Goal: Task Accomplishment & Management: Manage account settings

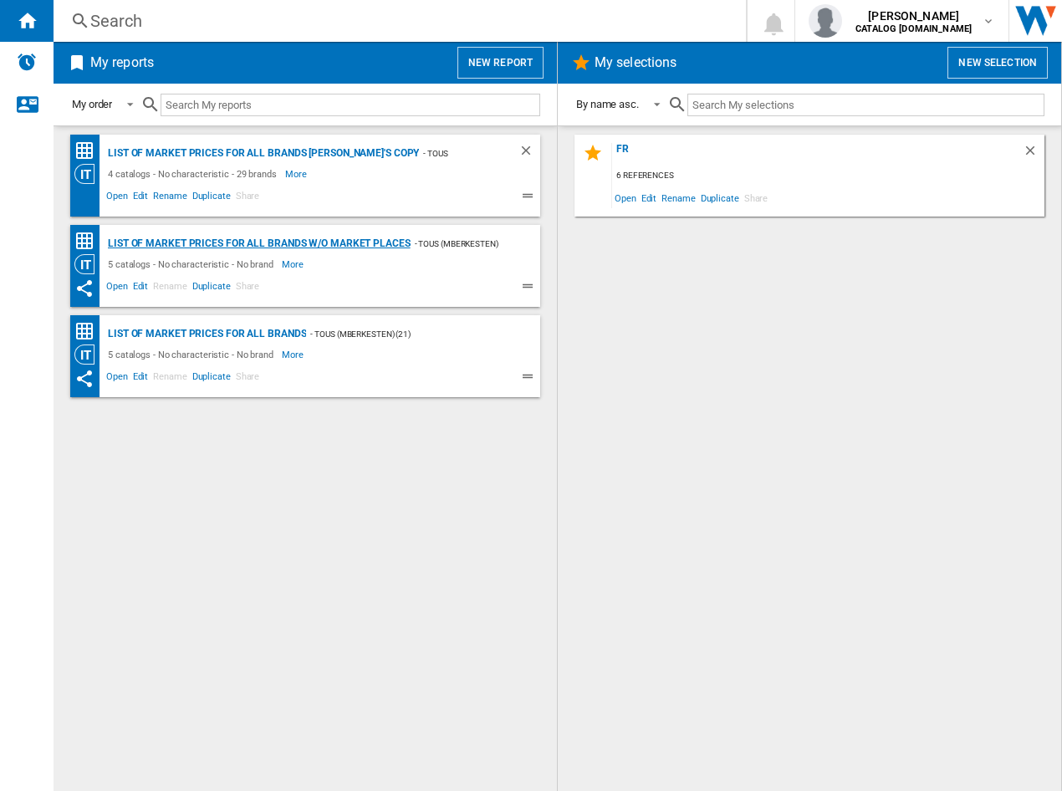
click at [357, 243] on div "List of market prices for all brands w/o Market places" at bounding box center [257, 243] width 307 height 21
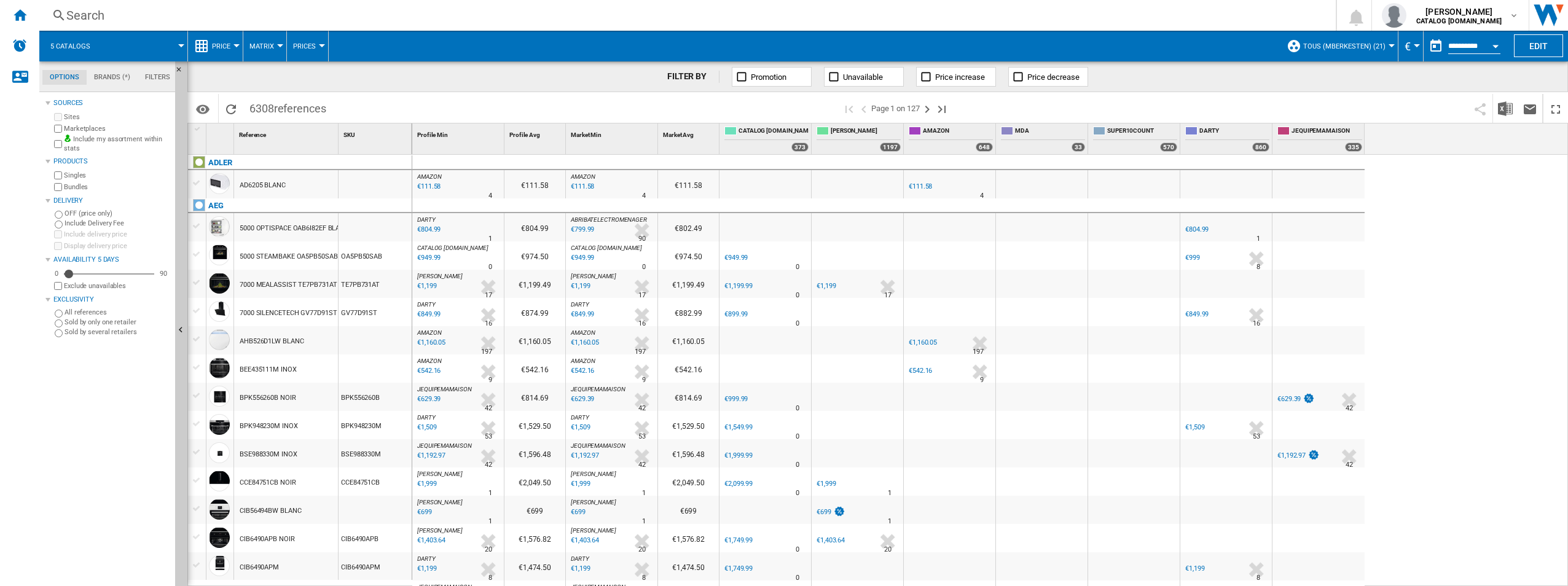
click at [160, 43] on span at bounding box center [144, 46] width 73 height 31
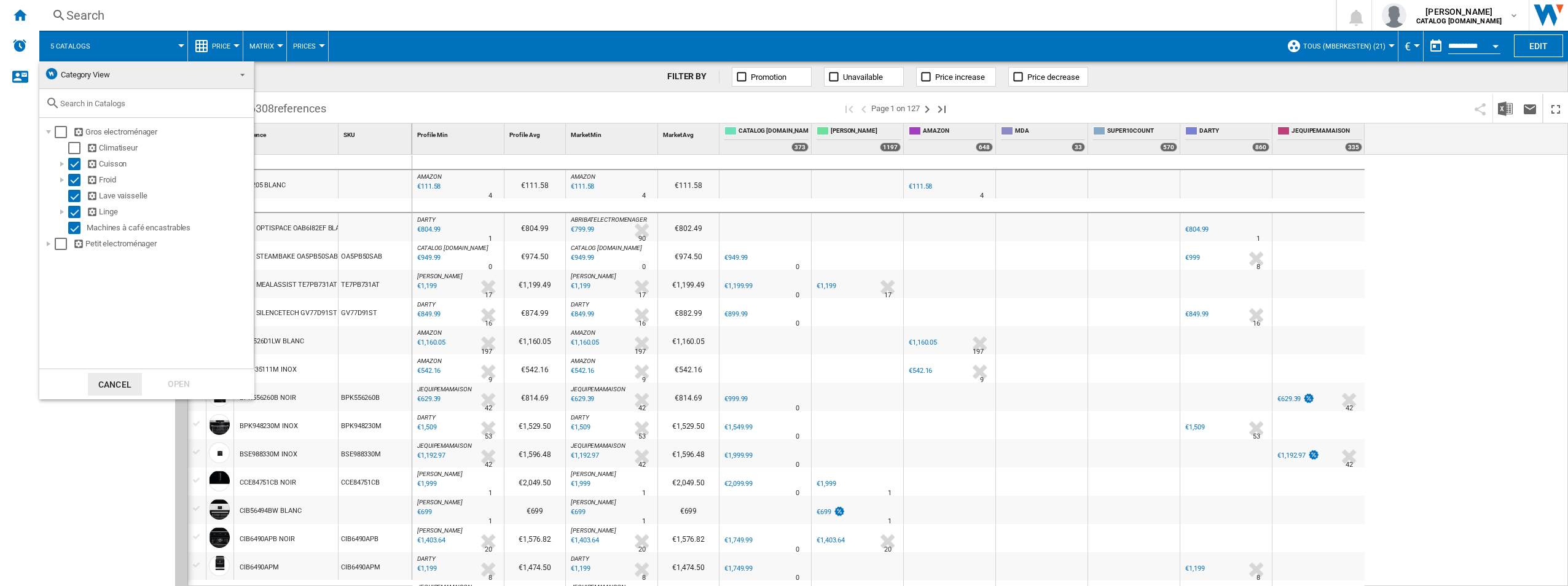
click at [160, 43] on md-backdrop at bounding box center [784, 293] width 1568 height 586
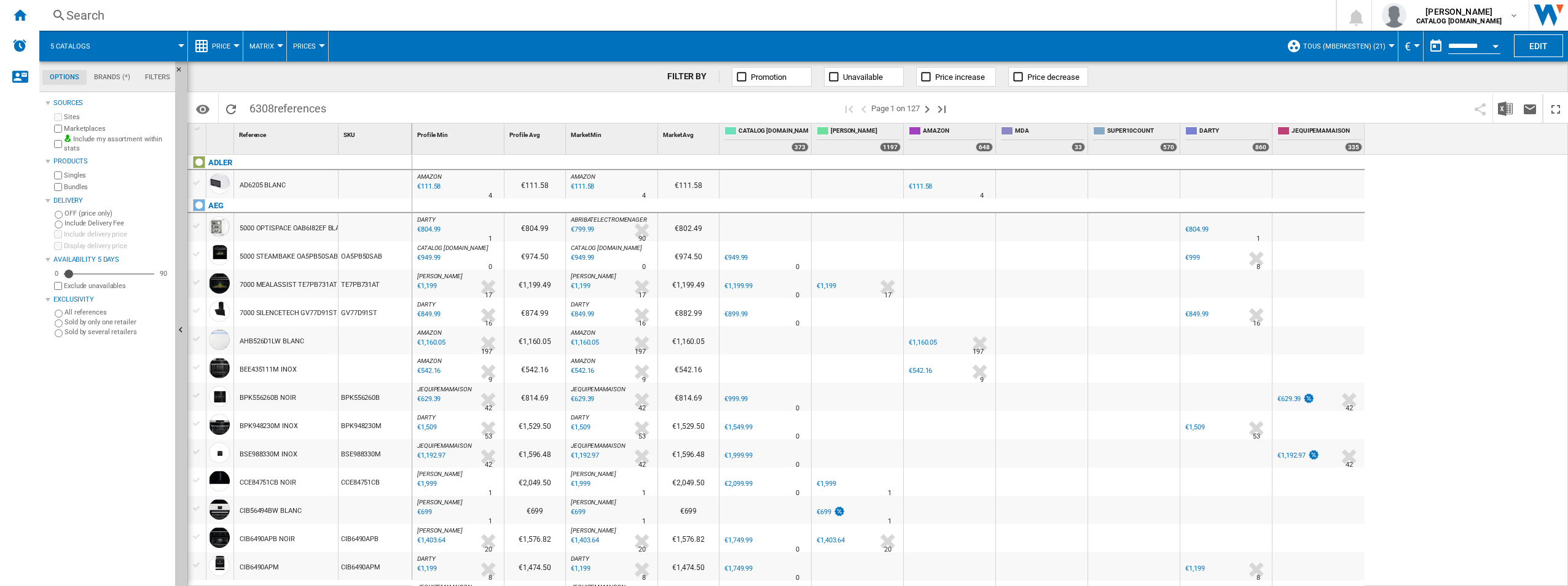
click at [636, 77] on div "FILTER BY" at bounding box center [693, 76] width 52 height 12
click at [100, 77] on md-tab-item "Brands (*)" at bounding box center [112, 77] width 51 height 15
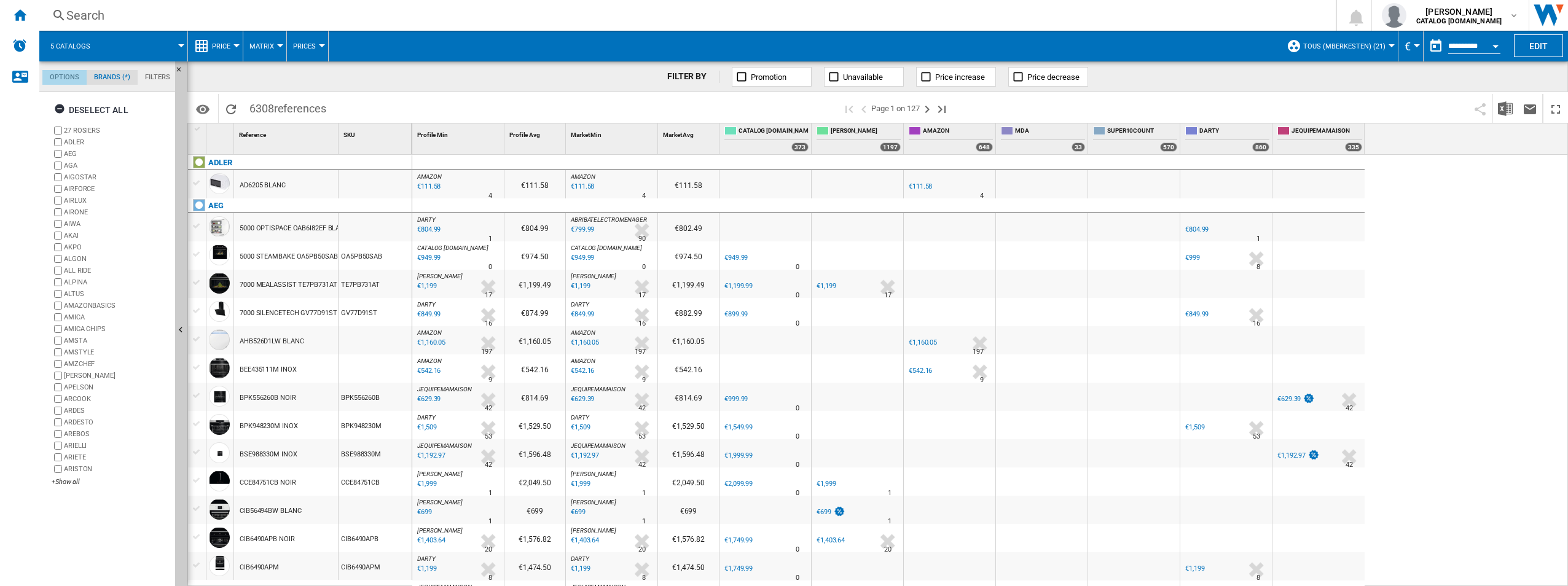
click at [78, 73] on md-tab-item "Options" at bounding box center [65, 77] width 44 height 15
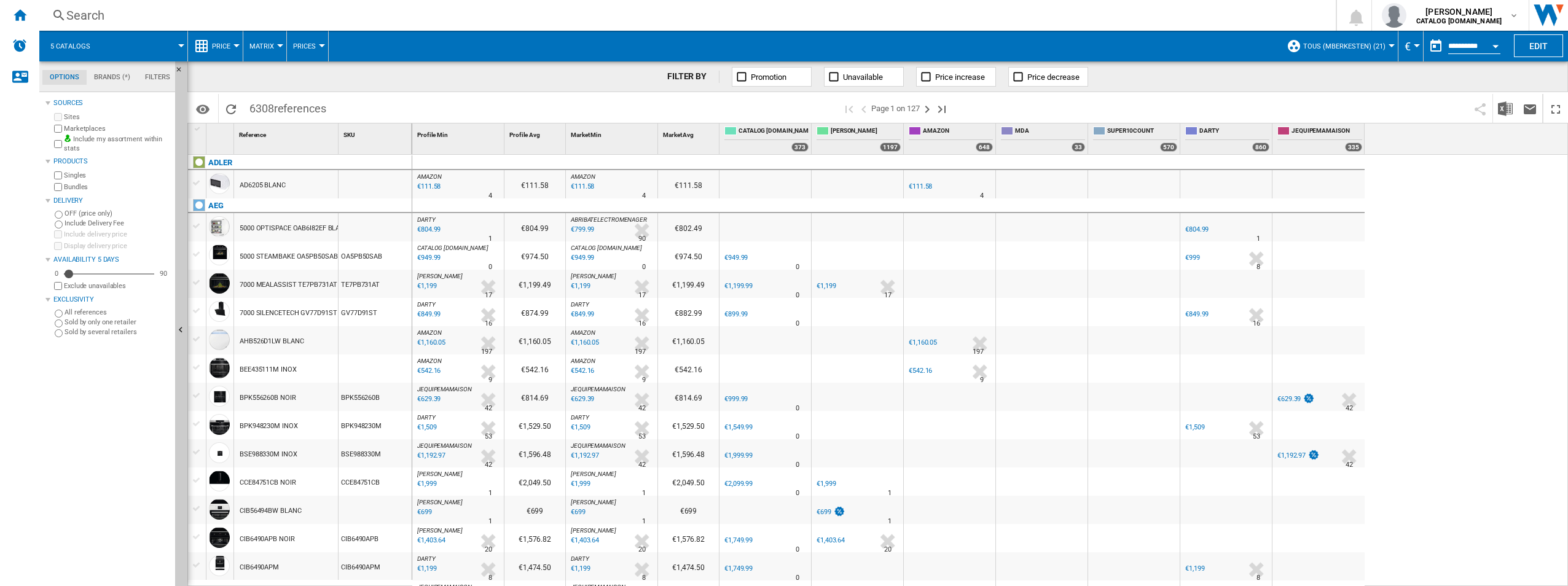
click at [148, 75] on md-tab-item "Filters" at bounding box center [157, 77] width 40 height 15
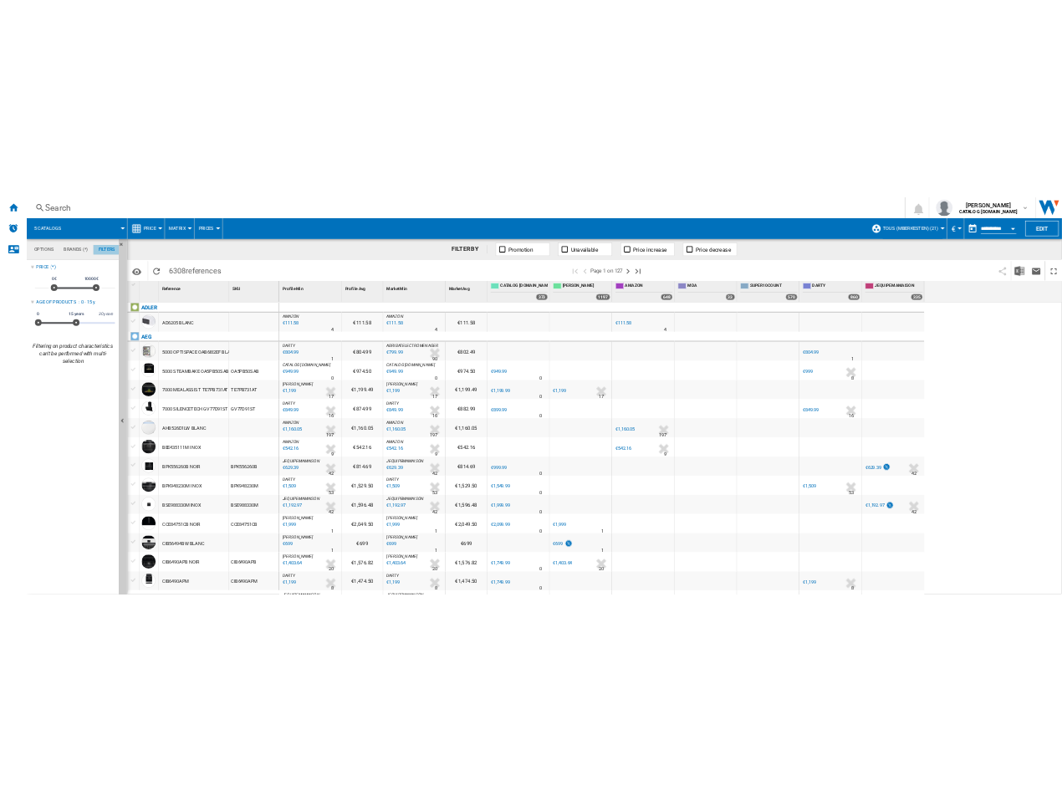
scroll to position [109, 0]
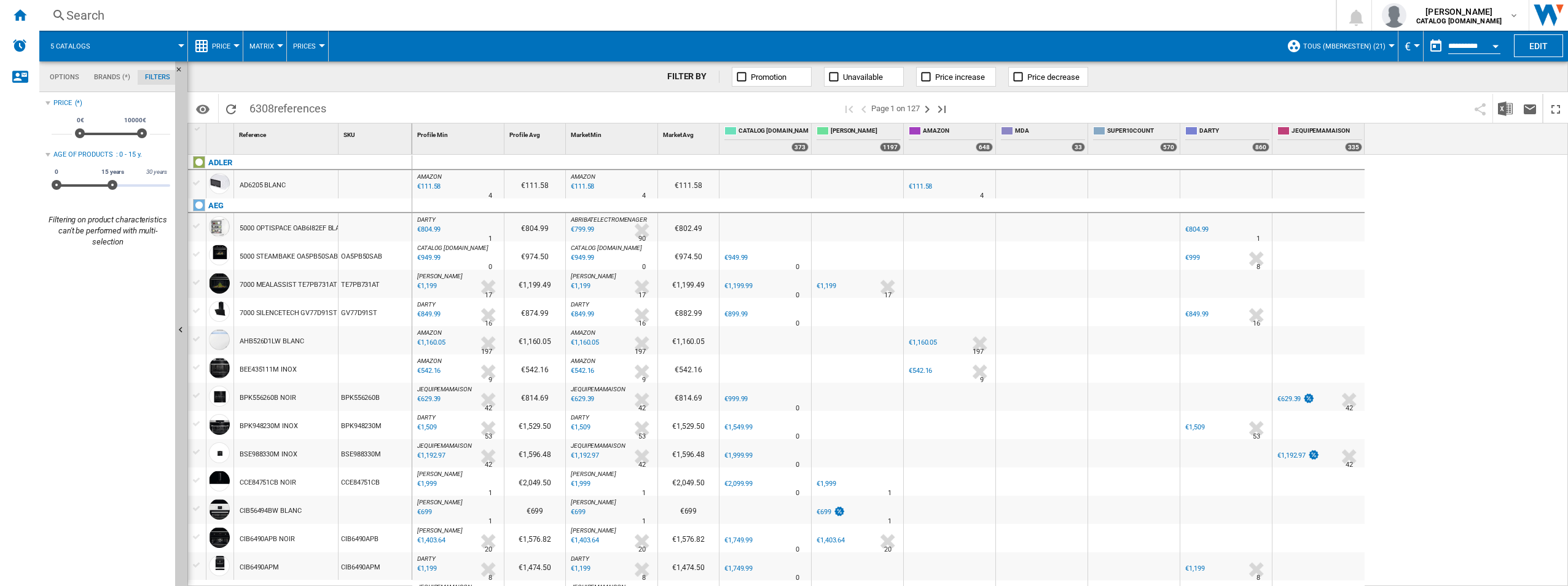
click at [72, 48] on span "5 catalogs" at bounding box center [71, 46] width 40 height 8
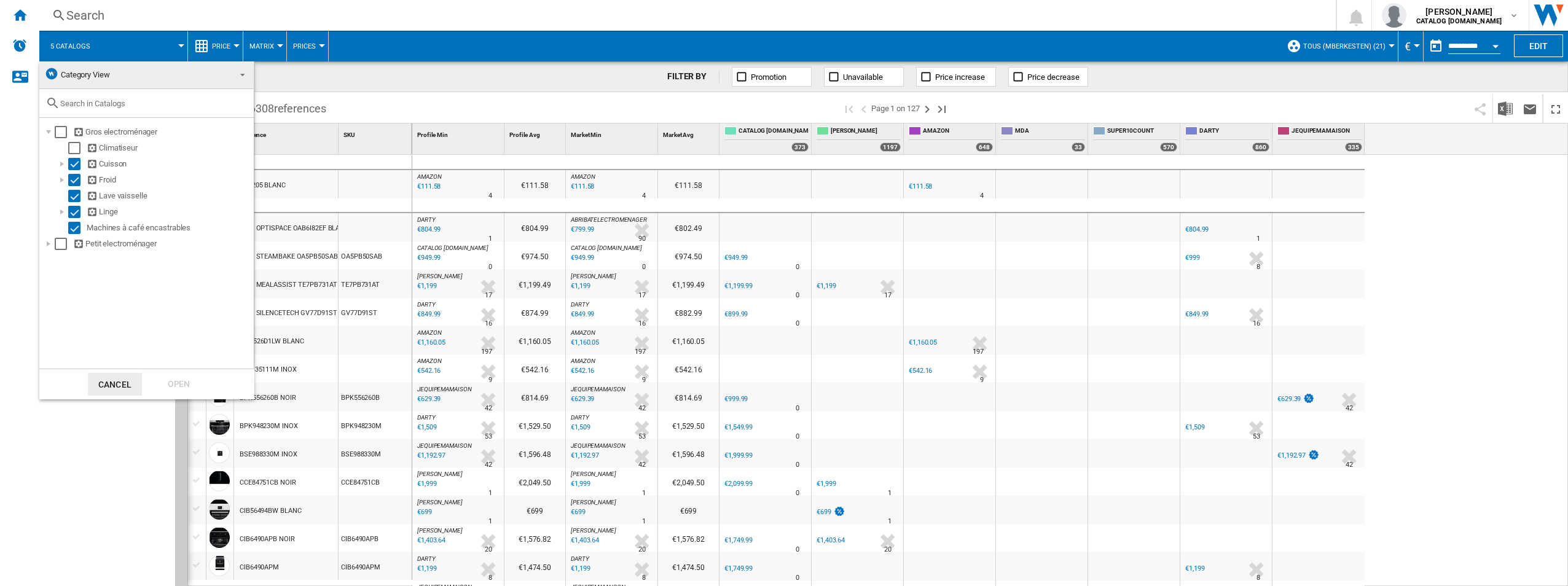
click at [132, 46] on md-backdrop at bounding box center [784, 293] width 1568 height 586
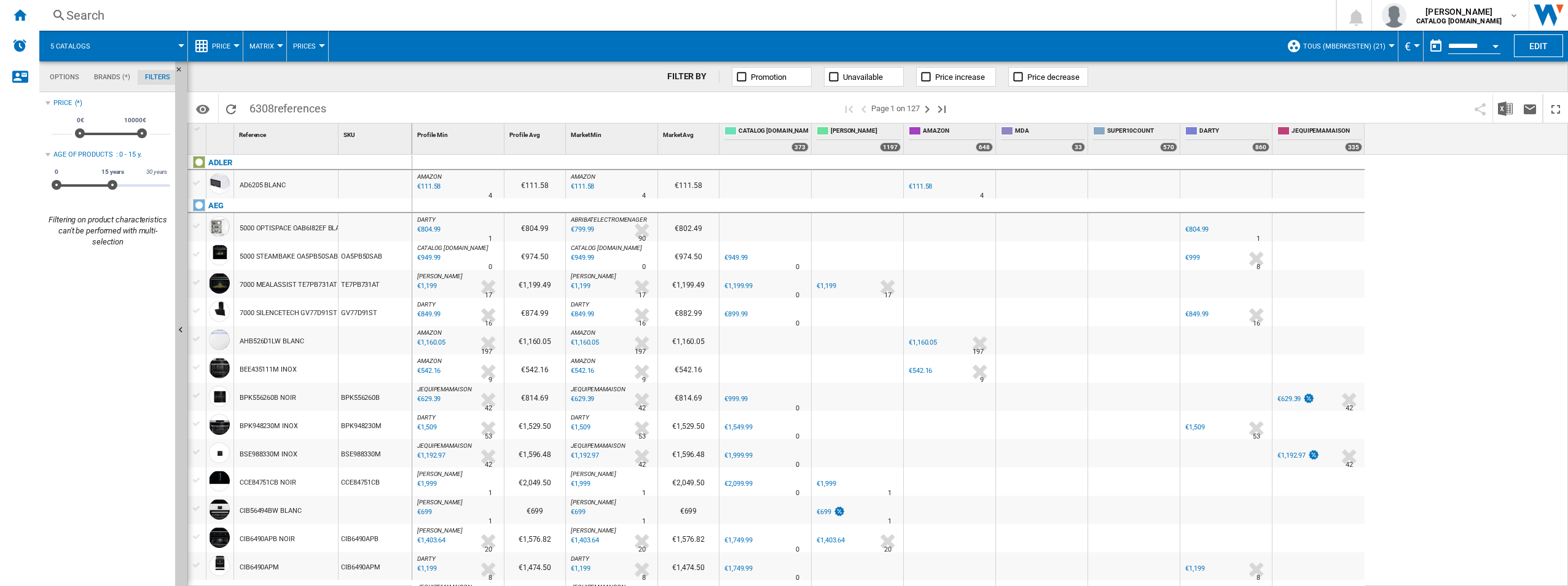
click at [223, 39] on button "Price" at bounding box center [224, 46] width 24 height 31
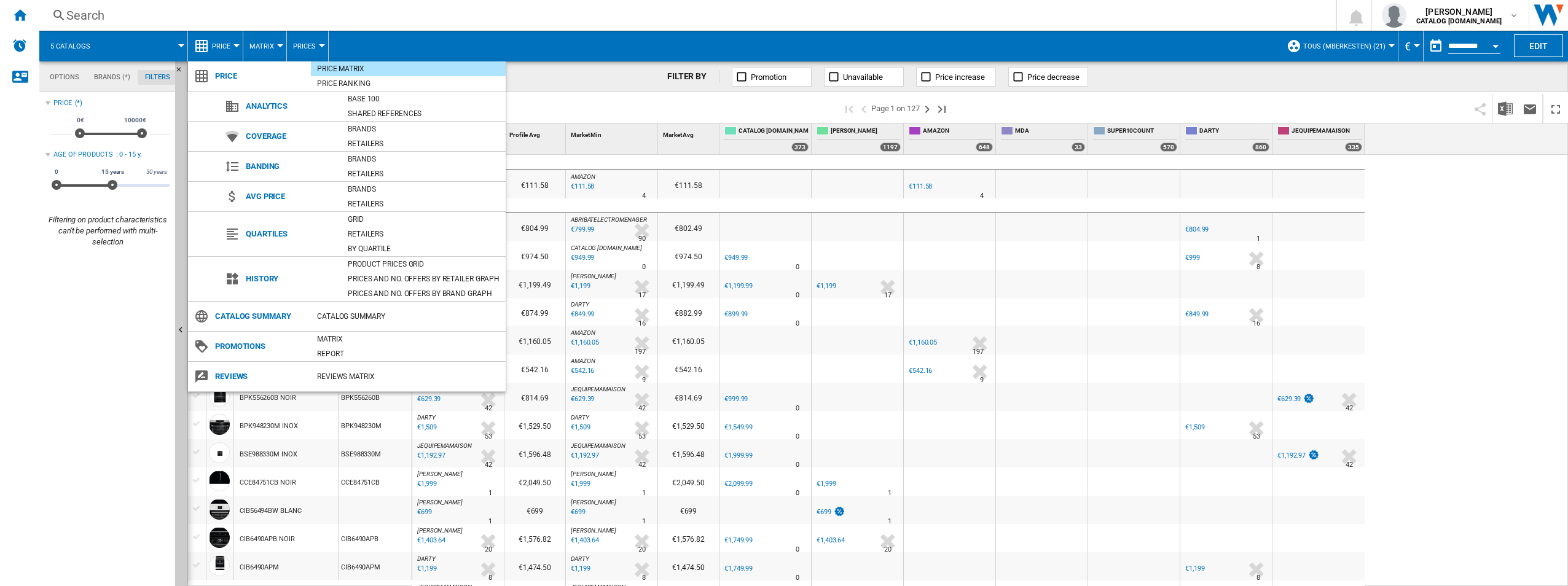
click at [193, 45] on md-backdrop at bounding box center [784, 293] width 1568 height 586
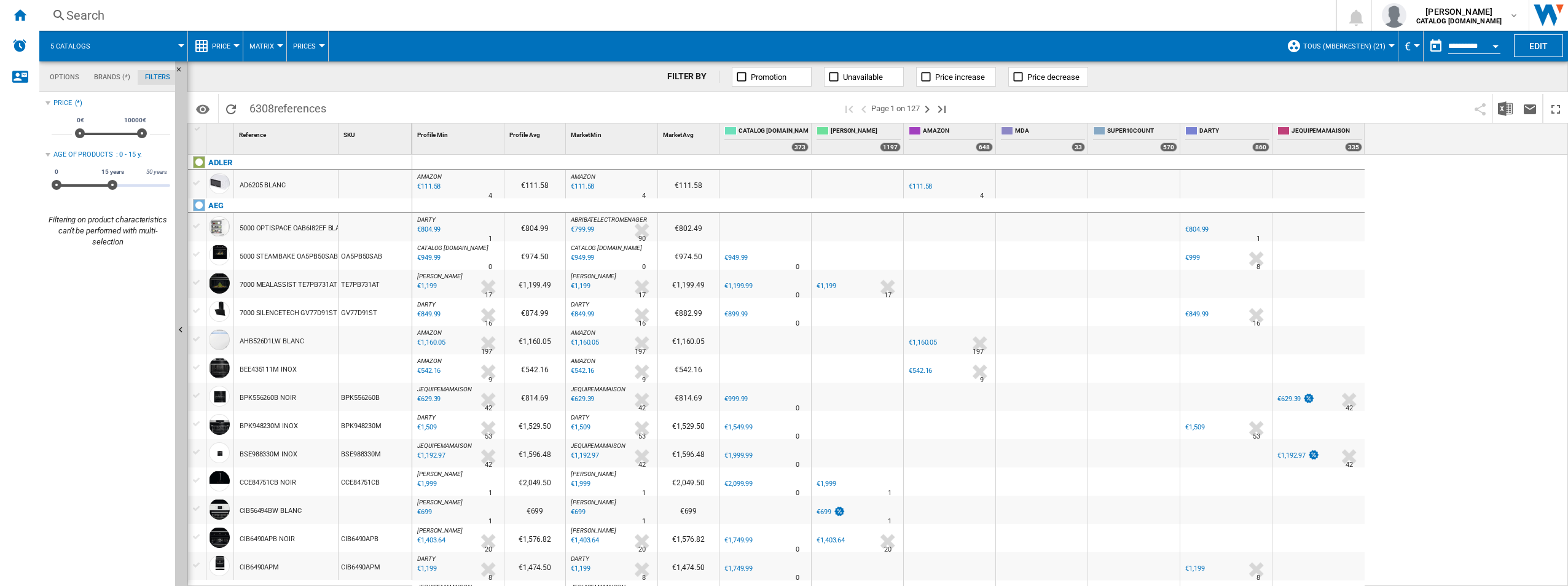
click at [202, 47] on ng-md-icon at bounding box center [201, 46] width 15 height 15
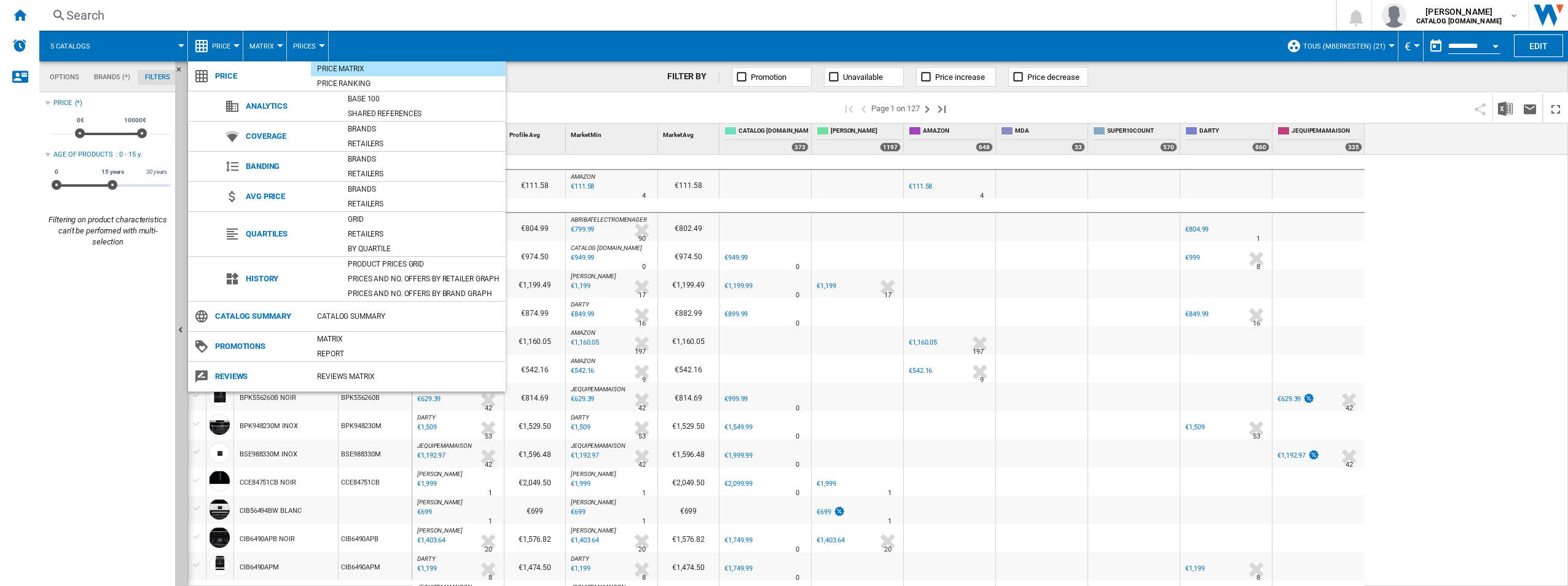
click at [202, 47] on md-backdrop at bounding box center [784, 293] width 1568 height 586
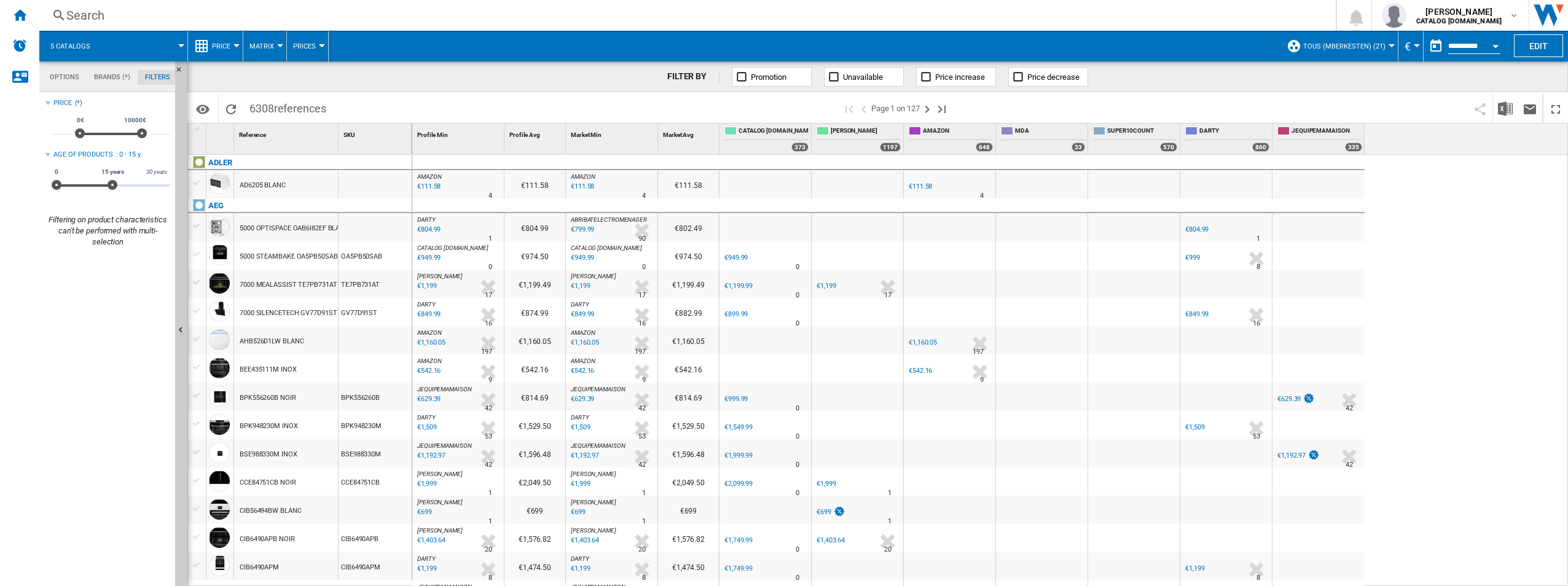
click at [280, 51] on button "Matrix" at bounding box center [265, 46] width 31 height 31
click at [236, 41] on md-backdrop at bounding box center [784, 293] width 1568 height 586
click at [233, 43] on button "Price" at bounding box center [224, 46] width 24 height 31
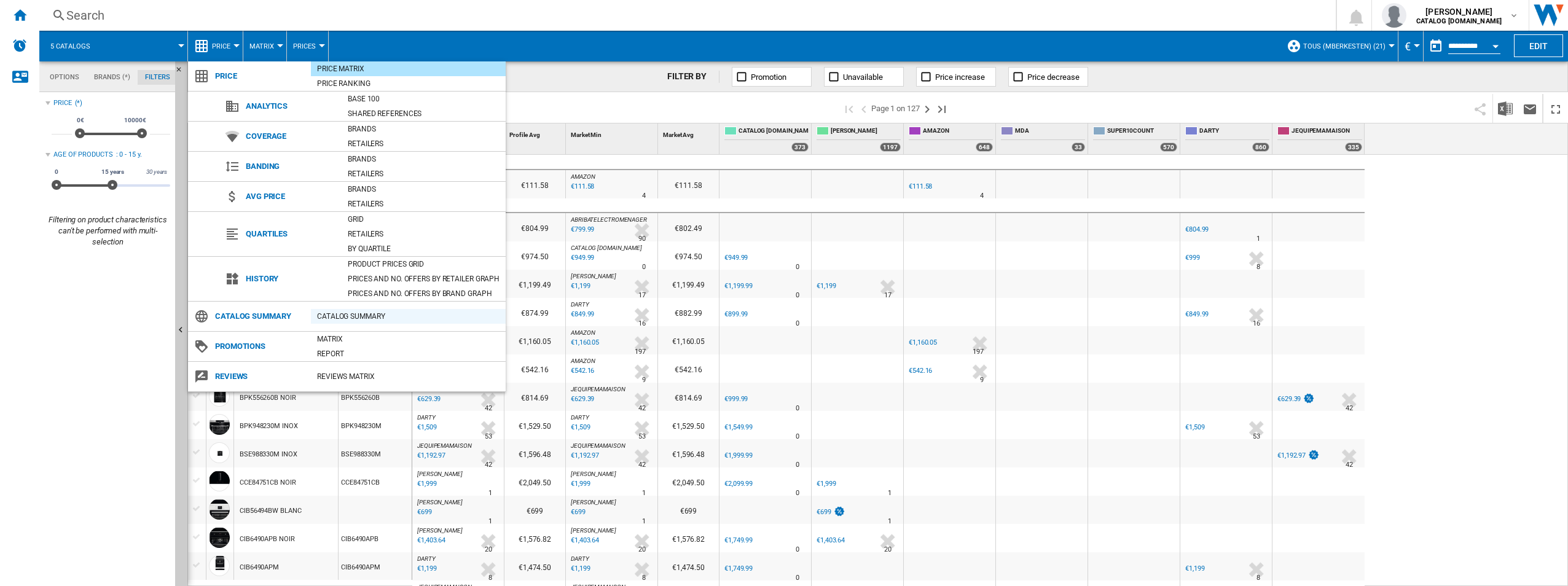
click at [366, 311] on div "Catalog Summary" at bounding box center [408, 316] width 195 height 12
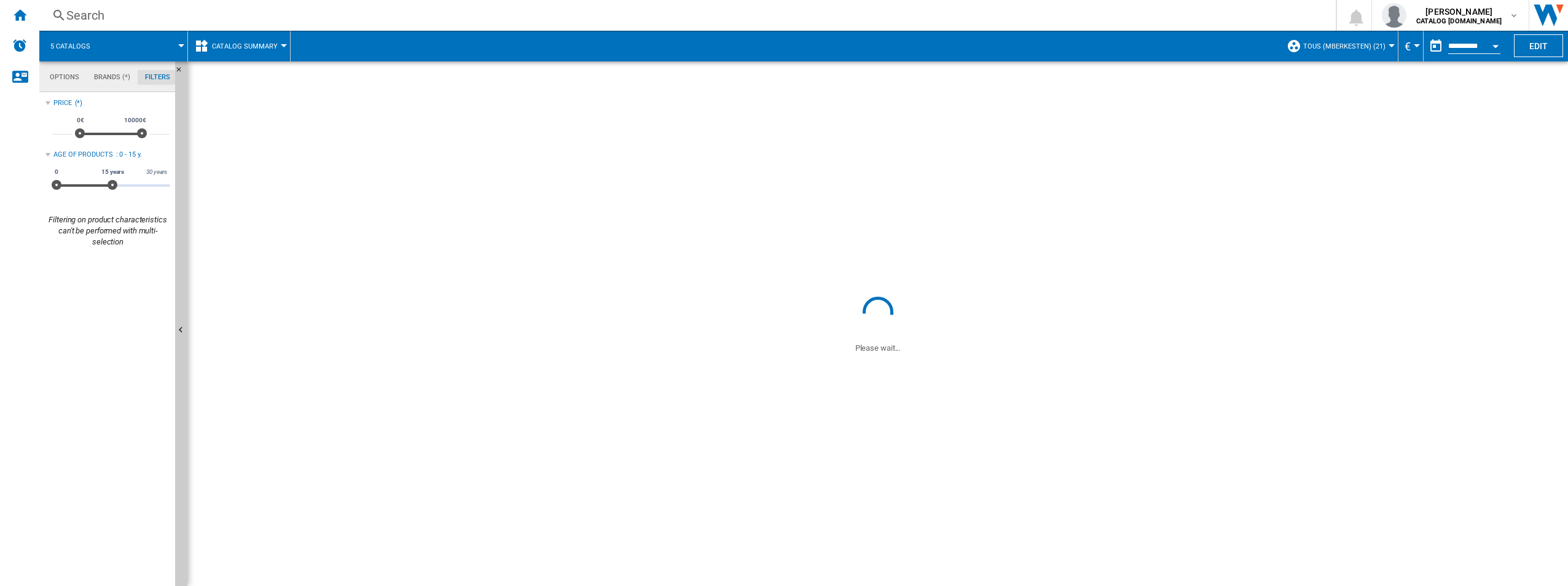
click at [265, 45] on span "Catalog Summary" at bounding box center [245, 46] width 66 height 8
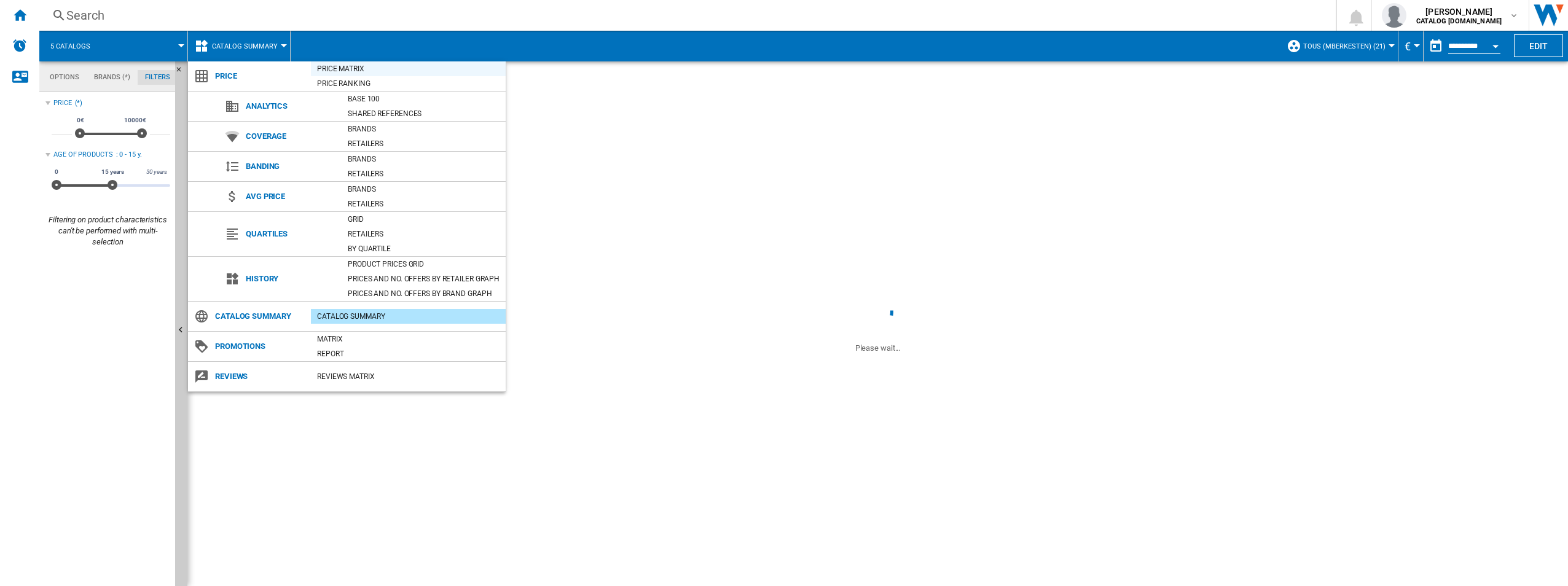
click at [349, 74] on div "Price Matrix" at bounding box center [408, 68] width 195 height 12
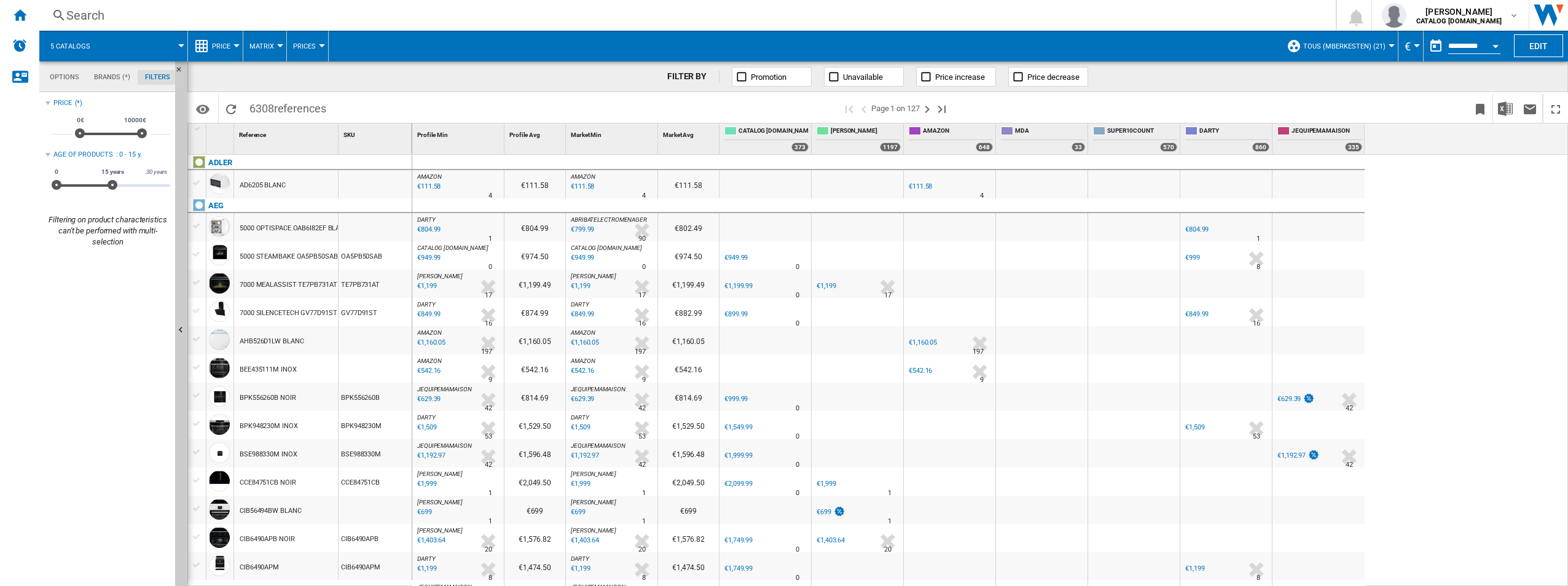
click at [222, 46] on span "Price" at bounding box center [221, 46] width 18 height 8
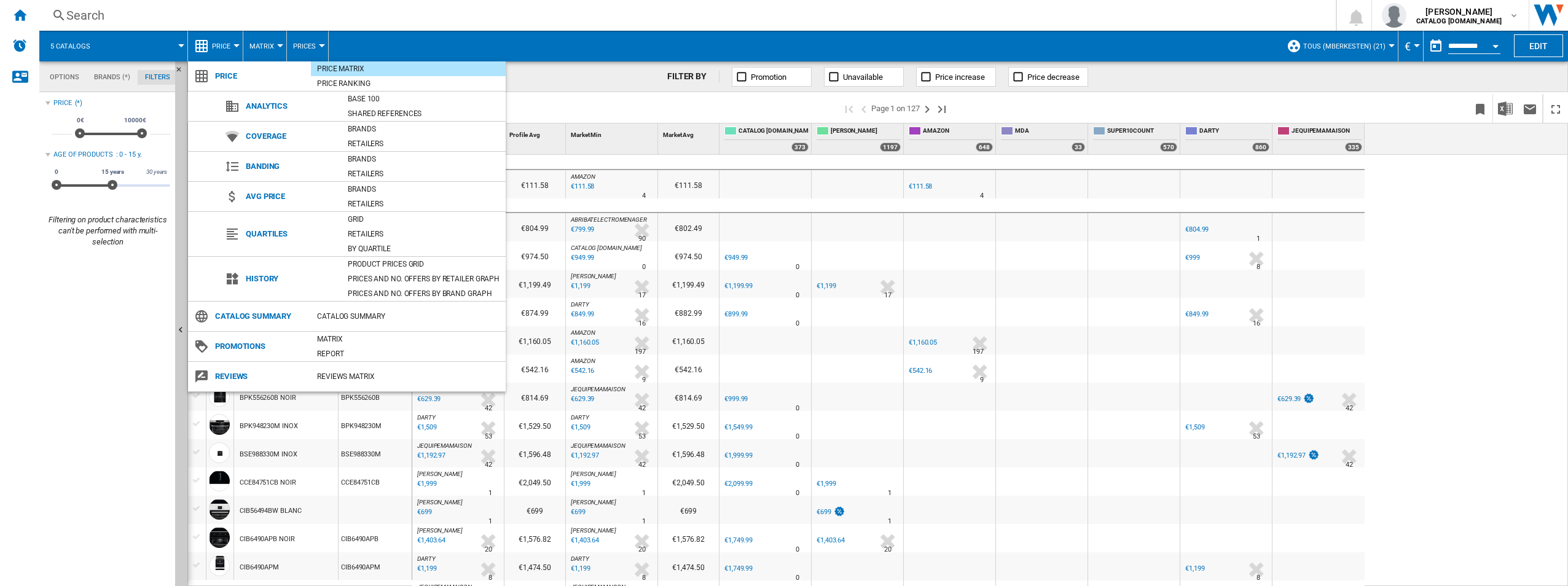
click at [151, 355] on md-backdrop at bounding box center [784, 293] width 1568 height 586
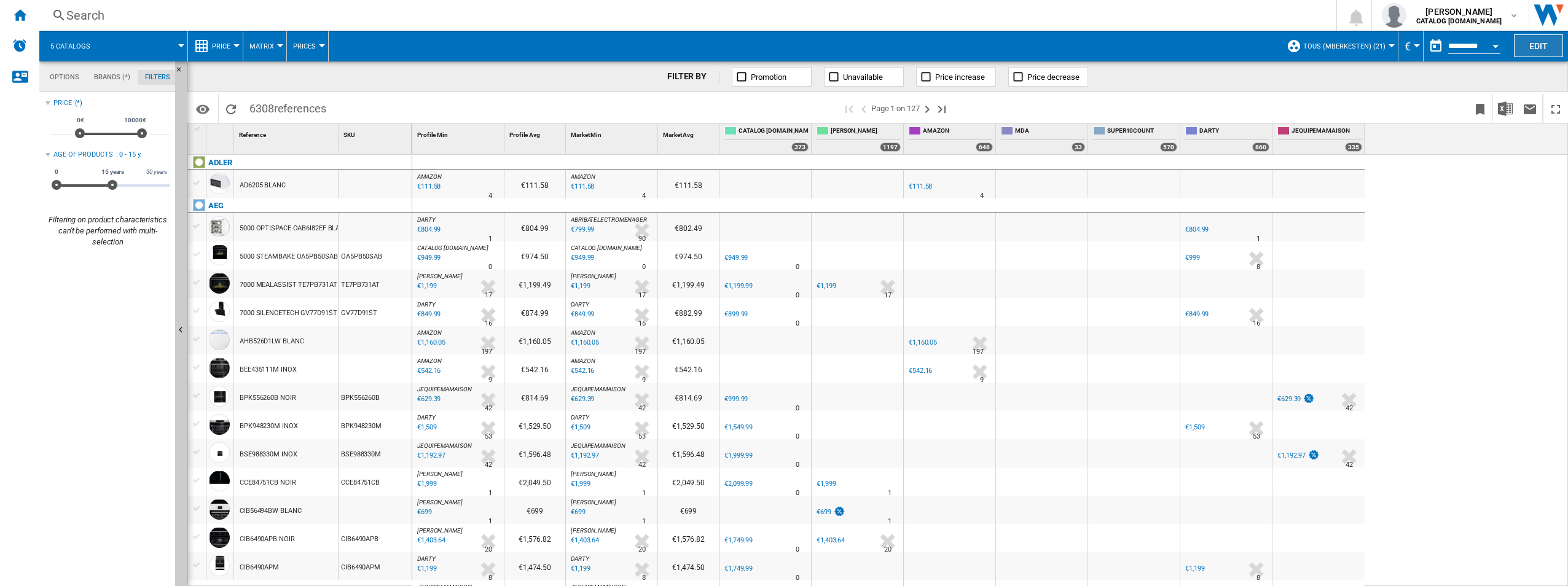
click at [636, 53] on button "Edit" at bounding box center [1538, 46] width 49 height 23
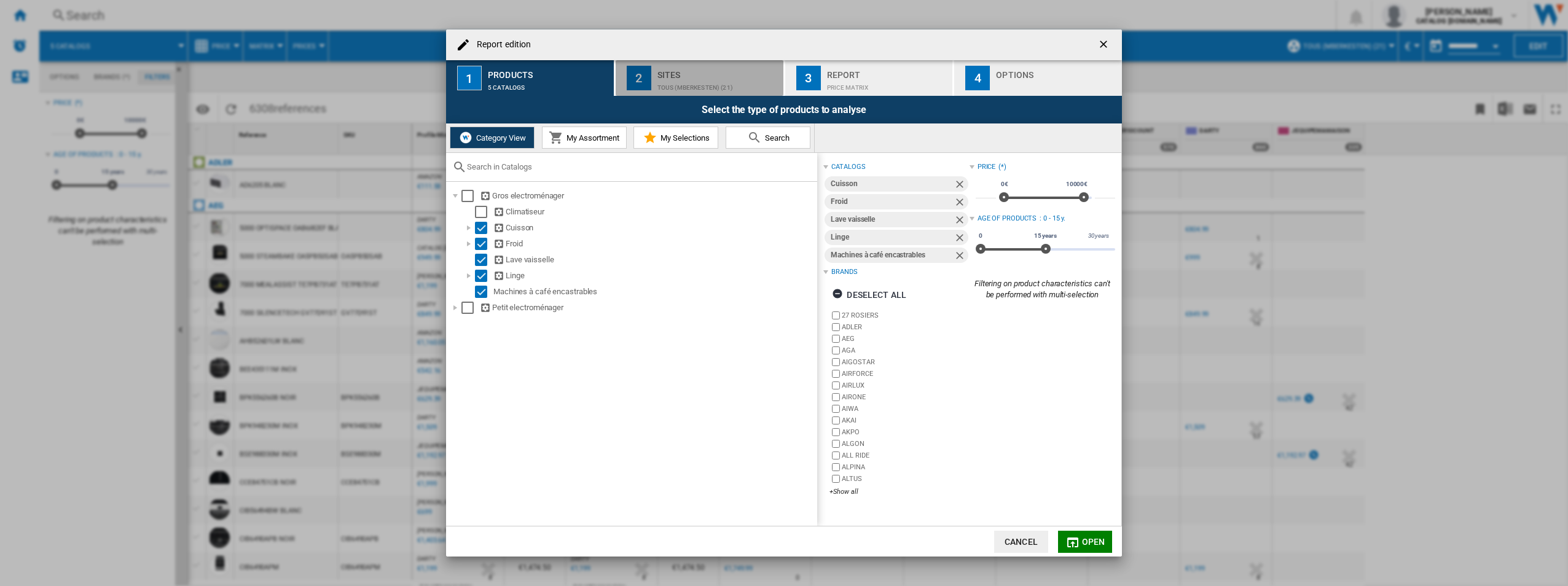
click at [636, 73] on div "Sites" at bounding box center [718, 72] width 121 height 13
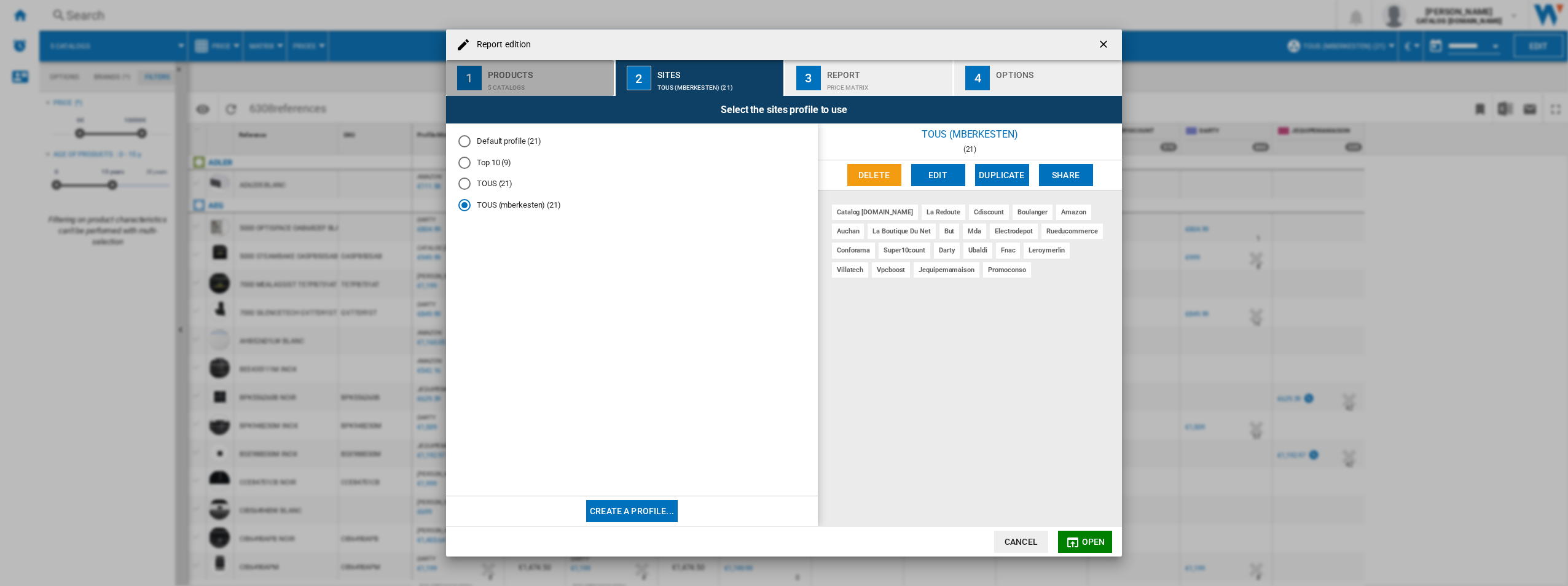
click at [498, 76] on div "Products" at bounding box center [548, 72] width 121 height 13
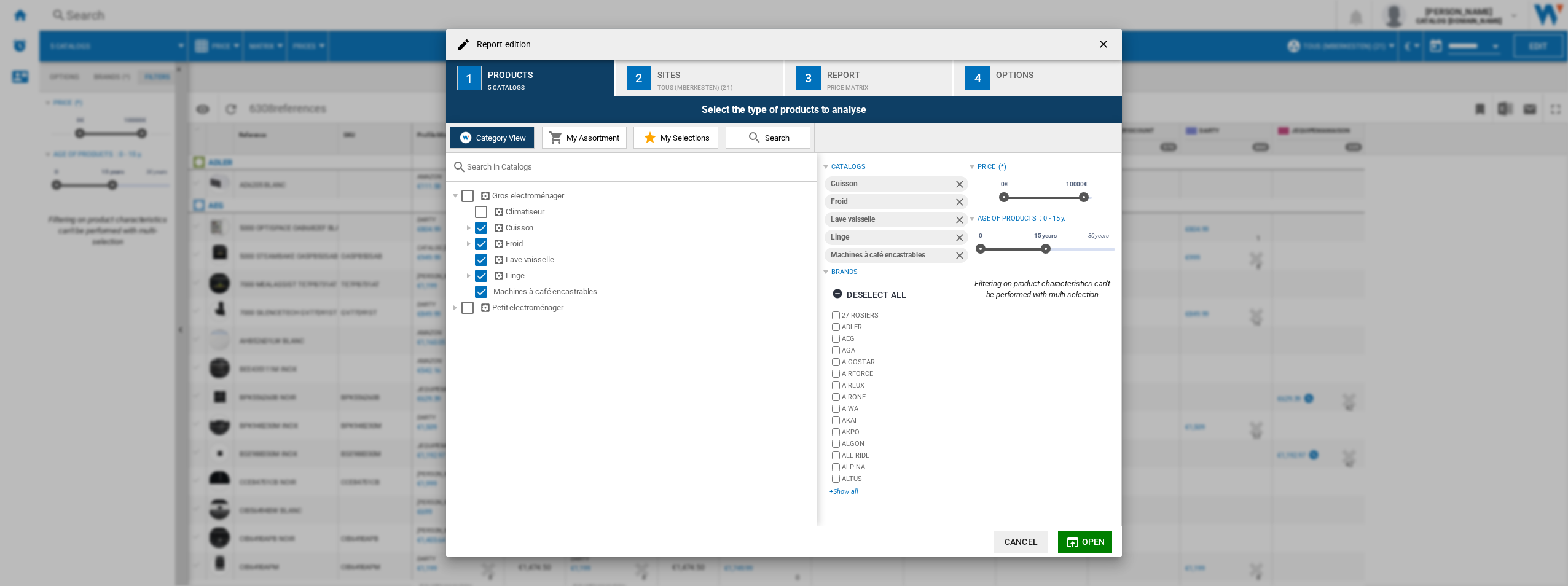
click at [636, 355] on div "+Show all" at bounding box center [899, 491] width 140 height 10
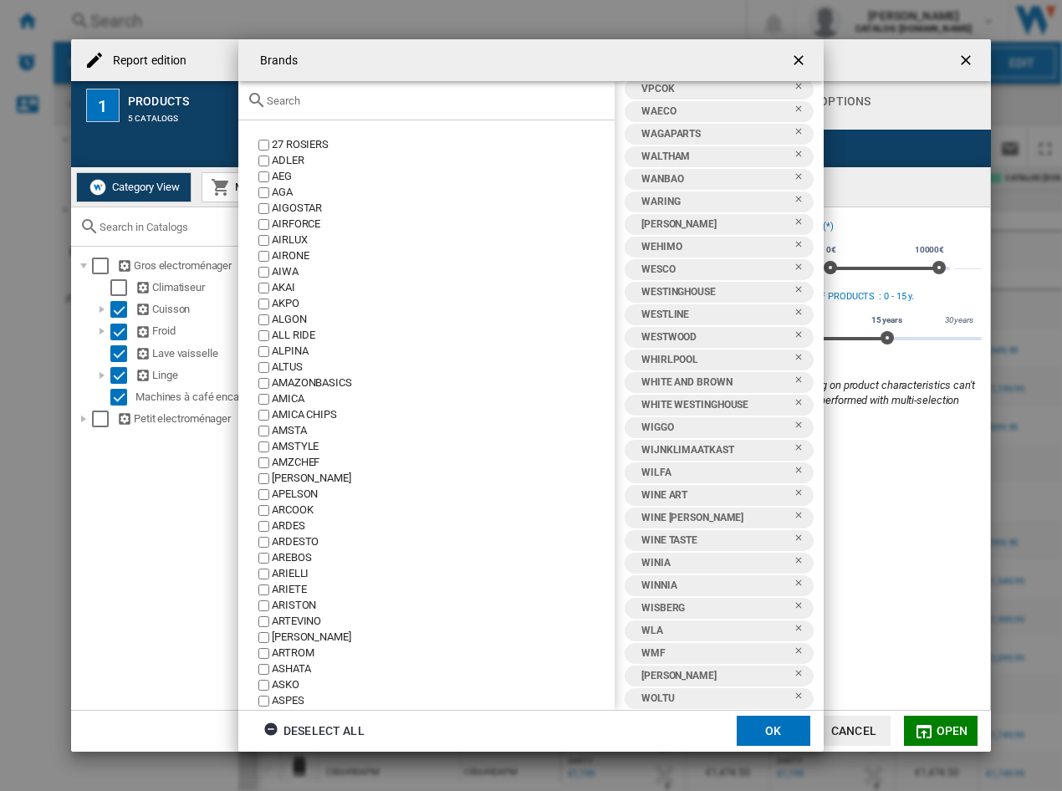
scroll to position [17367, 0]
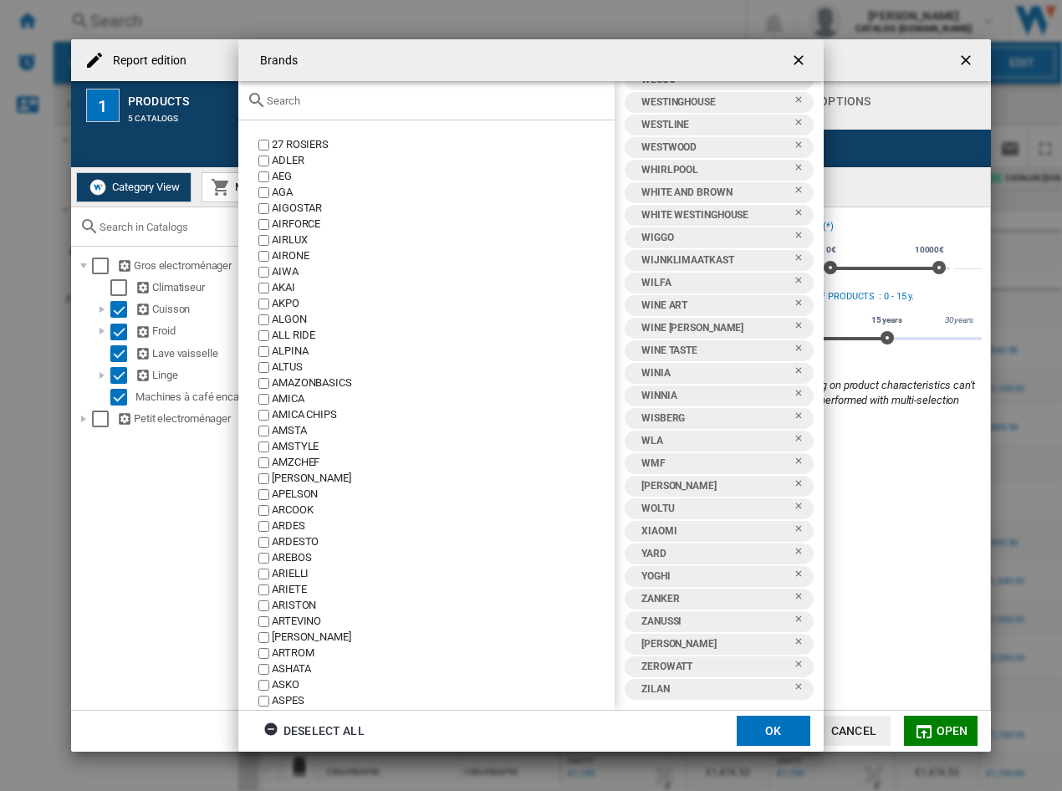
click at [794, 483] on ng-md-icon "Remove" at bounding box center [804, 579] width 20 height 20
click at [794, 483] on ng-md-icon "Remove" at bounding box center [804, 578] width 20 height 20
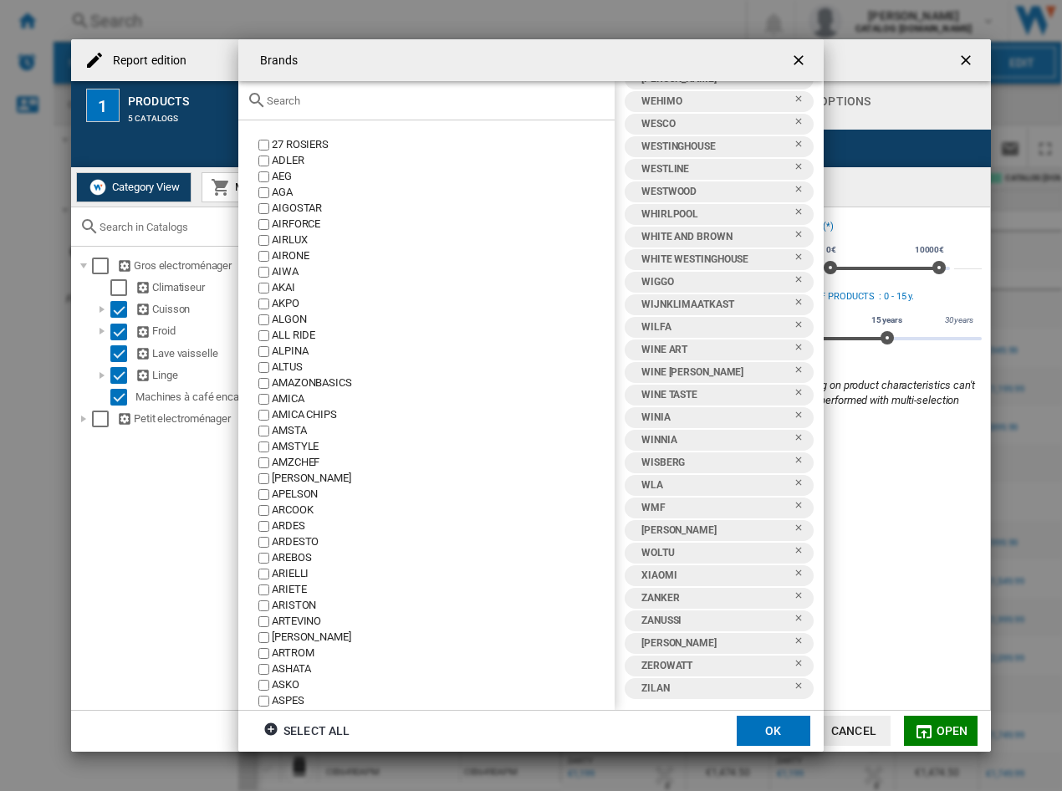
scroll to position [17322, 0]
click at [794, 483] on ng-md-icon "Remove" at bounding box center [804, 578] width 20 height 20
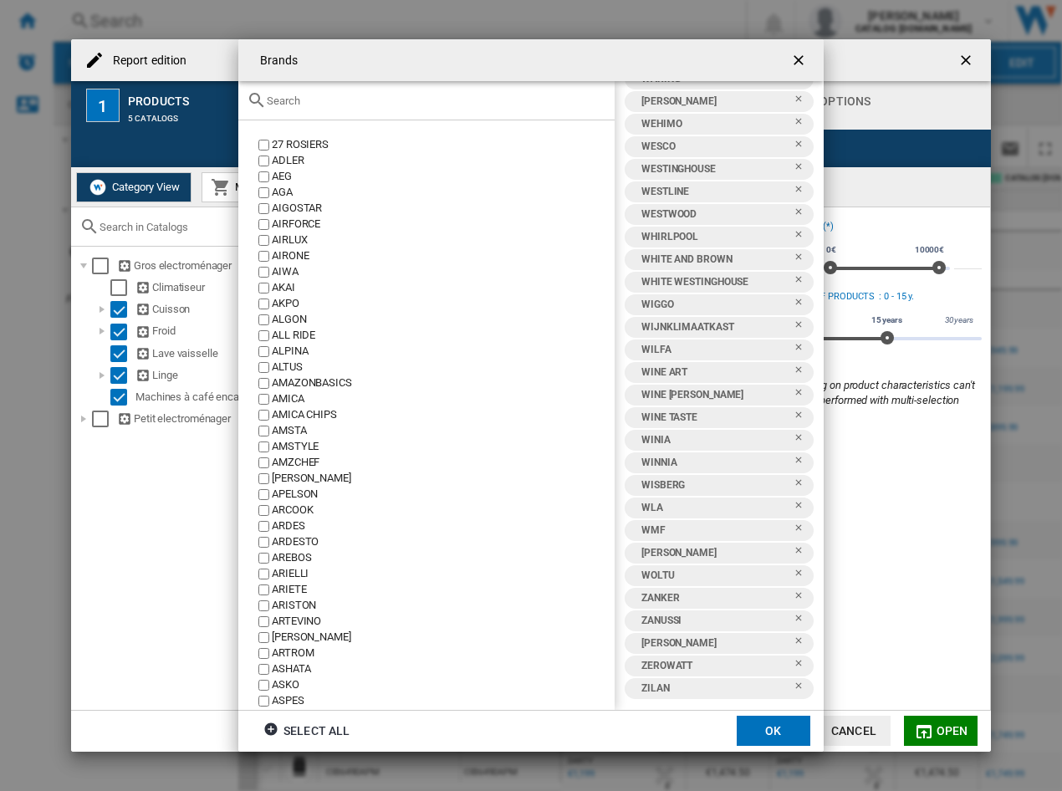
scroll to position [17300, 0]
click at [794, 483] on ng-md-icon "Remove" at bounding box center [804, 578] width 20 height 20
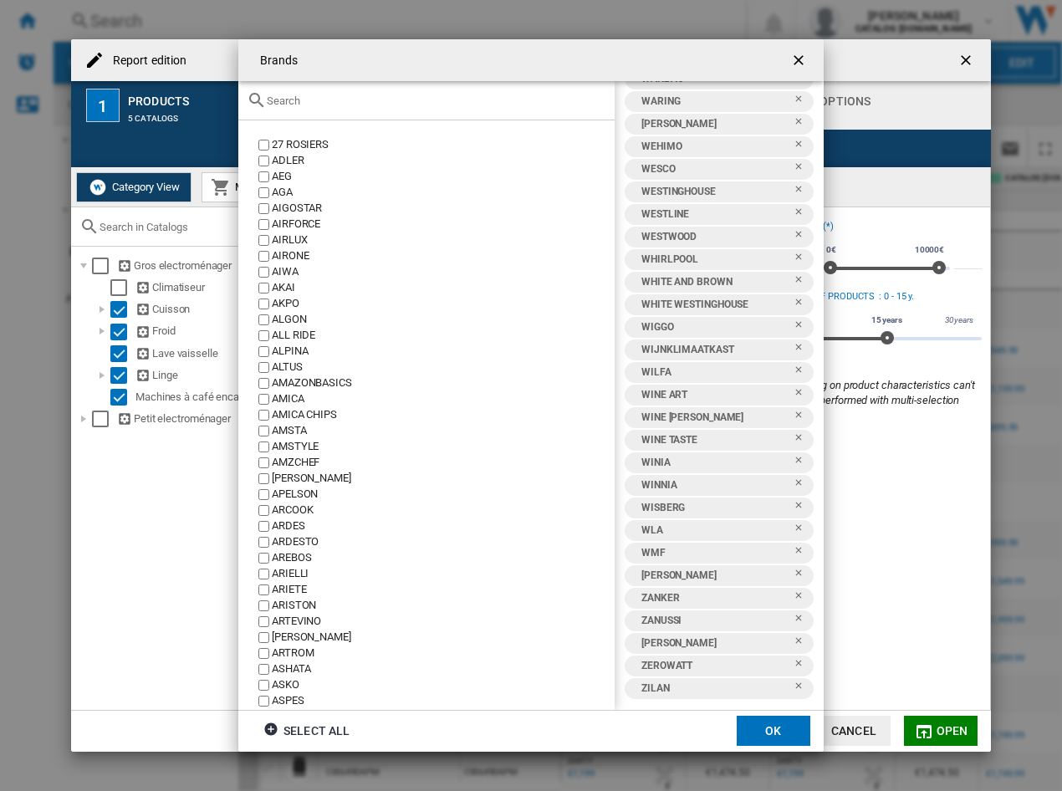
click at [794, 483] on ng-md-icon "Remove" at bounding box center [804, 578] width 20 height 20
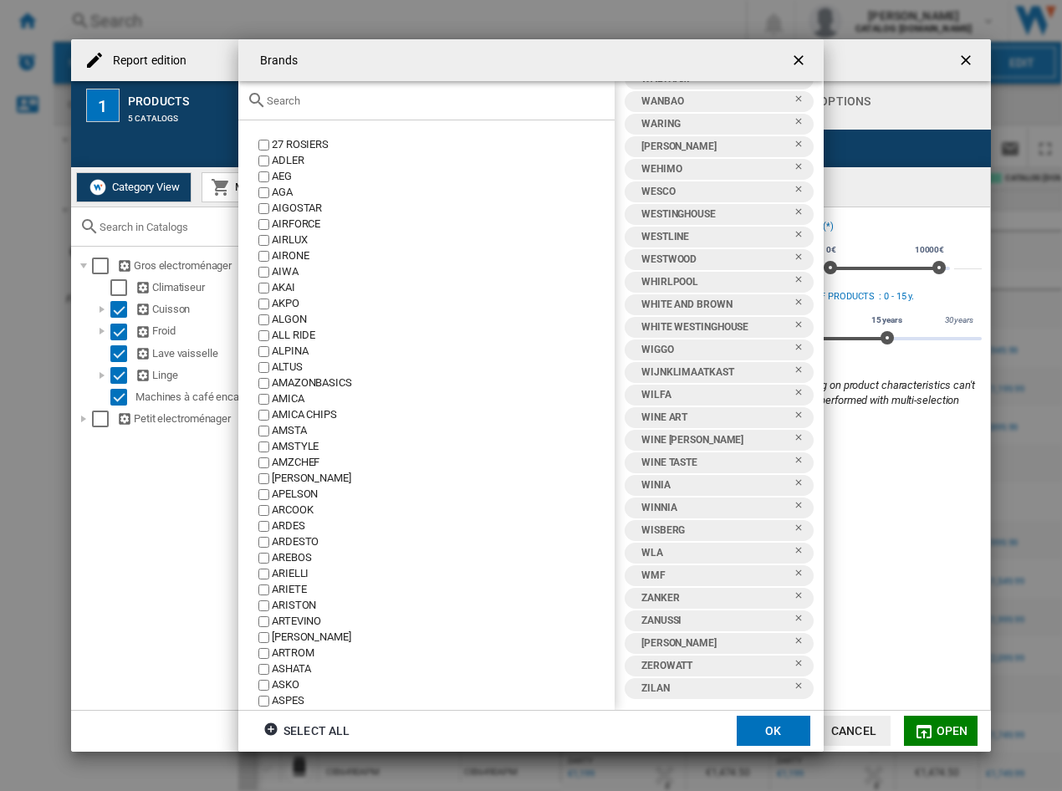
scroll to position [17255, 0]
click at [794, 483] on ng-md-icon "Remove" at bounding box center [804, 578] width 20 height 20
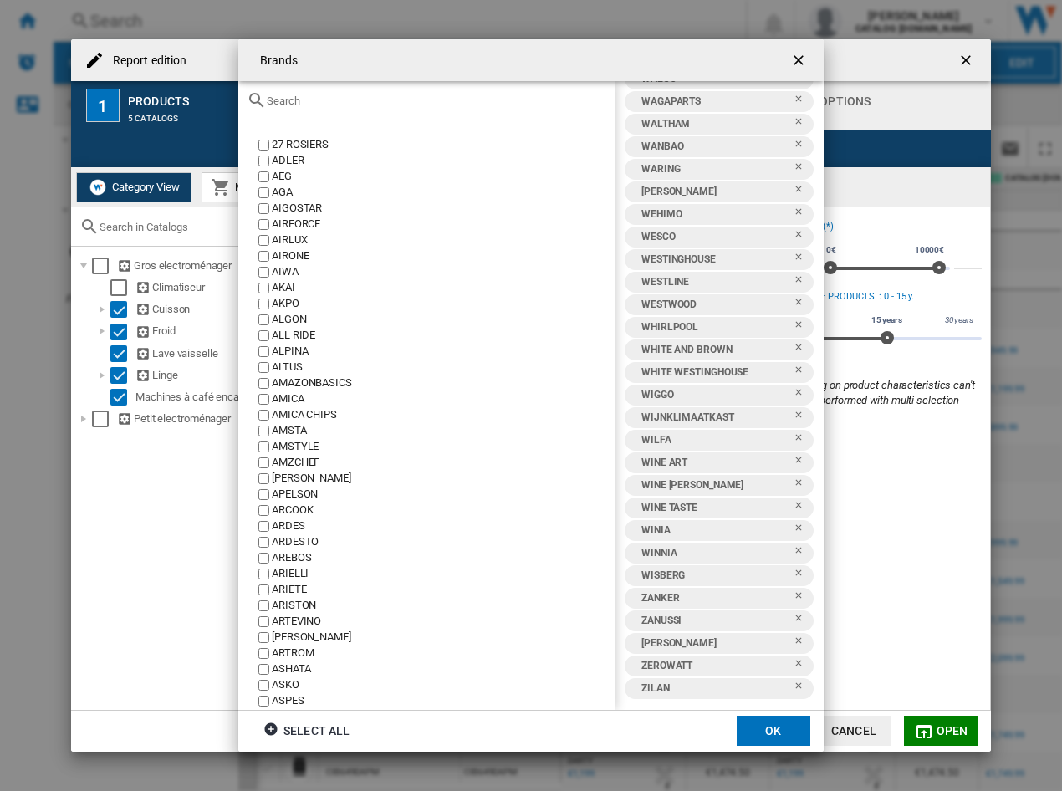
scroll to position [17209, 0]
click at [790, 483] on md-chip "ZILAN" at bounding box center [719, 688] width 189 height 21
click at [794, 483] on ng-md-icon "Remove" at bounding box center [804, 691] width 20 height 20
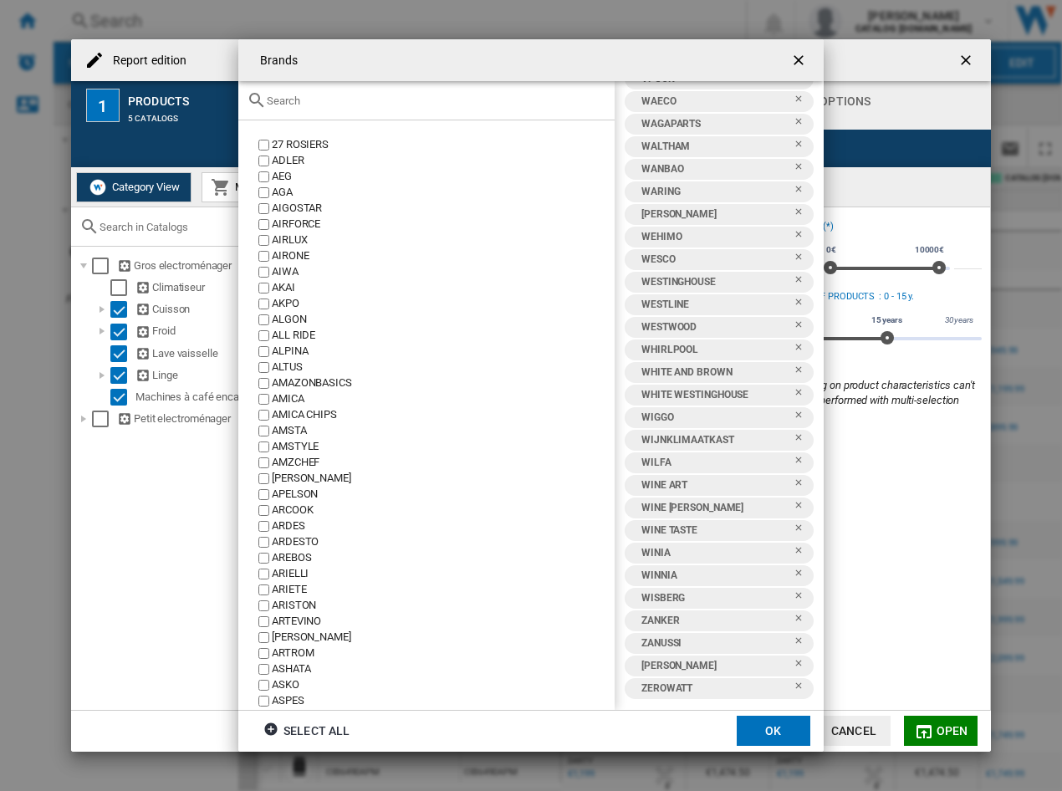
click at [794, 483] on ng-md-icon "Remove" at bounding box center [804, 691] width 20 height 20
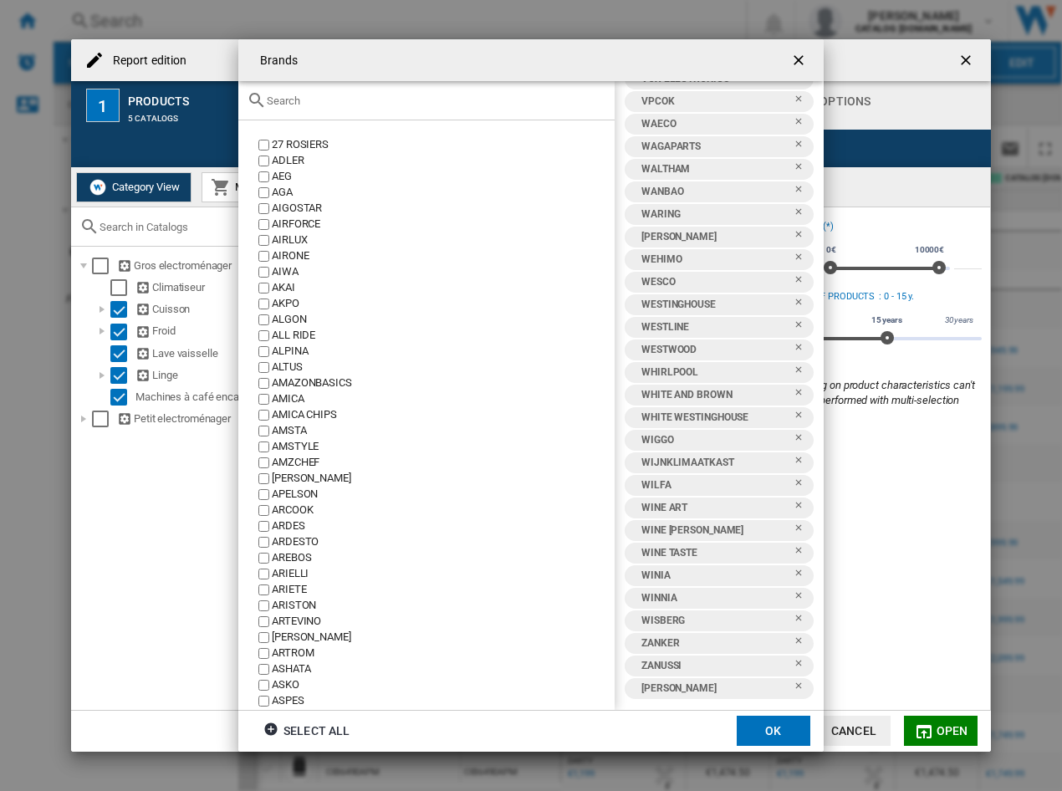
scroll to position [17164, 0]
click at [794, 483] on ng-md-icon "Remove" at bounding box center [804, 691] width 20 height 20
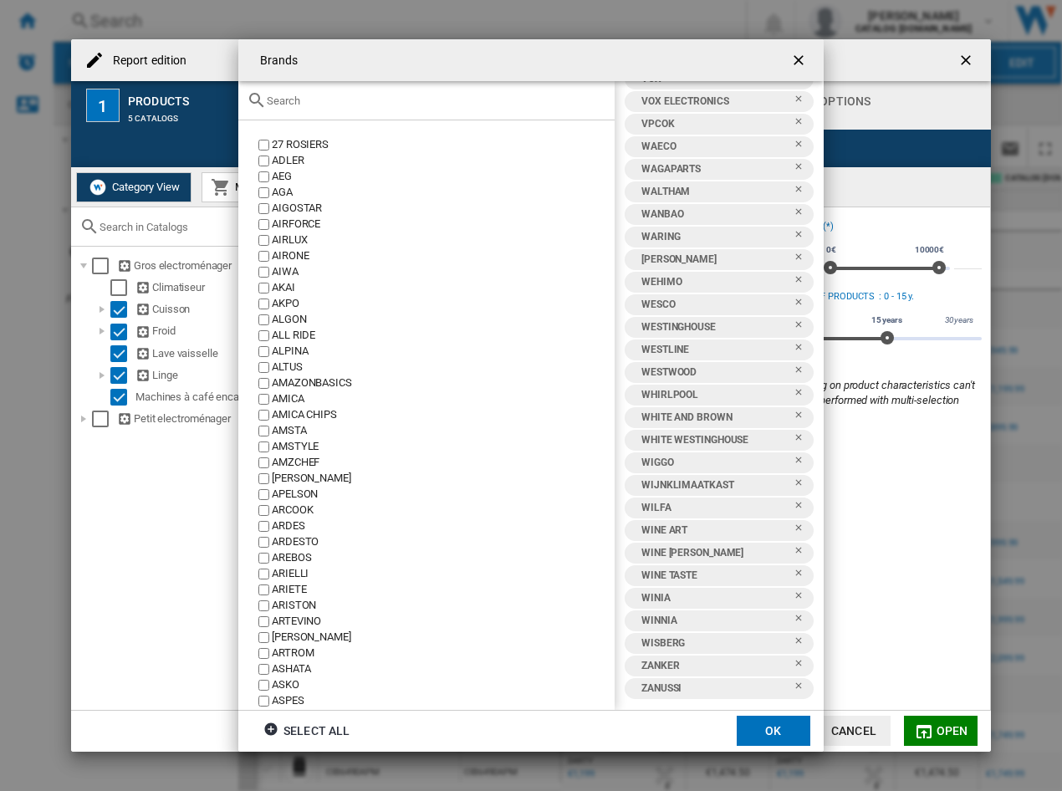
scroll to position [17142, 0]
click at [794, 483] on ng-md-icon "Remove" at bounding box center [804, 668] width 20 height 20
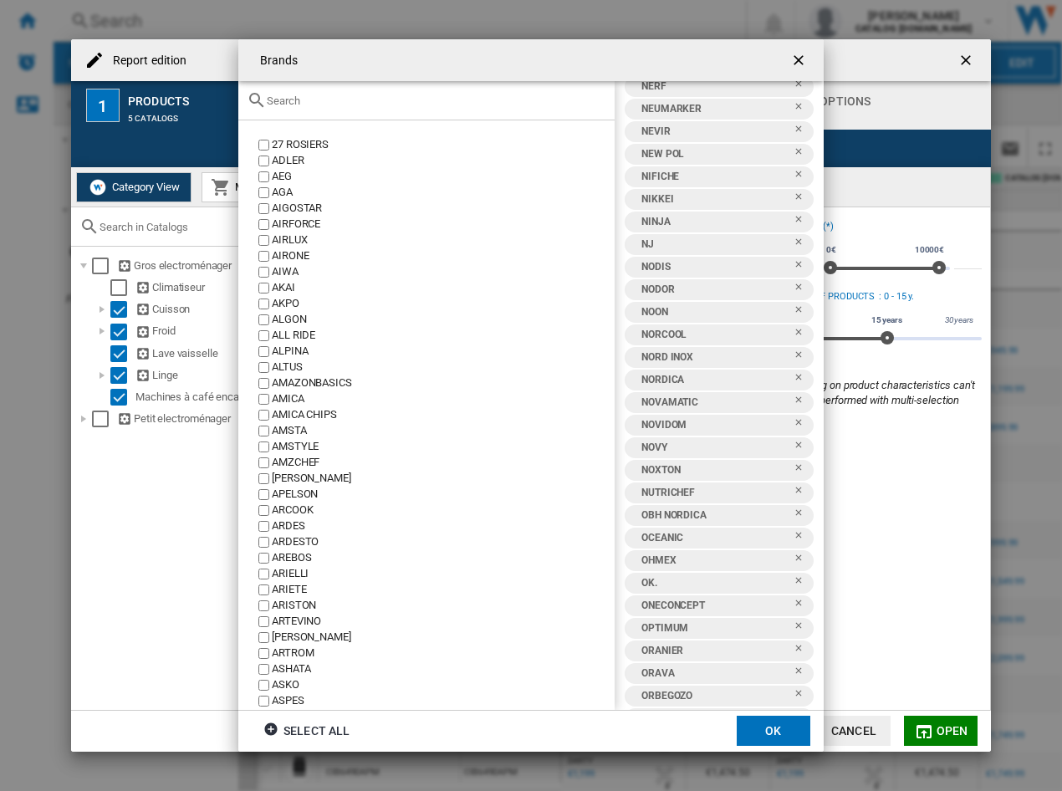
scroll to position [11600, 0]
click at [805, 65] on ng-md-icon "getI18NText('BUTTONS.CLOSE_DIALOG')" at bounding box center [800, 62] width 20 height 20
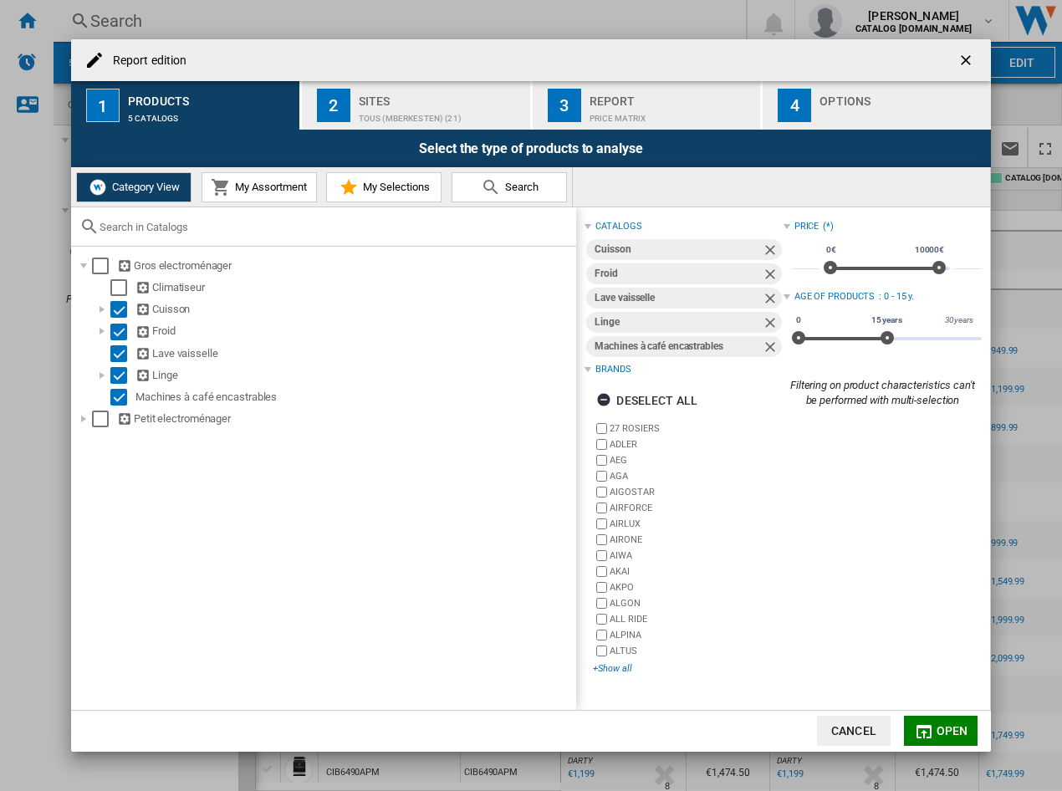
click at [611, 483] on div "+Show all" at bounding box center [688, 668] width 190 height 13
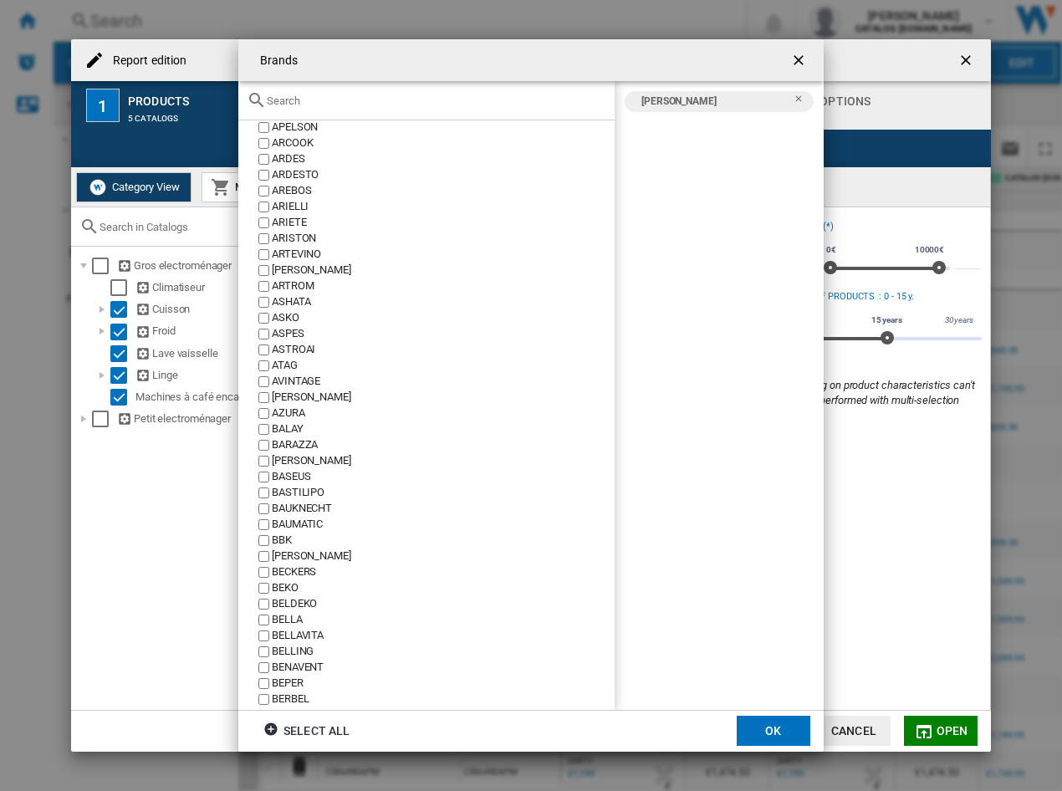
scroll to position [366, 0]
click at [399, 101] on input "Brands 27 ..." at bounding box center [437, 101] width 340 height 13
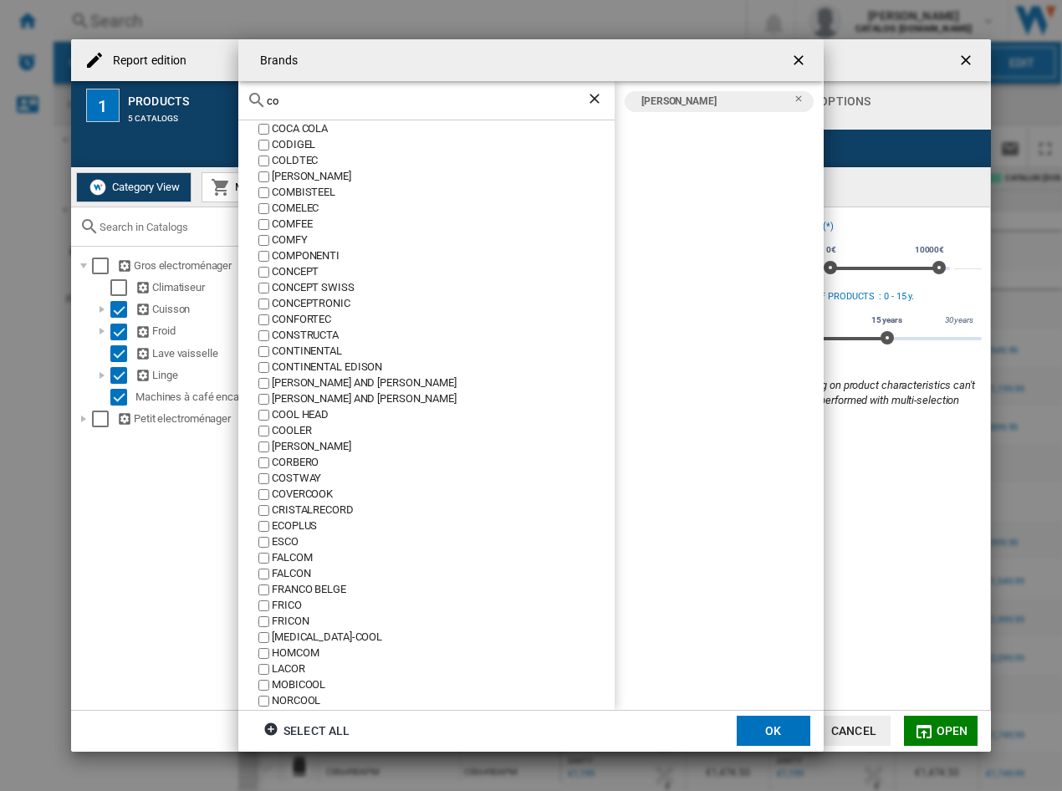
scroll to position [0, 0]
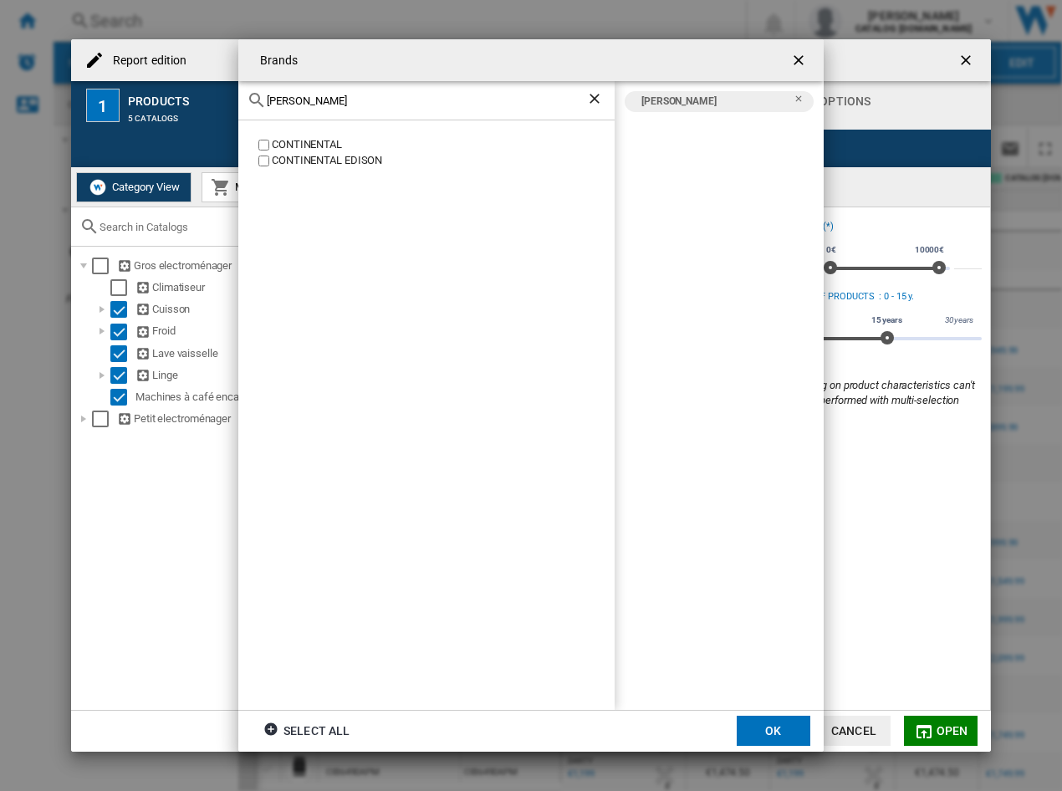
click at [345, 160] on div "CONTINENTAL EDISON" at bounding box center [443, 161] width 343 height 16
drag, startPoint x: 345, startPoint y: 100, endPoint x: -4, endPoint y: 111, distance: 349.0
click at [0, 111] on html "In order to access Insight, please log out and log in again OK NEW Search Searc…" at bounding box center [531, 395] width 1062 height 791
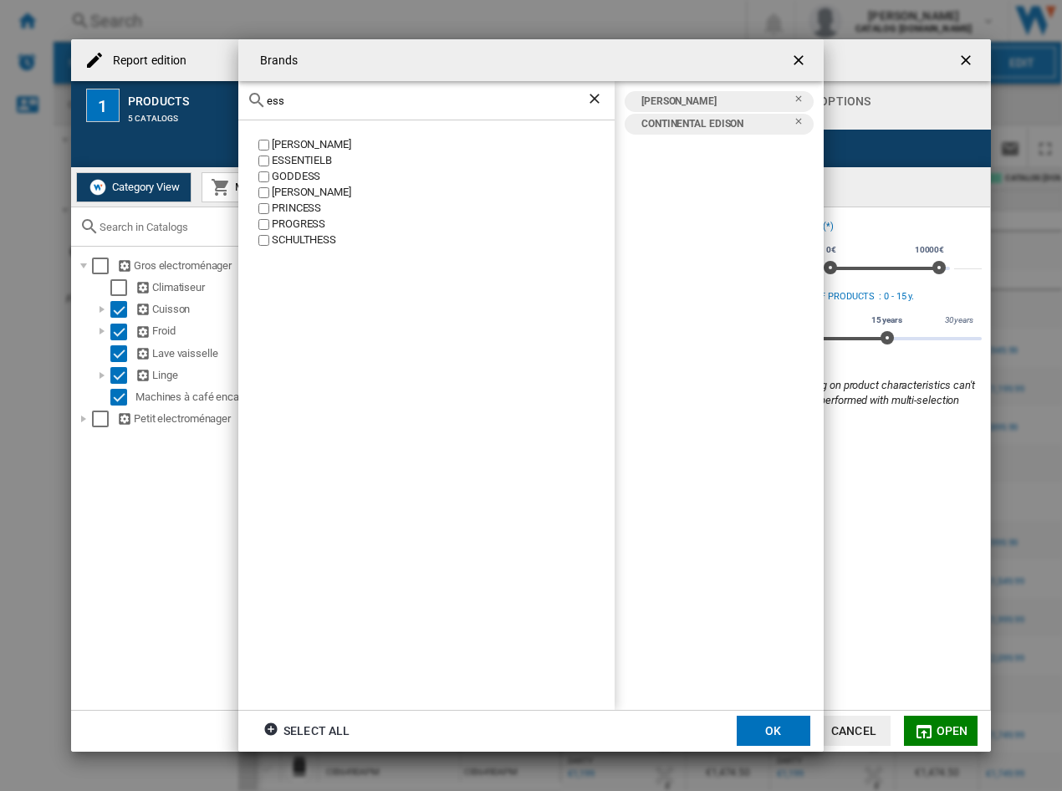
type input "ess"
click at [336, 156] on div "ESSENTIELB" at bounding box center [443, 161] width 343 height 16
drag, startPoint x: 410, startPoint y: 88, endPoint x: 396, endPoint y: 89, distance: 13.4
click at [396, 89] on div "ess" at bounding box center [426, 100] width 376 height 39
drag, startPoint x: 404, startPoint y: 96, endPoint x: 176, endPoint y: 99, distance: 228.4
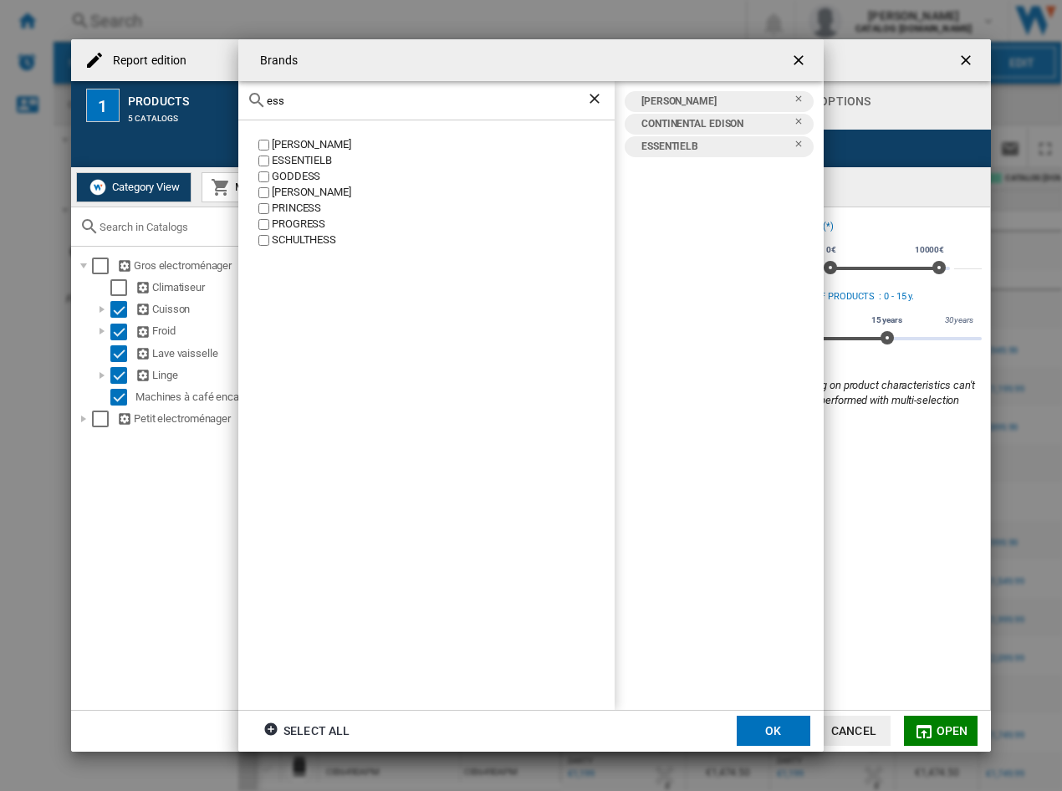
click at [176, 99] on div "Brands ess DESSAUER ESSENTIELB GODDESS KESSER PRINCESS PROGRESS SCHULTHESS AYA …" at bounding box center [531, 395] width 1062 height 791
click at [282, 139] on div "FAR" at bounding box center [443, 145] width 343 height 16
drag, startPoint x: 355, startPoint y: 95, endPoint x: 159, endPoint y: 104, distance: 196.7
click at [159, 104] on div "Brands far FAR FAR TOOLS AYA CONTINENTAL EDISON ESSENTIELB FAR Select all OK" at bounding box center [531, 395] width 1062 height 791
click at [302, 144] on div "HIGH ONE" at bounding box center [443, 145] width 343 height 16
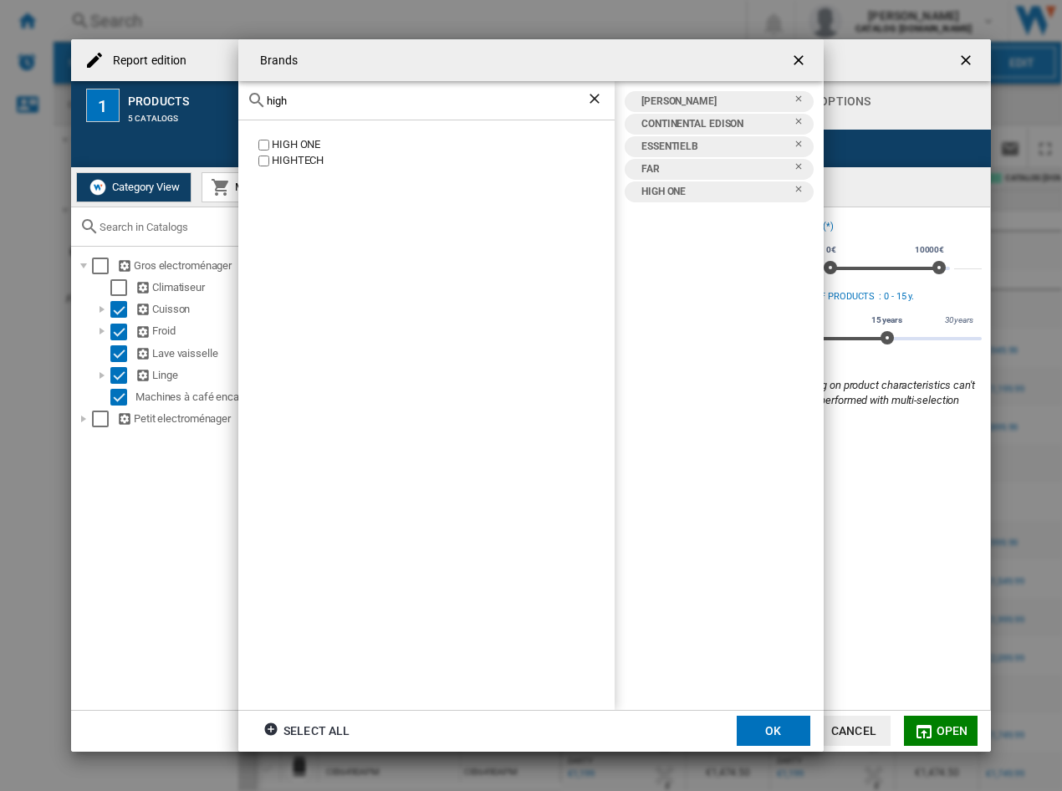
drag, startPoint x: 428, startPoint y: 110, endPoint x: 418, endPoint y: 105, distance: 11.2
click at [418, 105] on div "high" at bounding box center [426, 100] width 376 height 39
drag, startPoint x: 418, startPoint y: 97, endPoint x: 5, endPoint y: 105, distance: 413.3
click at [5, 105] on div "Brands high HIGH ONE HIGHTECH AYA CONTINENTAL EDISON ESSENTIELB FAR HIGH ONE Se…" at bounding box center [531, 395] width 1062 height 791
type input "listo"
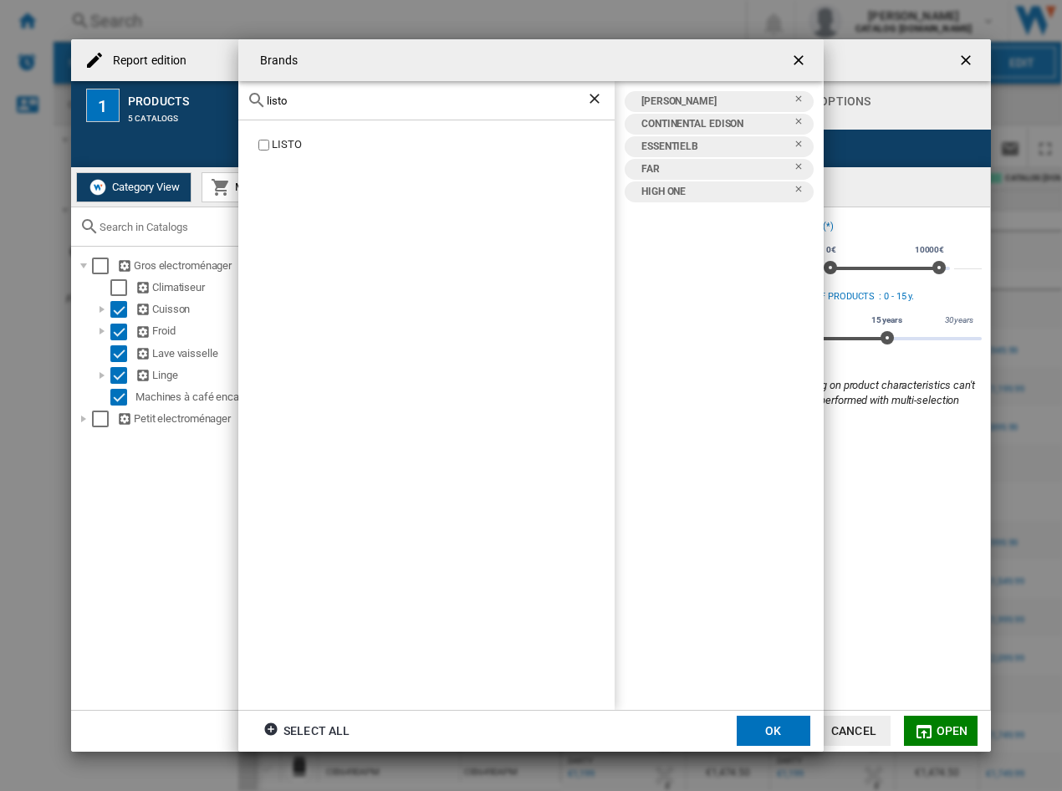
click at [290, 144] on div "LISTO" at bounding box center [443, 145] width 343 height 16
drag, startPoint x: 376, startPoint y: 108, endPoint x: 230, endPoint y: 105, distance: 145.6
click at [230, 105] on div "Brands listo LISTO AYA CONTINENTAL EDISON ESSENTIELB FAR HIGH ONE LISTO Select …" at bounding box center [531, 395] width 1062 height 791
drag, startPoint x: 290, startPoint y: 96, endPoint x: 18, endPoint y: 104, distance: 272.0
click at [20, 104] on div "Brands listo LISTO AYA CONTINENTAL EDISON ESSENTIELB FAR HIGH ONE LISTO Select …" at bounding box center [531, 395] width 1062 height 791
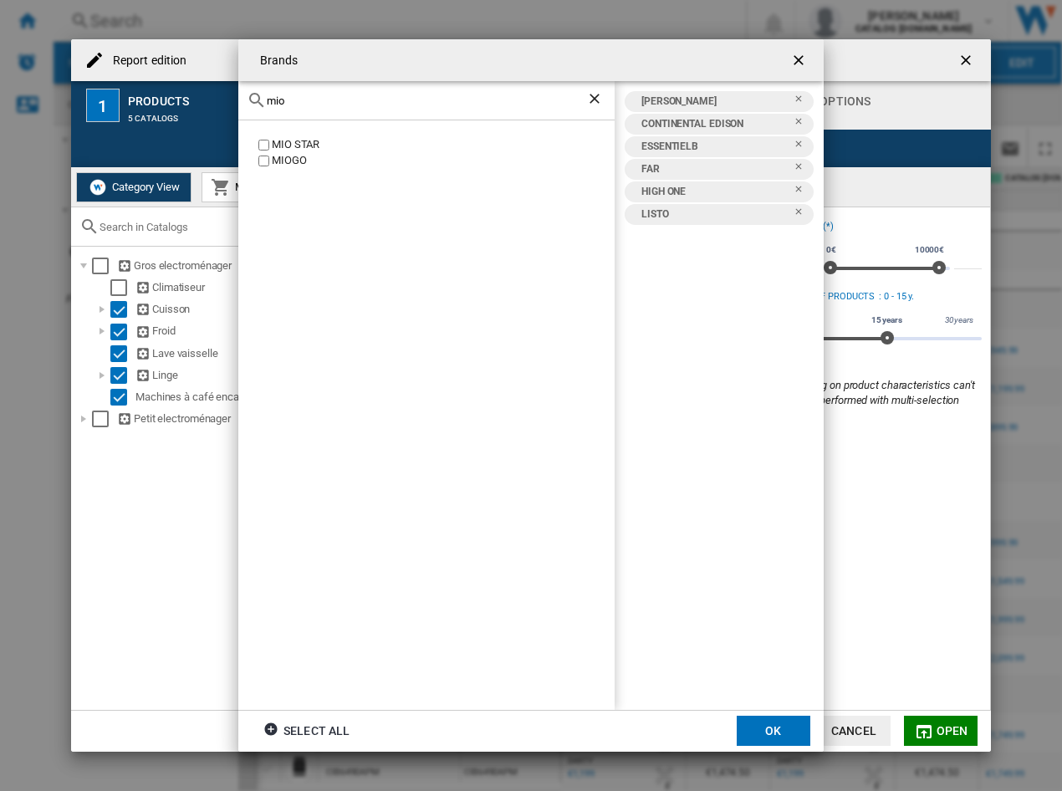
type input "mio"
click at [299, 156] on div "MIOGO" at bounding box center [443, 161] width 343 height 16
drag, startPoint x: 396, startPoint y: 93, endPoint x: 279, endPoint y: 118, distance: 119.8
click at [279, 118] on div "mio" at bounding box center [426, 100] width 376 height 39
drag, startPoint x: 335, startPoint y: 102, endPoint x: 174, endPoint y: 118, distance: 161.4
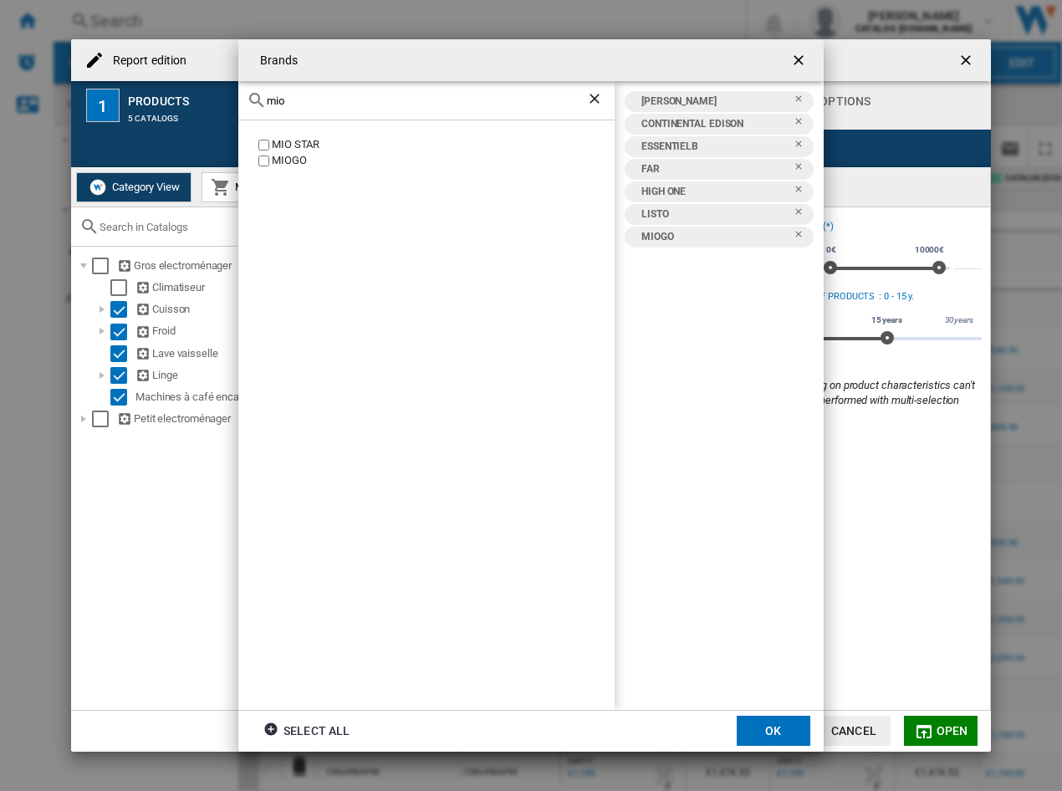
click at [174, 118] on div "Brands mio MIO STAR MIOGO AYA CONTINENTAL EDISON ESSENTIELB FAR HIGH ONE LISTO …" at bounding box center [531, 395] width 1062 height 791
click at [296, 159] on div "OCEANIC" at bounding box center [443, 161] width 343 height 16
drag, startPoint x: 356, startPoint y: 101, endPoint x: 93, endPoint y: 94, distance: 263.6
click at [93, 94] on div "Brands oce JOCEL OCEANIC AYA CONTINENTAL EDISON ESSENTIELB FAR HIGH ONE LISTO M…" at bounding box center [531, 395] width 1062 height 791
type input "proli"
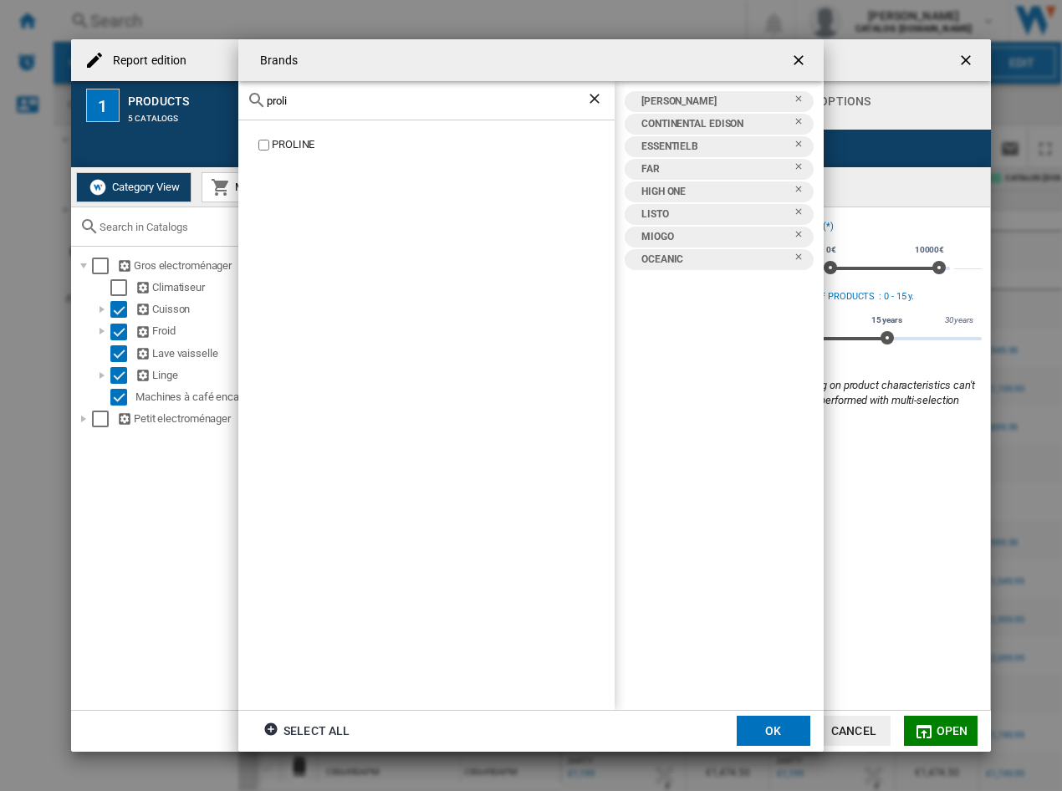
click at [286, 143] on div "PROLINE" at bounding box center [443, 145] width 343 height 16
drag, startPoint x: 560, startPoint y: 54, endPoint x: 804, endPoint y: 367, distance: 396.9
click at [804, 367] on div "Brands proli PROLINE AYA CONTINENTAL EDISON ESSENTIELB FAR HIGH ONE LISTO MIOGO…" at bounding box center [531, 395] width 586 height 712
click at [783, 483] on div "AYA CONTINENTAL EDISON ESSENTIELB FAR HIGH ONE LISTO MIOGO OCEANIC PROLINE" at bounding box center [719, 395] width 209 height 628
click at [765, 483] on button "OK" at bounding box center [774, 731] width 74 height 30
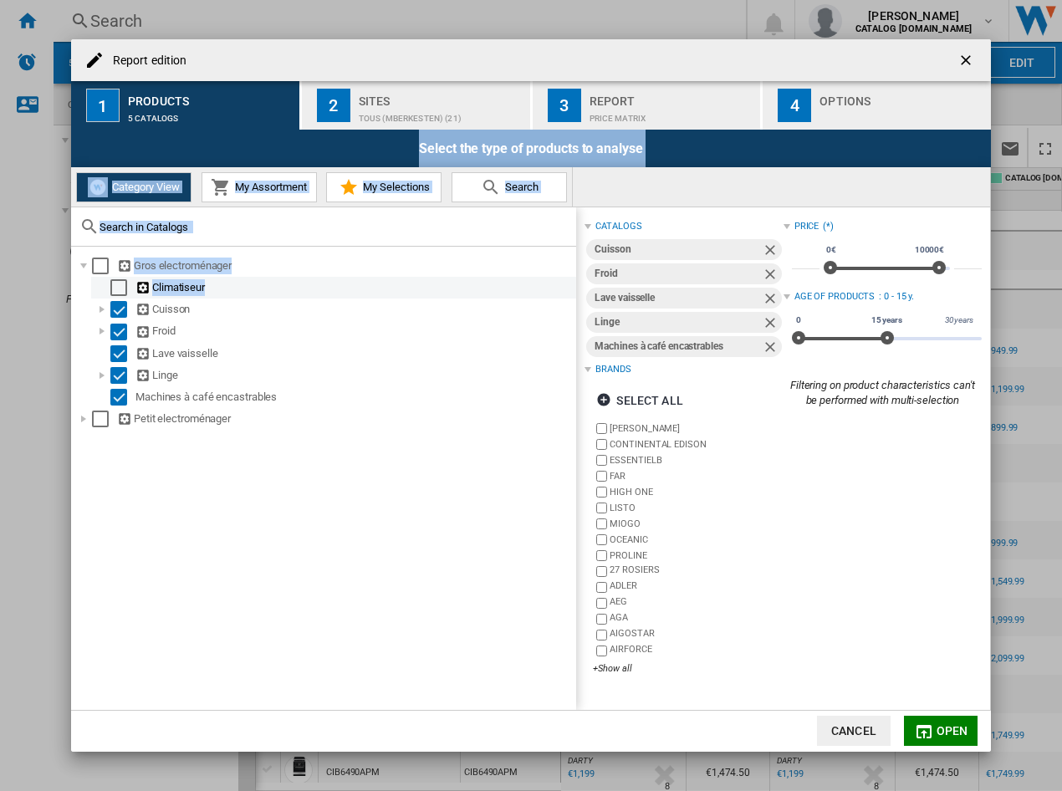
drag, startPoint x: 253, startPoint y: 54, endPoint x: 489, endPoint y: 285, distance: 330.7
click at [489, 285] on md-dialog-content "Report edition 1 Products 5 catalogs 2 Sites TOUS (mberkesten) (21) 3 Report Pr…" at bounding box center [531, 395] width 920 height 712
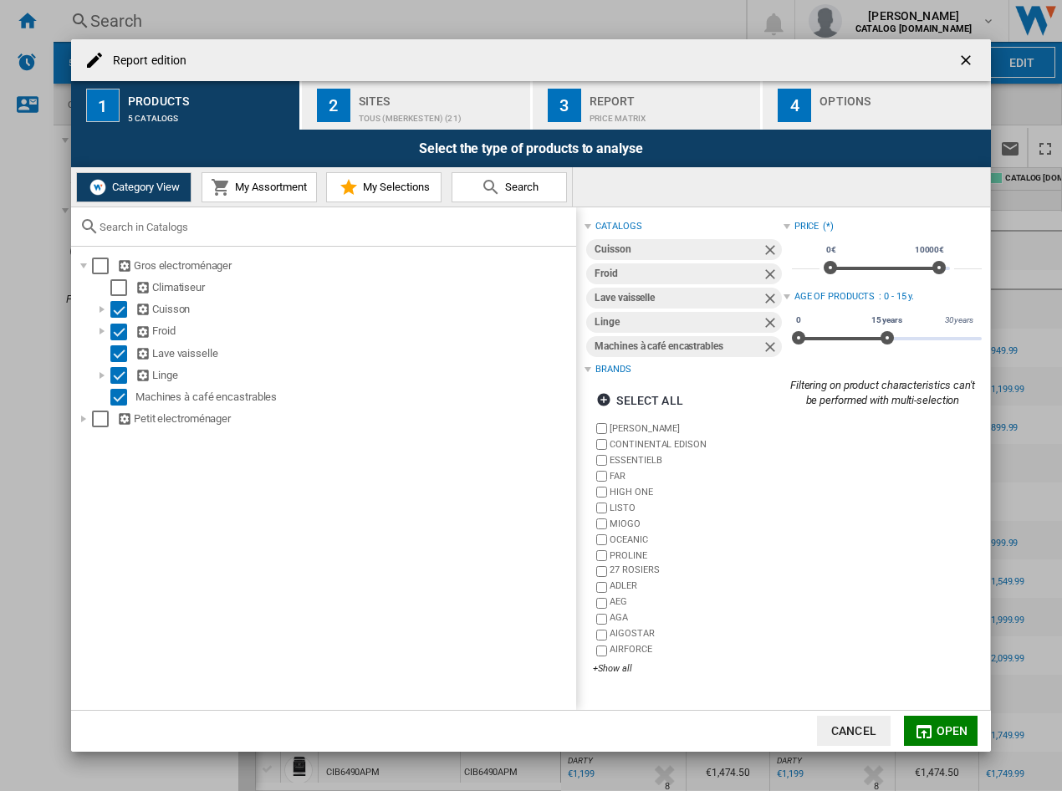
click at [866, 483] on md-dialog-actions "Cancel Open" at bounding box center [531, 731] width 920 height 42
click at [866, 483] on span "Open" at bounding box center [953, 730] width 32 height 13
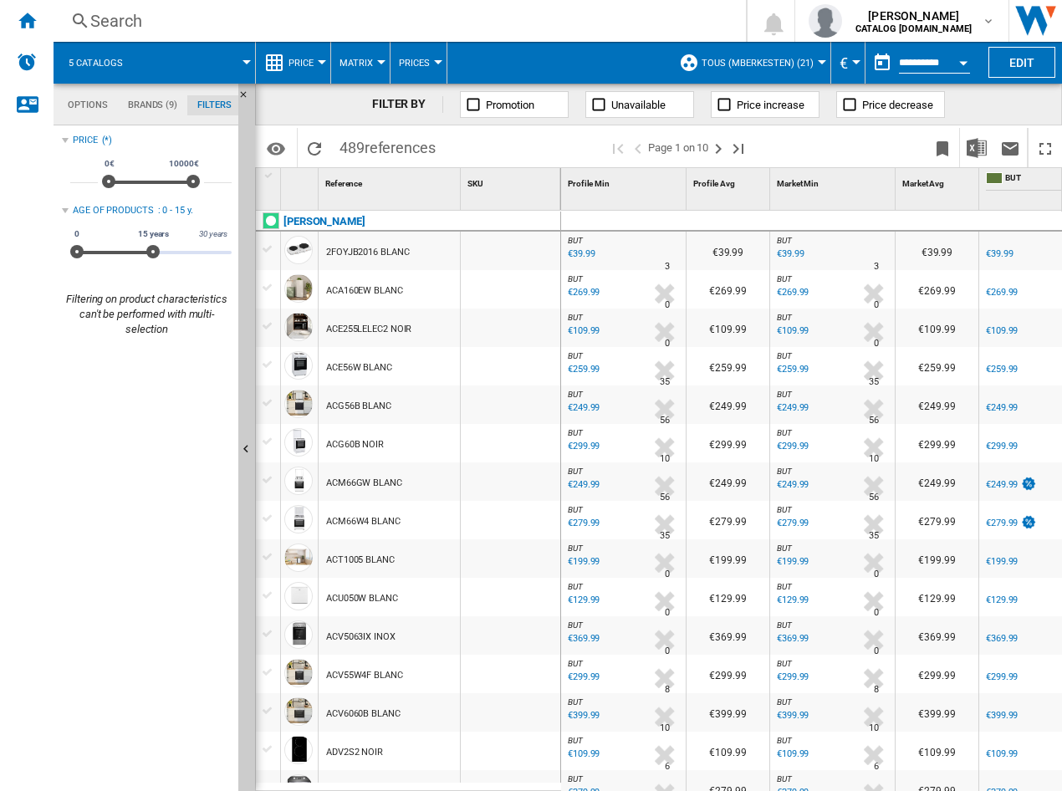
click at [817, 59] on button "TOUS (mberkesten) (21)" at bounding box center [762, 63] width 120 height 42
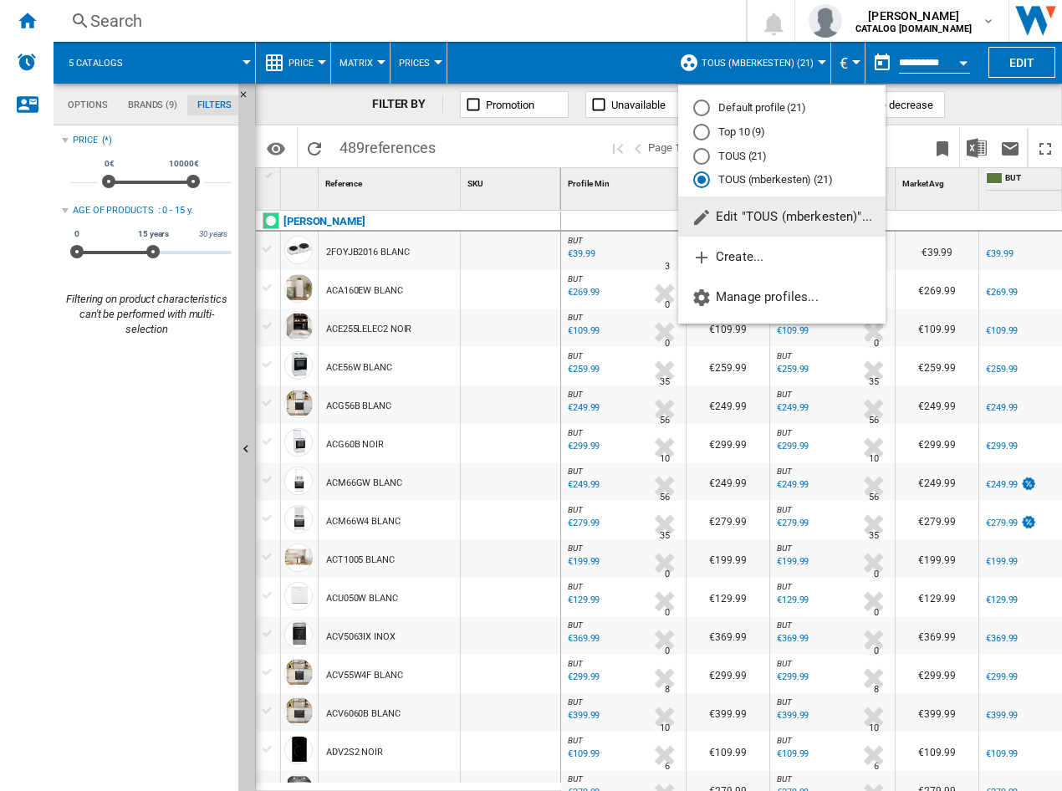
click at [817, 59] on md-backdrop at bounding box center [531, 395] width 1062 height 791
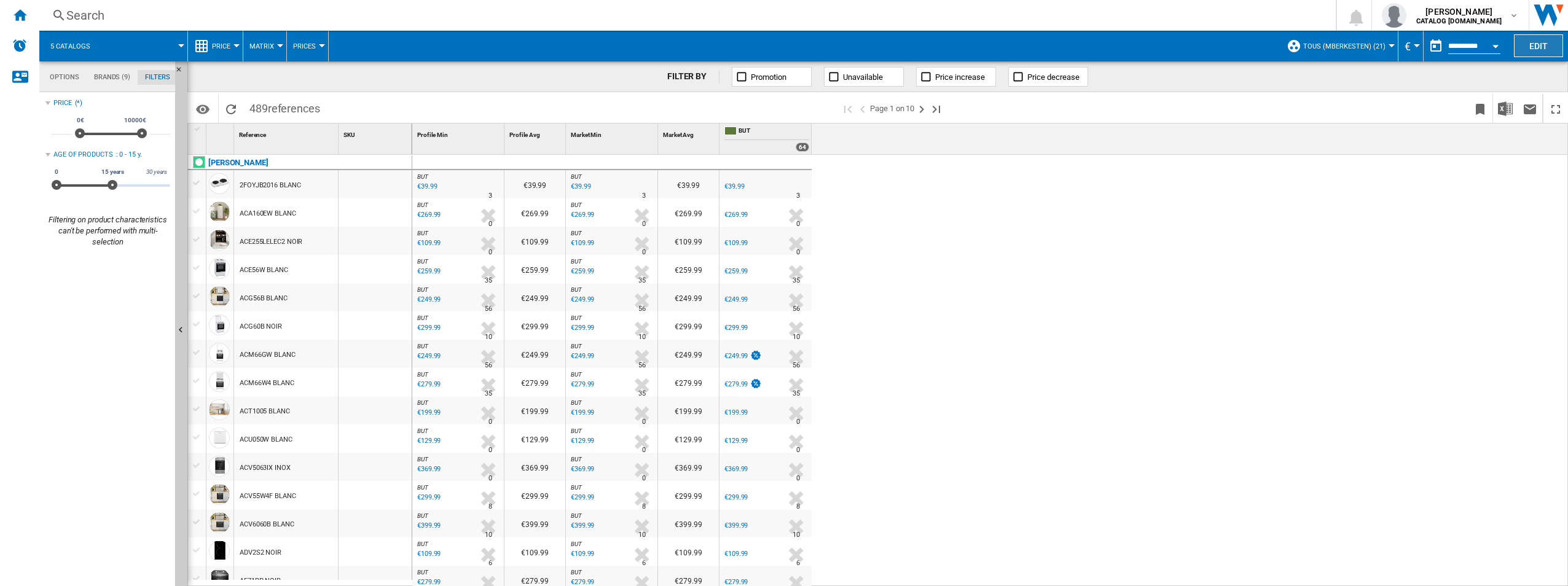
click at [636, 48] on button "Edit" at bounding box center [1538, 46] width 49 height 23
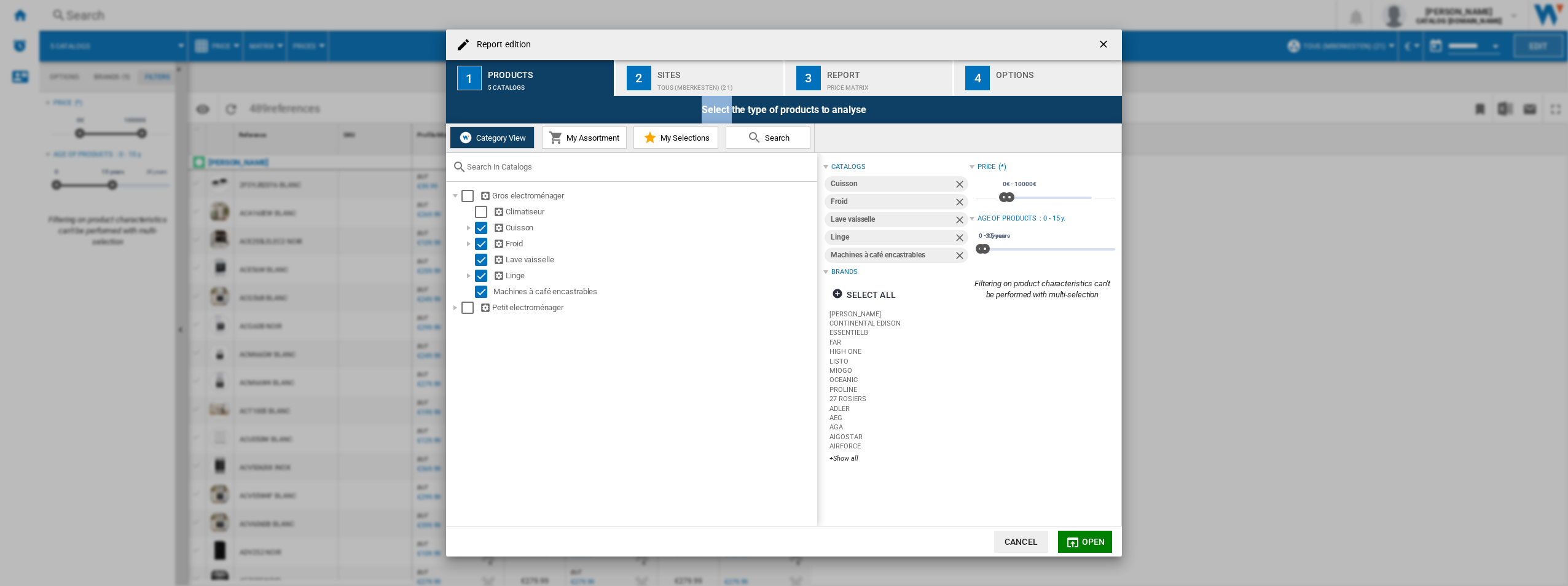
click at [636, 48] on div "Report edition 1 Products 5 catalogs 2 Sites TOUS (mberkesten) (21) 3 Report Pr…" at bounding box center [784, 293] width 1568 height 586
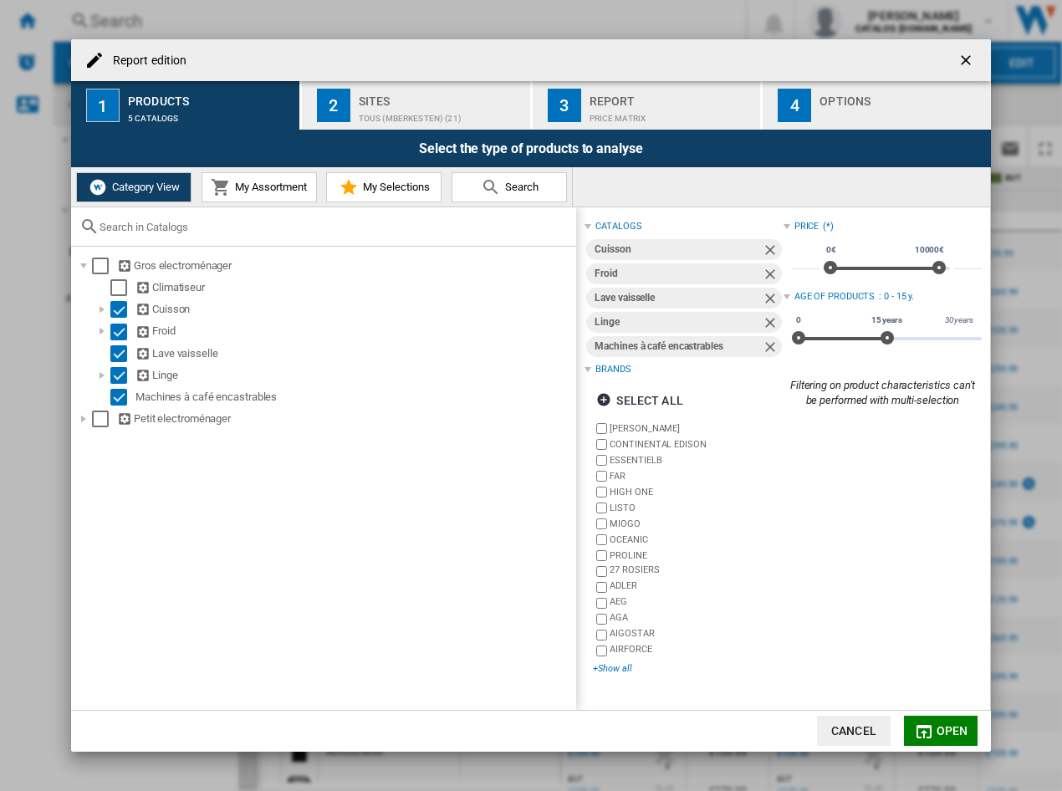
click at [615, 483] on div "+Show all" at bounding box center [688, 668] width 190 height 13
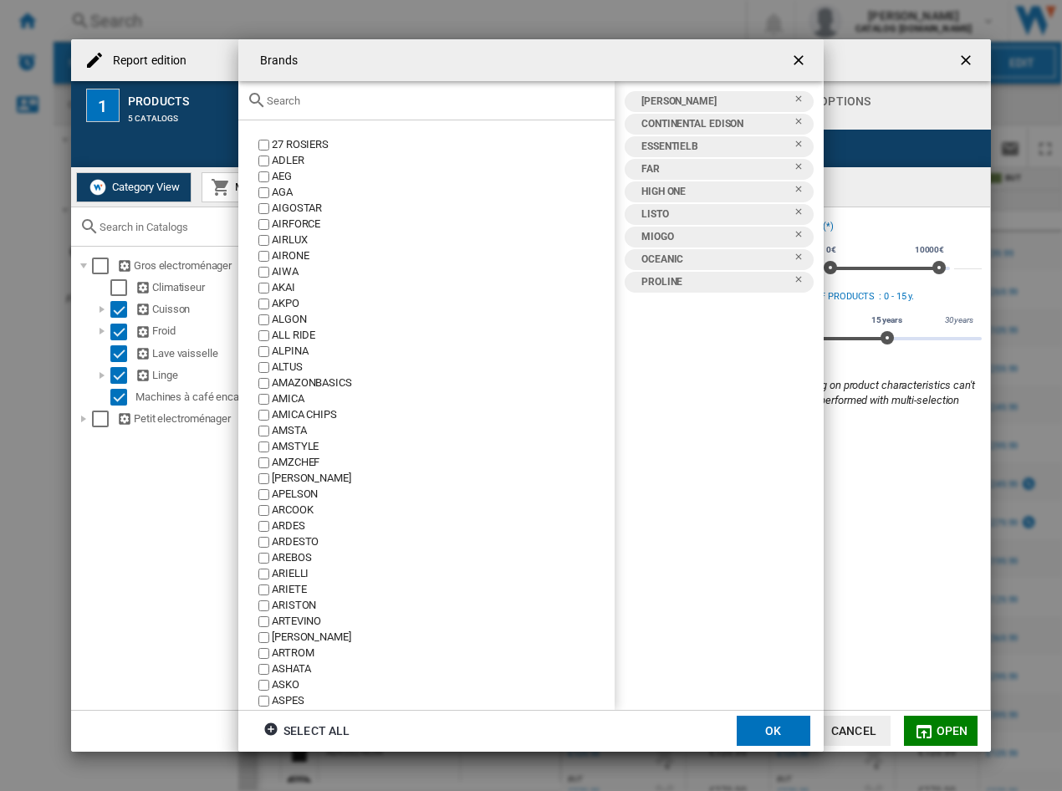
click at [360, 104] on input "Brands 27 ..." at bounding box center [437, 101] width 340 height 13
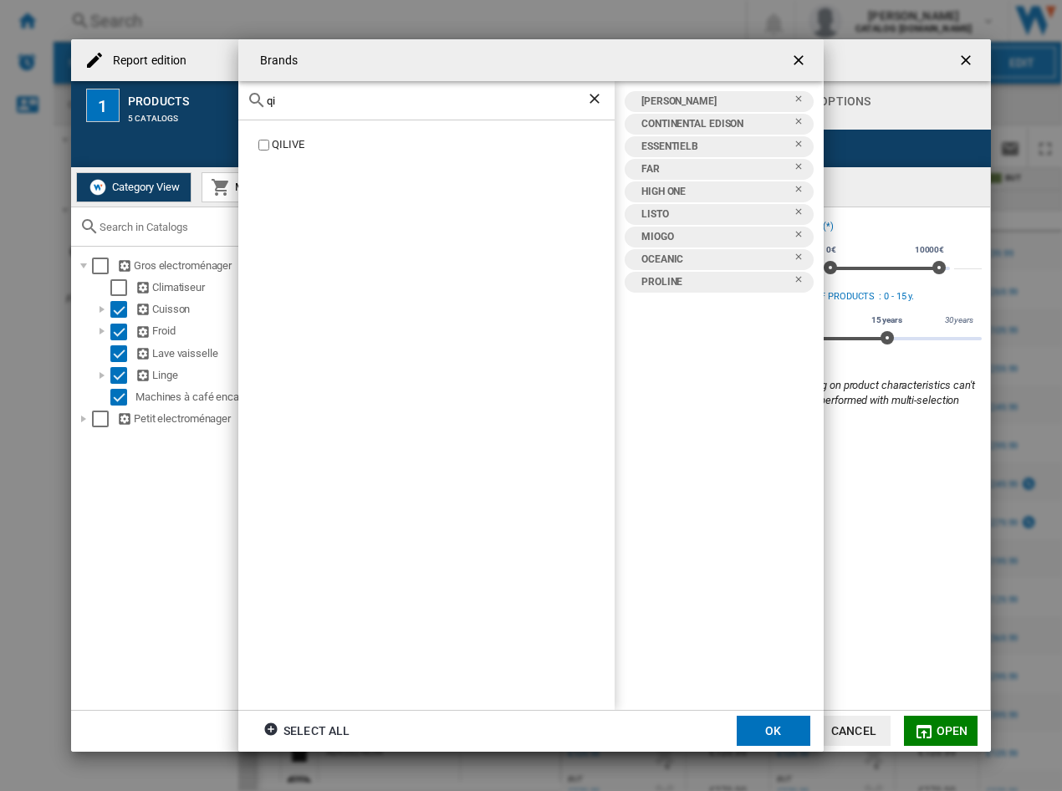
click at [275, 153] on div "QILIVE" at bounding box center [443, 145] width 343 height 16
drag, startPoint x: 363, startPoint y: 109, endPoint x: 120, endPoint y: 89, distance: 243.4
click at [120, 89] on div "Brands qi QILIVE AYA CONTINENTAL EDISON ESSENTIELB FAR HIGH ONE LISTO MIOGO OCE…" at bounding box center [531, 395] width 1062 height 791
drag, startPoint x: 278, startPoint y: 99, endPoint x: 170, endPoint y: 99, distance: 107.9
click at [170, 99] on div "Brands qi QILIVE AYA CONTINENTAL EDISON ESSENTIELB FAR HIGH ONE LISTO MIOGO OCE…" at bounding box center [531, 395] width 1062 height 791
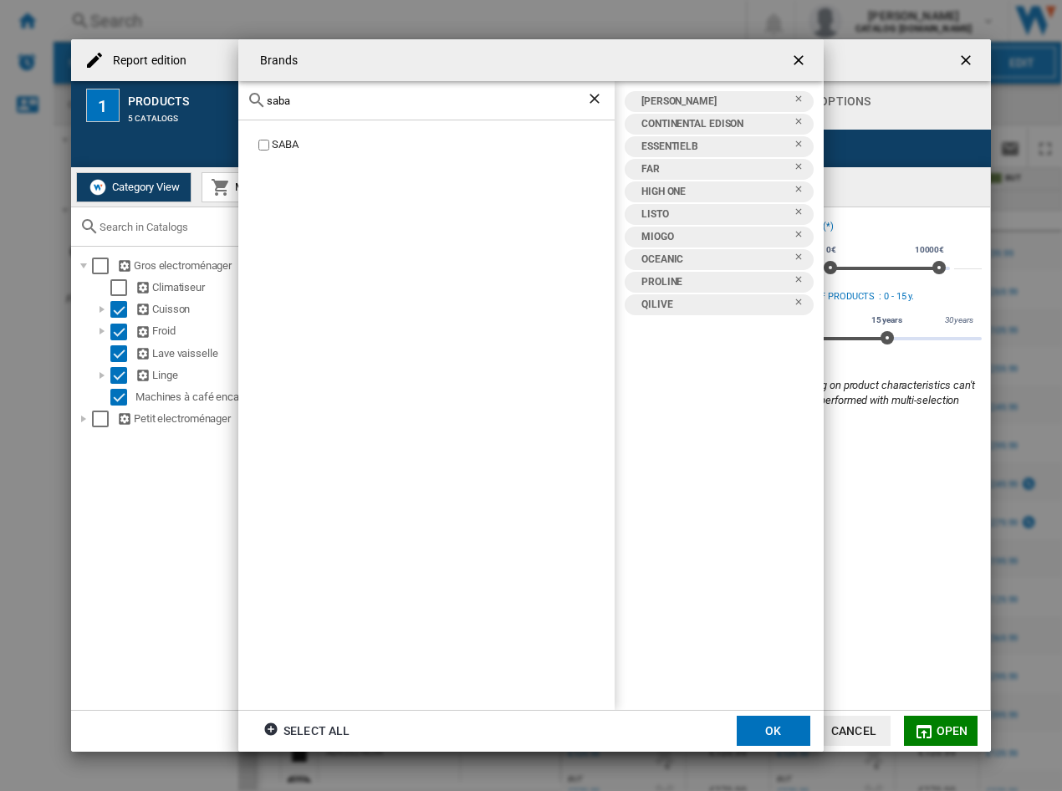
click at [273, 146] on div "SABA" at bounding box center [443, 145] width 343 height 16
drag, startPoint x: 432, startPoint y: 106, endPoint x: 100, endPoint y: 93, distance: 332.3
click at [100, 93] on div "Brands saba SABA AYA CONTINENTAL EDISON ESSENTIELB FAR HIGH ONE LISTO MIOGO OCE…" at bounding box center [531, 395] width 1062 height 791
type input "sign"
click at [282, 139] on div "SIGNATURE" at bounding box center [443, 145] width 343 height 16
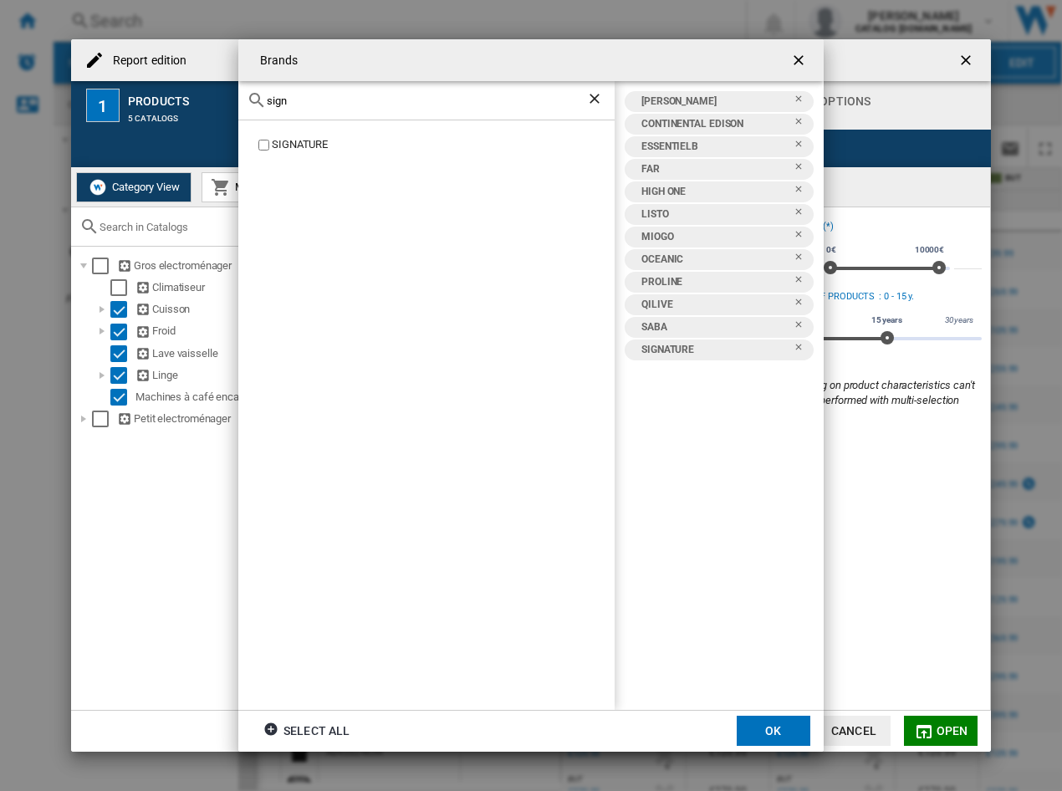
drag, startPoint x: 320, startPoint y: 98, endPoint x: 120, endPoint y: 81, distance: 199.8
click at [121, 81] on div "Brands sign SIGNATURE AYA CONTINENTAL EDISON ESSENTIELB FAR HIGH ONE LISTO MIOG…" at bounding box center [531, 395] width 1062 height 791
click at [299, 142] on div "VALBERG" at bounding box center [443, 145] width 343 height 16
drag, startPoint x: 320, startPoint y: 107, endPoint x: 288, endPoint y: 102, distance: 33.0
click at [288, 102] on div "valb" at bounding box center [426, 100] width 376 height 39
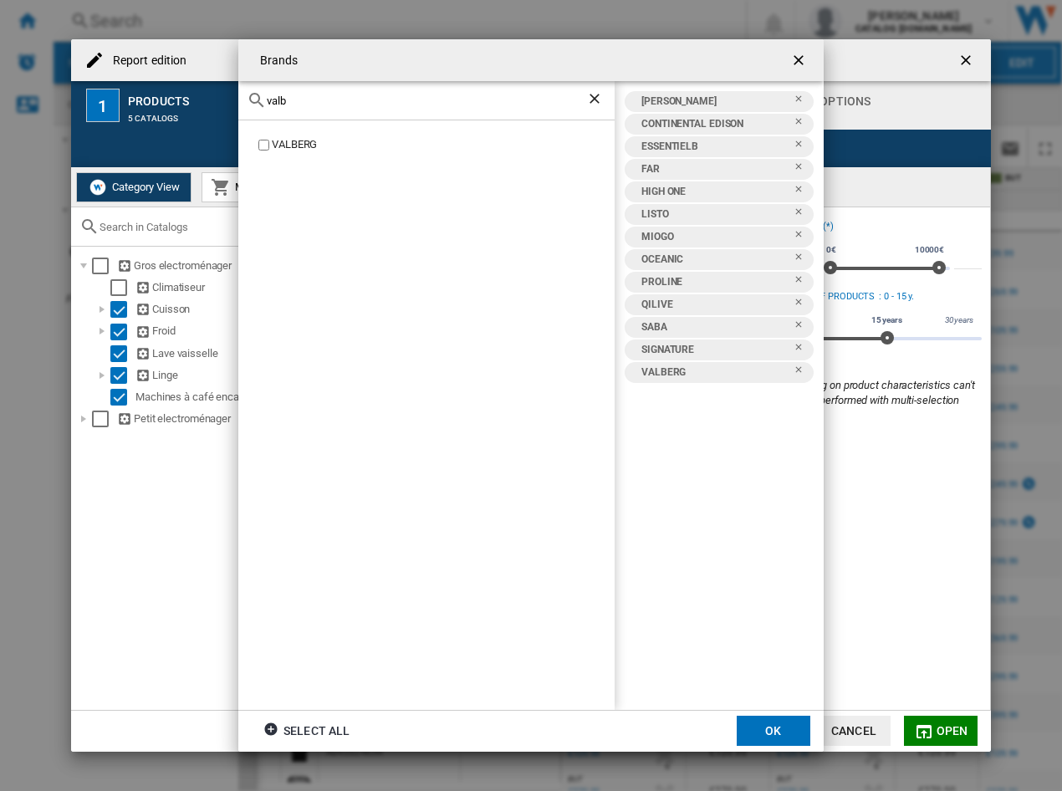
drag, startPoint x: 304, startPoint y: 102, endPoint x: 6, endPoint y: 99, distance: 297.8
click at [6, 99] on div "Brands valb VALBERG AYA CONTINENTAL EDISON ESSENTIELB FAR HIGH ONE LISTO MIOGO …" at bounding box center [531, 395] width 1062 height 791
click at [269, 140] on label "AEG" at bounding box center [435, 145] width 360 height 16
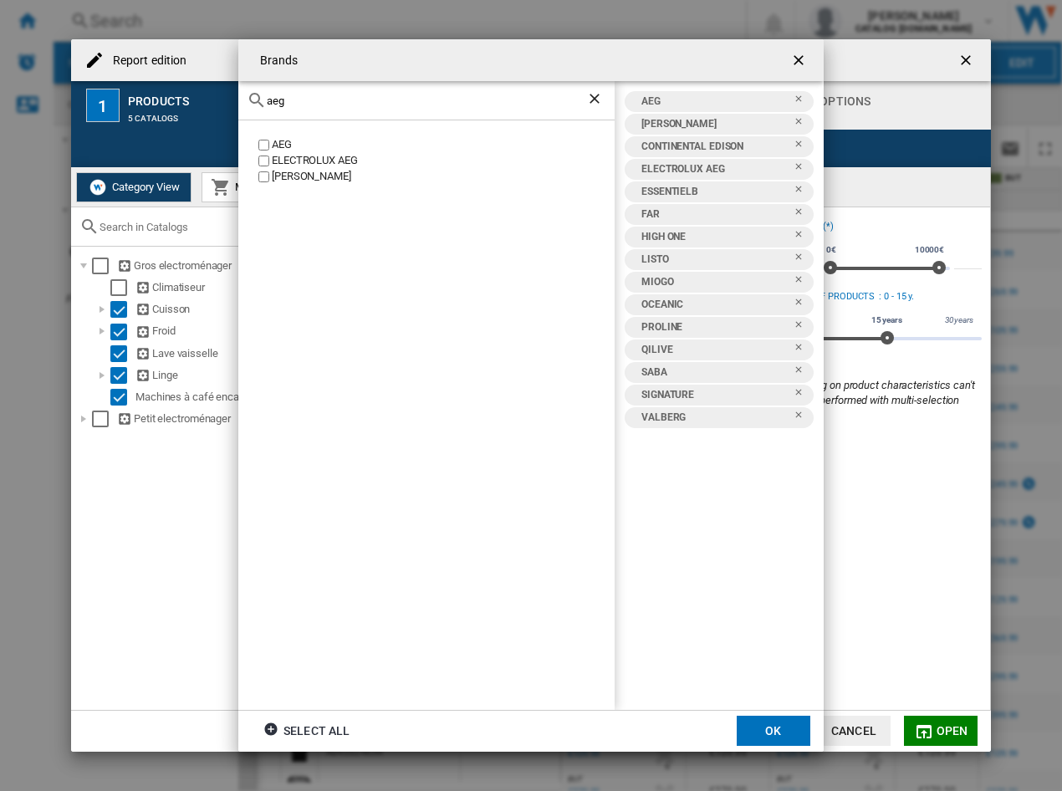
drag, startPoint x: 325, startPoint y: 99, endPoint x: 69, endPoint y: 93, distance: 256.9
click at [69, 93] on div "Brands aeg AEG ELECTROLUX AEG HAEGER AEG AYA CONTINENTAL EDISON ELECTROLUX AEG …" at bounding box center [531, 395] width 1062 height 791
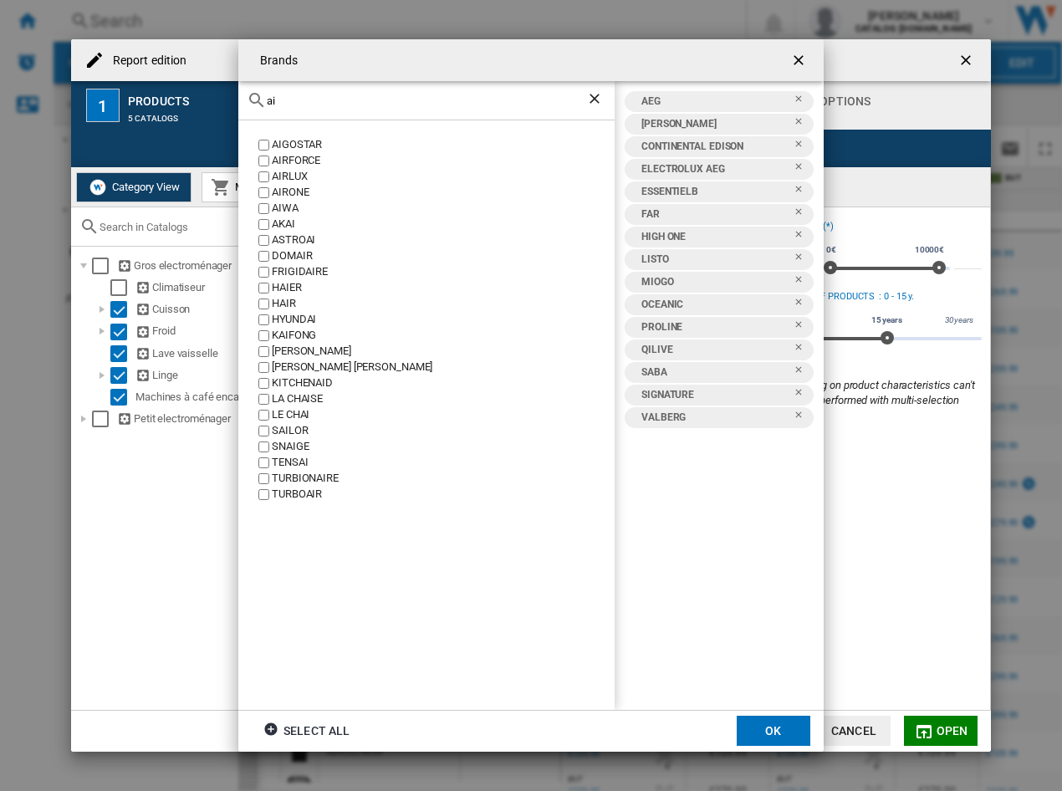
click at [282, 176] on div "AIRLUX" at bounding box center [443, 177] width 343 height 16
click at [269, 164] on label "AIRFORCE" at bounding box center [435, 161] width 360 height 16
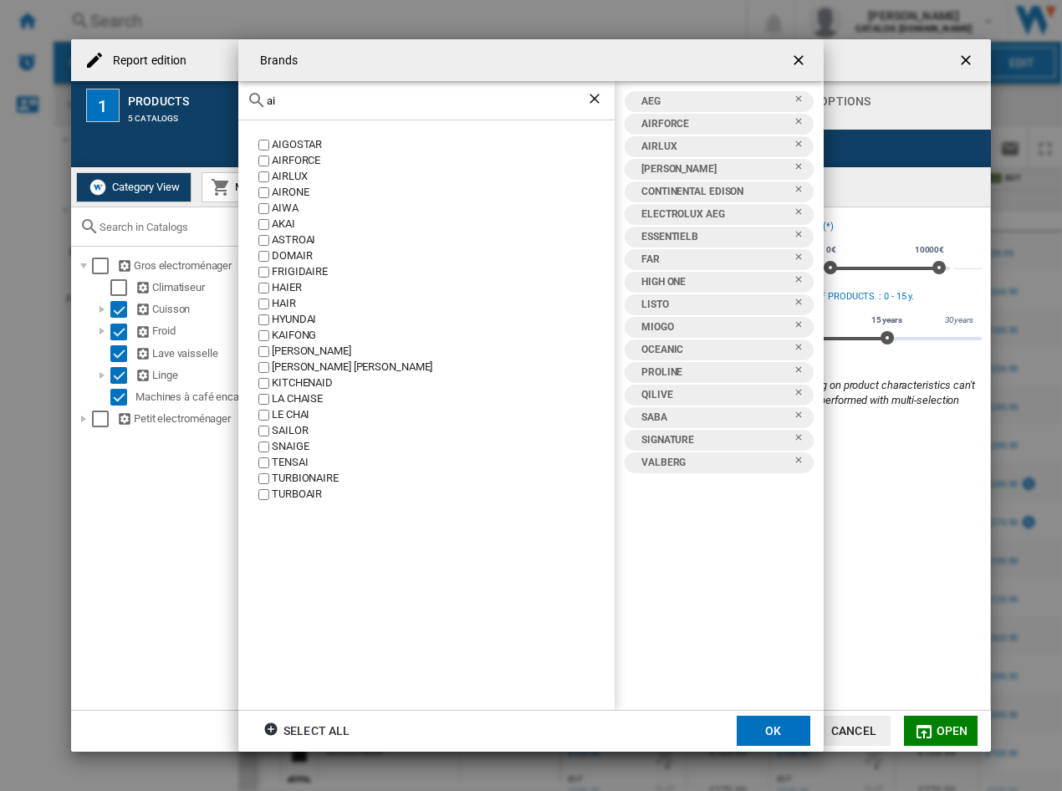
click at [299, 107] on div "ai" at bounding box center [426, 100] width 376 height 39
click at [299, 100] on input "ai" at bounding box center [427, 101] width 320 height 13
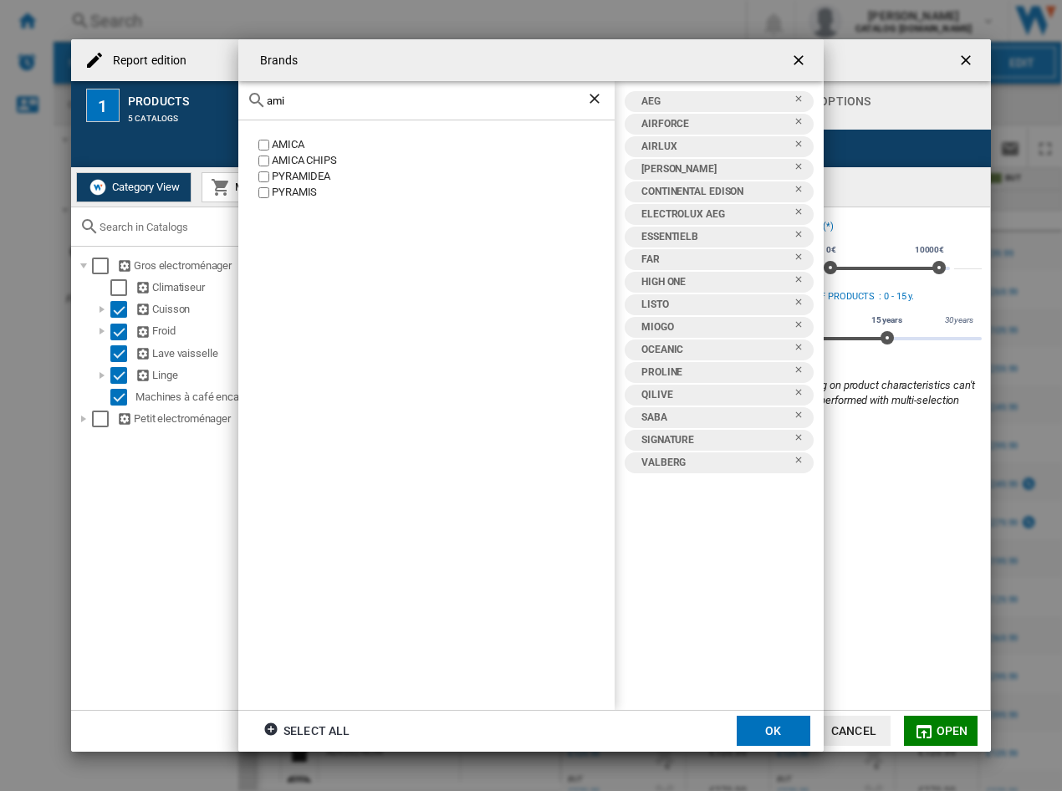
type input "ami"
click at [279, 142] on div "AMICA" at bounding box center [443, 145] width 343 height 16
drag, startPoint x: 302, startPoint y: 106, endPoint x: 53, endPoint y: 87, distance: 250.0
click at [67, 91] on div "Brands ami AMICA AMICA CHIPS PYRAMIDEA PYRAMIS AEG AIRFORCE AIRLUX AMICA AYA CO…" at bounding box center [531, 395] width 1062 height 791
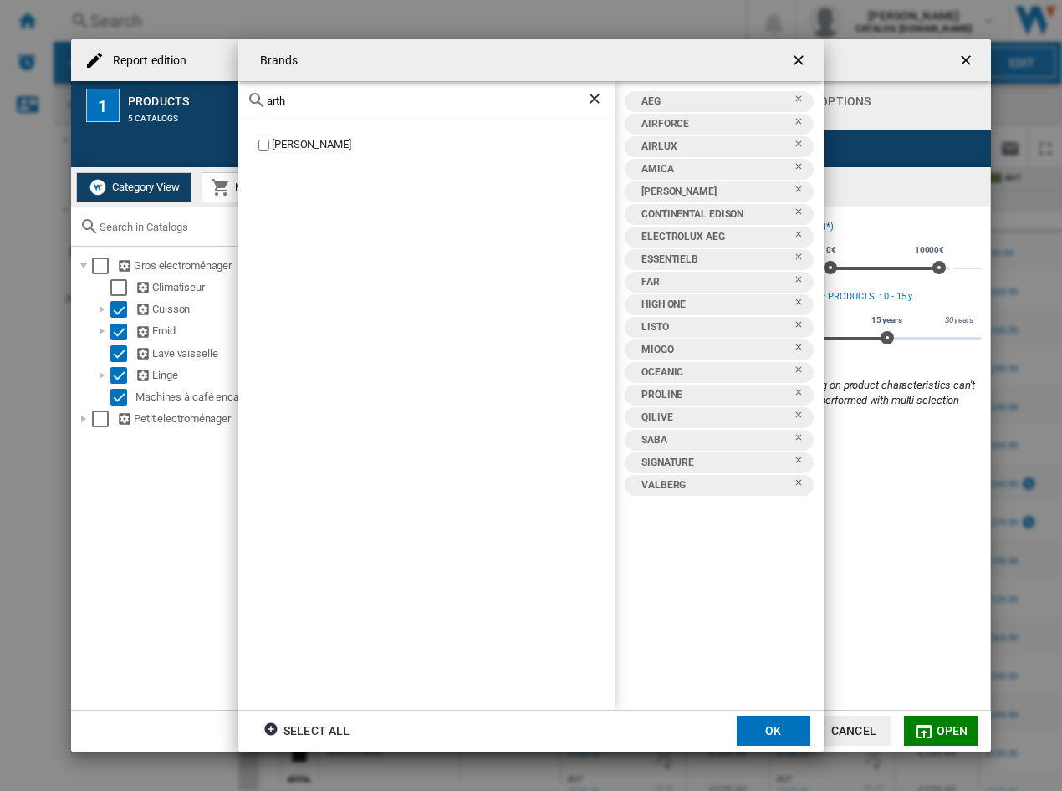
type input "arth"
click at [325, 146] on div "[PERSON_NAME]" at bounding box center [443, 145] width 343 height 16
drag, startPoint x: 233, startPoint y: 97, endPoint x: 160, endPoint y: 95, distance: 72.8
click at [160, 95] on div "Brands arth ARTHUR MARTIN AEG AIRFORCE AIRLUX AMICA ARTHUR MARTIN AYA CONTINENT…" at bounding box center [531, 395] width 1062 height 791
click at [289, 140] on div "ASKO" at bounding box center [443, 145] width 343 height 16
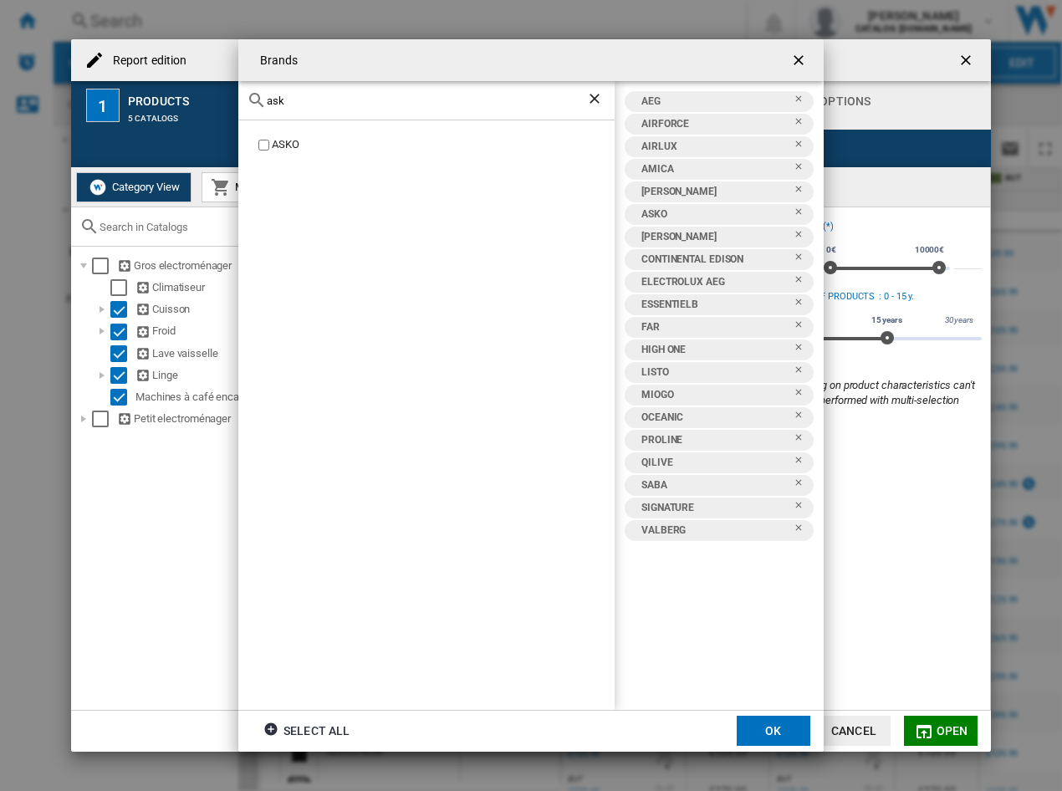
drag, startPoint x: 352, startPoint y: 107, endPoint x: 43, endPoint y: 97, distance: 308.8
click at [43, 97] on div "Brands ask ASKO AEG AIRFORCE AIRLUX AMICA ARTHUR MARTIN ASKO AYA CONTINENTAL ED…" at bounding box center [531, 395] width 1062 height 791
drag, startPoint x: 315, startPoint y: 113, endPoint x: 287, endPoint y: 104, distance: 29.1
click at [288, 105] on div "ask" at bounding box center [426, 100] width 376 height 39
drag, startPoint x: 293, startPoint y: 99, endPoint x: 188, endPoint y: 94, distance: 104.7
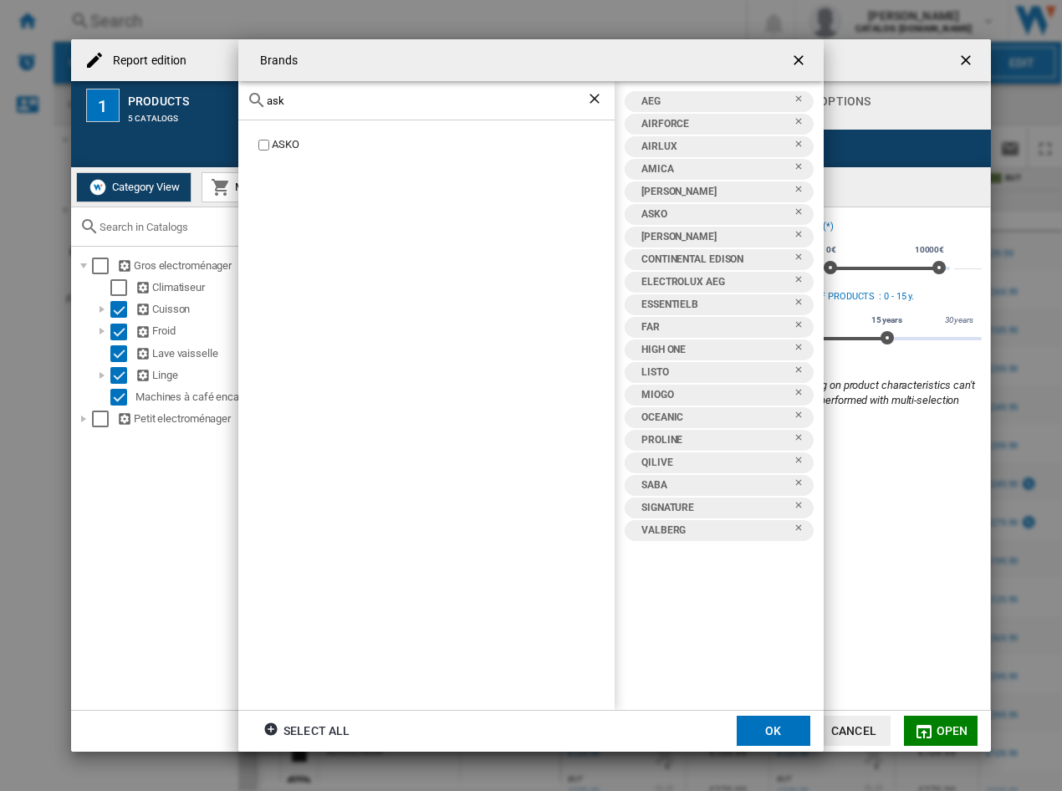
click at [188, 94] on div "Brands ask ASKO AEG AIRFORCE AIRLUX AMICA ARTHUR MARTIN ASKO AYA CONTINENTAL ED…" at bounding box center [531, 395] width 1062 height 791
type input "bek"
click at [285, 139] on div "BEKO" at bounding box center [443, 145] width 343 height 16
drag, startPoint x: 348, startPoint y: 106, endPoint x: 274, endPoint y: 105, distance: 74.5
click at [274, 105] on div "bek" at bounding box center [426, 100] width 376 height 39
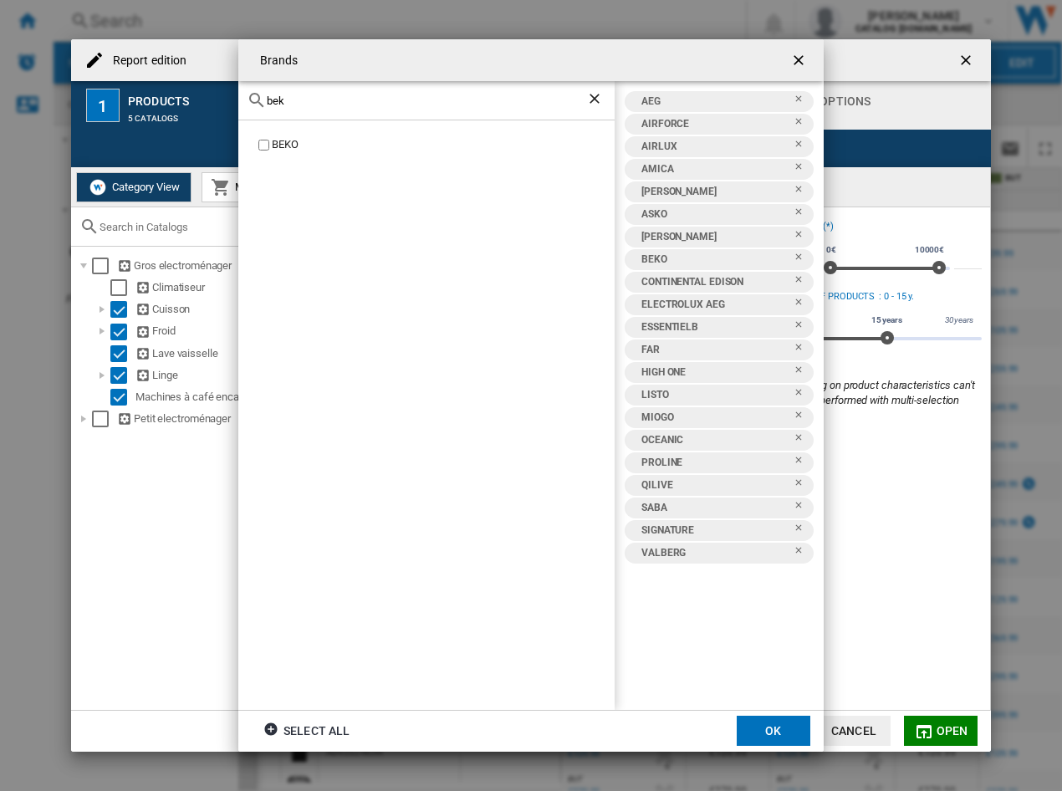
drag, startPoint x: 299, startPoint y: 96, endPoint x: 212, endPoint y: 97, distance: 87.0
click at [217, 97] on div "Brands bek BEKO AEG AIRFORCE AIRLUX AMICA ARTHUR MARTIN ASKO AYA BEKO CONTINENT…" at bounding box center [531, 395] width 1062 height 791
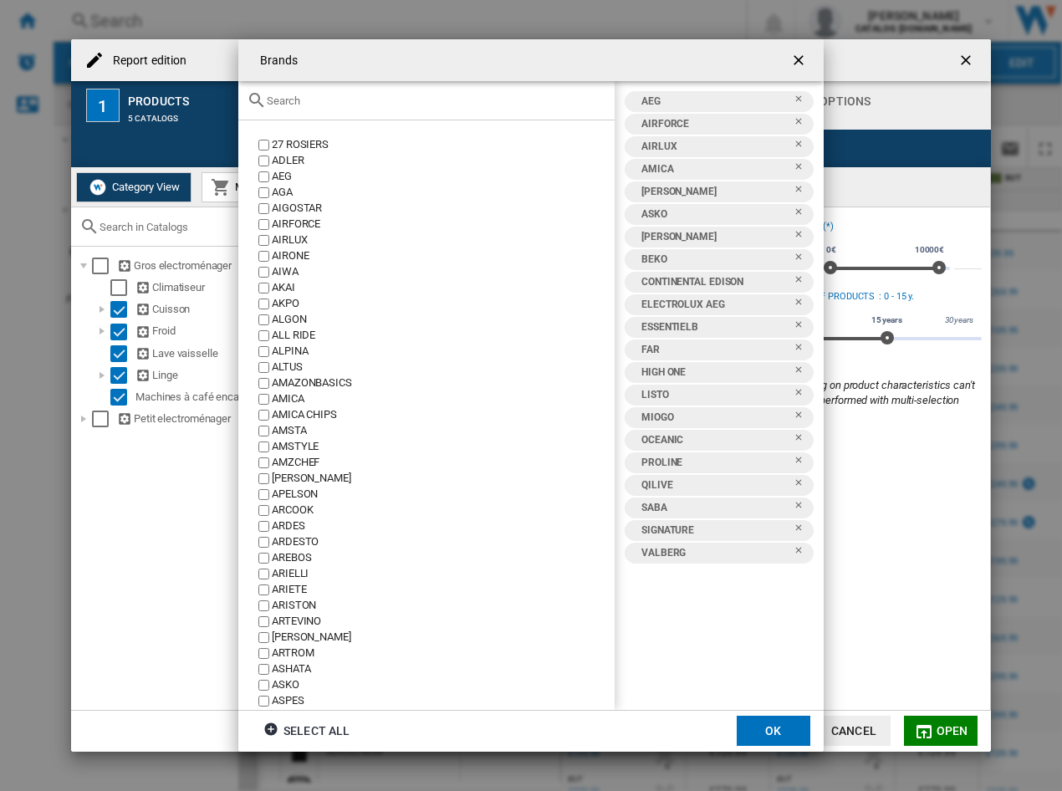
click at [371, 110] on div "Brands 27 ..." at bounding box center [426, 100] width 376 height 39
click at [362, 104] on input "Brands 27 ..." at bounding box center [437, 101] width 340 height 13
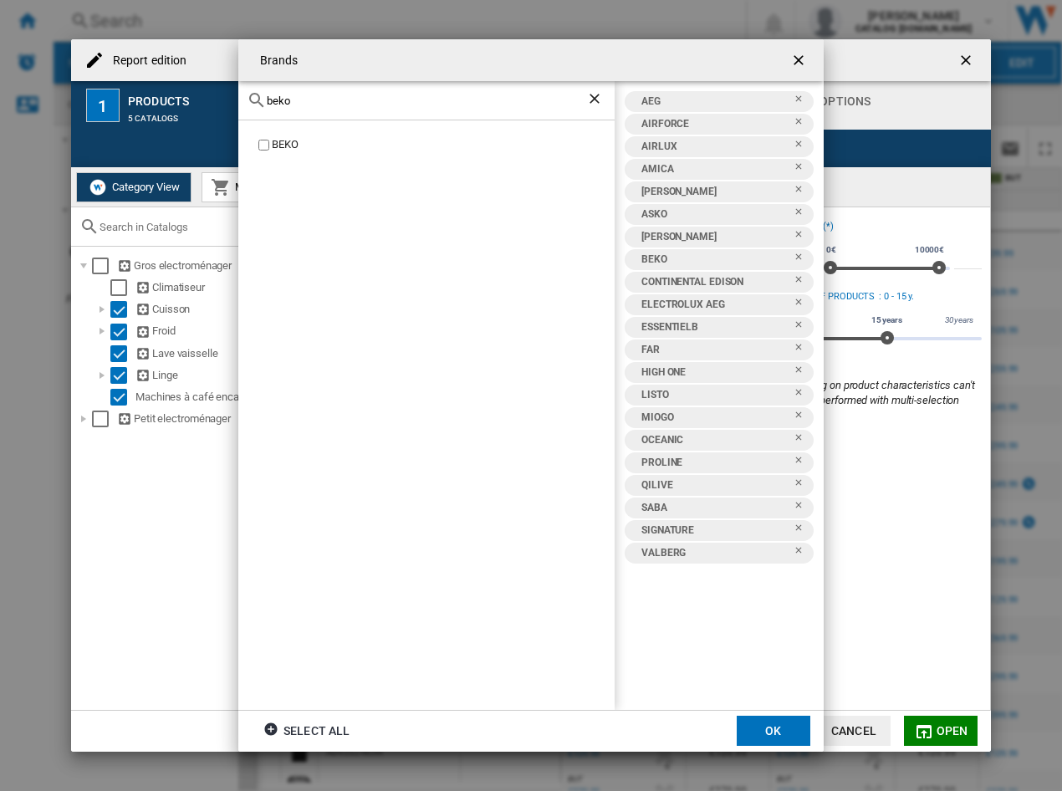
drag, startPoint x: 362, startPoint y: 103, endPoint x: 142, endPoint y: 47, distance: 227.0
click at [142, 47] on div "Brands beko BEKO AEG AIRFORCE AIRLUX AMICA ARTHUR MARTIN ASKO AYA BEKO CONTINEN…" at bounding box center [531, 395] width 1062 height 791
type input "beko"
click at [286, 144] on div "BEKO" at bounding box center [443, 145] width 343 height 16
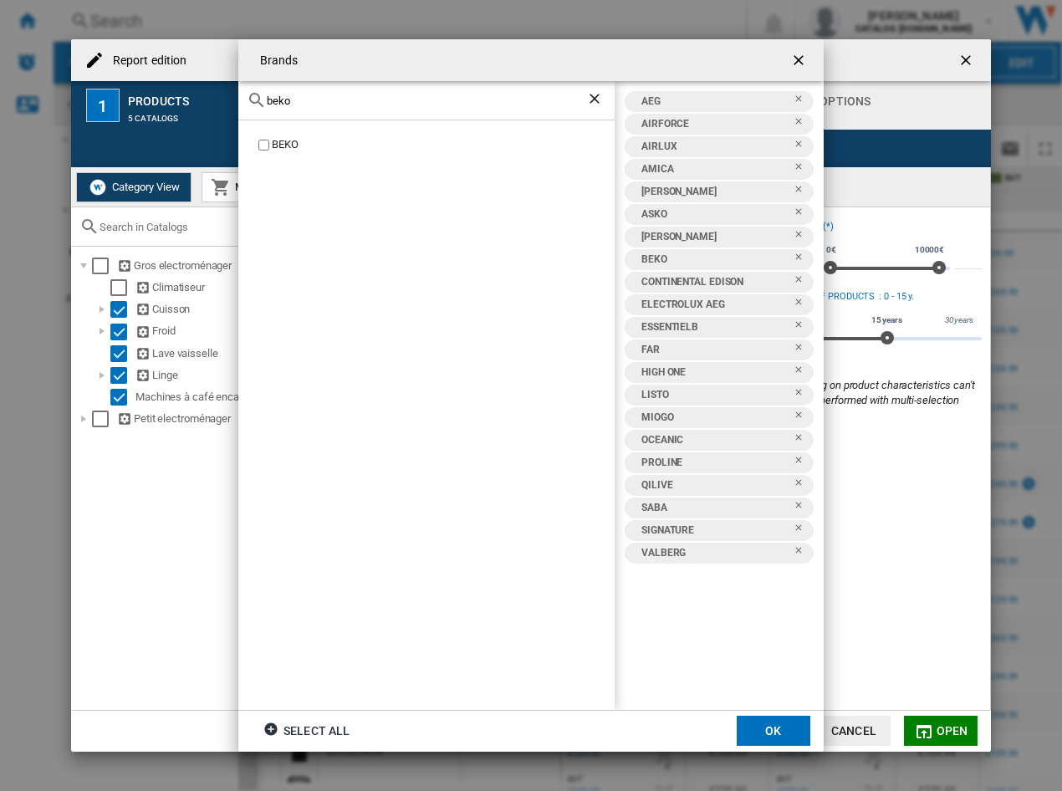
drag, startPoint x: 344, startPoint y: 103, endPoint x: 161, endPoint y: 99, distance: 182.4
click at [161, 99] on div "Brands beko BEKO AEG AIRFORCE AIRLUX AMICA ARTHUR MARTIN ASKO AYA BEKO CONTINEN…" at bounding box center [531, 395] width 1062 height 791
type input "bos"
click at [297, 177] on div "BOSCH" at bounding box center [443, 177] width 343 height 16
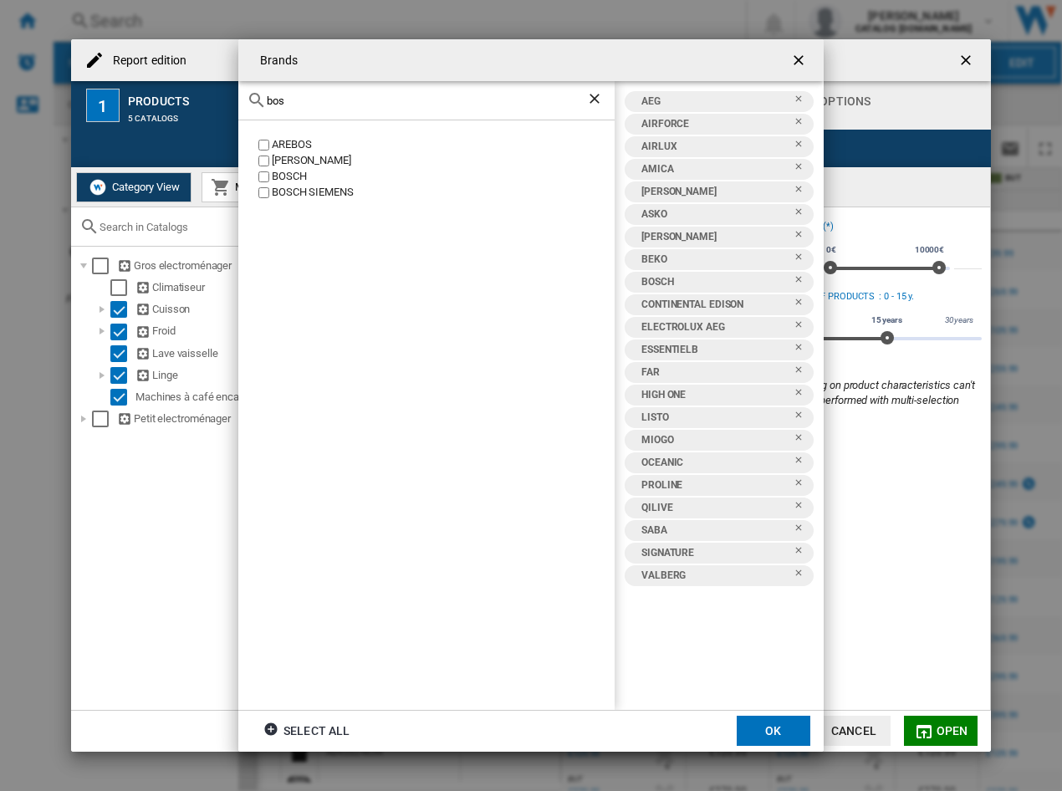
drag, startPoint x: 309, startPoint y: 106, endPoint x: 168, endPoint y: 54, distance: 150.1
click at [185, 87] on div "Brands bos AREBOS BETTY BOSSI BOSCH BOSCH SIEMENS AEG AIRFORCE AIRLUX AMICA ART…" at bounding box center [531, 395] width 1062 height 791
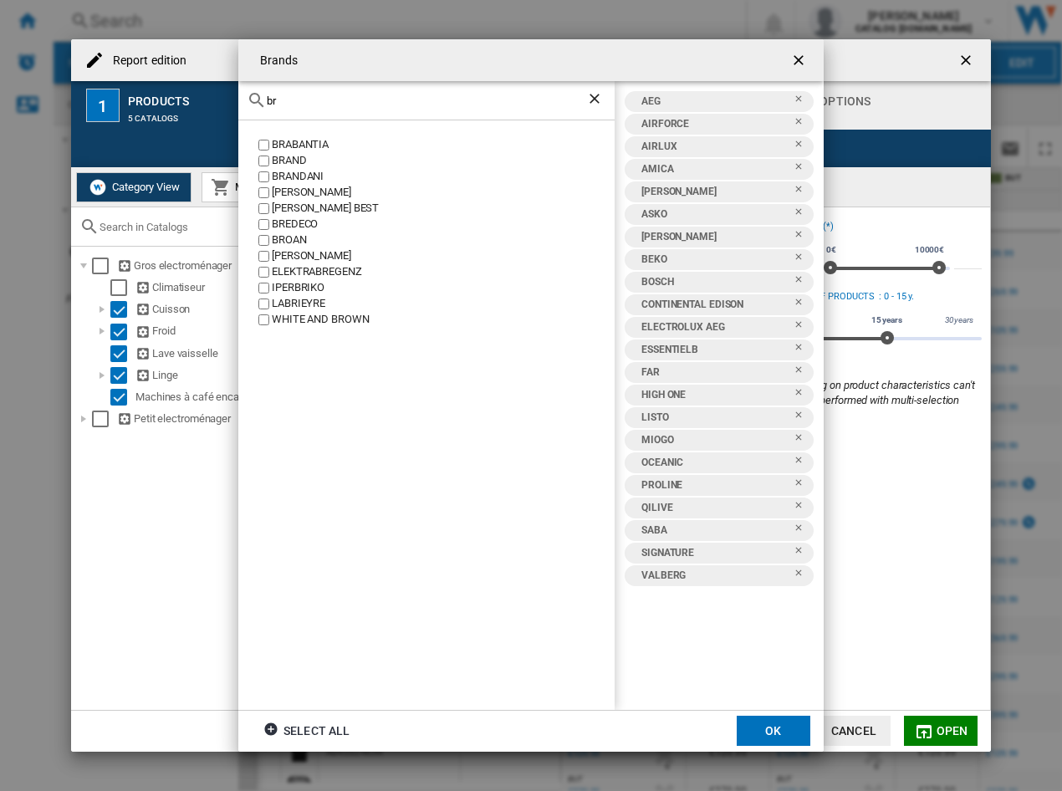
type input "br"
drag, startPoint x: 349, startPoint y: 105, endPoint x: 215, endPoint y: 88, distance: 134.9
click at [216, 99] on div "Brands br BRABANTIA BRAND BRANDANI BRANDT BRANDY BEST BREDECO BROAN BROCK ELEKT…" at bounding box center [531, 395] width 1062 height 791
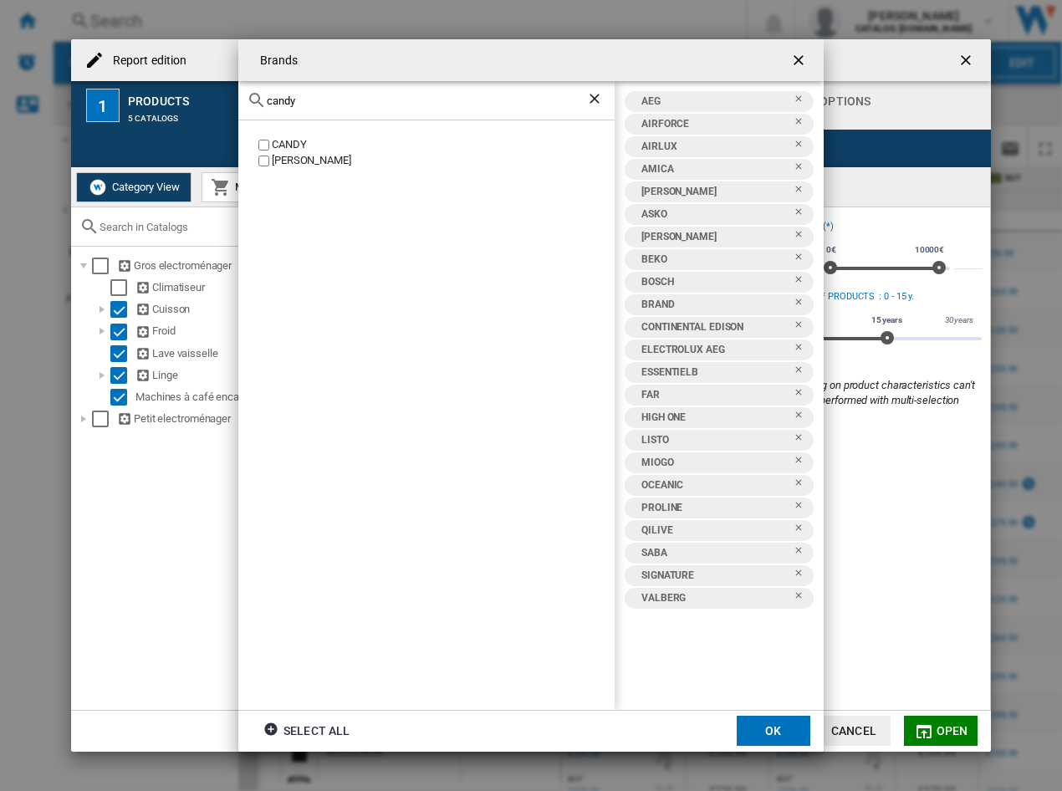
type input "candy"
click at [289, 138] on div "CANDY" at bounding box center [443, 145] width 343 height 16
drag, startPoint x: 304, startPoint y: 103, endPoint x: 183, endPoint y: 109, distance: 120.6
click at [183, 109] on div "Brands candy CANDY CANDY HOOVER AEG AIRFORCE AIRLUX AMICA ARTHUR MARTIN ASKO AY…" at bounding box center [531, 395] width 1062 height 791
type input "de di"
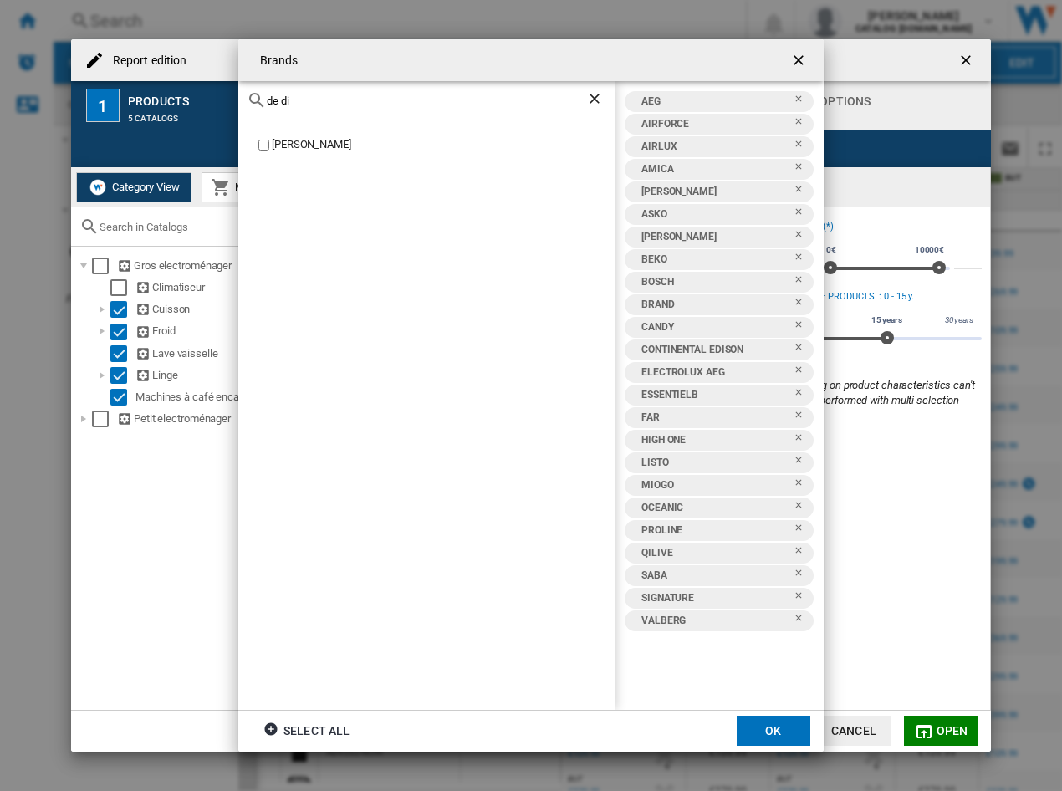
click at [319, 145] on div "[PERSON_NAME]" at bounding box center [443, 145] width 343 height 16
drag, startPoint x: 342, startPoint y: 109, endPoint x: 214, endPoint y: 104, distance: 128.1
click at [214, 104] on div "Brands de di DE DIETRICH AEG AIRFORCE AIRLUX AMICA ARTHUR MARTIN ASKO AYA BEKO …" at bounding box center [531, 395] width 1062 height 791
drag, startPoint x: 314, startPoint y: 90, endPoint x: 290, endPoint y: 87, distance: 23.6
click at [222, 96] on div "Brands de di DE DIETRICH AEG AIRFORCE AIRLUX AMICA ARTHUR MARTIN ASKO AYA BEKO …" at bounding box center [531, 395] width 1062 height 791
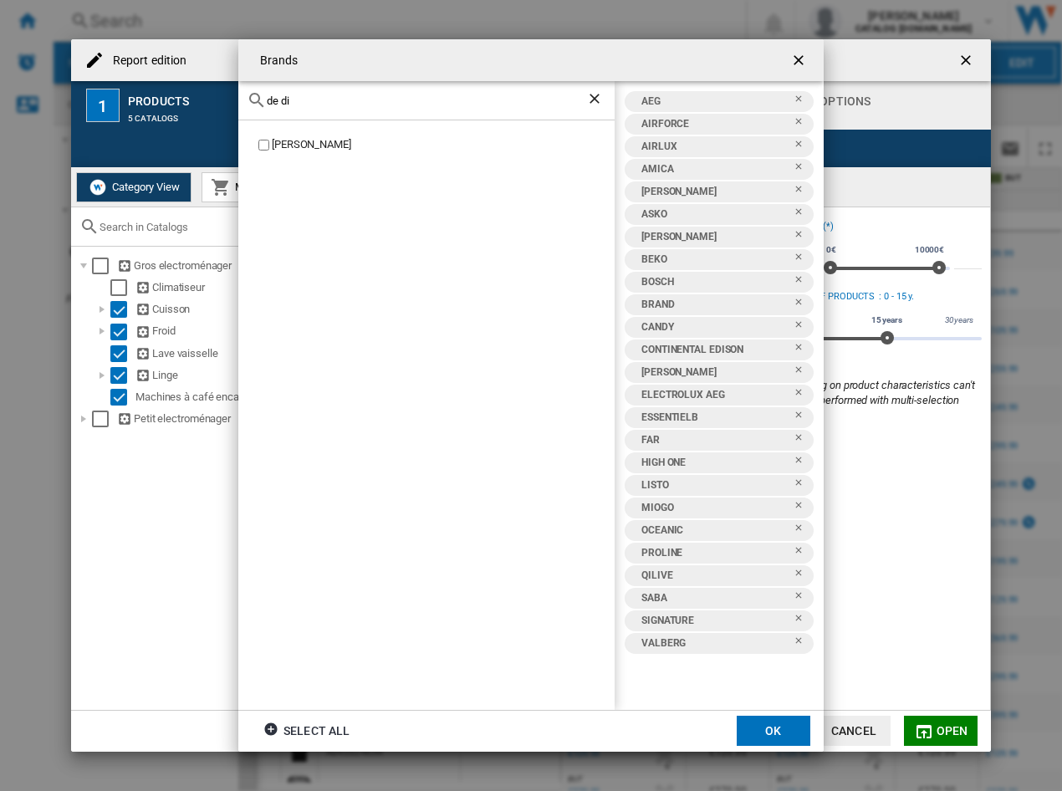
drag, startPoint x: 321, startPoint y: 95, endPoint x: 187, endPoint y: 92, distance: 134.7
click at [185, 95] on div "Brands de di DE DIETRICH AEG AIRFORCE AIRLUX AMICA ARTHUR MARTIN ASKO AYA BEKO …" at bounding box center [531, 395] width 1062 height 791
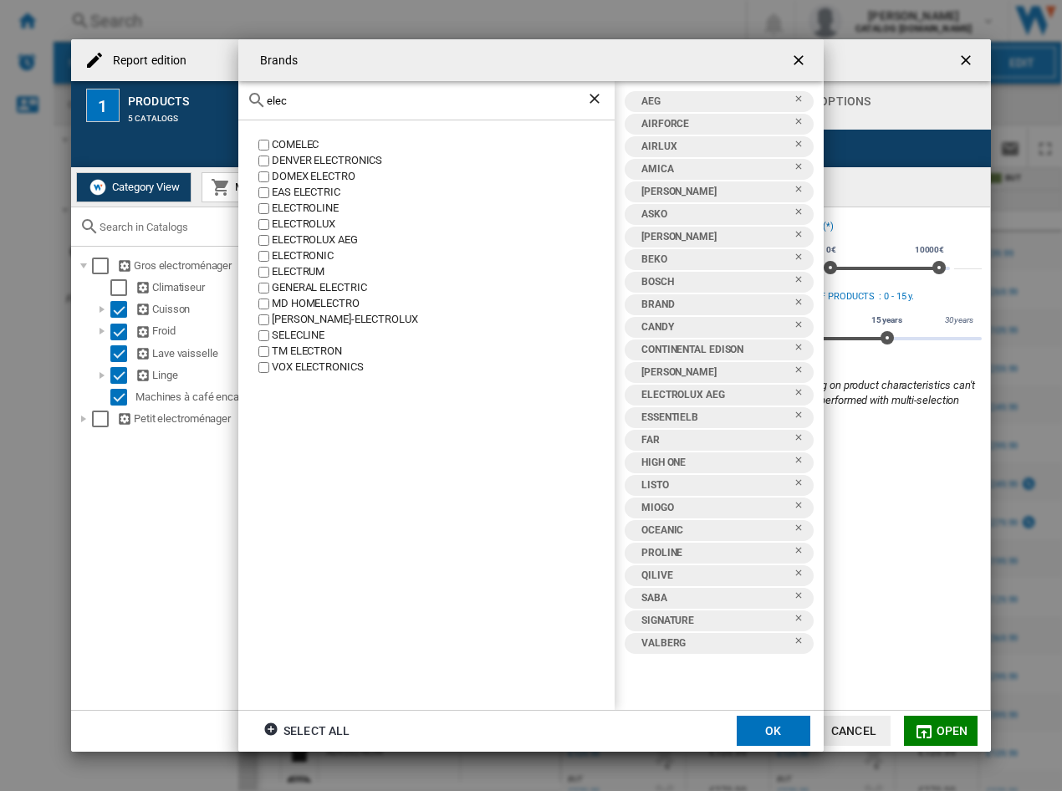
click at [271, 222] on label "ELECTROLUX" at bounding box center [435, 225] width 360 height 16
click at [316, 105] on input "elec" at bounding box center [427, 101] width 320 height 13
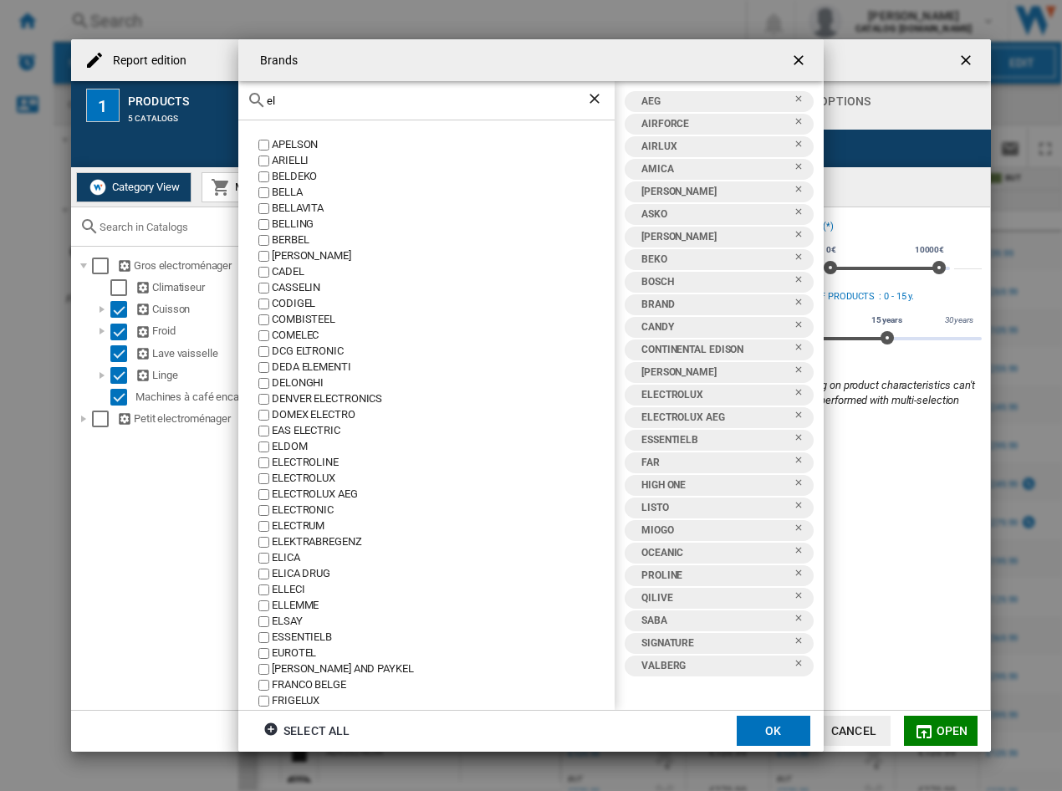
type input "e"
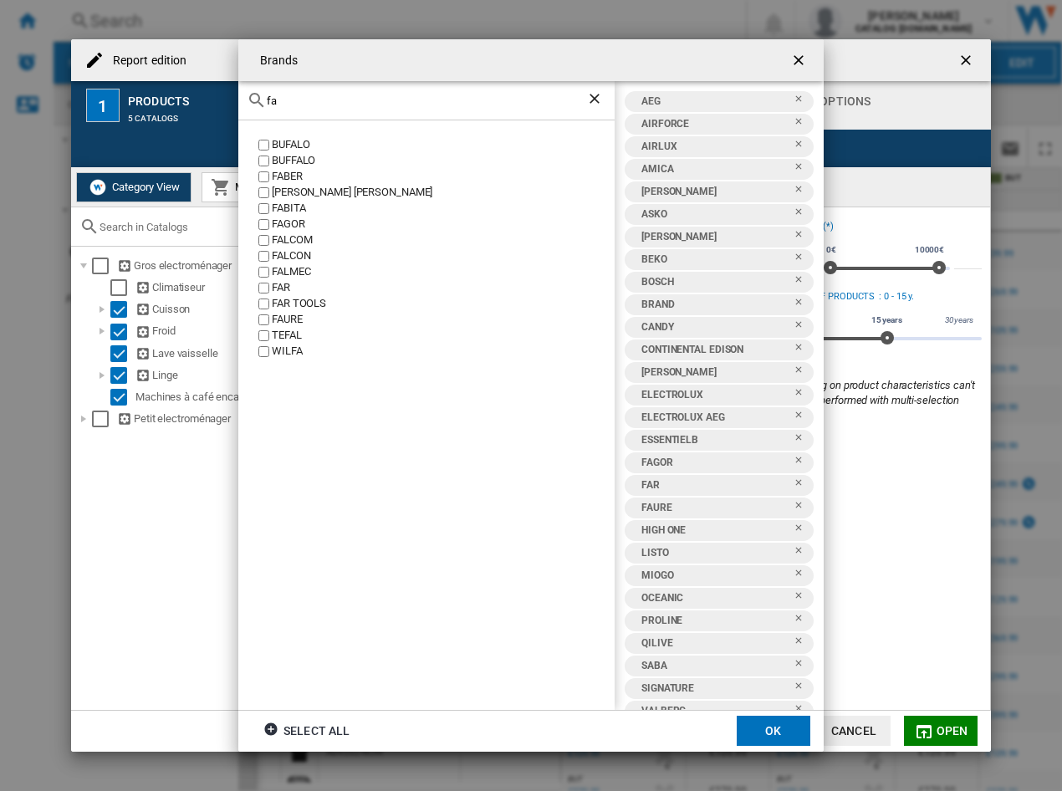
drag, startPoint x: 340, startPoint y: 106, endPoint x: 49, endPoint y: 95, distance: 292.2
click at [49, 95] on div "Brands fa BUFALO BUFFALO FABER FABER ROBLIN FABITA FAGOR FALCOM FALCON FALMEC F…" at bounding box center [531, 395] width 1062 height 791
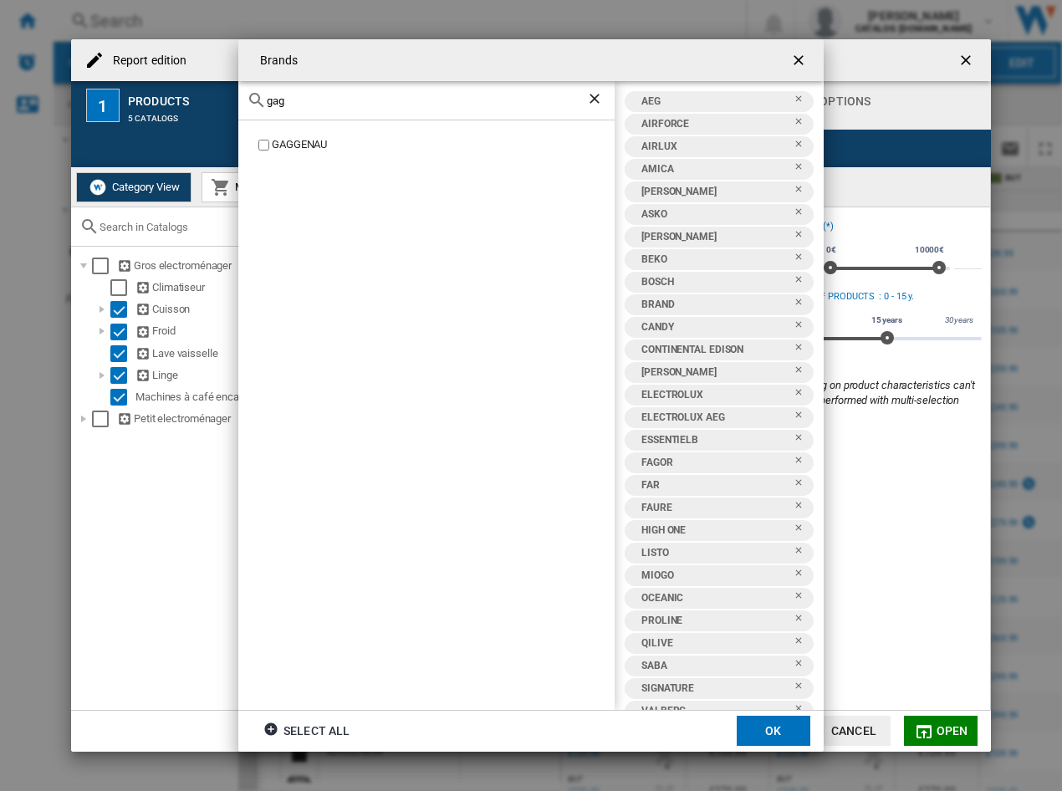
click at [294, 149] on div "GAGGENAU" at bounding box center [443, 145] width 343 height 16
click at [337, 99] on input "gag" at bounding box center [427, 101] width 320 height 13
click at [298, 142] on div "GRUNDIG" at bounding box center [443, 145] width 343 height 16
click at [355, 103] on input "gru" at bounding box center [427, 101] width 320 height 13
type input "g"
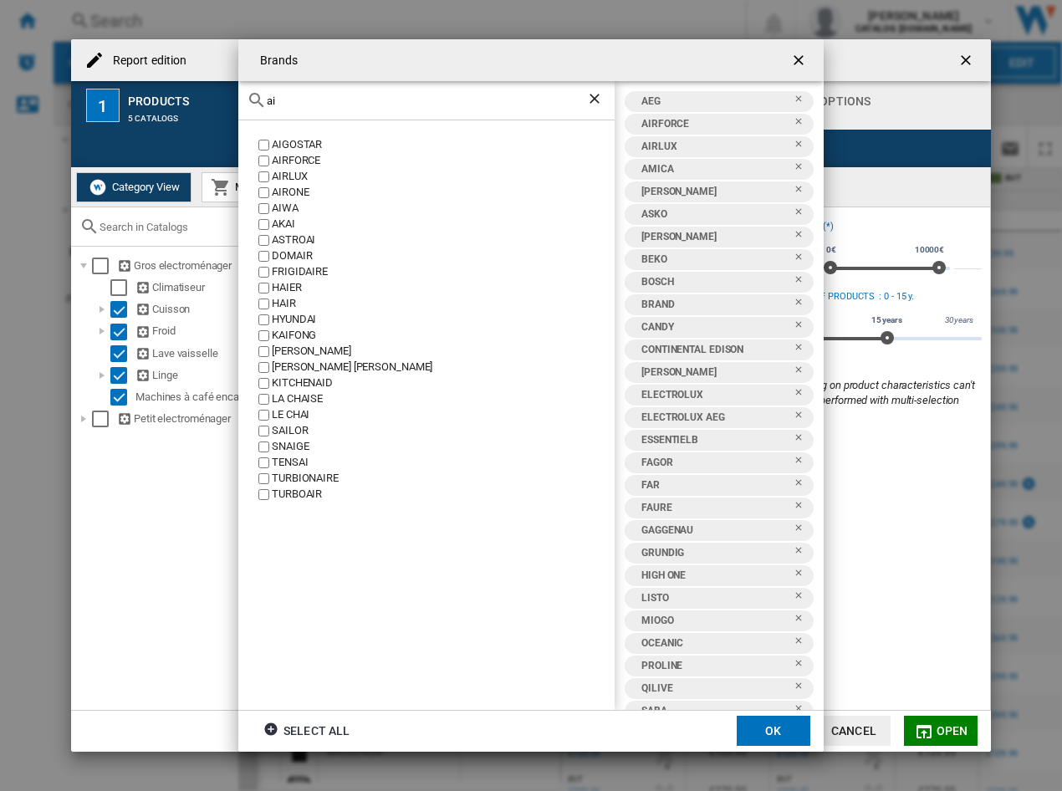
type input "a"
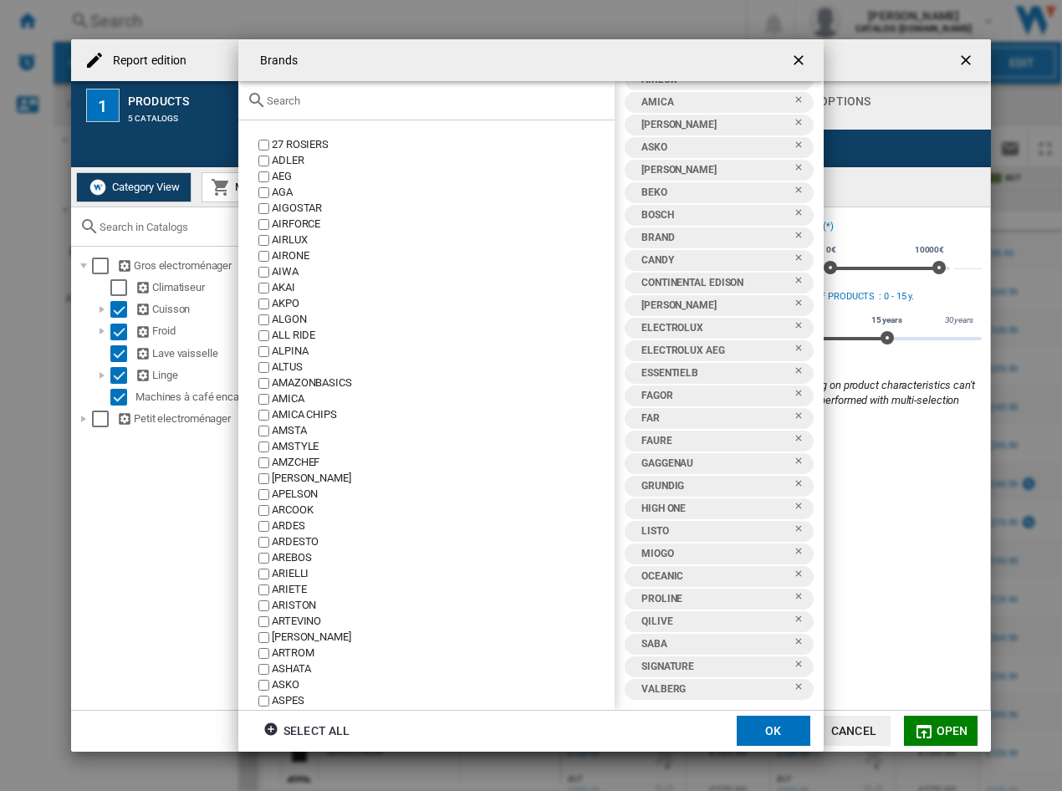
scroll to position [1, 0]
click at [357, 111] on div "Brands 27 ..." at bounding box center [426, 100] width 376 height 39
click at [358, 99] on input "Brands 27 ..." at bounding box center [437, 101] width 340 height 13
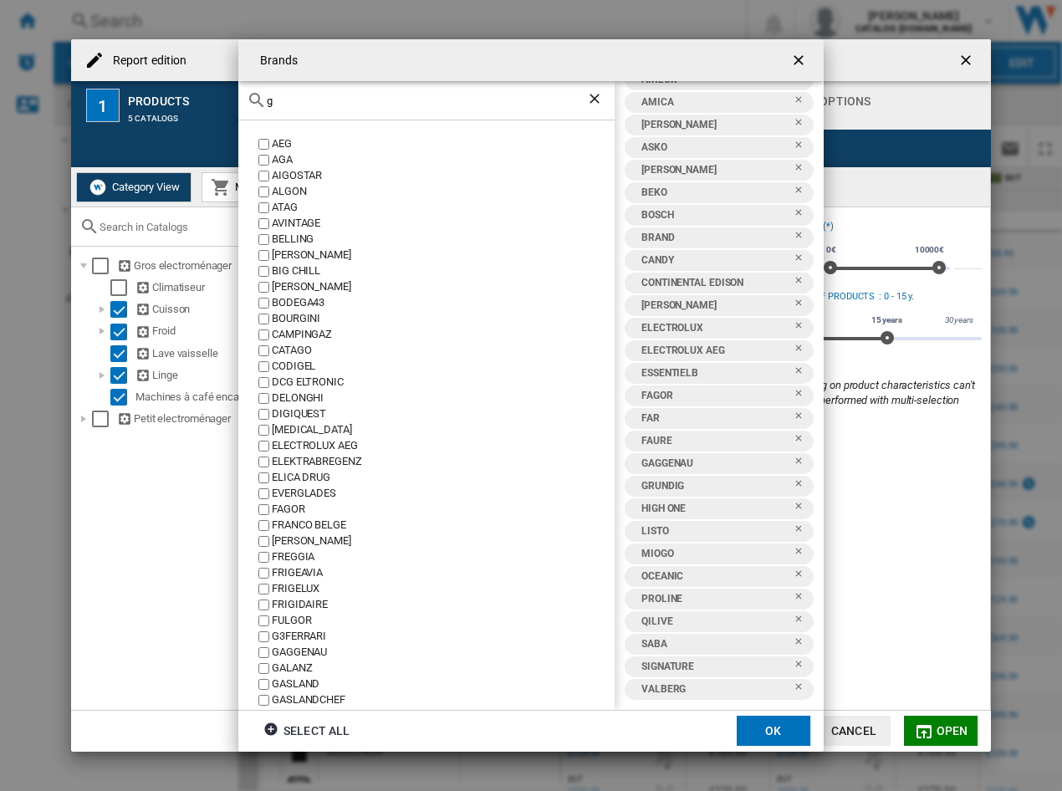
scroll to position [0, 0]
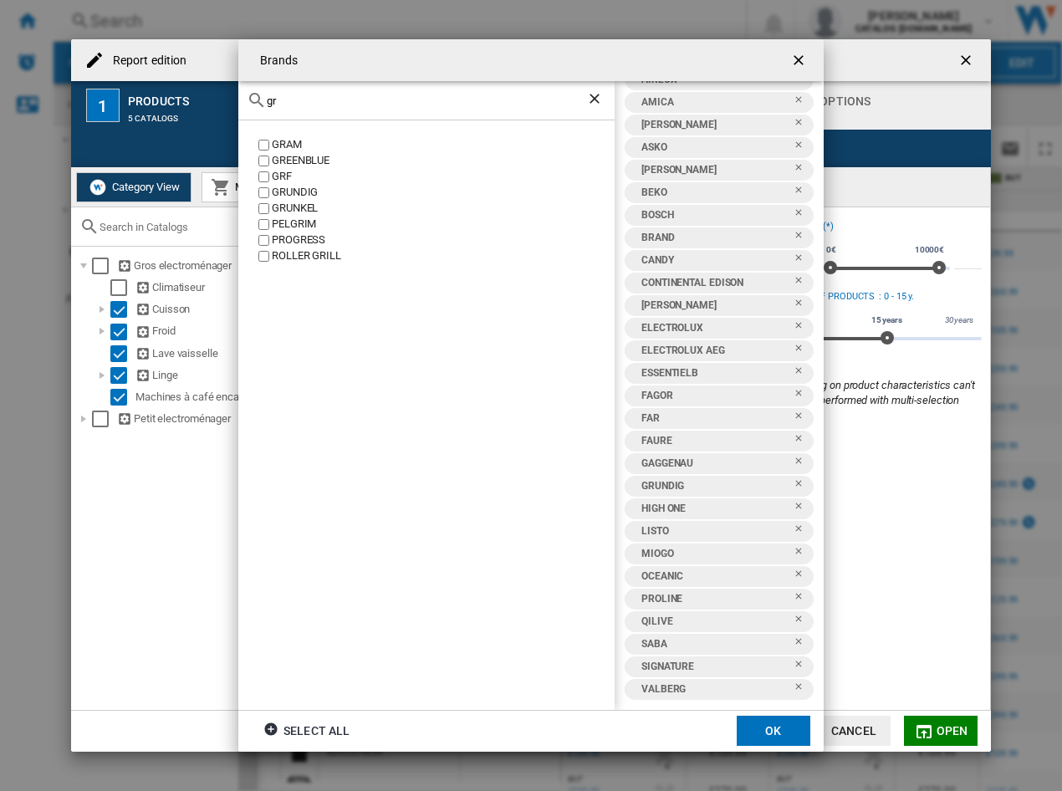
type input "g"
type input "haier"
click at [269, 141] on label "HAIER" at bounding box center [435, 145] width 360 height 16
drag, startPoint x: 316, startPoint y: 107, endPoint x: 328, endPoint y: 109, distance: 11.8
click at [222, 95] on div "Brands haier HAIER AEG AIRFORCE AIRLUX AMICA ARTHUR MARTIN ASKO AYA BEKO BOSCH …" at bounding box center [531, 395] width 1062 height 791
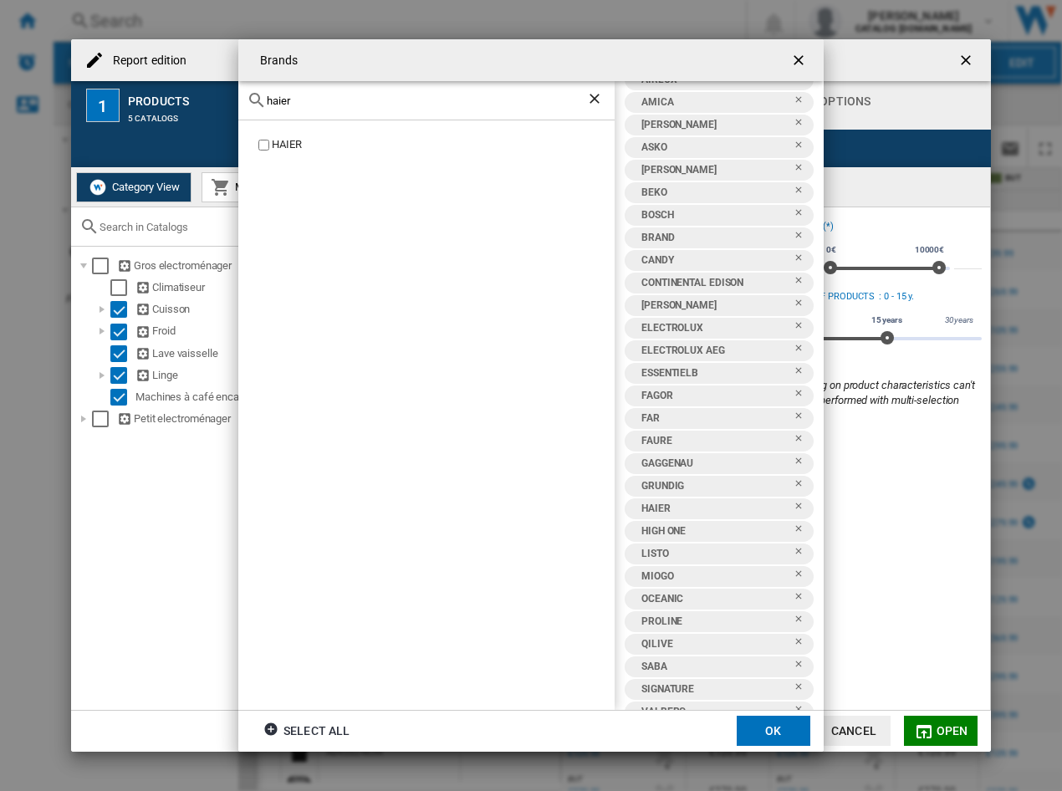
drag, startPoint x: 350, startPoint y: 109, endPoint x: 330, endPoint y: 100, distance: 21.7
click at [330, 100] on div "haier" at bounding box center [426, 100] width 376 height 39
drag, startPoint x: 328, startPoint y: 95, endPoint x: 233, endPoint y: 85, distance: 95.1
click at [233, 85] on div "Brands haier HAIER AEG AIRFORCE AIRLUX AMICA ARTHUR MARTIN ASKO AYA BEKO BOSCH …" at bounding box center [531, 395] width 1062 height 791
type input "hise"
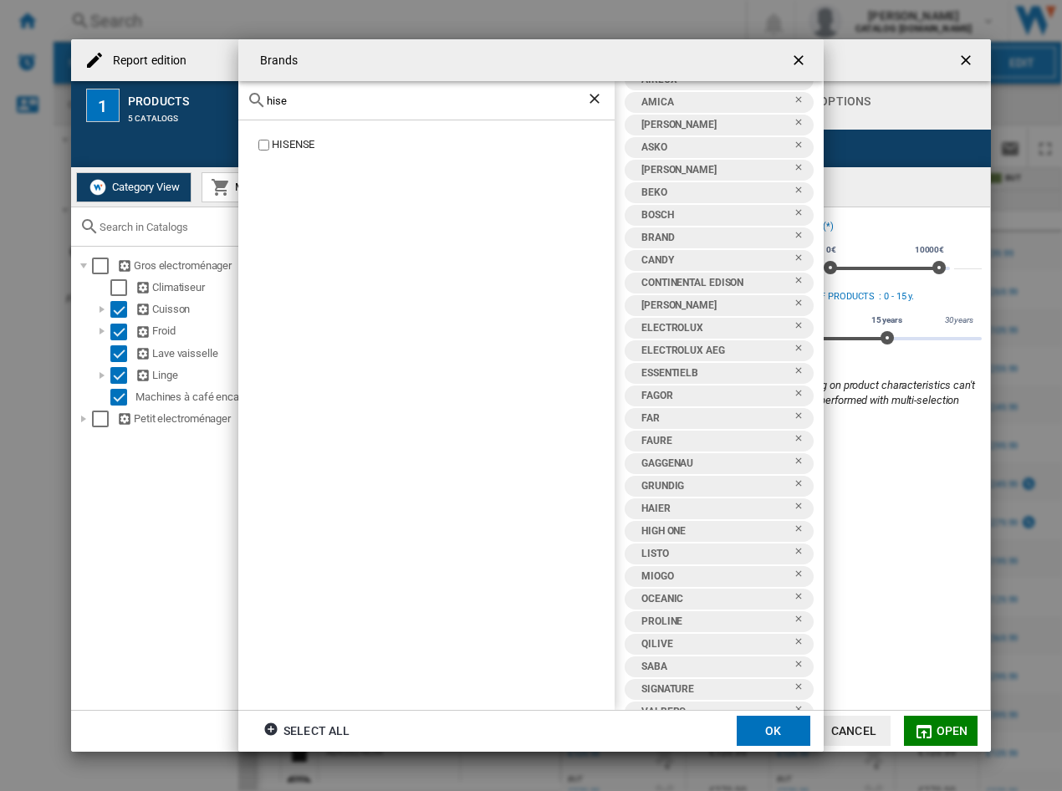
click at [308, 148] on div "HISENSE" at bounding box center [443, 145] width 343 height 16
drag, startPoint x: 338, startPoint y: 105, endPoint x: 118, endPoint y: 49, distance: 227.0
click at [116, 97] on div "Brands hise HISENSE AEG AIRFORCE AIRLUX AMICA ARTHUR MARTIN ASKO AYA BEKO BOSCH…" at bounding box center [531, 395] width 1062 height 791
type input "hot"
click at [274, 165] on div "HOTPOINT" at bounding box center [443, 161] width 343 height 16
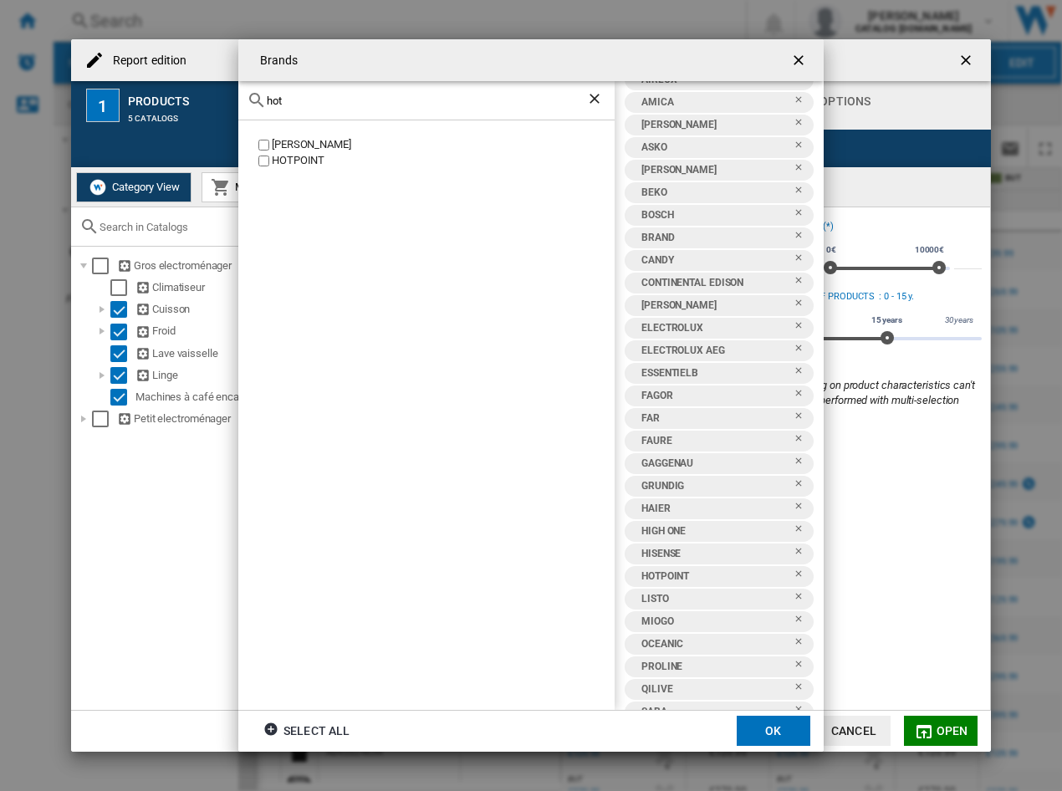
drag, startPoint x: 342, startPoint y: 101, endPoint x: 169, endPoint y: 100, distance: 173.2
click at [169, 100] on div "Brands hot EFBE SCHOTT HOTPOINT AEG AIRFORCE AIRLUX AMICA ARTHUR MARTIN ASKO AY…" at bounding box center [531, 395] width 1062 height 791
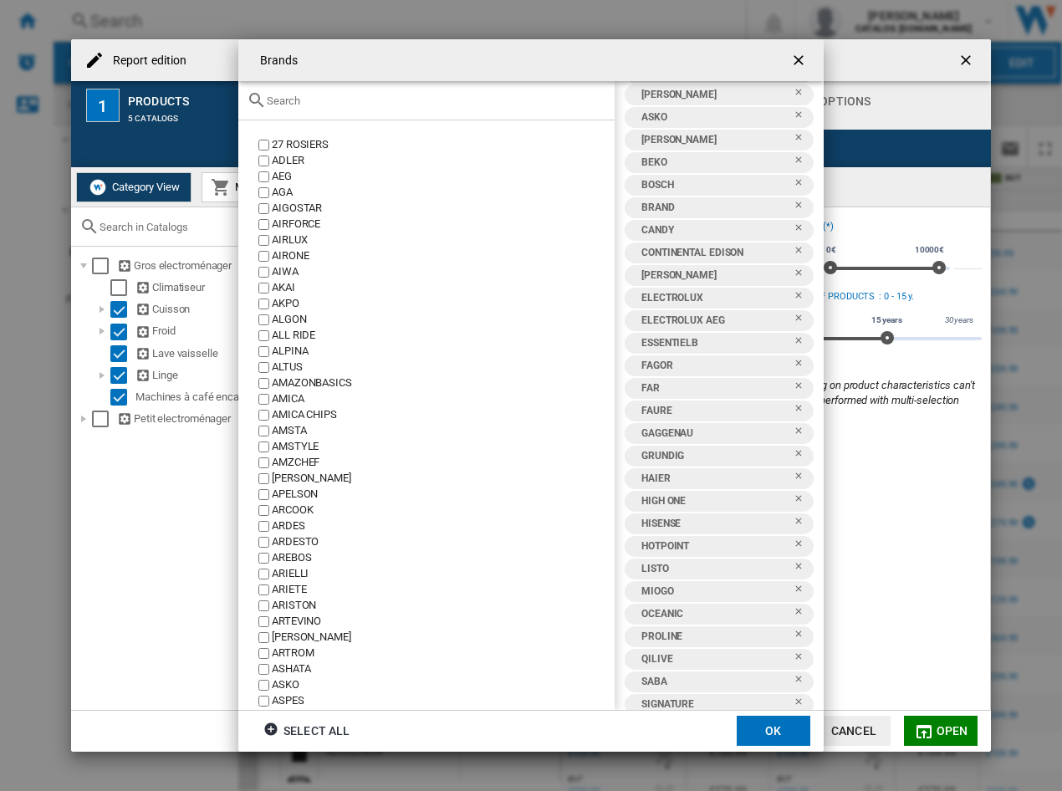
click at [350, 101] on input "Brands 27 ..." at bounding box center [437, 101] width 340 height 13
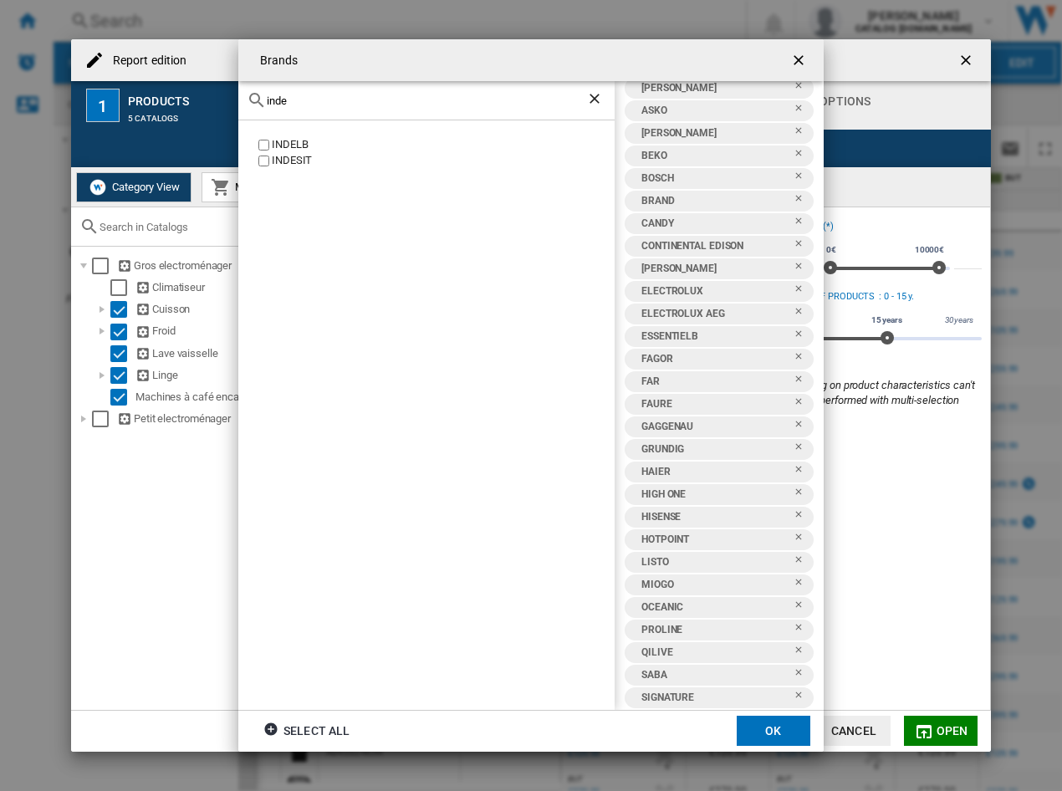
scroll to position [105, 0]
type input "inde"
click at [275, 161] on div "INDESIT" at bounding box center [443, 161] width 343 height 16
drag, startPoint x: 346, startPoint y: 108, endPoint x: 222, endPoint y: 103, distance: 123.9
click at [222, 103] on div "Brands inde INDELB INDESIT AEG AIRFORCE AIRLUX AMICA ARTHUR MARTIN ASKO AYA BEK…" at bounding box center [531, 395] width 1062 height 791
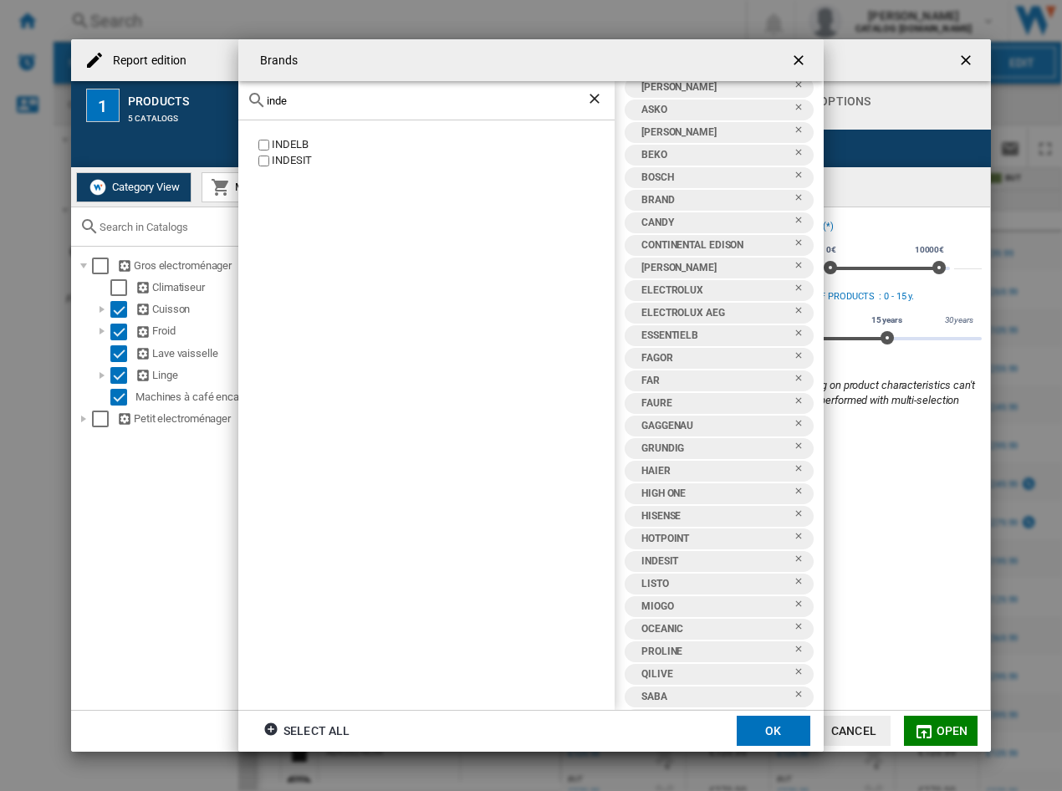
drag, startPoint x: 320, startPoint y: 101, endPoint x: 77, endPoint y: 97, distance: 242.6
click at [77, 97] on div "Brands inde INDELB INDESIT AEG AIRFORCE AIRLUX AMICA ARTHUR MARTIN ASKO AYA BEK…" at bounding box center [531, 395] width 1062 height 791
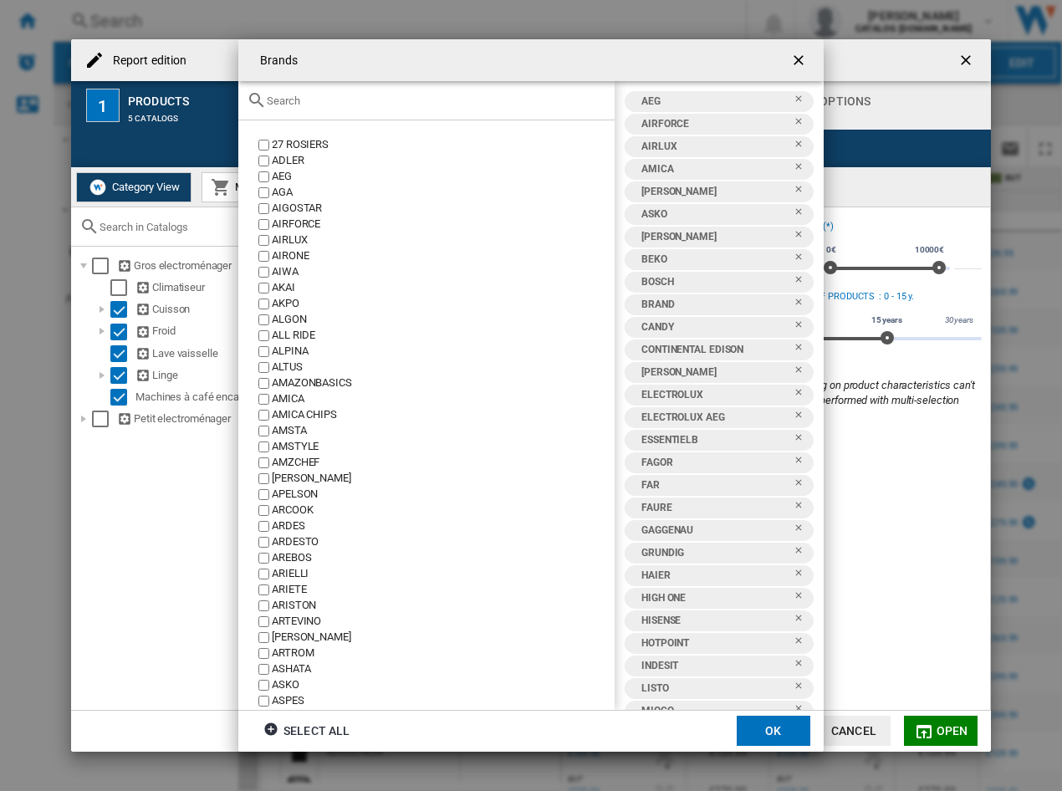
scroll to position [105, 0]
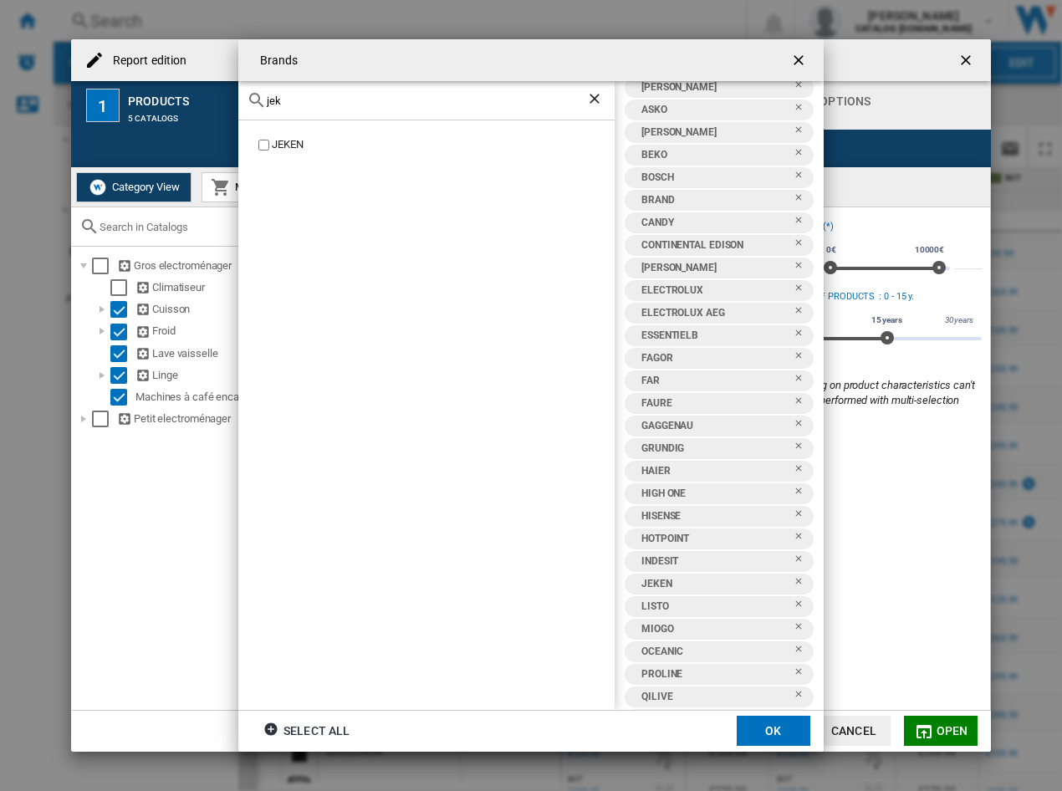
drag, startPoint x: 349, startPoint y: 103, endPoint x: 284, endPoint y: 101, distance: 64.4
click at [283, 101] on input "jek" at bounding box center [427, 101] width 320 height 13
type input "j"
type input "junk"
click at [294, 148] on div "[PERSON_NAME]" at bounding box center [443, 145] width 343 height 16
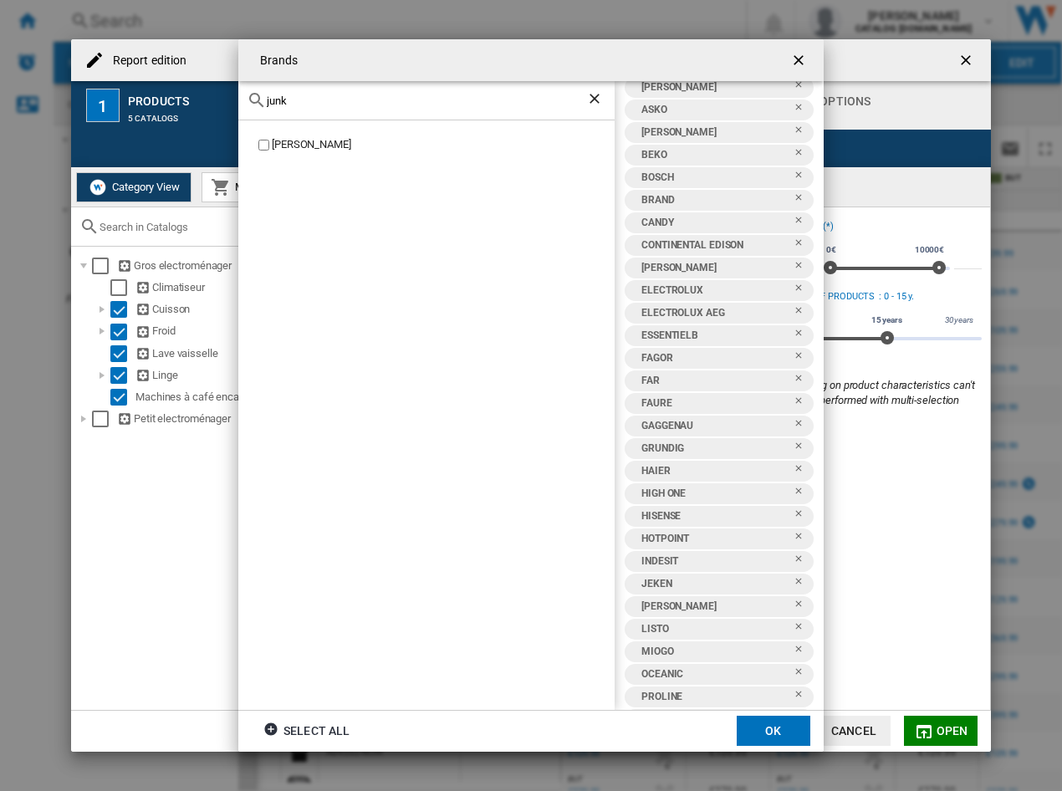
click at [229, 97] on div "Brands junk JUNKER AEG AIRFORCE AIRLUX AMICA ARTHUR MARTIN ASKO AYA BEKO BOSCH …" at bounding box center [531, 395] width 1062 height 791
drag, startPoint x: 312, startPoint y: 107, endPoint x: 169, endPoint y: 75, distance: 146.5
click at [186, 90] on div "Brands junk JUNKER AEG AIRFORCE AIRLUX AMICA ARTHUR MARTIN ASKO AYA BEKO BOSCH …" at bounding box center [531, 395] width 1062 height 791
drag, startPoint x: 298, startPoint y: 106, endPoint x: 291, endPoint y: 99, distance: 10.1
click at [291, 99] on div "junk" at bounding box center [426, 100] width 376 height 39
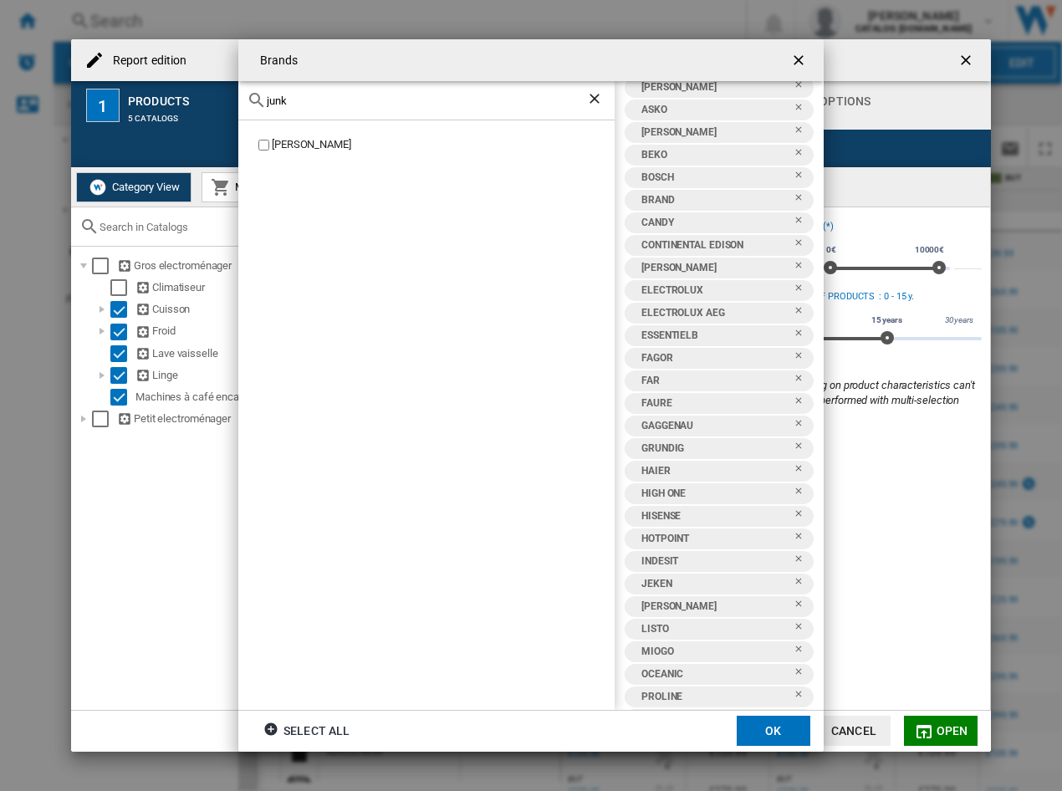
drag, startPoint x: 291, startPoint y: 99, endPoint x: 222, endPoint y: 77, distance: 72.0
click at [222, 77] on div "Brands junk JUNKER AEG AIRFORCE AIRLUX AMICA ARTHUR MARTIN ASKO AYA BEKO BOSCH …" at bounding box center [531, 395] width 1062 height 791
type input "king"
click at [304, 146] on div "KINGDHOME" at bounding box center [443, 145] width 343 height 16
drag, startPoint x: 326, startPoint y: 107, endPoint x: 284, endPoint y: 106, distance: 41.8
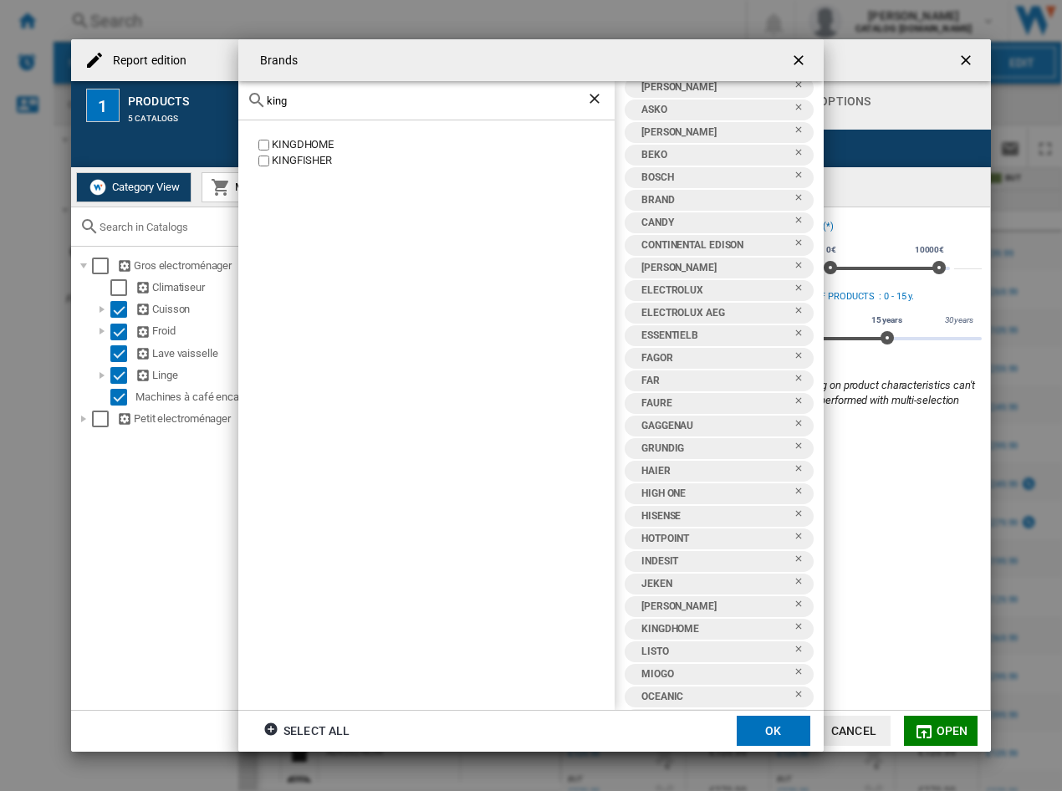
click at [284, 106] on div "king" at bounding box center [426, 100] width 376 height 39
drag, startPoint x: 299, startPoint y: 104, endPoint x: 229, endPoint y: 105, distance: 69.4
click at [229, 105] on div "Brands king KINGDHOME KINGFISHER AEG AIRFORCE AIRLUX AMICA ARTHUR MARTIN ASKO A…" at bounding box center [531, 395] width 1062 height 791
type input "kit"
click at [279, 226] on div "KITCHENAID" at bounding box center [443, 225] width 343 height 16
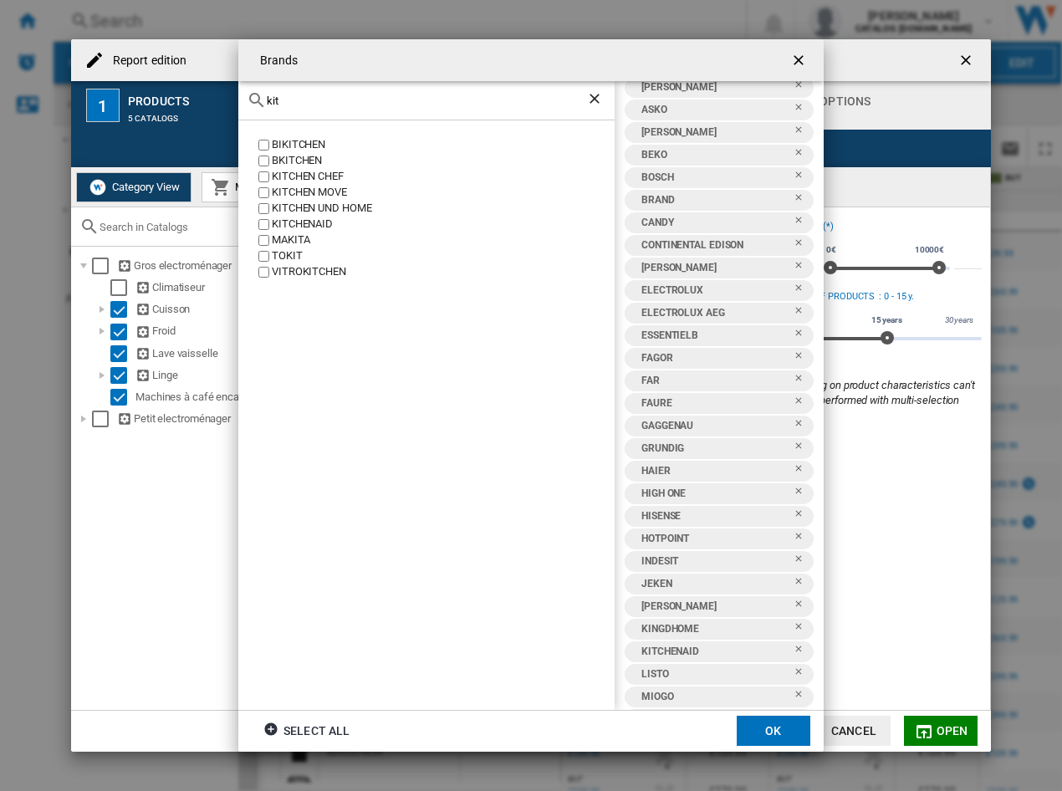
drag, startPoint x: 338, startPoint y: 108, endPoint x: 258, endPoint y: 89, distance: 81.8
click at [182, 106] on div "Brands kit BIKITCHEN BKITCHEN KITCHEN CHEF KITCHEN MOVE KITCHEN UND HOME KITCHE…" at bounding box center [531, 395] width 1062 height 791
drag, startPoint x: 297, startPoint y: 101, endPoint x: 248, endPoint y: 101, distance: 48.5
click at [248, 101] on div "kit" at bounding box center [426, 100] width 376 height 39
click at [299, 142] on div "LAURUS" at bounding box center [443, 145] width 343 height 16
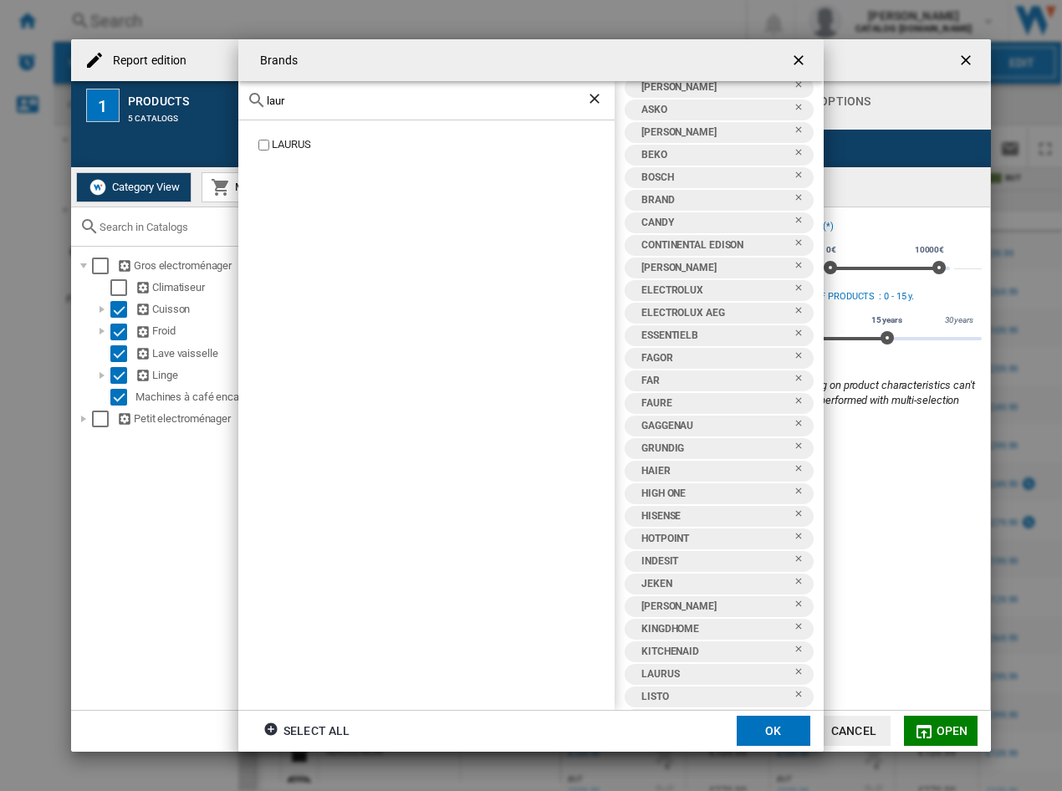
click at [396, 80] on md-toolbar "Brands" at bounding box center [531, 60] width 586 height 42
click at [382, 96] on input "laur" at bounding box center [427, 101] width 320 height 13
drag, startPoint x: 396, startPoint y: 109, endPoint x: 133, endPoint y: 69, distance: 266.5
click at [144, 106] on div "Brands laur LAURUS AEG AIRFORCE AIRLUX AMICA ARTHUR MARTIN ASKO AYA BEKO BOSCH …" at bounding box center [531, 395] width 1062 height 791
drag, startPoint x: 333, startPoint y: 100, endPoint x: 221, endPoint y: 104, distance: 112.2
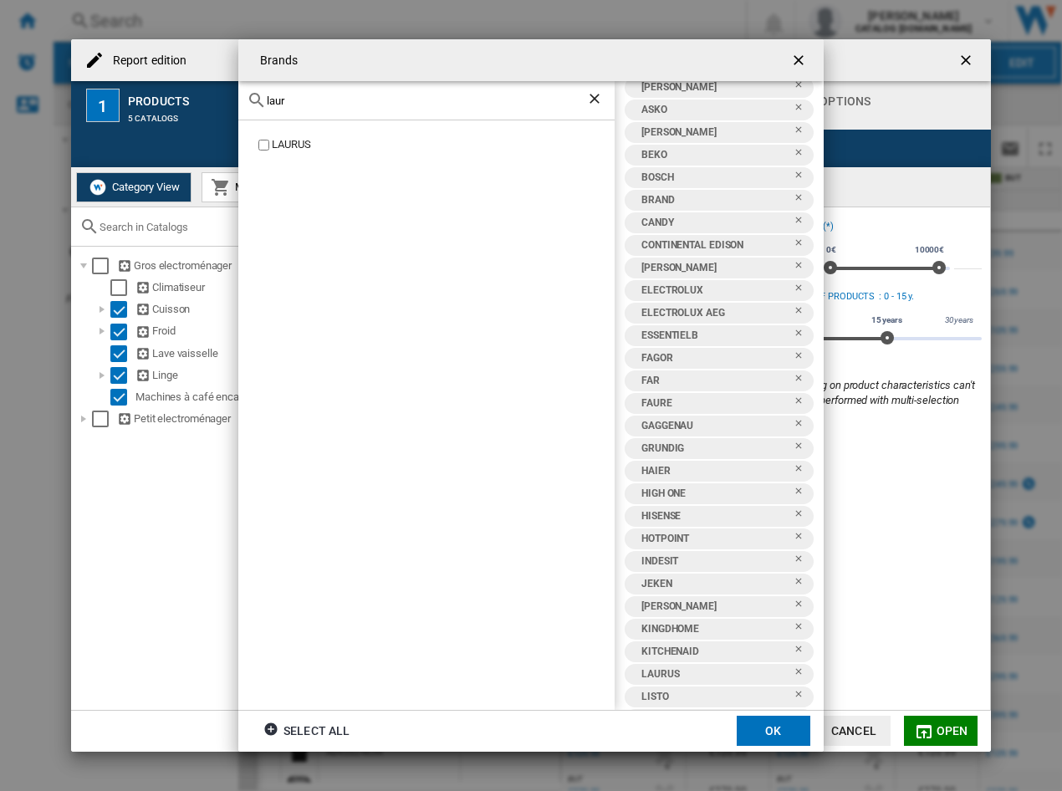
click at [218, 105] on div "Brands laur LAURUS AEG AIRFORCE AIRLUX AMICA ARTHUR MARTIN ASKO AYA BEKO BOSCH …" at bounding box center [531, 395] width 1062 height 791
type input "leon"
drag, startPoint x: 320, startPoint y: 102, endPoint x: 157, endPoint y: 84, distance: 163.3
click at [144, 95] on div "Brands leon LEONARD AEG AIRFORCE AIRLUX AMICA ARTHUR MARTIN ASKO AYA BEKO BOSCH…" at bounding box center [531, 395] width 1062 height 791
click at [273, 192] on div "LG" at bounding box center [443, 193] width 343 height 16
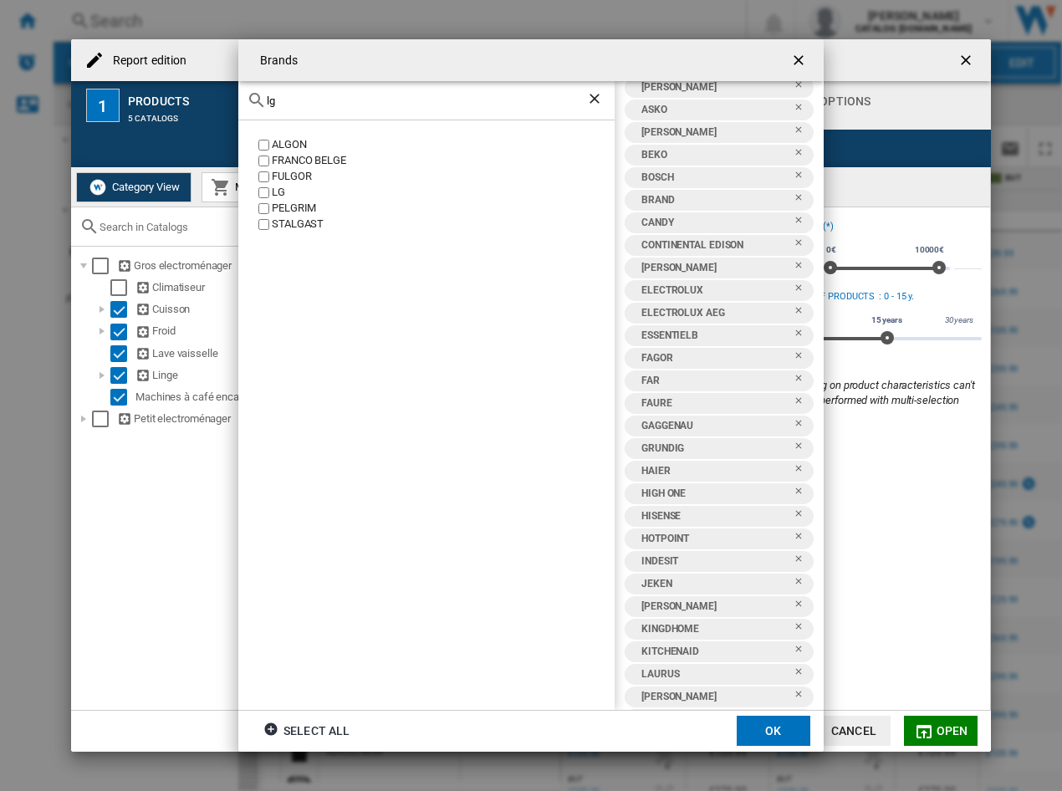
drag, startPoint x: 328, startPoint y: 102, endPoint x: 153, endPoint y: 105, distance: 174.8
click at [154, 105] on div "Brands lg ALGON FRANCO BELGE FULGOR LG PELGRIM STALGAST AEG AIRFORCE AIRLUX AMI…" at bounding box center [531, 395] width 1062 height 791
type input "mide"
click at [281, 139] on div "MIDEA" at bounding box center [443, 145] width 343 height 16
click at [346, 108] on div "mide" at bounding box center [426, 100] width 376 height 39
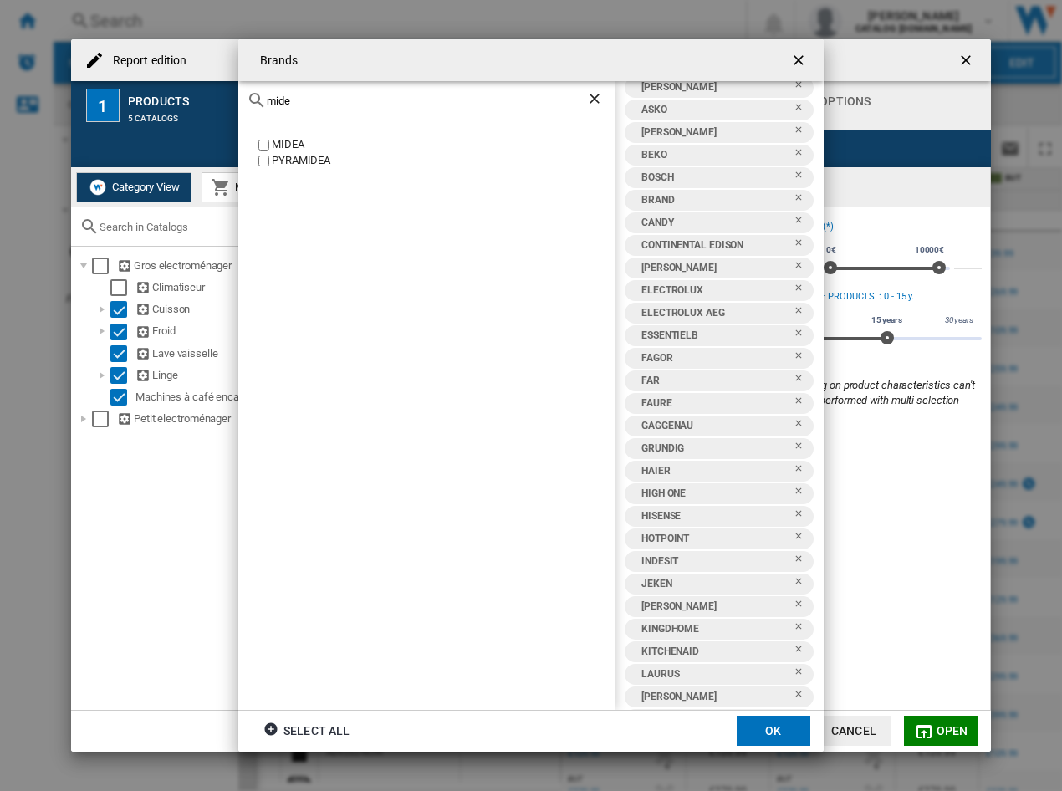
drag, startPoint x: 351, startPoint y: 95, endPoint x: 28, endPoint y: 79, distance: 324.1
click at [33, 81] on div "Brands mide MIDEA PYRAMIDEA AEG AIRFORCE AIRLUX AMICA ARTHUR MARTIN ASKO AYA BE…" at bounding box center [531, 395] width 1062 height 791
drag, startPoint x: 299, startPoint y: 105, endPoint x: 192, endPoint y: 100, distance: 107.1
click at [192, 101] on div "Brands mie MIEL MIELE MIELLE PREMIERTECH SINGLE HOMIE AEG AIRFORCE AIRLUX AMICA…" at bounding box center [531, 395] width 1062 height 791
type input "nef"
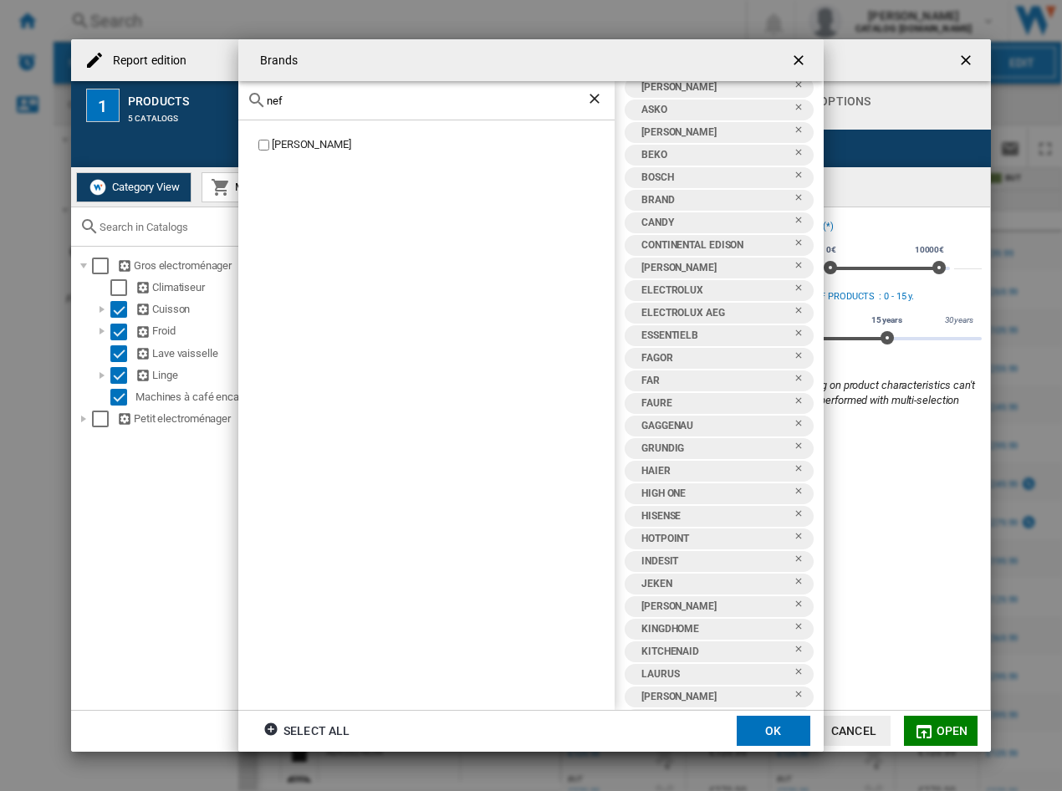
click at [273, 146] on div "[PERSON_NAME]" at bounding box center [443, 145] width 343 height 16
drag, startPoint x: 338, startPoint y: 95, endPoint x: 121, endPoint y: 91, distance: 216.7
click at [115, 96] on div "Brands nef NEFF AEG AIRFORCE AIRLUX AMICA ARTHUR MARTIN ASKO AYA BEKO BOSCH BRA…" at bounding box center [531, 395] width 1062 height 791
type input "pro"
click at [315, 114] on div "pro" at bounding box center [426, 100] width 376 height 39
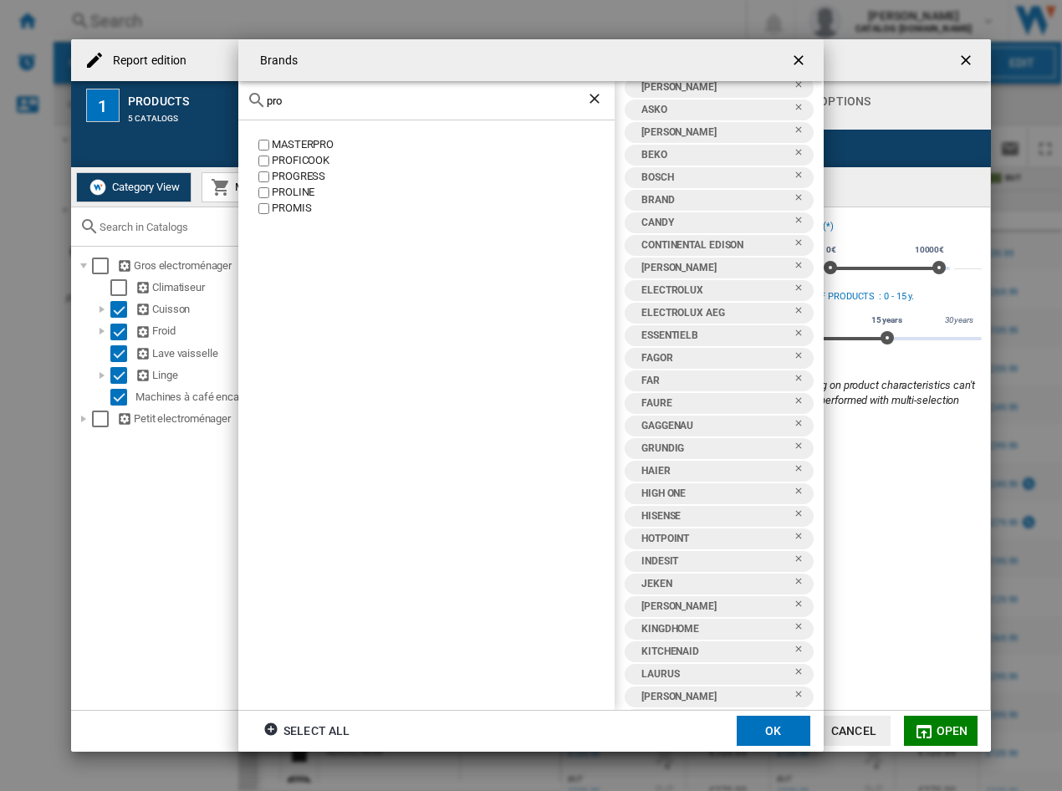
drag, startPoint x: 326, startPoint y: 105, endPoint x: 97, endPoint y: 76, distance: 231.1
click at [87, 95] on div "Brands pro MASTERPRO PROFICOOK PROGRESS PROLINE PROMIS AEG AIRFORCE AIRLUX AMIC…" at bounding box center [531, 395] width 1062 height 791
click at [297, 192] on div "ROSIERE" at bounding box center [443, 193] width 343 height 16
click at [332, 110] on div "ros" at bounding box center [426, 100] width 376 height 39
drag, startPoint x: 309, startPoint y: 102, endPoint x: -4, endPoint y: 90, distance: 313.9
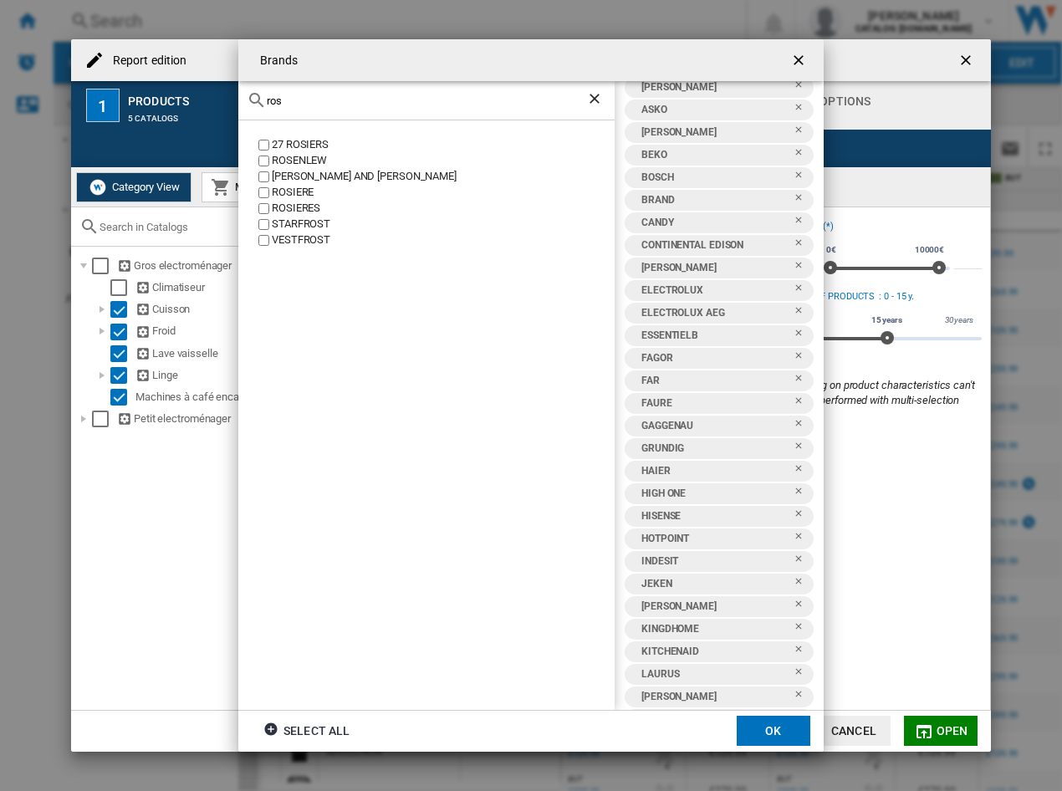
click at [0, 90] on html "In order to access Insight, please log out and log in again OK NEW Search Searc…" at bounding box center [531, 395] width 1062 height 791
type input "[PERSON_NAME]"
click at [295, 145] on div "SAMSUNG" at bounding box center [443, 145] width 343 height 16
drag, startPoint x: 365, startPoint y: 101, endPoint x: 149, endPoint y: 26, distance: 228.6
click at [166, 79] on div "Brands sams SAMSUNG AEG AIRFORCE AIRLUX AMICA ARTHUR MARTIN ASKO AYA BEKO BOSCH…" at bounding box center [531, 395] width 1062 height 791
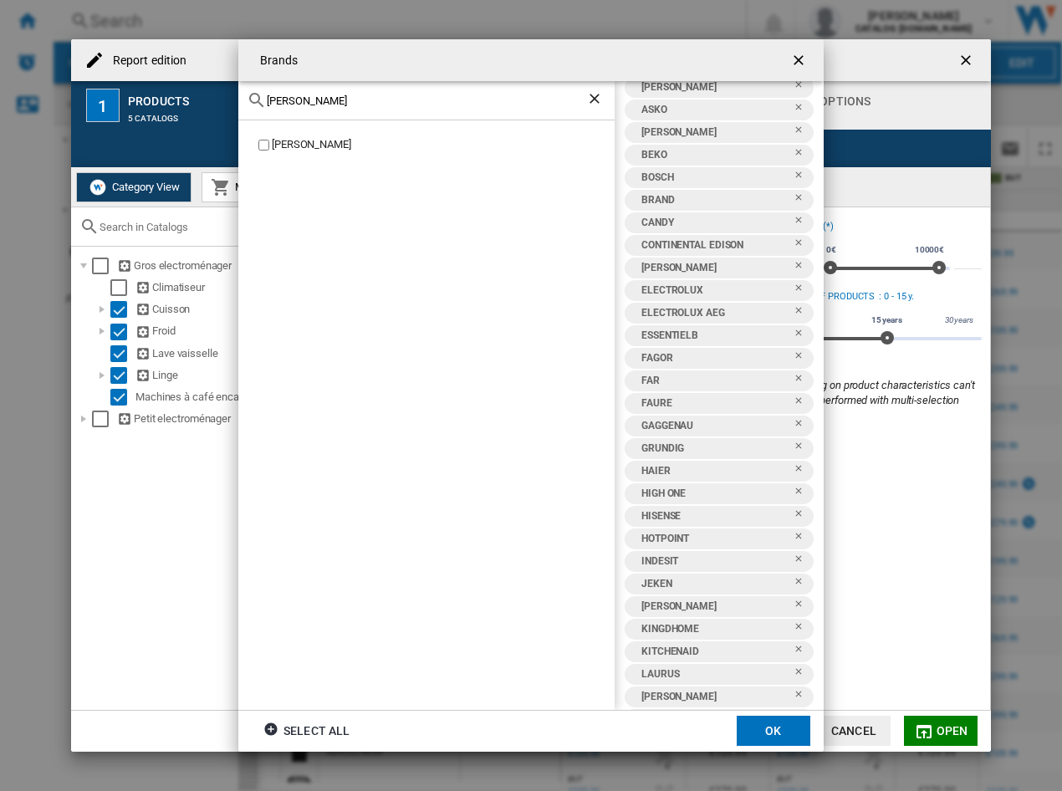
type input "[PERSON_NAME]"
click at [263, 152] on label "SAUTER" at bounding box center [435, 145] width 360 height 16
drag, startPoint x: 411, startPoint y: 98, endPoint x: 41, endPoint y: 90, distance: 369.8
click at [41, 90] on div "Brands sauter SAUTER AEG AIRFORCE AIRLUX AMICA ARTHUR MARTIN ASKO AYA BEKO BOSC…" at bounding box center [531, 395] width 1062 height 791
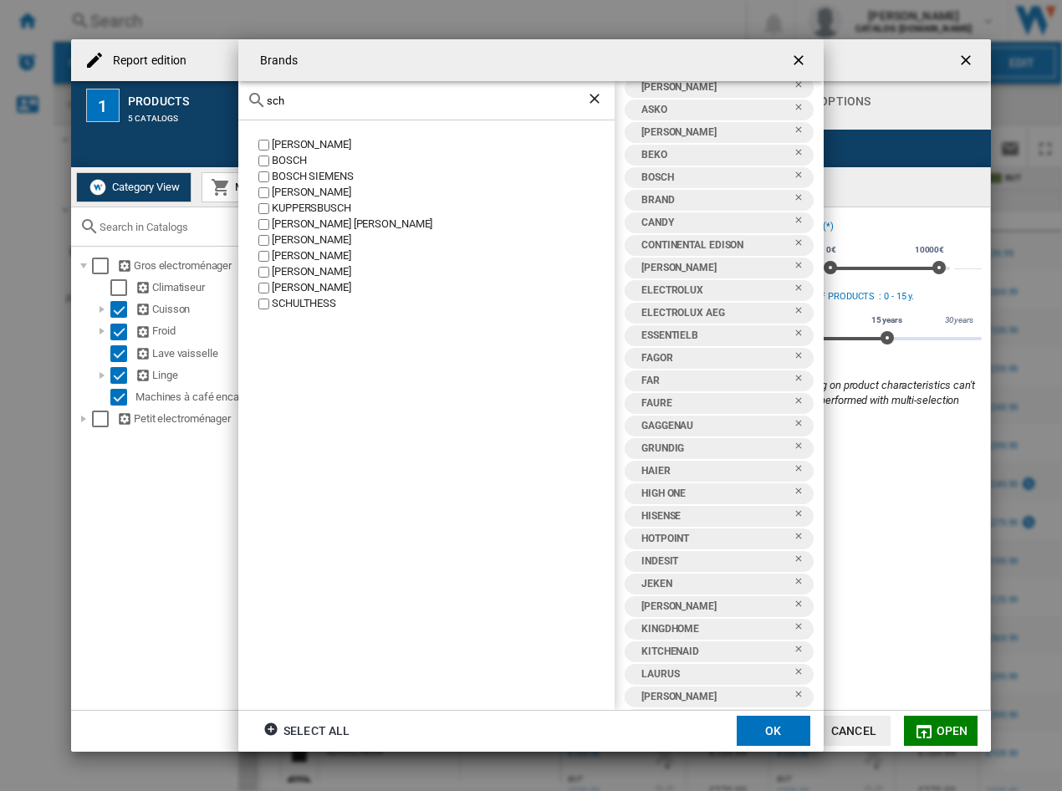
drag, startPoint x: 398, startPoint y: 105, endPoint x: 152, endPoint y: 63, distance: 249.5
click at [152, 63] on div "Brands sch BARTSCHER BOSCH BOSCH SIEMENS EFBE SCHOTT KUPPERSBUSCH SCHAUB LORENZ…" at bounding box center [531, 395] width 1062 height 791
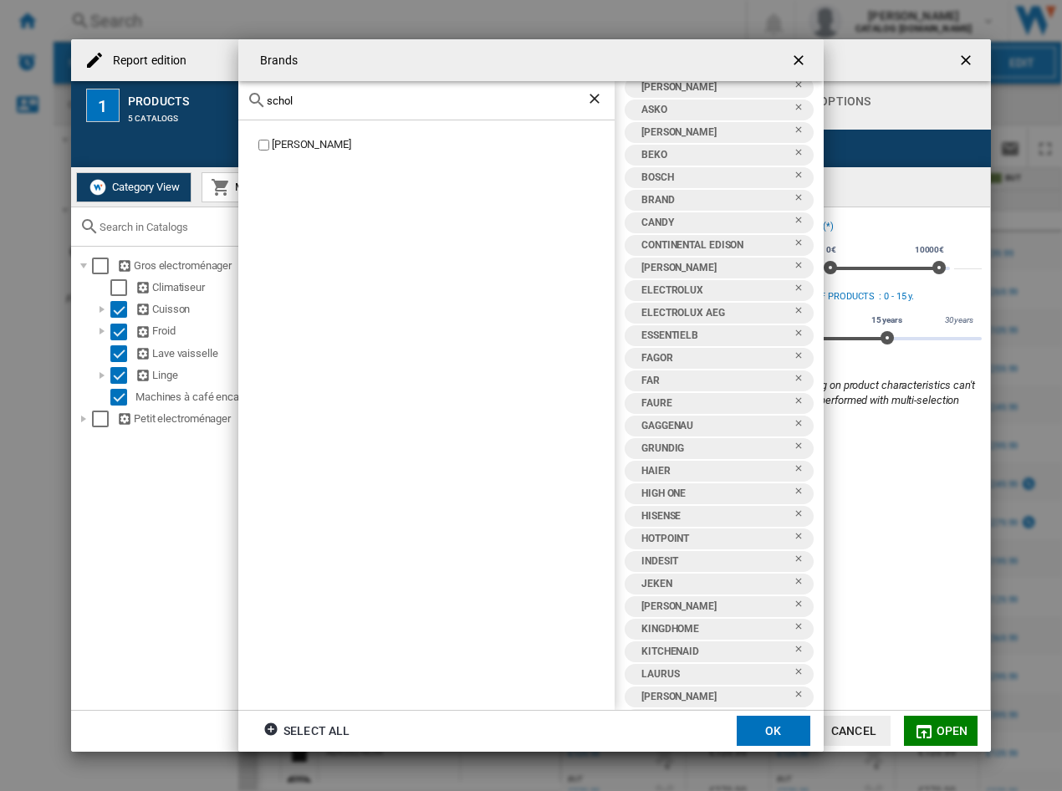
type input "schol"
click at [272, 136] on div "[PERSON_NAME]" at bounding box center [426, 414] width 376 height 589
click at [275, 140] on div "[PERSON_NAME]" at bounding box center [443, 145] width 343 height 16
drag, startPoint x: 309, startPoint y: 104, endPoint x: 293, endPoint y: 99, distance: 17.5
click at [293, 99] on div "schol" at bounding box center [426, 100] width 376 height 39
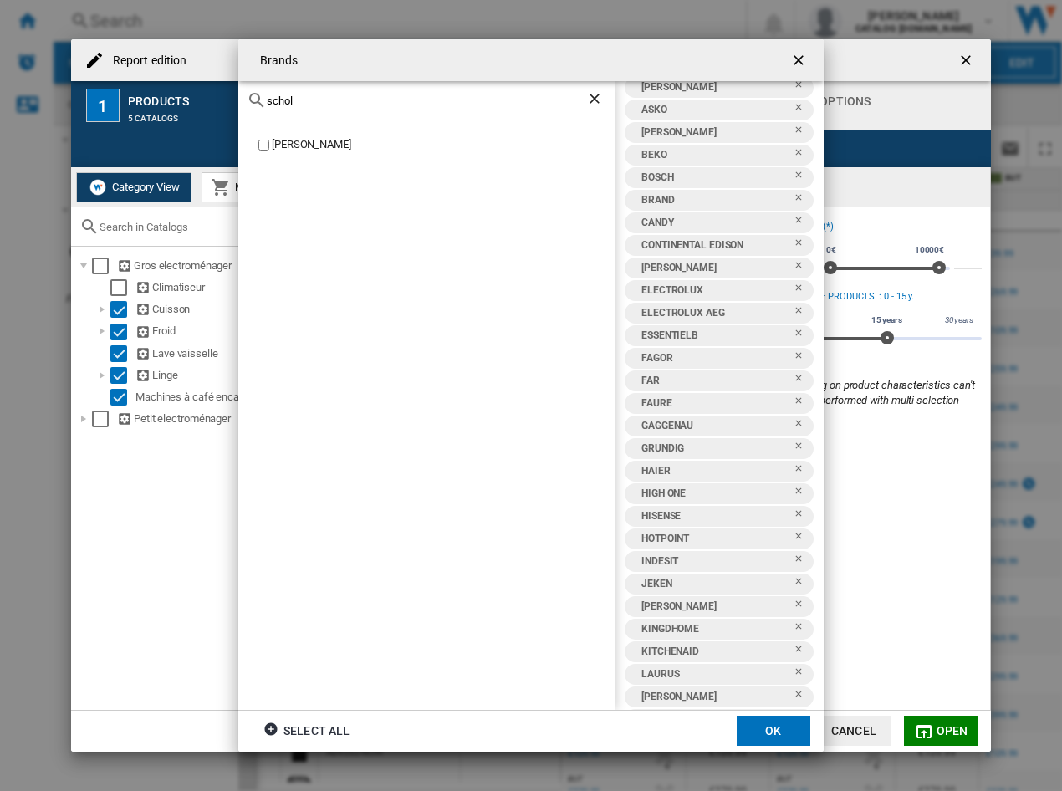
drag, startPoint x: 325, startPoint y: 100, endPoint x: 171, endPoint y: 75, distance: 155.1
click at [173, 90] on div "Brands schol SCHOLTES AEG AIRFORCE AIRLUX AMICA ARTHUR MARTIN ASKO AYA BEKO BOS…" at bounding box center [531, 395] width 1062 height 791
type input "sha"
click at [281, 184] on div "SHARP" at bounding box center [443, 177] width 343 height 16
click at [344, 109] on div "sha" at bounding box center [426, 100] width 376 height 39
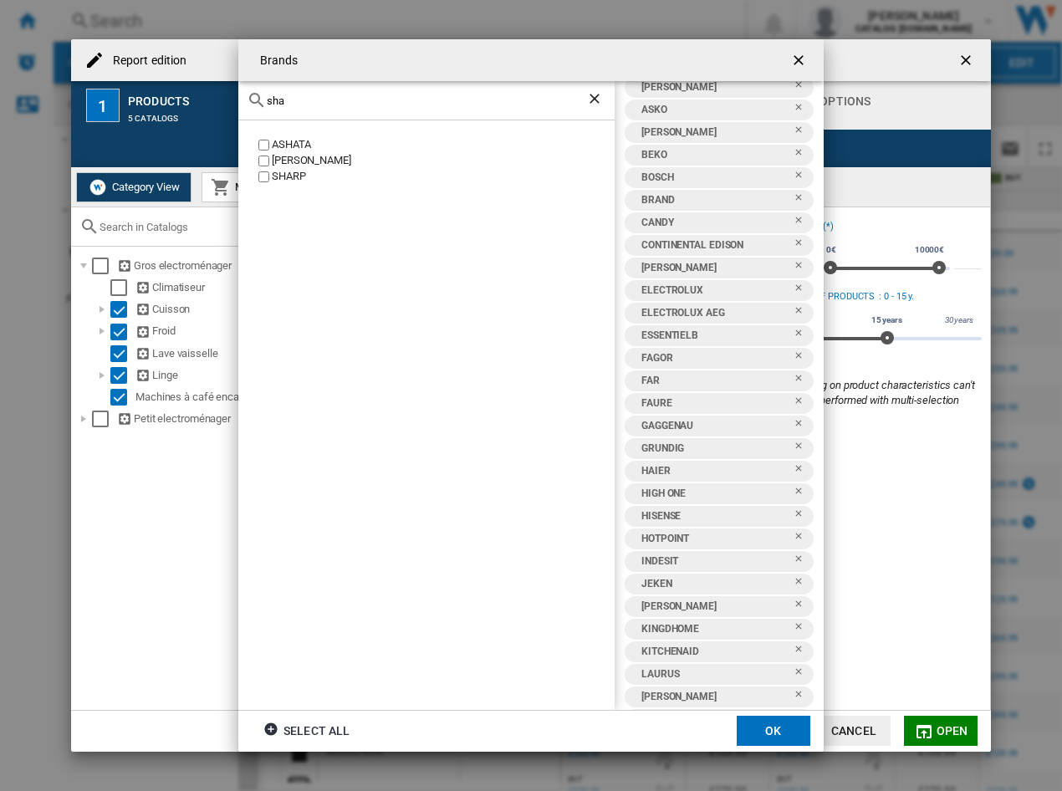
drag, startPoint x: 345, startPoint y: 101, endPoint x: 193, endPoint y: 63, distance: 157.0
click at [185, 95] on div "Brands sha ASHATA MARSHALL SHARP AEG AIRFORCE AIRLUX AMICA ARTHUR MARTIN ASKO A…" at bounding box center [531, 395] width 1062 height 791
type input "sieme"
click at [309, 166] on div "SIEMENS" at bounding box center [443, 161] width 343 height 16
drag, startPoint x: 317, startPoint y: 109, endPoint x: 309, endPoint y: 96, distance: 15.1
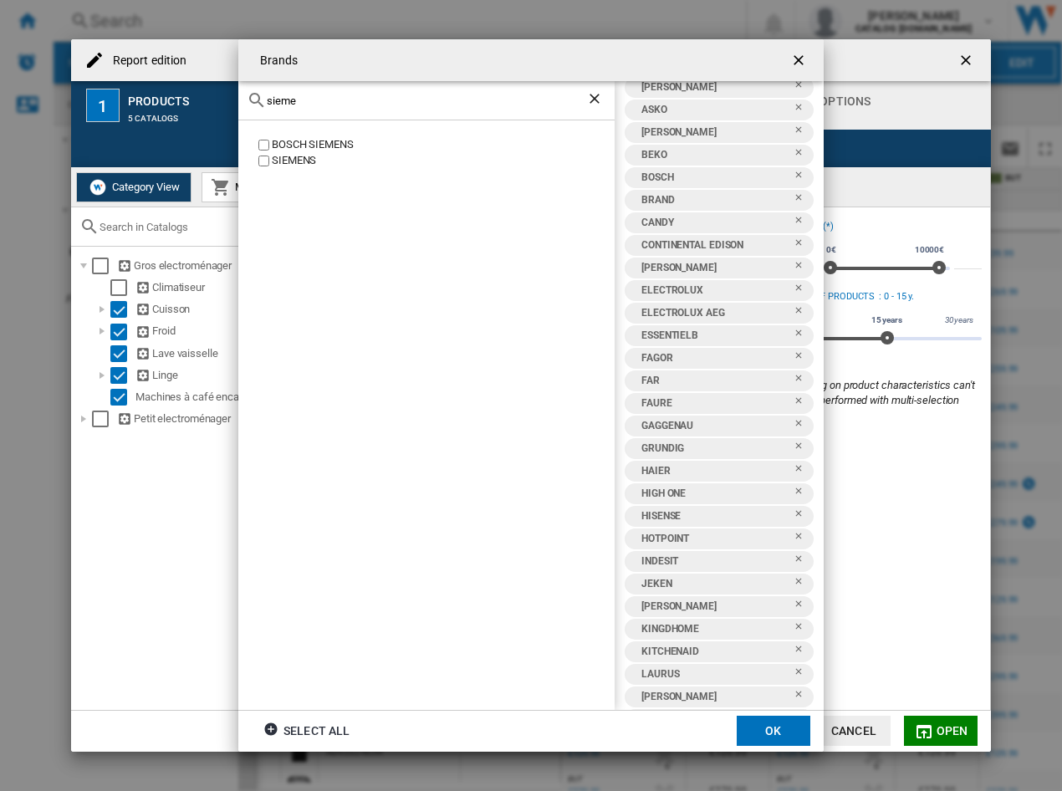
click at [309, 97] on div "sieme" at bounding box center [426, 100] width 376 height 39
drag, startPoint x: 319, startPoint y: 98, endPoint x: 172, endPoint y: 71, distance: 148.8
click at [175, 92] on div "Brands sieme BOSCH SIEMENS SIEMENS AEG AIRFORCE AIRLUX AMICA ARTHUR MARTIN ASKO…" at bounding box center [531, 395] width 1062 height 791
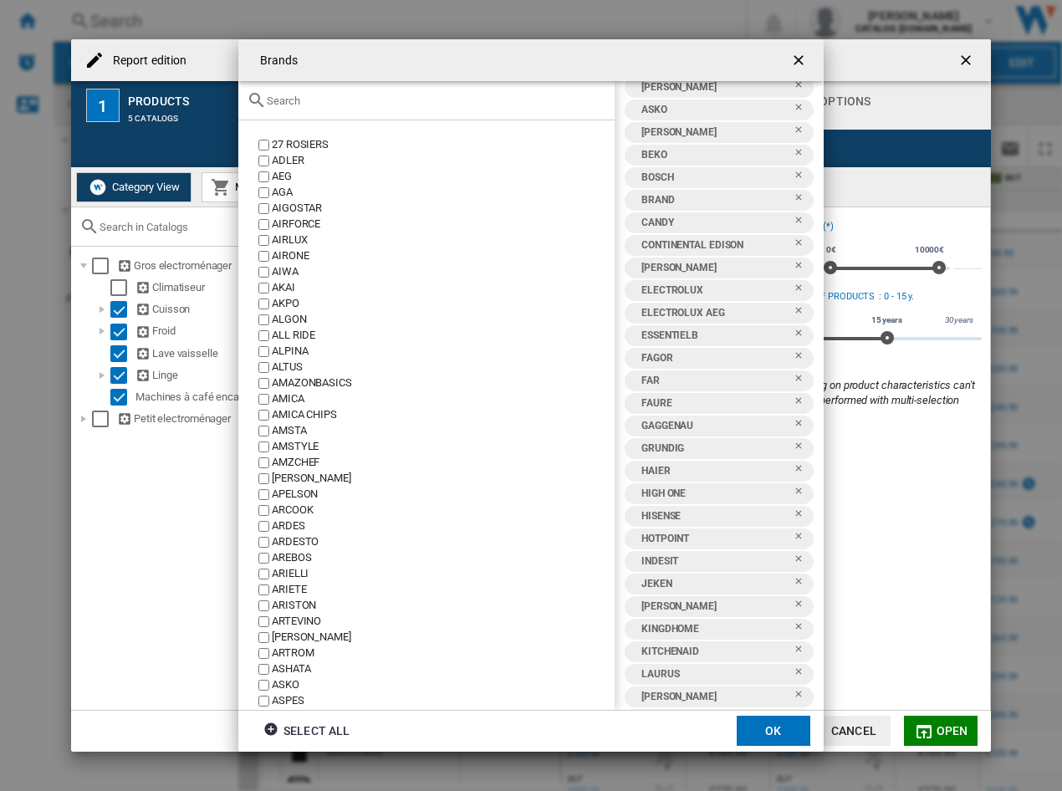
click at [409, 100] on input "Brands 27 ..." at bounding box center [437, 101] width 340 height 13
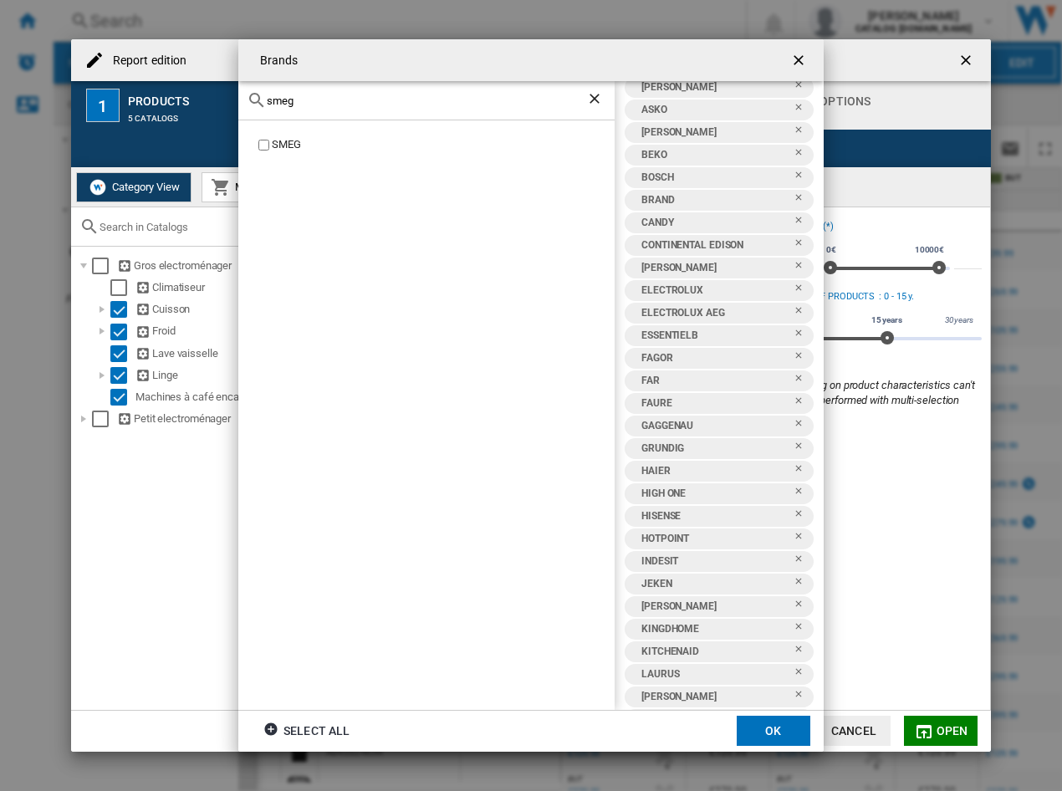
click at [283, 150] on div "SMEG" at bounding box center [443, 145] width 343 height 16
click at [299, 135] on div "SMEG" at bounding box center [426, 414] width 376 height 589
click at [294, 141] on div "SMEG" at bounding box center [443, 145] width 343 height 16
drag, startPoint x: 334, startPoint y: 109, endPoint x: 305, endPoint y: 102, distance: 29.2
click at [291, 84] on div "smeg" at bounding box center [426, 100] width 376 height 39
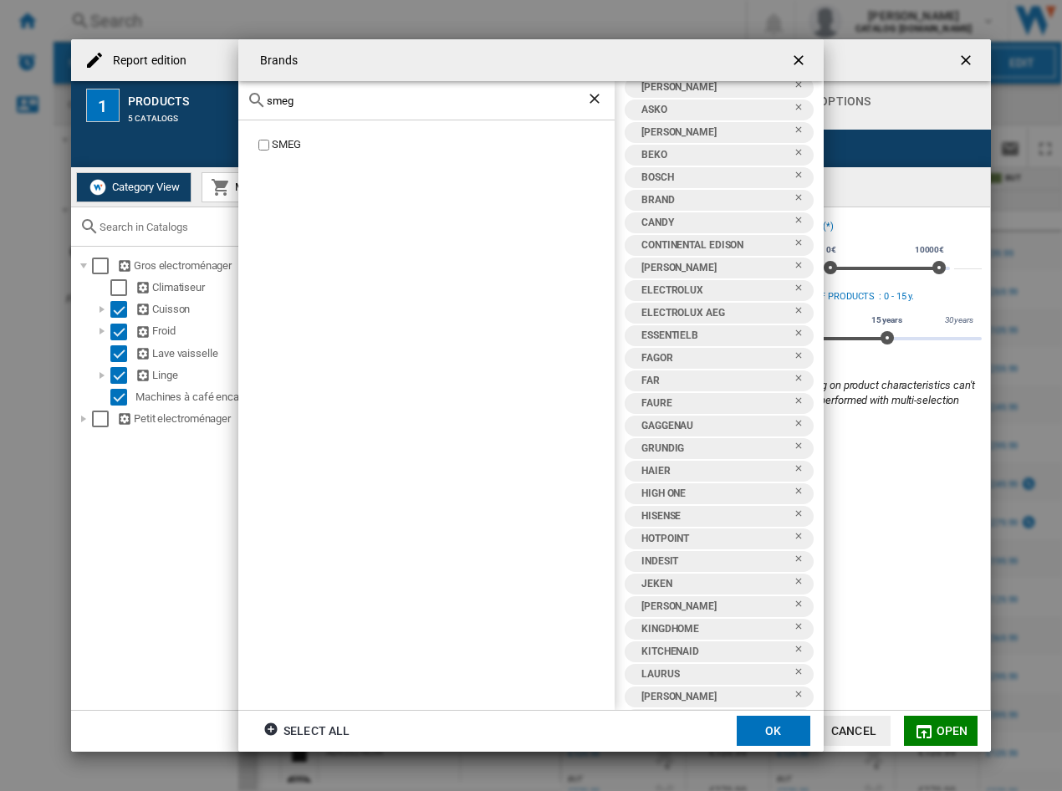
drag, startPoint x: 315, startPoint y: 102, endPoint x: 216, endPoint y: 19, distance: 129.5
click at [229, 38] on div "Brands smeg SMEG AEG AIRFORCE AIRLUX AMICA ARTHUR MARTIN ASKO AYA BEKO BOSCH BR…" at bounding box center [531, 395] width 1062 height 791
type input "teka"
click at [256, 165] on label "TEKA" at bounding box center [435, 161] width 360 height 16
drag, startPoint x: 336, startPoint y: 105, endPoint x: 206, endPoint y: 100, distance: 130.6
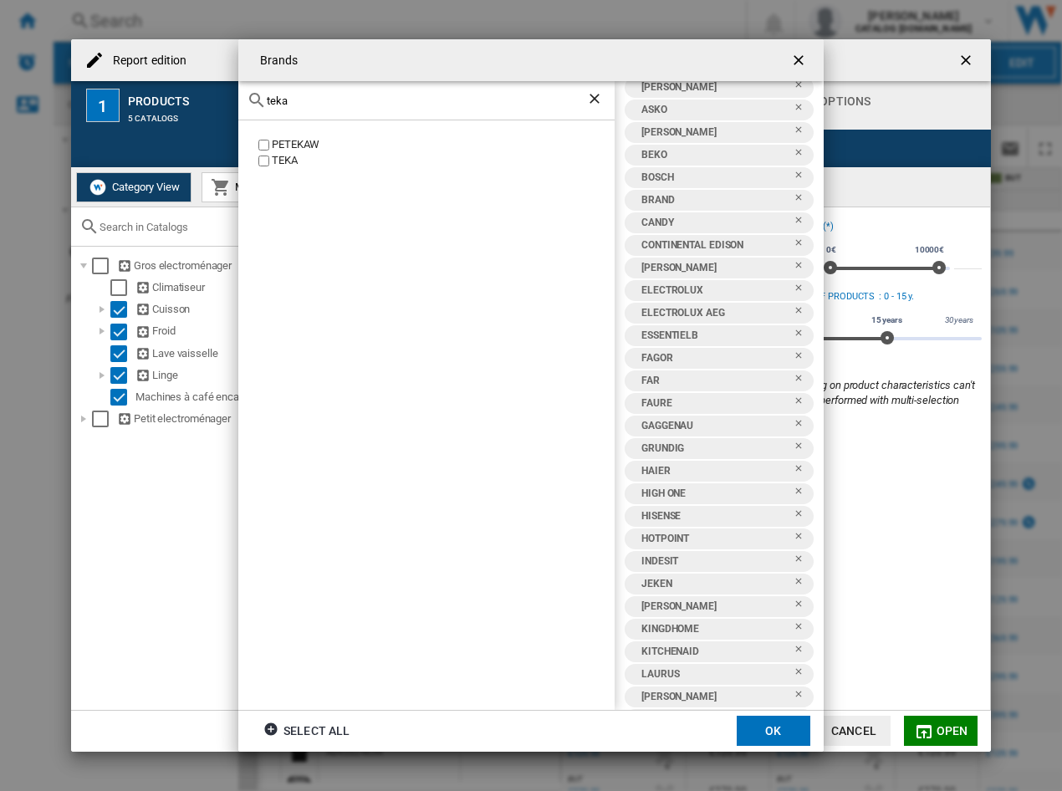
click at [206, 100] on div "Brands teka PETEKAW TEKA AEG AIRFORCE AIRLUX AMICA ARTHUR MARTIN ASKO AYA BEKO …" at bounding box center [531, 395] width 1062 height 791
type input "vede"
click at [307, 146] on div "VEDETTE" at bounding box center [443, 145] width 343 height 16
click at [273, 141] on div "VEDETTE" at bounding box center [443, 145] width 343 height 16
click at [324, 95] on input "vede" at bounding box center [427, 101] width 320 height 13
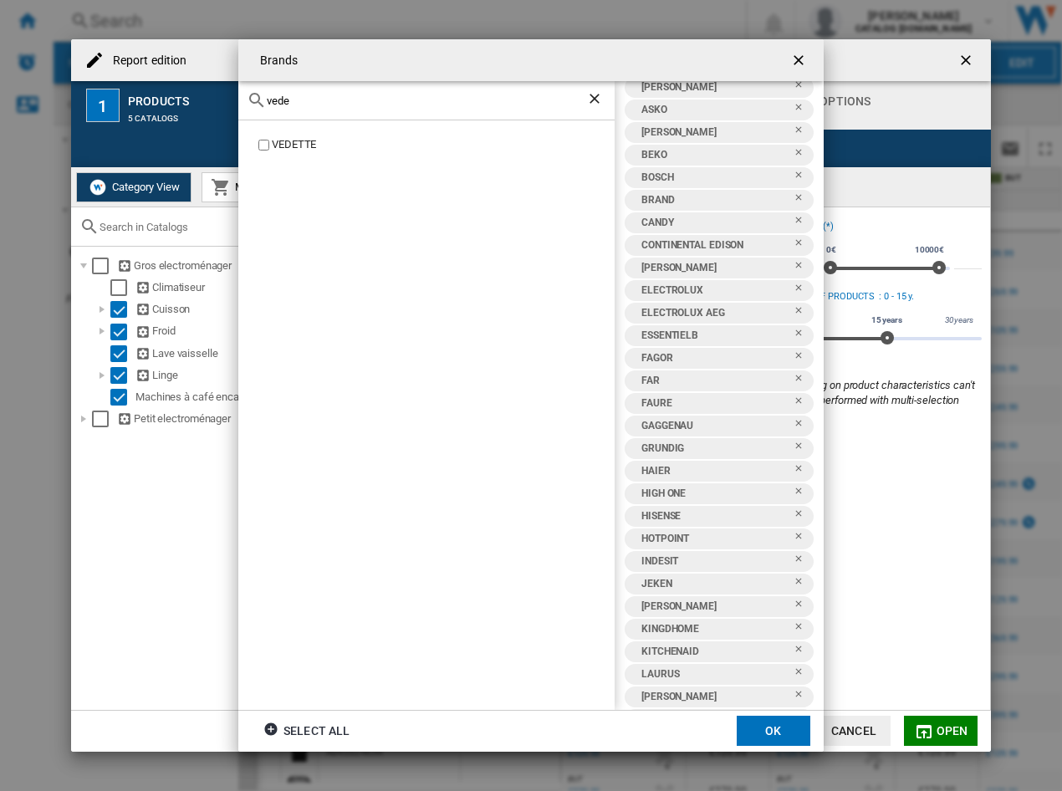
drag, startPoint x: 324, startPoint y: 95, endPoint x: 171, endPoint y: 101, distance: 152.4
click at [171, 101] on div "Brands vede VEDETTE AEG AIRFORCE AIRLUX AMICA ARTHUR MARTIN ASKO AYA BEKO BOSCH…" at bounding box center [531, 395] width 1062 height 791
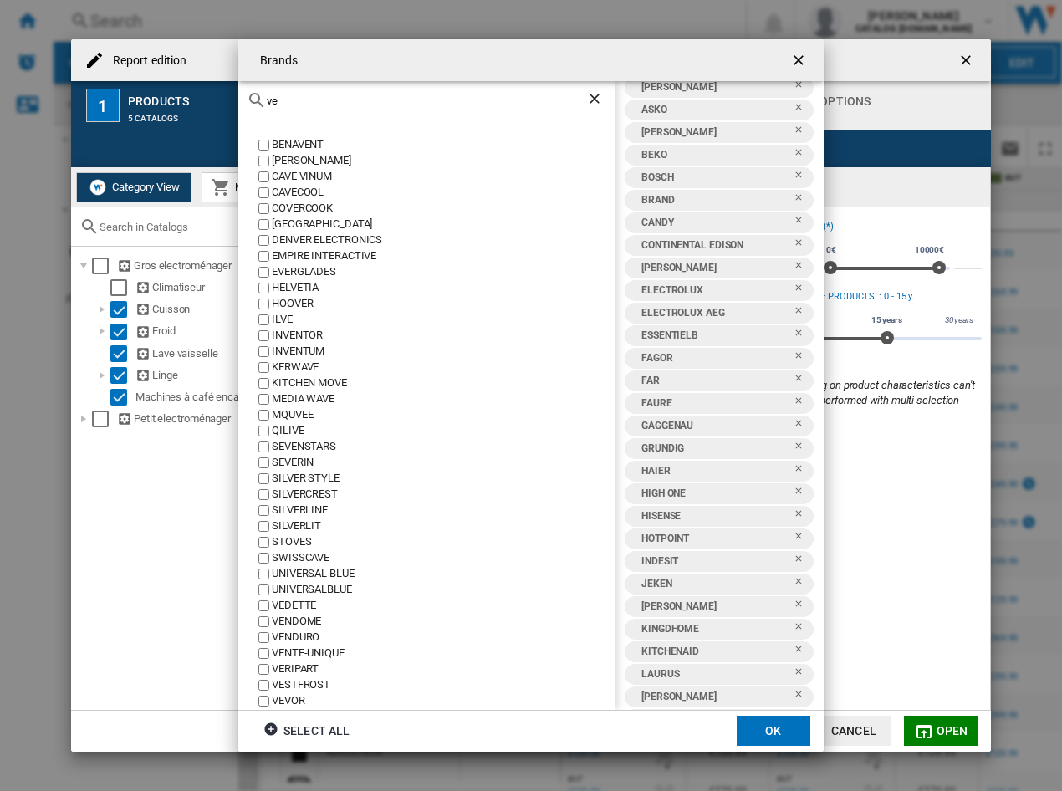
type input "v"
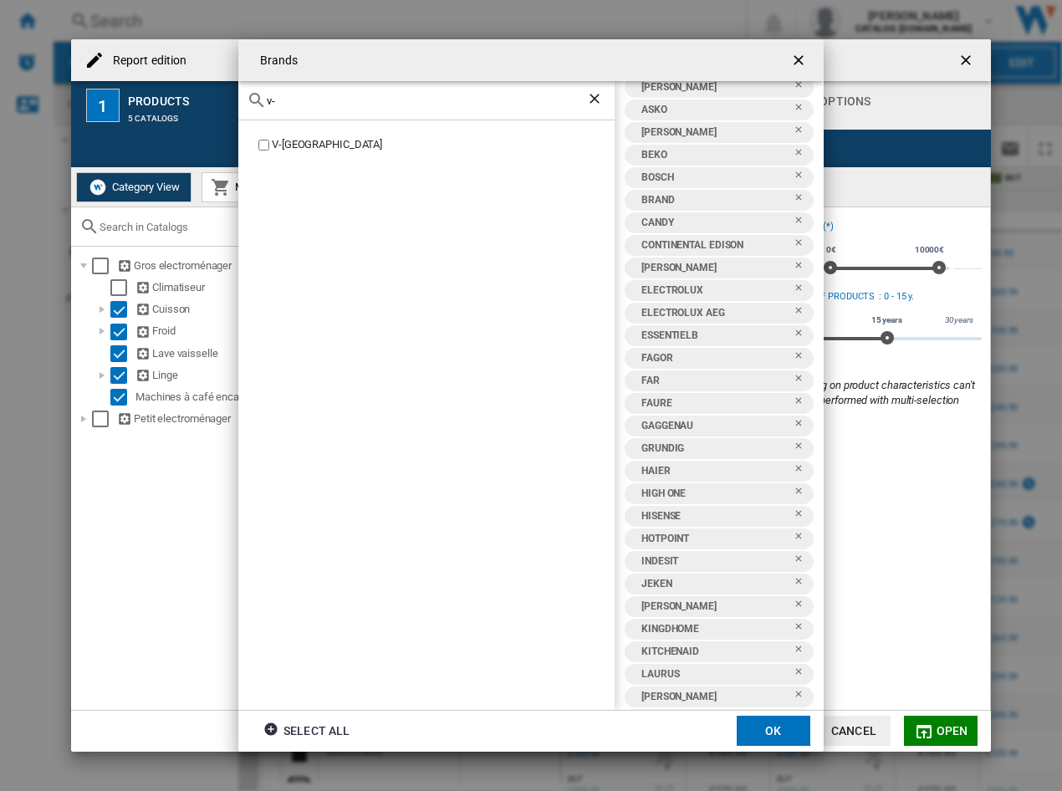
type input "v-"
click at [279, 134] on div "V-[GEOGRAPHIC_DATA]" at bounding box center [426, 414] width 376 height 589
click at [289, 141] on div "V-[GEOGRAPHIC_DATA]" at bounding box center [443, 145] width 343 height 16
drag, startPoint x: 309, startPoint y: 113, endPoint x: 243, endPoint y: 103, distance: 66.8
click at [243, 103] on div "v-" at bounding box center [426, 100] width 376 height 39
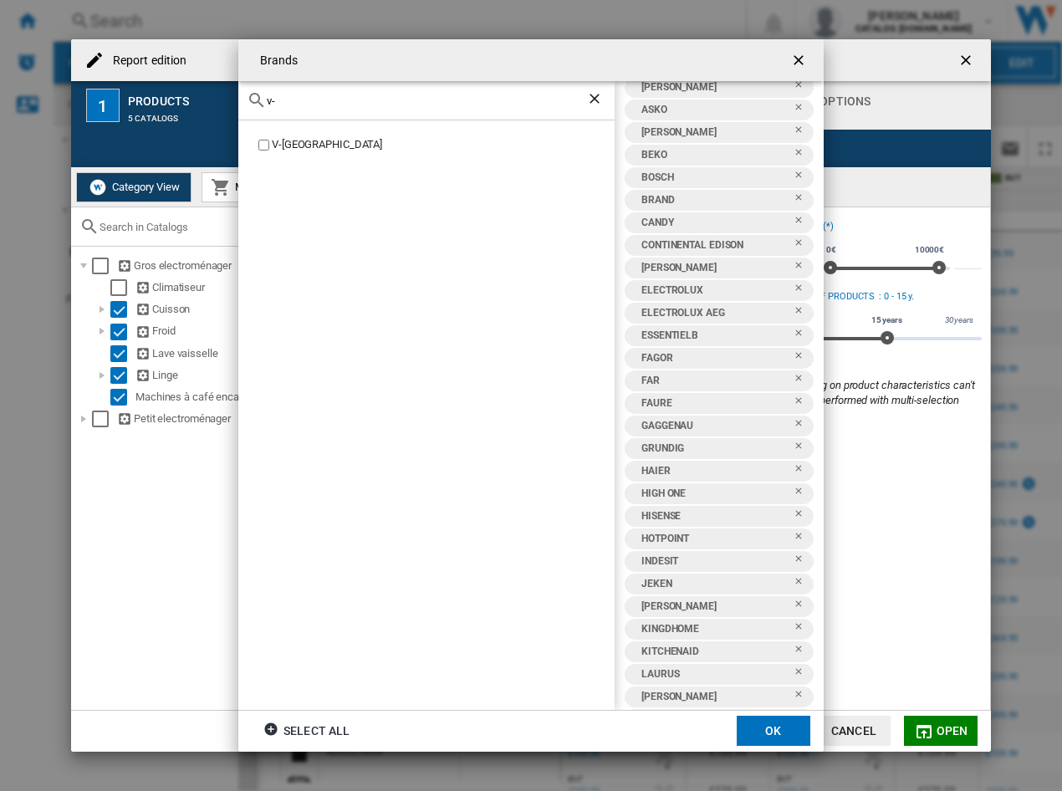
drag, startPoint x: 292, startPoint y: 105, endPoint x: 191, endPoint y: 103, distance: 101.2
click at [191, 103] on div "Brands v- V-ZUG AEG AIRFORCE AIRLUX AMICA ARTHUR MARTIN ASKO AYA BEKO BOSCH BRA…" at bounding box center [531, 395] width 1062 height 791
type input "[PERSON_NAME]"
click at [288, 181] on div "WESTLINE" at bounding box center [443, 177] width 343 height 16
click at [288, 182] on div "WESTLINE" at bounding box center [443, 177] width 343 height 16
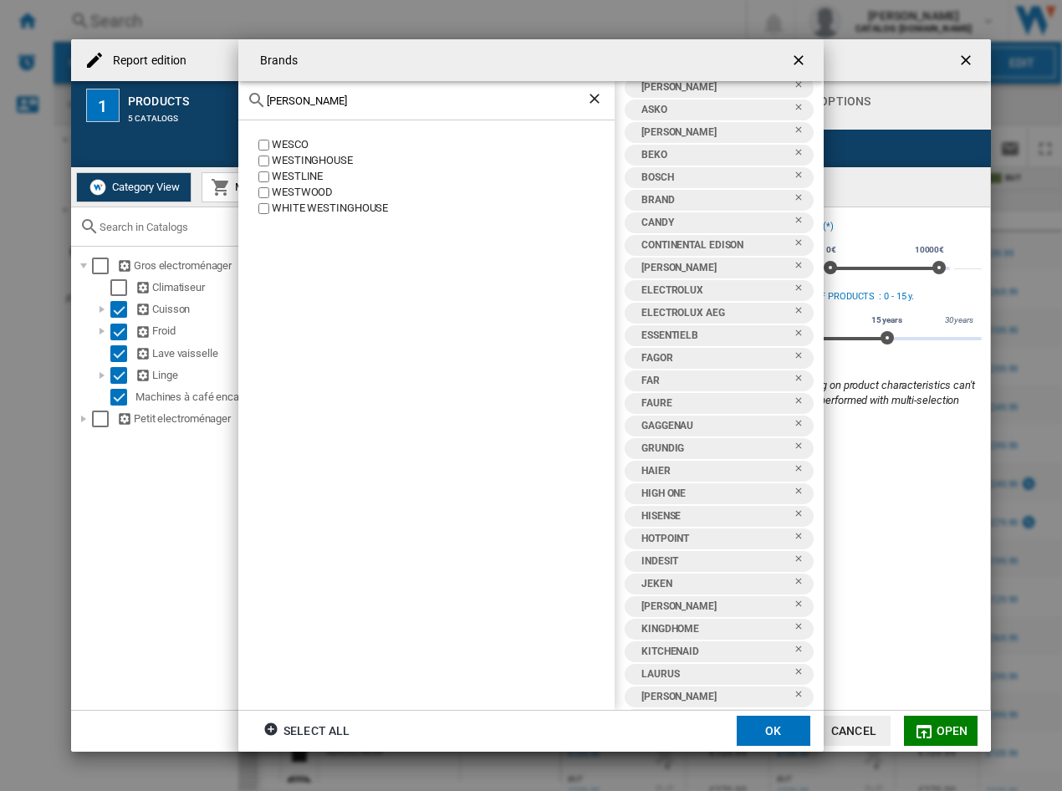
click at [291, 190] on div "WESTWOOD" at bounding box center [443, 193] width 343 height 16
drag, startPoint x: 329, startPoint y: 106, endPoint x: 198, endPoint y: 94, distance: 131.1
click at [198, 94] on div "Brands wes WESCO WESTINGHOUSE WESTLINE WESTWOOD WHITE WESTINGHOUSE AEG AIRFORCE…" at bounding box center [531, 395] width 1062 height 791
type input "wh"
click at [315, 141] on div "WHIRLPOOL" at bounding box center [443, 145] width 343 height 16
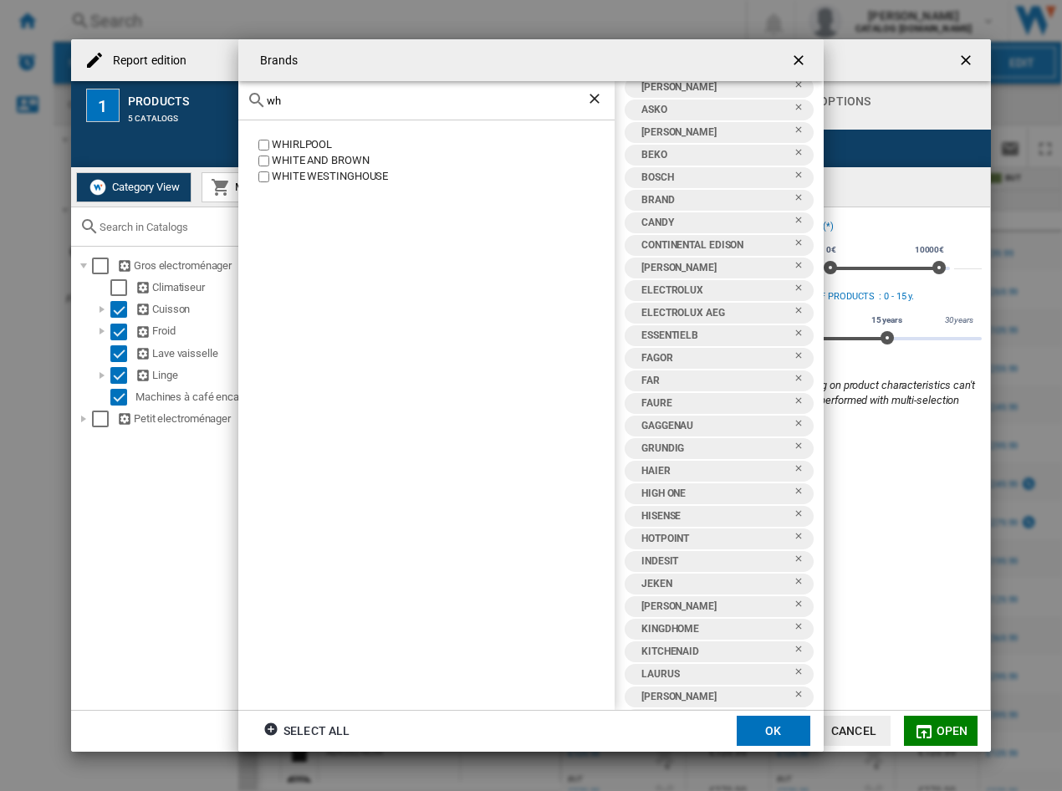
drag, startPoint x: 327, startPoint y: 104, endPoint x: 174, endPoint y: 64, distance: 158.3
click at [174, 64] on div "Brands wh WHIRLPOOL WHITE AND BROWN WHITE WESTINGHOUSE AEG AIRFORCE AIRLUX AMIC…" at bounding box center [531, 395] width 1062 height 791
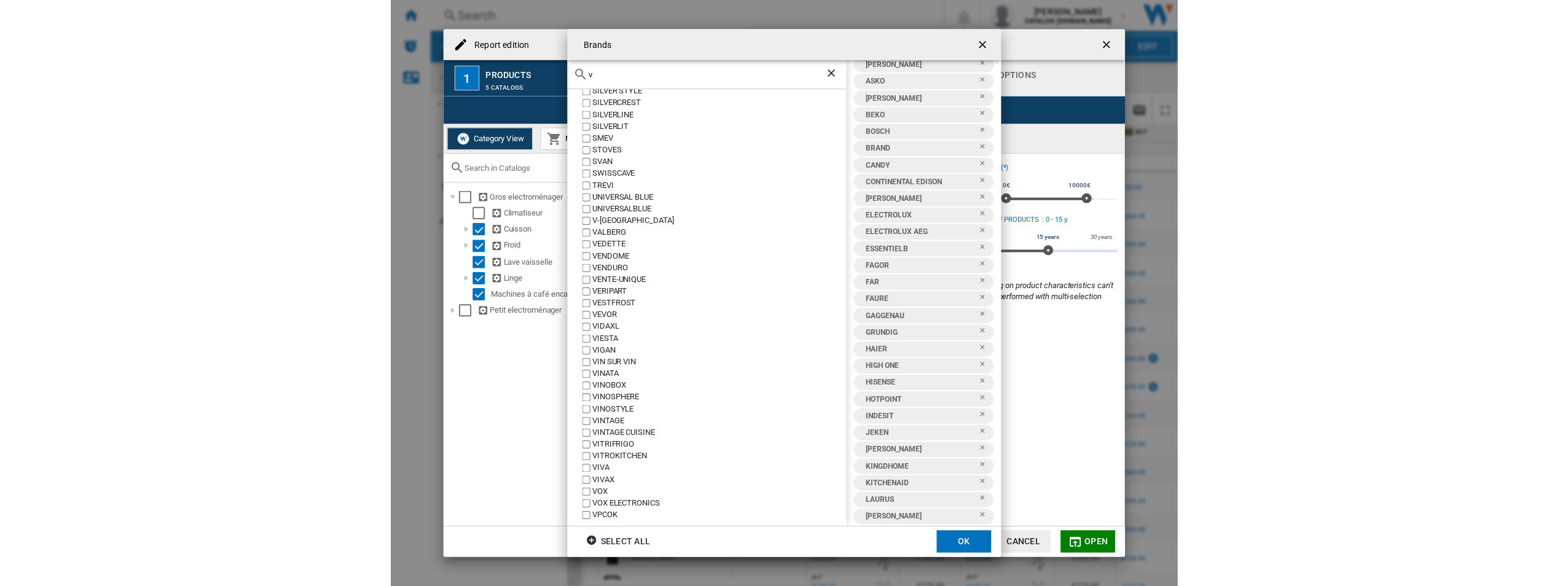
scroll to position [642, 0]
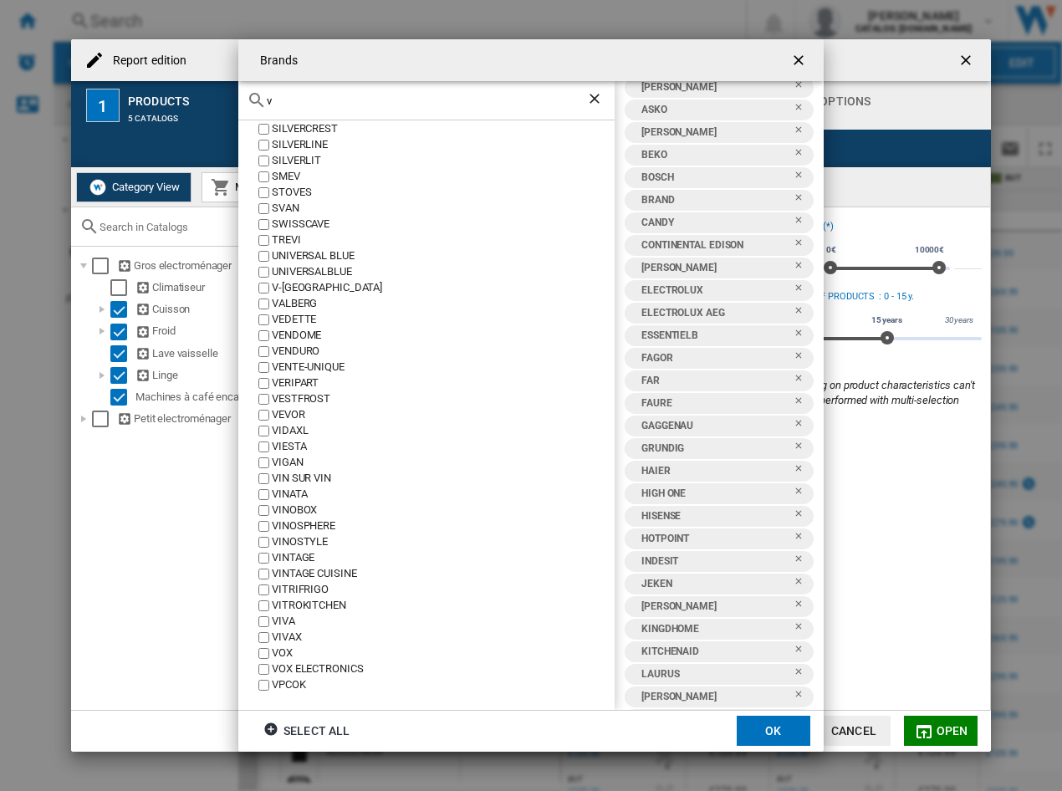
type input "v"
click at [764, 736] on button "OK" at bounding box center [774, 731] width 74 height 30
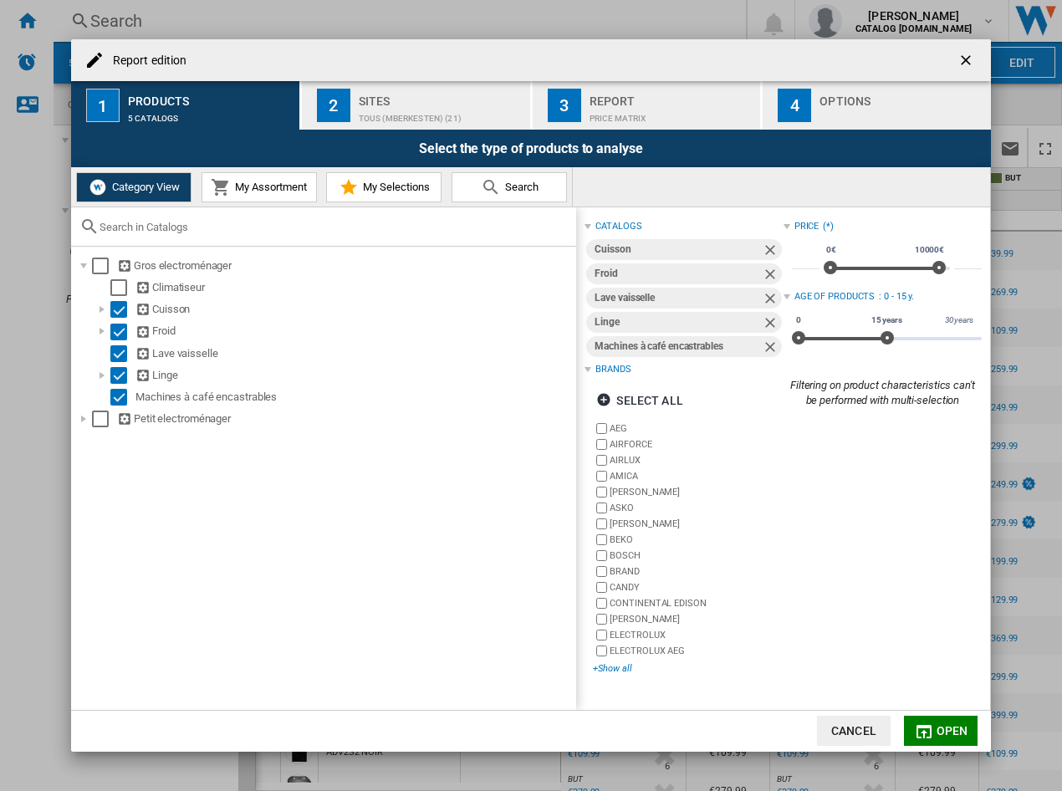
click at [633, 674] on div "+Show all" at bounding box center [688, 668] width 190 height 13
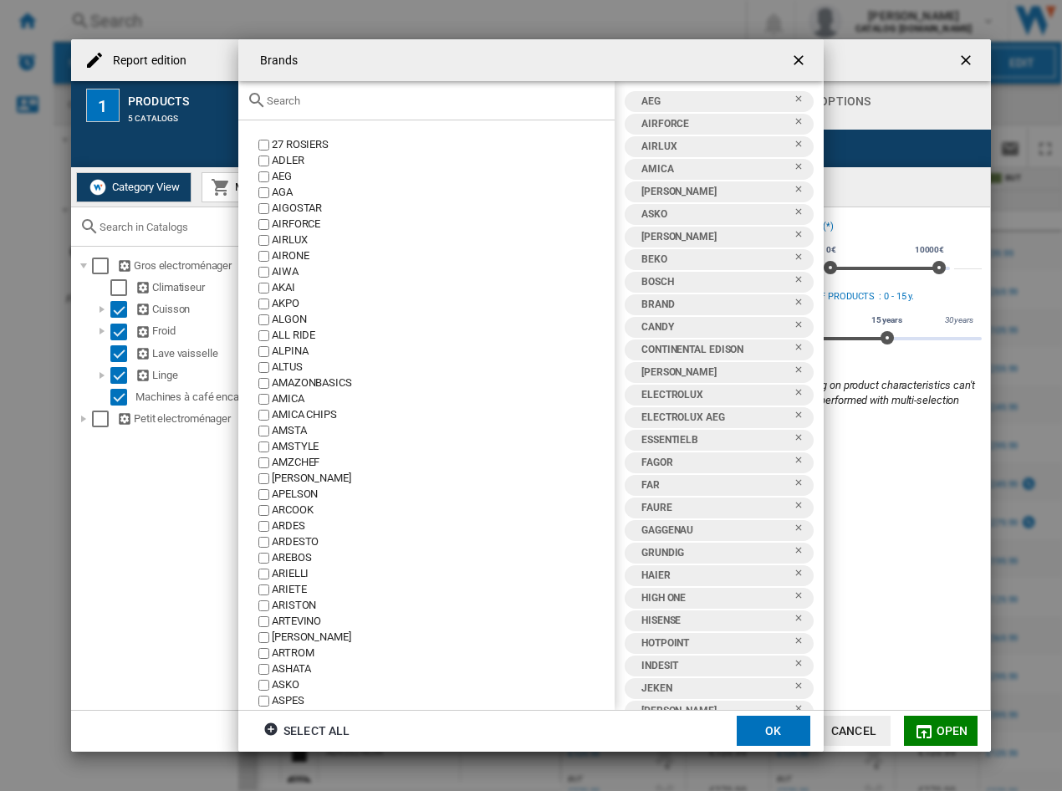
click at [798, 738] on button "OK" at bounding box center [774, 731] width 74 height 30
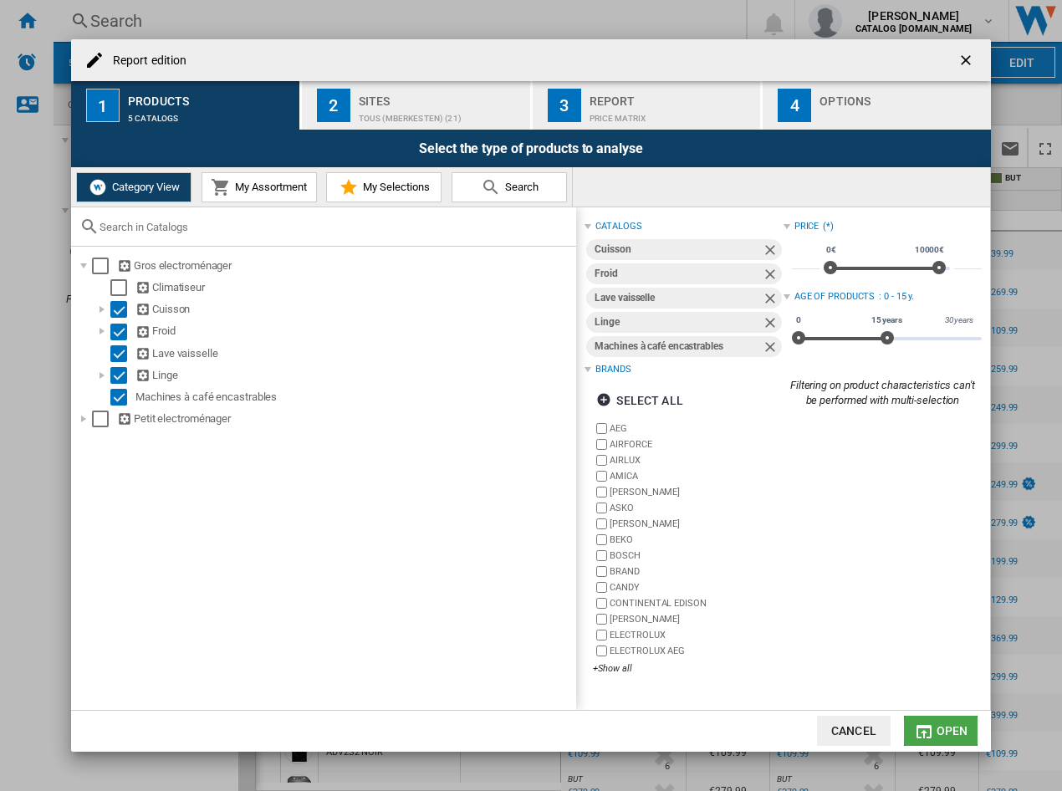
click at [952, 730] on span "Open" at bounding box center [953, 730] width 32 height 13
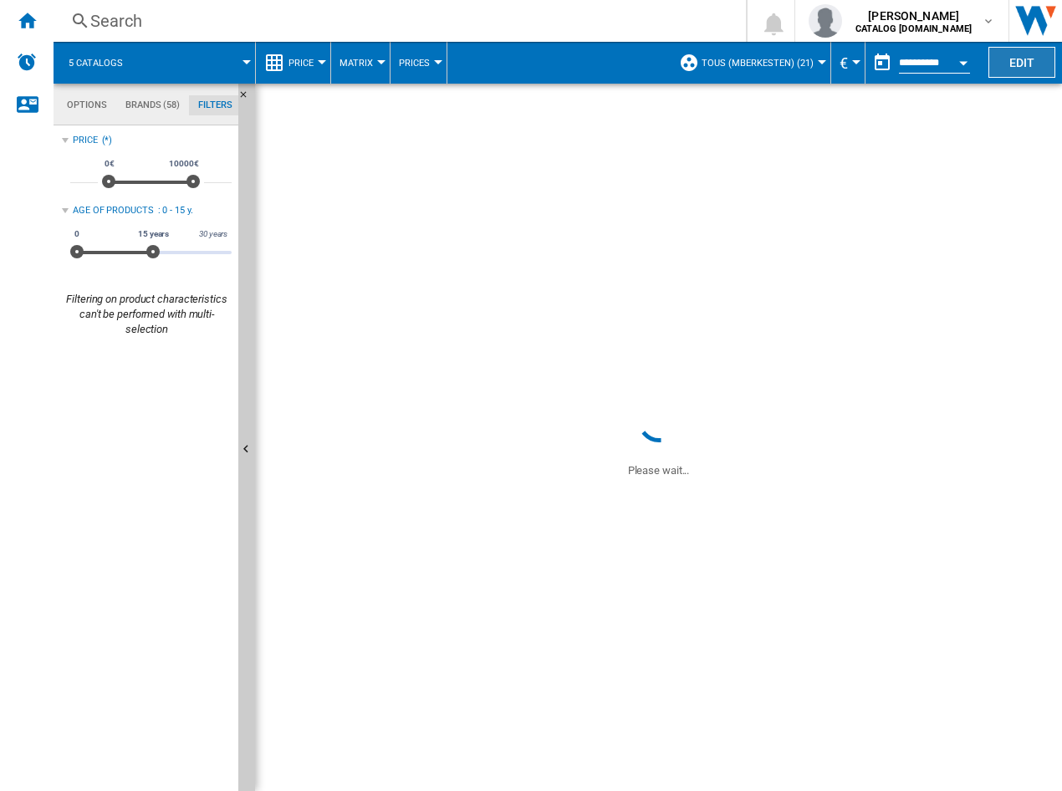
click at [1030, 66] on button "Edit" at bounding box center [1022, 62] width 67 height 31
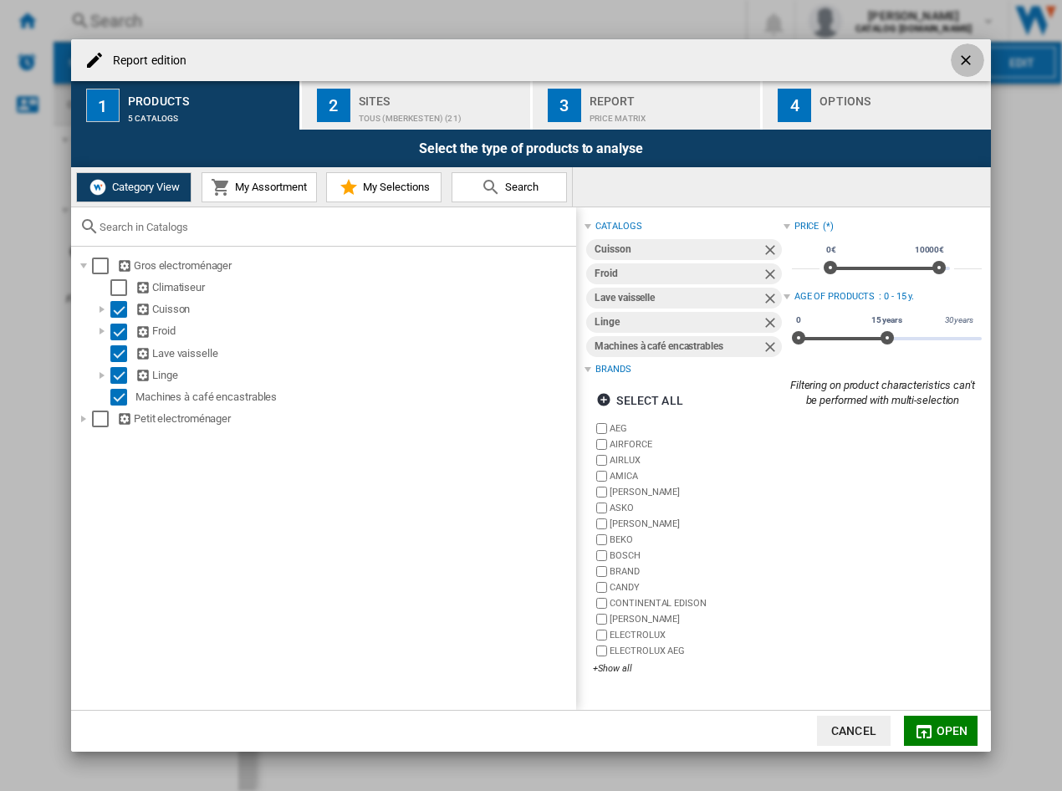
click at [965, 59] on ng-md-icon "getI18NText('BUTTONS.CLOSE_DIALOG')" at bounding box center [968, 62] width 20 height 20
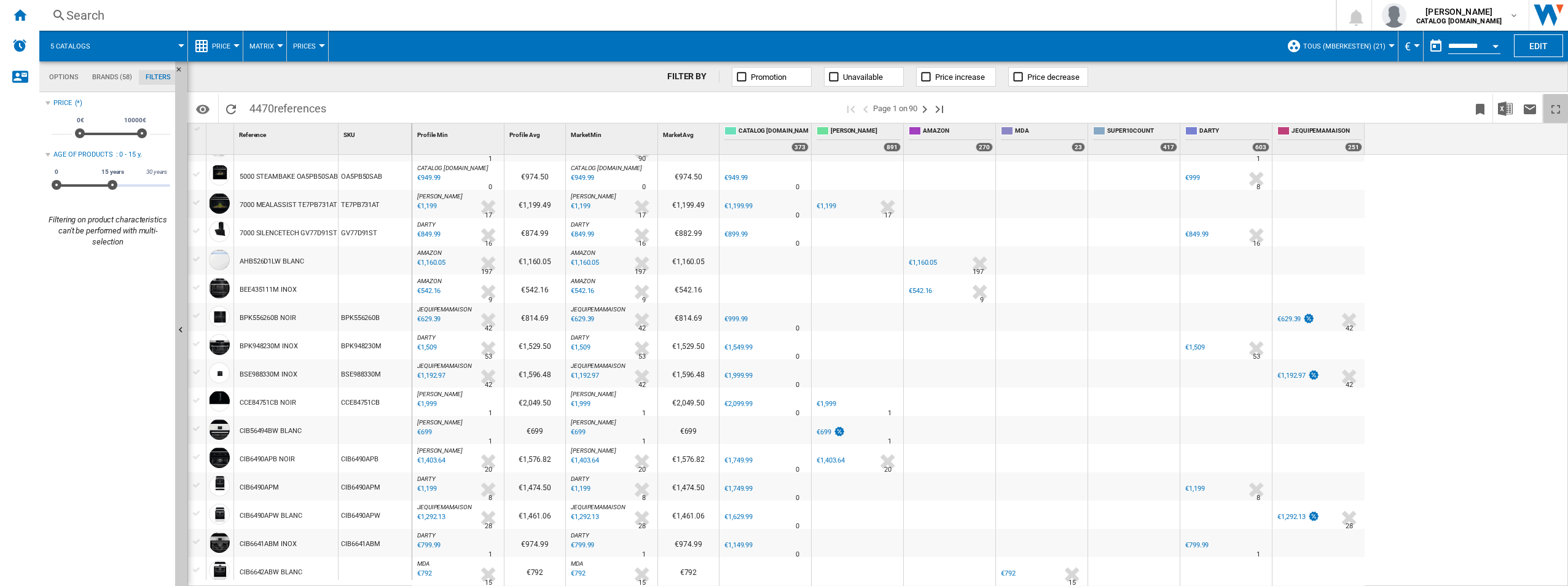
click at [779, 111] on ng-md-icon "Maximize" at bounding box center [1556, 109] width 15 height 15
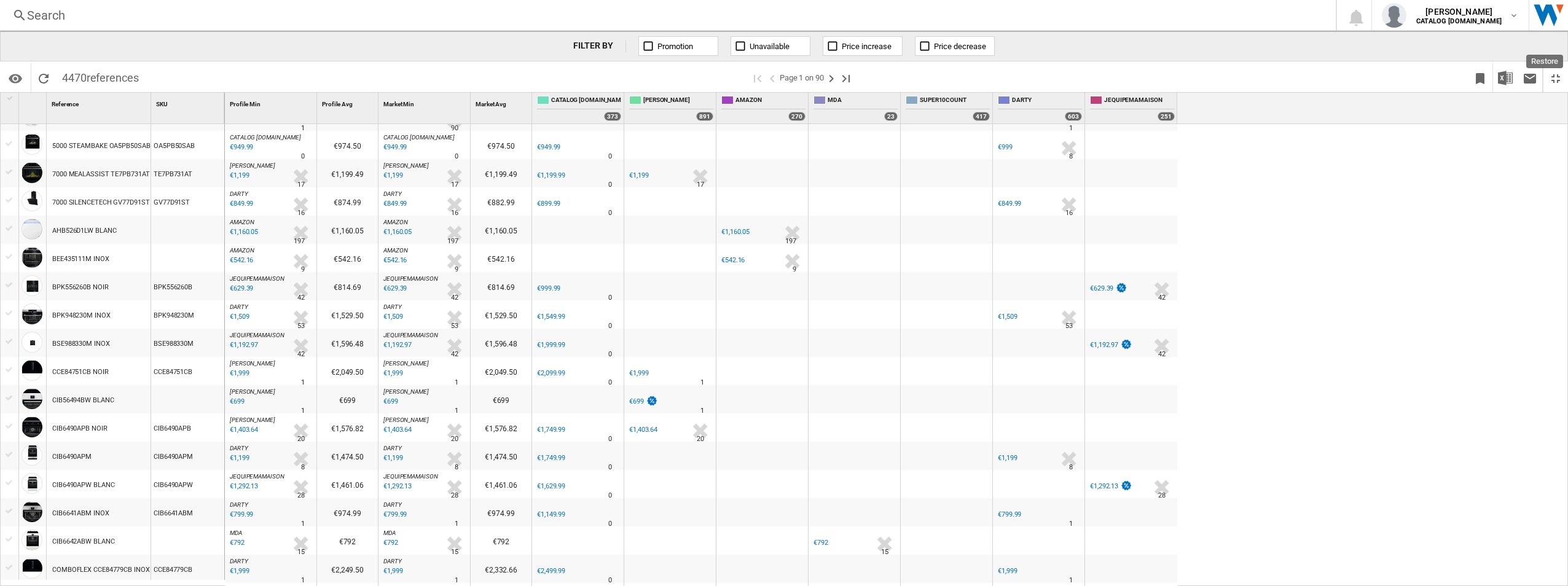
click at [779, 80] on ng-md-icon "Restore" at bounding box center [1556, 79] width 15 height 15
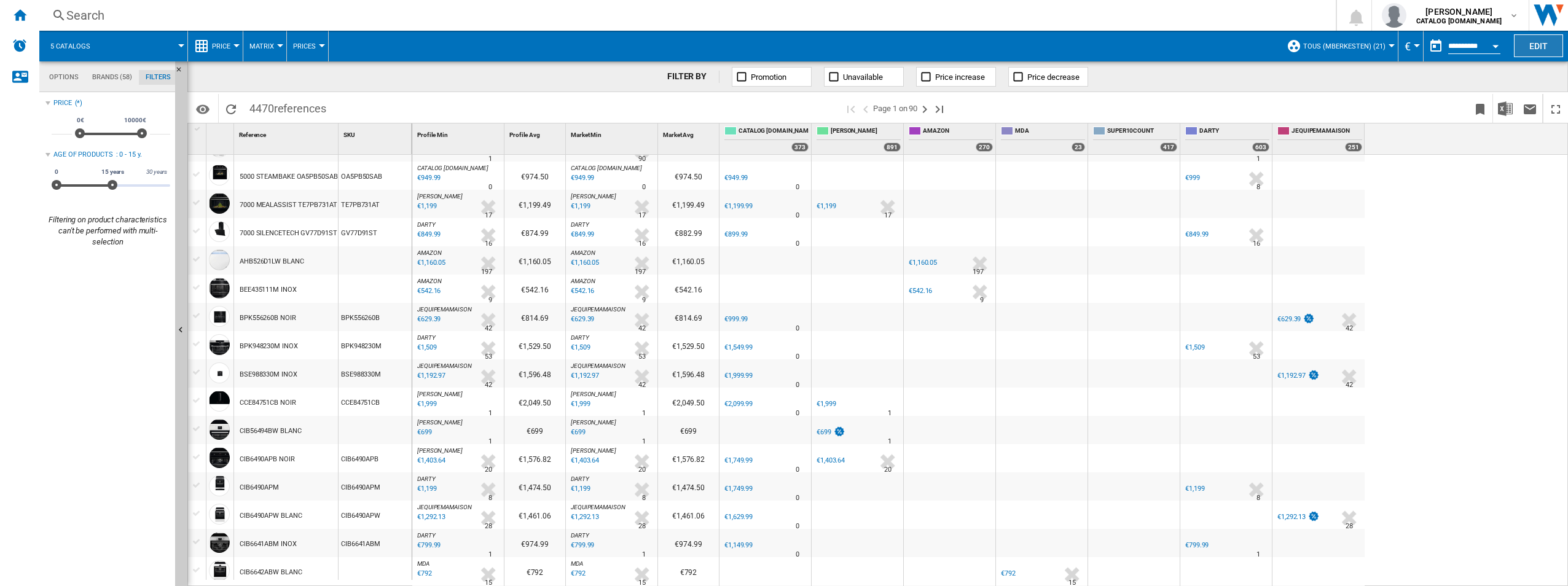
click at [779, 47] on button "Edit" at bounding box center [1538, 46] width 49 height 23
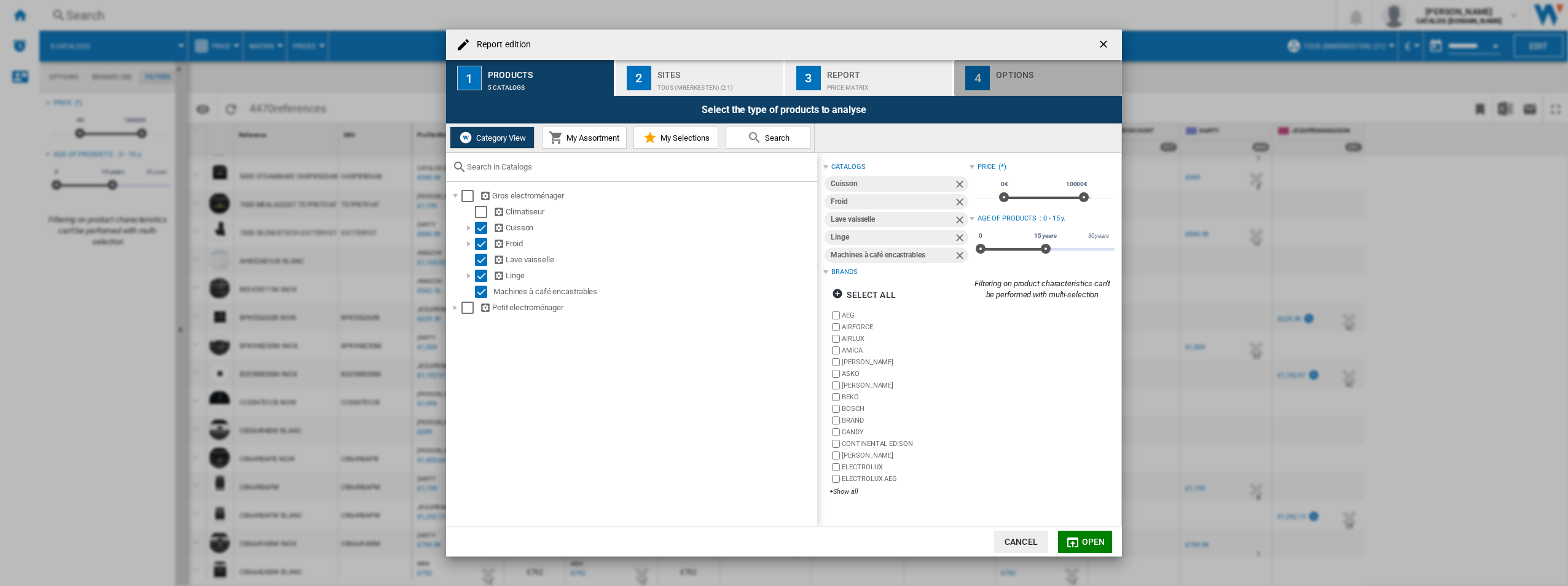
click at [779, 81] on div "Report edition ..." at bounding box center [1056, 84] width 121 height 13
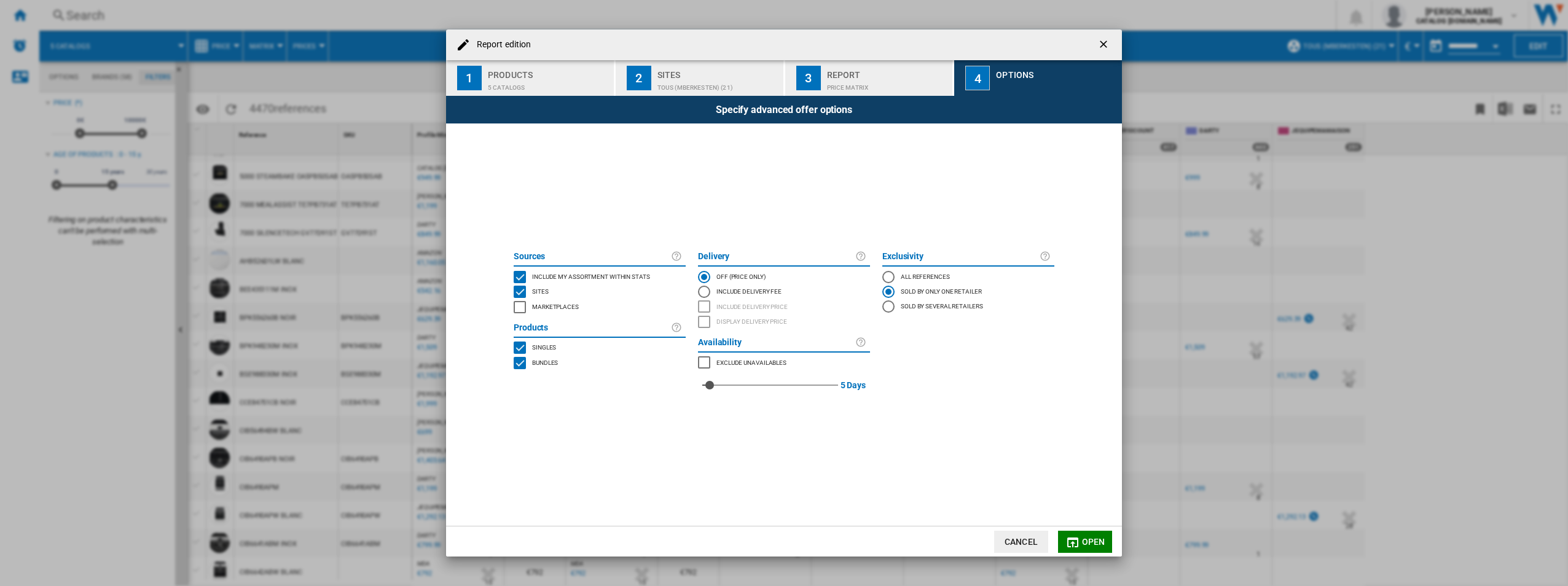
click at [779, 71] on div "Report" at bounding box center [887, 72] width 121 height 13
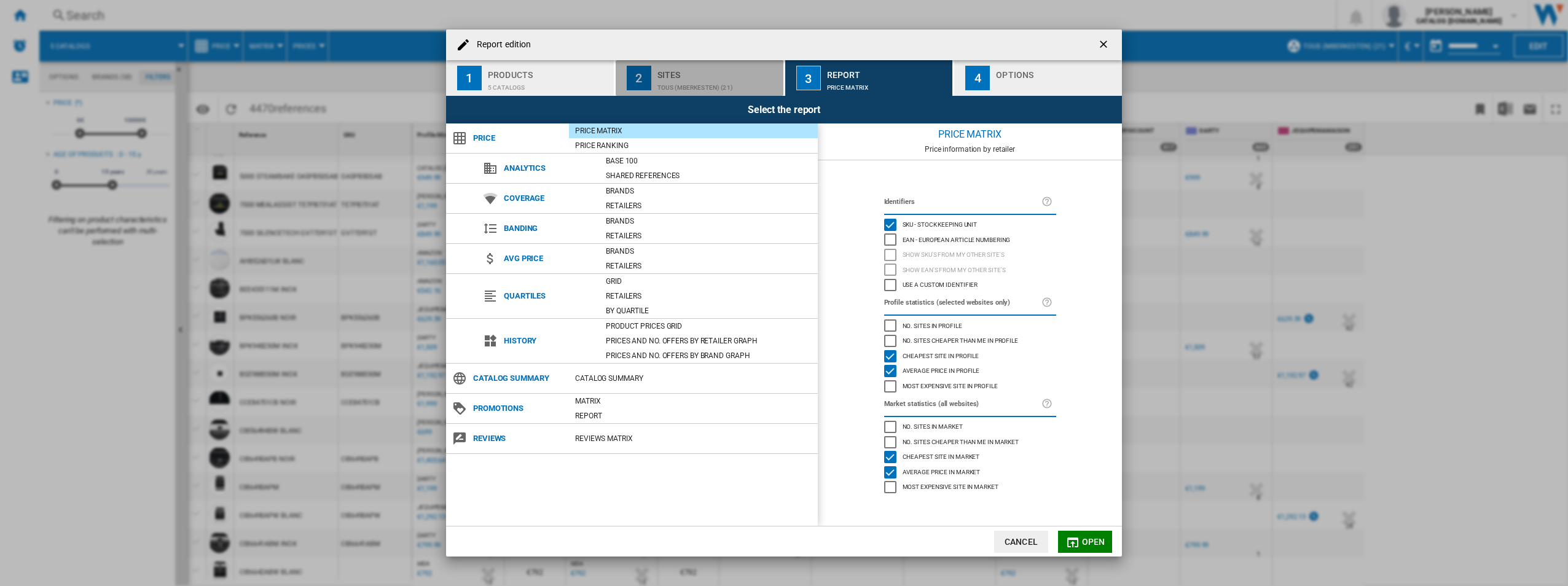
click at [731, 84] on div "TOUS (mberkesten) (21)" at bounding box center [718, 84] width 121 height 13
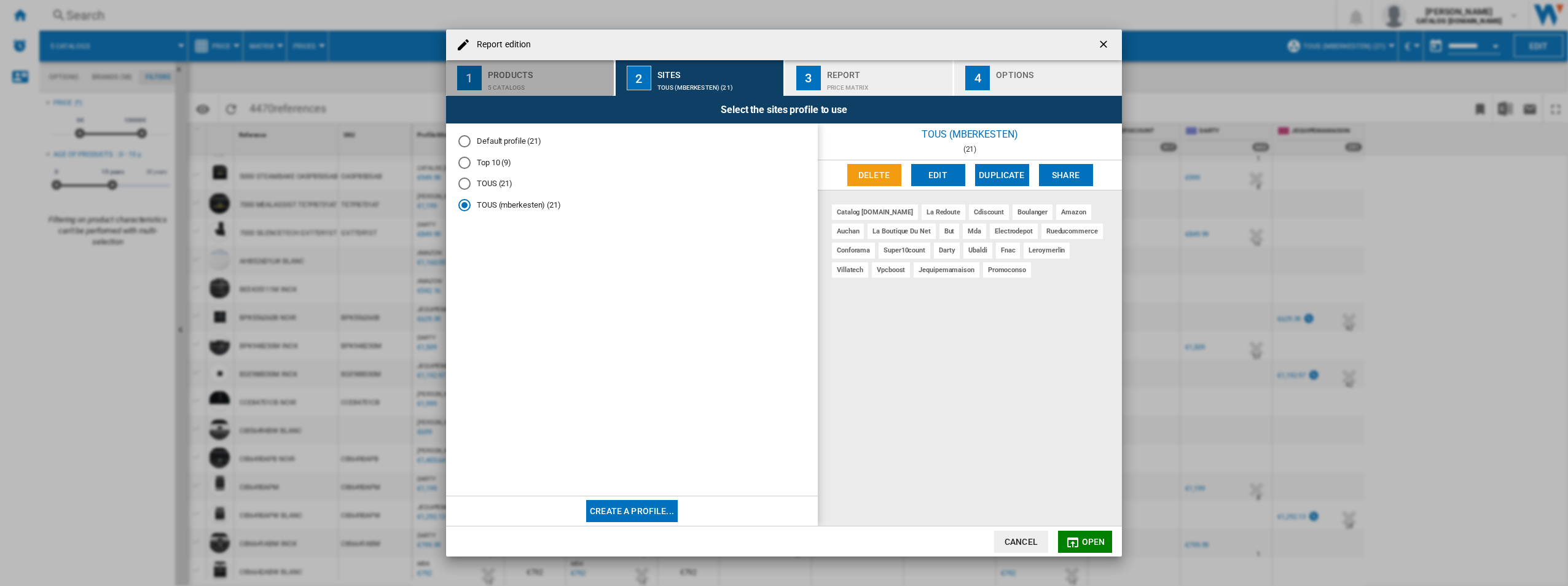
click at [577, 79] on div "5 catalogs" at bounding box center [548, 84] width 121 height 13
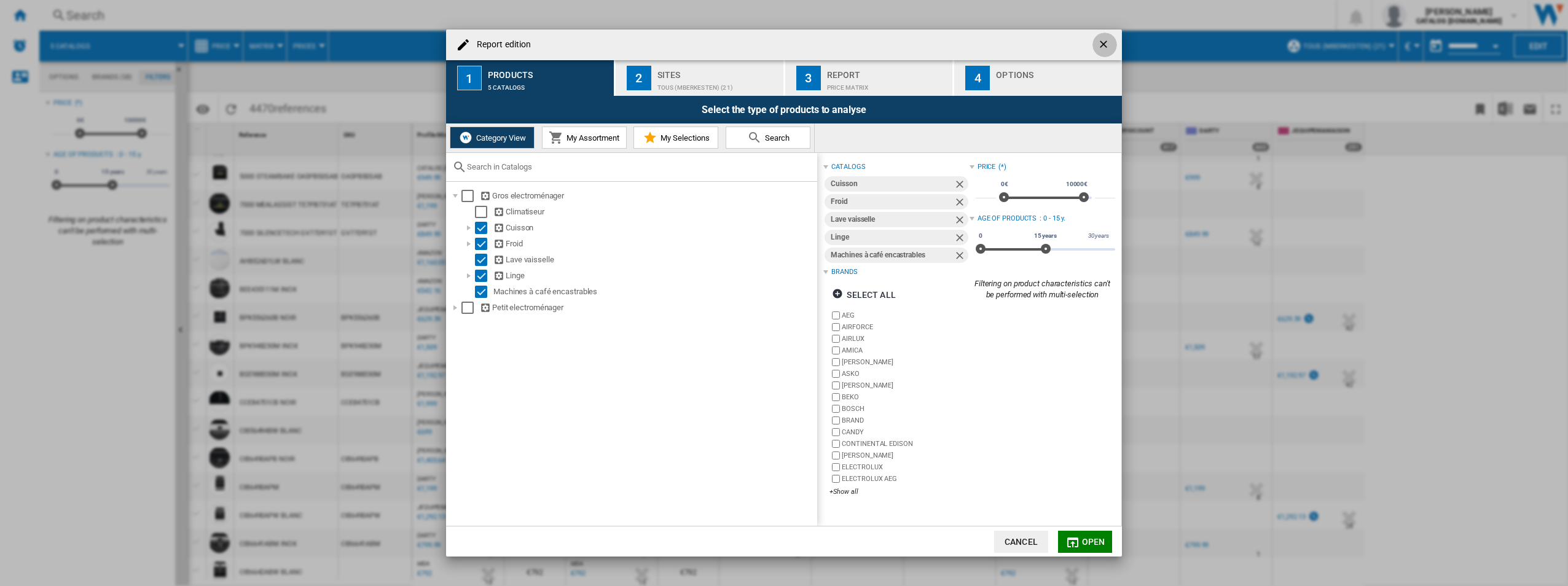
click at [779, 34] on button "Report edition ..." at bounding box center [1104, 44] width 24 height 24
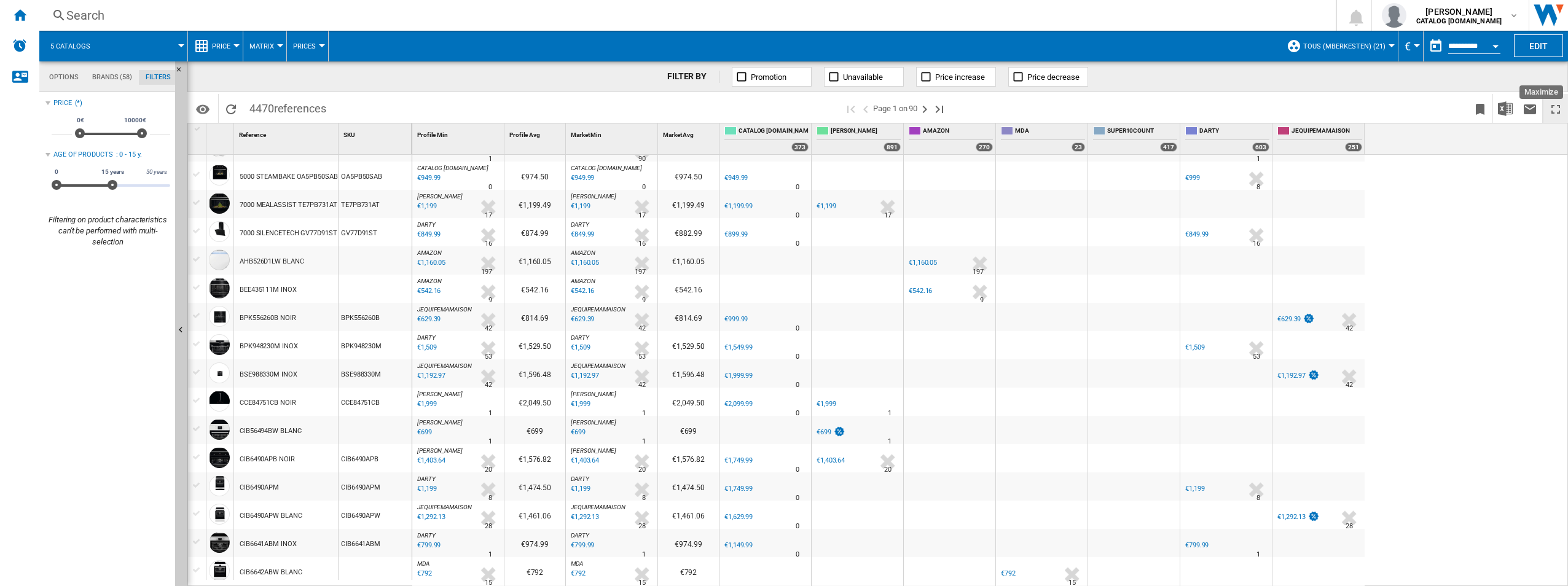
click at [779, 109] on ng-md-icon "Maximize" at bounding box center [1556, 109] width 15 height 15
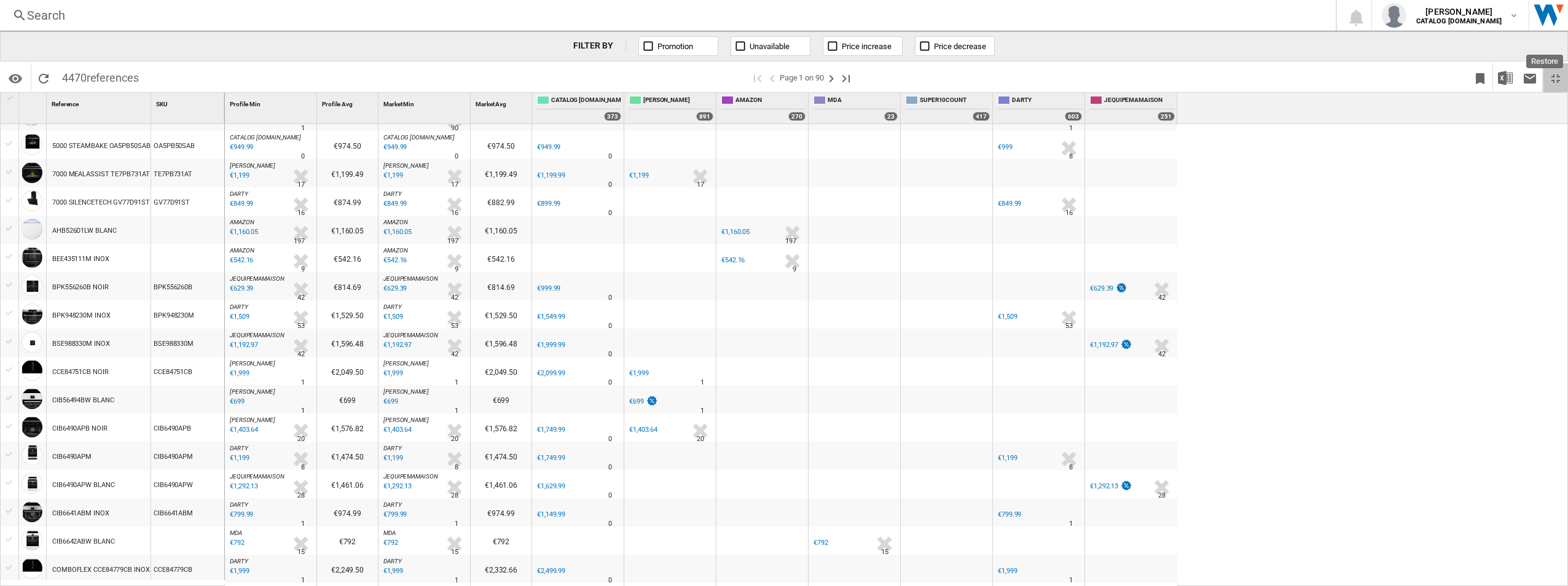
click at [779, 77] on button "Restore" at bounding box center [1555, 77] width 24 height 29
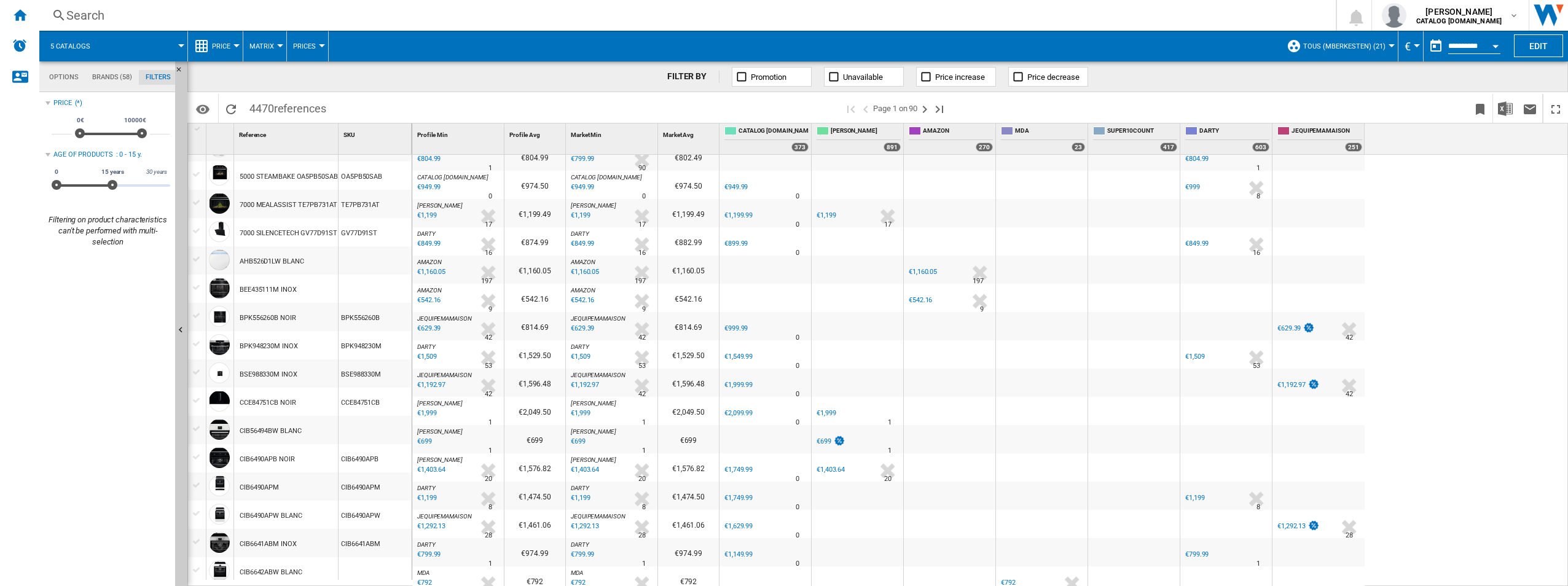
scroll to position [28, 0]
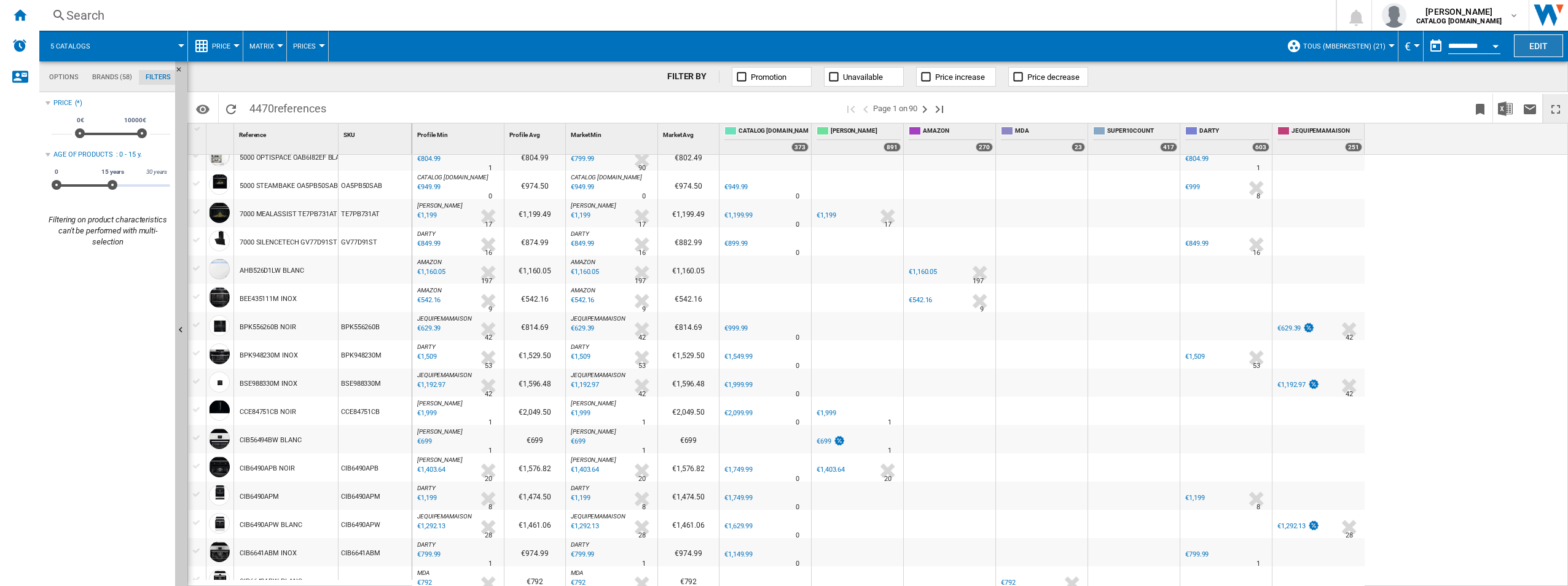
click at [779, 51] on button "Edit" at bounding box center [1538, 46] width 49 height 23
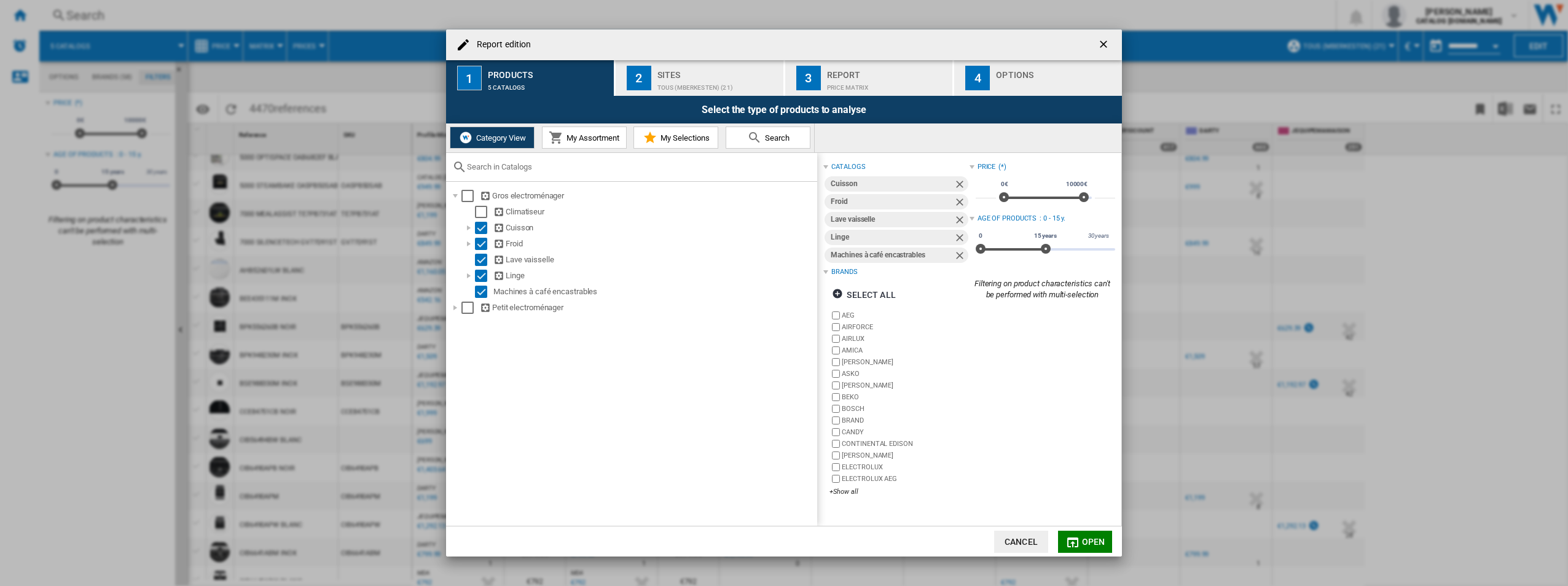
click at [676, 137] on span "My Selections" at bounding box center [683, 138] width 52 height 10
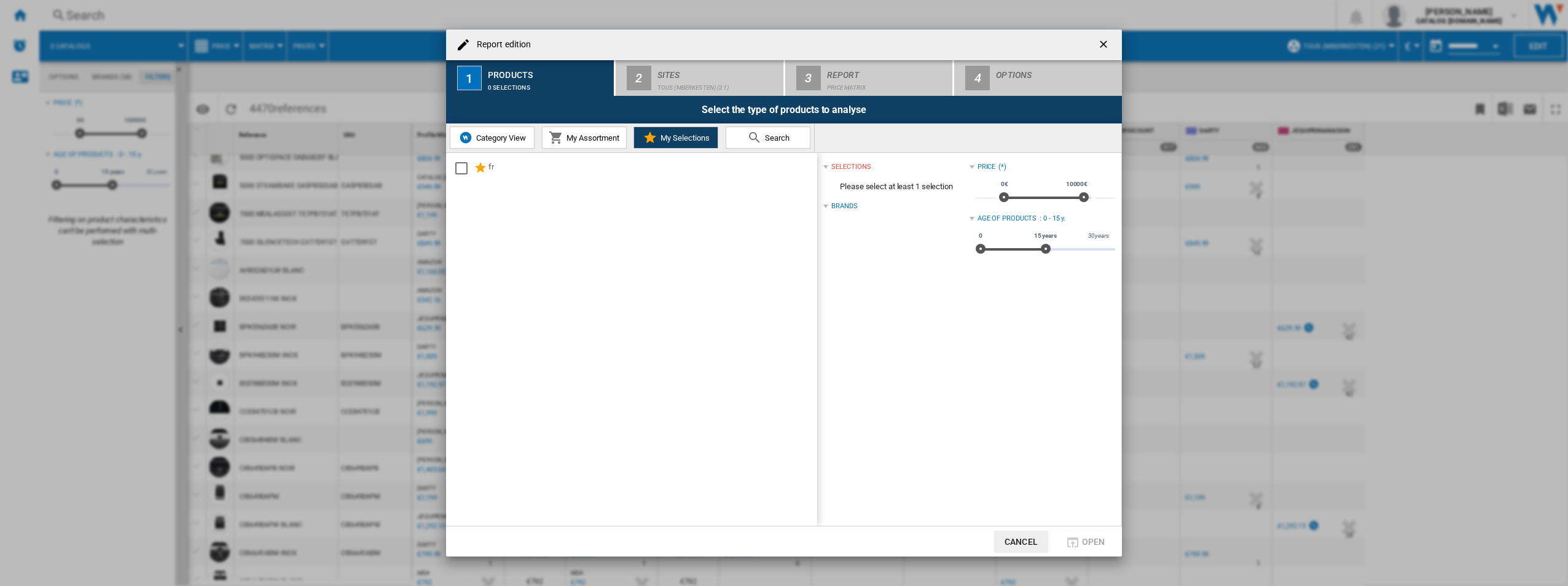
click at [578, 137] on span "My Assortment" at bounding box center [591, 138] width 56 height 10
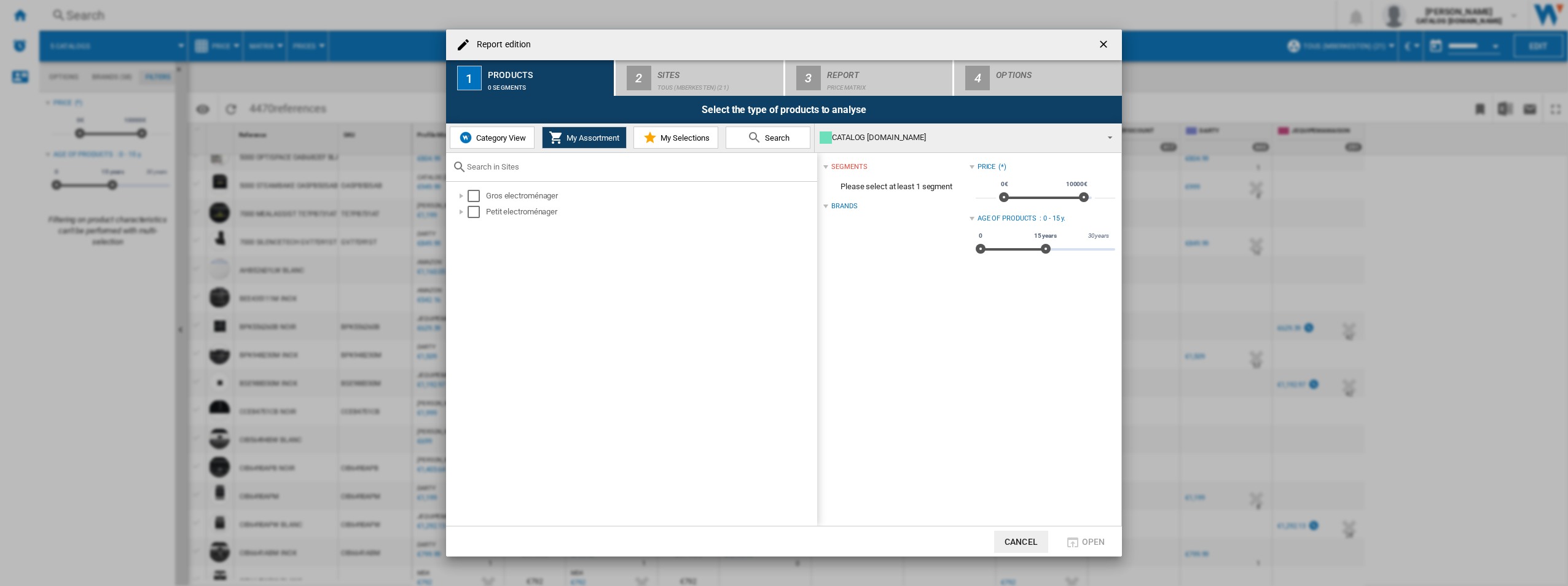
click at [697, 134] on span "My Selections" at bounding box center [683, 138] width 52 height 10
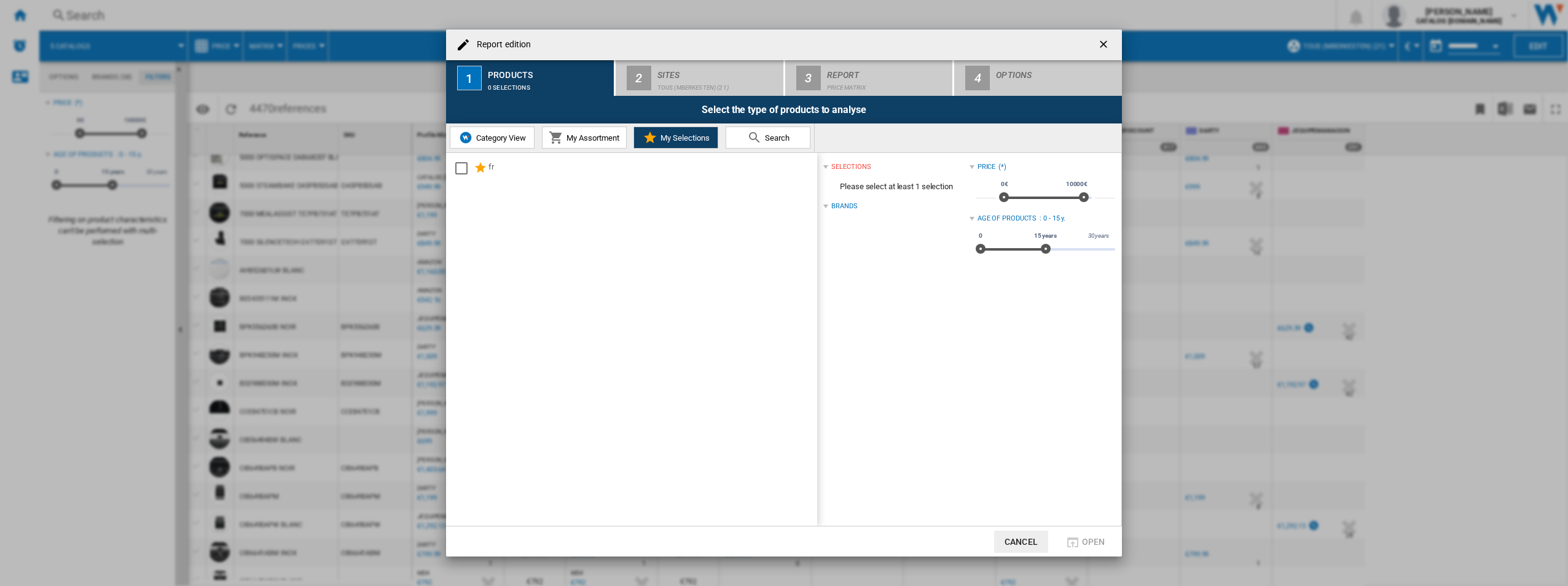
click at [609, 131] on button "My Assortment" at bounding box center [584, 137] width 84 height 22
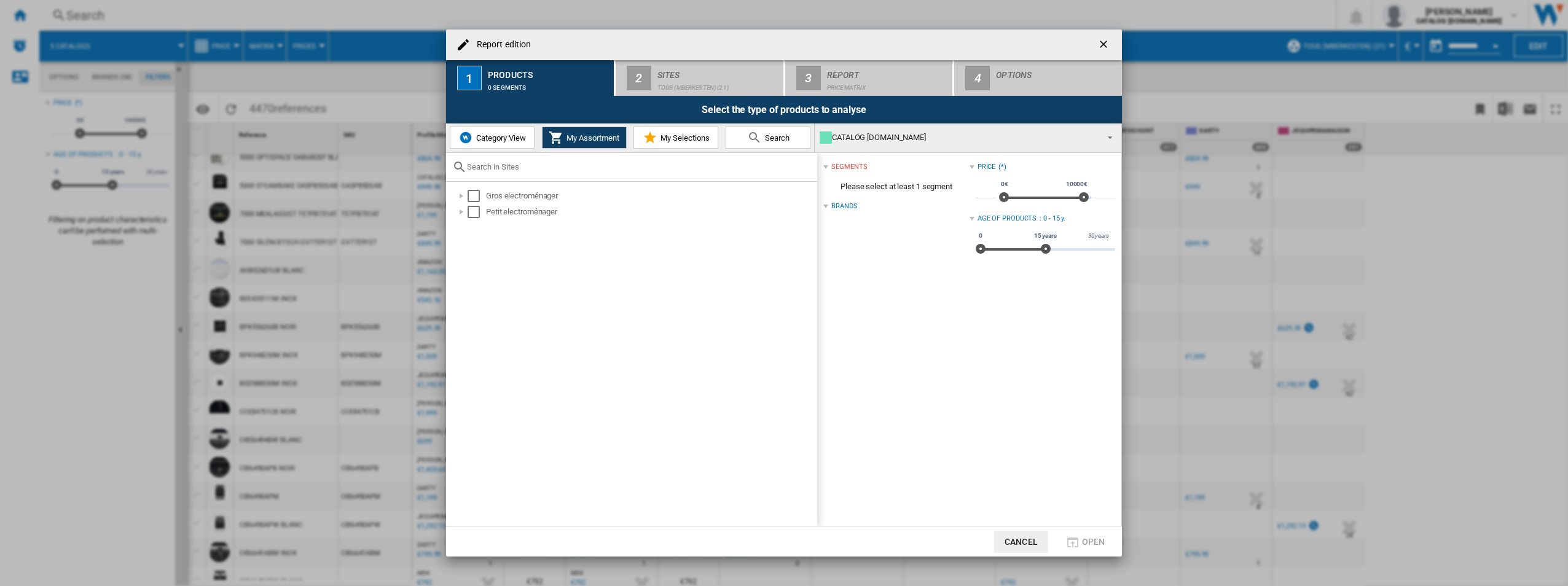
click at [494, 131] on button "Category View" at bounding box center [491, 137] width 84 height 22
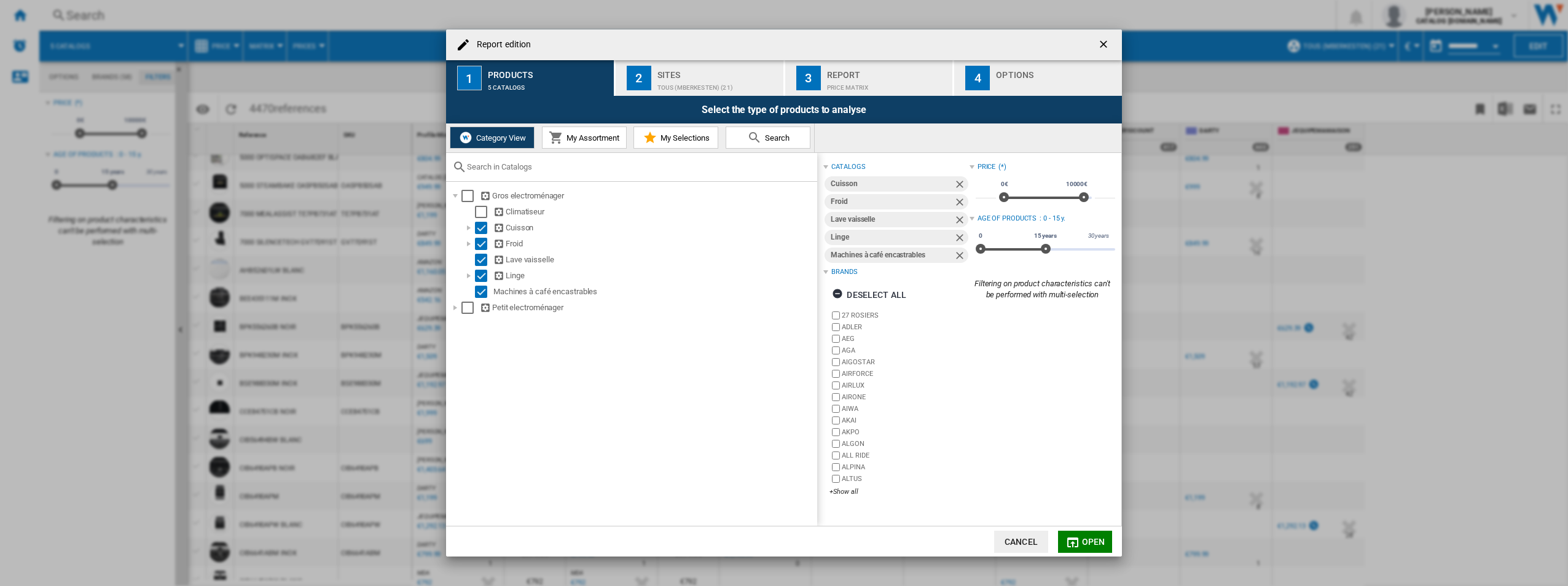
click at [753, 140] on md-icon "Report edition ..." at bounding box center [754, 137] width 15 height 15
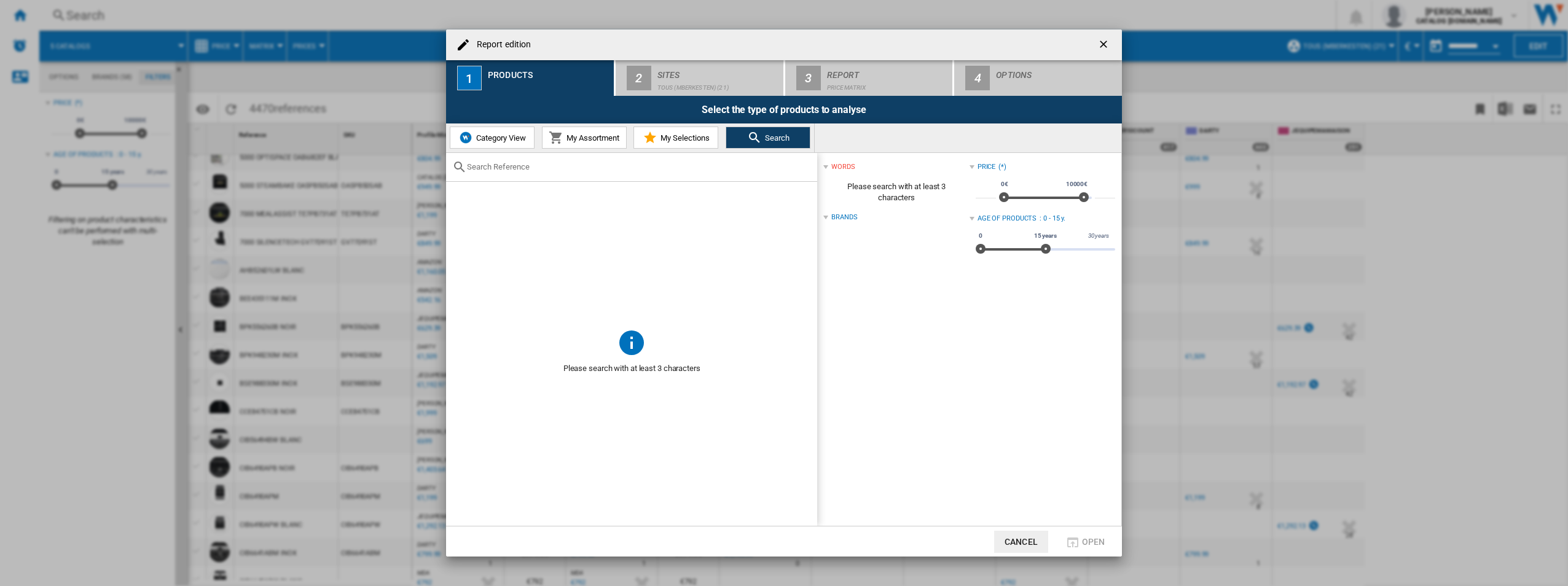
click at [671, 137] on span "My Selections" at bounding box center [683, 138] width 52 height 10
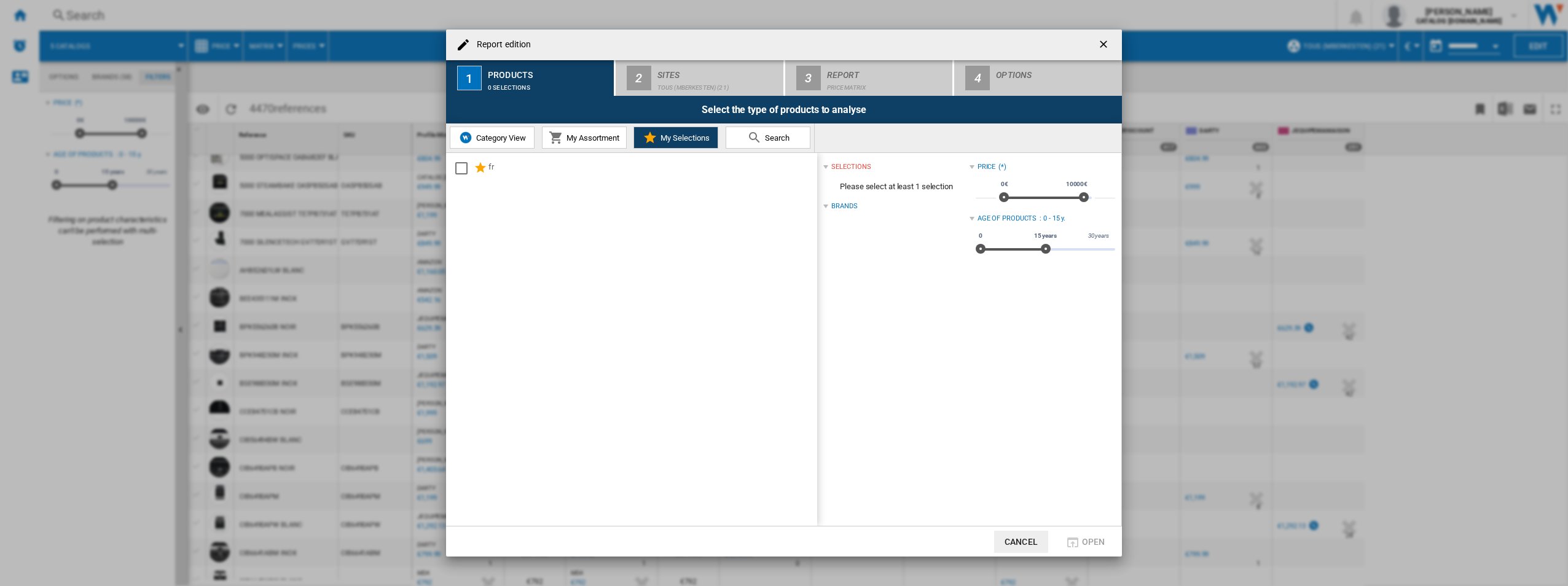
click at [595, 145] on button "My Assortment" at bounding box center [584, 137] width 84 height 22
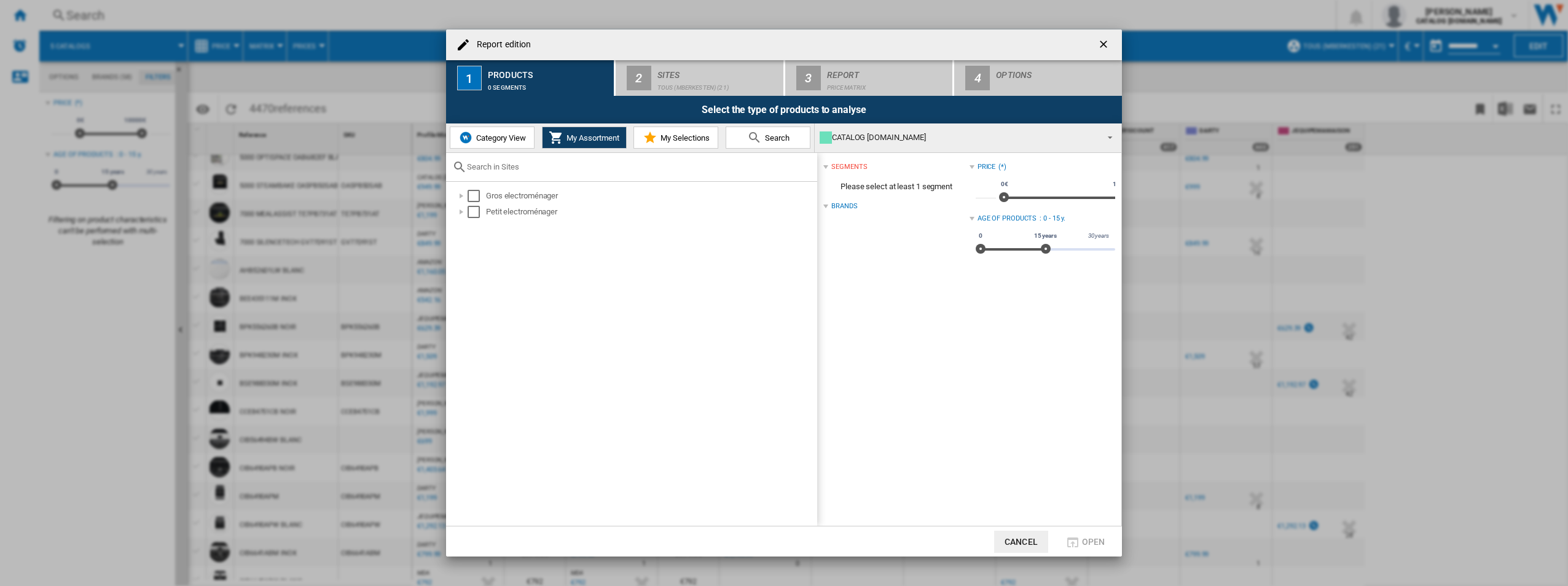
click at [494, 139] on span "Category View" at bounding box center [499, 138] width 53 height 10
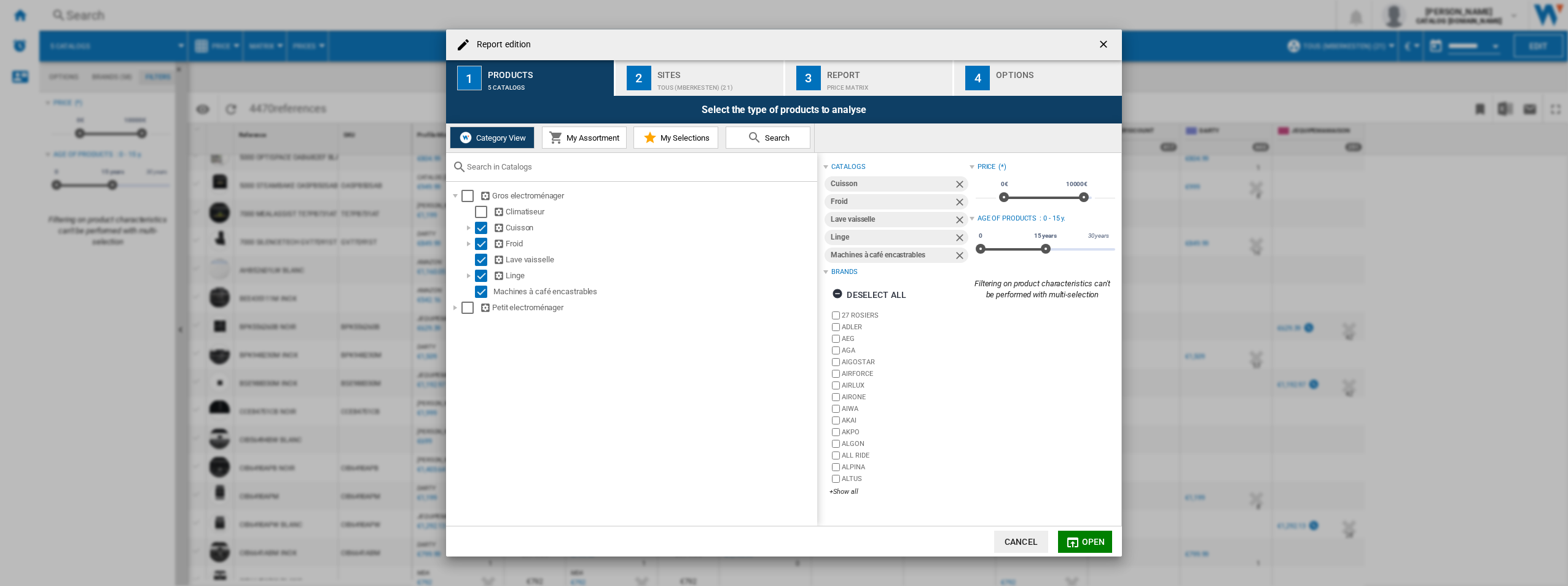
click at [719, 87] on div "TOUS (mberkesten) (21)" at bounding box center [718, 84] width 121 height 13
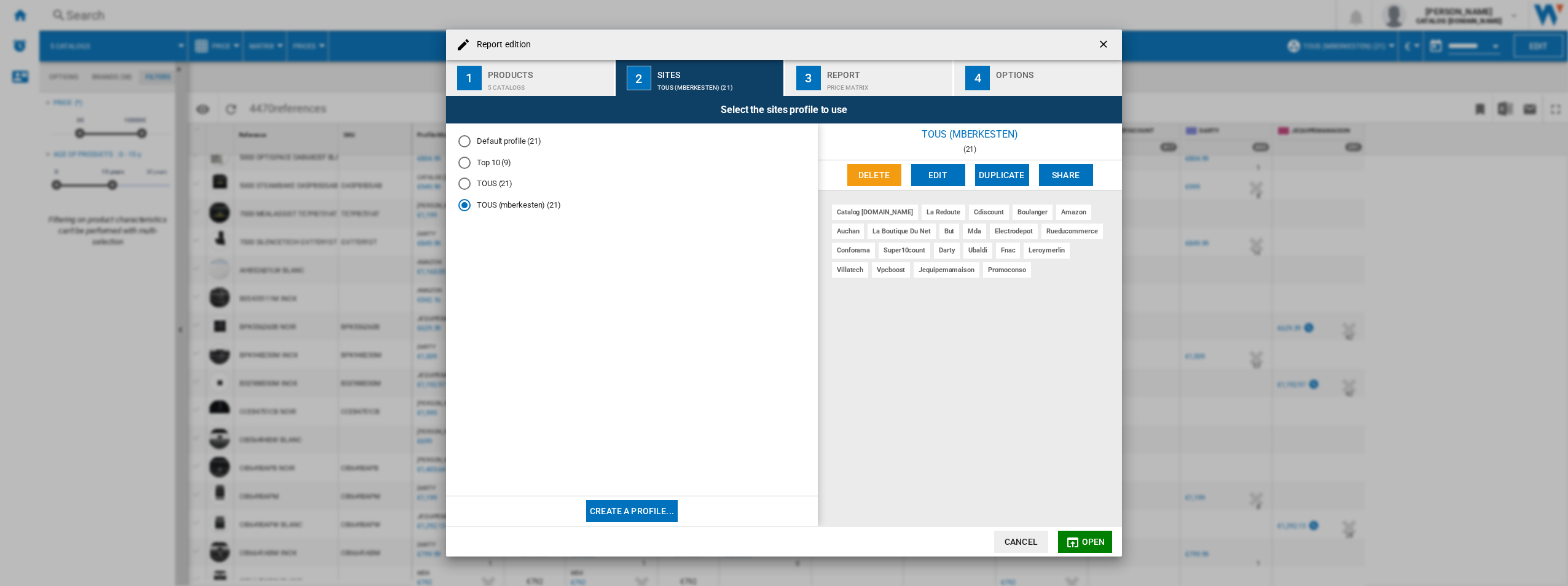
click at [779, 71] on div "Report" at bounding box center [887, 72] width 121 height 13
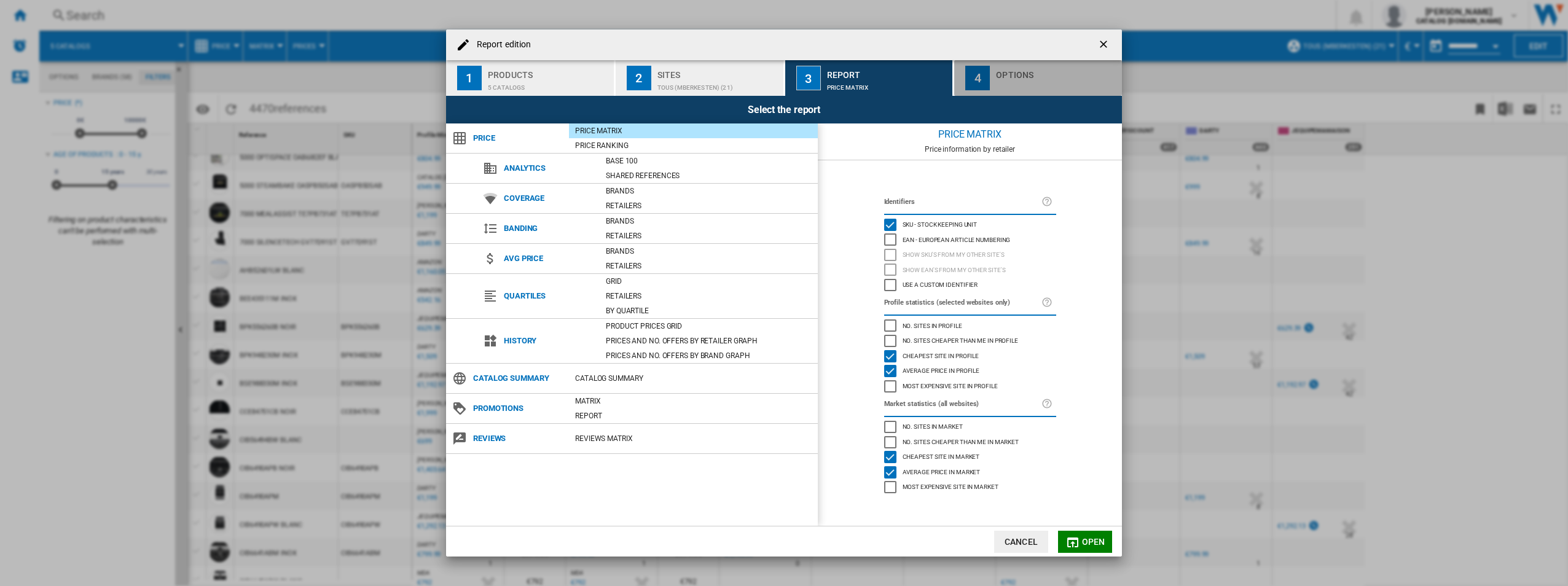
click at [779, 84] on div "4" at bounding box center [977, 78] width 24 height 24
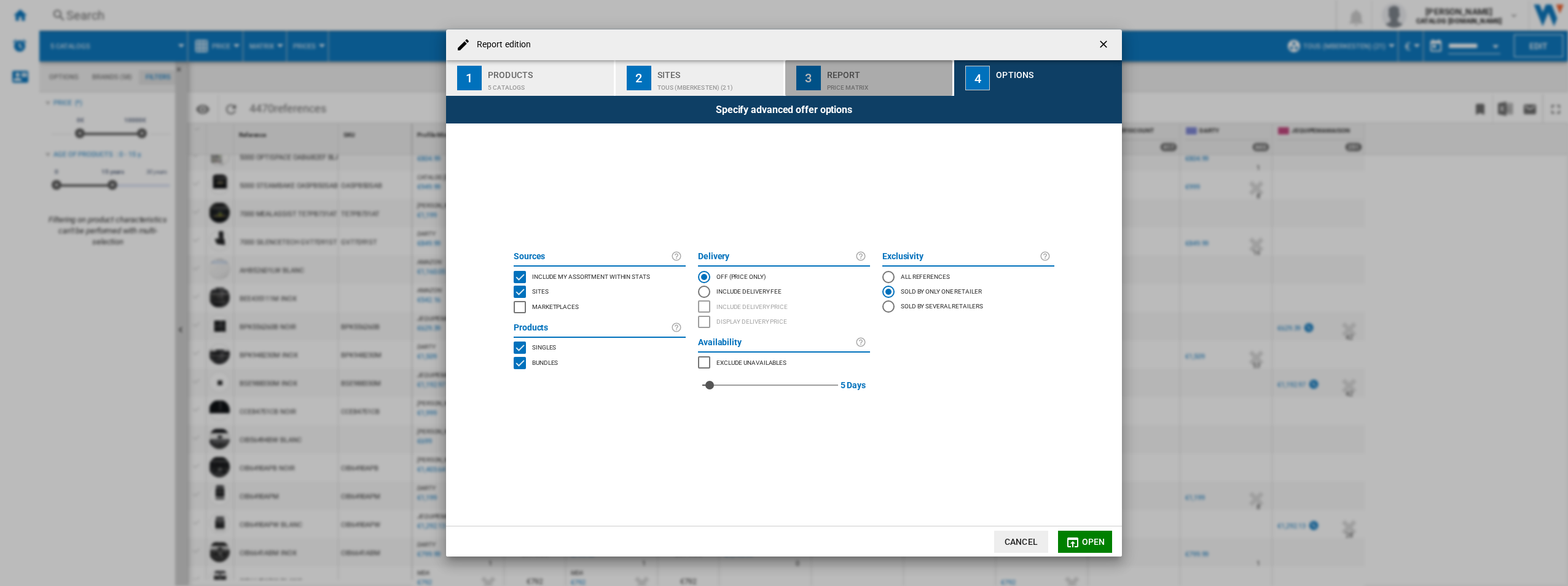
click at [779, 82] on div "Price Matrix" at bounding box center [887, 84] width 121 height 13
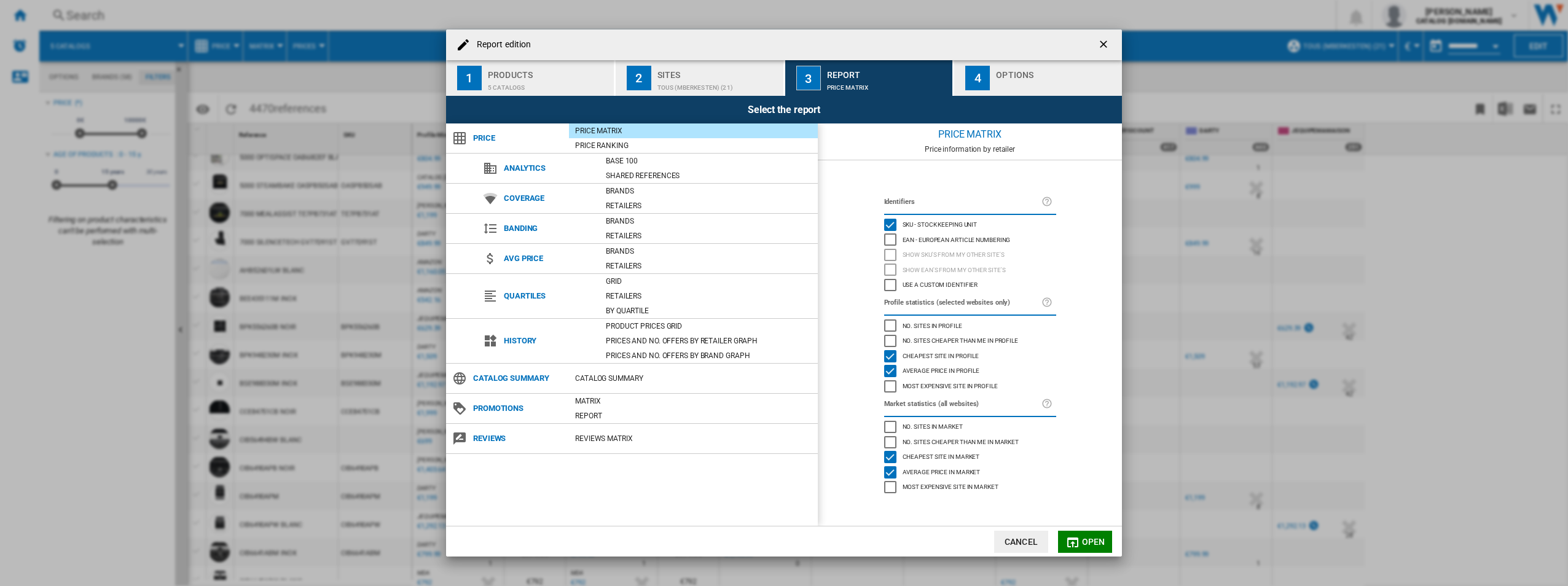
click at [558, 78] on div "5 catalogs" at bounding box center [548, 84] width 121 height 13
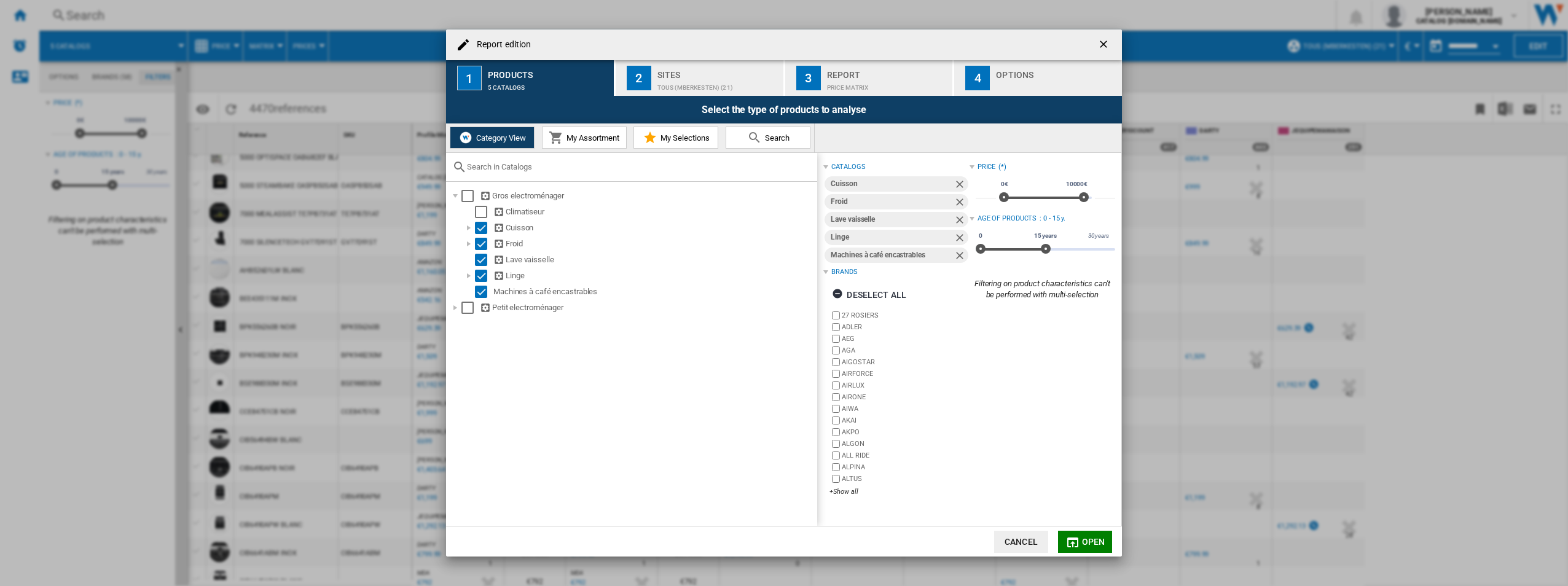
click at [668, 141] on span "My Selections" at bounding box center [683, 138] width 52 height 10
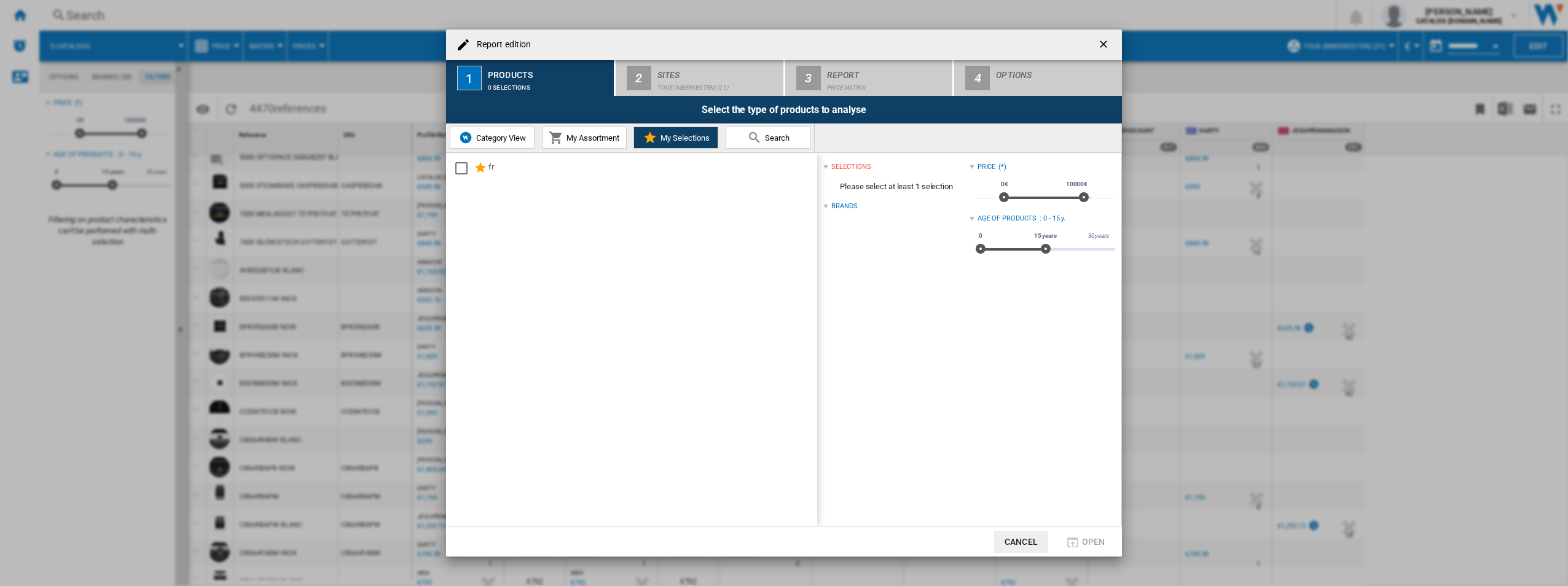
click at [779, 45] on button "Report edition ..." at bounding box center [1104, 44] width 24 height 24
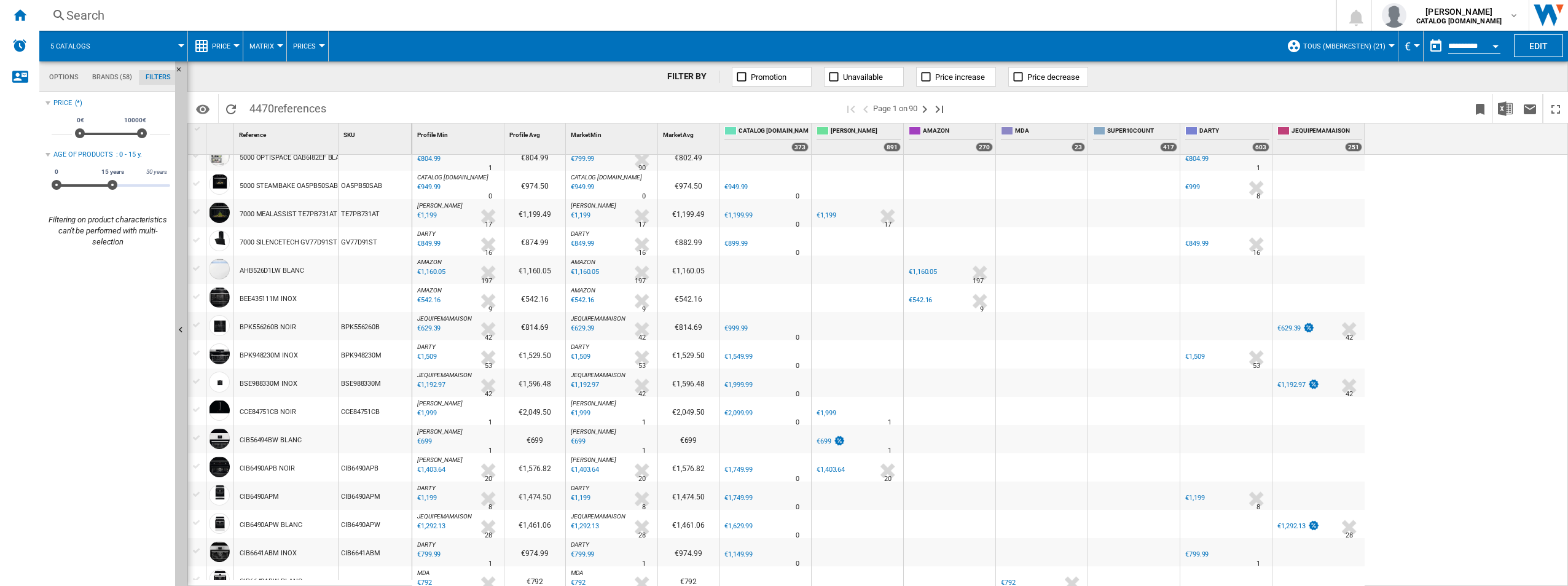
click at [779, 46] on div at bounding box center [1391, 46] width 6 height 3
click at [779, 156] on button "Edit "TOUS (mberkesten)"..." at bounding box center [1362, 159] width 152 height 29
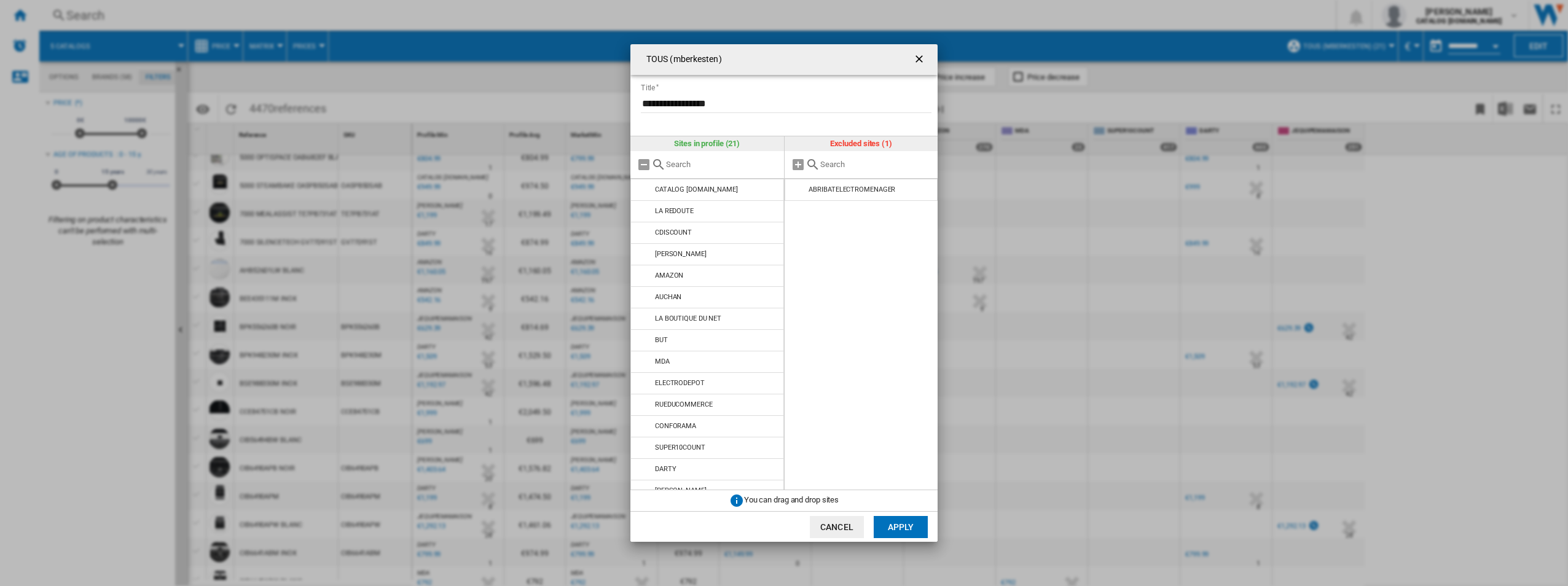
scroll to position [141, 0]
click at [779, 58] on ng-md-icon "getI18NText('BUTTONS.CLOSE_DIALOG')" at bounding box center [920, 60] width 15 height 15
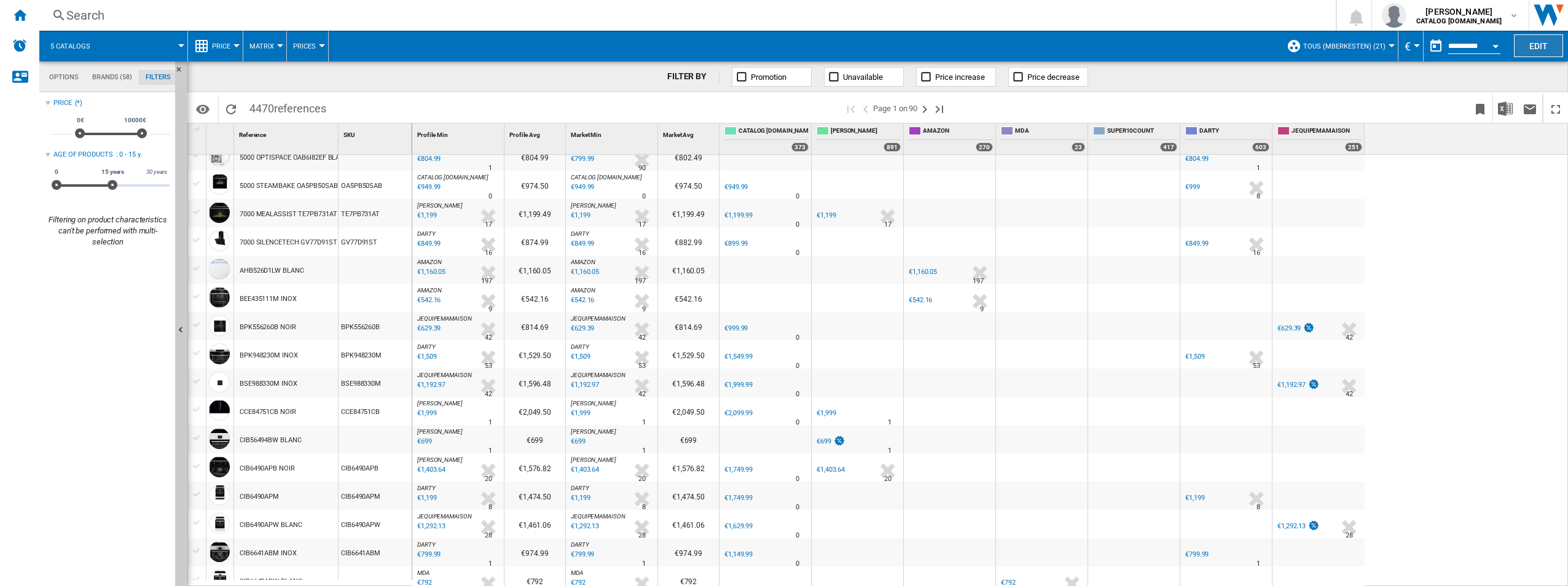
click at [779, 40] on button "Edit" at bounding box center [1538, 46] width 49 height 23
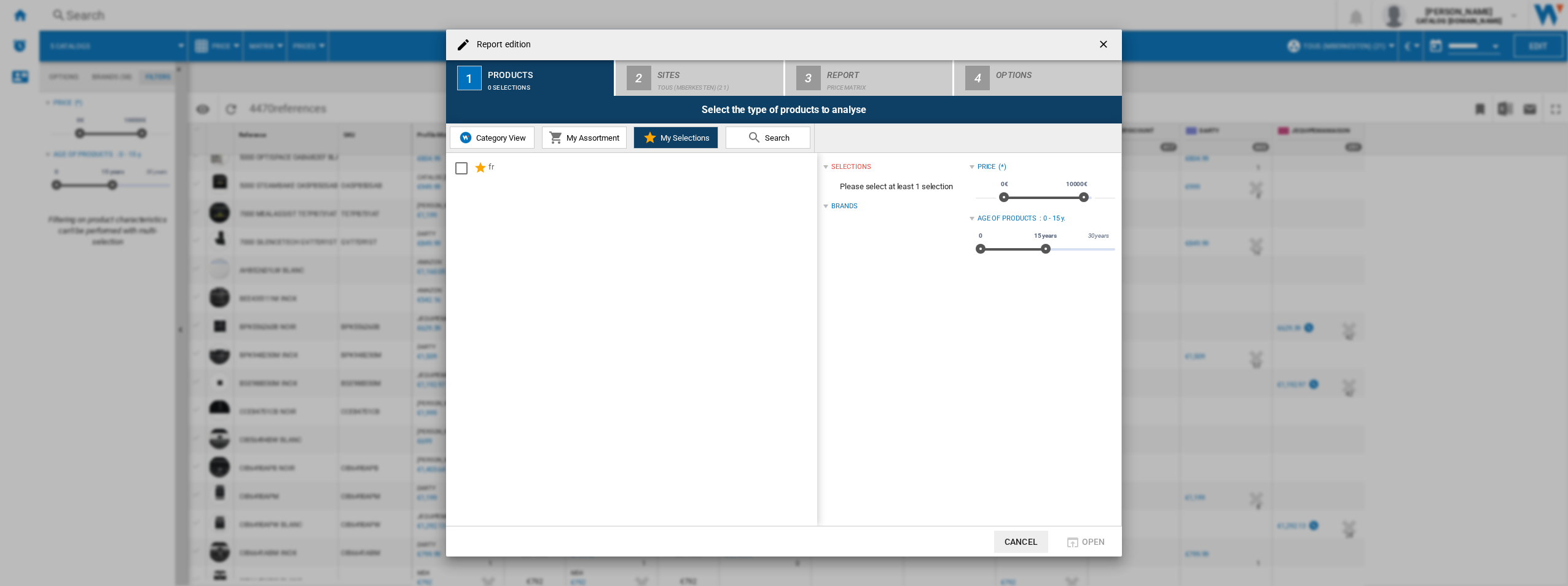
click at [779, 46] on div "Report edition" at bounding box center [784, 45] width 676 height 31
click at [779, 43] on button "Report edition ..." at bounding box center [1104, 44] width 24 height 24
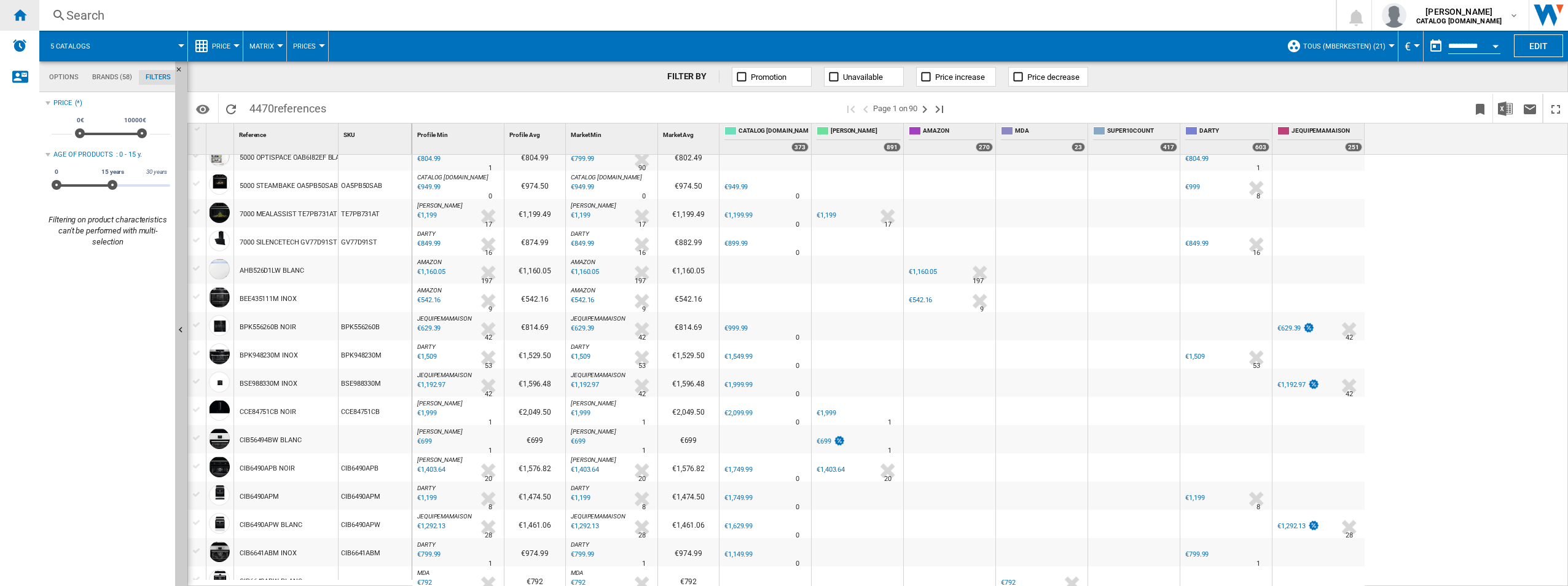
click at [9, 13] on div "Home" at bounding box center [20, 15] width 40 height 31
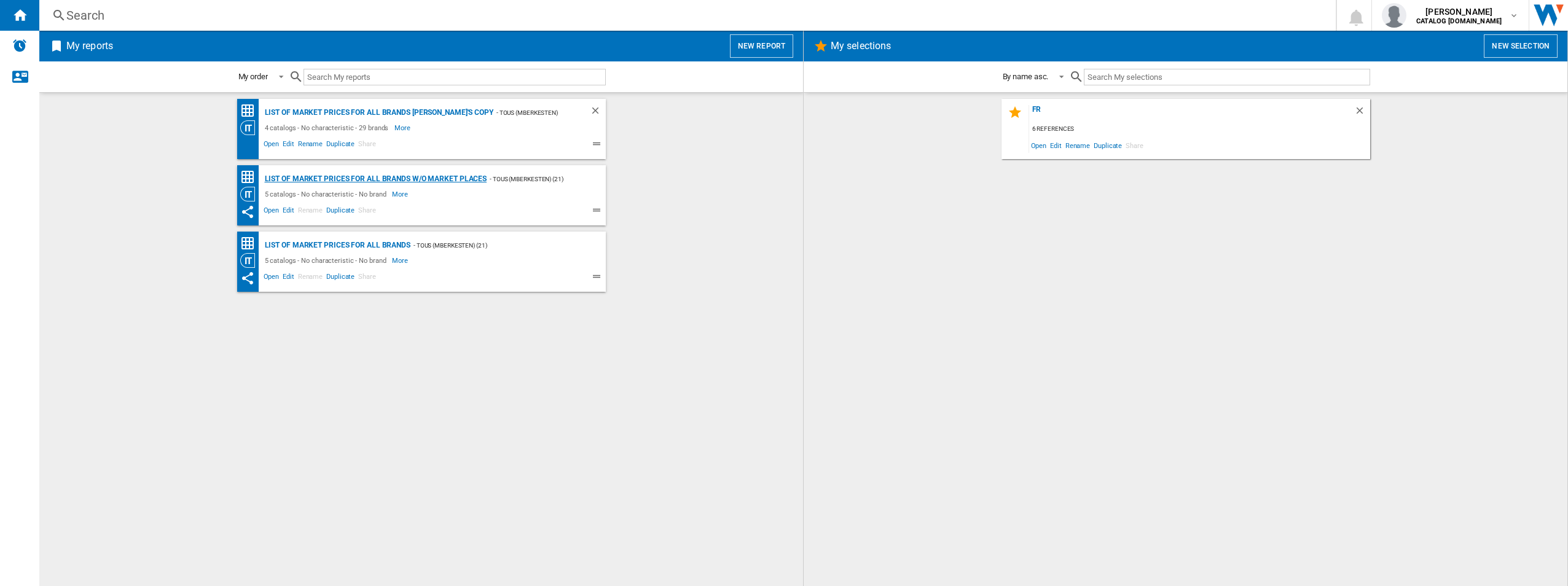
click at [380, 178] on div "List of market prices for all brands w/o Market places" at bounding box center [374, 178] width 225 height 15
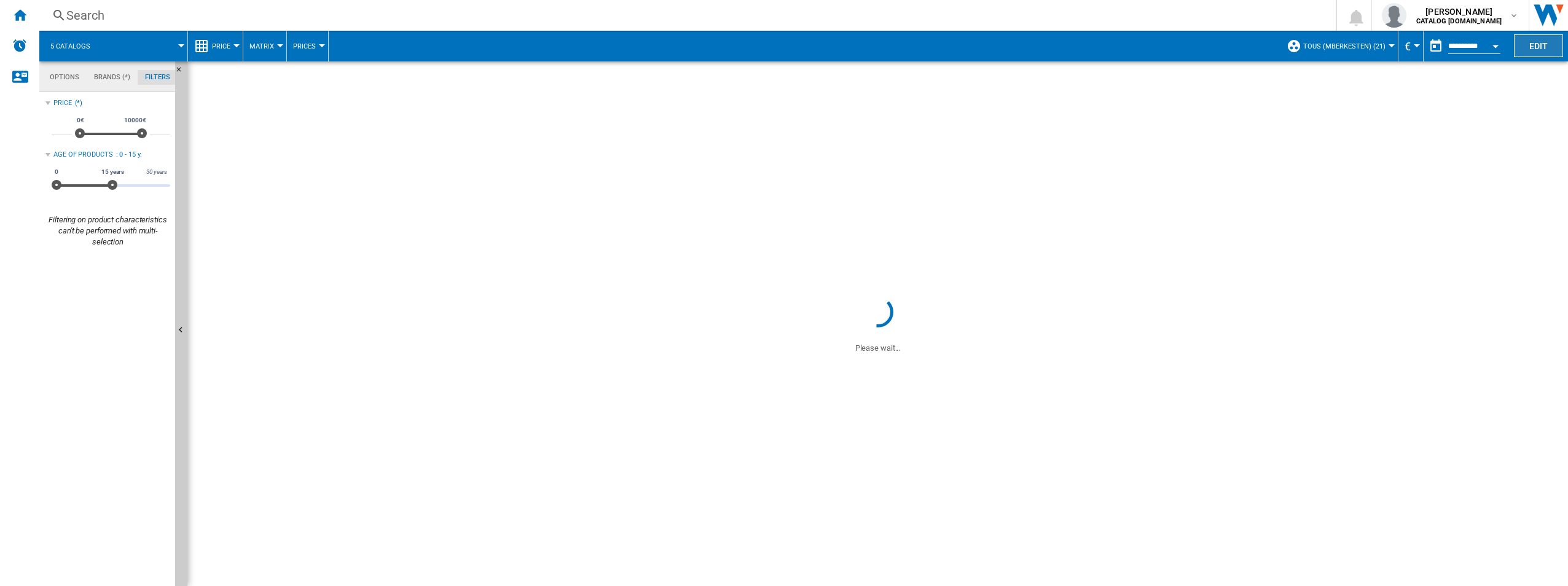
click at [779, 51] on button "Edit" at bounding box center [1538, 46] width 49 height 23
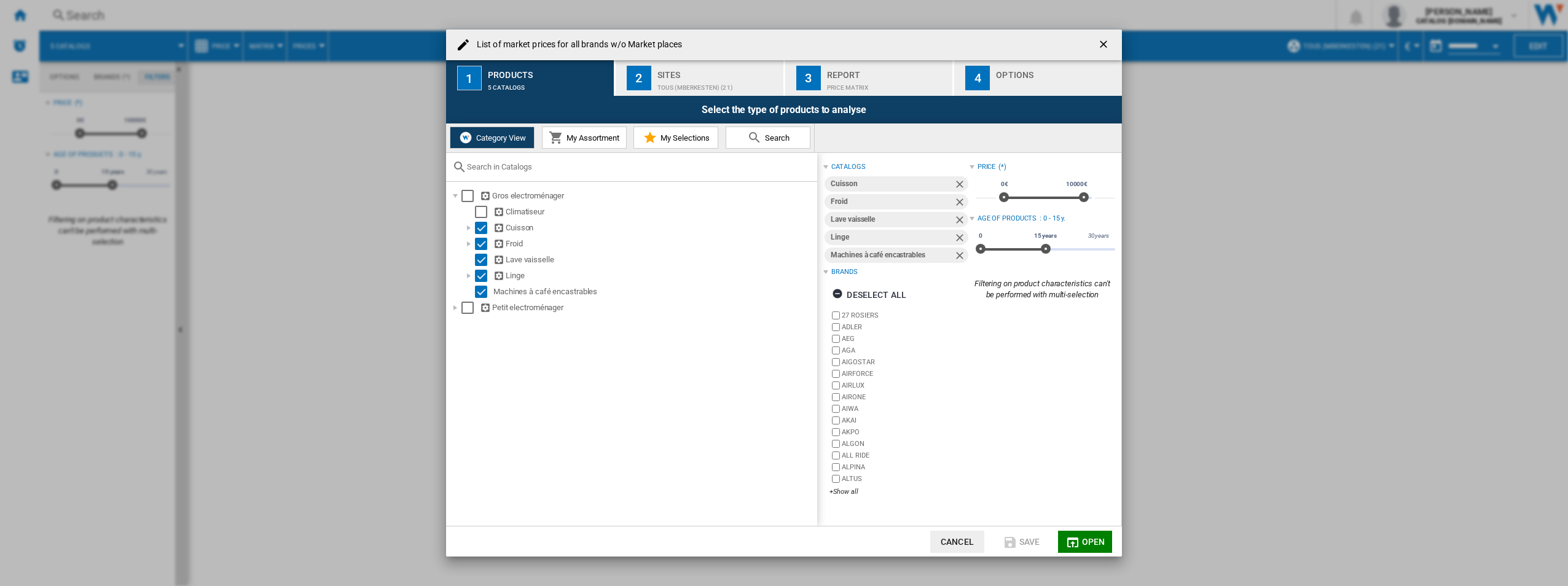
click at [779, 485] on div "27 ROSIERS ADLER AEG AGA AIGOSTAR AIRFORCE AIRLUX AIRONE AIWA AKAI AKPO ALGON A…" at bounding box center [899, 405] width 140 height 189
click at [779, 494] on div "+Show all" at bounding box center [899, 491] width 140 height 10
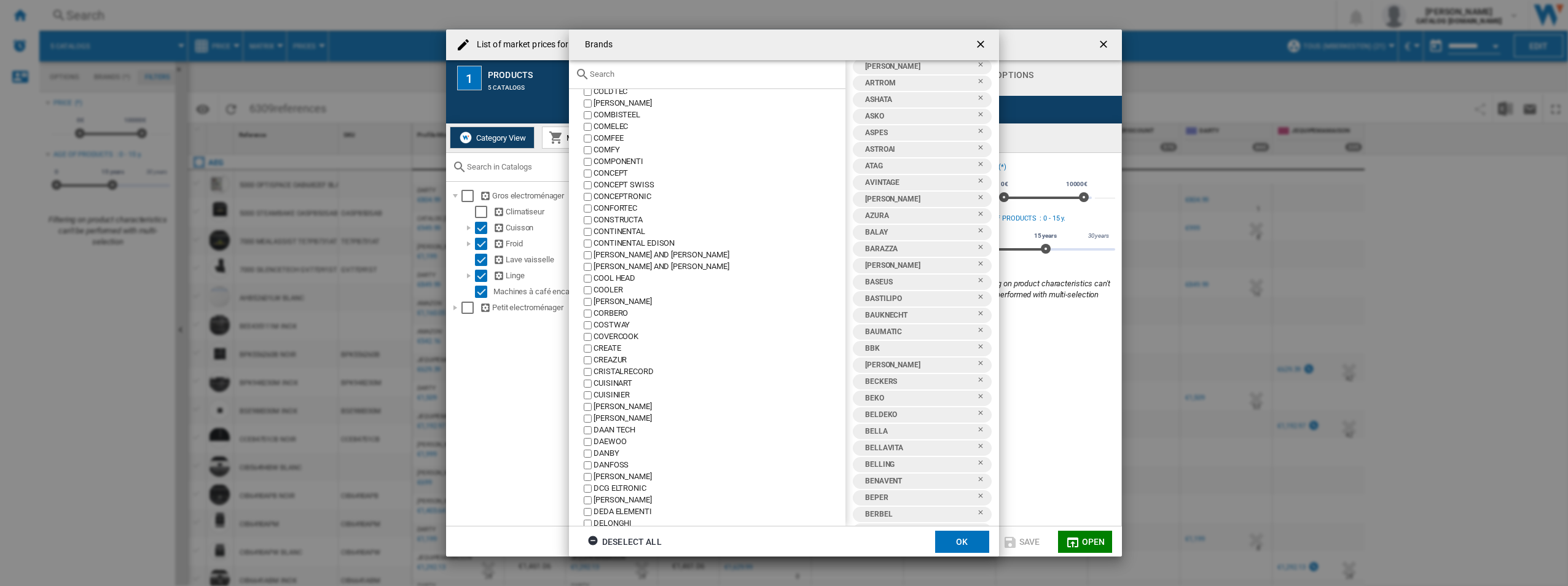
scroll to position [1610, 0]
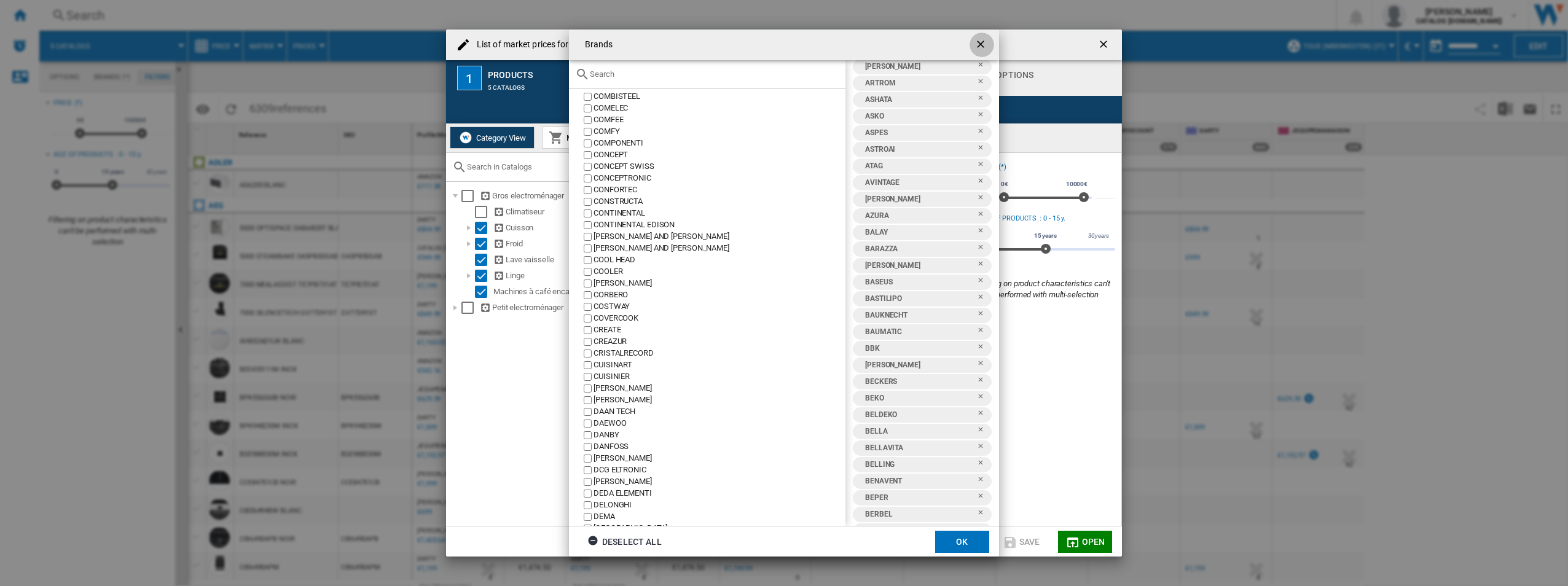
click at [779, 47] on ng-md-icon "getI18NText('BUTTONS.CLOSE_DIALOG')" at bounding box center [982, 46] width 15 height 15
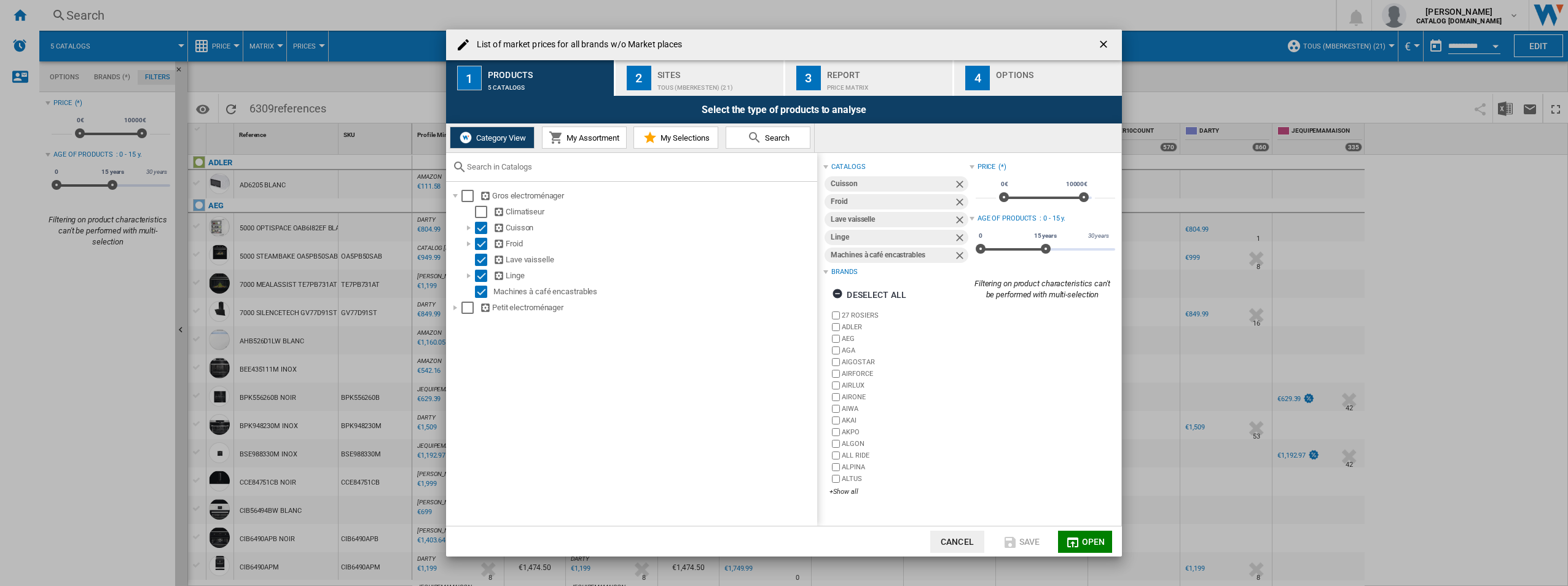
click at [779, 40] on ng-md-icon "getI18NText('BUTTONS.CLOSE_DIALOG')" at bounding box center [1105, 46] width 15 height 15
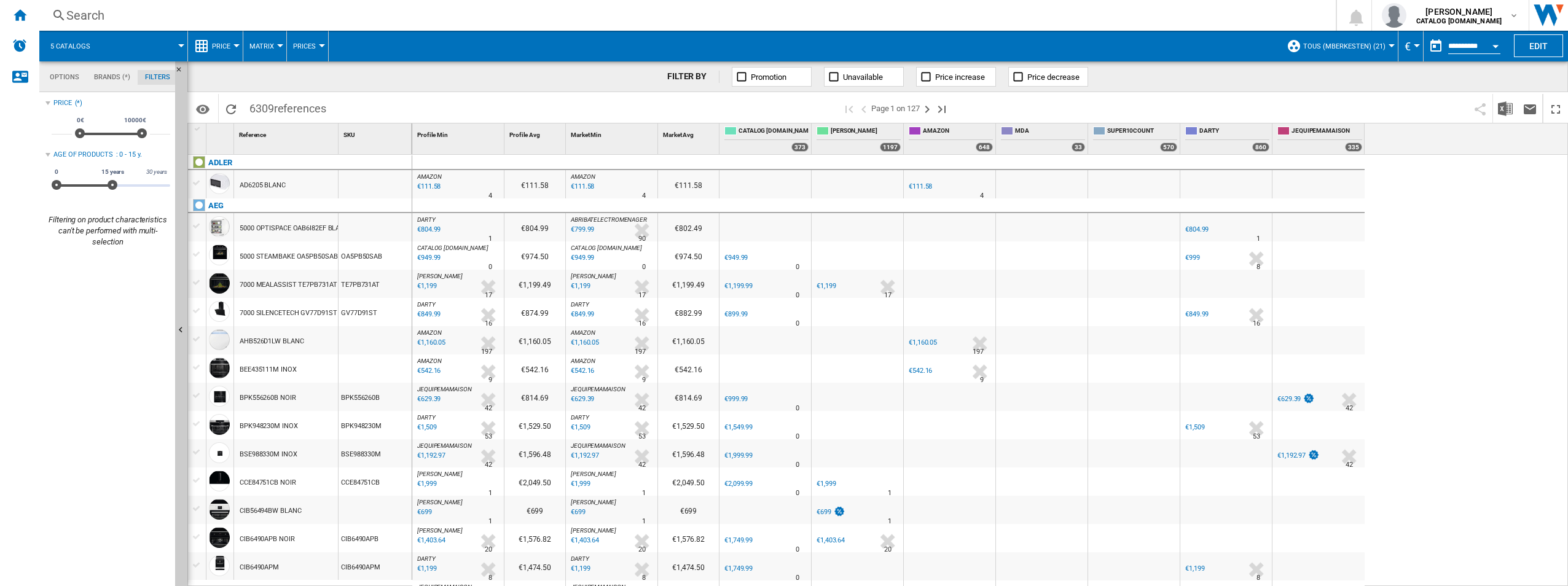
click at [71, 19] on div "Search" at bounding box center [684, 15] width 1238 height 17
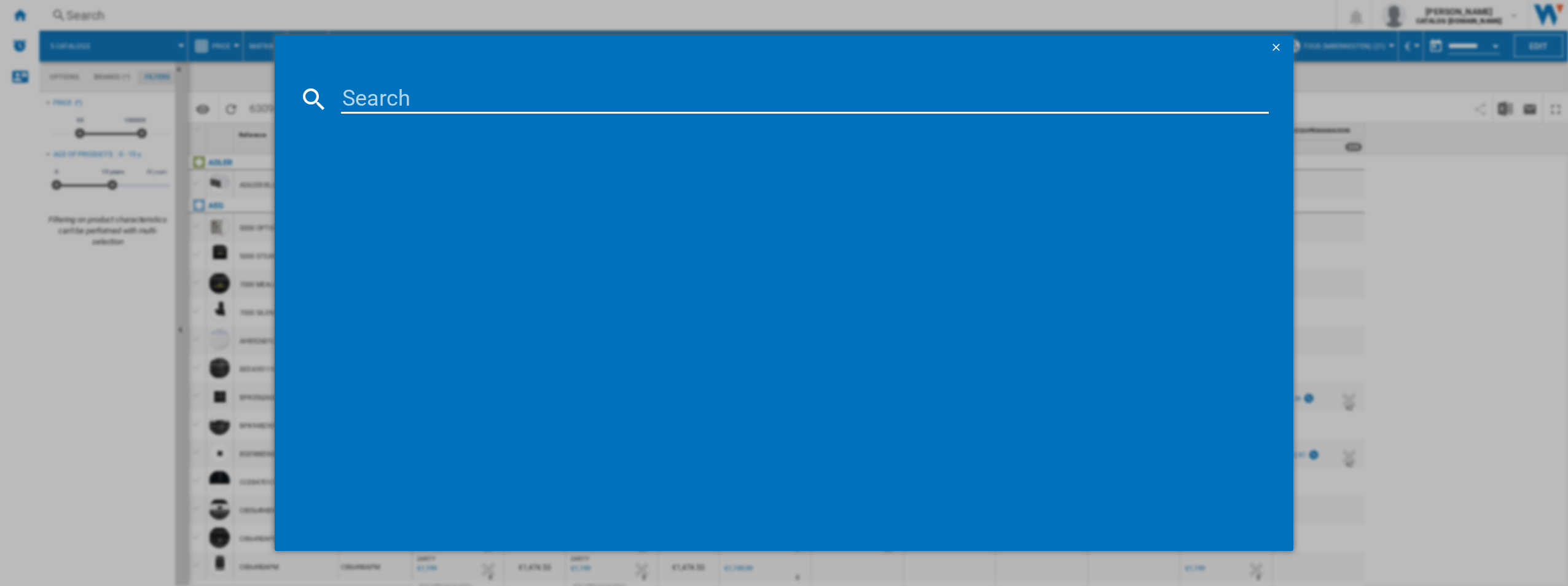
click at [0, 21] on html "In order to access Insight, please log out and log in again OK NEW Search Searc…" at bounding box center [784, 293] width 1568 height 586
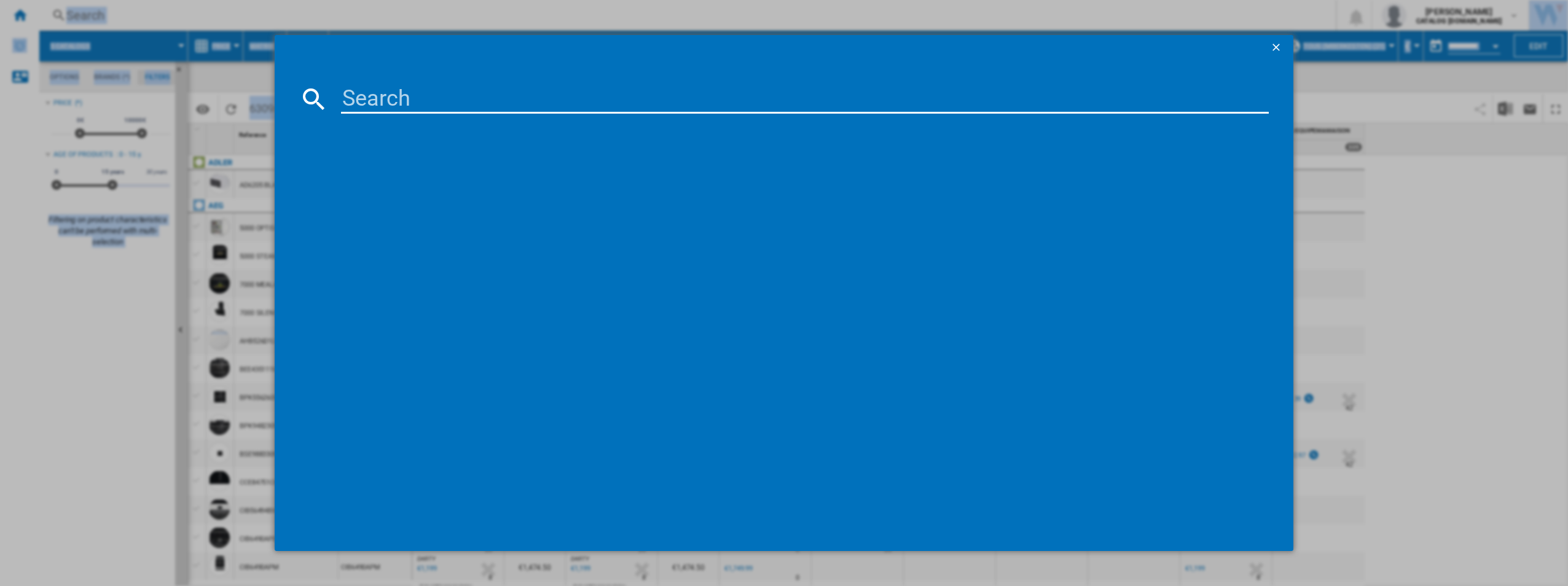
click at [13, 17] on div at bounding box center [784, 293] width 1568 height 586
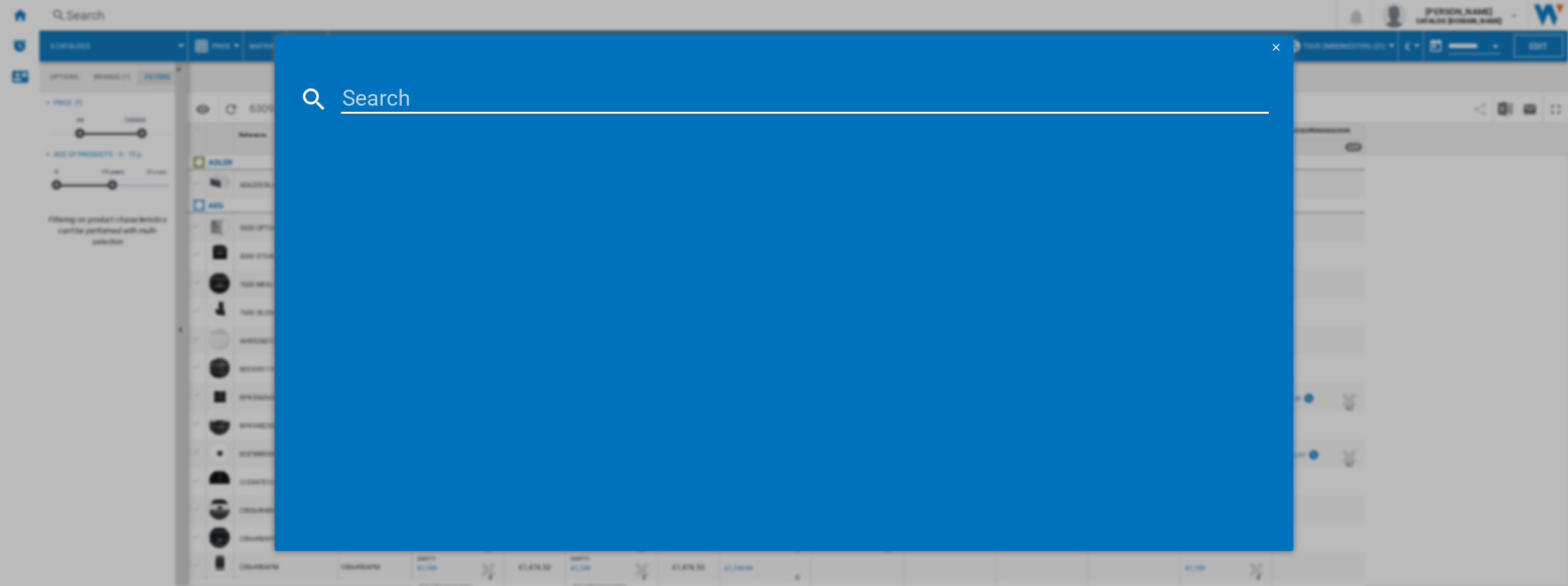
click at [27, 13] on div at bounding box center [784, 293] width 1568 height 586
click at [779, 43] on button "button" at bounding box center [1276, 47] width 24 height 24
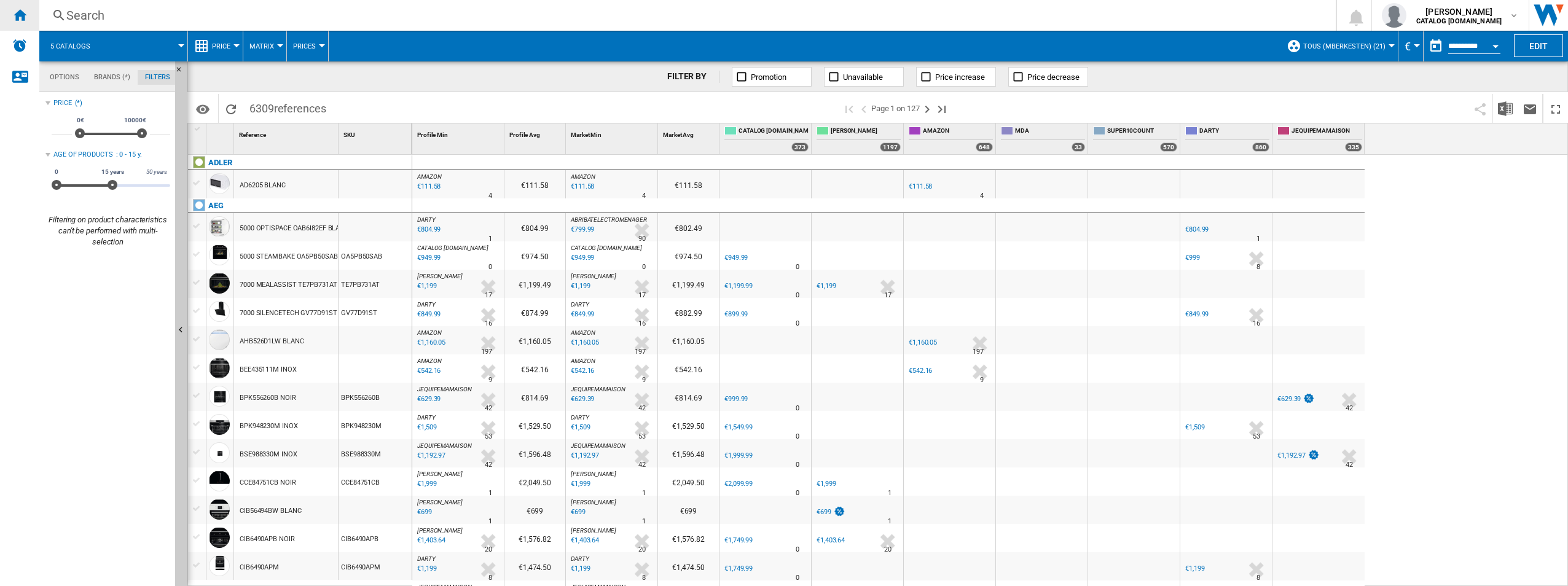
click at [22, 12] on ng-md-icon "Home" at bounding box center [20, 15] width 15 height 15
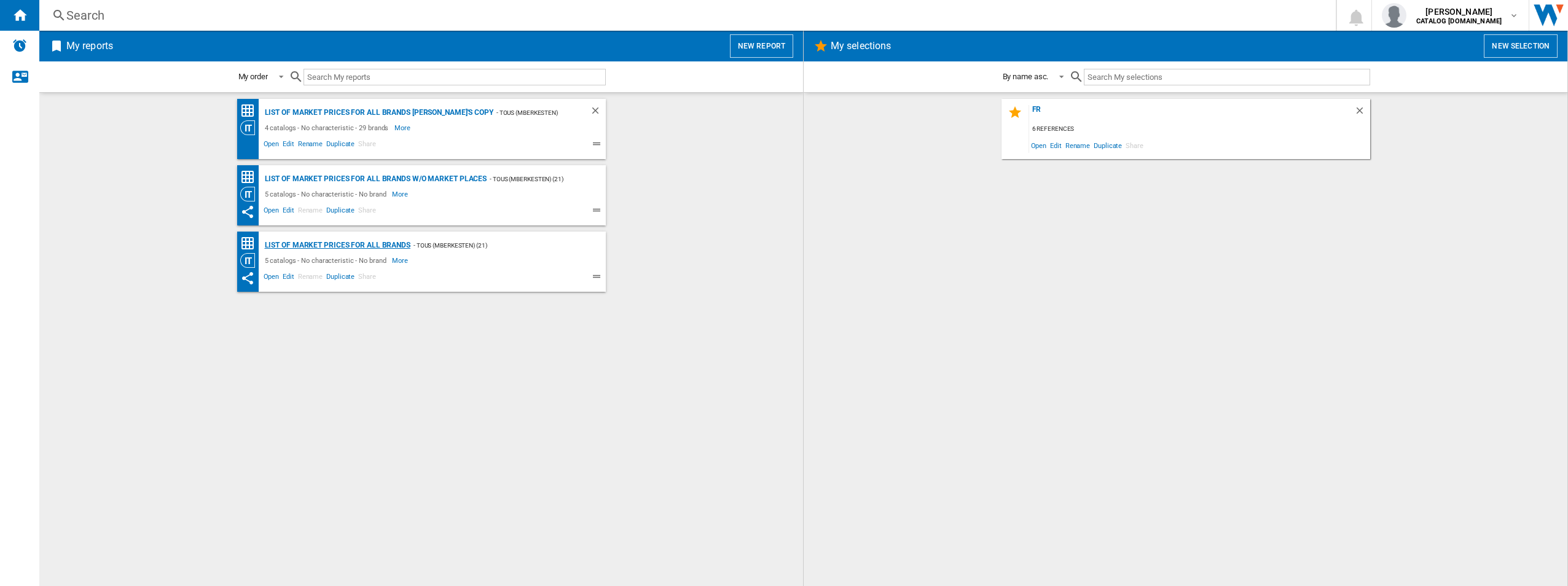
click at [383, 246] on div "List of market prices for all brands" at bounding box center [336, 245] width 148 height 15
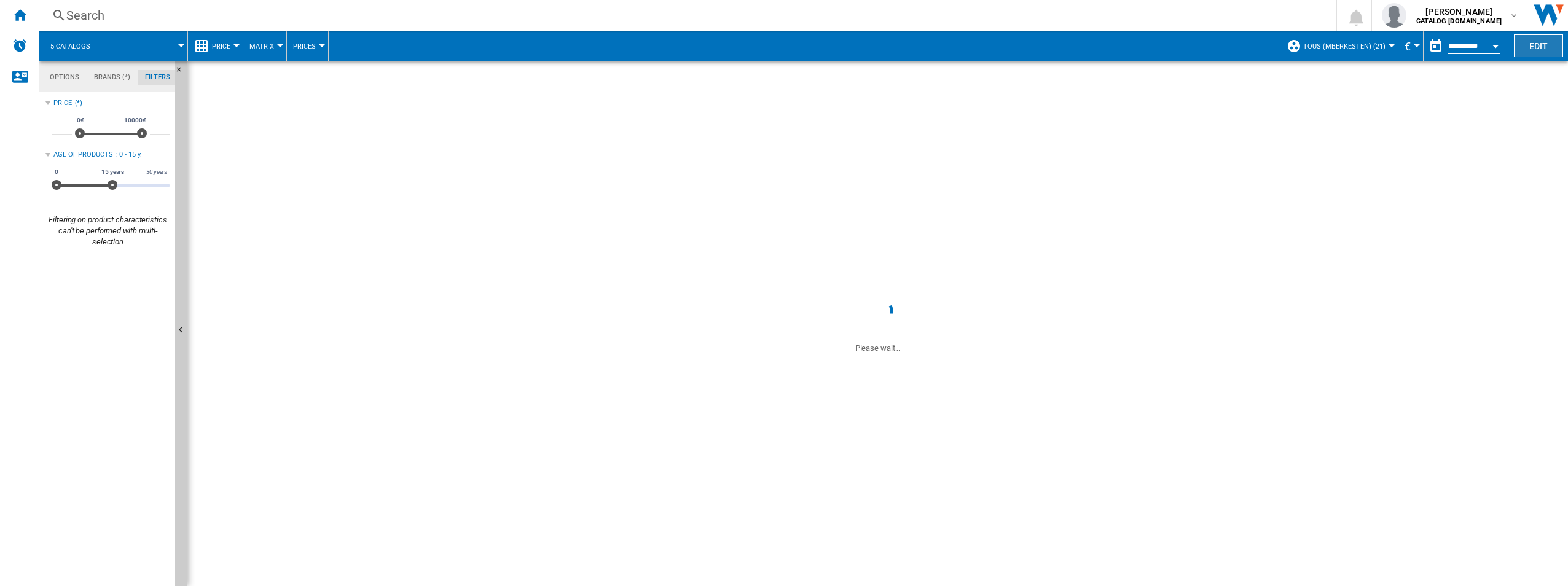
click at [779, 49] on button "Edit" at bounding box center [1538, 46] width 49 height 23
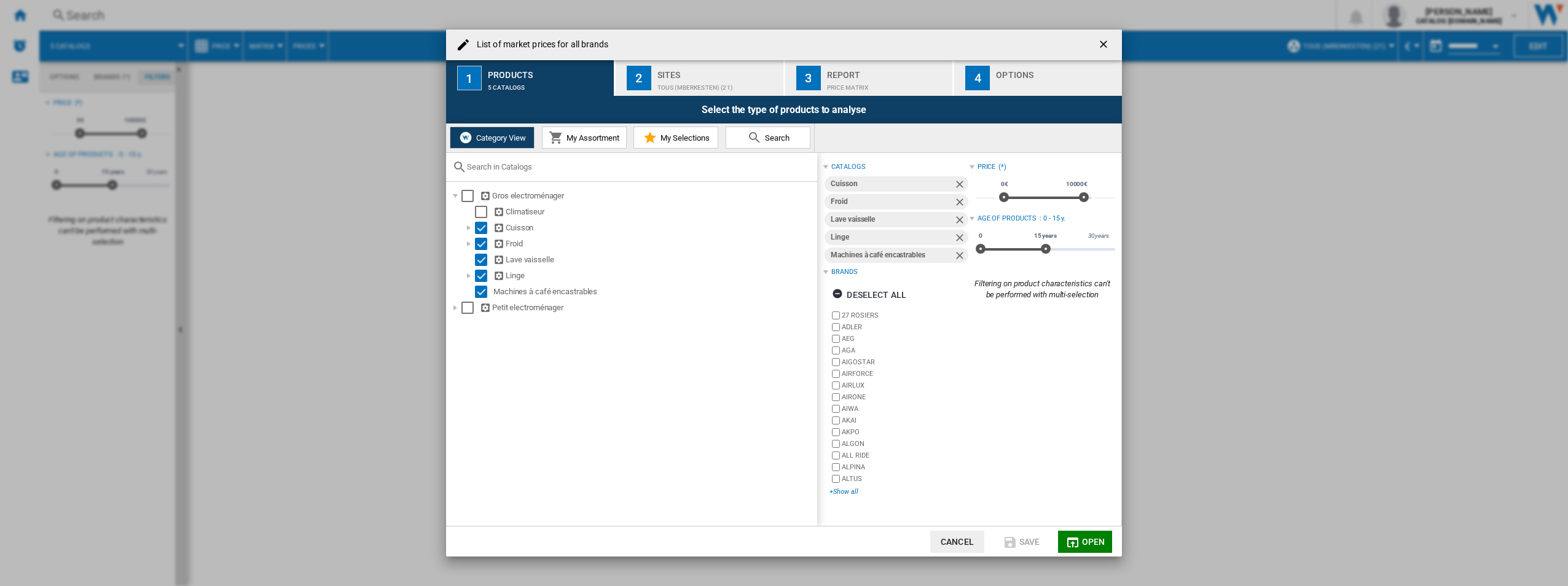
click at [779, 491] on div "+Show all" at bounding box center [899, 491] width 140 height 10
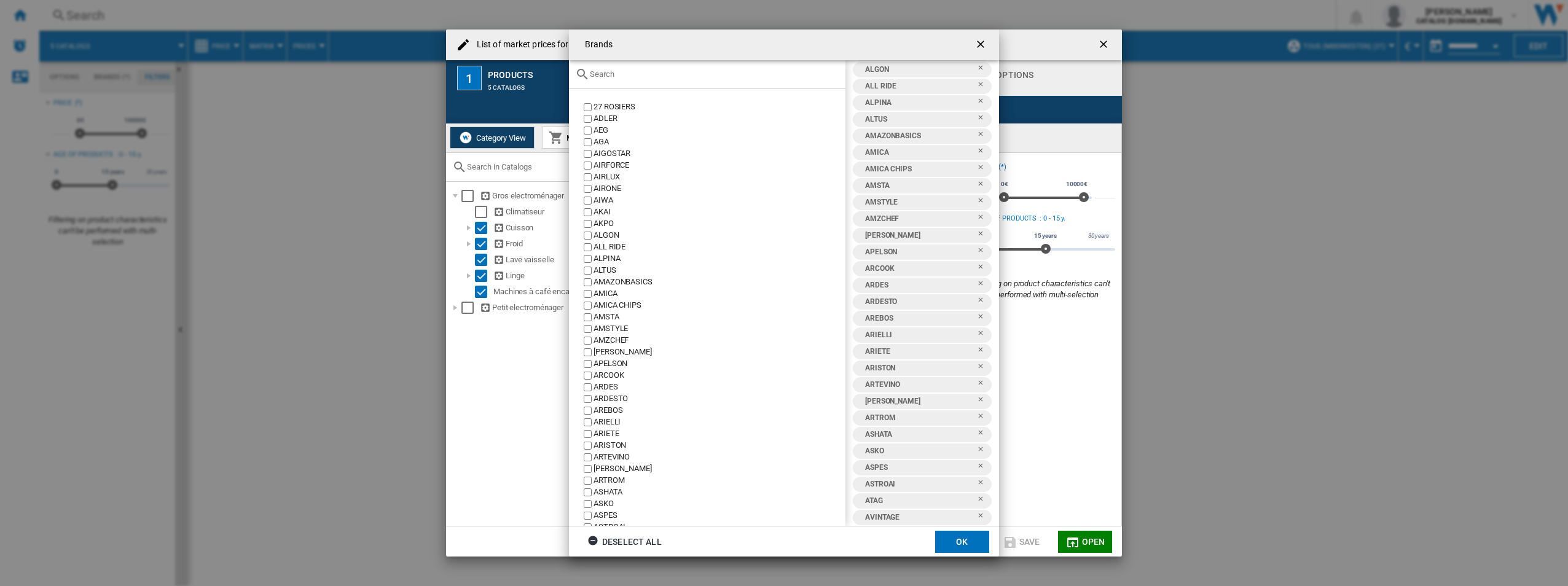
scroll to position [187, 0]
click at [779, 46] on ng-md-icon "getI18NText('BUTTONS.CLOSE_DIALOG')" at bounding box center [982, 46] width 15 height 15
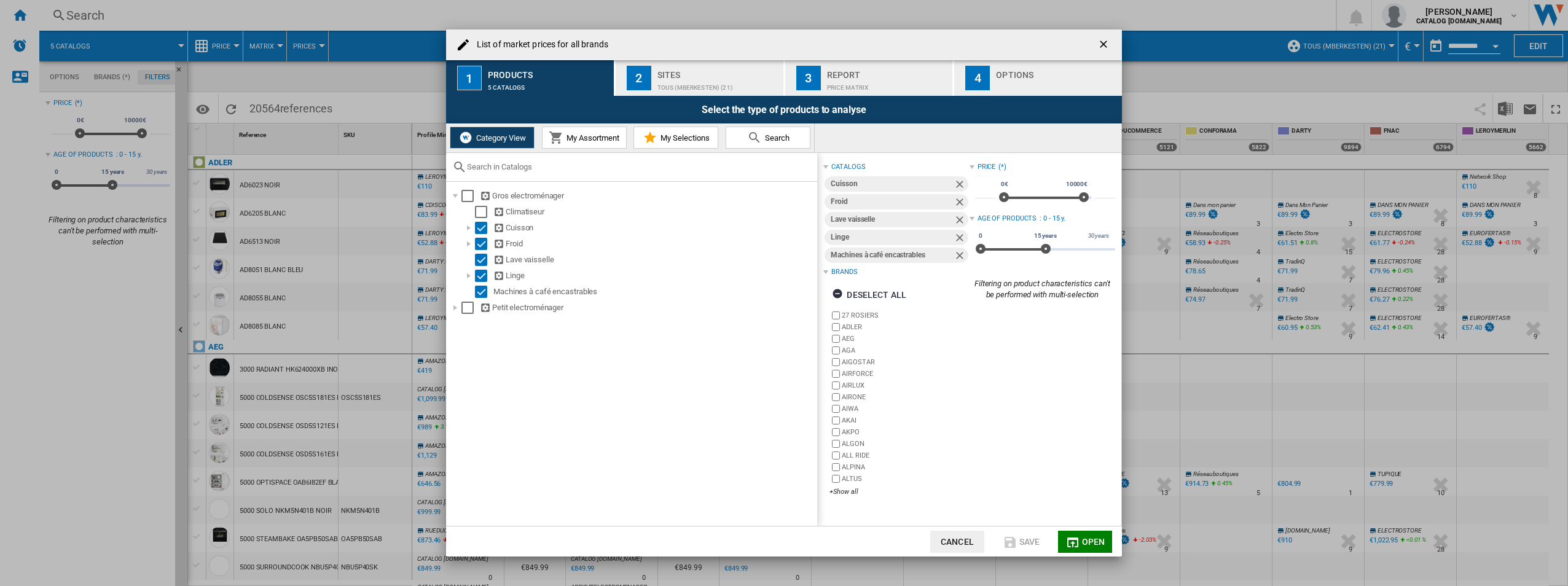
click at [779, 466] on label "ALPINA" at bounding box center [905, 467] width 127 height 10
click at [1102, 43] on ng-md-icon "getI18NText('BUTTONS.CLOSE_DIALOG')" at bounding box center [1105, 46] width 15 height 15
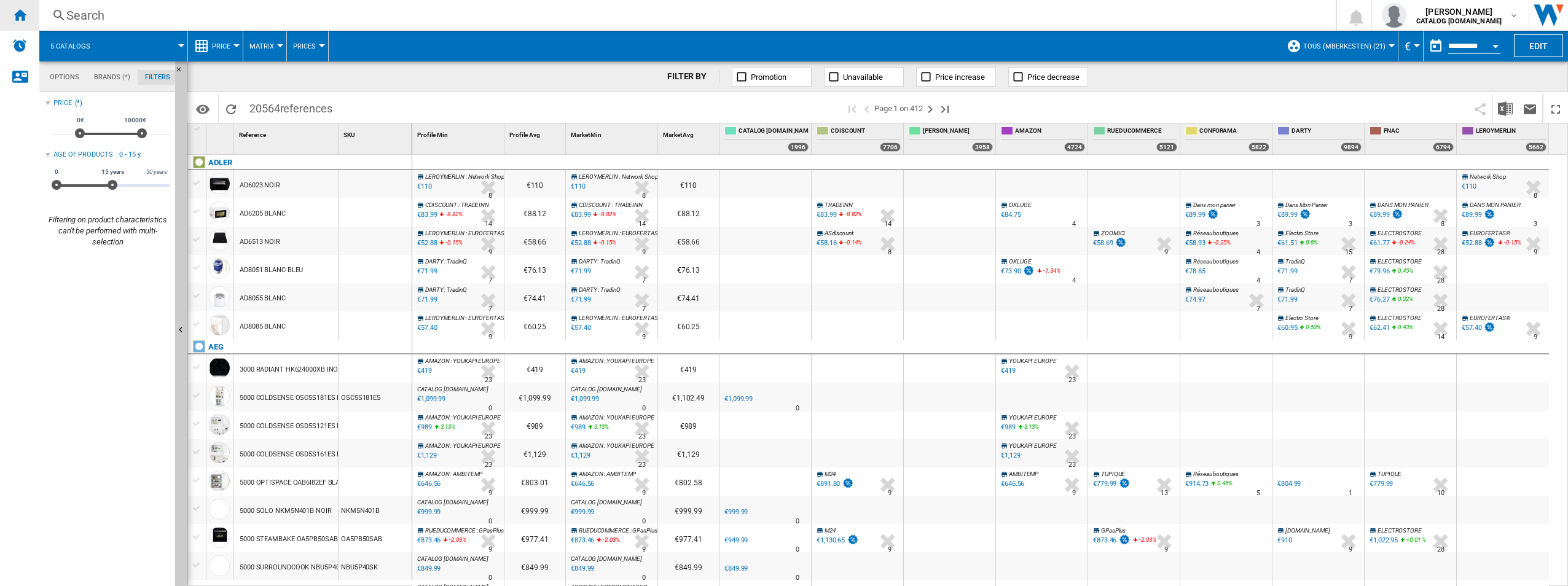
click at [18, 23] on div "Home" at bounding box center [20, 15] width 40 height 31
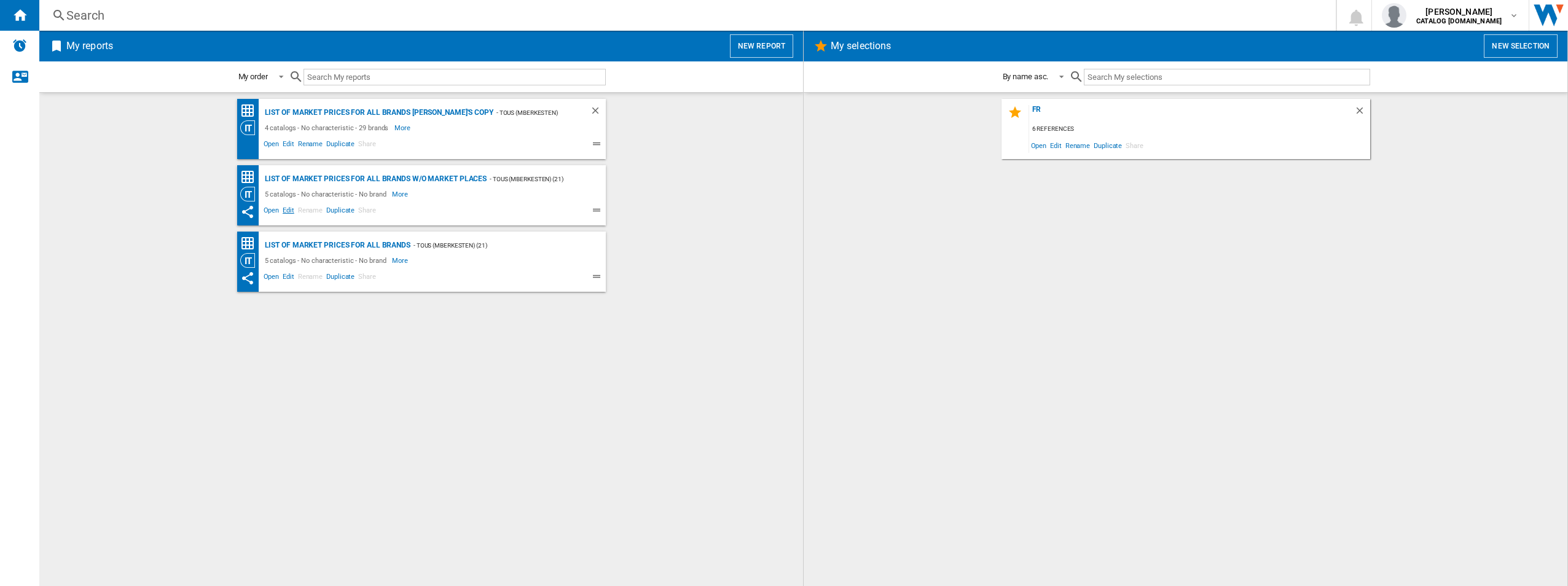
click at [283, 210] on span "Edit" at bounding box center [288, 212] width 15 height 15
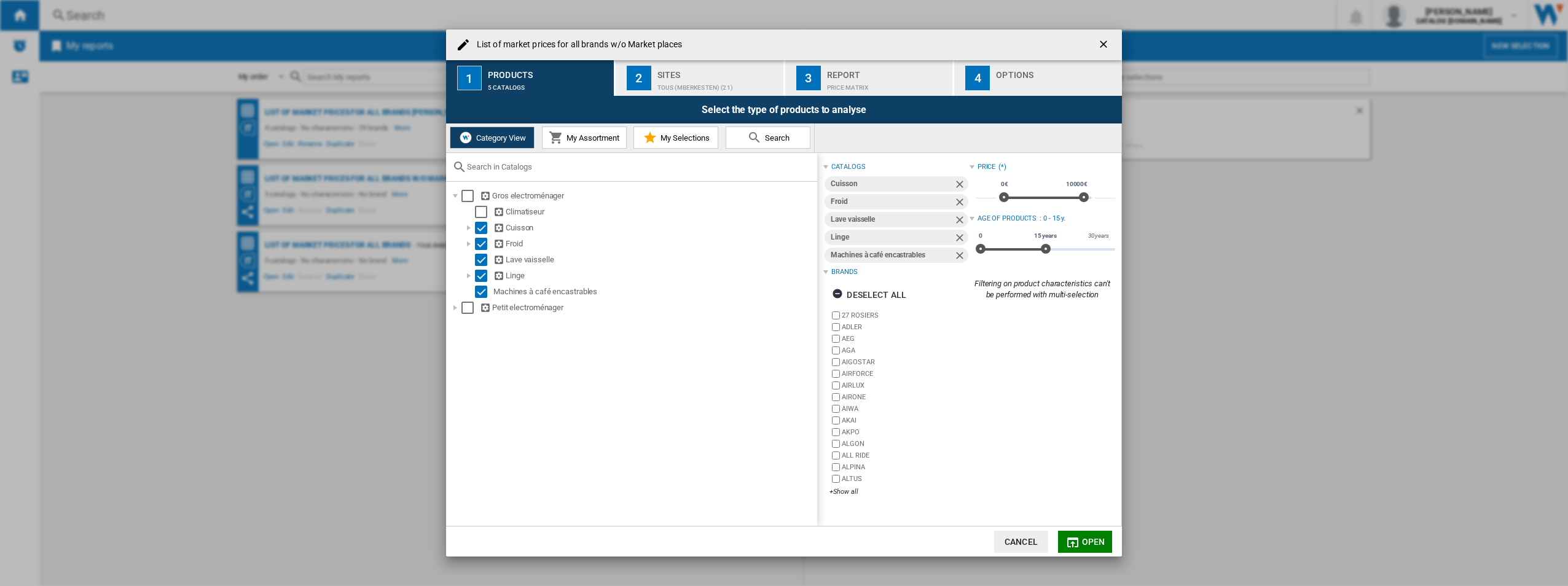
click at [1100, 45] on ng-md-icon "getI18NText('BUTTONS.CLOSE_DIALOG')" at bounding box center [1105, 46] width 15 height 15
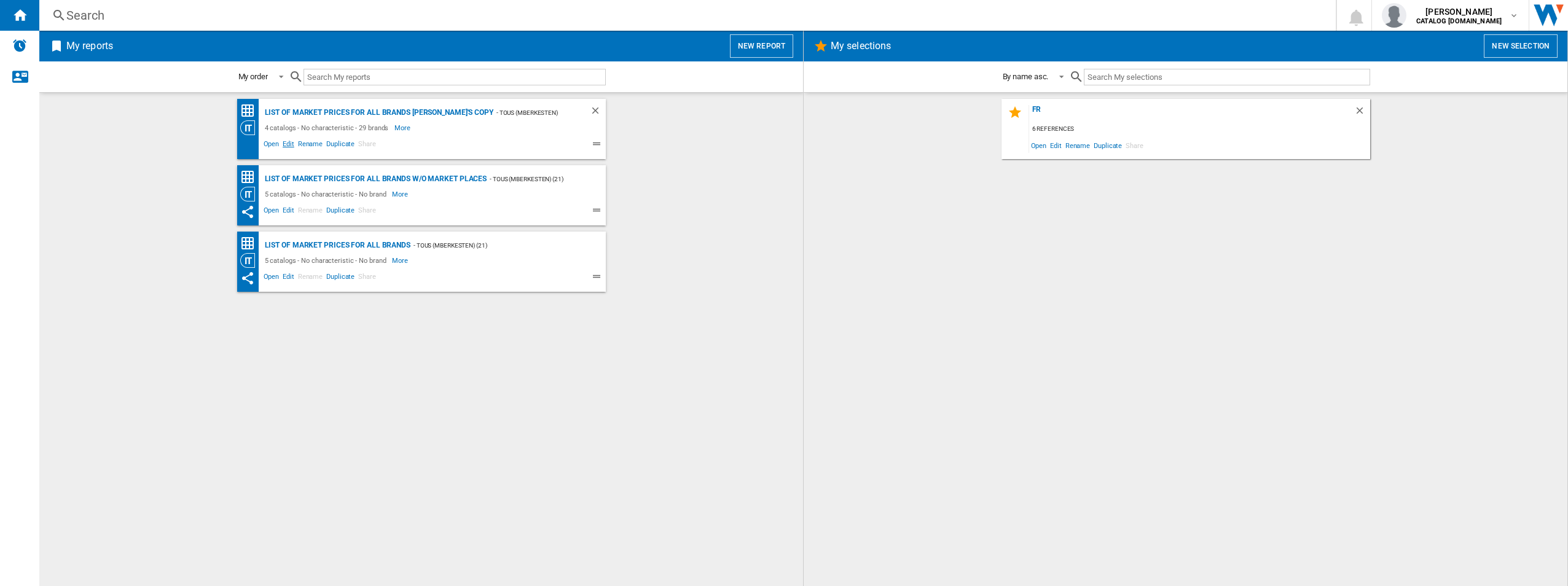
click at [290, 142] on span "Edit" at bounding box center [288, 145] width 15 height 15
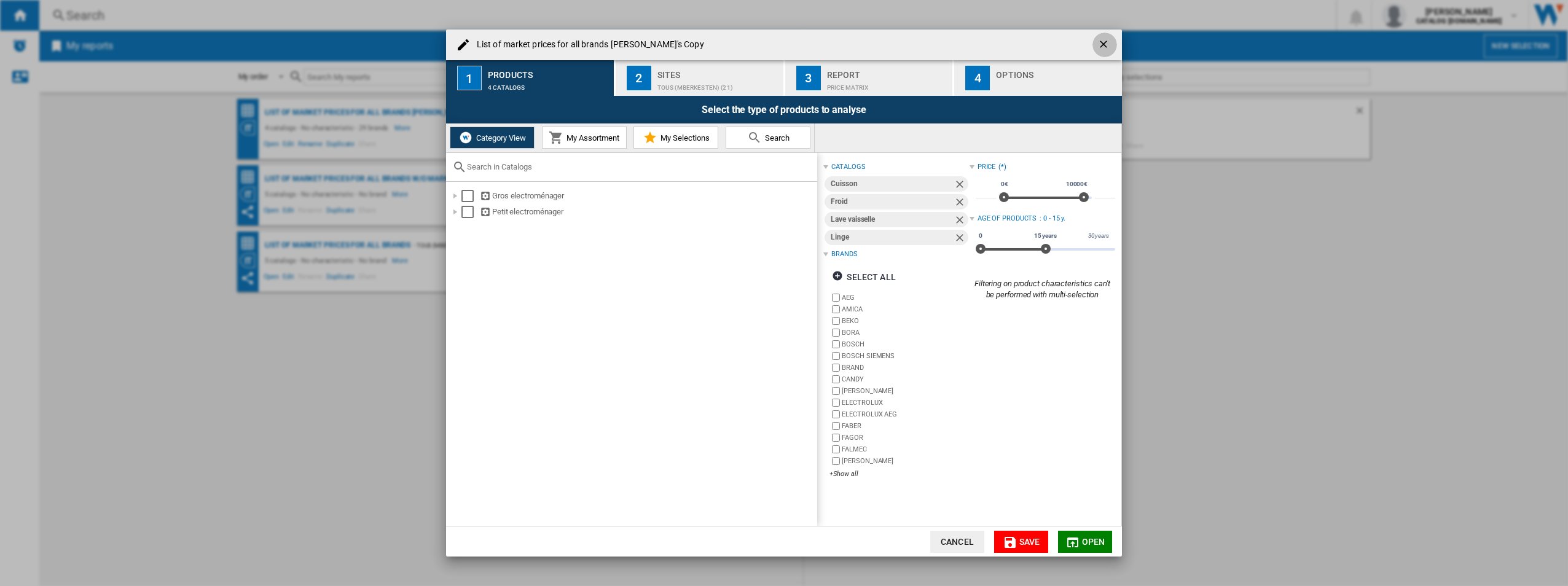
click at [1102, 40] on ng-md-icon "getI18NText('BUTTONS.CLOSE_DIALOG')" at bounding box center [1105, 46] width 15 height 15
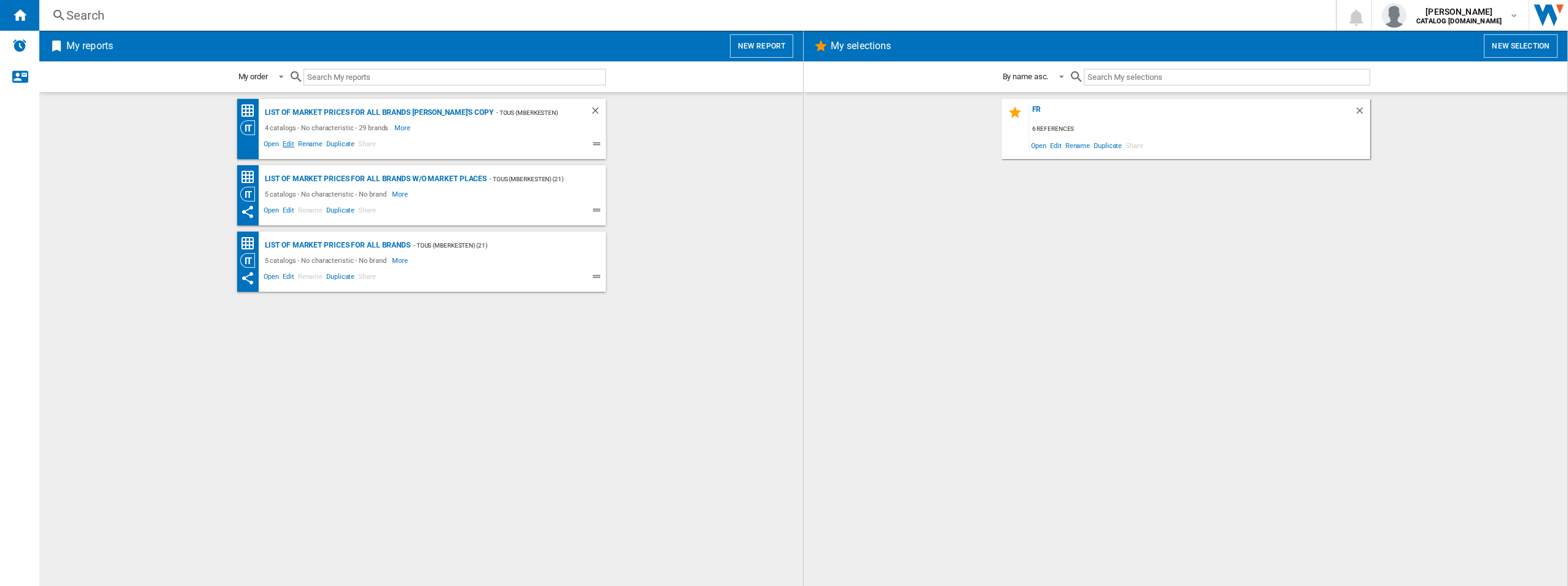
click at [290, 145] on span "Edit" at bounding box center [288, 145] width 15 height 15
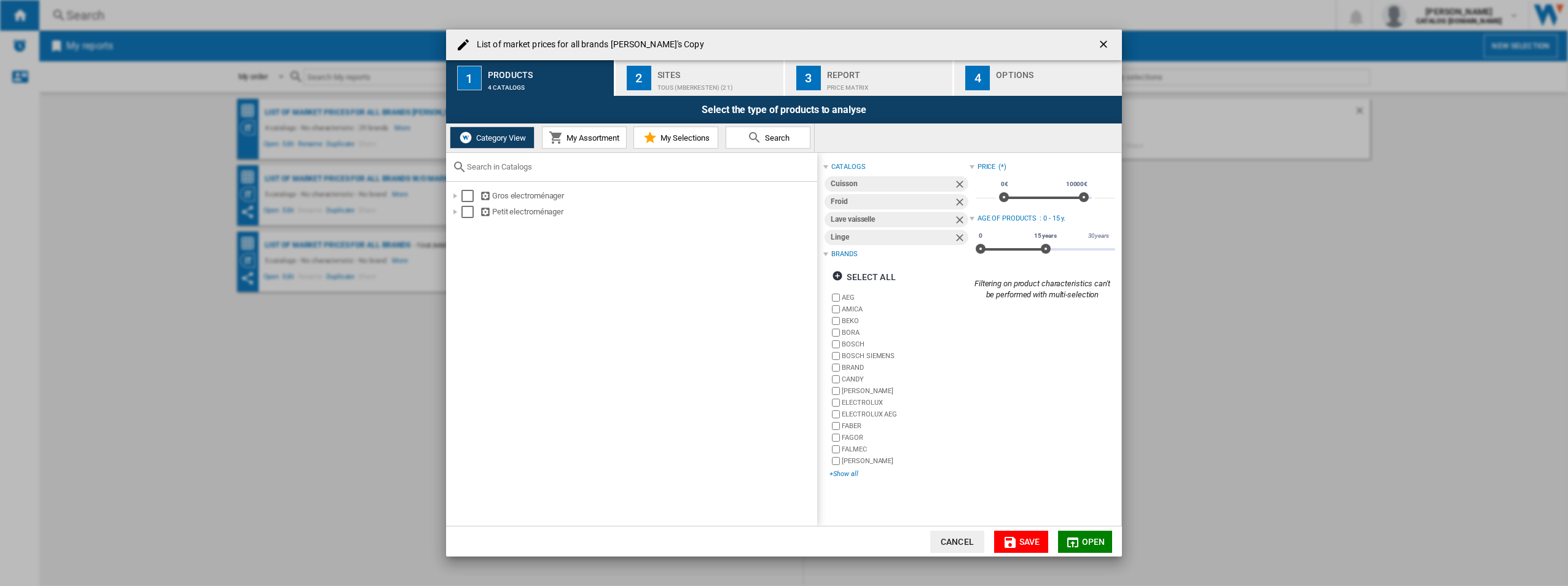
click at [846, 474] on div "+Show all" at bounding box center [899, 474] width 140 height 10
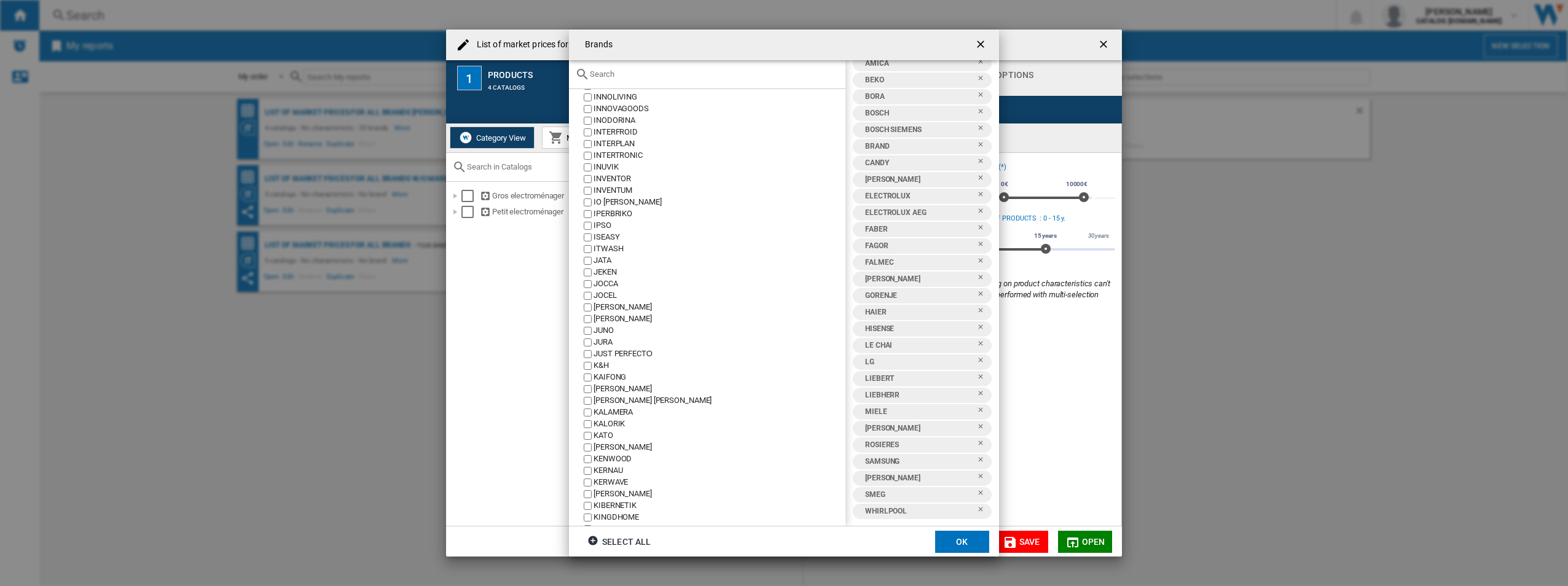
scroll to position [4189, 0]
click at [986, 40] on ng-md-icon "getI18NText('BUTTONS.CLOSE_DIALOG')" at bounding box center [982, 46] width 15 height 15
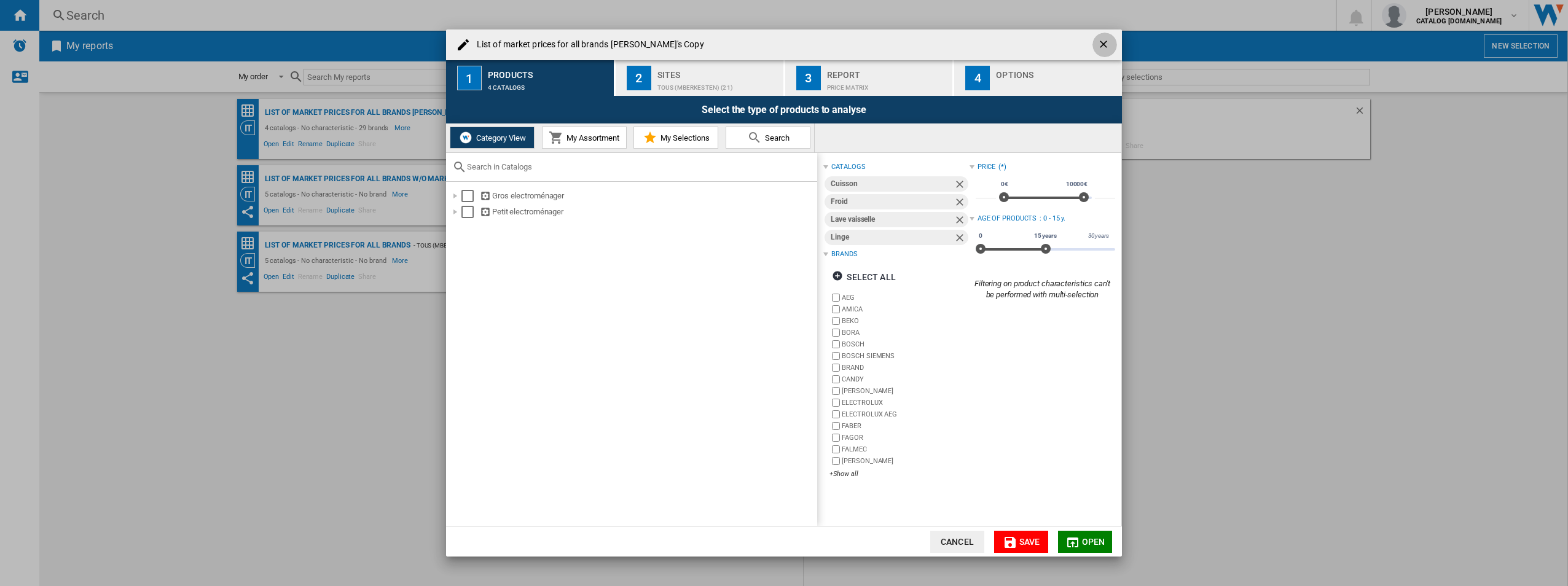
click at [1104, 41] on ng-md-icon "getI18NText('BUTTONS.CLOSE_DIALOG')" at bounding box center [1105, 46] width 15 height 15
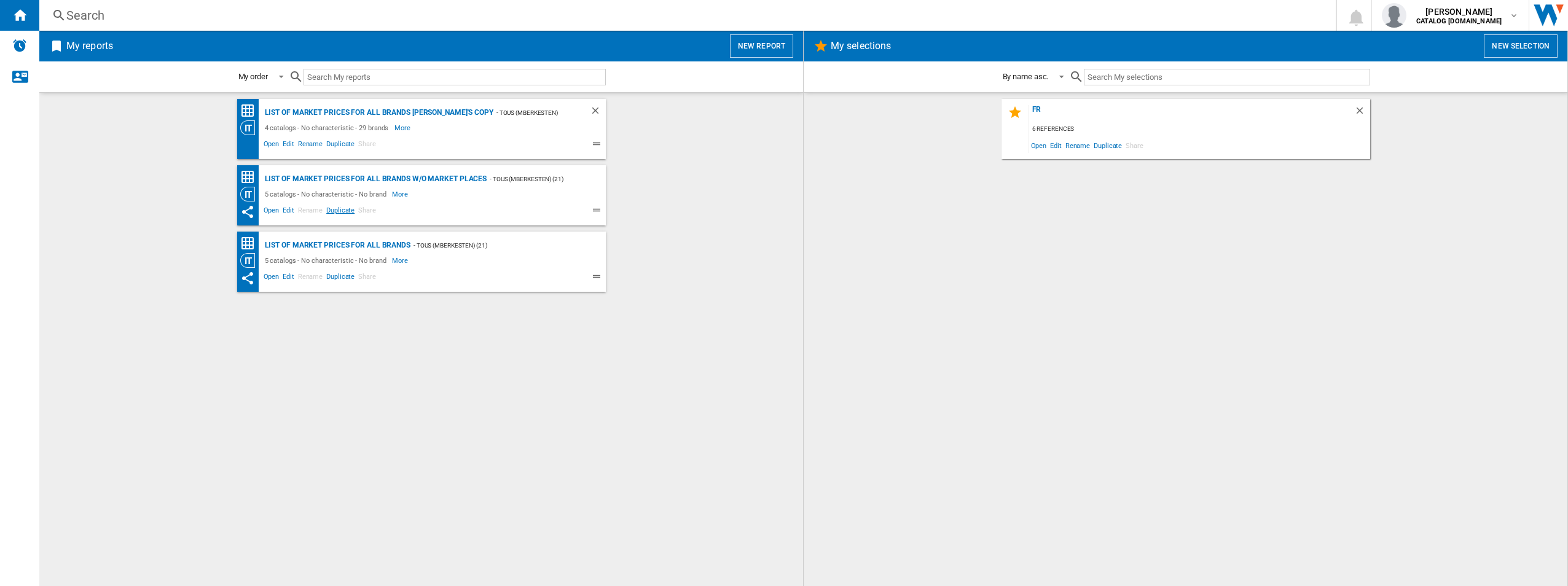
click at [338, 210] on span "Duplicate" at bounding box center [340, 212] width 32 height 15
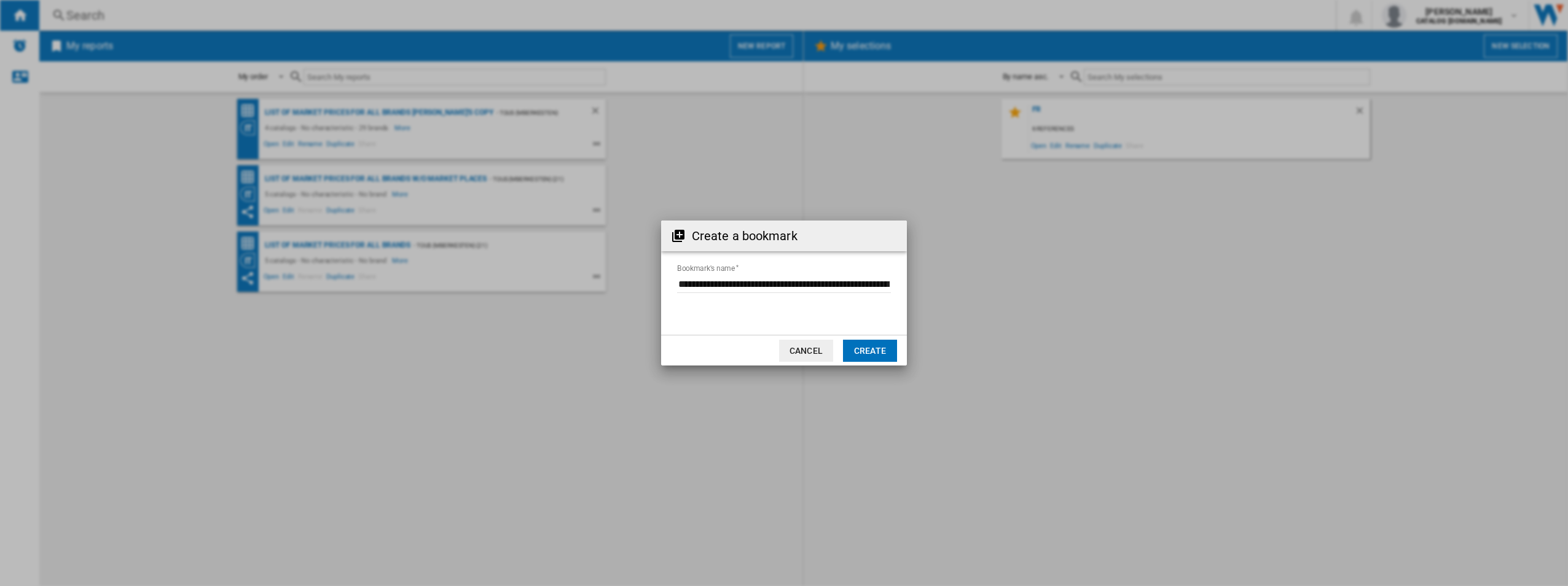
click at [887, 285] on input "Bookmark's name" at bounding box center [784, 283] width 214 height 18
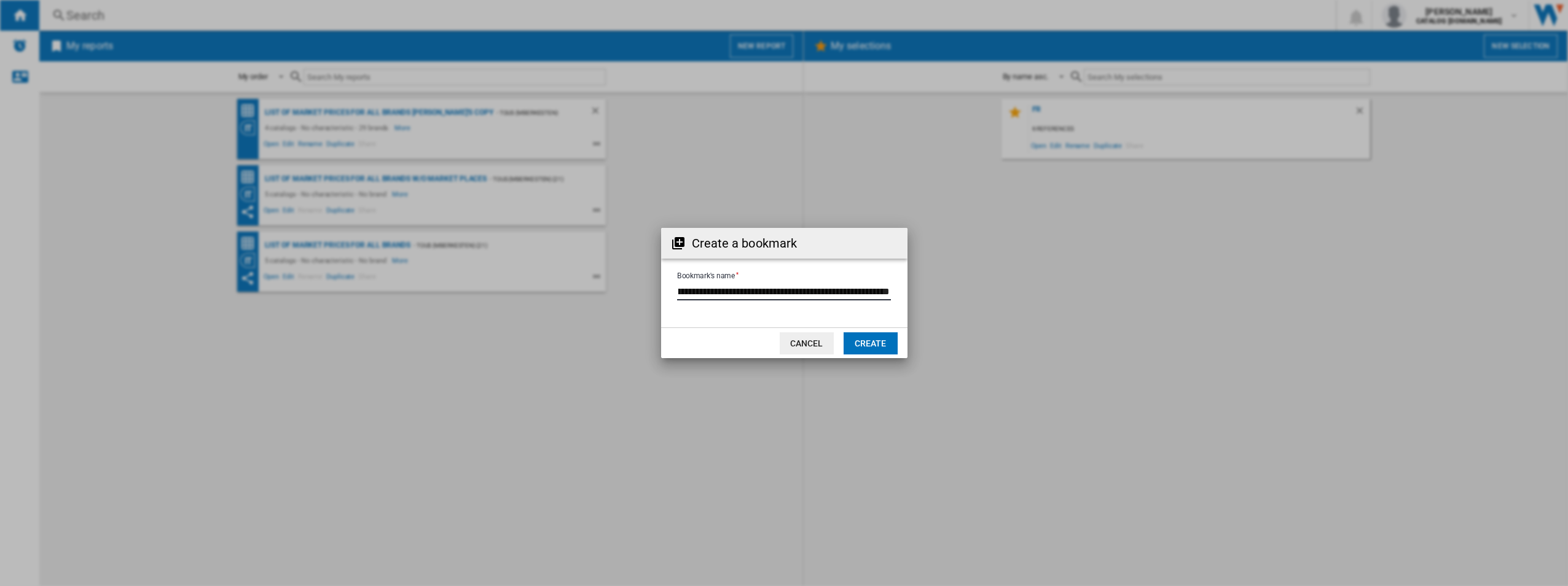
scroll to position [0, 87]
type input "**********"
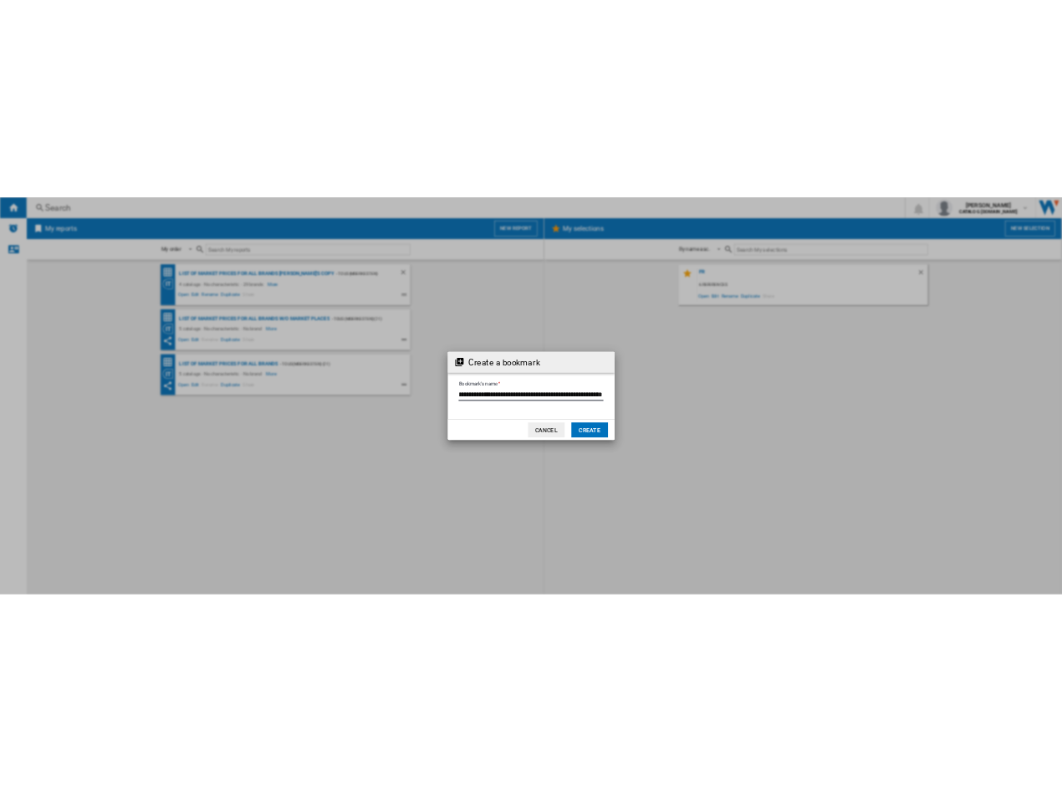
scroll to position [0, 0]
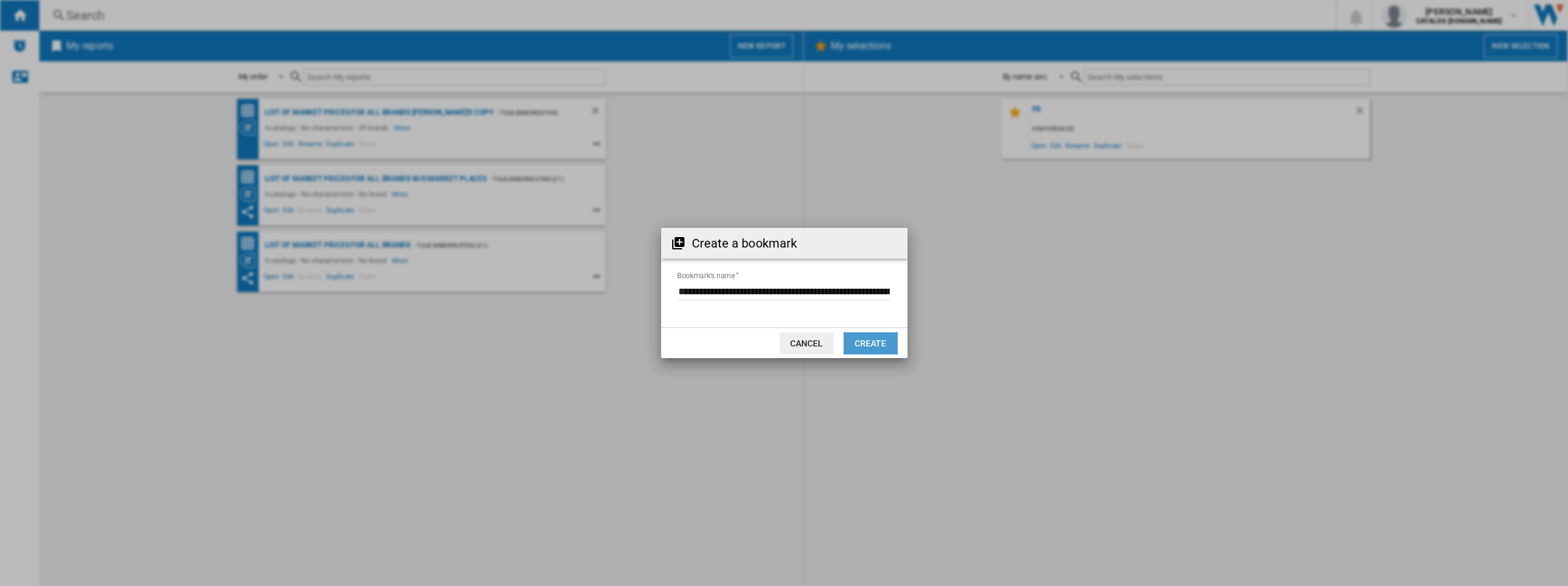
click at [849, 355] on button "Create" at bounding box center [870, 344] width 54 height 22
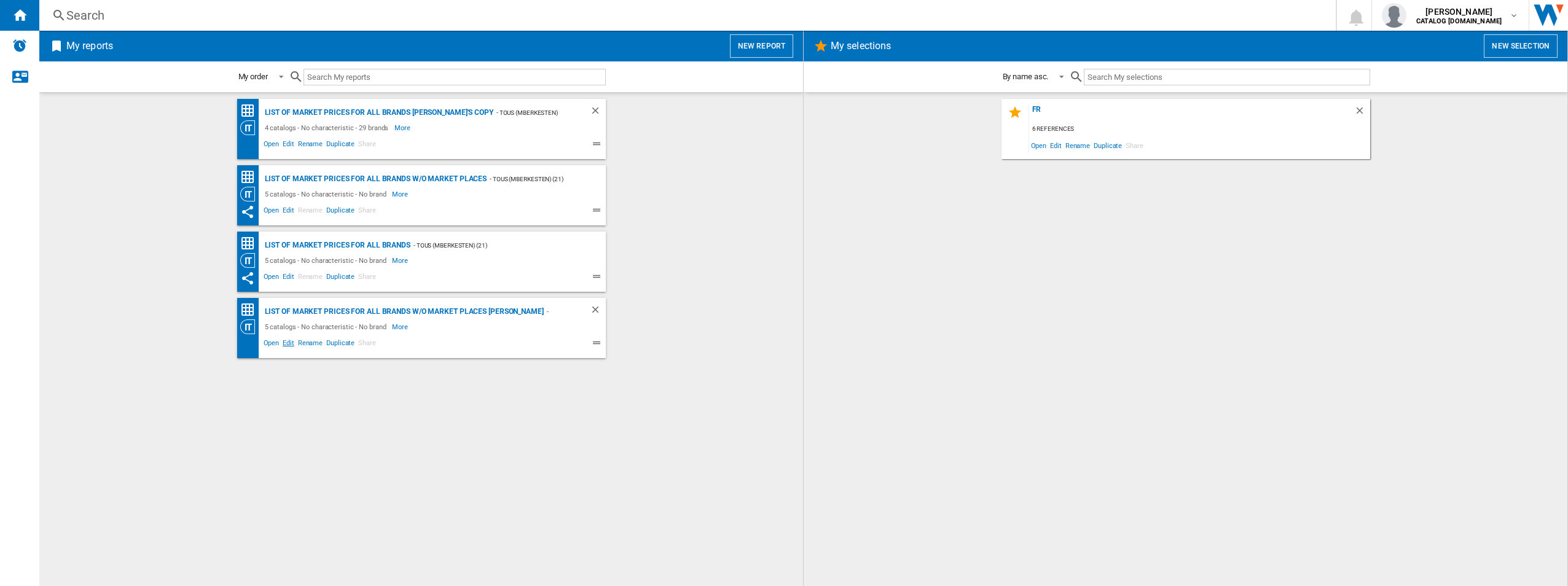
click at [292, 341] on span "Edit" at bounding box center [288, 344] width 15 height 15
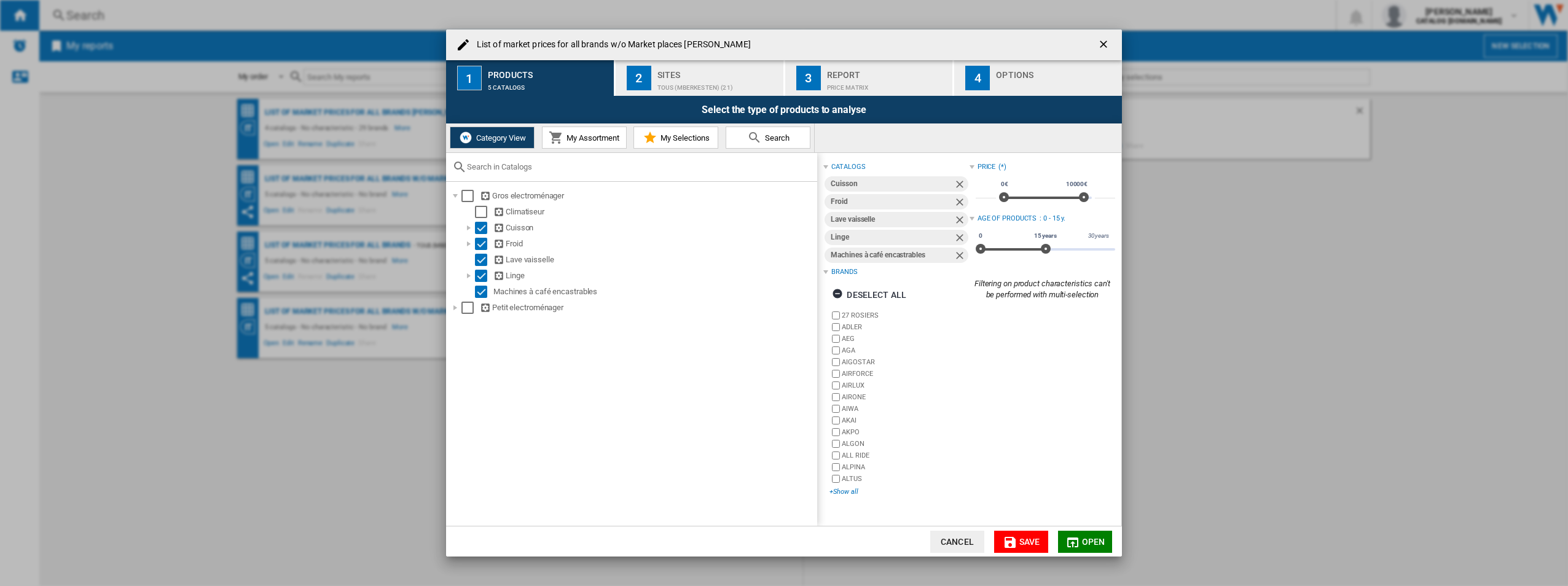
click at [837, 491] on div "+Show all" at bounding box center [899, 491] width 140 height 10
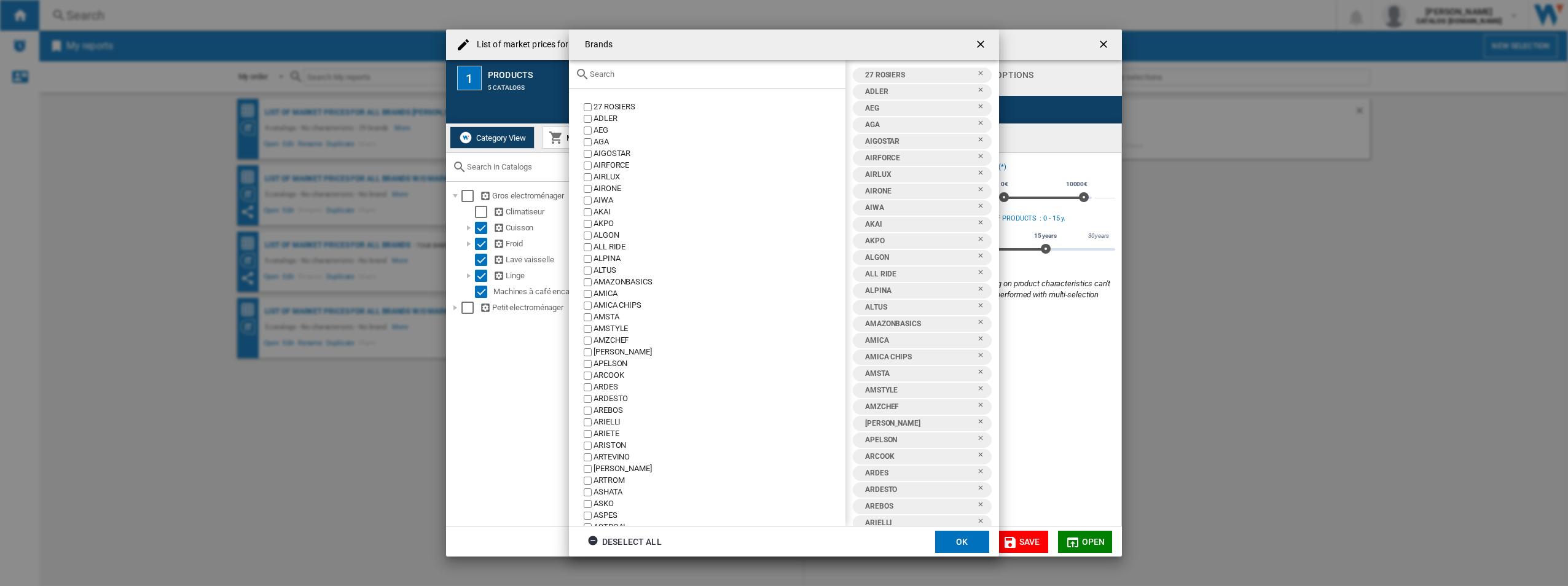
click at [472, 227] on div "Brands 27 ROSIERS ADLER AEG AGA AIGOSTAR AIRFORCE AIRLUX AIRONE AIWA AKAI AKPO …" at bounding box center [784, 293] width 1568 height 586
click at [977, 44] on ng-md-icon "getI18NText('BUTTONS.CLOSE_DIALOG')" at bounding box center [982, 46] width 15 height 15
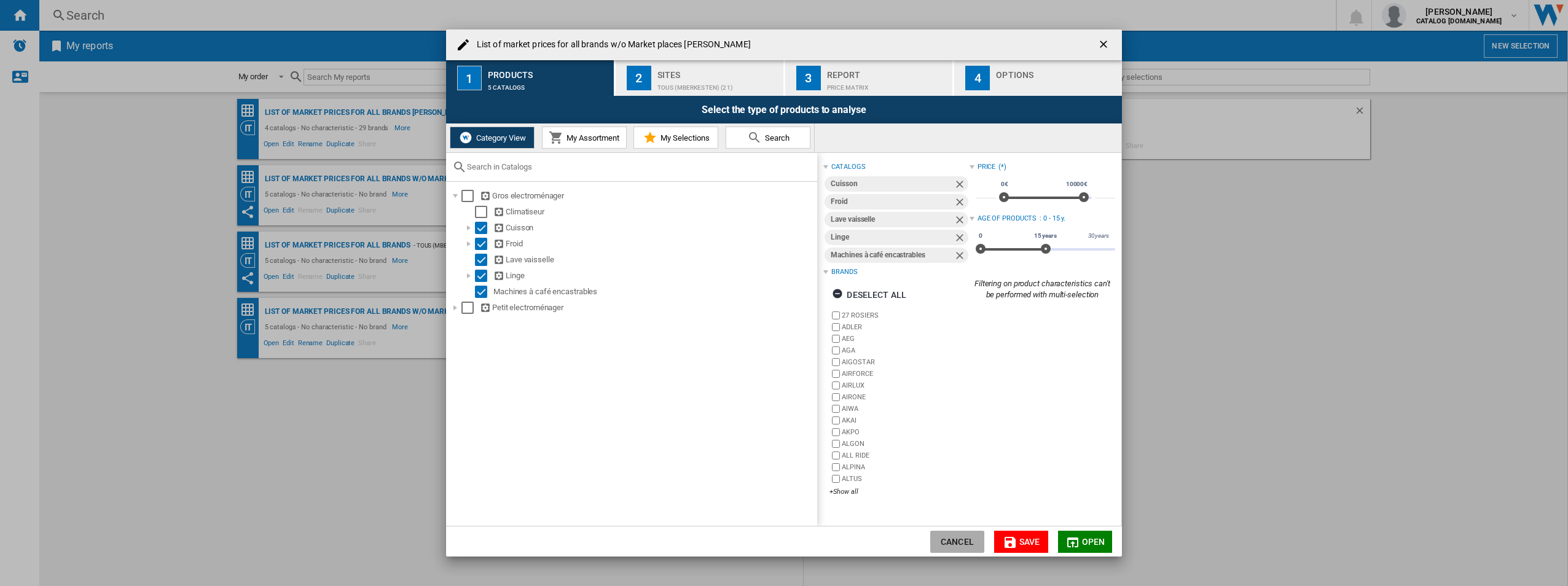
click at [964, 535] on button "Cancel" at bounding box center [957, 542] width 54 height 22
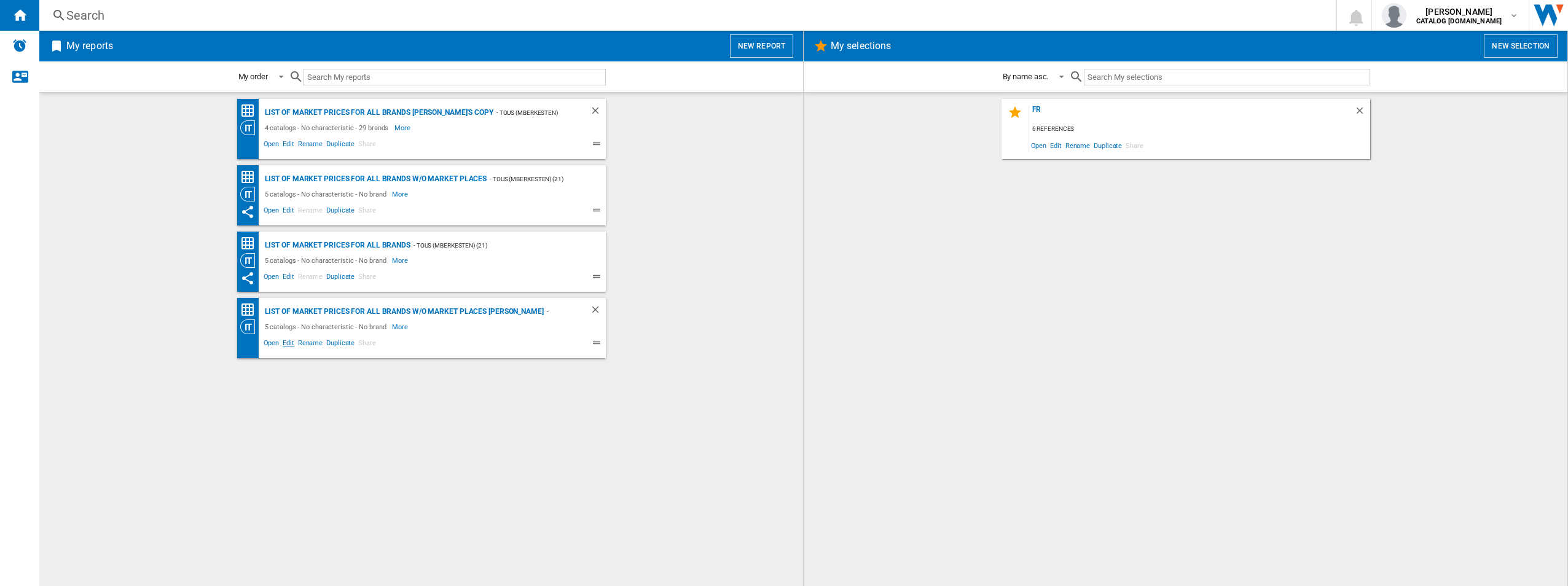
click at [286, 344] on span "Edit" at bounding box center [288, 344] width 15 height 15
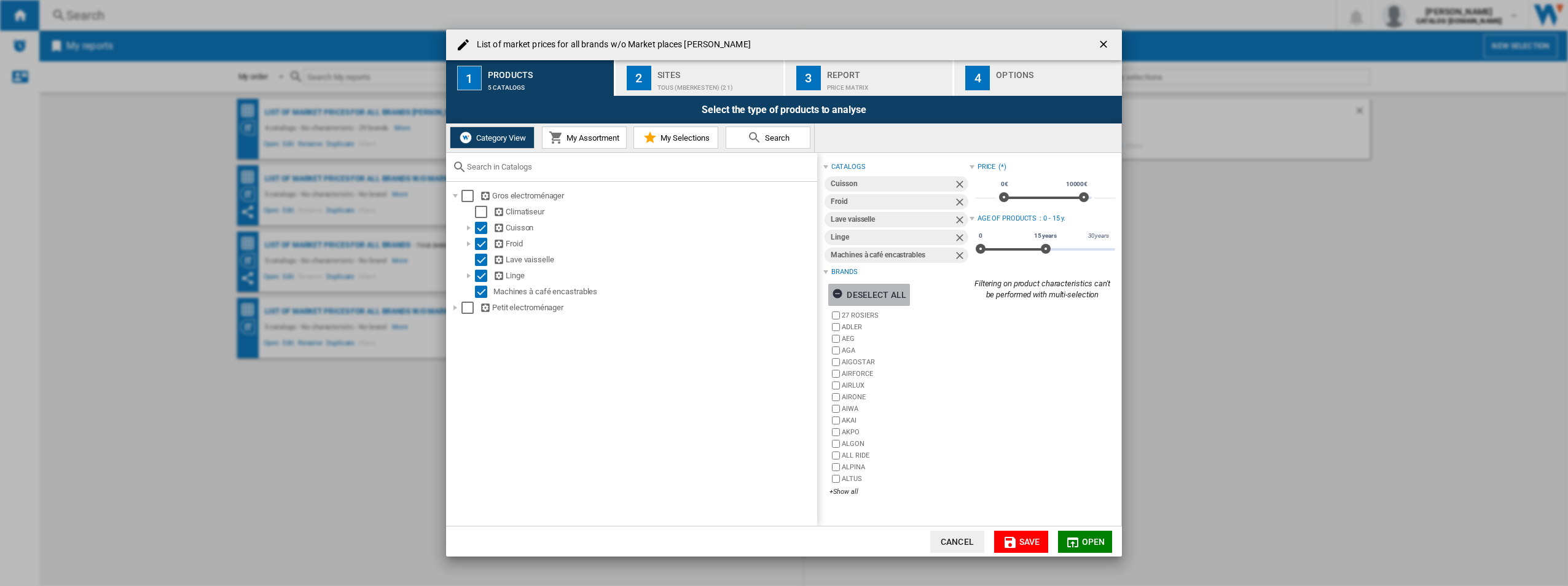
click at [845, 293] on ng-md-icon "List of ..." at bounding box center [839, 295] width 15 height 15
click at [836, 491] on div "+Show all" at bounding box center [899, 491] width 140 height 10
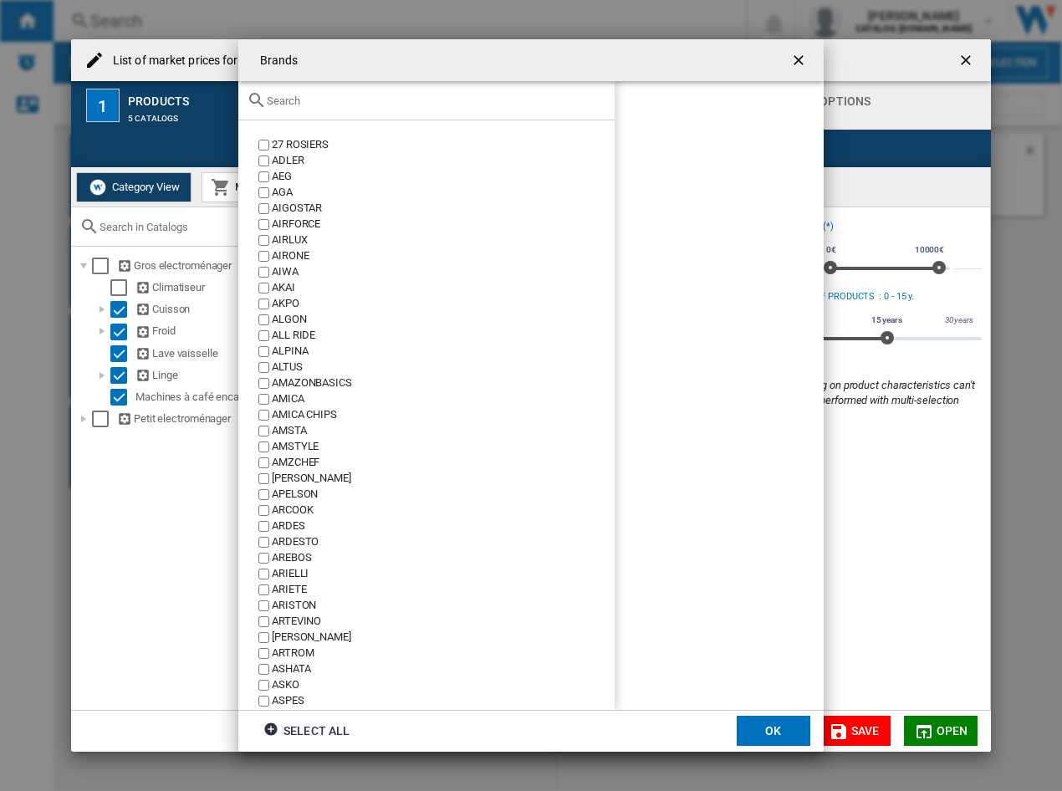
click at [308, 96] on input "Brands 27 ..." at bounding box center [437, 101] width 340 height 13
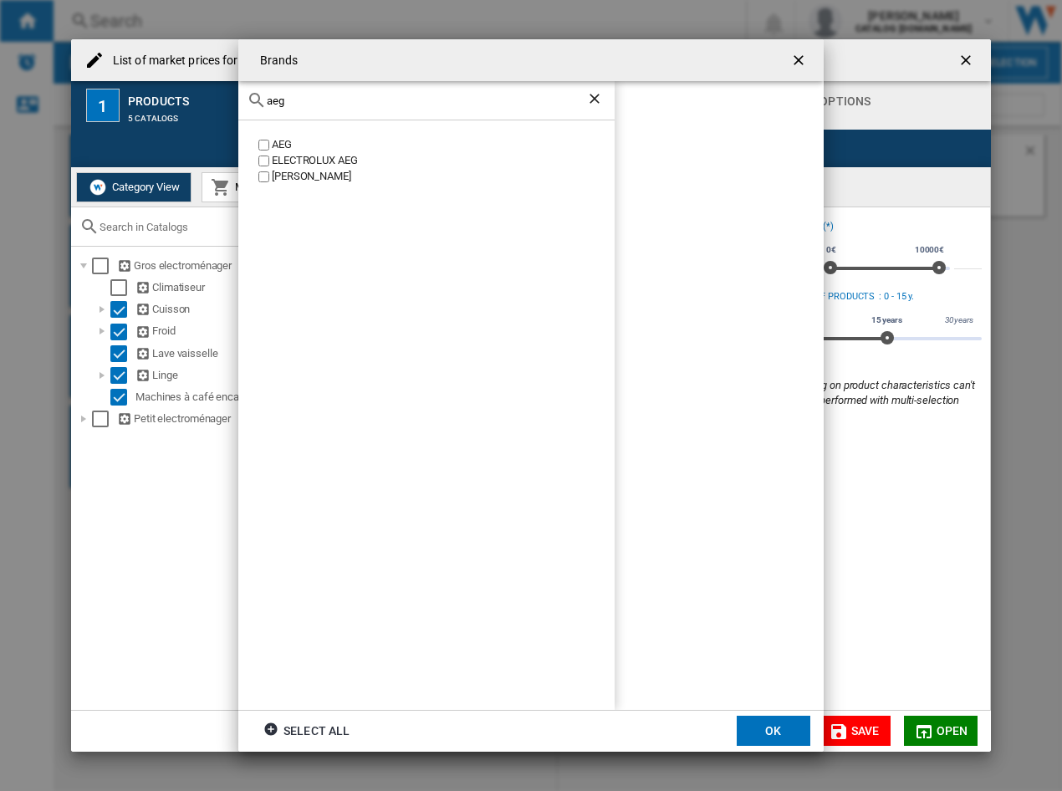
type input "aeg"
click at [283, 140] on div "AEG" at bounding box center [443, 145] width 343 height 16
click at [274, 162] on div "ELECTROLUX AEG" at bounding box center [443, 161] width 343 height 16
click at [270, 155] on label "ELECTROLUX AEG" at bounding box center [435, 161] width 360 height 16
drag, startPoint x: 315, startPoint y: 100, endPoint x: 162, endPoint y: 90, distance: 153.4
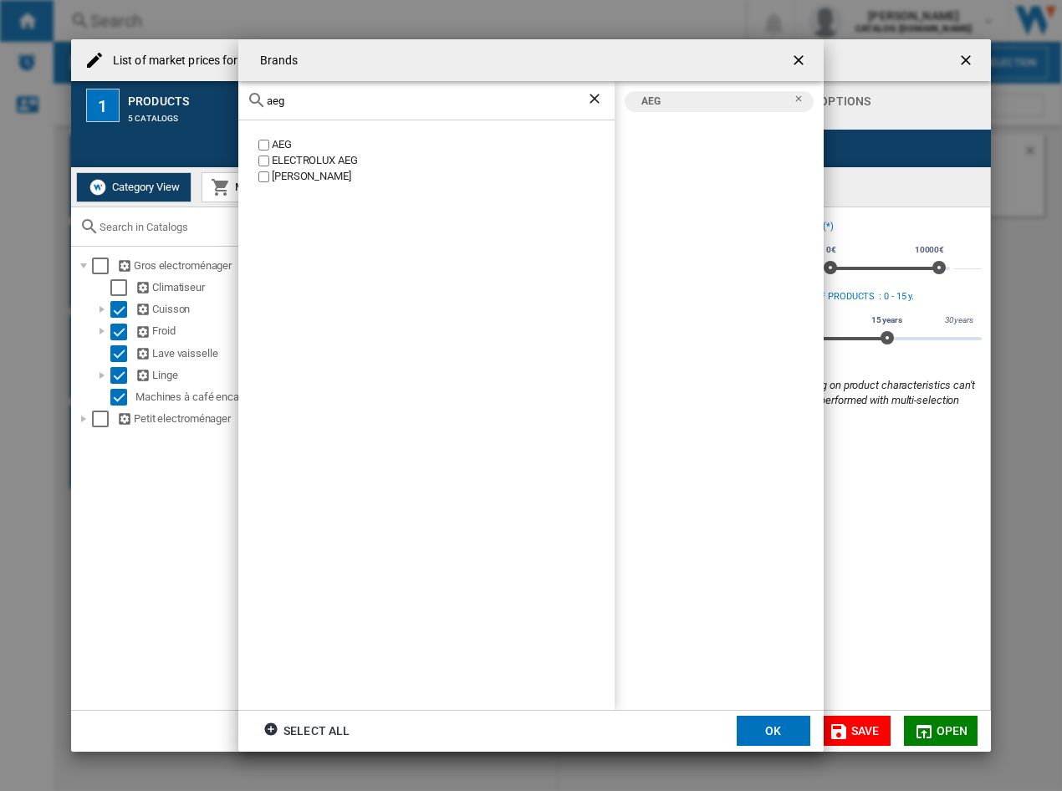
click at [171, 96] on div "Brands aeg AEG ELECTROLUX AEG HAEGER AEG Select all OK" at bounding box center [531, 395] width 1062 height 791
type input "airlu"
click at [279, 141] on div "AIRLUX" at bounding box center [443, 145] width 343 height 16
click at [772, 734] on button "OK" at bounding box center [774, 731] width 74 height 30
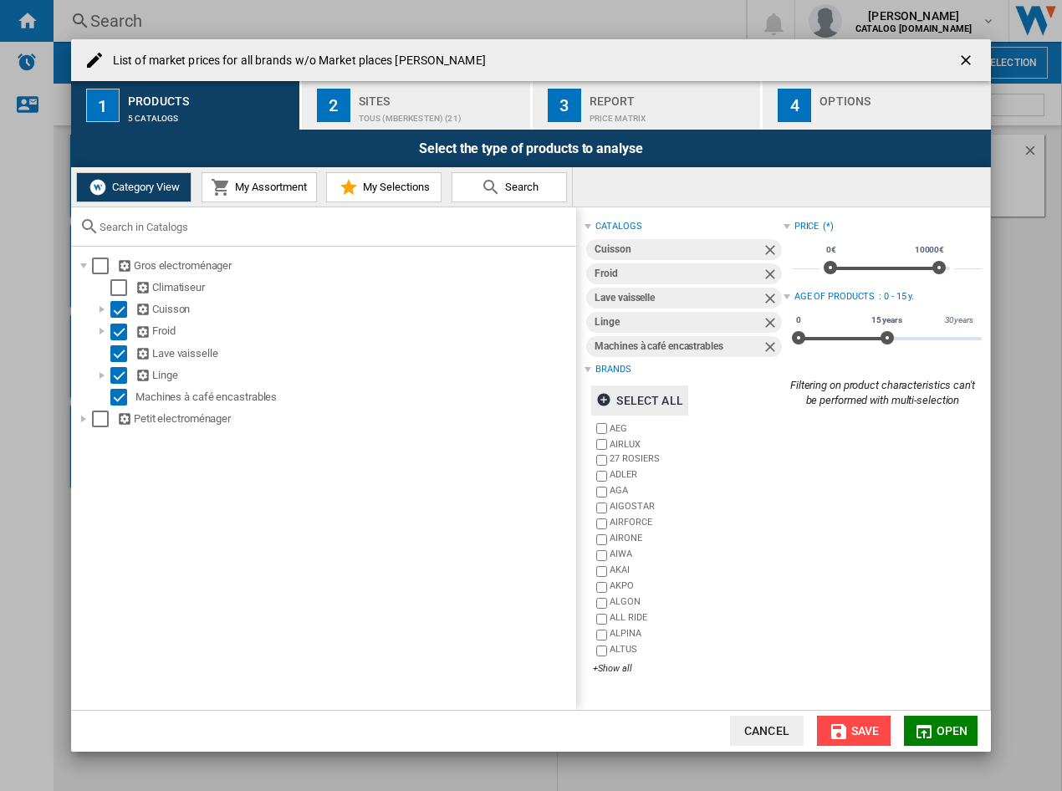
click at [850, 729] on button "Save" at bounding box center [854, 731] width 74 height 30
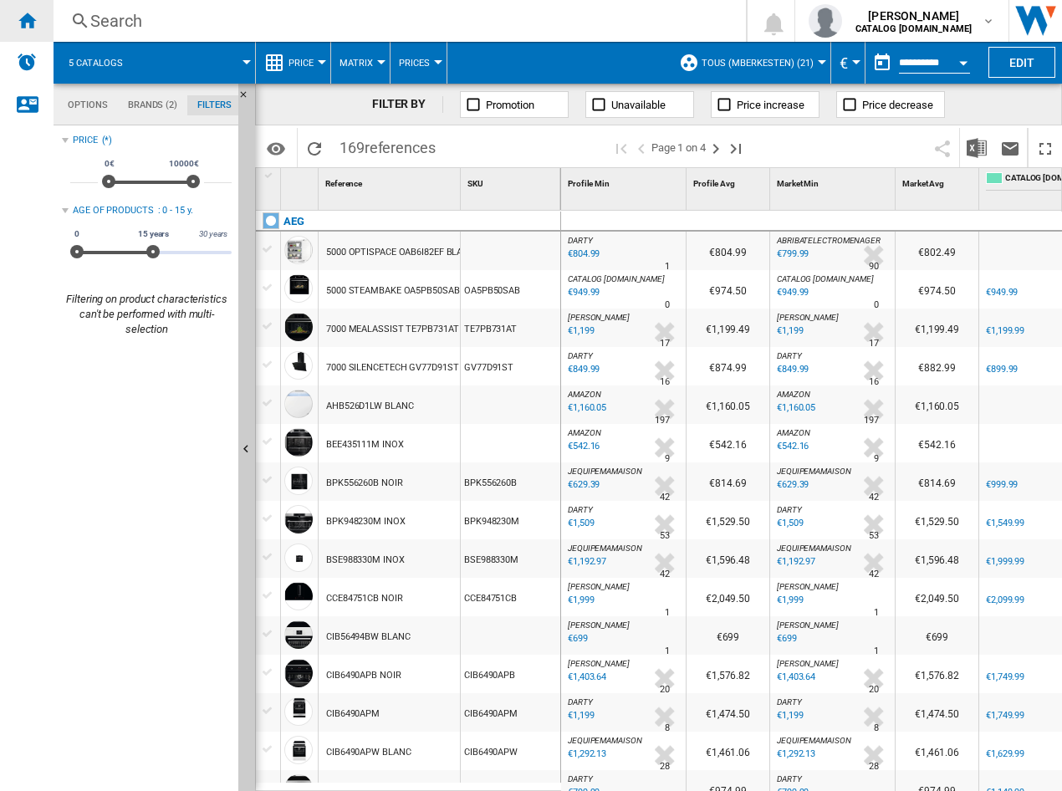
click at [23, 21] on ng-md-icon "Home" at bounding box center [27, 20] width 20 height 20
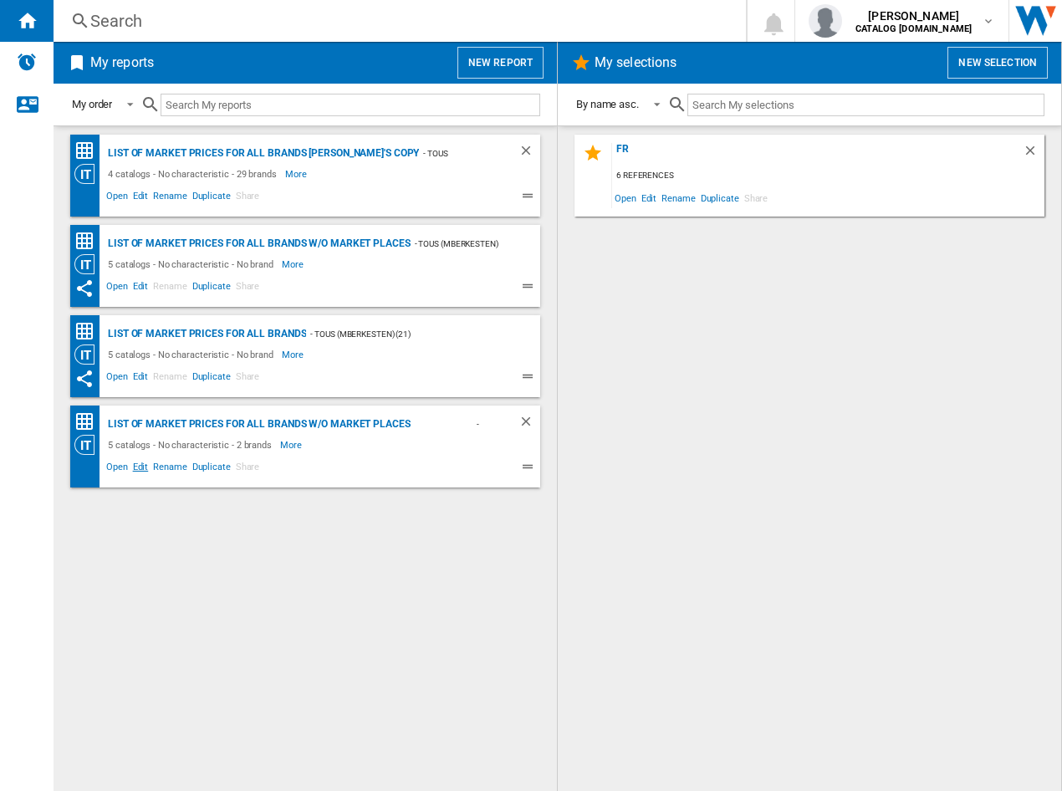
click at [133, 465] on span "Edit" at bounding box center [140, 469] width 21 height 20
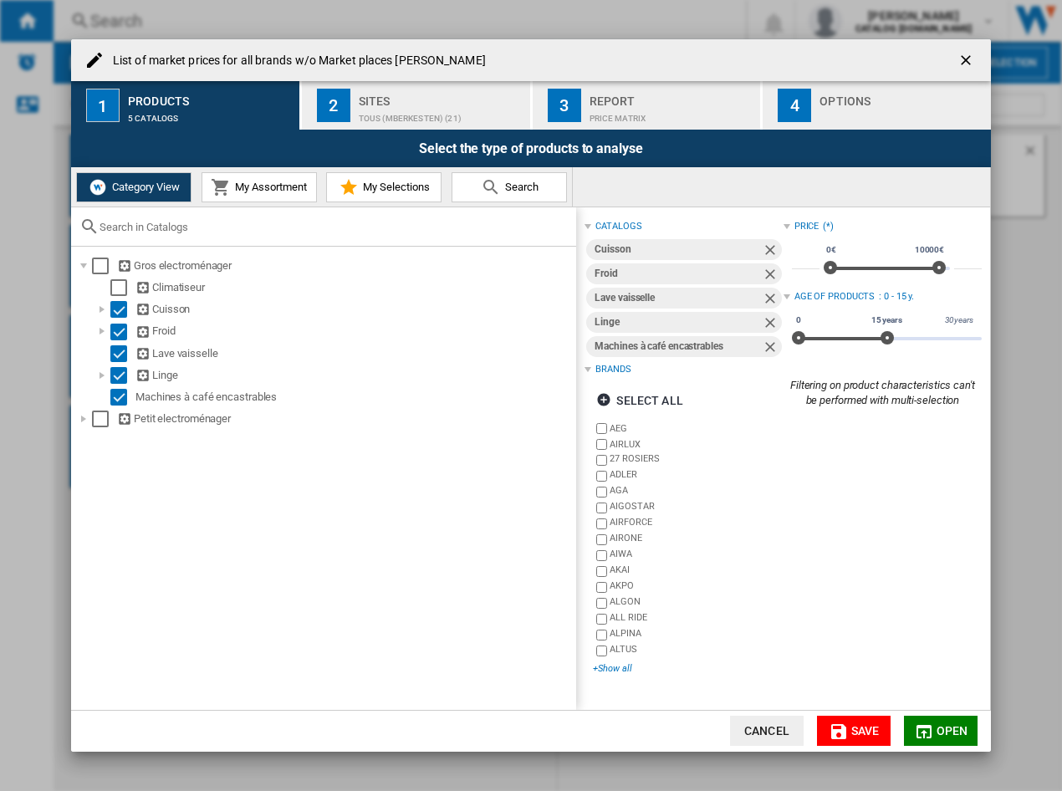
click at [607, 669] on div "+Show all" at bounding box center [688, 668] width 190 height 13
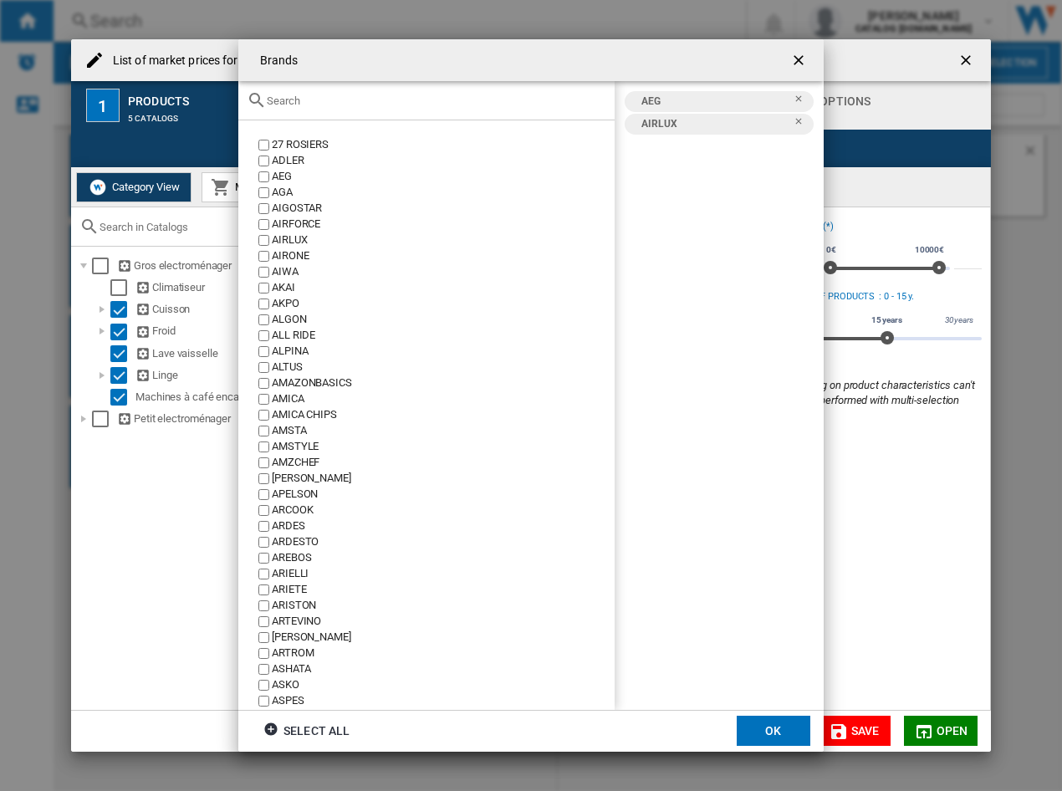
click at [293, 98] on input "Brands 27 ..." at bounding box center [437, 101] width 340 height 13
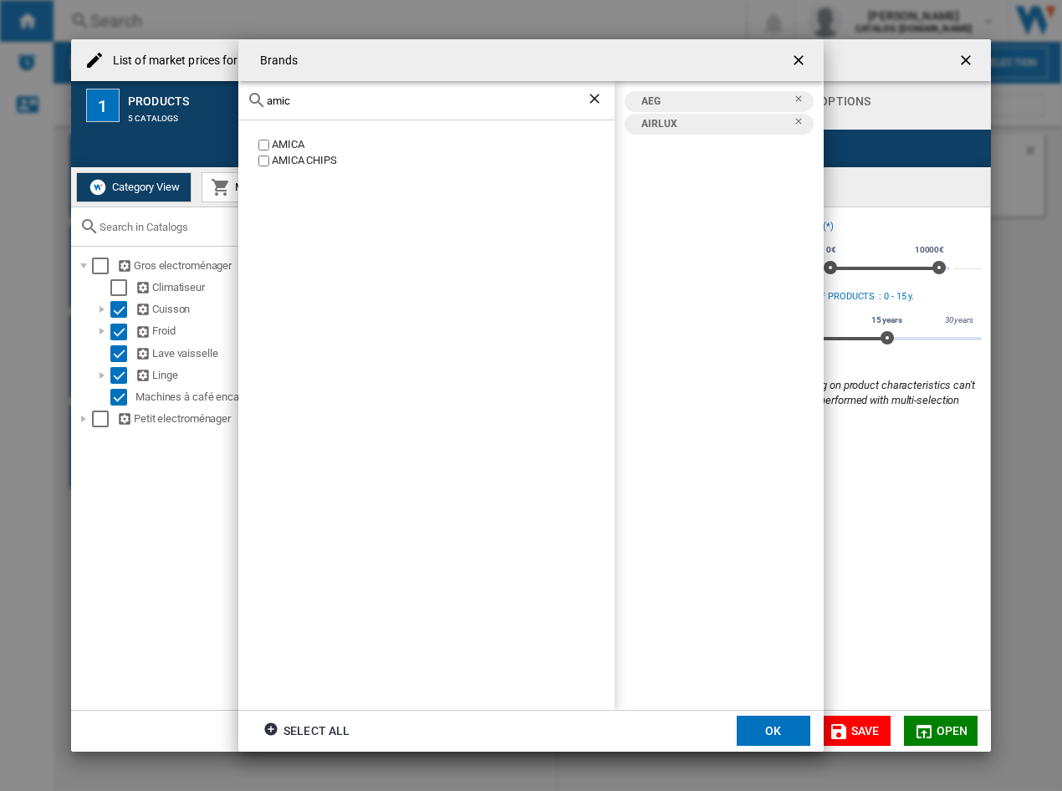
type input "amic"
click at [296, 136] on div "AMICA AMICA CHIPS" at bounding box center [426, 414] width 376 height 589
click at [298, 141] on div "AMICA" at bounding box center [443, 145] width 343 height 16
drag, startPoint x: 306, startPoint y: 104, endPoint x: 146, endPoint y: 103, distance: 159.8
click at [147, 103] on div "Brands amic AMICA AMICA CHIPS AEG AIRLUX AMICA Select all OK" at bounding box center [531, 395] width 1062 height 791
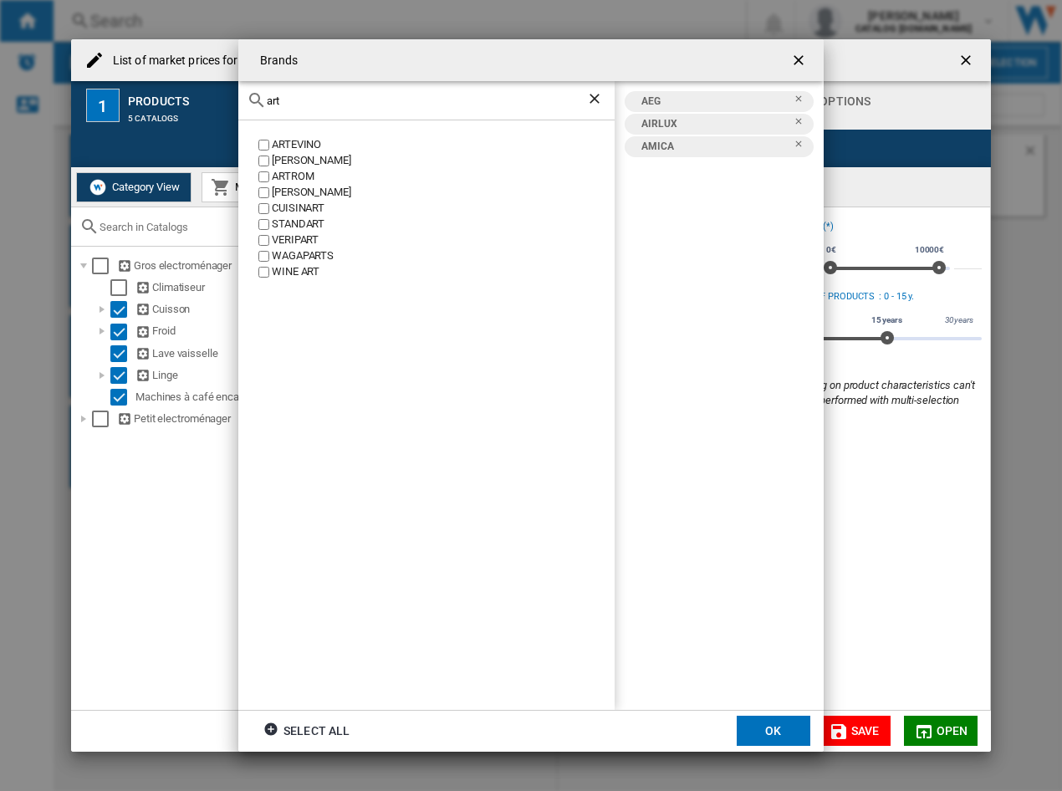
click at [307, 162] on div "[PERSON_NAME]" at bounding box center [443, 161] width 343 height 16
click at [297, 106] on input "art" at bounding box center [427, 101] width 320 height 13
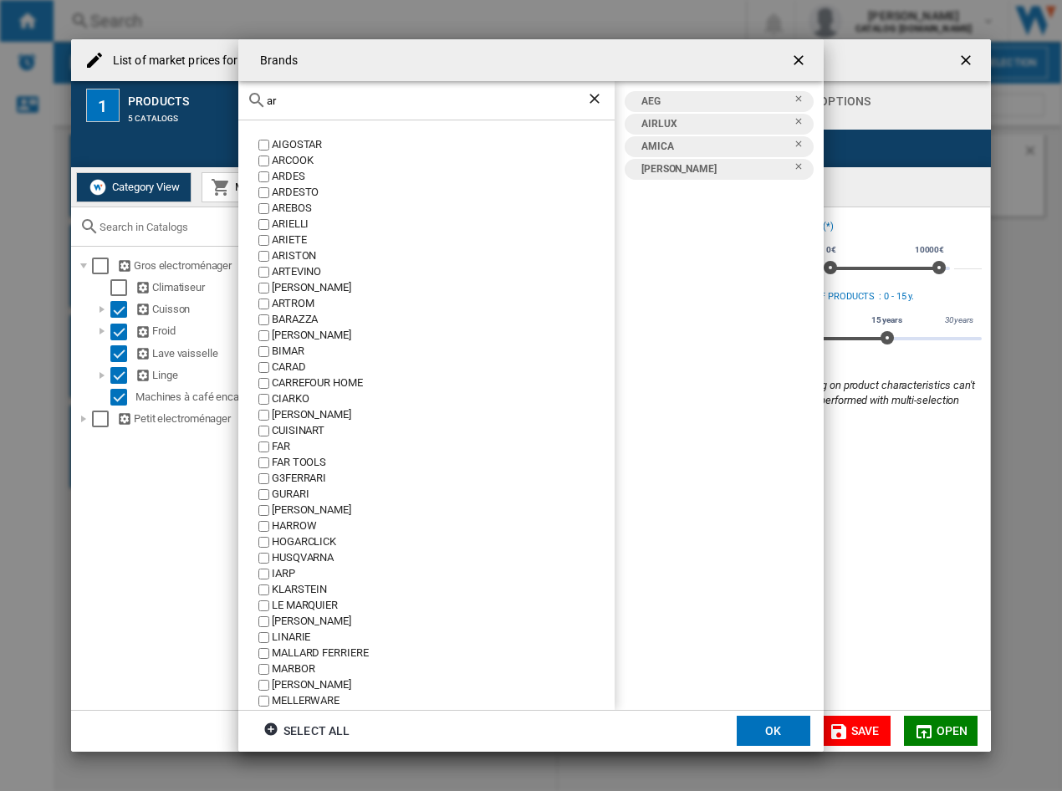
type input "a"
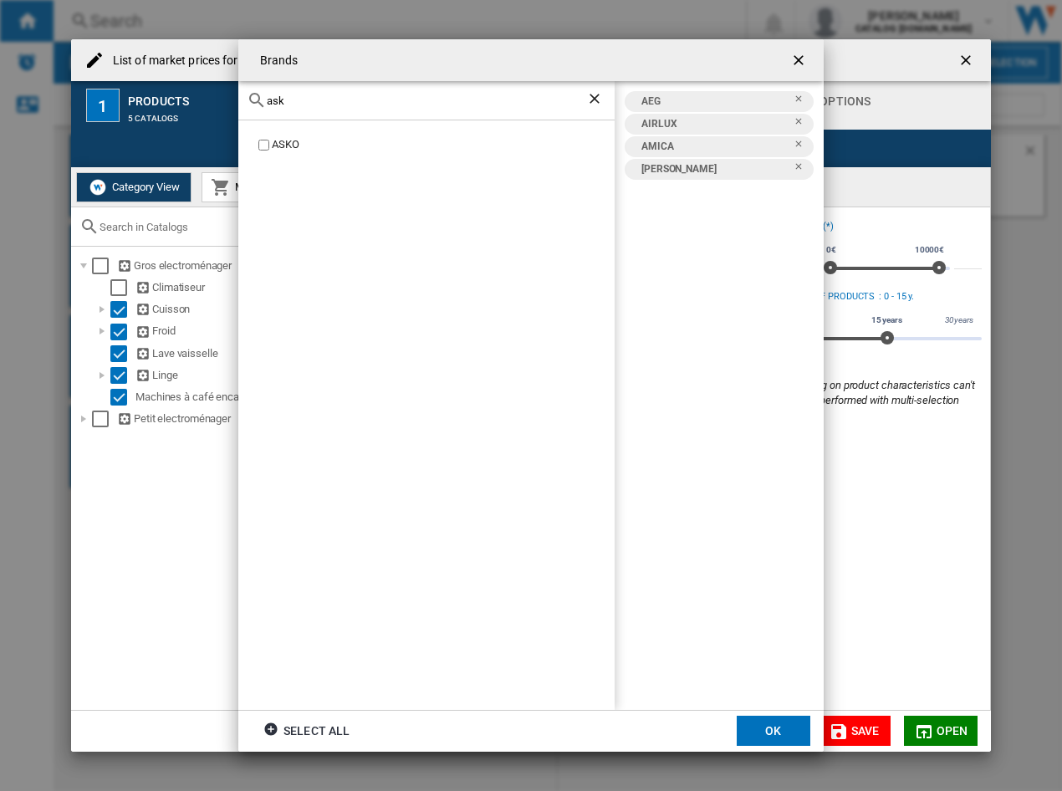
click at [271, 146] on label "ASKO" at bounding box center [435, 145] width 360 height 16
drag, startPoint x: 309, startPoint y: 106, endPoint x: 53, endPoint y: 96, distance: 257.0
click at [53, 96] on div "Brands ask ASKO AEG AIRLUX AMICA ARTHUR MARTIN ASKO Select all OK" at bounding box center [531, 395] width 1062 height 791
type input "beko"
click at [278, 141] on div "BEKO" at bounding box center [443, 145] width 343 height 16
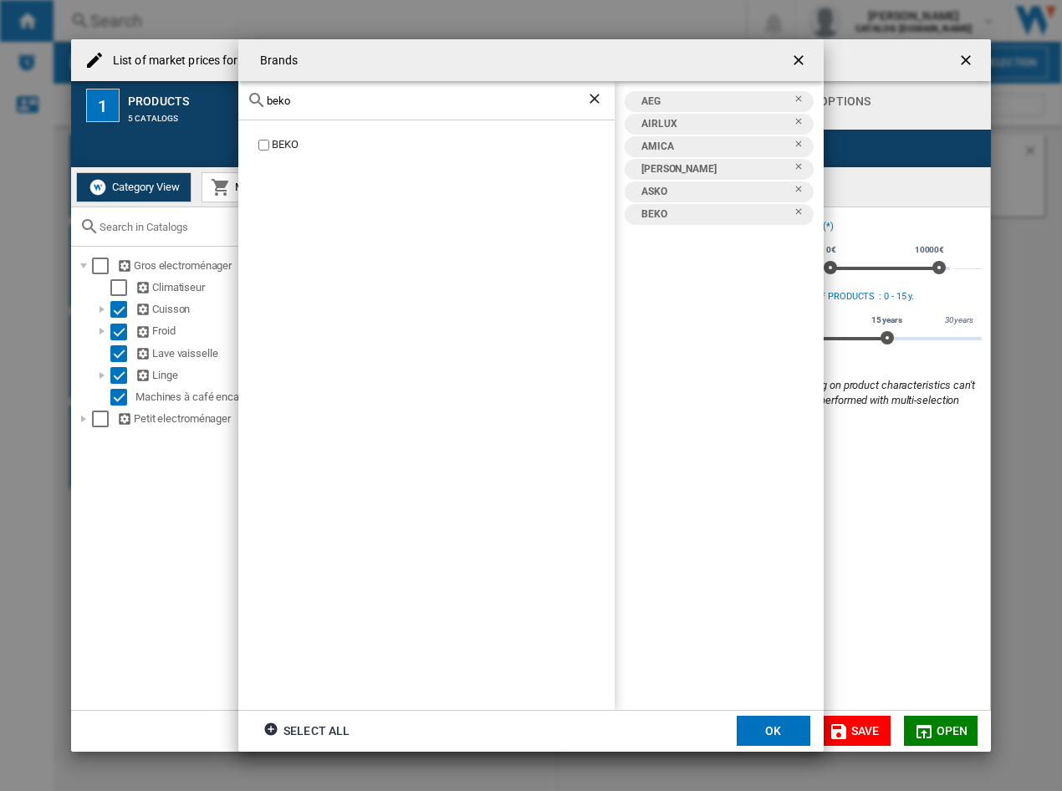
drag, startPoint x: 368, startPoint y: 100, endPoint x: 0, endPoint y: 62, distance: 370.0
click at [16, 74] on div "Brands beko BEKO AEG AIRLUX AMICA ARTHUR MARTIN ASKO BEKO Select all OK" at bounding box center [531, 395] width 1062 height 791
type input "bos"
click at [284, 172] on div "BOSCH" at bounding box center [443, 177] width 343 height 16
drag, startPoint x: 324, startPoint y: 103, endPoint x: -294, endPoint y: 43, distance: 621.1
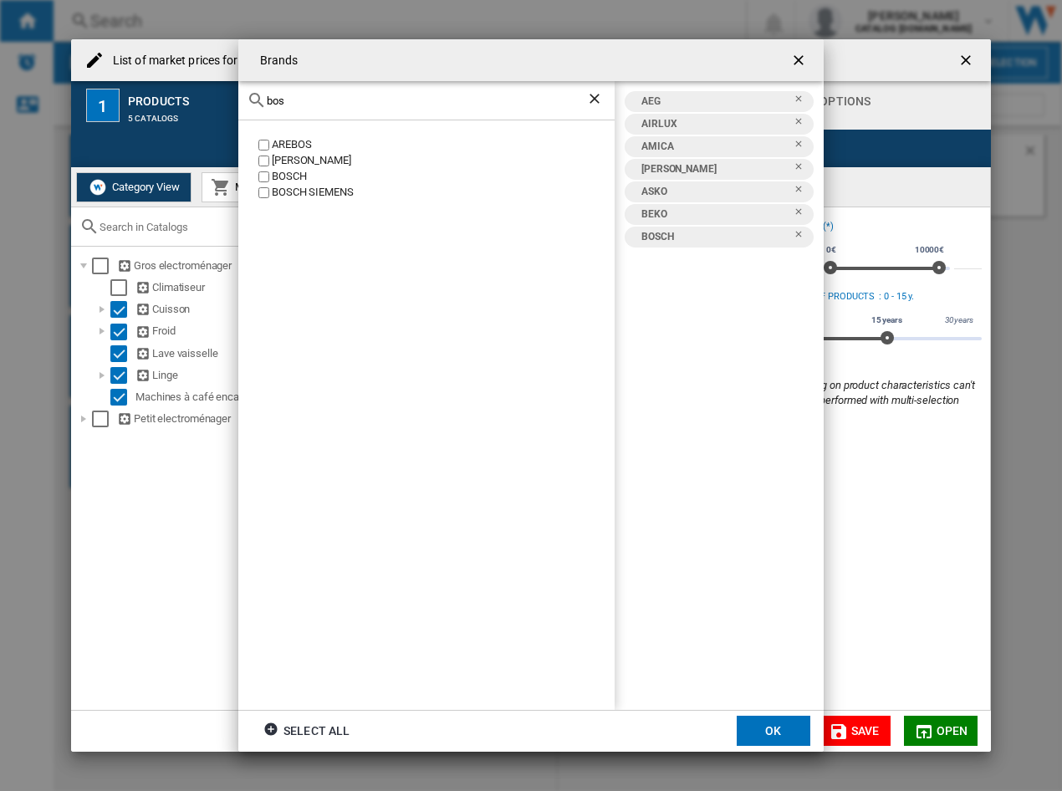
click at [0, 43] on html "In order to access Insight, please log out and log in again OK NEW Search Searc…" at bounding box center [531, 395] width 1062 height 791
type input "bra"
click at [289, 195] on div "[PERSON_NAME]" at bounding box center [443, 193] width 343 height 16
drag, startPoint x: 335, startPoint y: 100, endPoint x: 85, endPoint y: 100, distance: 250.1
click at [85, 100] on div "Brands bra BRABANTIA BRAND BRANDANI BRANDT BRANDY BEST AEG AIRLUX AMICA ARTHUR …" at bounding box center [531, 395] width 1062 height 791
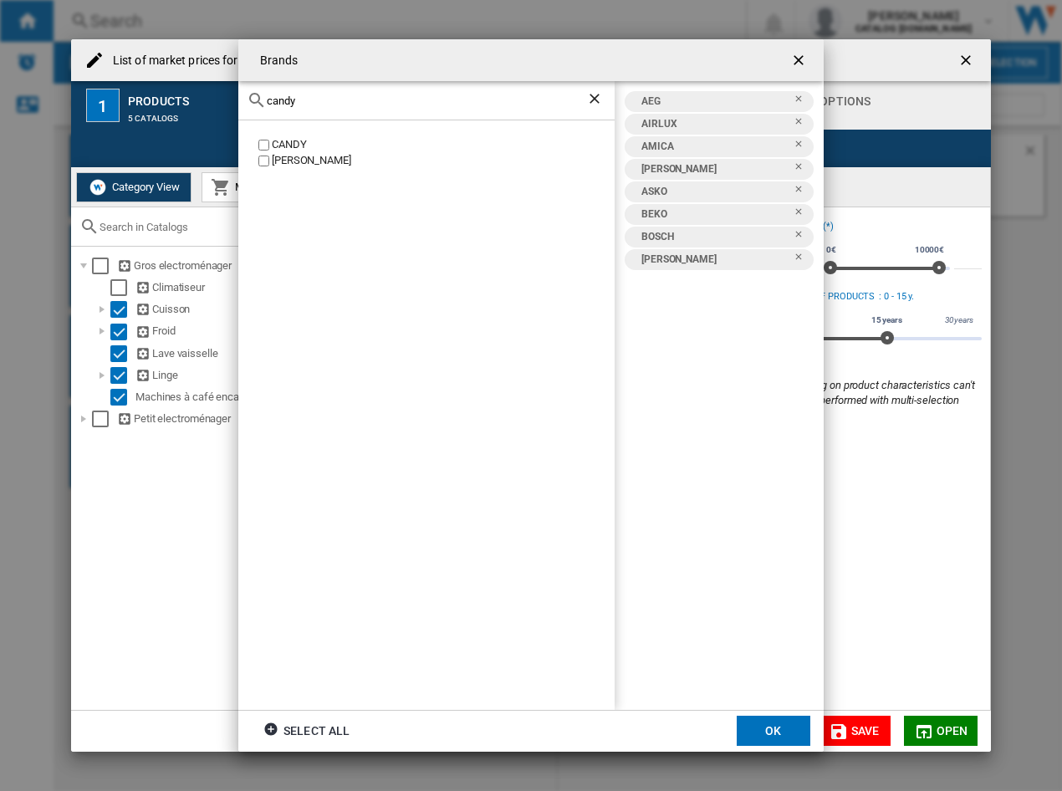
click at [274, 151] on div "CANDY" at bounding box center [443, 145] width 343 height 16
drag, startPoint x: 355, startPoint y: 93, endPoint x: 234, endPoint y: 106, distance: 121.2
click at [200, 105] on div "Brands candy CANDY CANDY HOOVER AEG AIRLUX AMICA ARTHUR MARTIN ASKO BEKO BOSCH …" at bounding box center [531, 395] width 1062 height 791
drag, startPoint x: 329, startPoint y: 106, endPoint x: -60, endPoint y: 100, distance: 389.0
click at [0, 100] on html "In order to access Insight, please log out and log in again OK NEW Search Searc…" at bounding box center [531, 395] width 1062 height 791
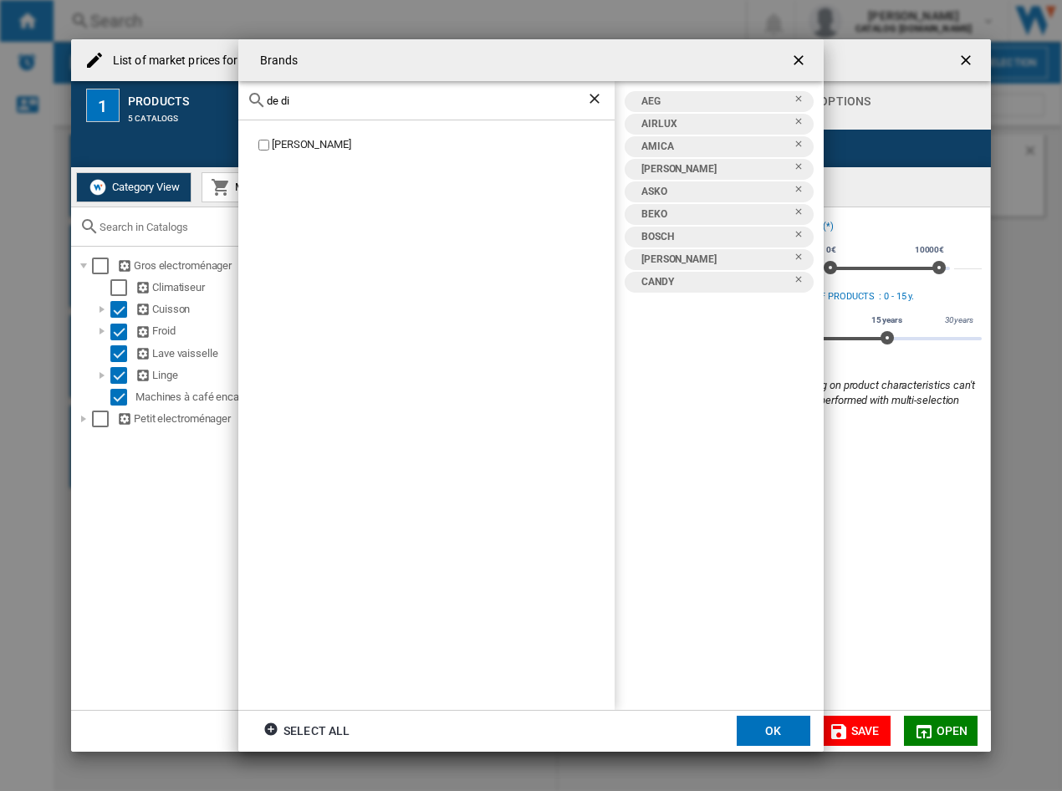
type input "de di"
click at [303, 138] on div "[PERSON_NAME]" at bounding box center [443, 145] width 343 height 16
drag, startPoint x: 309, startPoint y: 99, endPoint x: 67, endPoint y: 79, distance: 242.5
click at [67, 79] on div "Brands de di DE DIETRICH AEG AIRLUX AMICA ARTHUR MARTIN ASKO BEKO BOSCH BRANDT …" at bounding box center [531, 395] width 1062 height 791
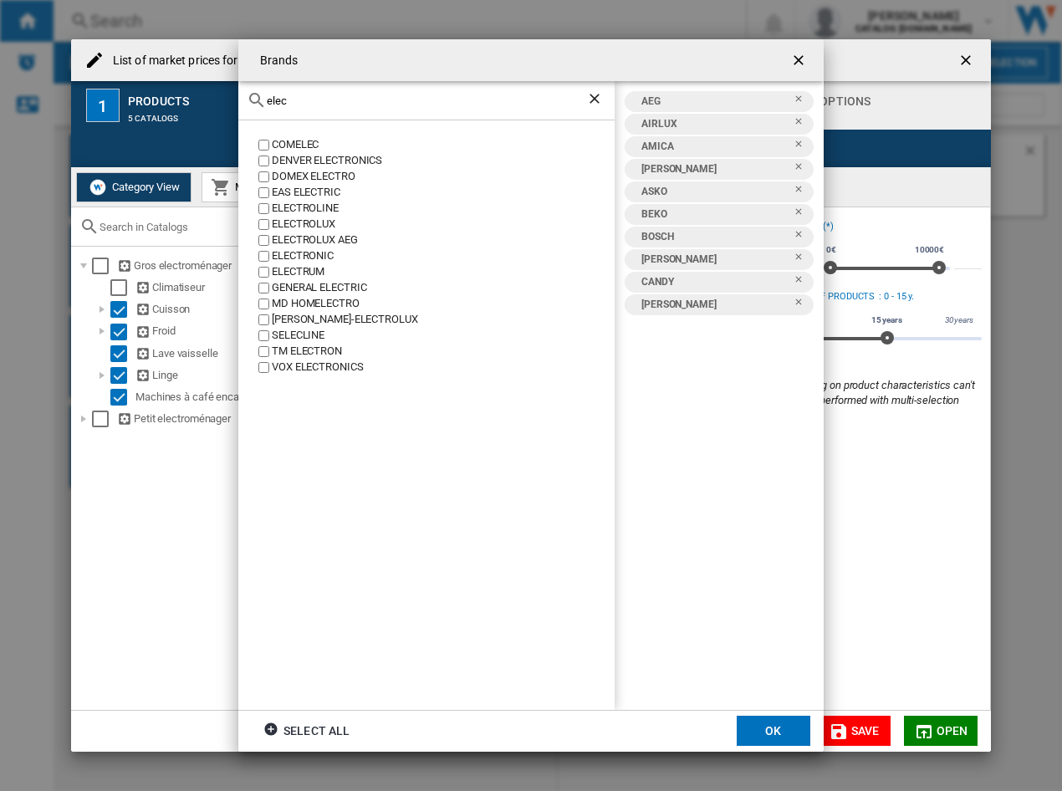
type input "elec"
click at [284, 218] on div "ELECTROLUX" at bounding box center [443, 225] width 343 height 16
drag, startPoint x: 325, startPoint y: 95, endPoint x: 153, endPoint y: 102, distance: 171.6
click at [153, 102] on div "Brands elec COMELEC DENVER ELECTRONICS DOMEX ELECTRO EAS ELECTRIC ELECTROLINE E…" at bounding box center [531, 395] width 1062 height 791
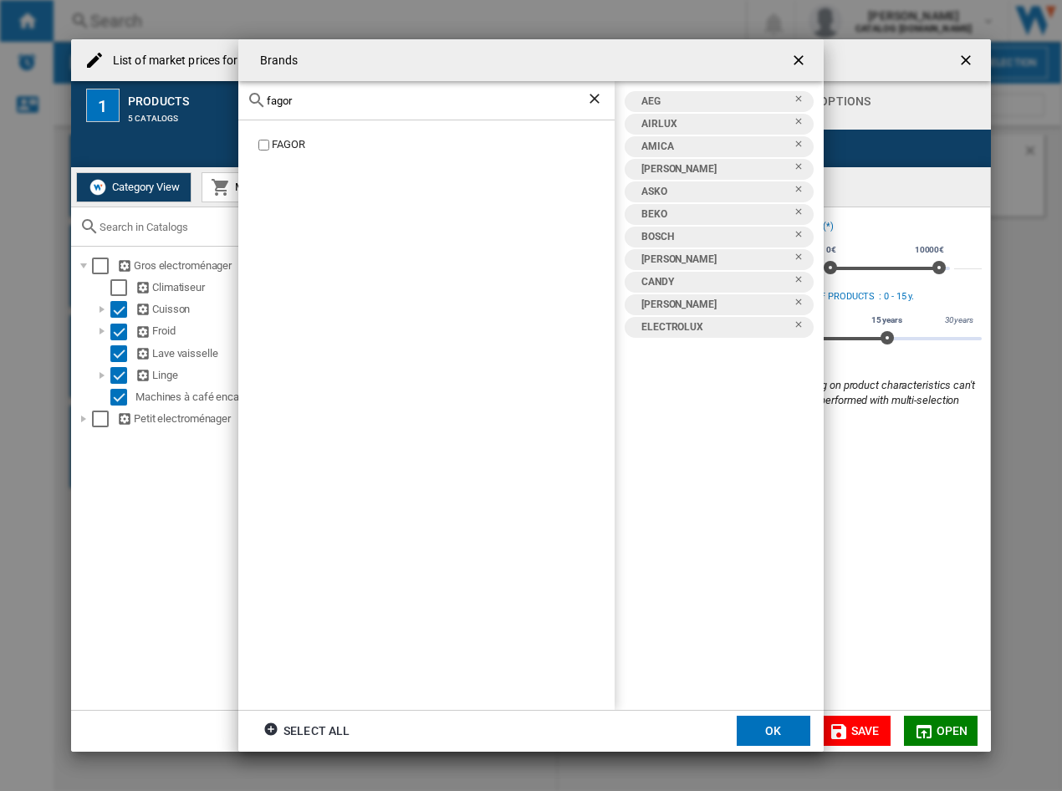
click at [267, 152] on label "FAGOR" at bounding box center [435, 145] width 360 height 16
drag, startPoint x: 315, startPoint y: 103, endPoint x: 0, endPoint y: 75, distance: 316.6
click at [0, 75] on div "Brands fagor FAGOR AEG AIRLUX AMICA ARTHUR MARTIN ASKO BEKO BOSCH BRANDT CANDY …" at bounding box center [531, 395] width 1062 height 791
type input "faure"
click at [283, 142] on div "FAURE" at bounding box center [443, 145] width 343 height 16
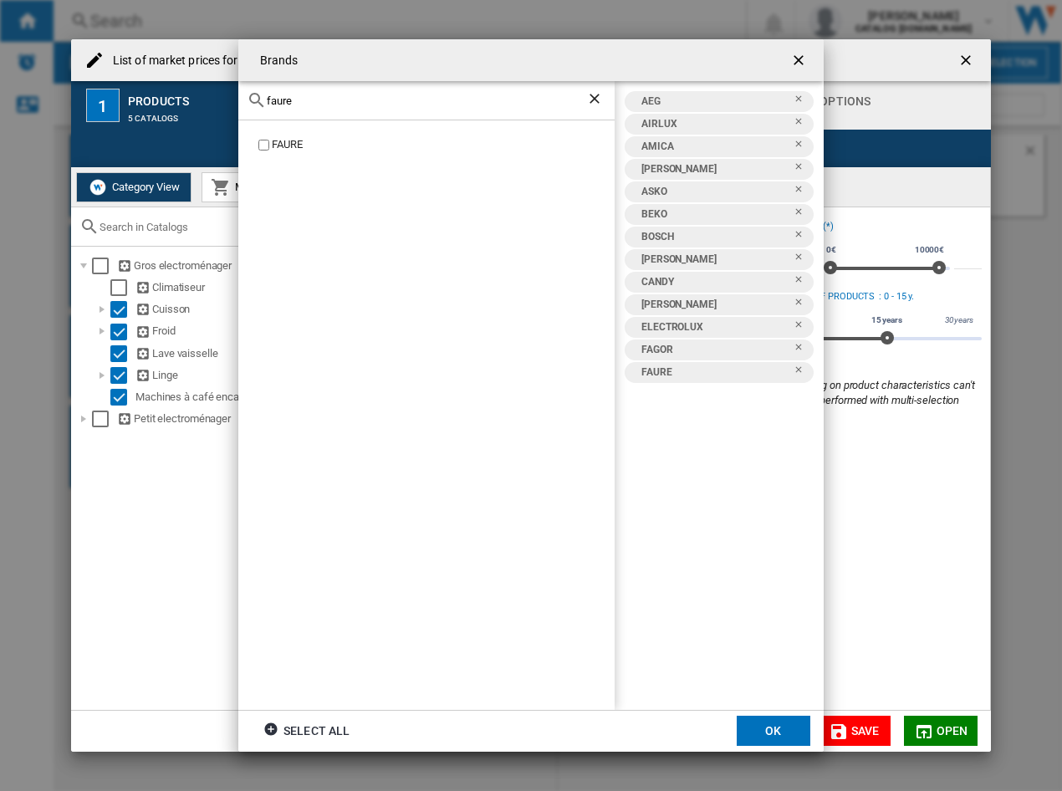
drag, startPoint x: 323, startPoint y: 104, endPoint x: 49, endPoint y: 104, distance: 273.5
click at [49, 104] on div "Brands faure FAURE AEG AIRLUX AMICA ARTHUR MARTIN ASKO BEKO BOSCH BRANDT CANDY …" at bounding box center [531, 395] width 1062 height 791
type input "gag"
click at [267, 151] on label "GAGGENAU" at bounding box center [435, 145] width 360 height 16
drag, startPoint x: 308, startPoint y: 105, endPoint x: 130, endPoint y: 90, distance: 178.0
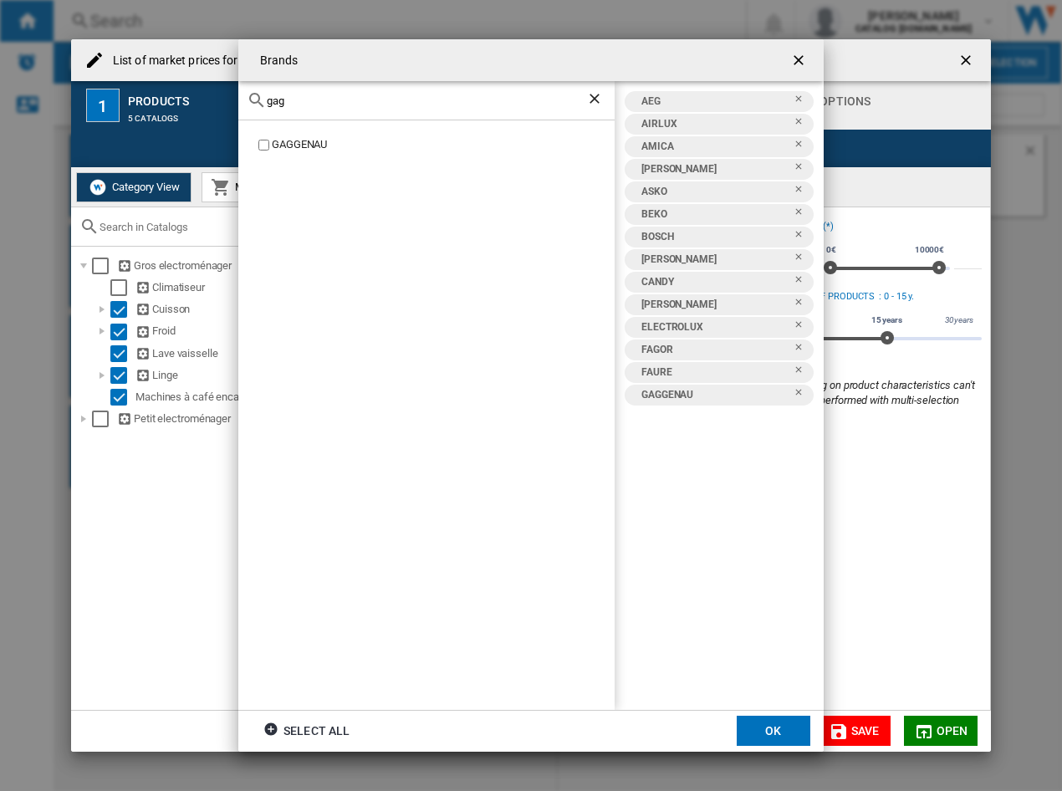
click at [130, 90] on div "Brands gag GAGGENAU AEG AIRLUX AMICA ARTHUR MARTIN ASKO BEKO BOSCH BRANDT CANDY…" at bounding box center [531, 395] width 1062 height 791
type input "grun"
click at [283, 147] on div "GRUNDIG" at bounding box center [443, 145] width 343 height 16
drag, startPoint x: 299, startPoint y: 110, endPoint x: 65, endPoint y: 98, distance: 234.5
click at [65, 98] on div "Brands grun GRUNDIG GRUNKEL AEG AIRLUX AMICA ARTHUR MARTIN ASKO BEKO BOSCH BRAN…" at bounding box center [531, 395] width 1062 height 791
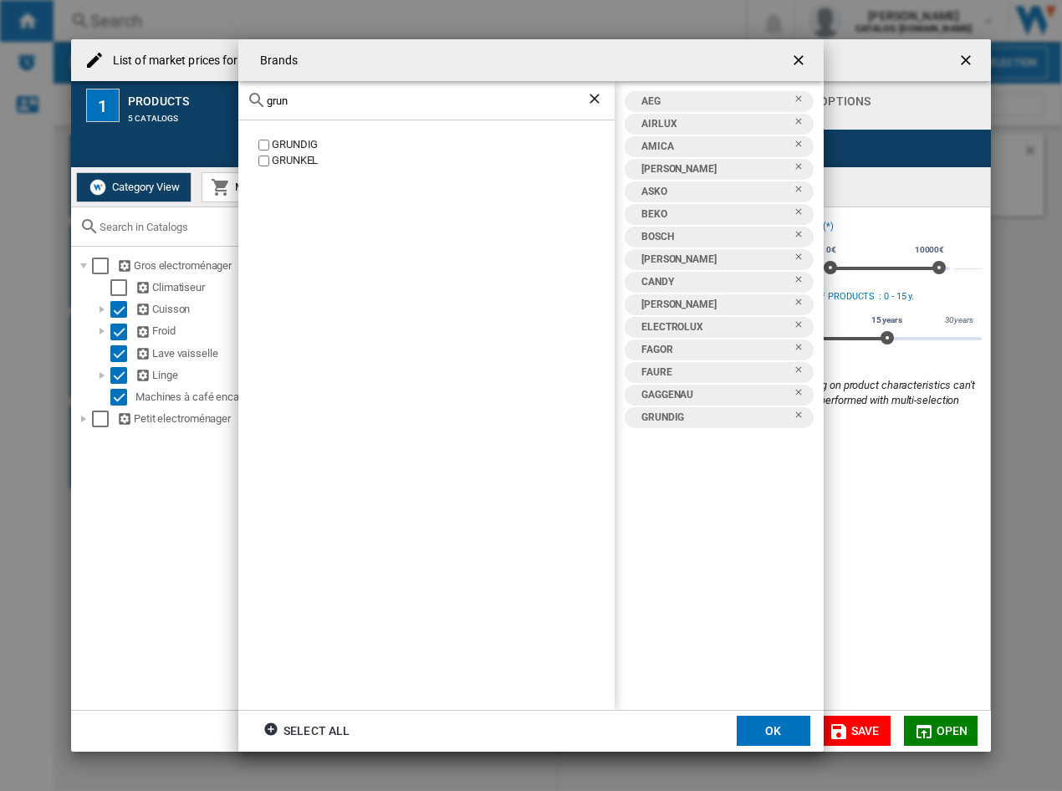
drag, startPoint x: 315, startPoint y: 106, endPoint x: -22, endPoint y: 102, distance: 336.3
click at [0, 102] on html "In order to access Insight, please log out and log in again OK NEW Search Searc…" at bounding box center [531, 395] width 1062 height 791
type input "haier"
click at [273, 145] on div "HAIER" at bounding box center [443, 145] width 343 height 16
drag, startPoint x: 289, startPoint y: 103, endPoint x: 90, endPoint y: 100, distance: 198.3
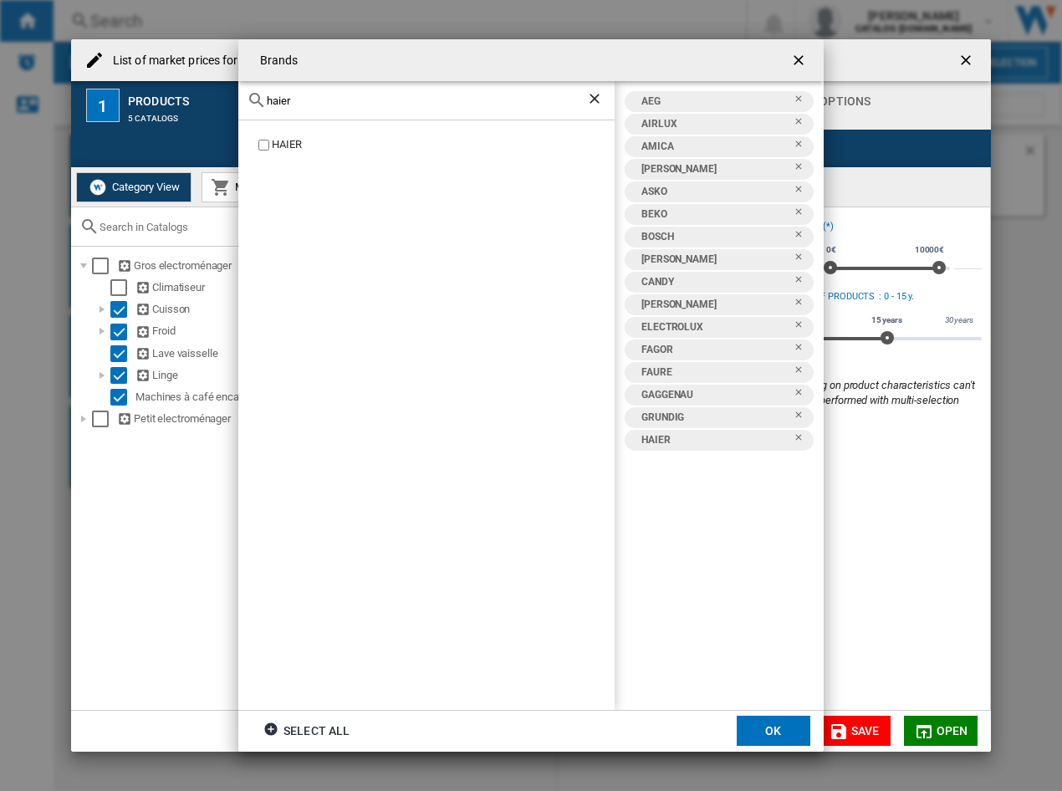
click at [100, 105] on div "Brands haier HAIER AEG AIRLUX AMICA ARTHUR MARTIN ASKO BEKO BOSCH BRANDT CANDY …" at bounding box center [531, 395] width 1062 height 791
type input "g"
type input "h"
type input "hise"
click at [275, 147] on div "HISENSE" at bounding box center [443, 145] width 343 height 16
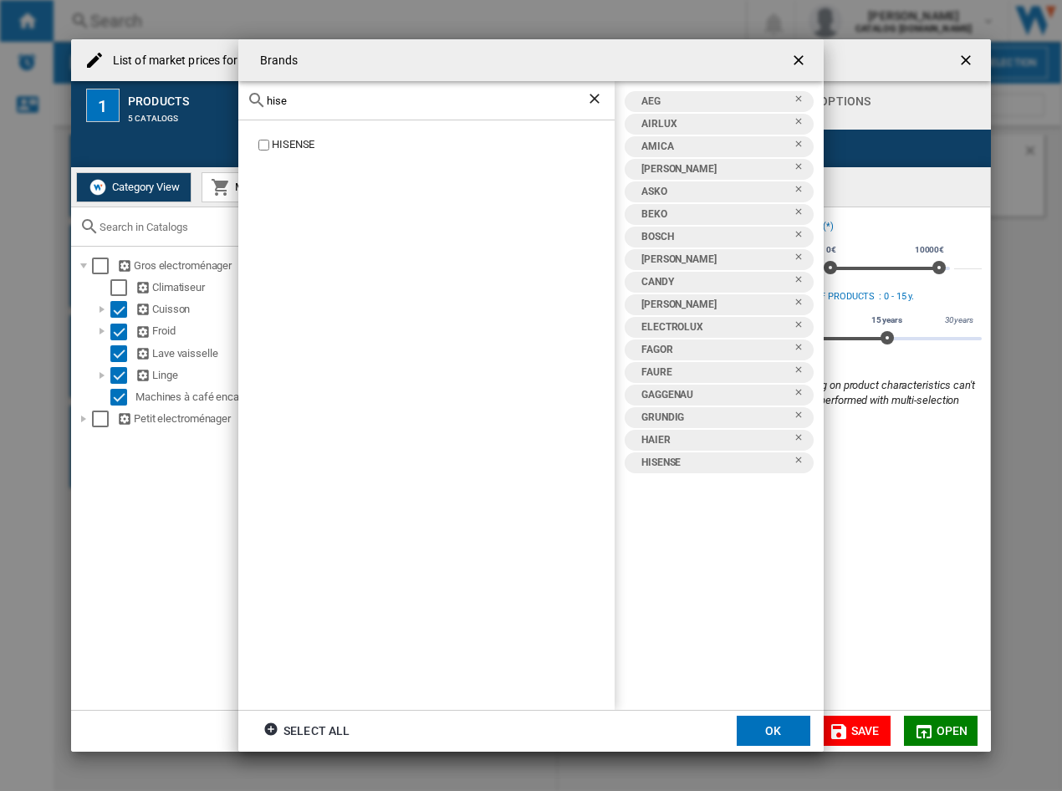
drag, startPoint x: 350, startPoint y: 110, endPoint x: 287, endPoint y: 98, distance: 63.8
click at [287, 98] on div "hise" at bounding box center [426, 100] width 376 height 39
drag, startPoint x: 296, startPoint y: 104, endPoint x: -120, endPoint y: 59, distance: 418.2
click at [0, 59] on html "In order to access Insight, please log out and log in again OK NEW Search Searc…" at bounding box center [531, 395] width 1062 height 791
type input "hot"
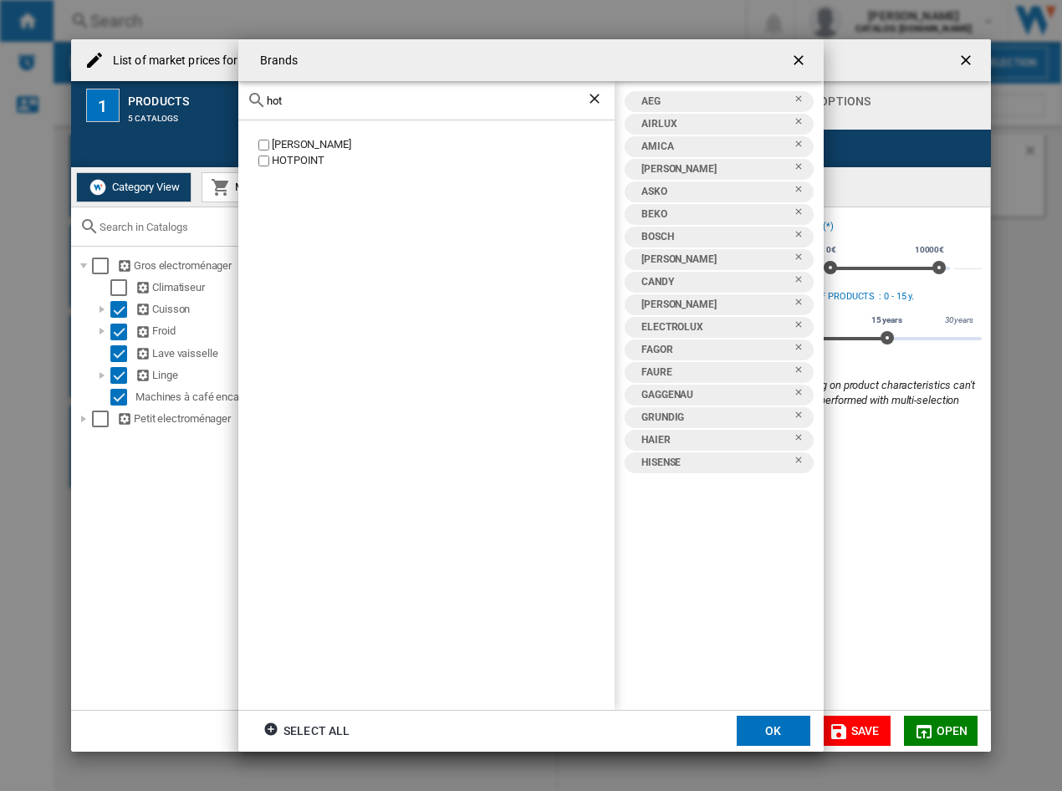
click at [292, 165] on div "HOTPOINT" at bounding box center [443, 161] width 343 height 16
drag, startPoint x: 295, startPoint y: 101, endPoint x: 156, endPoint y: 95, distance: 139.0
click at [156, 95] on div "Brands hot EFBE SCHOTT HOTPOINT AEG AIRLUX AMICA ARTHUR MARTIN ASKO BEKO BOSCH …" at bounding box center [531, 395] width 1062 height 791
drag, startPoint x: 335, startPoint y: 99, endPoint x: -6, endPoint y: 90, distance: 341.4
click at [0, 90] on html "In order to access Insight, please log out and log in again OK NEW Search Searc…" at bounding box center [531, 395] width 1062 height 791
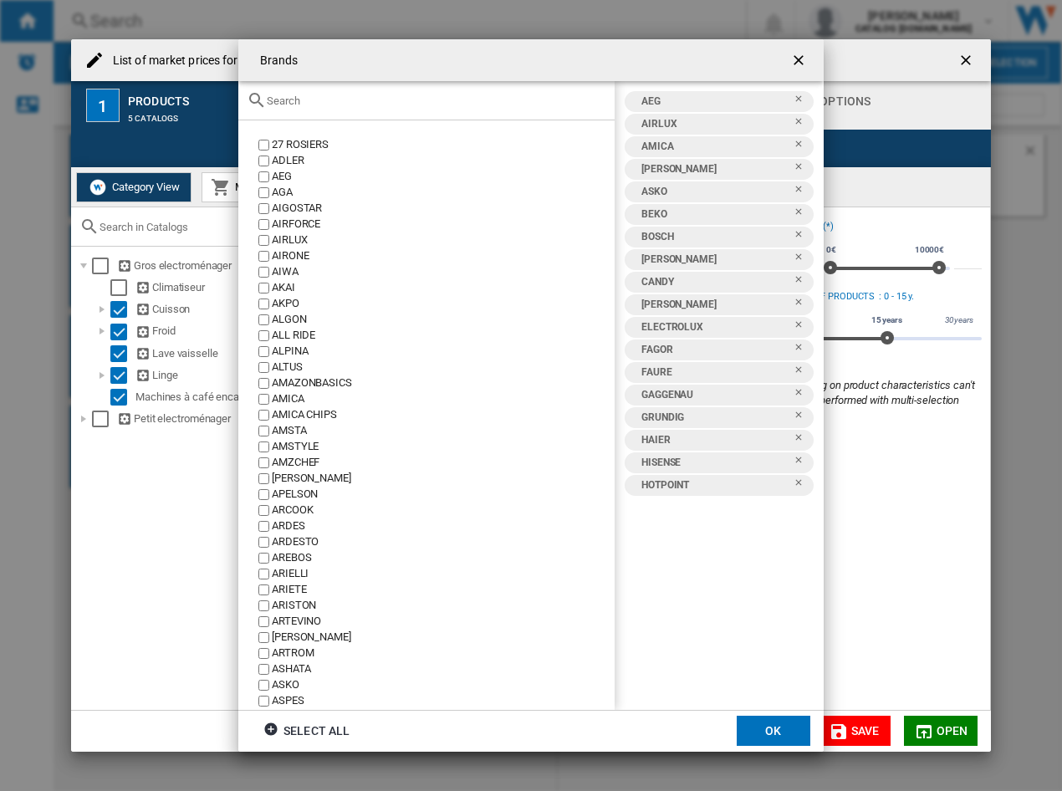
click at [299, 108] on div "Brands 27 ..." at bounding box center [426, 100] width 376 height 39
click at [300, 98] on input "Brands 27 ..." at bounding box center [437, 101] width 340 height 13
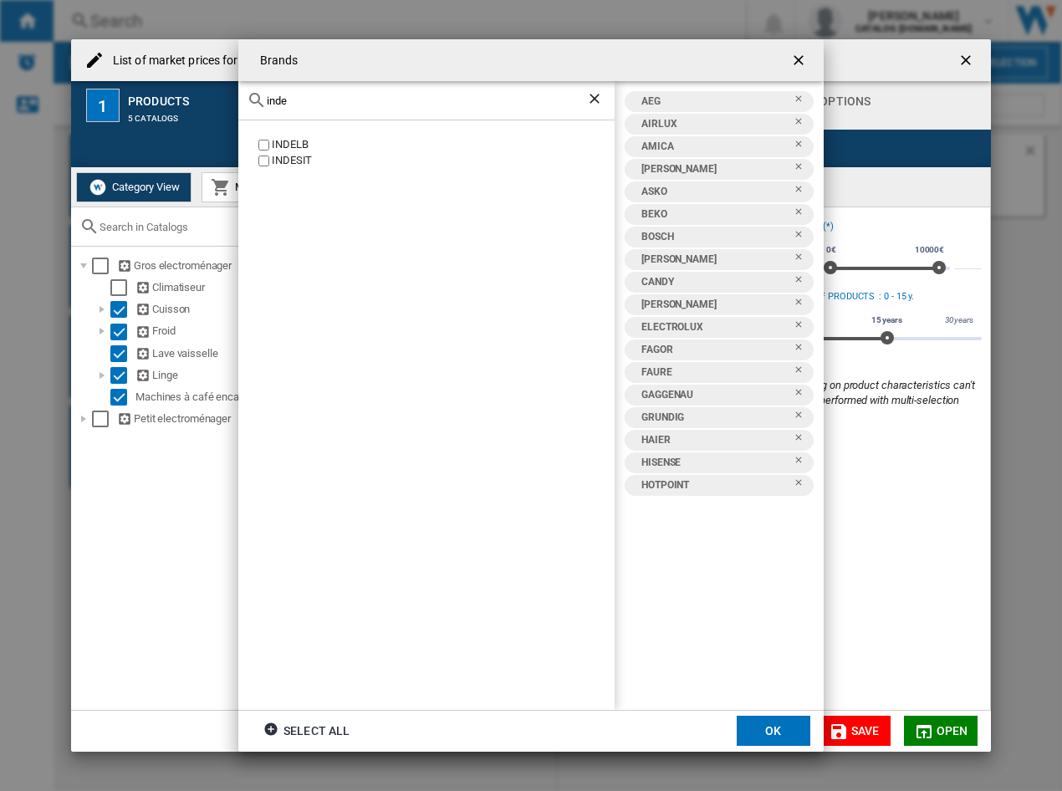
type input "inde"
click at [298, 157] on div "INDESIT" at bounding box center [443, 161] width 343 height 16
drag, startPoint x: 315, startPoint y: 108, endPoint x: 296, endPoint y: 100, distance: 21.0
click at [289, 100] on div "inde" at bounding box center [426, 100] width 376 height 39
drag, startPoint x: 300, startPoint y: 100, endPoint x: 187, endPoint y: 97, distance: 113.0
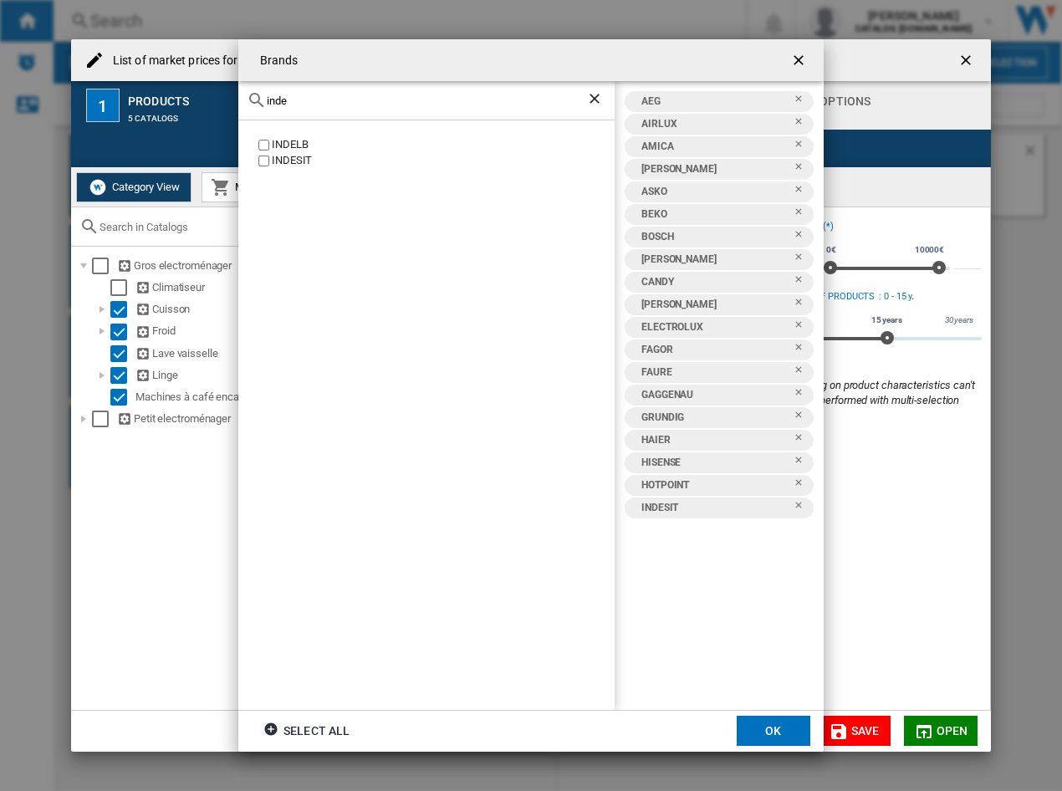
click at [187, 97] on div "Brands inde INDELB INDESIT AEG AIRLUX AMICA ARTHUR MARTIN ASKO BEKO BOSCH BRAND…" at bounding box center [531, 395] width 1062 height 791
type input "ju"
click at [284, 141] on div "[PERSON_NAME]" at bounding box center [443, 145] width 343 height 16
click at [333, 103] on input "ju" at bounding box center [427, 101] width 320 height 13
drag, startPoint x: 338, startPoint y: 115, endPoint x: 317, endPoint y: 108, distance: 22.2
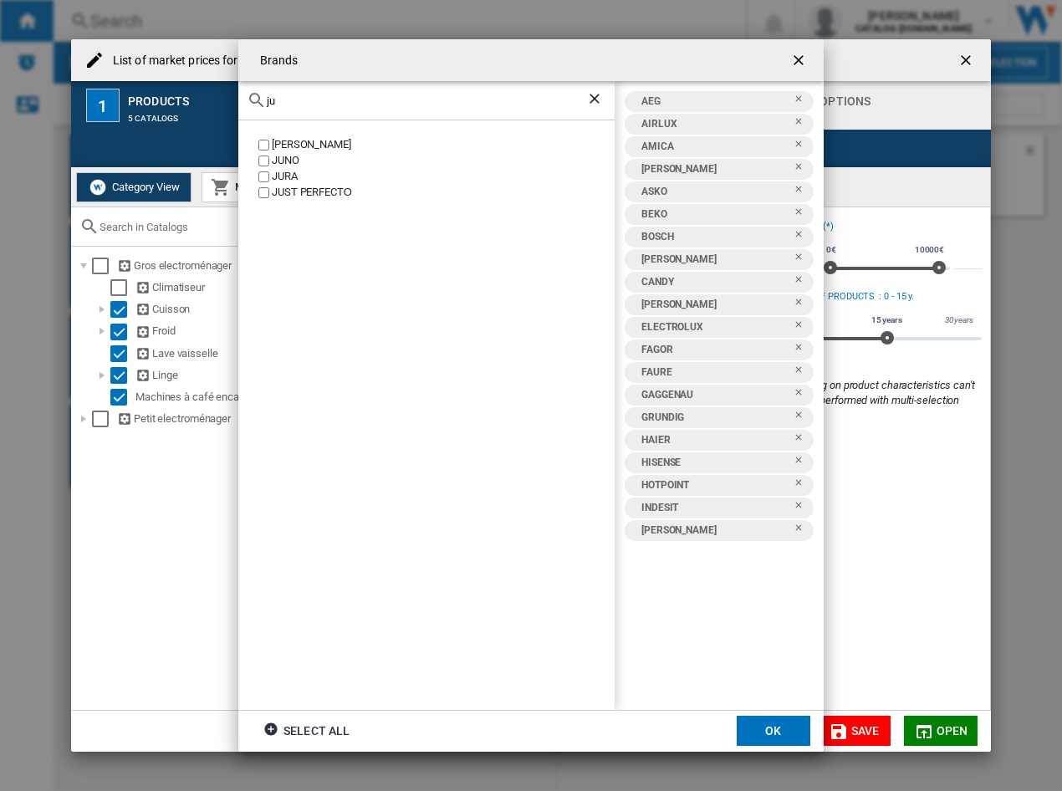
click at [317, 108] on div "ju" at bounding box center [426, 100] width 376 height 39
drag, startPoint x: 325, startPoint y: 101, endPoint x: 102, endPoint y: 100, distance: 223.3
click at [102, 100] on div "Brands ju JUNKER JUNO JURA JUST PERFECTО AEG AIRLUX AMICA ARTHUR MARTIN ASKO BE…" at bounding box center [531, 395] width 1062 height 791
type input "kitc"
click at [308, 229] on div "KITCHENAID" at bounding box center [443, 225] width 343 height 16
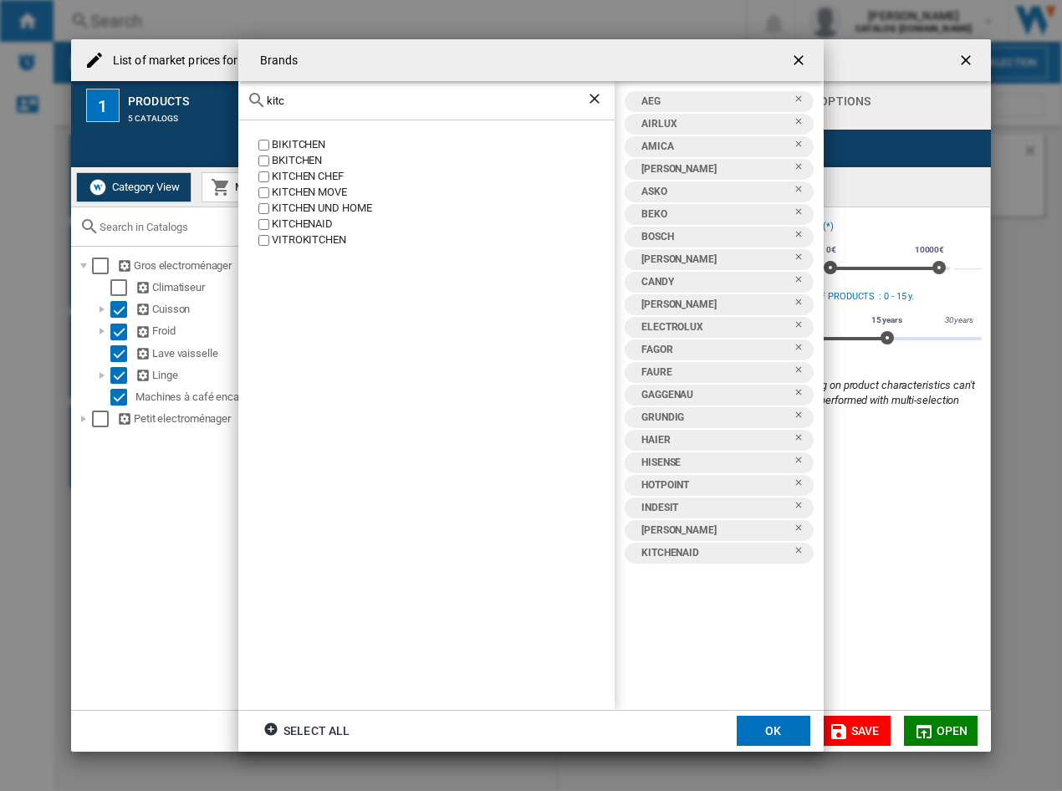
click at [299, 100] on div "kitc" at bounding box center [426, 100] width 376 height 39
drag, startPoint x: 298, startPoint y: 99, endPoint x: -176, endPoint y: 43, distance: 477.6
click at [0, 43] on html "In order to access Insight, please log out and log in again OK NEW Search Searc…" at bounding box center [531, 395] width 1062 height 791
type input "laur"
drag, startPoint x: 289, startPoint y: 146, endPoint x: 313, endPoint y: 140, distance: 24.1
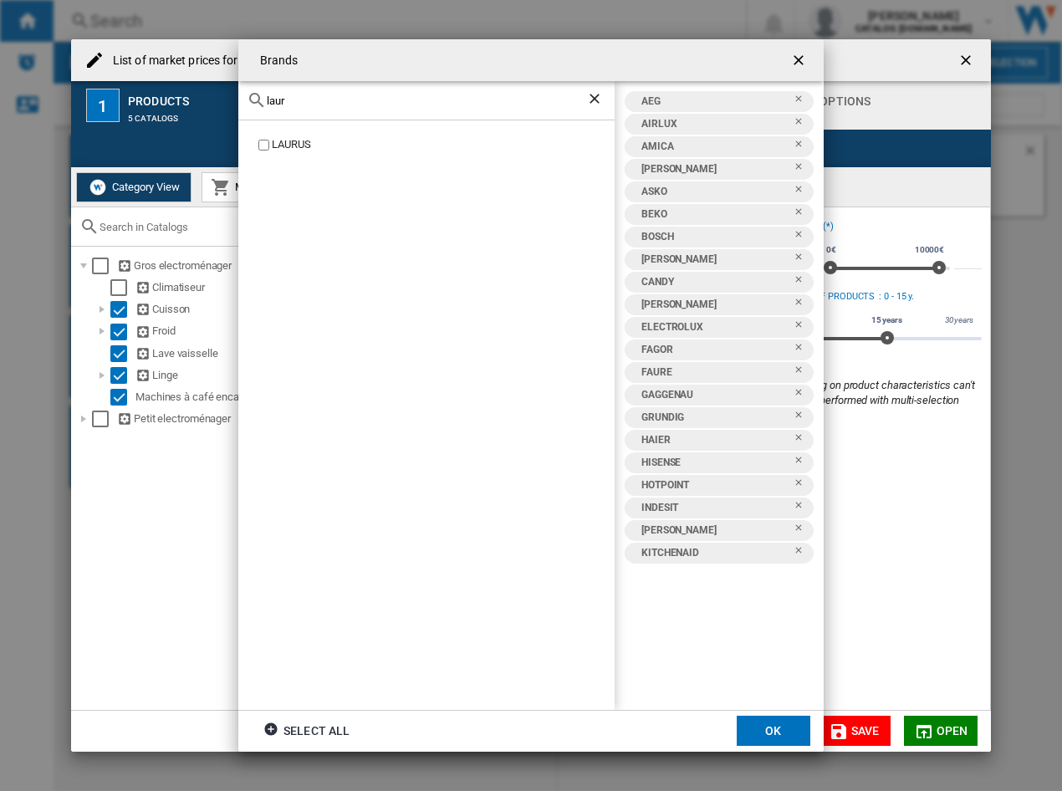
click at [290, 146] on div "LAURUS" at bounding box center [443, 145] width 343 height 16
drag, startPoint x: 317, startPoint y: 90, endPoint x: 299, endPoint y: 100, distance: 19.8
click at [272, 88] on div "laur" at bounding box center [426, 100] width 376 height 39
drag, startPoint x: 305, startPoint y: 102, endPoint x: -17, endPoint y: 84, distance: 322.5
click at [0, 84] on html "In order to access Insight, please log out and log in again OK NEW Search Searc…" at bounding box center [531, 395] width 1062 height 791
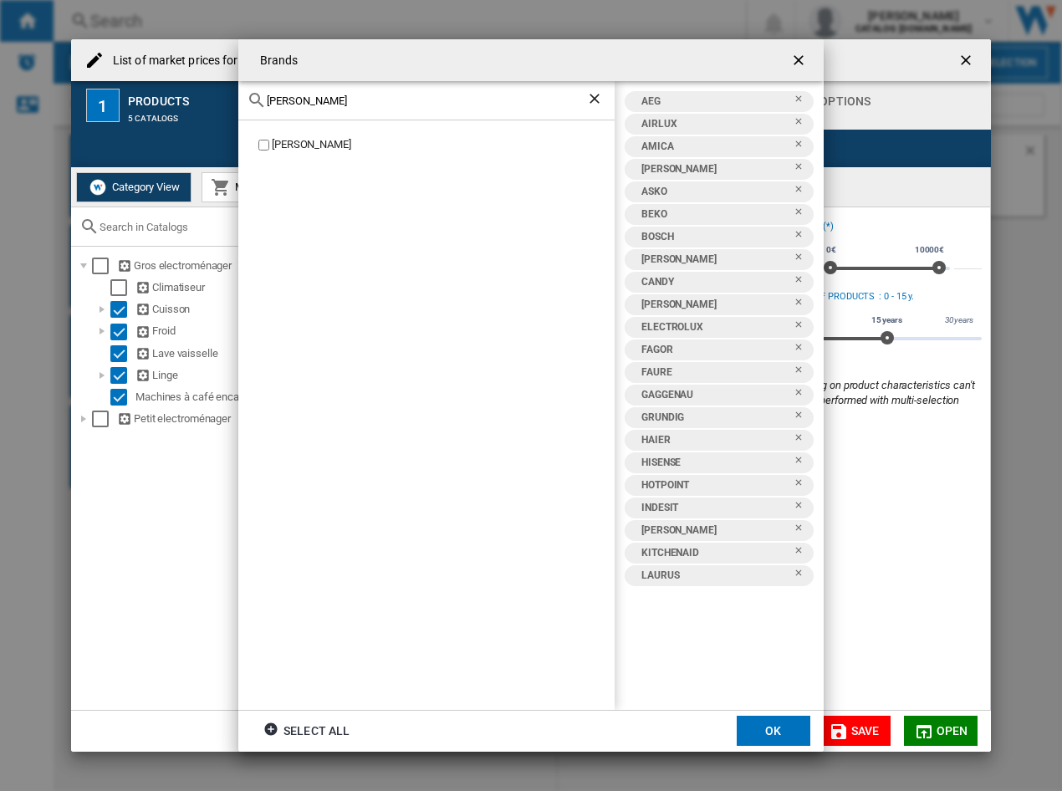
click at [301, 147] on div "[PERSON_NAME]" at bounding box center [443, 145] width 343 height 16
click at [311, 99] on input "leon" at bounding box center [427, 101] width 320 height 13
drag, startPoint x: 316, startPoint y: 101, endPoint x: -7, endPoint y: 82, distance: 323.4
click at [0, 82] on html "In order to access Insight, please log out and log in again OK NEW Search Searc…" at bounding box center [531, 395] width 1062 height 791
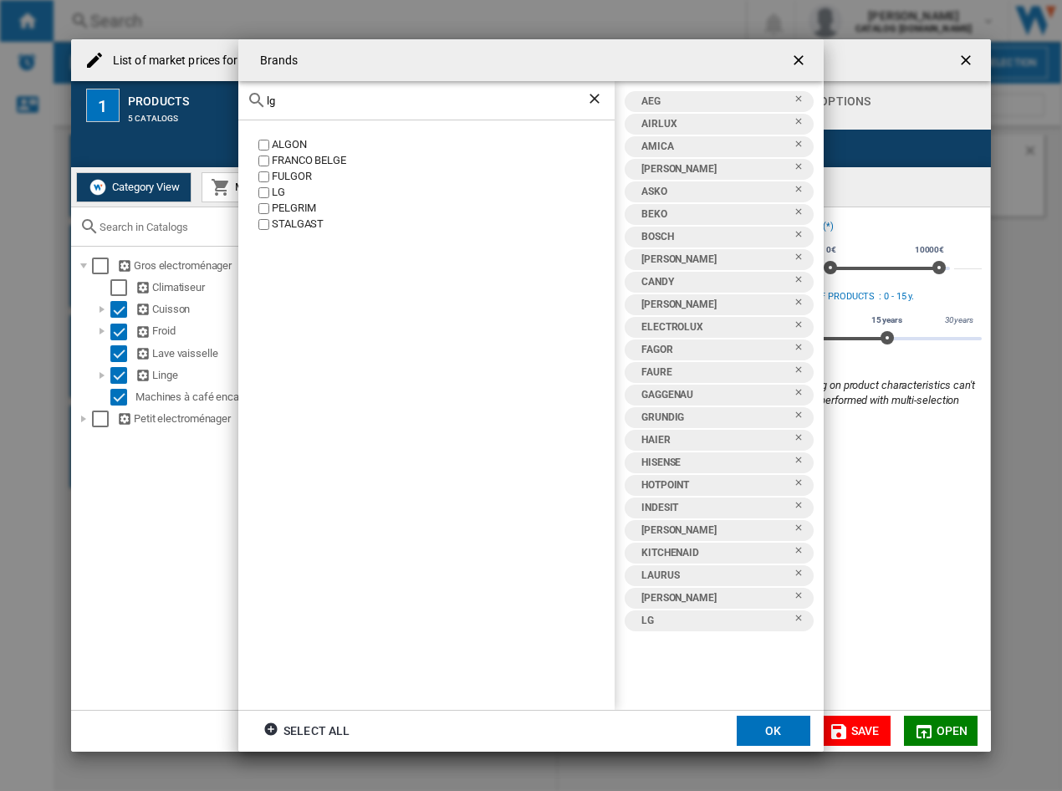
click at [313, 90] on div "lg" at bounding box center [426, 100] width 376 height 39
drag, startPoint x: 325, startPoint y: 100, endPoint x: -1, endPoint y: 86, distance: 326.5
click at [0, 86] on html "In order to access Insight, please log out and log in again OK NEW Search Searc…" at bounding box center [531, 395] width 1062 height 791
click at [276, 147] on div "MIDEA" at bounding box center [443, 145] width 343 height 16
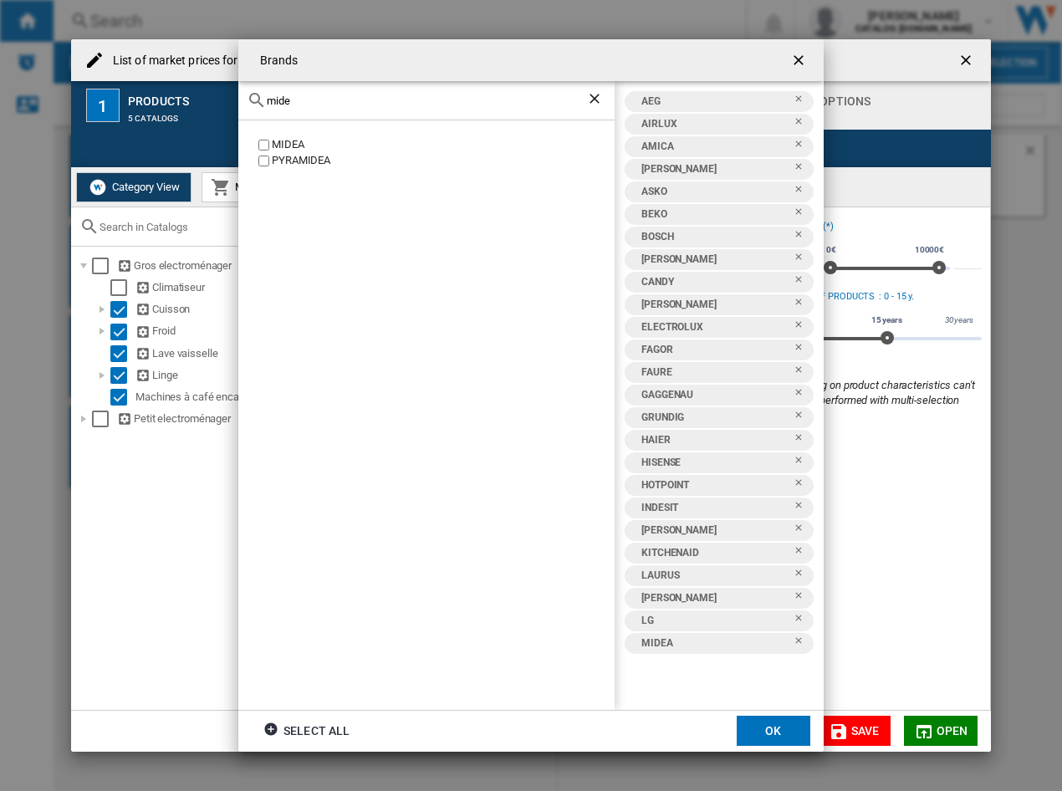
drag, startPoint x: 343, startPoint y: 100, endPoint x: 55, endPoint y: 82, distance: 288.3
click at [55, 82] on div "Brands mide MIDEA PYRAMIDEA AEG AIRLUX AMICA ARTHUR MARTIN ASKO BEKO BOSCH BRAN…" at bounding box center [531, 395] width 1062 height 791
type input "miele"
click at [281, 147] on div "MIELE" at bounding box center [443, 145] width 343 height 16
drag, startPoint x: 358, startPoint y: 100, endPoint x: -1, endPoint y: 80, distance: 359.4
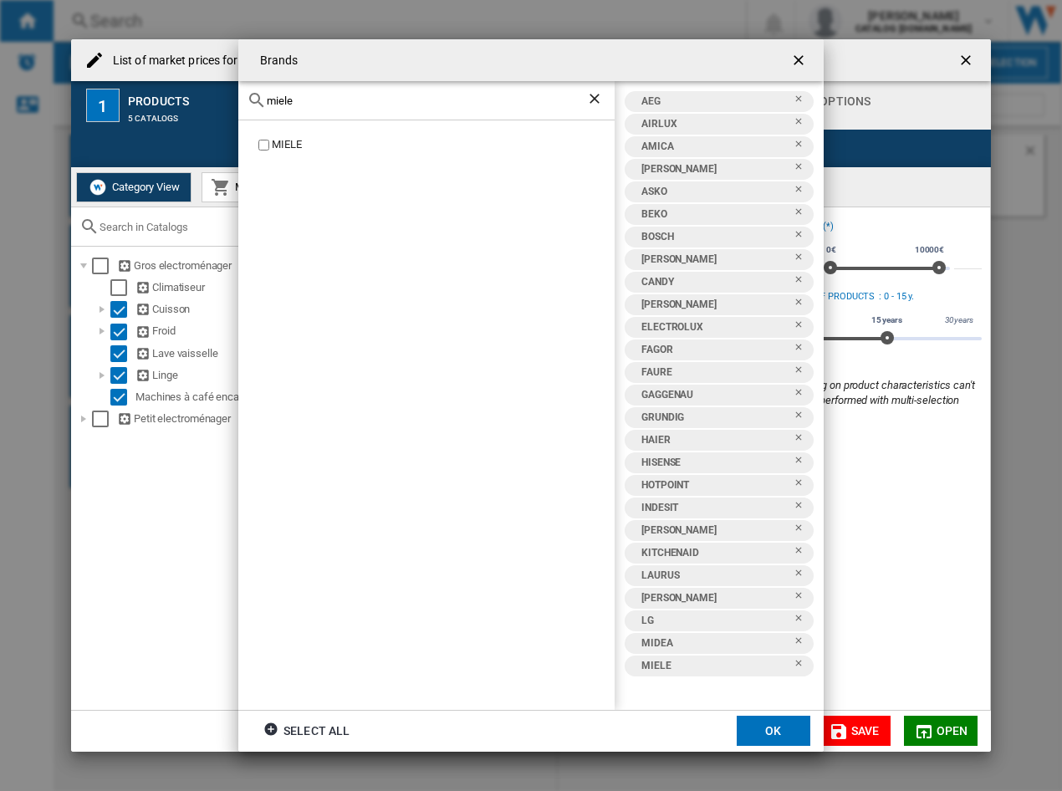
click at [0, 80] on html "In order to access Insight, please log out and log in again OK NEW Search Searc…" at bounding box center [531, 395] width 1062 height 791
type input "neff"
drag, startPoint x: 281, startPoint y: 144, endPoint x: 293, endPoint y: 141, distance: 12.2
click at [281, 143] on div "[PERSON_NAME]" at bounding box center [443, 145] width 343 height 16
drag, startPoint x: 325, startPoint y: 105, endPoint x: 36, endPoint y: 80, distance: 289.6
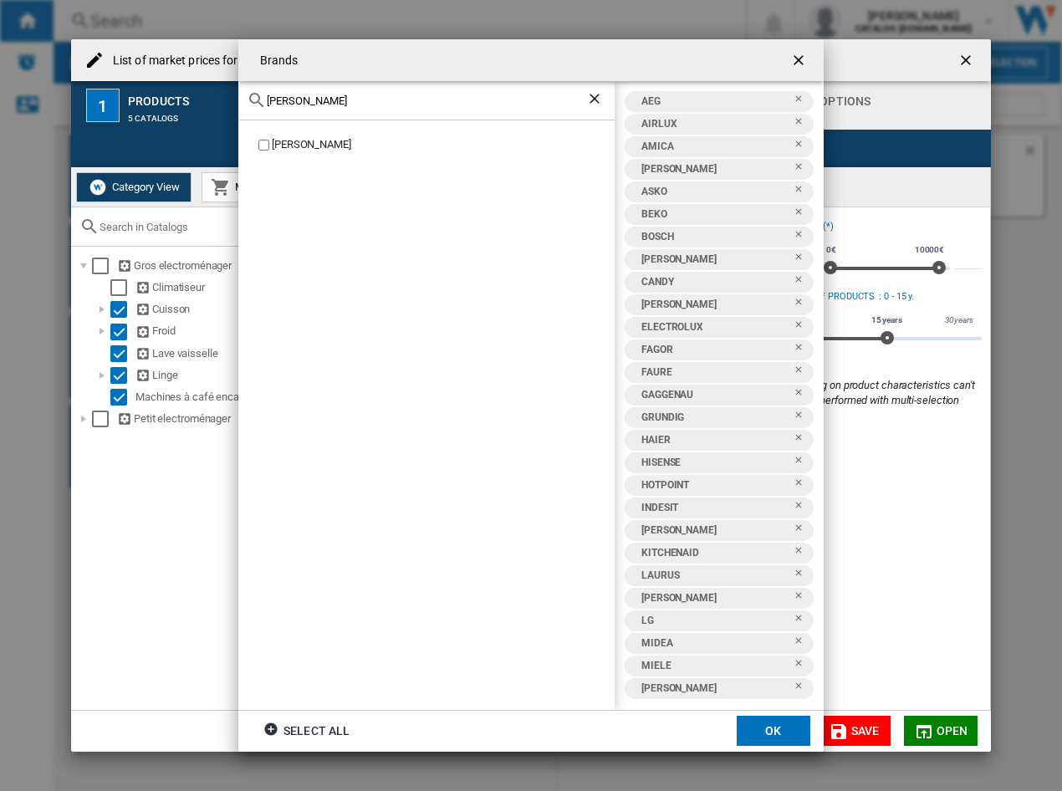
click at [36, 82] on div "Brands neff NEFF AEG AIRLUX AMICA ARTHUR MARTIN ASKO BEKO BOSCH BRANDT CANDY DE…" at bounding box center [531, 395] width 1062 height 791
type input "progres"
click at [292, 150] on div "PROGRESS" at bounding box center [443, 145] width 343 height 16
drag, startPoint x: 334, startPoint y: 105, endPoint x: 310, endPoint y: 102, distance: 23.7
click at [309, 100] on div "progres" at bounding box center [426, 100] width 376 height 39
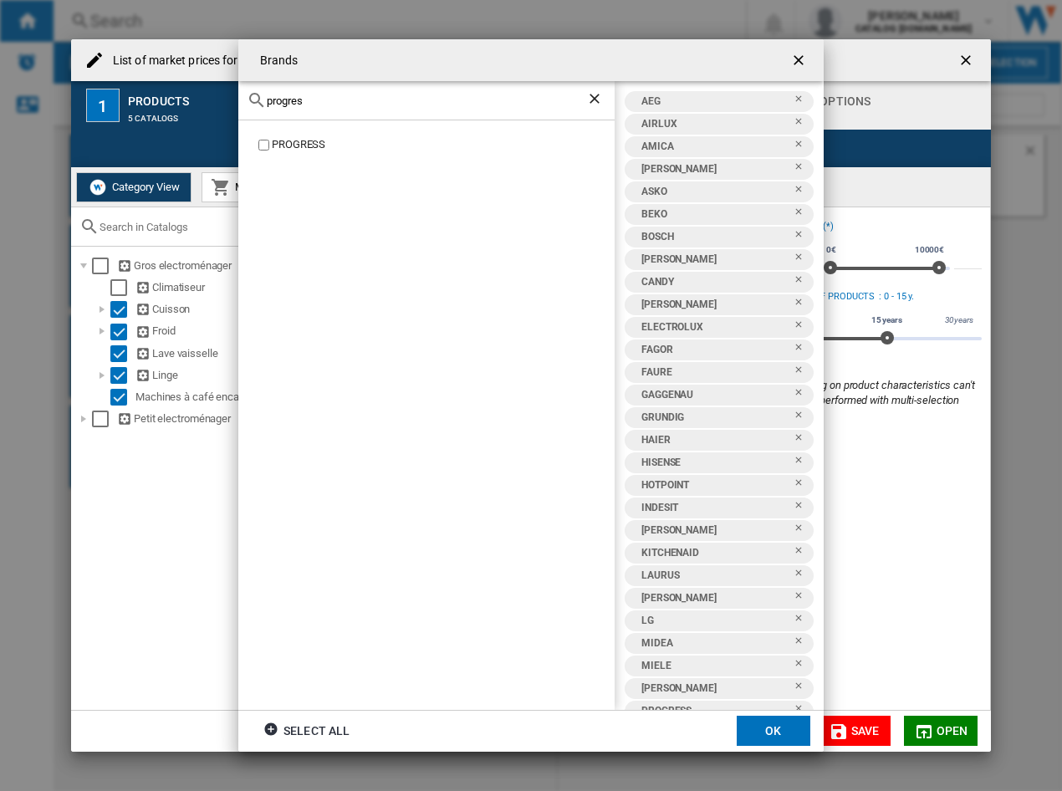
drag, startPoint x: 322, startPoint y: 104, endPoint x: -117, endPoint y: 72, distance: 440.3
click at [0, 72] on html "In order to access Insight, please log out and log in again OK NEW Search Searc…" at bounding box center [531, 395] width 1062 height 791
type input "ros"
click at [277, 205] on div "ROSIERES" at bounding box center [443, 209] width 343 height 16
drag, startPoint x: 341, startPoint y: 99, endPoint x: -124, endPoint y: 75, distance: 465.7
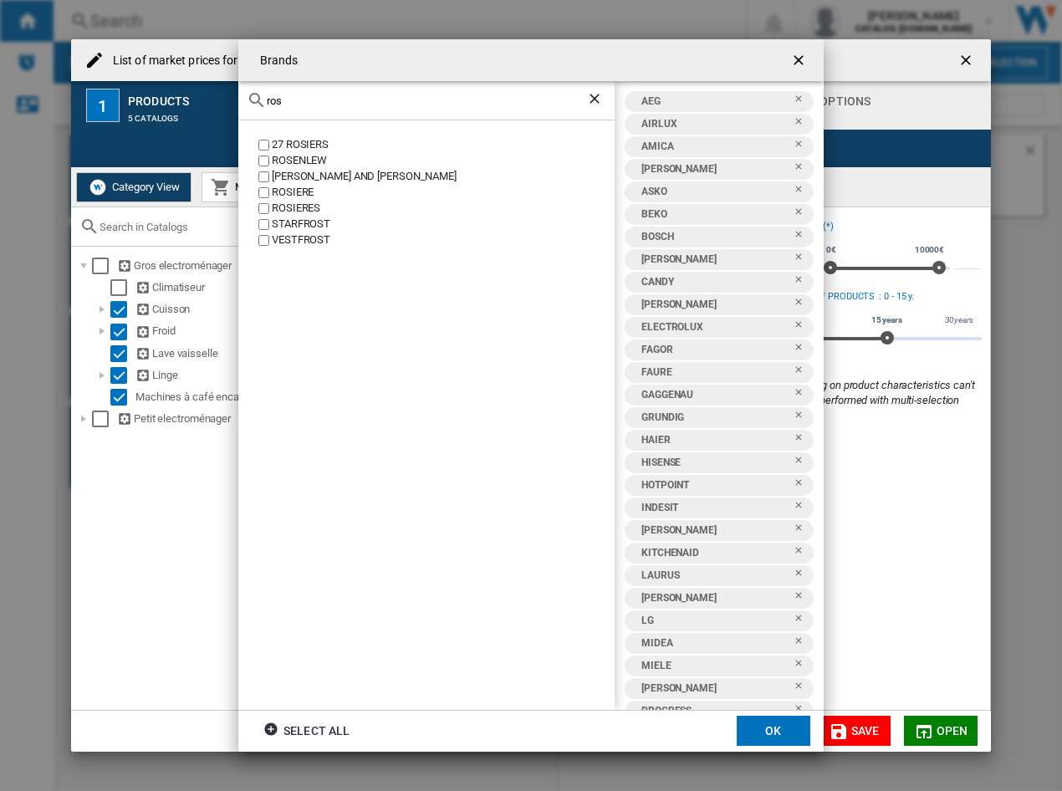
click at [0, 75] on html "In order to access Insight, please log out and log in again OK NEW Search Searc…" at bounding box center [531, 395] width 1062 height 791
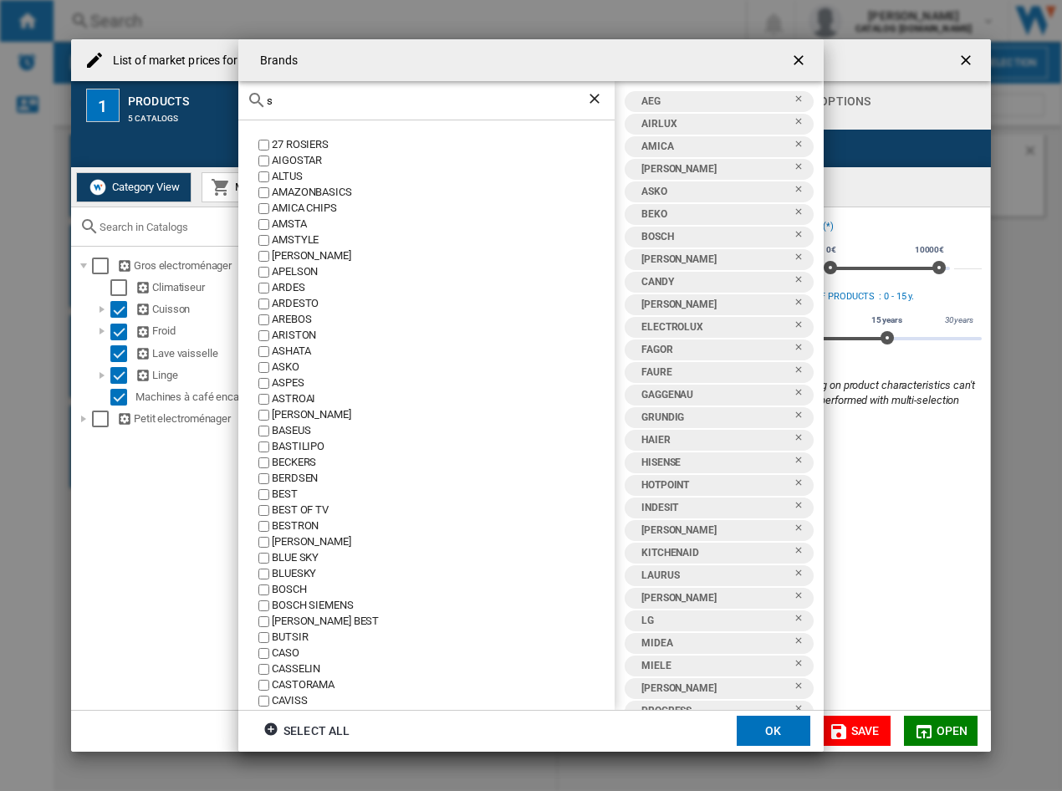
type input "sa"
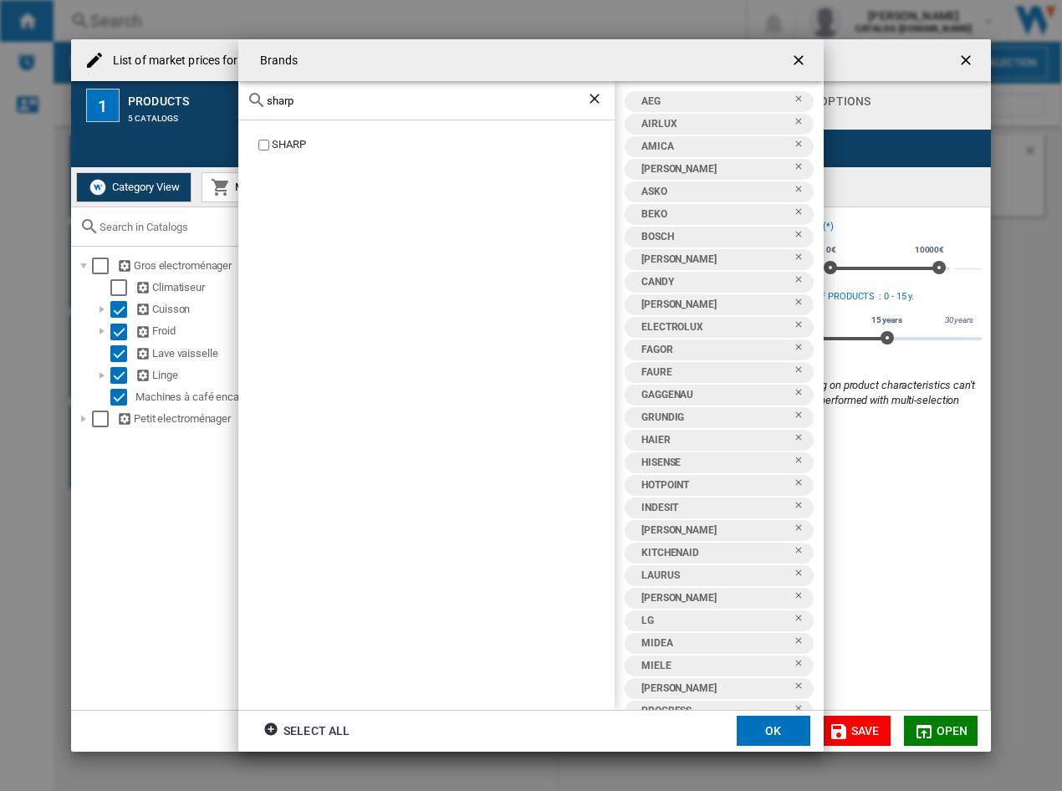
type input "sharp"
click at [294, 138] on div "SHARP" at bounding box center [443, 145] width 343 height 16
drag, startPoint x: 336, startPoint y: 100, endPoint x: -174, endPoint y: 49, distance: 512.9
click at [0, 49] on html "In order to access Insight, please log out and log in again OK NEW Search Searc…" at bounding box center [531, 395] width 1062 height 791
type input "siem"
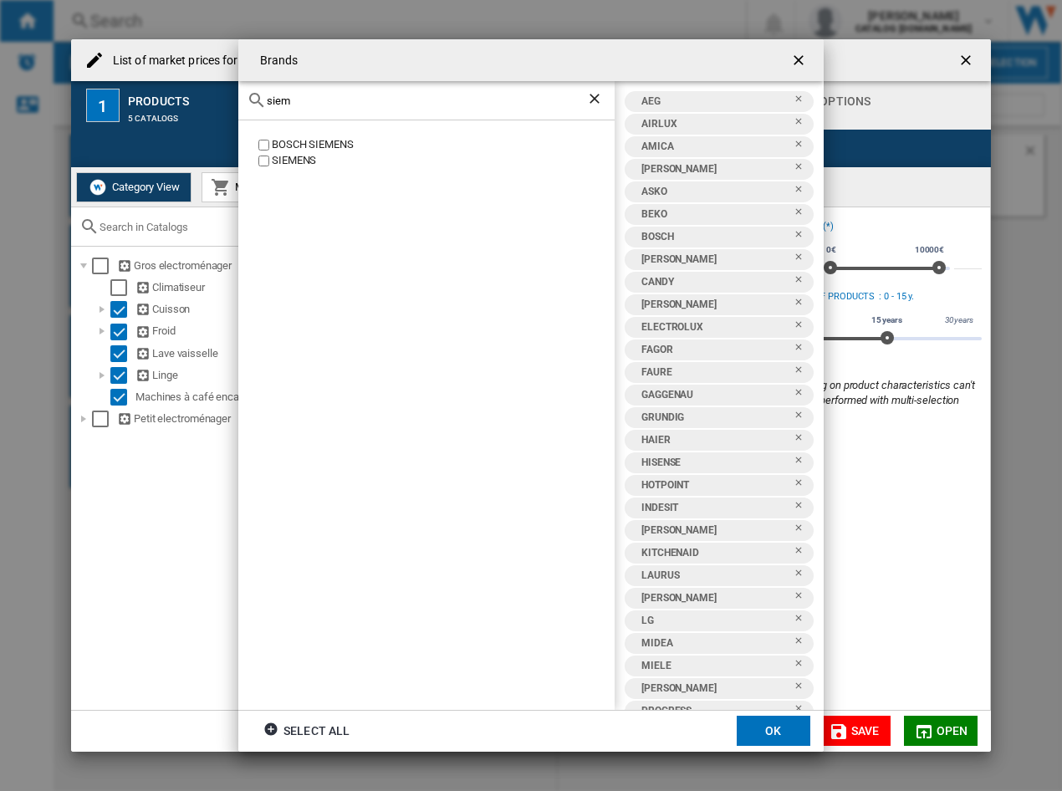
click at [294, 162] on div "SIEMENS" at bounding box center [443, 161] width 343 height 16
drag, startPoint x: 340, startPoint y: 110, endPoint x: 212, endPoint y: 88, distance: 129.8
click at [212, 88] on div "Brands siem BOSCH SIEMENS SIEMENS AEG AIRLUX AMICA ARTHUR MARTIN ASKO BEKO BOSC…" at bounding box center [531, 395] width 1062 height 791
drag, startPoint x: 311, startPoint y: 95, endPoint x: -286, endPoint y: 13, distance: 602.8
click at [0, 13] on html "In order to access Insight, please log out and log in again OK NEW Search Searc…" at bounding box center [531, 395] width 1062 height 791
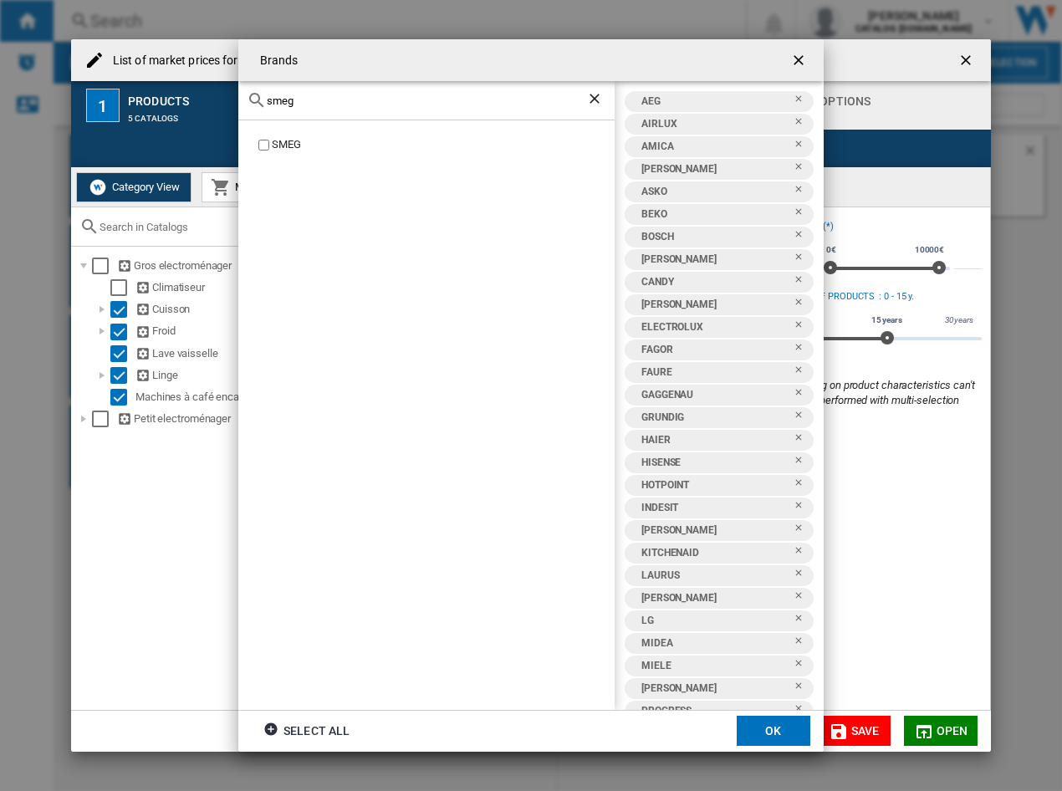
type input "smeg"
click at [272, 146] on label "SMEG" at bounding box center [435, 145] width 360 height 16
click at [380, 105] on div "smeg" at bounding box center [426, 100] width 376 height 39
click at [379, 105] on input "smeg" at bounding box center [427, 101] width 320 height 13
drag, startPoint x: 376, startPoint y: 104, endPoint x: -300, endPoint y: 70, distance: 677.5
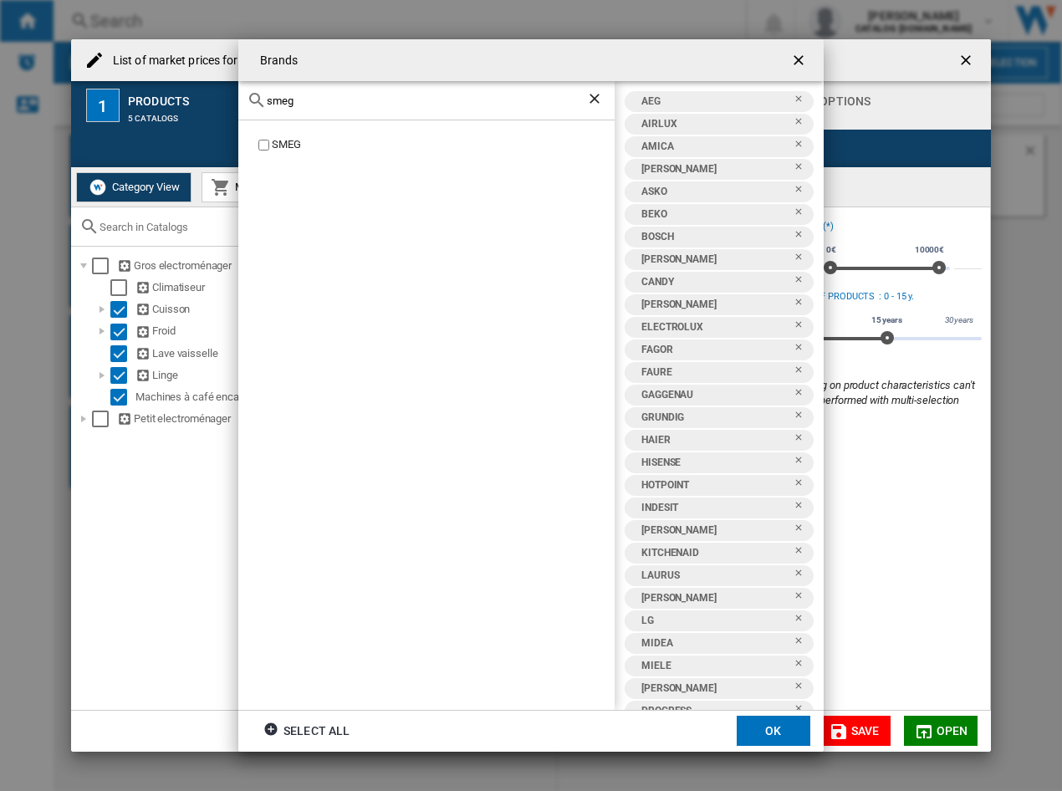
click at [0, 70] on html "In order to access Insight, please log out and log in again OK NEW Search Searc…" at bounding box center [531, 395] width 1062 height 791
type input "teka"
click at [273, 161] on div "TEKA" at bounding box center [443, 161] width 343 height 16
drag, startPoint x: 320, startPoint y: 94, endPoint x: -158, endPoint y: 79, distance: 478.7
click at [0, 79] on html "In order to access Insight, please log out and log in again OK NEW Search Searc…" at bounding box center [531, 395] width 1062 height 791
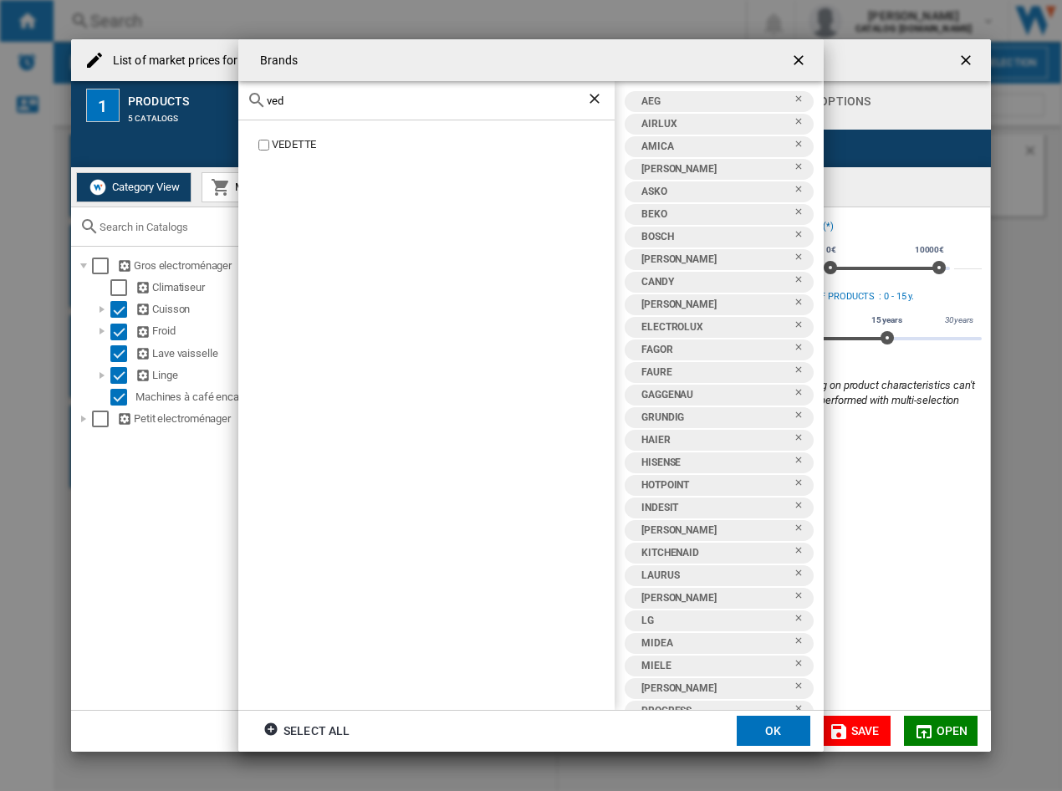
type input "ved"
click at [299, 140] on div "VEDETTE" at bounding box center [443, 145] width 343 height 16
drag, startPoint x: 325, startPoint y: 96, endPoint x: 4, endPoint y: 95, distance: 320.4
click at [7, 95] on div "Brands ved VEDETTE AEG AIRLUX AMICA ARTHUR MARTIN ASKO BEKO BOSCH BRANDT CANDY …" at bounding box center [531, 395] width 1062 height 791
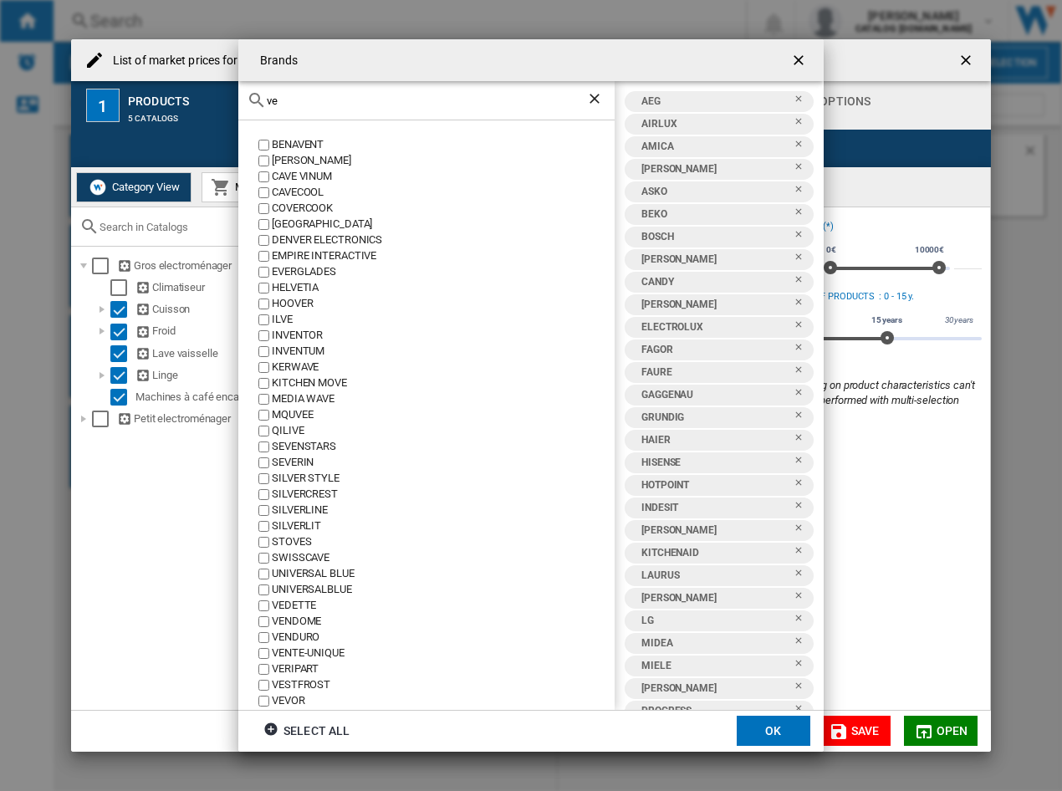
type input "v"
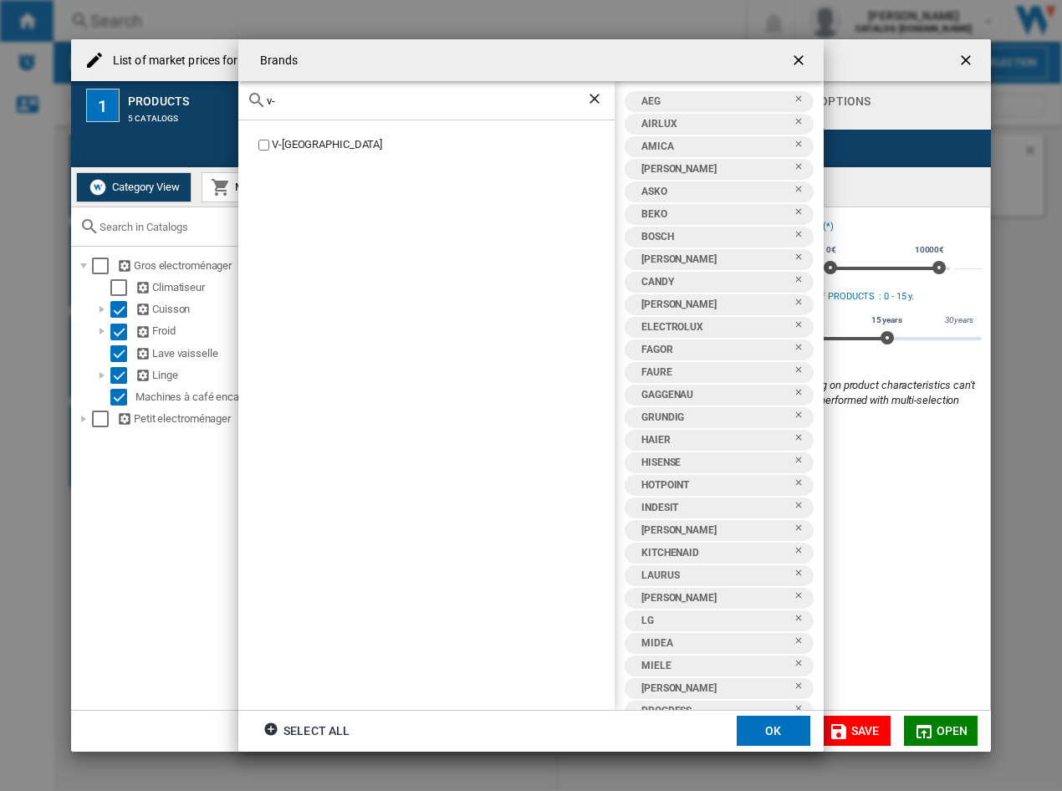
type input "v-"
click at [281, 151] on div "V-[GEOGRAPHIC_DATA]" at bounding box center [443, 145] width 343 height 16
drag, startPoint x: 319, startPoint y: 102, endPoint x: 145, endPoint y: 97, distance: 174.1
click at [151, 100] on div "Brands v- V-ZUG AEG AIRLUX AMICA ARTHUR MARTIN ASKO BEKO BOSCH BRANDT CANDY DE …" at bounding box center [531, 395] width 1062 height 791
type input "wes"
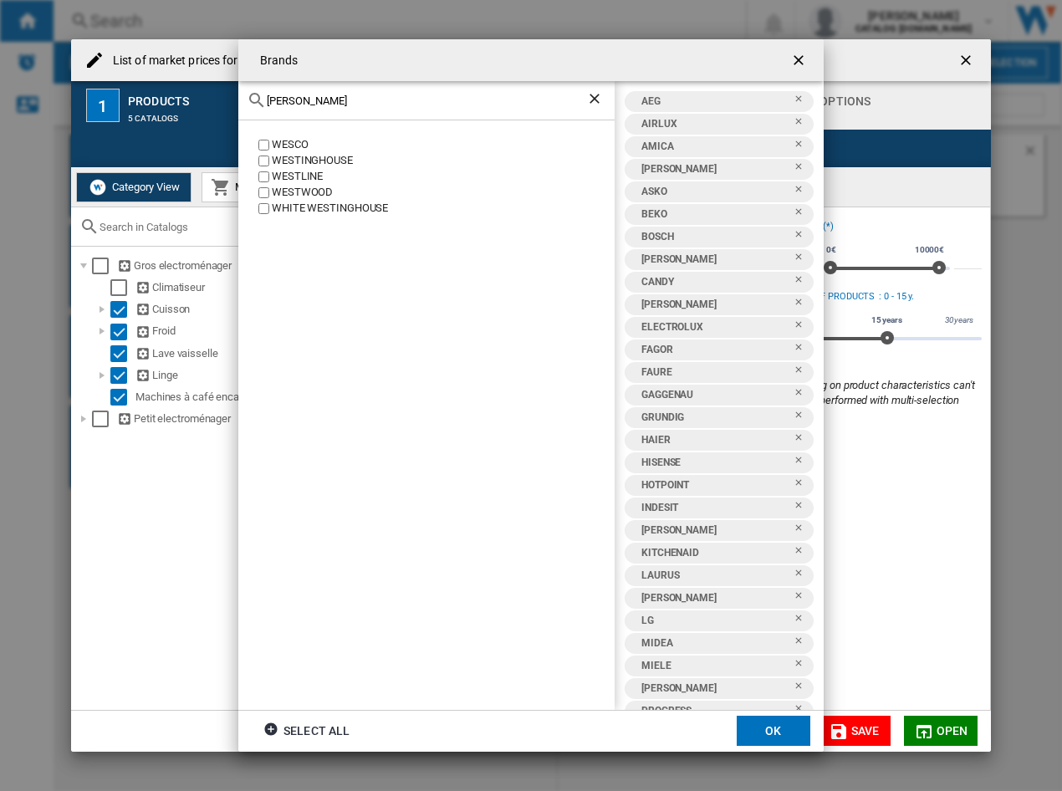
click at [315, 193] on div "WESTWOOD" at bounding box center [443, 193] width 343 height 16
drag, startPoint x: 321, startPoint y: 98, endPoint x: 28, endPoint y: 95, distance: 292.8
click at [28, 95] on div "Brands wes WESCO WESTINGHOUSE WESTLINE WESTWOOD WHITE WESTINGHOUSE AEG AIRLUX A…" at bounding box center [531, 395] width 1062 height 791
type input "whir"
click at [320, 151] on div "WHIRLPOOL" at bounding box center [443, 145] width 343 height 16
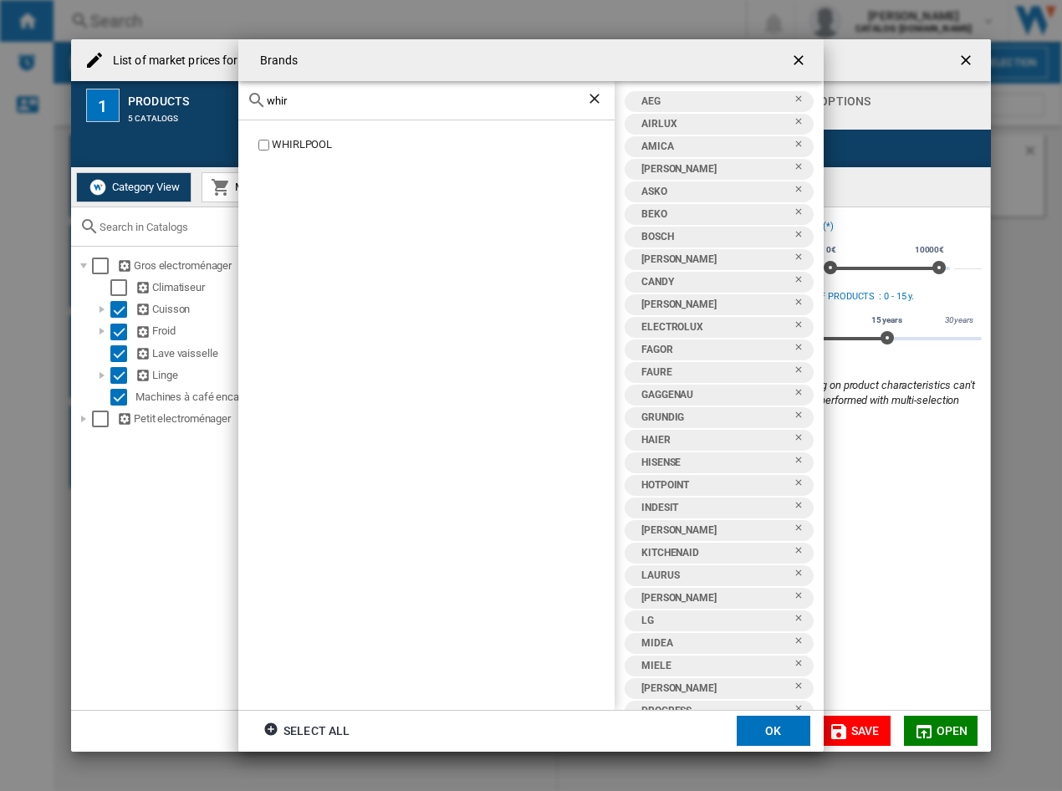
click at [299, 136] on div "WHIRLPOOL" at bounding box center [426, 414] width 376 height 589
click at [785, 725] on button "OK" at bounding box center [774, 731] width 74 height 30
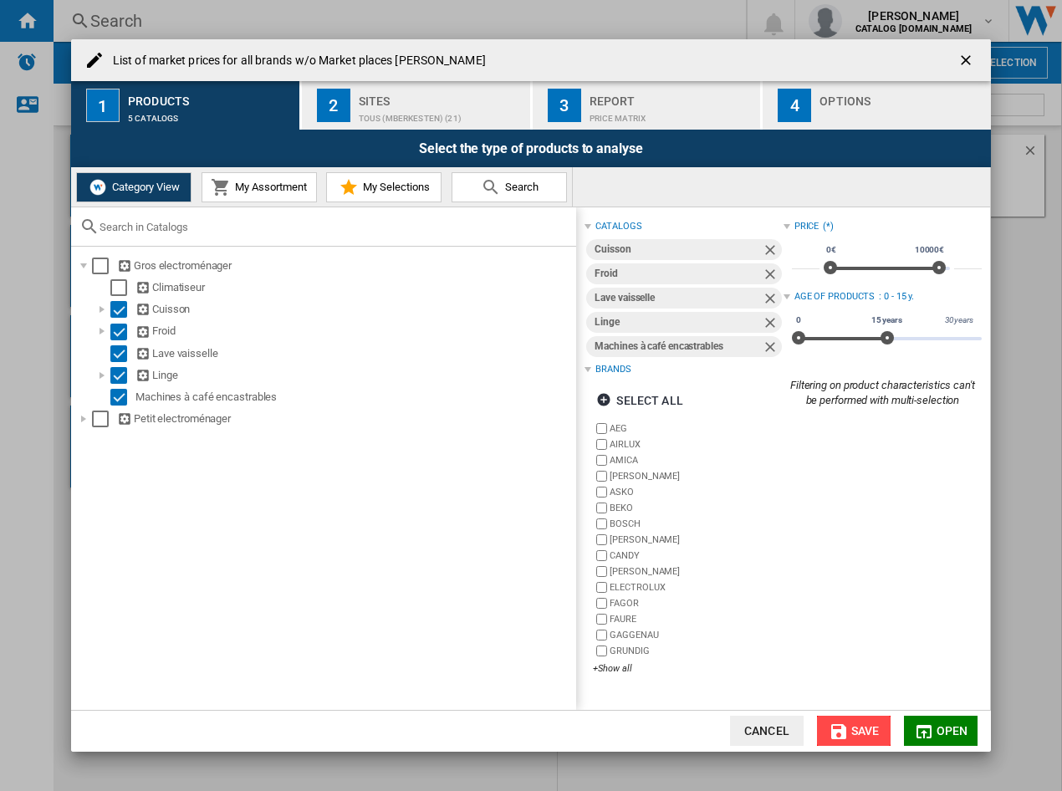
click at [843, 719] on button "Save" at bounding box center [854, 731] width 74 height 30
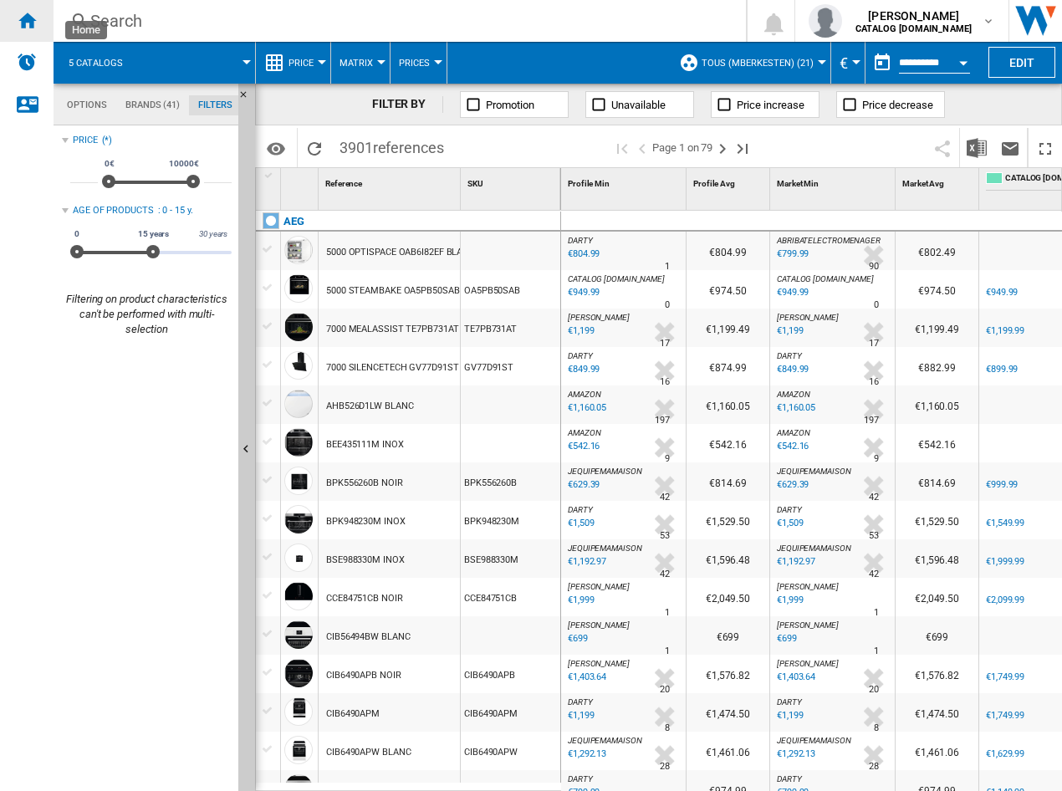
click at [21, 19] on ng-md-icon "Home" at bounding box center [27, 20] width 20 height 20
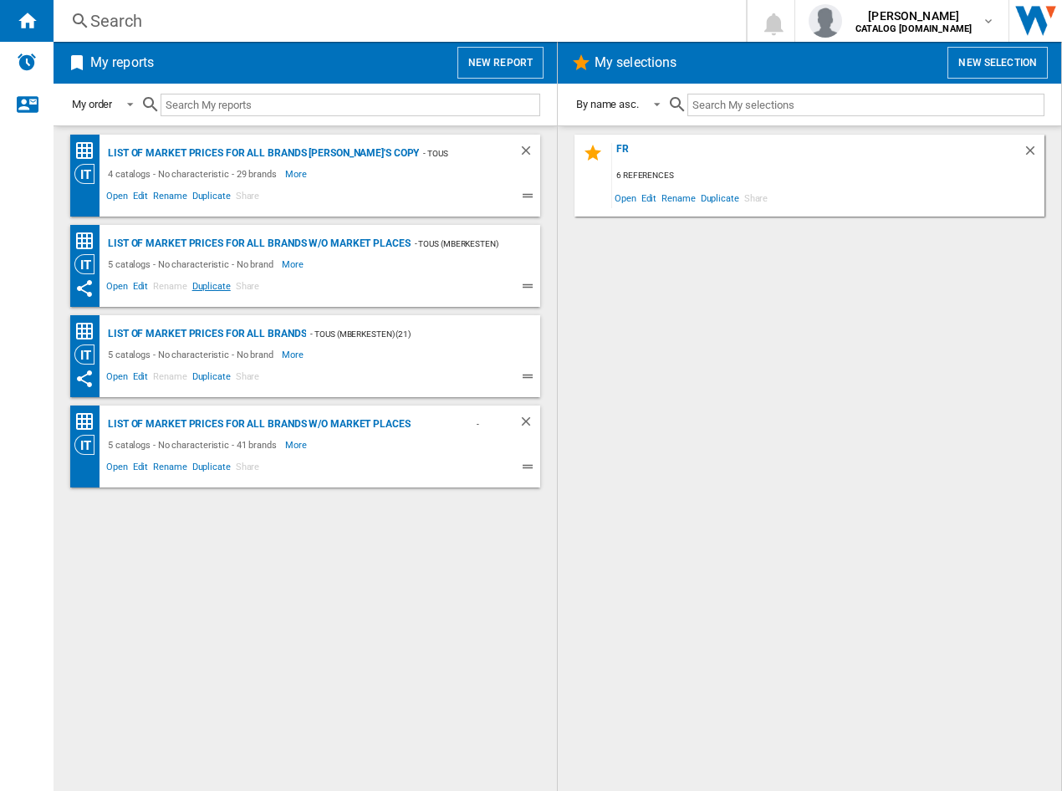
click at [215, 283] on span "Duplicate" at bounding box center [211, 289] width 43 height 20
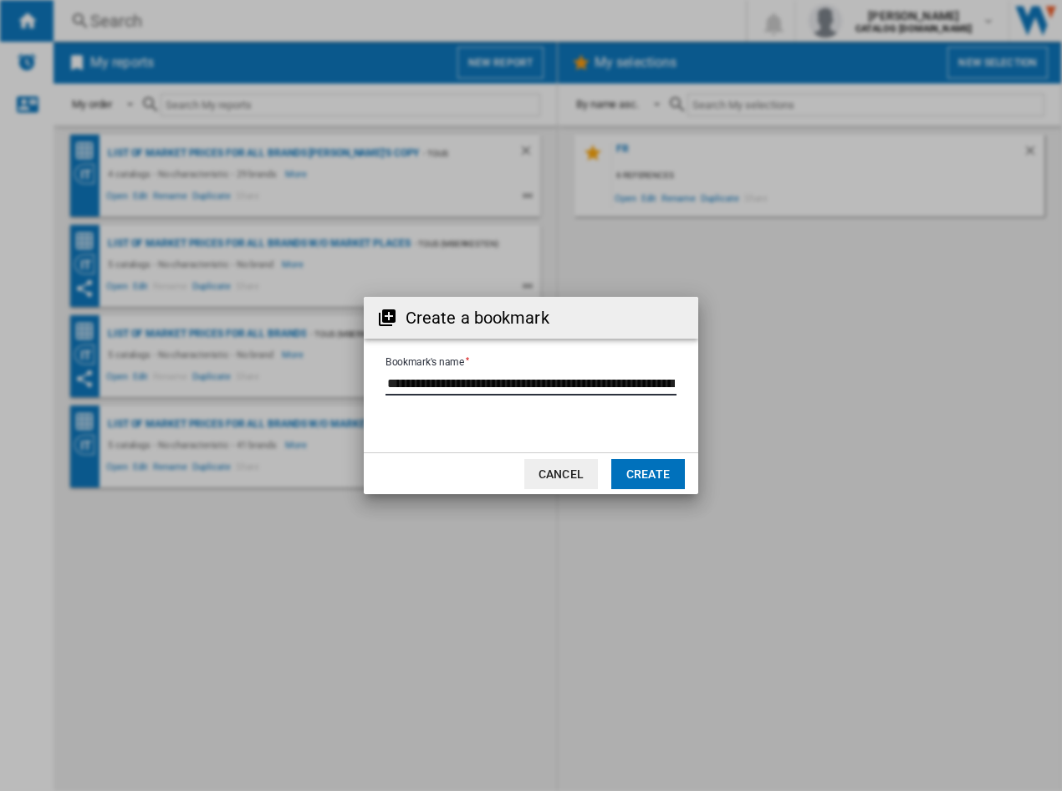
scroll to position [0, 48]
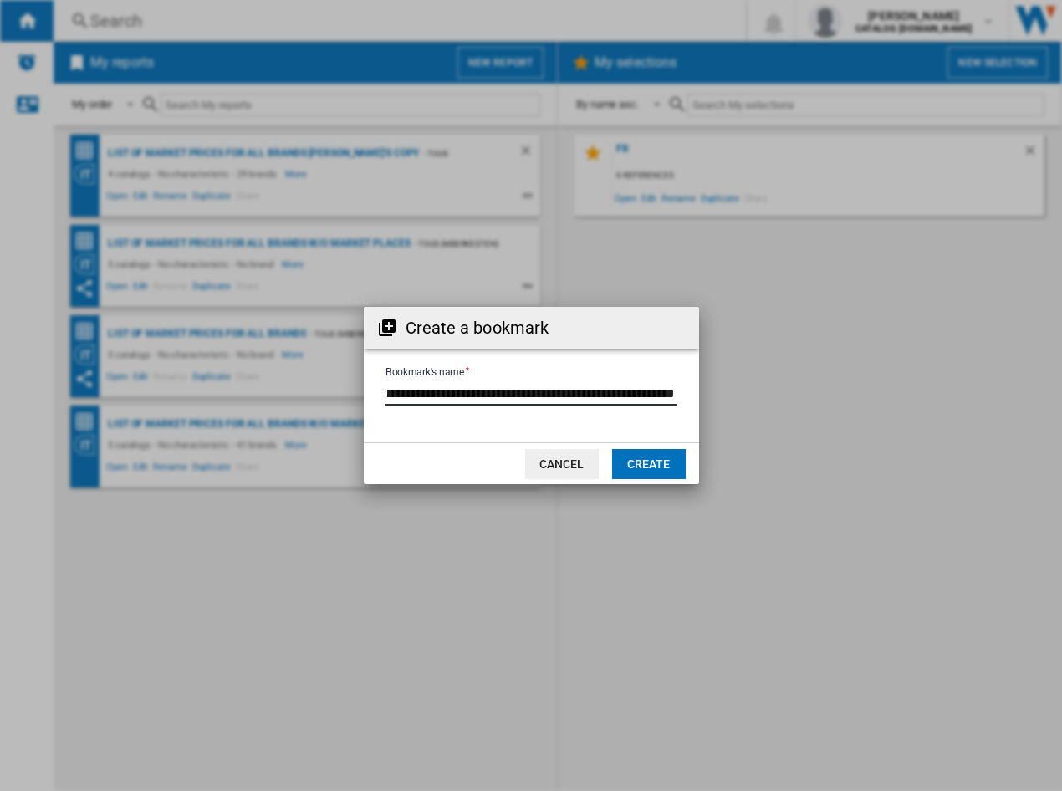
drag, startPoint x: 645, startPoint y: 385, endPoint x: 716, endPoint y: 386, distance: 71.1
click at [716, 386] on div "Create a bookmark Bookmark's name Cancel Create" at bounding box center [531, 395] width 1062 height 791
click at [578, 462] on button "Cancel" at bounding box center [562, 464] width 74 height 30
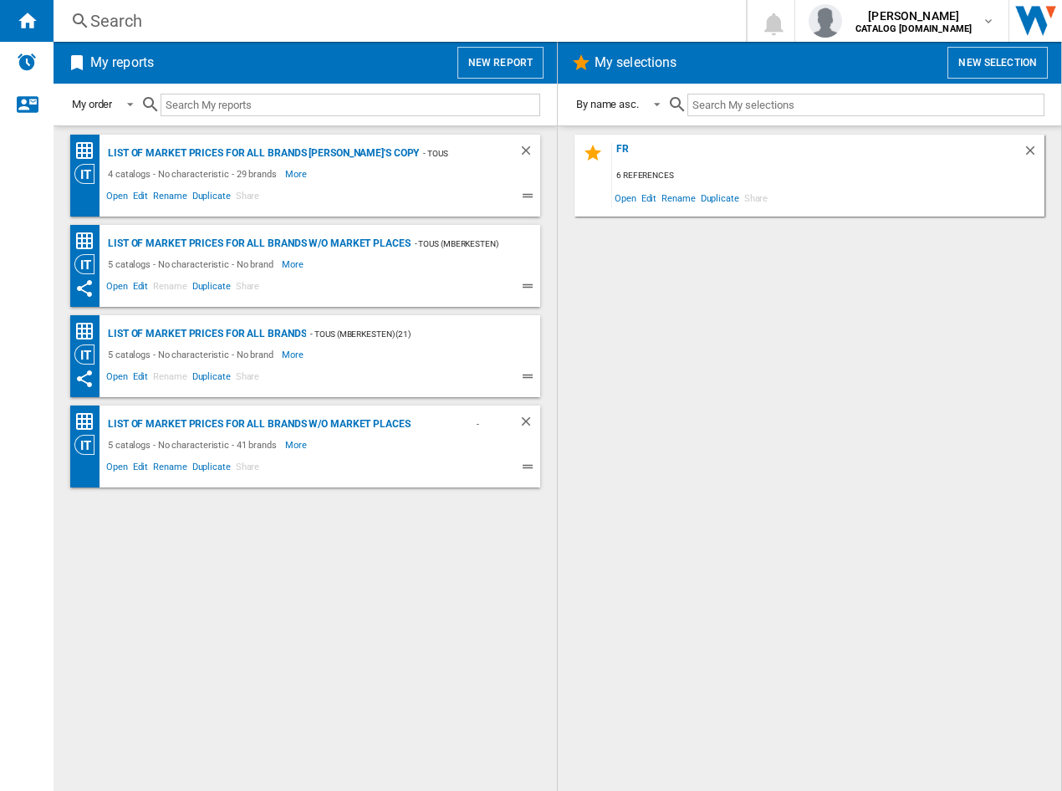
click at [530, 378] on ng-md-icon at bounding box center [530, 379] width 20 height 20
click at [202, 383] on span "Duplicate" at bounding box center [211, 379] width 43 height 20
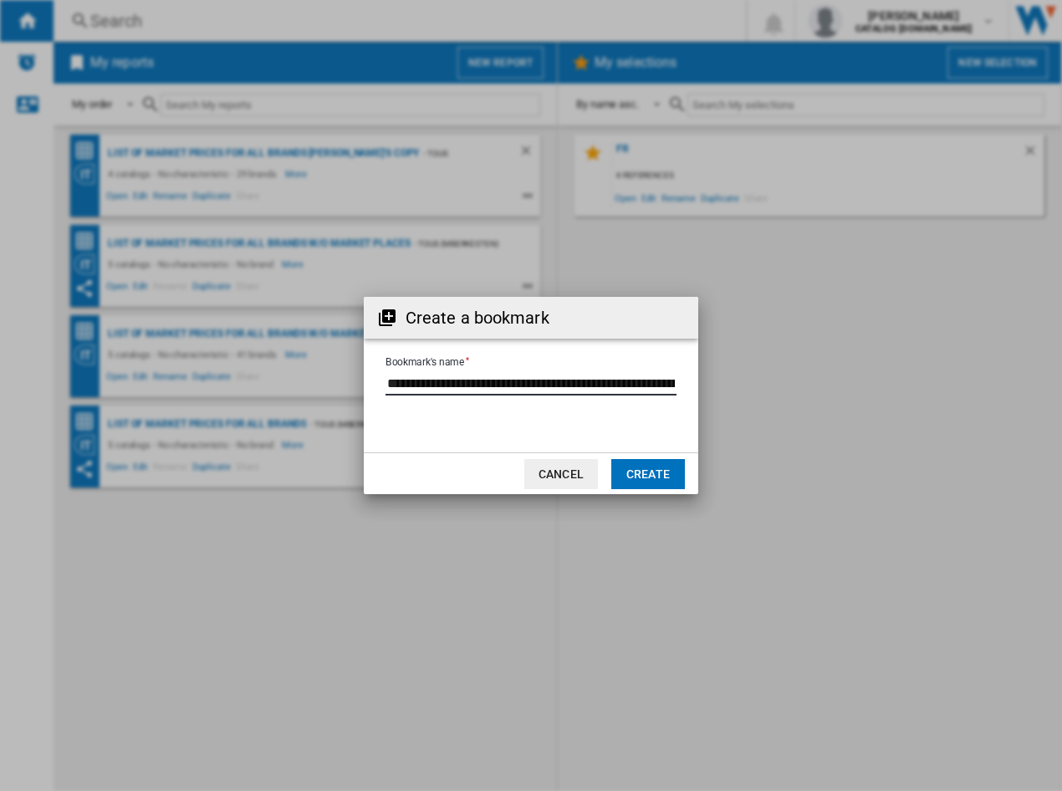
scroll to position [0, 137]
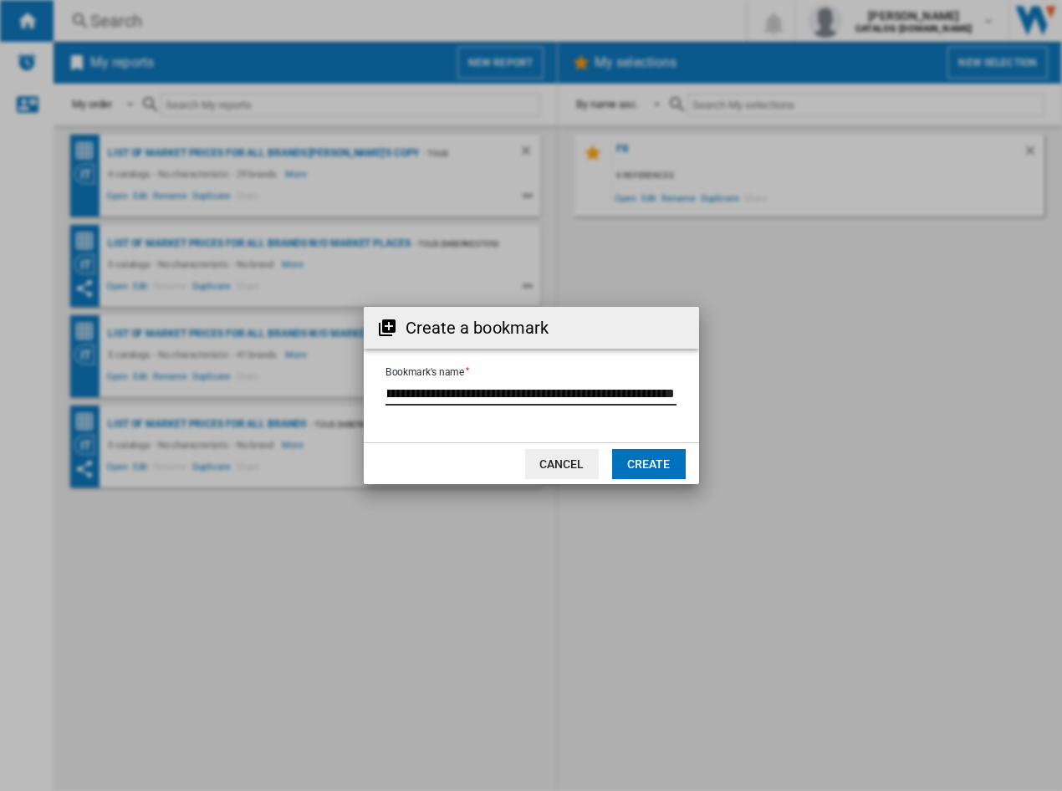
drag, startPoint x: 662, startPoint y: 391, endPoint x: 660, endPoint y: 379, distance: 12.7
click at [706, 384] on div "Create a bookmark Bookmark's name Cancel Create" at bounding box center [531, 395] width 1062 height 791
drag, startPoint x: 477, startPoint y: 318, endPoint x: 577, endPoint y: 347, distance: 104.6
click at [611, 364] on div "Create a bookmark Bookmark's name Cancel Create" at bounding box center [531, 395] width 335 height 177
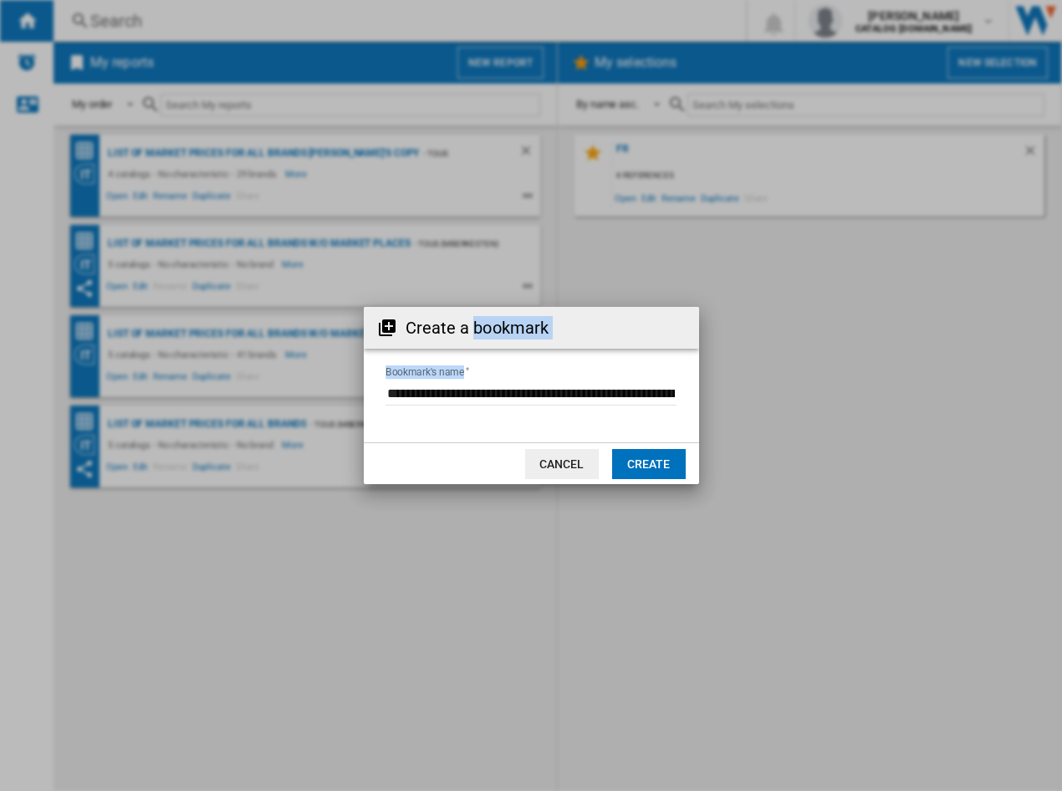
click at [544, 469] on button "Cancel" at bounding box center [562, 464] width 74 height 30
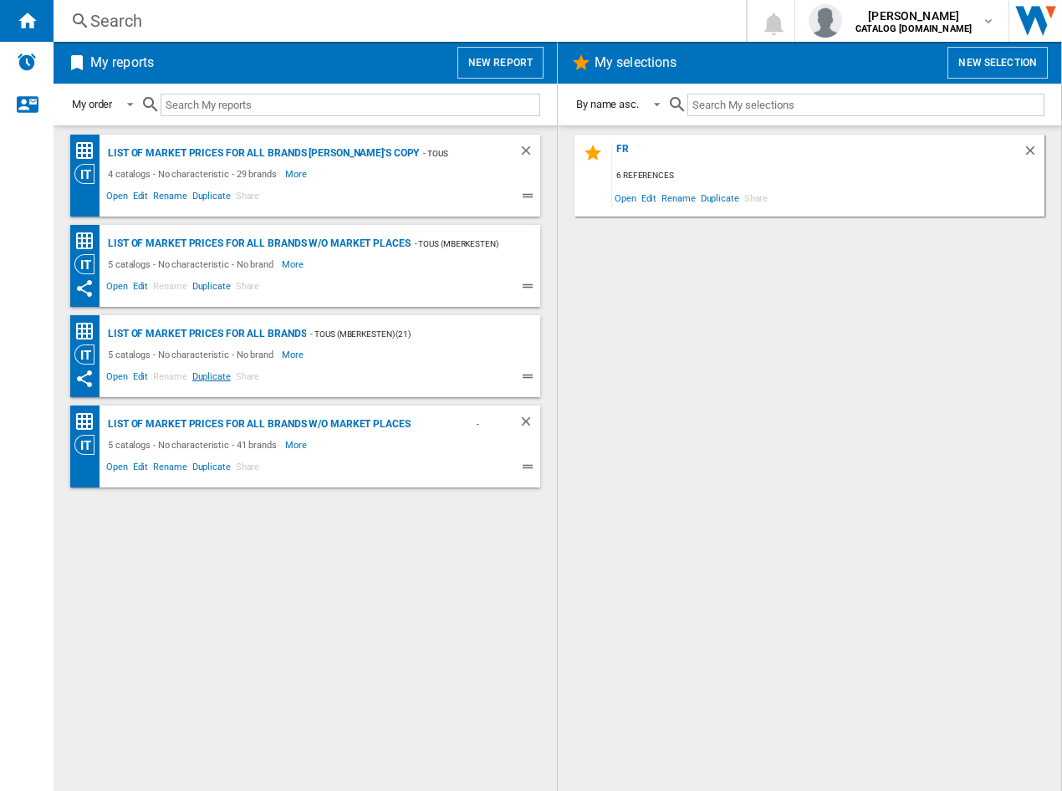
click at [202, 376] on span "Duplicate" at bounding box center [211, 379] width 43 height 20
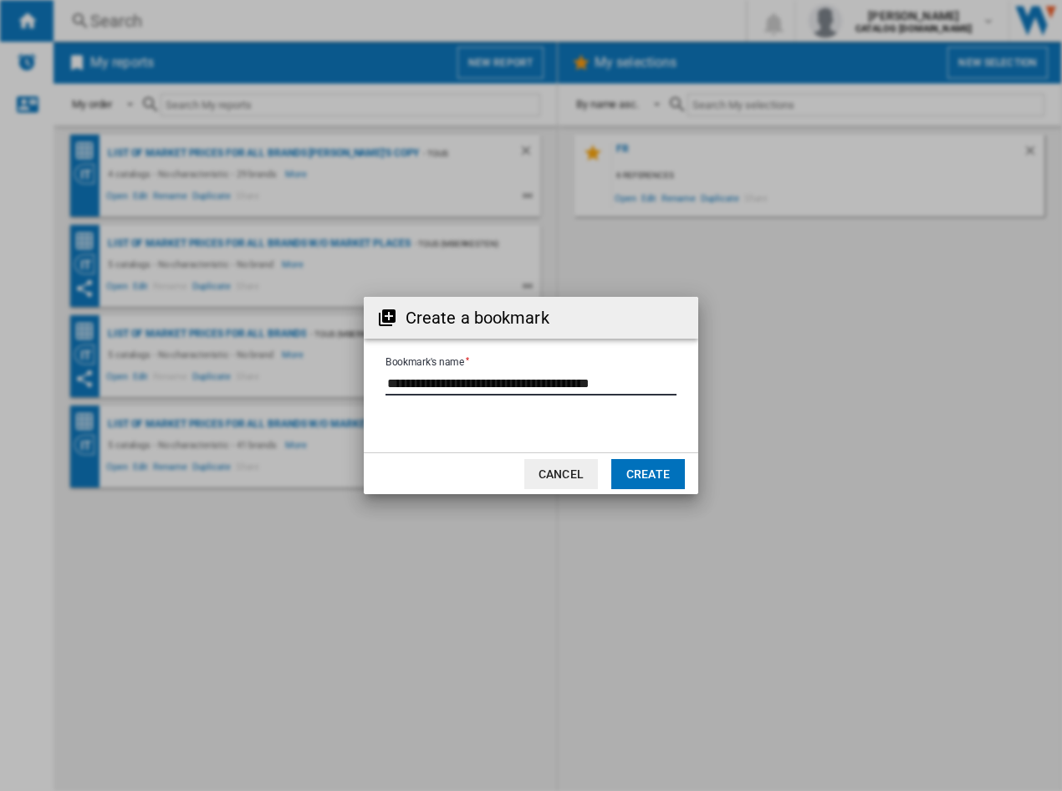
drag, startPoint x: 642, startPoint y: 379, endPoint x: 593, endPoint y: 375, distance: 48.7
click at [593, 375] on input "Bookmark's name" at bounding box center [531, 383] width 291 height 25
type input "**********"
click at [632, 473] on button "Create" at bounding box center [648, 474] width 74 height 30
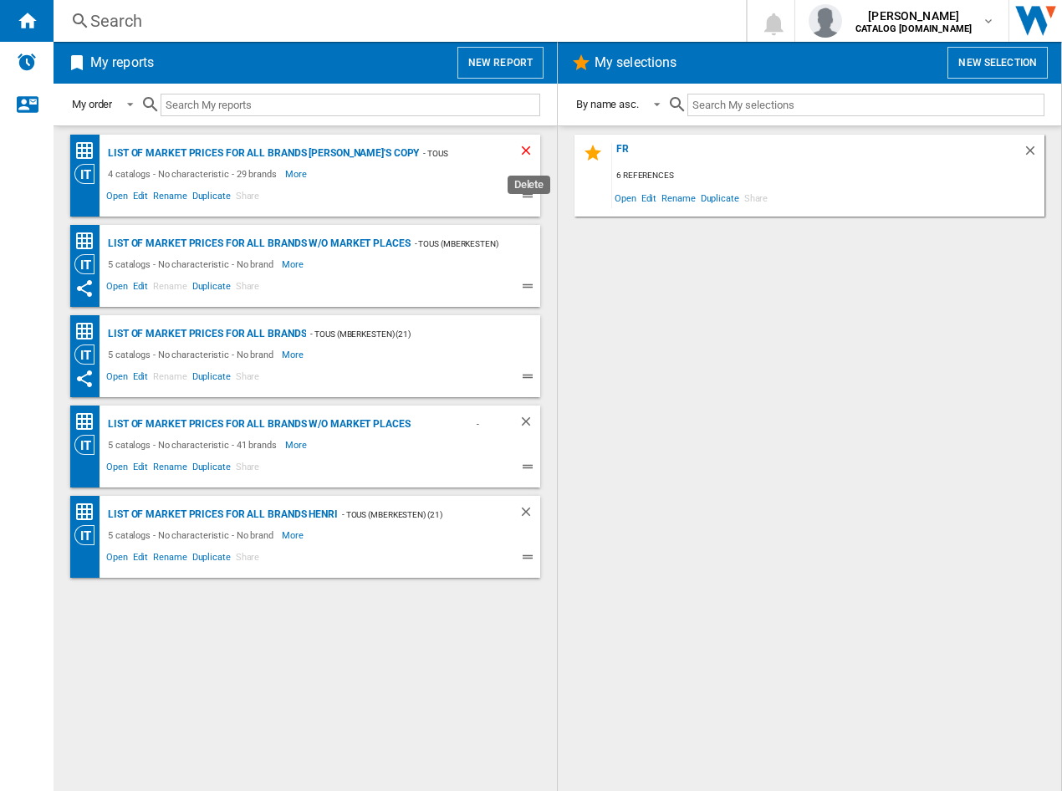
click at [529, 152] on ng-md-icon "Delete" at bounding box center [529, 153] width 20 height 20
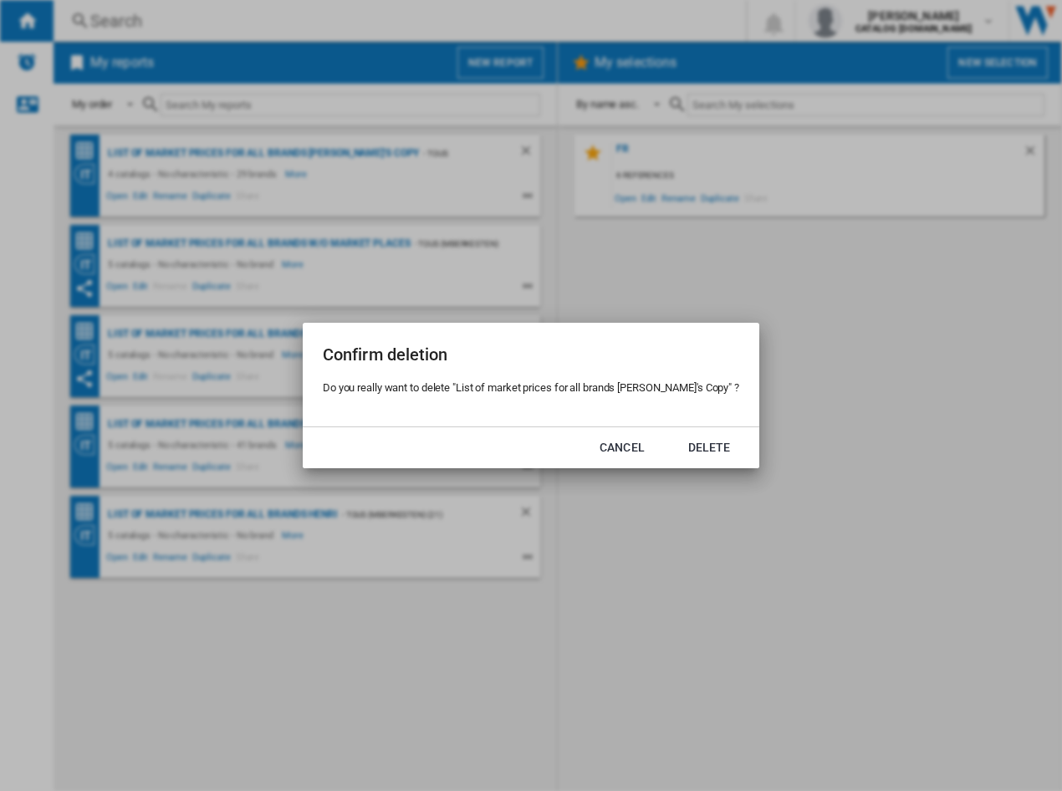
drag, startPoint x: 639, startPoint y: 446, endPoint x: 704, endPoint y: 500, distance: 84.9
click at [704, 500] on div "Confirm deletion Do you really want to delete "List of market prices for all br…" at bounding box center [531, 395] width 1062 height 791
click at [702, 448] on button "Delete" at bounding box center [710, 447] width 74 height 30
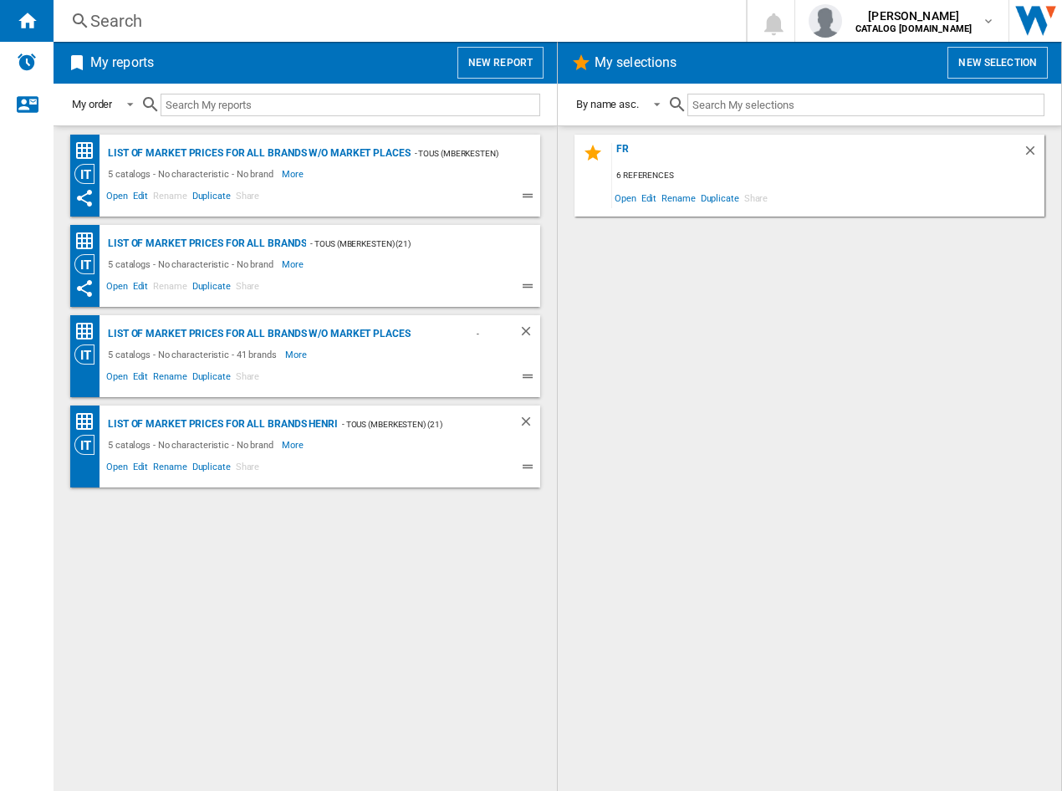
click at [702, 448] on div "fr 6 references Open Edit Rename Duplicate Share" at bounding box center [810, 459] width 470 height 648
click at [141, 466] on span "Edit" at bounding box center [140, 469] width 21 height 20
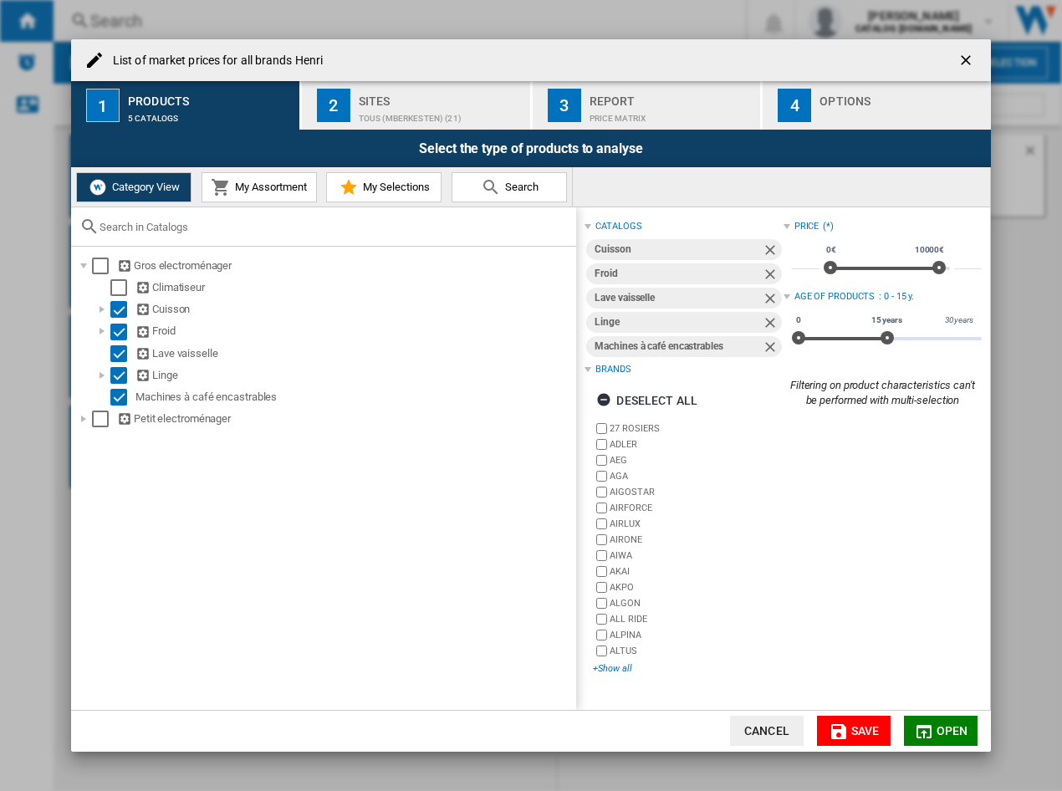
click at [619, 672] on div "+Show all" at bounding box center [688, 668] width 190 height 13
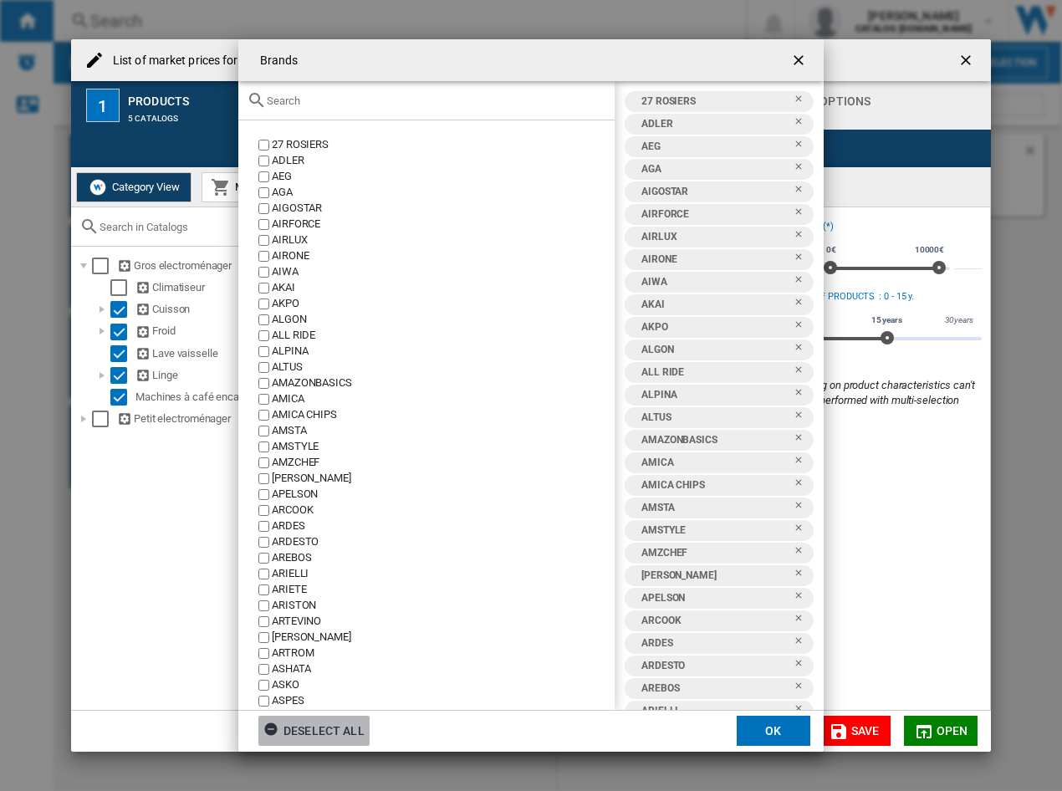
click at [317, 727] on div "Deselect all" at bounding box center [313, 731] width 101 height 30
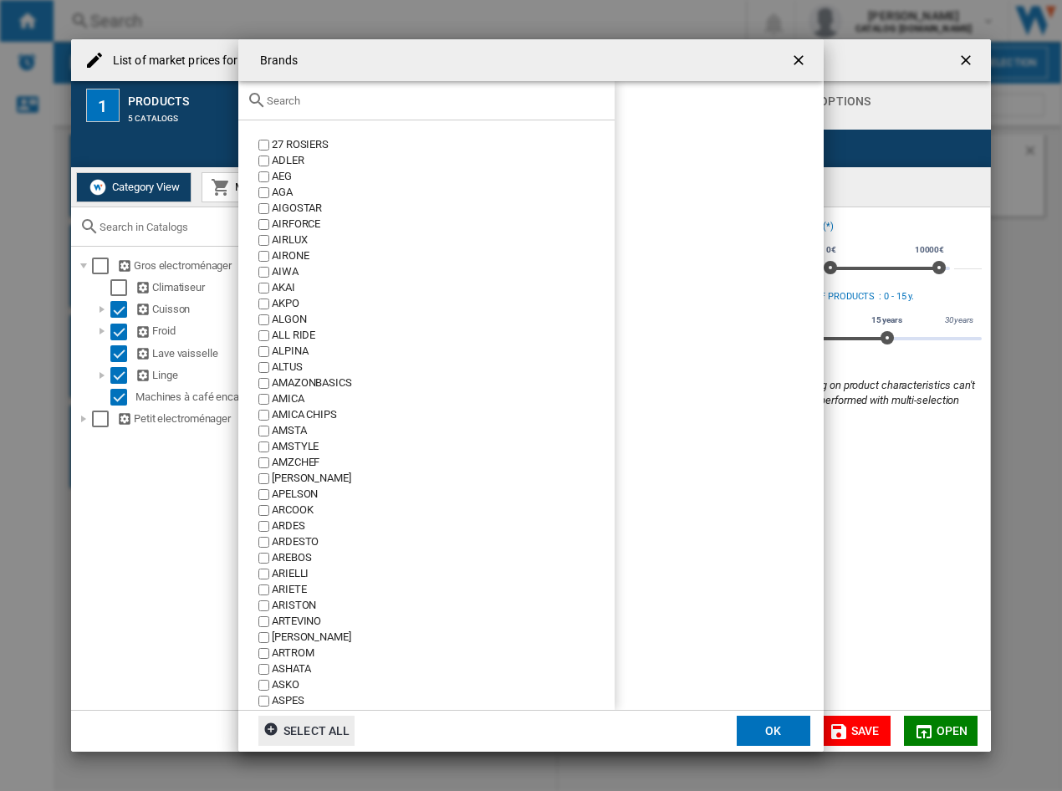
click at [299, 97] on input "Brands 27 ..." at bounding box center [437, 101] width 340 height 13
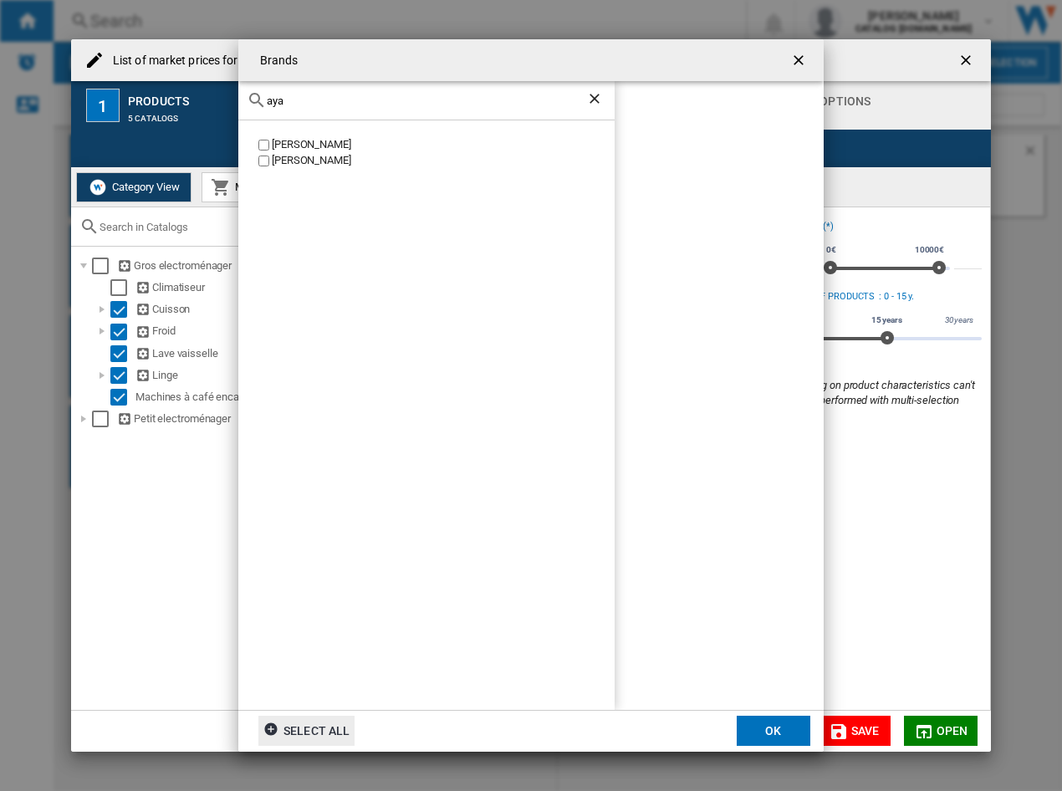
type input "aya"
click at [809, 60] on ng-md-icon "getI18NText('BUTTONS.CLOSE_DIALOG')" at bounding box center [800, 62] width 20 height 20
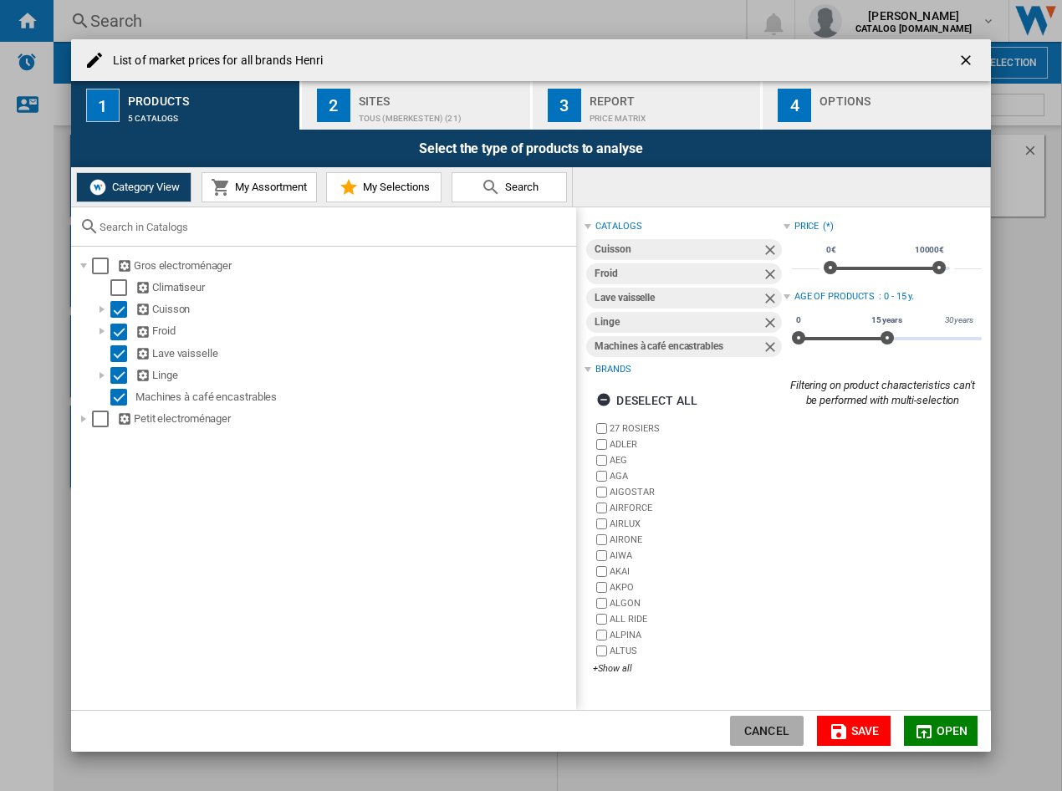
click at [762, 727] on button "Cancel" at bounding box center [767, 731] width 74 height 30
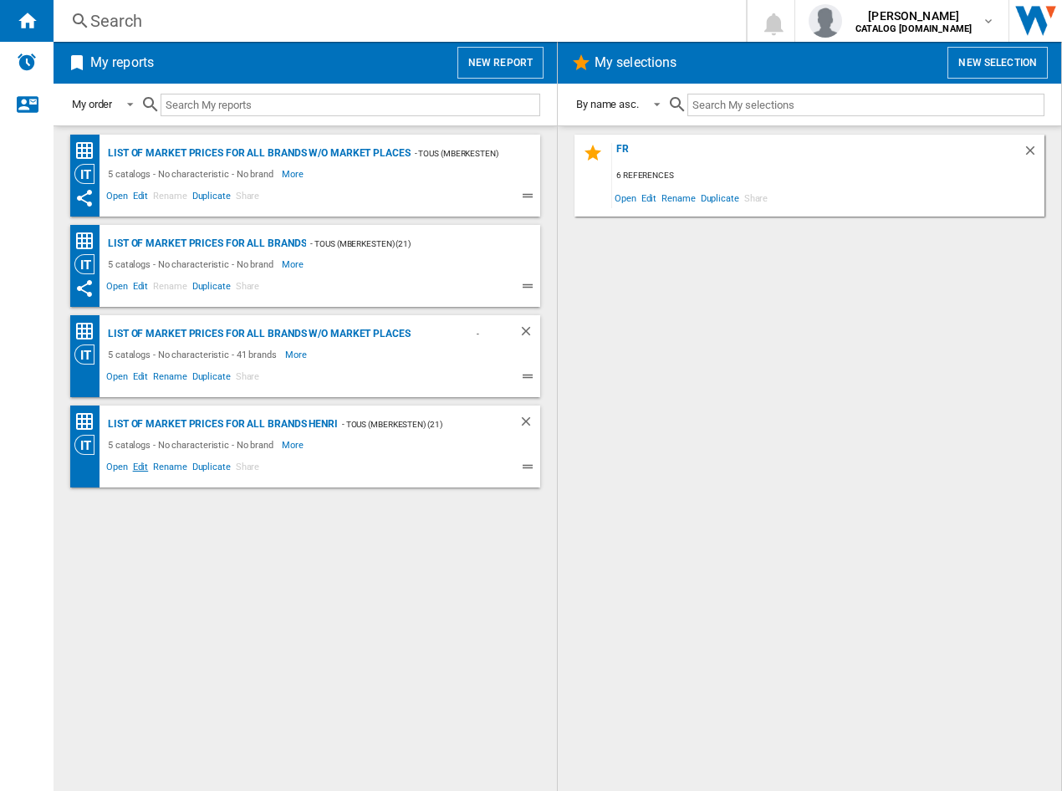
click at [138, 474] on span "Edit" at bounding box center [140, 469] width 21 height 20
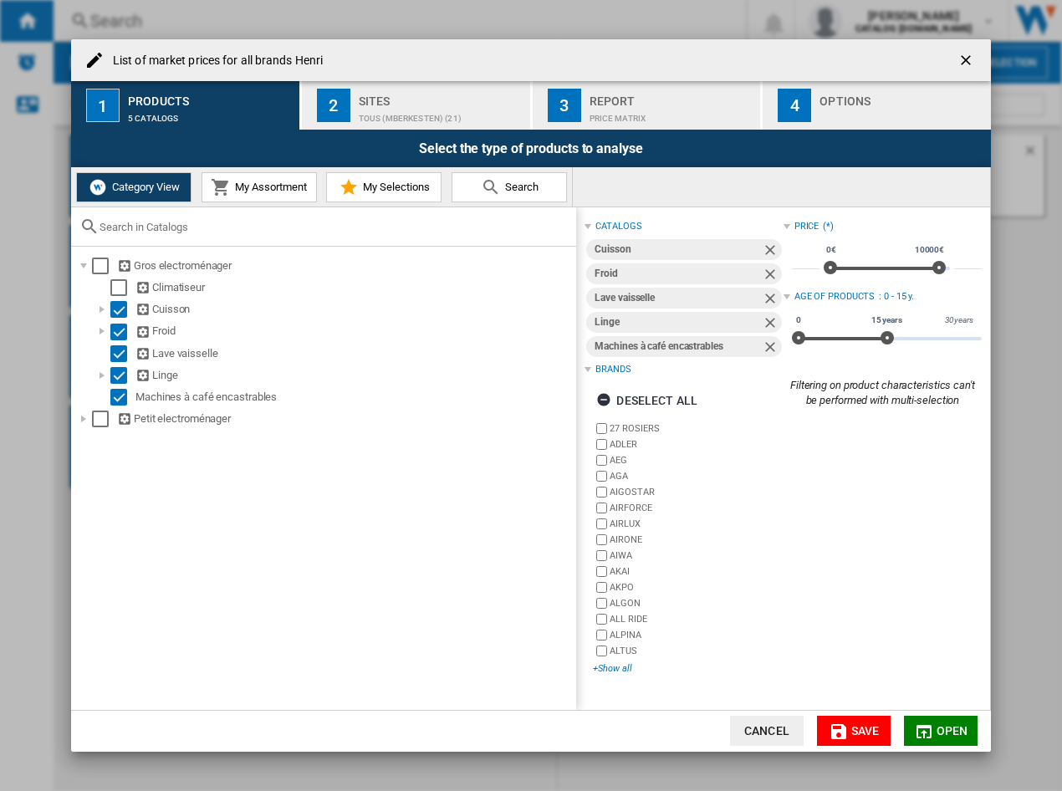
click at [632, 669] on div "+Show all" at bounding box center [688, 668] width 190 height 13
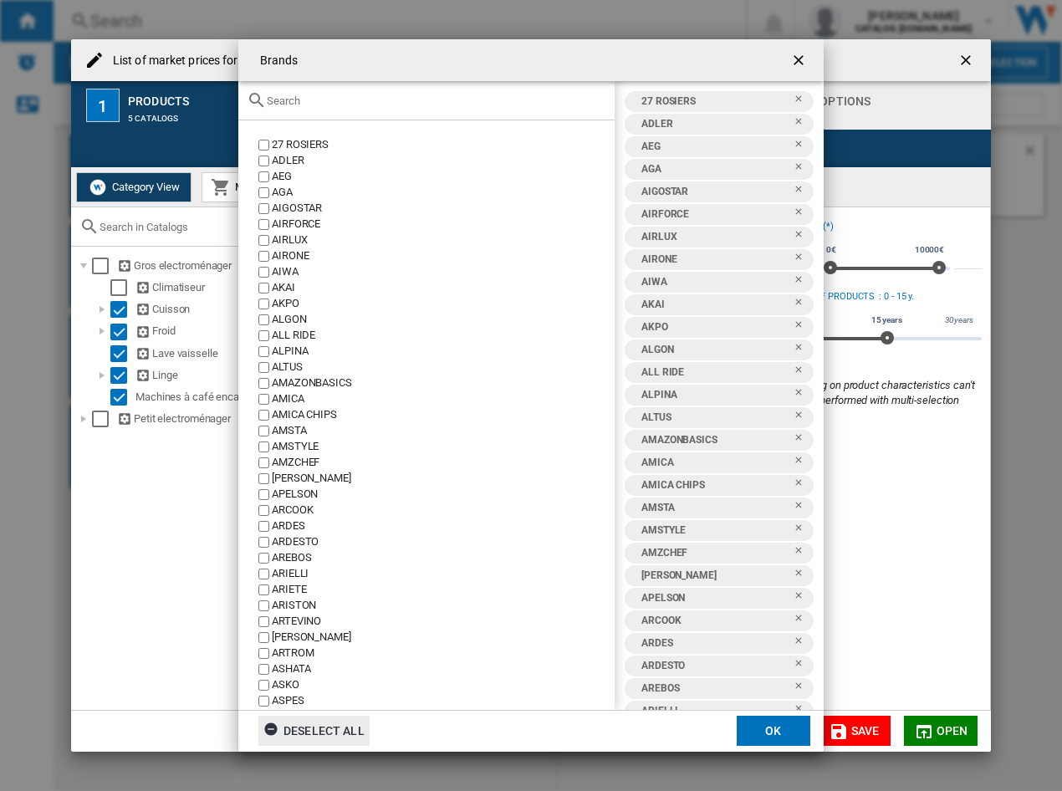
click at [344, 731] on div "Deselect all" at bounding box center [313, 731] width 101 height 30
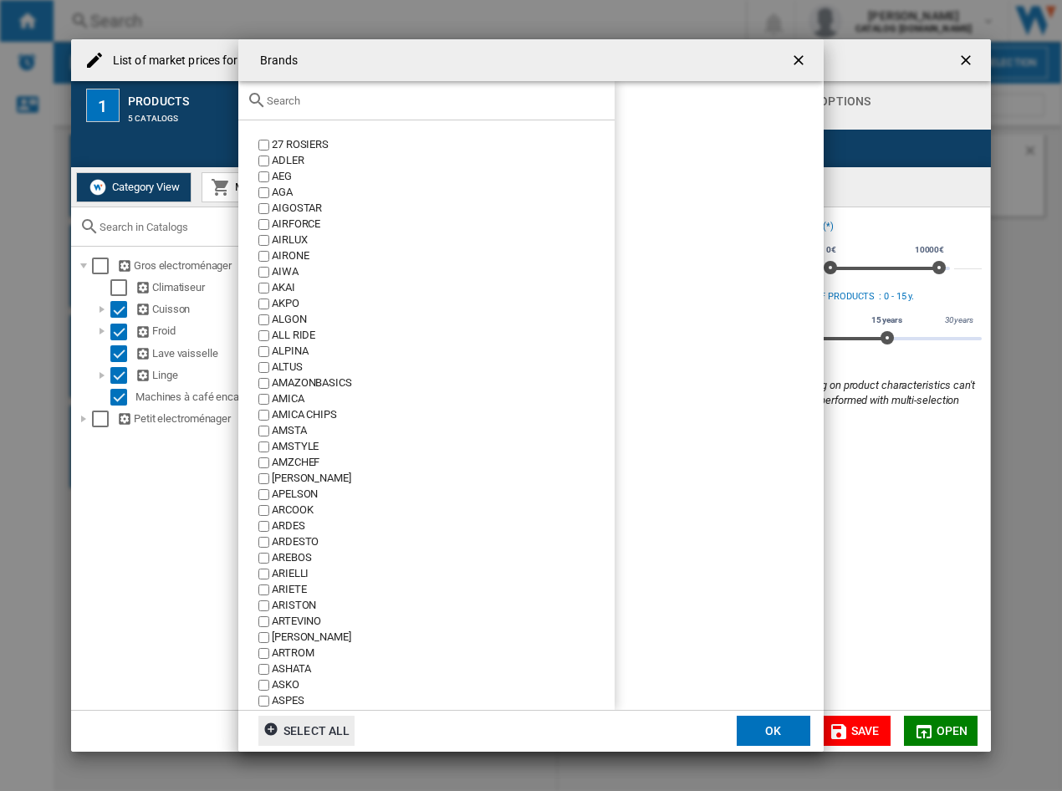
click at [349, 96] on input "Brands 27 ..." at bounding box center [437, 101] width 340 height 13
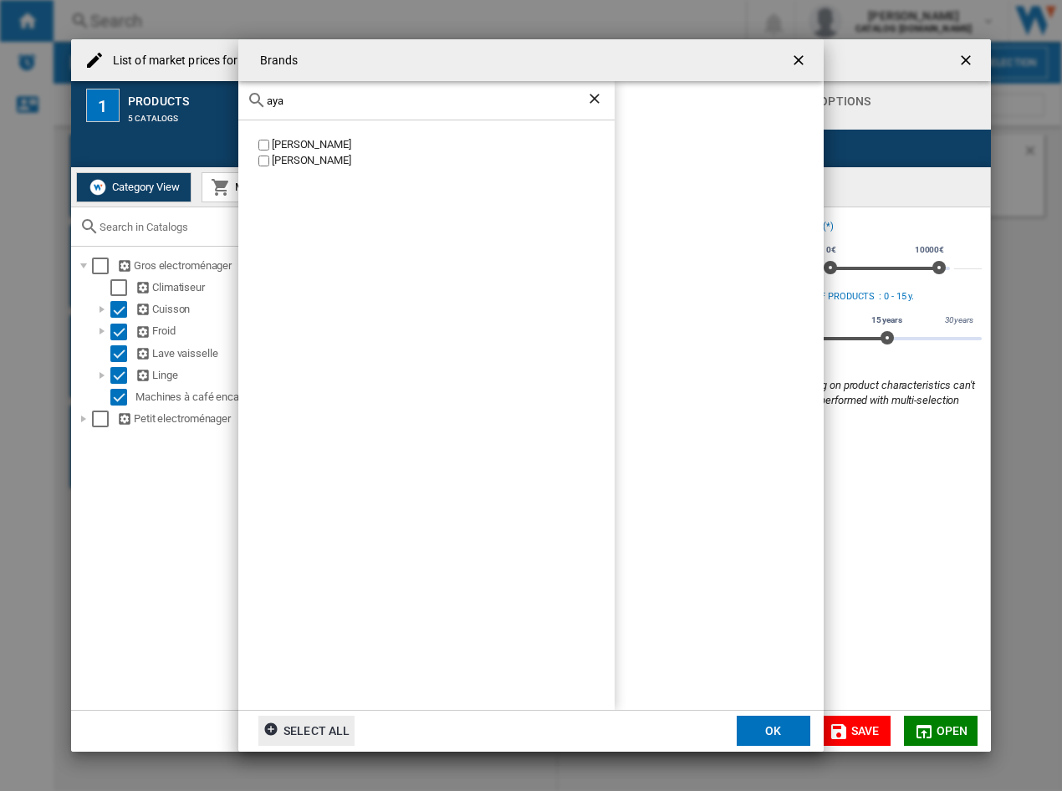
type input "aya"
drag, startPoint x: 343, startPoint y: 106, endPoint x: 302, endPoint y: 100, distance: 41.4
click at [302, 100] on div "aya" at bounding box center [426, 100] width 376 height 39
drag, startPoint x: 315, startPoint y: 103, endPoint x: 237, endPoint y: 100, distance: 77.8
click at [237, 100] on div "Brands aya AYA DAYA AYA Select all OK" at bounding box center [531, 395] width 1062 height 791
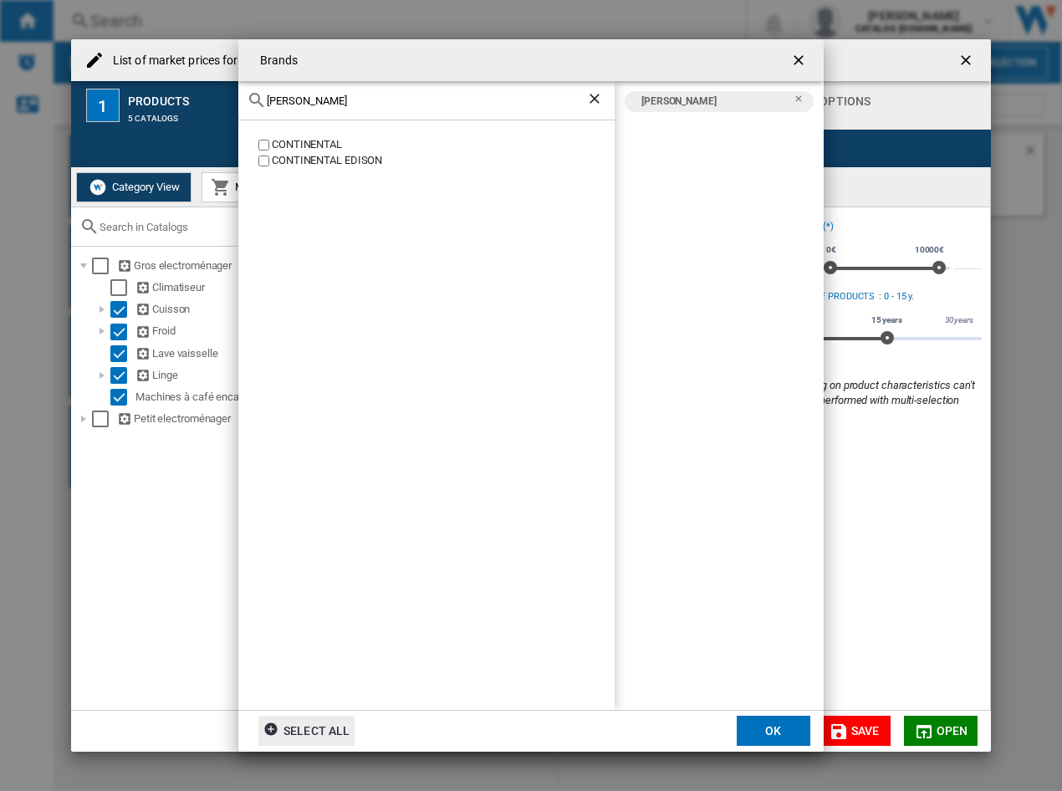
type input "conti"
click at [314, 166] on div "CONTINENTAL EDISON" at bounding box center [443, 161] width 343 height 16
drag, startPoint x: 330, startPoint y: 109, endPoint x: 294, endPoint y: 97, distance: 37.0
click at [294, 97] on div "conti" at bounding box center [426, 100] width 376 height 39
drag, startPoint x: 300, startPoint y: 98, endPoint x: 93, endPoint y: 90, distance: 207.6
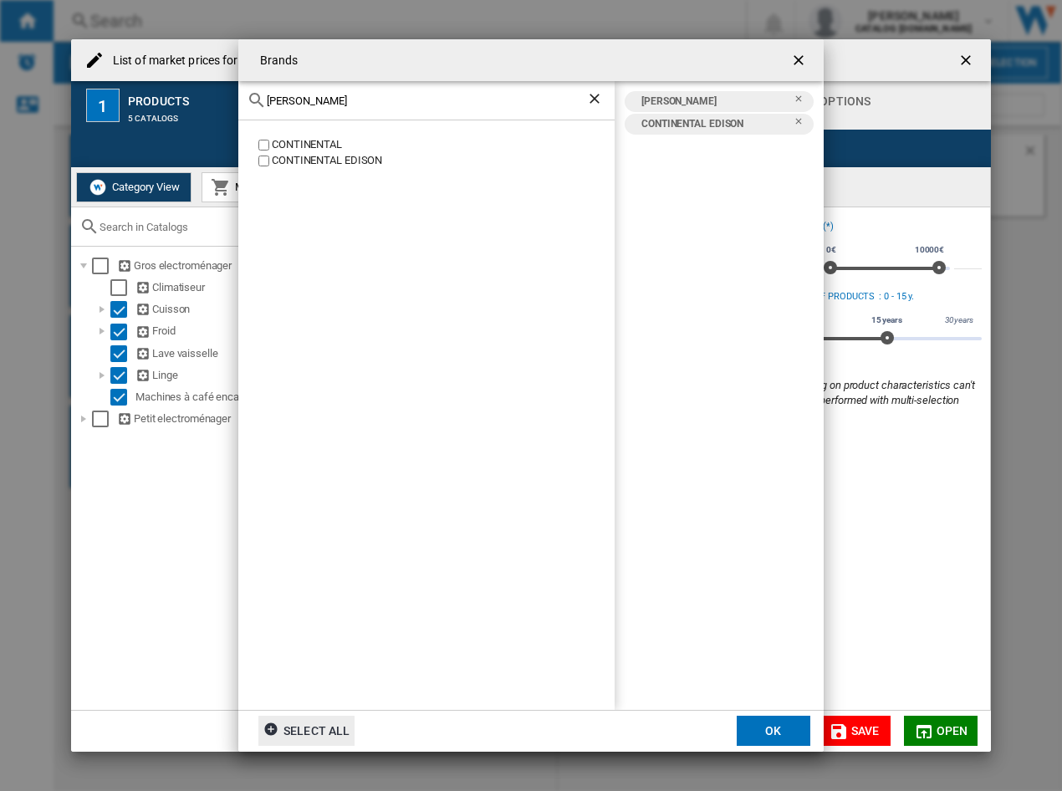
click at [93, 90] on div "Brands conti CONTINENTAL CONTINENTAL EDISON AYA CONTINENTAL EDISON Select all OK" at bounding box center [531, 395] width 1062 height 791
click at [292, 151] on div "[PERSON_NAME]" at bounding box center [443, 145] width 343 height 16
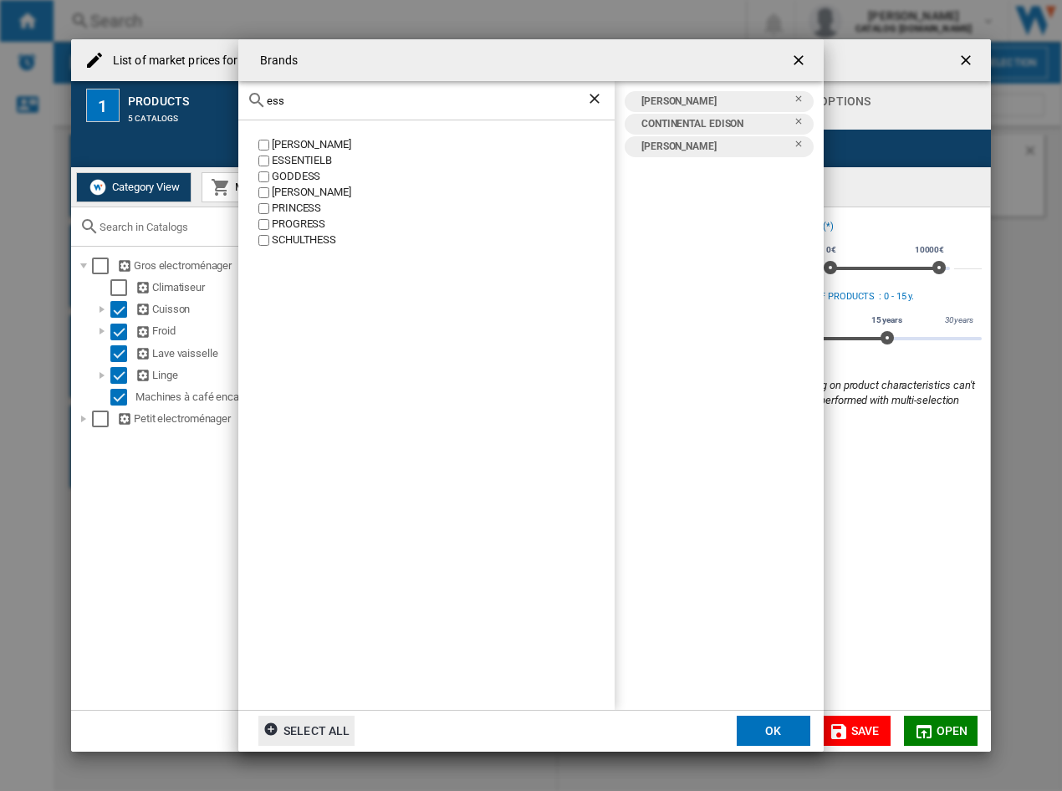
drag, startPoint x: 335, startPoint y: 97, endPoint x: 85, endPoint y: 101, distance: 250.1
click at [85, 101] on div "Brands ess DESSAUER ESSENTIELB GODDESS KESSER PRINCESS PROGRESS SCHULTHESS AYA …" at bounding box center [531, 395] width 1062 height 791
click at [307, 224] on div "PROGRESS" at bounding box center [443, 225] width 343 height 16
drag, startPoint x: 316, startPoint y: 93, endPoint x: 258, endPoint y: 100, distance: 58.1
click at [258, 99] on div "ess" at bounding box center [426, 100] width 376 height 39
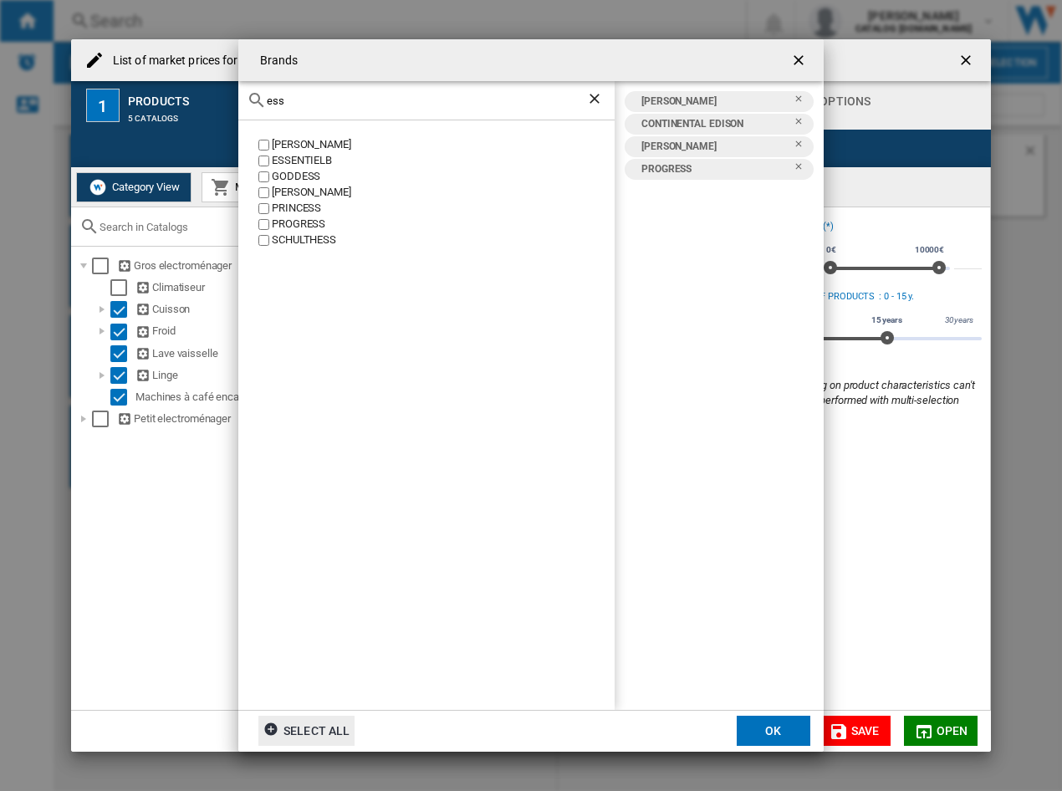
drag, startPoint x: 301, startPoint y: 103, endPoint x: 209, endPoint y: 103, distance: 92.0
click at [209, 103] on div "Brands ess DESSAUER ESSENTIELB GODDESS KESSER PRINCESS PROGRESS SCHULTHESS AYA …" at bounding box center [531, 395] width 1062 height 791
type input "far"
click at [287, 143] on div "FAR" at bounding box center [443, 145] width 343 height 16
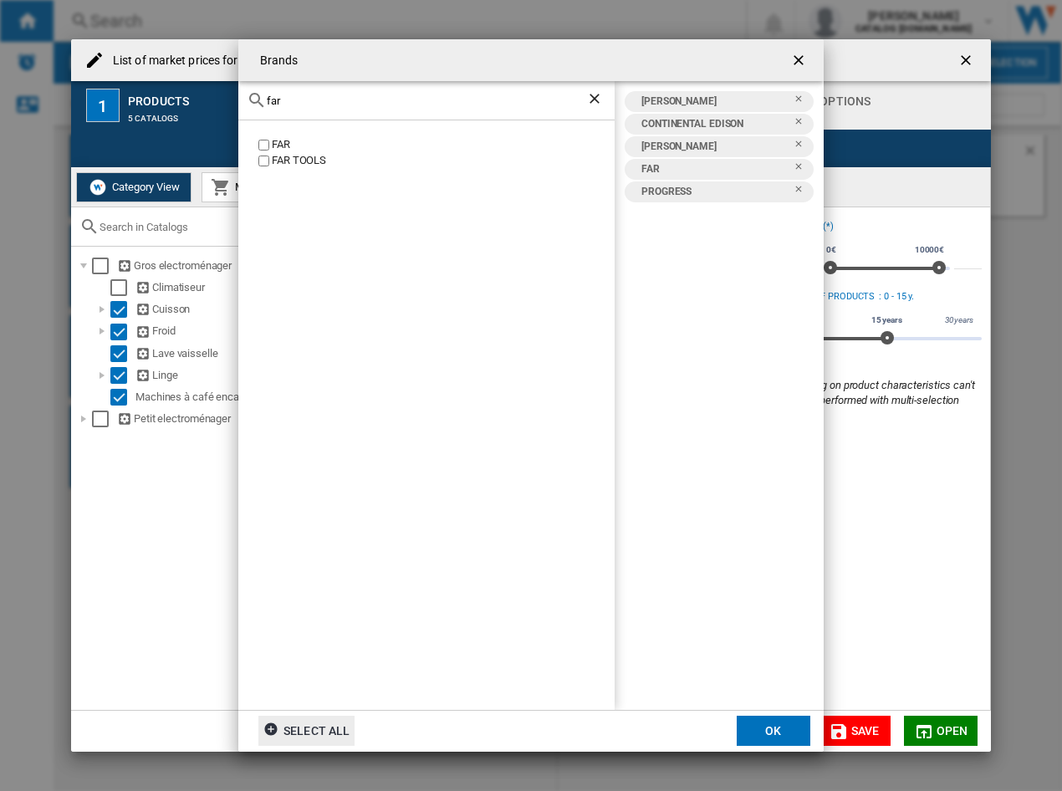
drag, startPoint x: 309, startPoint y: 100, endPoint x: 192, endPoint y: 68, distance: 121.6
click at [192, 68] on div "Brands far FAR FAR TOOLS AYA CONTINENTAL EDISON DESSAUER FAR PROGRESS Select al…" at bounding box center [531, 395] width 1062 height 791
type input "high"
click at [289, 143] on div "HIGH ONE" at bounding box center [443, 145] width 343 height 16
drag, startPoint x: 212, startPoint y: 91, endPoint x: 45, endPoint y: 66, distance: 169.2
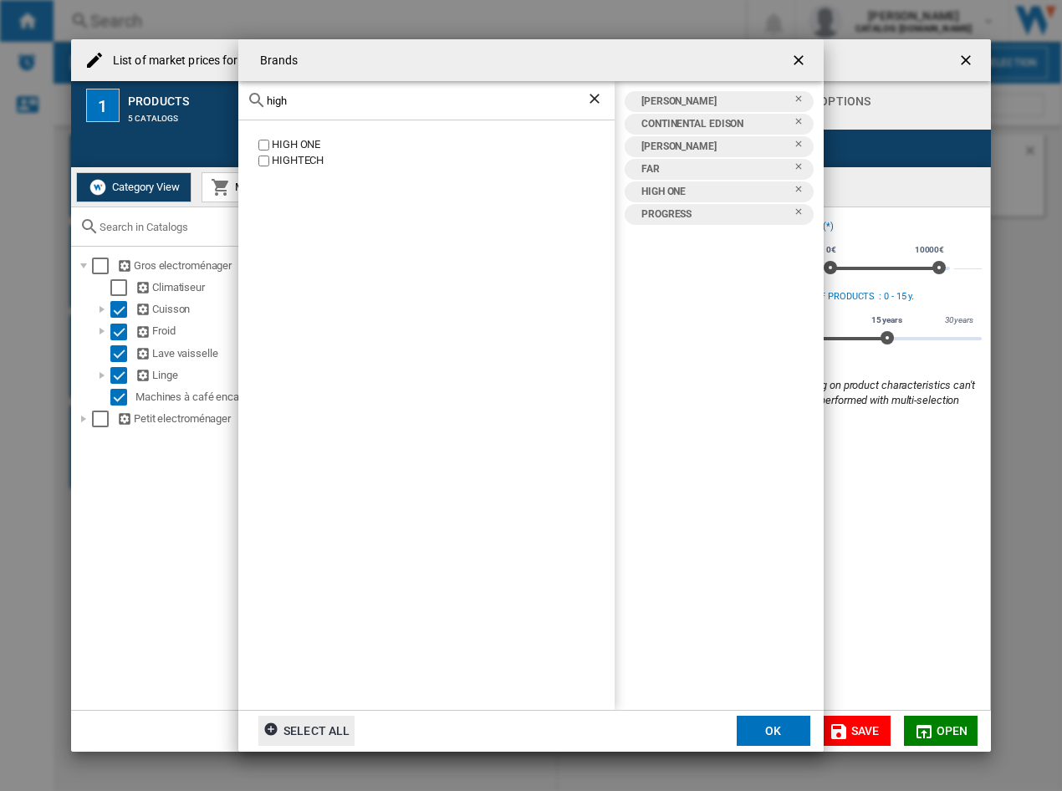
click at [84, 76] on div "Brands high HIGH ONE HIGHTECH AYA CONTINENTAL EDISON DESSAUER FAR HIGH ONE PROG…" at bounding box center [531, 395] width 1062 height 791
click at [279, 145] on div "LISTO" at bounding box center [443, 145] width 343 height 16
drag, startPoint x: 329, startPoint y: 100, endPoint x: 209, endPoint y: 73, distance: 122.8
click at [228, 82] on div "Brands listo LISTO AYA CONTINENTAL EDISON DESSAUER FAR HIGH ONE LISTO PROGRESS …" at bounding box center [531, 395] width 1062 height 791
type input "miog"
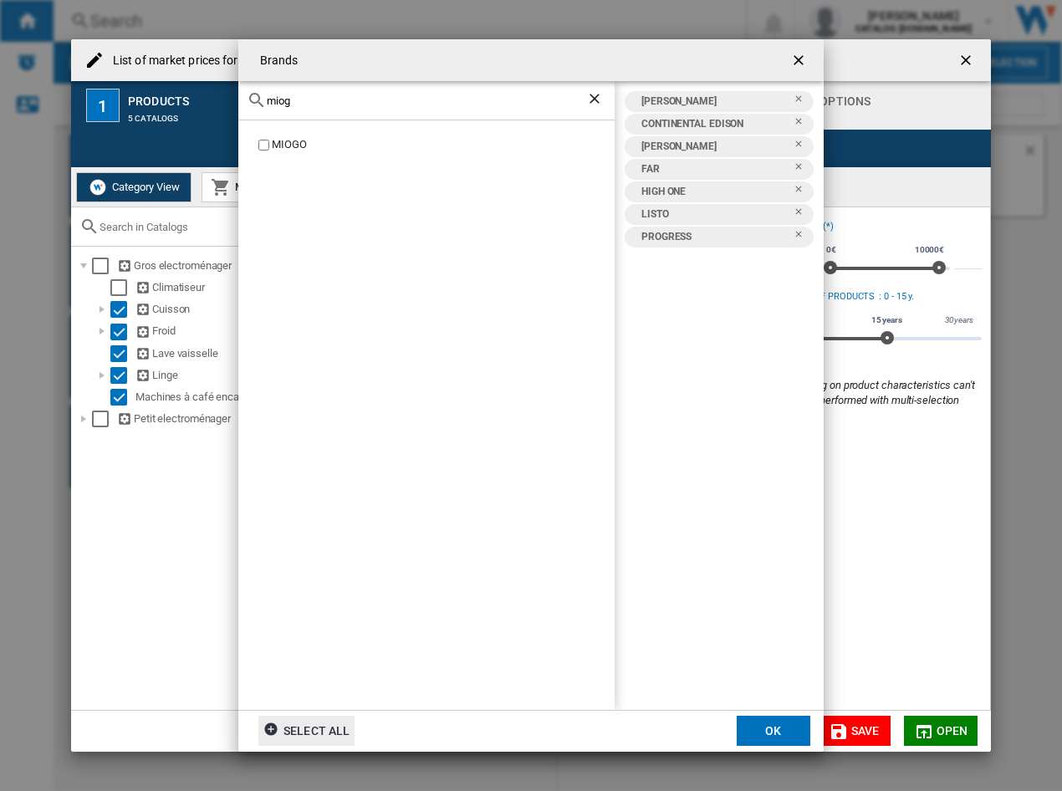
click at [279, 142] on div "MIOGO" at bounding box center [443, 145] width 343 height 16
click at [378, 91] on div "miog" at bounding box center [426, 100] width 376 height 39
drag, startPoint x: 388, startPoint y: 101, endPoint x: -122, endPoint y: 69, distance: 511.3
click at [0, 69] on html "In order to access Insight, please log out and log in again OK NEW Search Searc…" at bounding box center [531, 395] width 1062 height 791
click at [299, 155] on div "OCEANIC" at bounding box center [443, 161] width 343 height 16
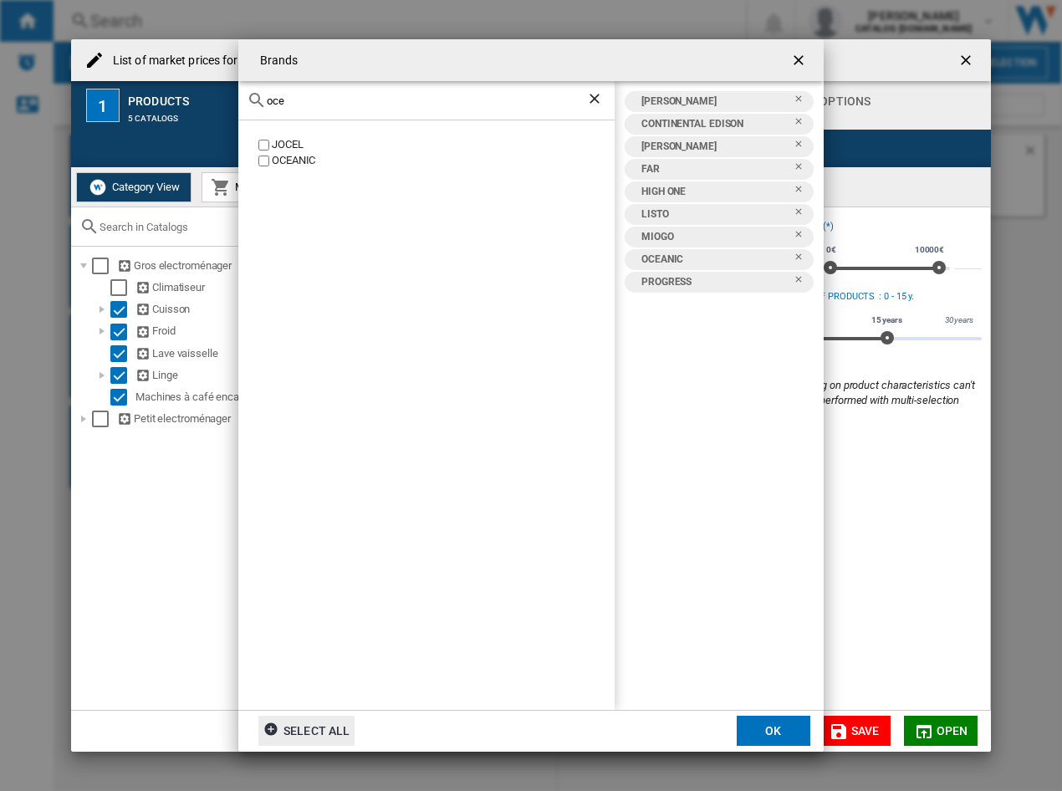
drag, startPoint x: 302, startPoint y: 113, endPoint x: 281, endPoint y: 103, distance: 23.2
click at [281, 103] on div "oce" at bounding box center [426, 100] width 376 height 39
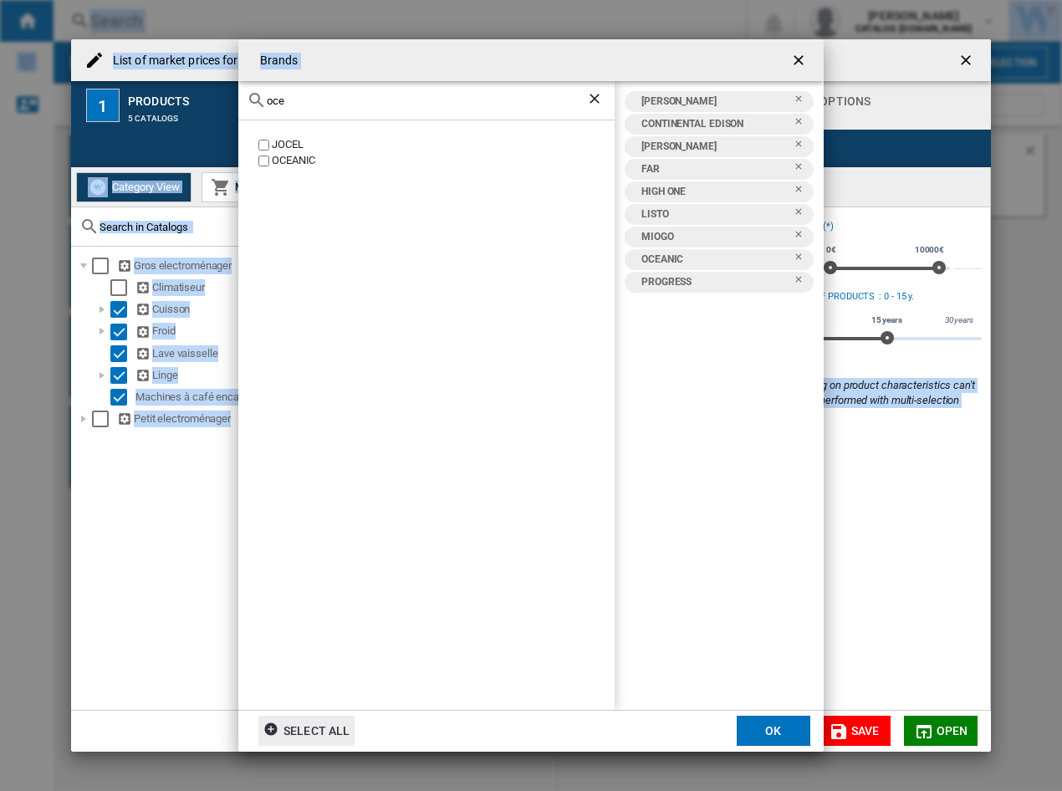
drag, startPoint x: 297, startPoint y: 108, endPoint x: -76, endPoint y: 81, distance: 374.0
click at [0, 81] on html "In order to access Insight, please log out and log in again OK NEW Search Searc…" at bounding box center [531, 395] width 1062 height 791
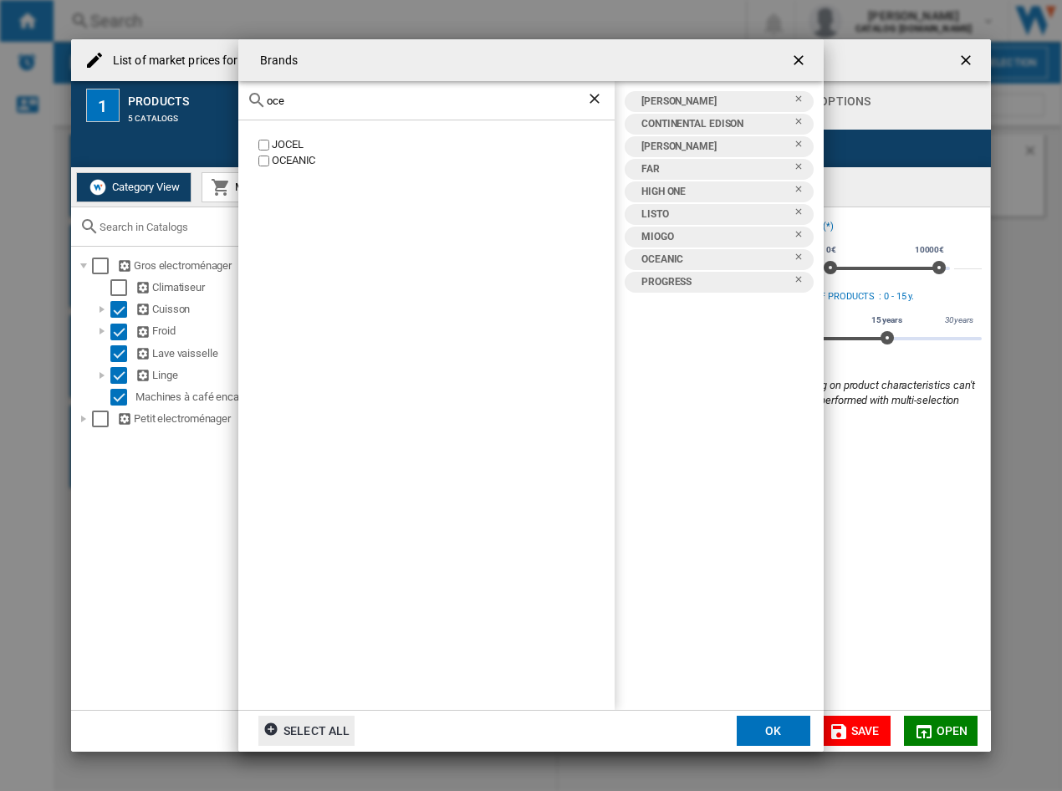
click at [356, 96] on input "oce" at bounding box center [427, 101] width 320 height 13
drag, startPoint x: 357, startPoint y: 99, endPoint x: 213, endPoint y: 88, distance: 144.3
click at [213, 88] on div "Brands oce JOCEL OCEANIC AYA CONTINENTAL EDISON DESSAUER FAR HIGH ONE LISTO MIO…" at bounding box center [531, 395] width 1062 height 791
type input "proli"
drag, startPoint x: 315, startPoint y: 108, endPoint x: 291, endPoint y: 98, distance: 26.3
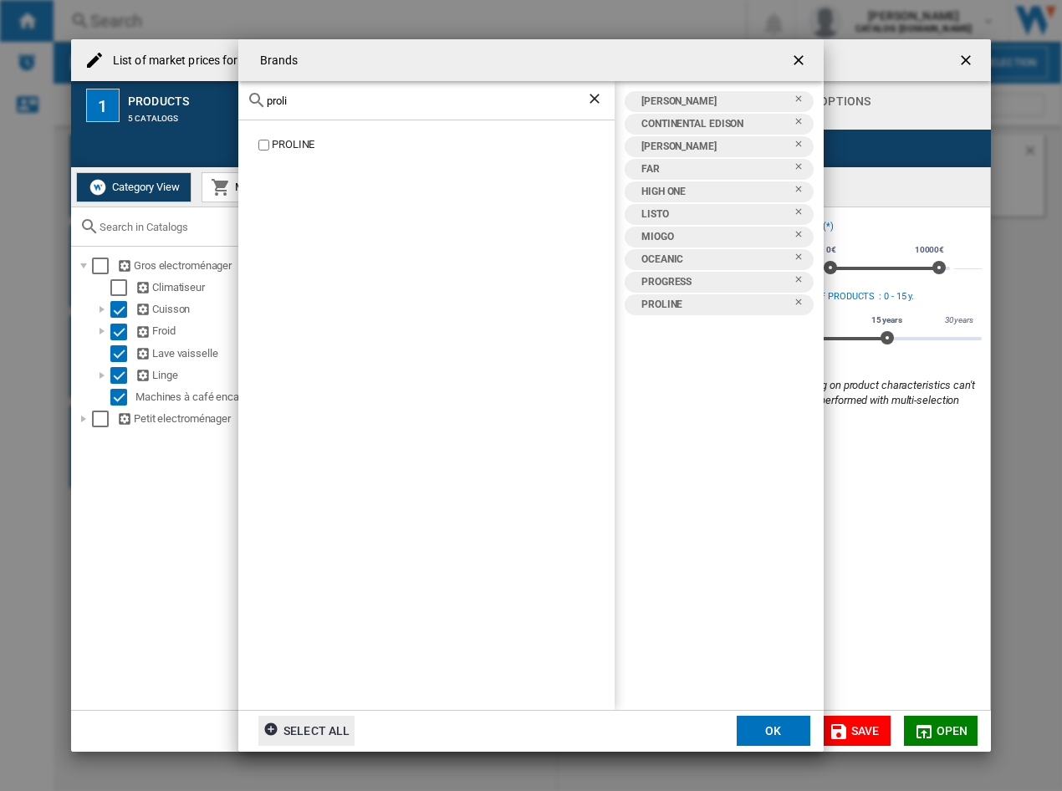
click at [291, 98] on div "proli" at bounding box center [426, 100] width 376 height 39
drag, startPoint x: 301, startPoint y: 100, endPoint x: 253, endPoint y: 97, distance: 48.6
click at [253, 95] on div "proli" at bounding box center [426, 100] width 376 height 39
type input "qil"
click at [291, 141] on div "QILIVE" at bounding box center [443, 145] width 343 height 16
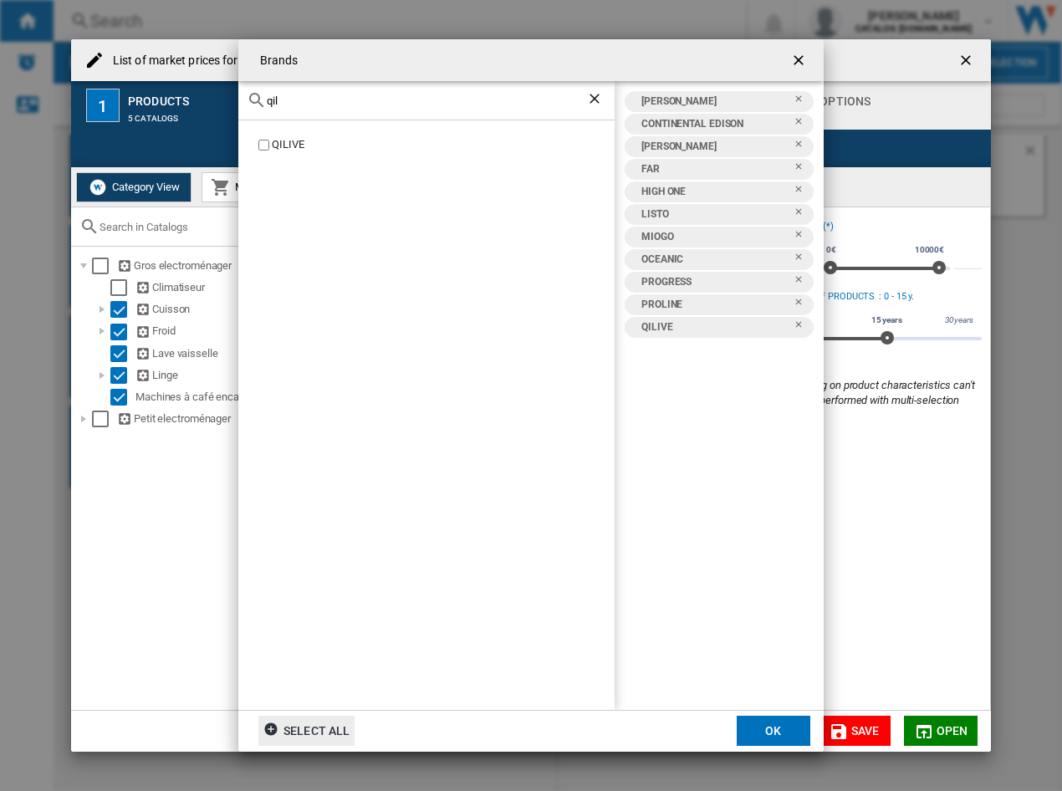
drag, startPoint x: 281, startPoint y: 97, endPoint x: 143, endPoint y: 38, distance: 149.9
click at [154, 88] on div "Brands qil QILIVE AYA CONTINENTAL EDISON DESSAUER FAR HIGH ONE LISTO MIOGO OCEA…" at bounding box center [531, 395] width 1062 height 791
type input "saba"
click at [273, 141] on div "SABA" at bounding box center [443, 145] width 343 height 16
click at [326, 106] on div "saba" at bounding box center [426, 100] width 376 height 39
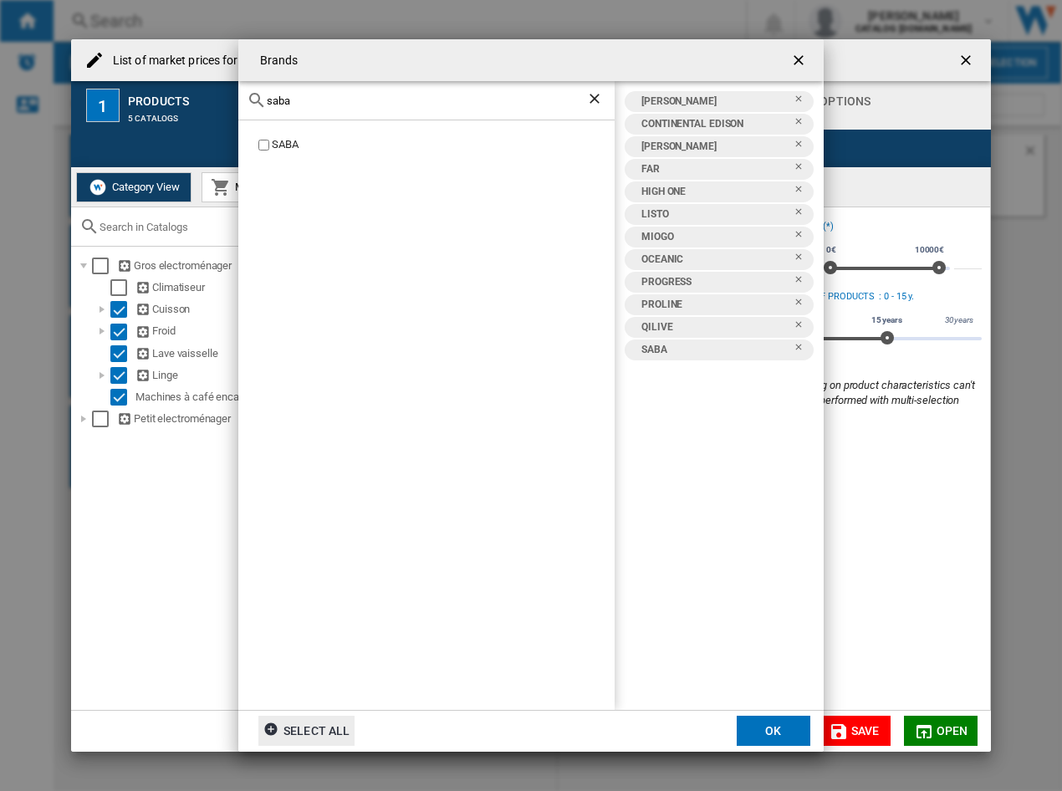
drag, startPoint x: 318, startPoint y: 102, endPoint x: 206, endPoint y: 90, distance: 112.8
click at [206, 90] on div "Brands saba SABA AYA CONTINENTAL EDISON DESSAUER FAR HIGH ONE LISTO MIOGO OCEAN…" at bounding box center [531, 395] width 1062 height 791
type input "signa"
click at [291, 135] on div "SIGNATURE" at bounding box center [426, 414] width 376 height 589
click at [306, 146] on div "SIGNATURE" at bounding box center [443, 145] width 343 height 16
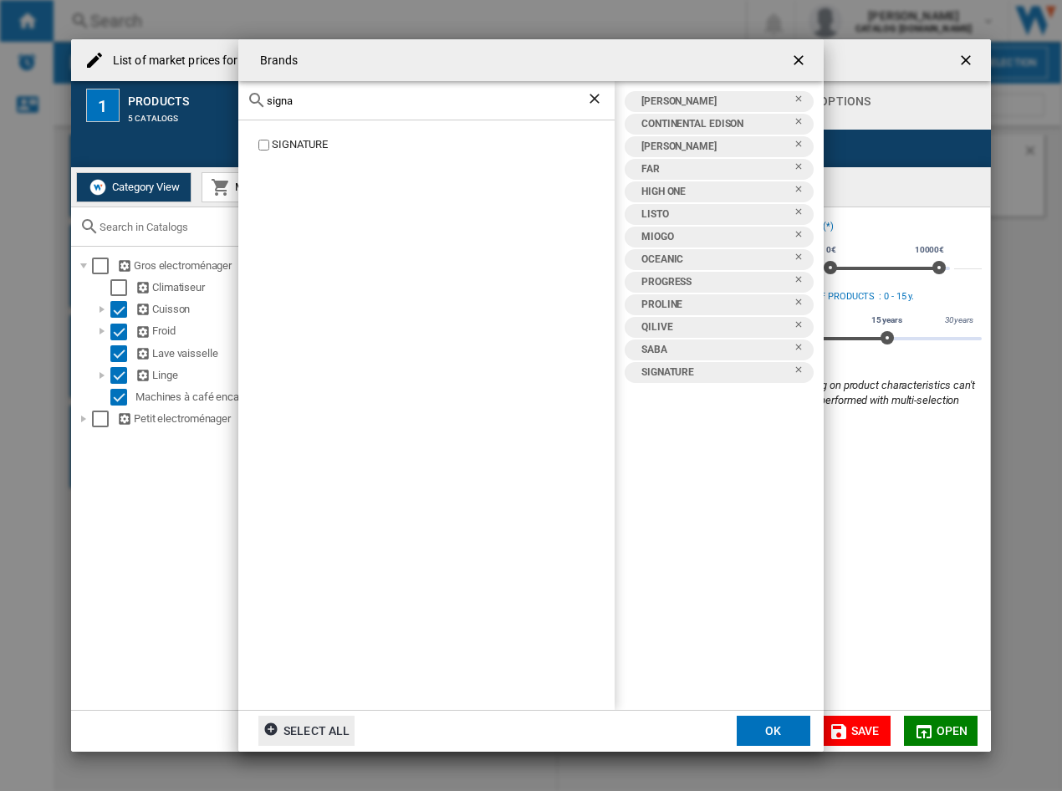
drag, startPoint x: 333, startPoint y: 106, endPoint x: 161, endPoint y: 104, distance: 171.5
click at [161, 104] on div "Brands signa SIGNATURE AYA CONTINENTAL EDISON DESSAUER FAR HIGH ONE LISTO MIOGO…" at bounding box center [531, 395] width 1062 height 791
click at [289, 145] on div "VALBERG" at bounding box center [443, 145] width 343 height 16
drag, startPoint x: 331, startPoint y: 103, endPoint x: 81, endPoint y: 104, distance: 250.1
click at [81, 104] on div "Brands valberg VALBERG AYA CONTINENTAL EDISON DESSAUER FAR HIGH ONE LISTO MIOGO…" at bounding box center [531, 395] width 1062 height 791
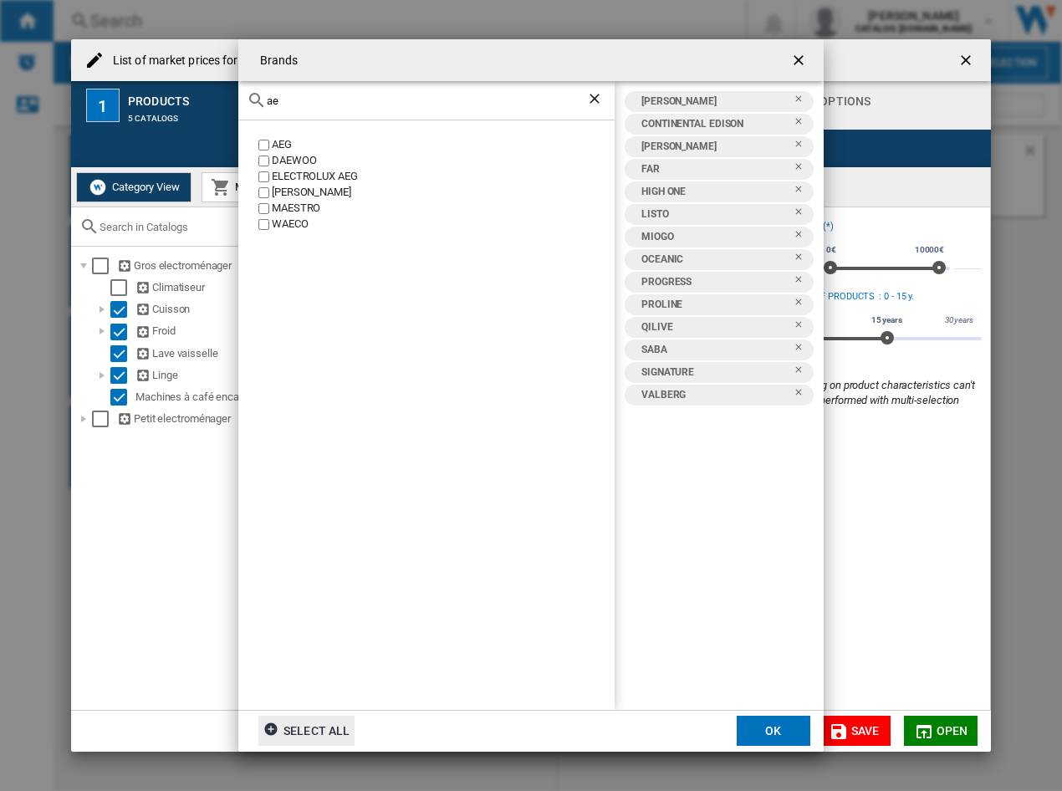
type input "ae"
click at [272, 151] on div "AEG" at bounding box center [443, 145] width 343 height 16
click at [353, 93] on div "ae" at bounding box center [426, 100] width 376 height 39
drag, startPoint x: 350, startPoint y: 105, endPoint x: 119, endPoint y: 100, distance: 230.9
click at [119, 100] on div "Brands ae AEG DAEWOO ELECTROLUX AEG HAEGER MAESTRO WAECO AEG AYA CONTINENTAL ED…" at bounding box center [531, 395] width 1062 height 791
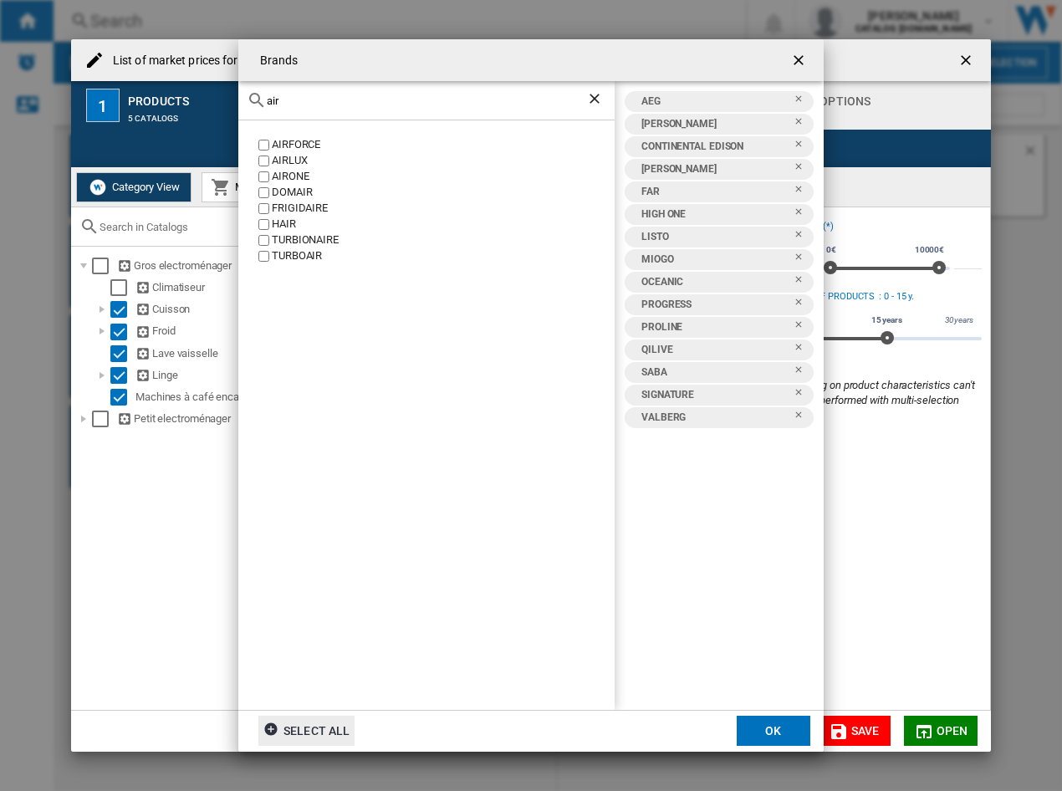
type input "air"
click at [311, 139] on div "AIRFORCE" at bounding box center [443, 145] width 343 height 16
click at [295, 160] on div "AIRLUX" at bounding box center [443, 161] width 343 height 16
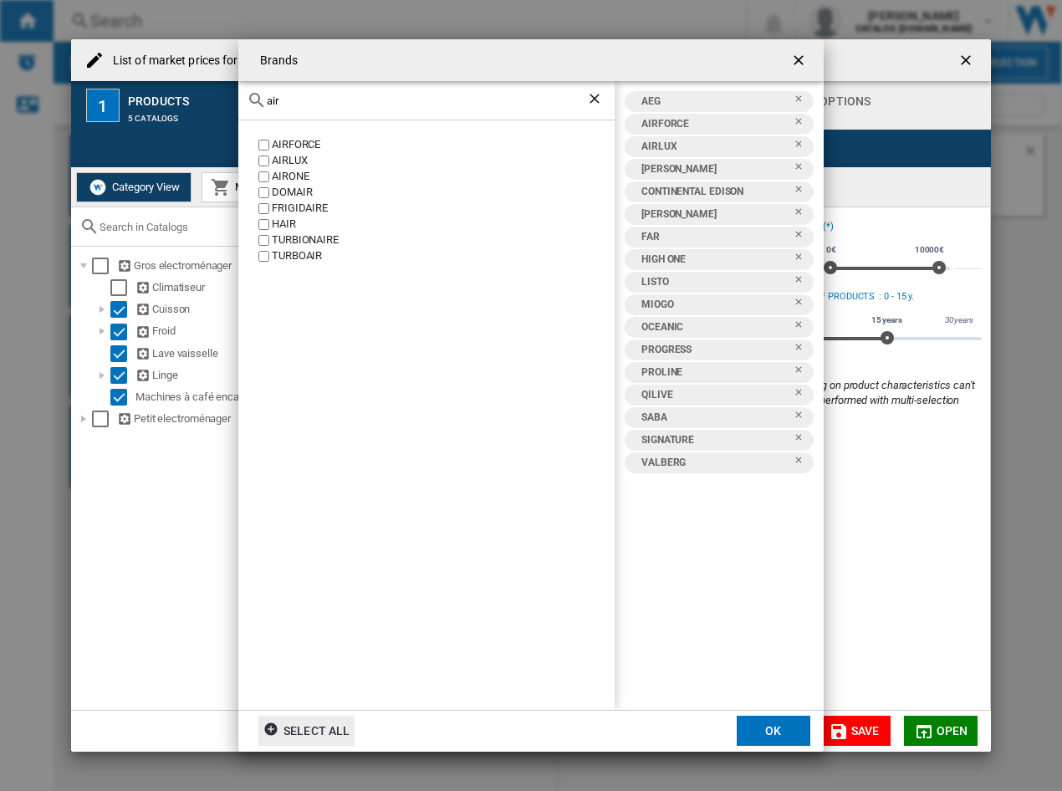
click at [289, 140] on div "AIRFORCE" at bounding box center [443, 145] width 343 height 16
click at [269, 136] on div "AIRFORCE AIRLUX AIRONE DOMAIR FRIGIDAIRE HAIR TURBIONAIRE TURBOAIR" at bounding box center [426, 414] width 376 height 589
click at [272, 146] on div "AIRFORCE" at bounding box center [443, 145] width 343 height 16
drag, startPoint x: 324, startPoint y: 101, endPoint x: 162, endPoint y: 101, distance: 161.4
click at [162, 101] on div "Brands air AIRFORCE AIRLUX AIRONE DOMAIR FRIGIDAIRE HAIR TURBIONAIRE TURBOAIR A…" at bounding box center [531, 395] width 1062 height 791
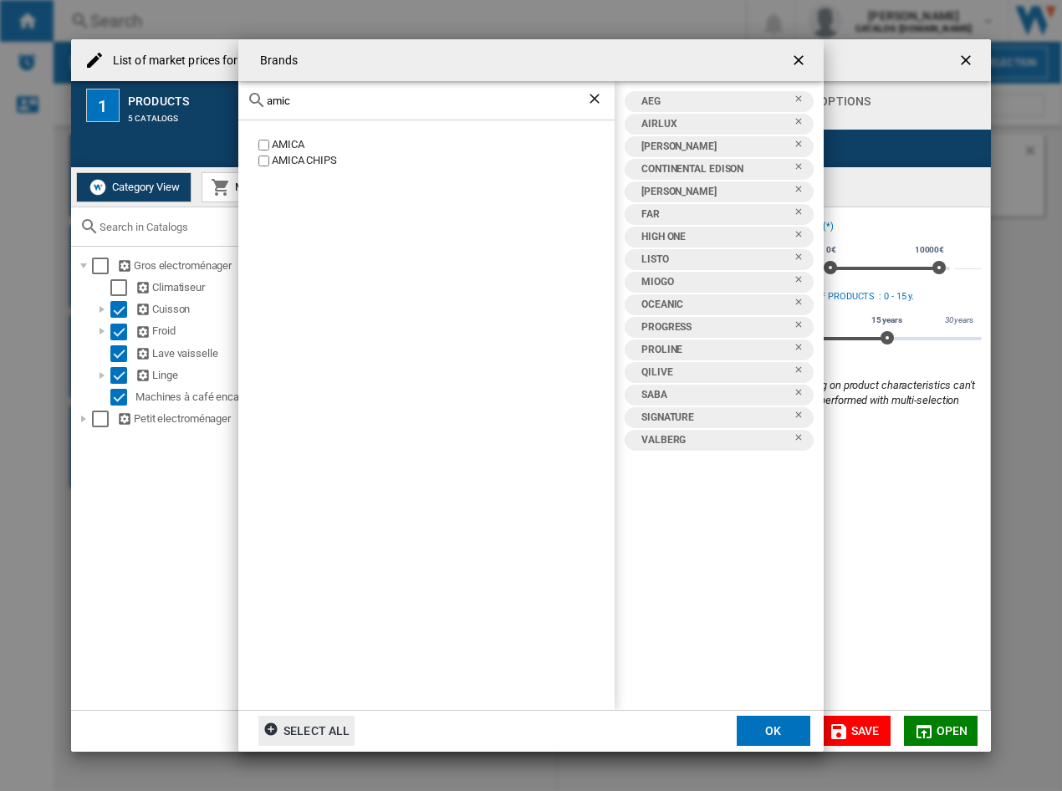
type input "amic"
click at [274, 150] on div "AMICA" at bounding box center [443, 145] width 343 height 16
drag, startPoint x: 334, startPoint y: 104, endPoint x: 40, endPoint y: 90, distance: 293.9
click at [51, 90] on div "Brands amic AMICA AMICA CHIPS AEG AIRLUX AMICA AYA CONTINENTAL EDISON DESSAUER …" at bounding box center [531, 395] width 1062 height 791
type input "arth"
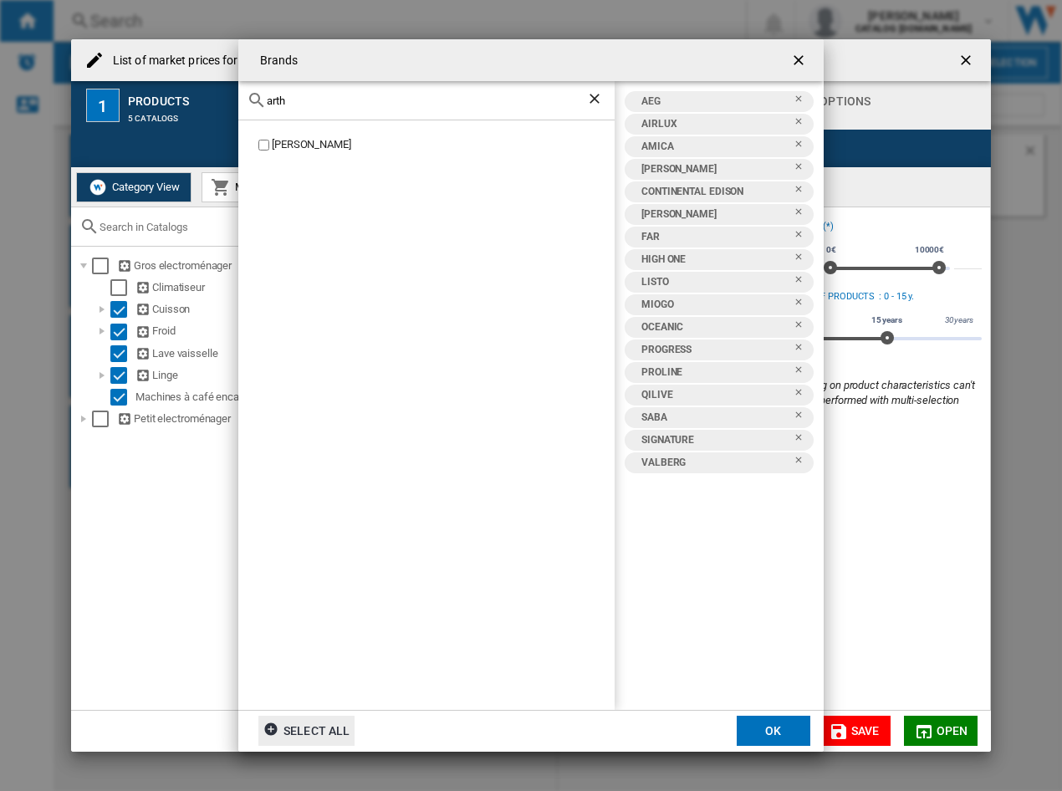
click at [305, 146] on div "[PERSON_NAME]" at bounding box center [443, 145] width 343 height 16
drag, startPoint x: 285, startPoint y: 105, endPoint x: 170, endPoint y: 96, distance: 115.7
click at [170, 96] on div "Brands arth ARTHUR MARTIN AEG AIRLUX AMICA ARTHUR MARTIN AYA CONTINENTAL EDISON…" at bounding box center [531, 395] width 1062 height 791
drag, startPoint x: 301, startPoint y: 97, endPoint x: 162, endPoint y: 91, distance: 139.0
click at [162, 91] on div "Brands arth ARTHUR MARTIN AEG AIRLUX AMICA ARTHUR MARTIN AYA CONTINENTAL EDISON…" at bounding box center [531, 395] width 1062 height 791
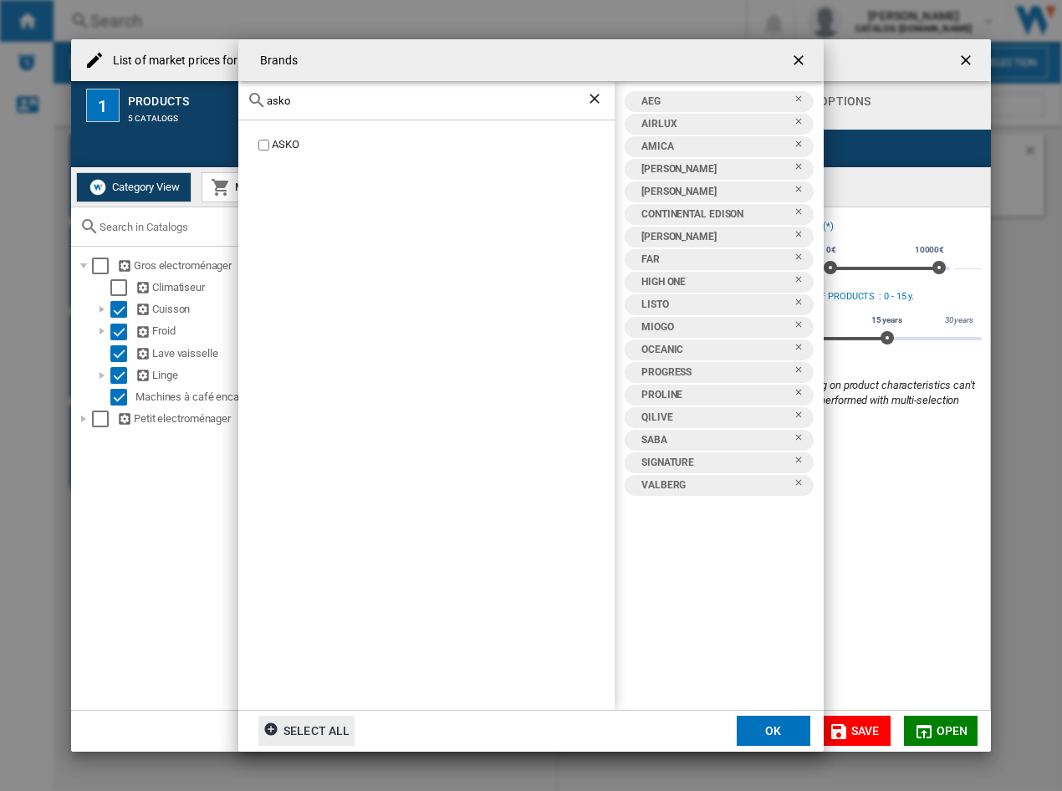
type input "asko"
click at [279, 141] on div "ASKO" at bounding box center [443, 145] width 343 height 16
drag, startPoint x: 342, startPoint y: 101, endPoint x: 54, endPoint y: 47, distance: 293.7
click at [54, 47] on div "Brands asko ASKO AEG AIRLUX AMICA ARTHUR MARTIN ASKO AYA CONTINENTAL EDISON DES…" at bounding box center [531, 395] width 1062 height 791
click at [271, 141] on label "BEKO" at bounding box center [435, 145] width 360 height 16
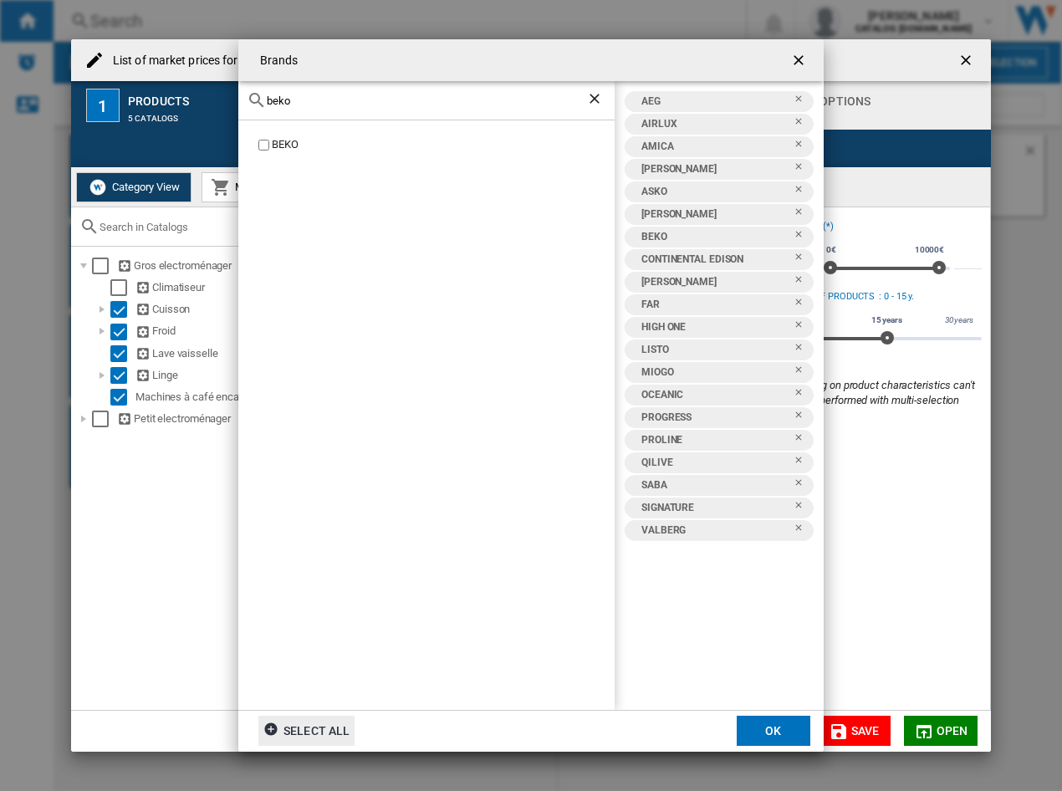
drag, startPoint x: 341, startPoint y: 101, endPoint x: 178, endPoint y: 91, distance: 163.4
click at [178, 91] on div "Brands beko BEKO AEG AIRLUX AMICA ARTHUR MARTIN ASKO AYA BEKO CONTINENTAL EDISO…" at bounding box center [531, 395] width 1062 height 791
type input "bos"
click at [284, 180] on div "BOSCH" at bounding box center [443, 177] width 343 height 16
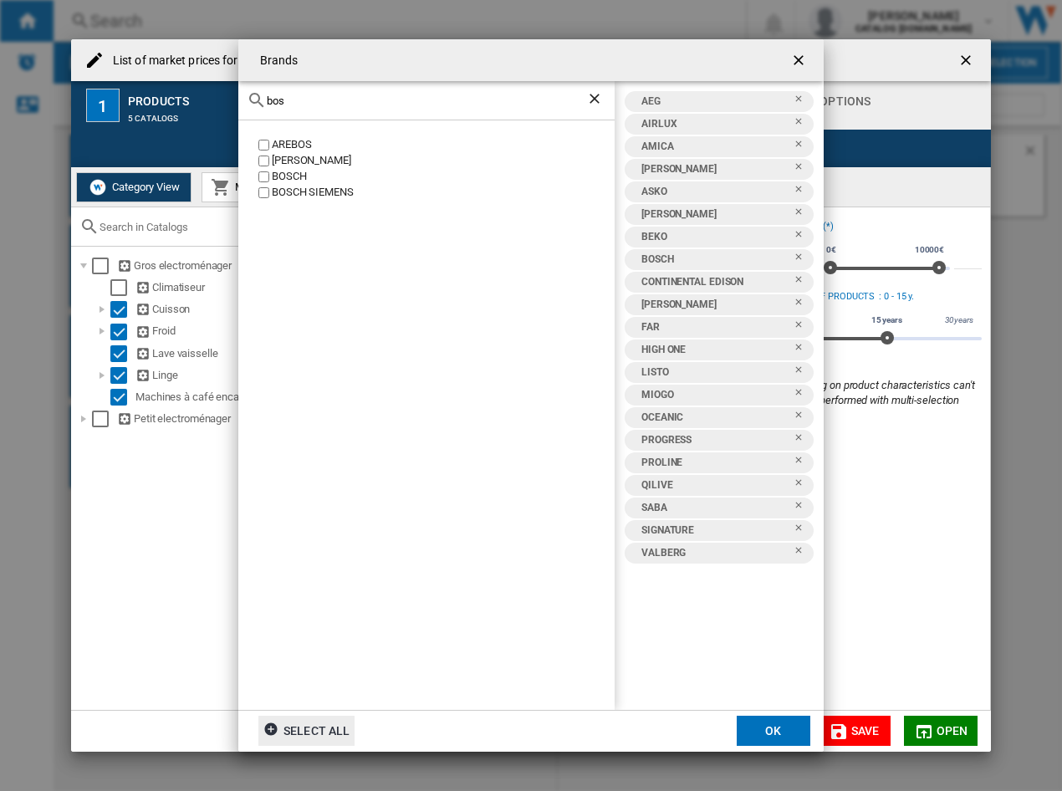
drag, startPoint x: 318, startPoint y: 107, endPoint x: 212, endPoint y: 105, distance: 106.3
click at [212, 105] on div "Brands bos AREBOS BETTY BOSSI BOSCH BOSCH SIEMENS AEG AIRLUX AMICA ARTHUR MARTI…" at bounding box center [531, 395] width 1062 height 791
drag, startPoint x: 299, startPoint y: 105, endPoint x: 74, endPoint y: 108, distance: 225.0
click at [74, 108] on div "Brands bos AREBOS BETTY BOSSI BOSCH BOSCH SIEMENS AEG AIRLUX AMICA ARTHUR MARTI…" at bounding box center [531, 395] width 1062 height 791
click at [304, 192] on div "[PERSON_NAME]" at bounding box center [443, 193] width 343 height 16
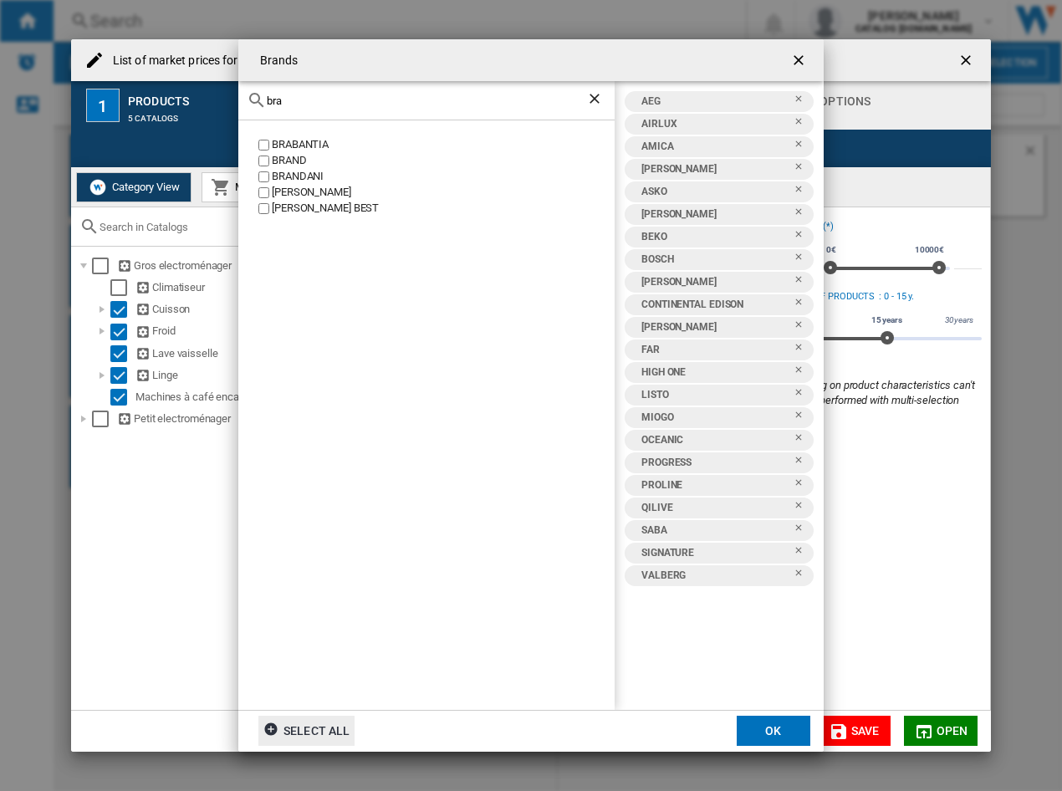
drag, startPoint x: 302, startPoint y: 99, endPoint x: 192, endPoint y: 96, distance: 110.4
click at [192, 96] on div "Brands bra BRABANTIA BRAND BRANDANI BRANDT BRANDY BEST AEG AIRLUX AMICA ARTHUR …" at bounding box center [531, 395] width 1062 height 791
type input "candy"
click at [282, 144] on div "CANDY" at bounding box center [443, 145] width 343 height 16
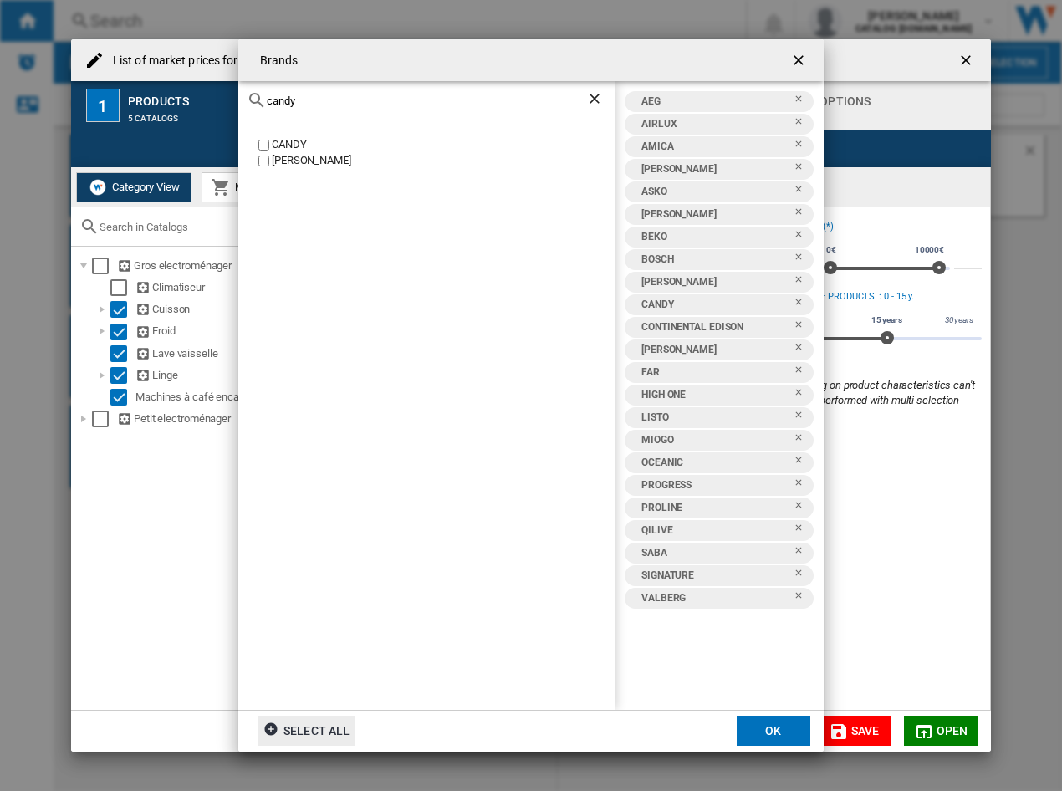
drag, startPoint x: 360, startPoint y: 97, endPoint x: 23, endPoint y: 69, distance: 338.2
click at [24, 69] on div "Brands candy CANDY CANDY HOOVER AEG AIRLUX AMICA ARTHUR MARTIN ASKO AYA BEKO BO…" at bounding box center [531, 395] width 1062 height 791
type input "de di"
click at [317, 156] on div "[PERSON_NAME]" at bounding box center [426, 414] width 376 height 589
click at [320, 145] on div "[PERSON_NAME]" at bounding box center [443, 145] width 343 height 16
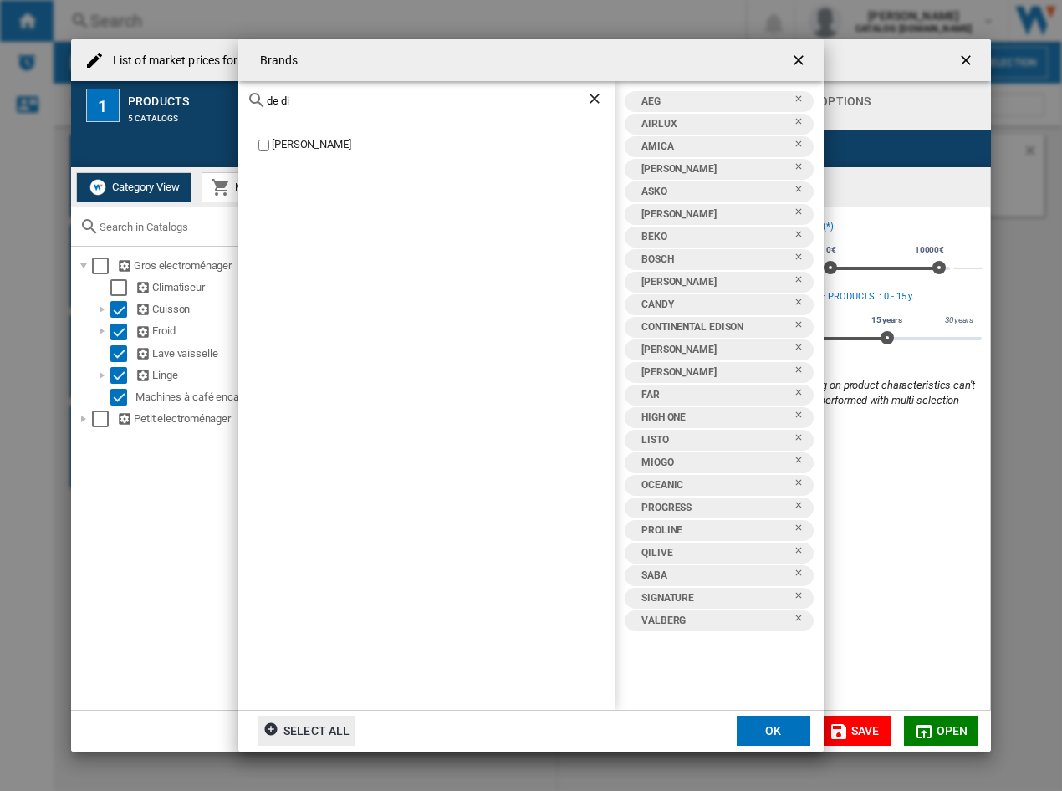
drag, startPoint x: 323, startPoint y: 106, endPoint x: 35, endPoint y: 27, distance: 298.5
click at [10, 53] on div "Brands de di DE DIETRICH AEG AIRLUX AMICA ARTHUR MARTIN ASKO AYA BEKO BOSCH BRA…" at bounding box center [531, 395] width 1062 height 791
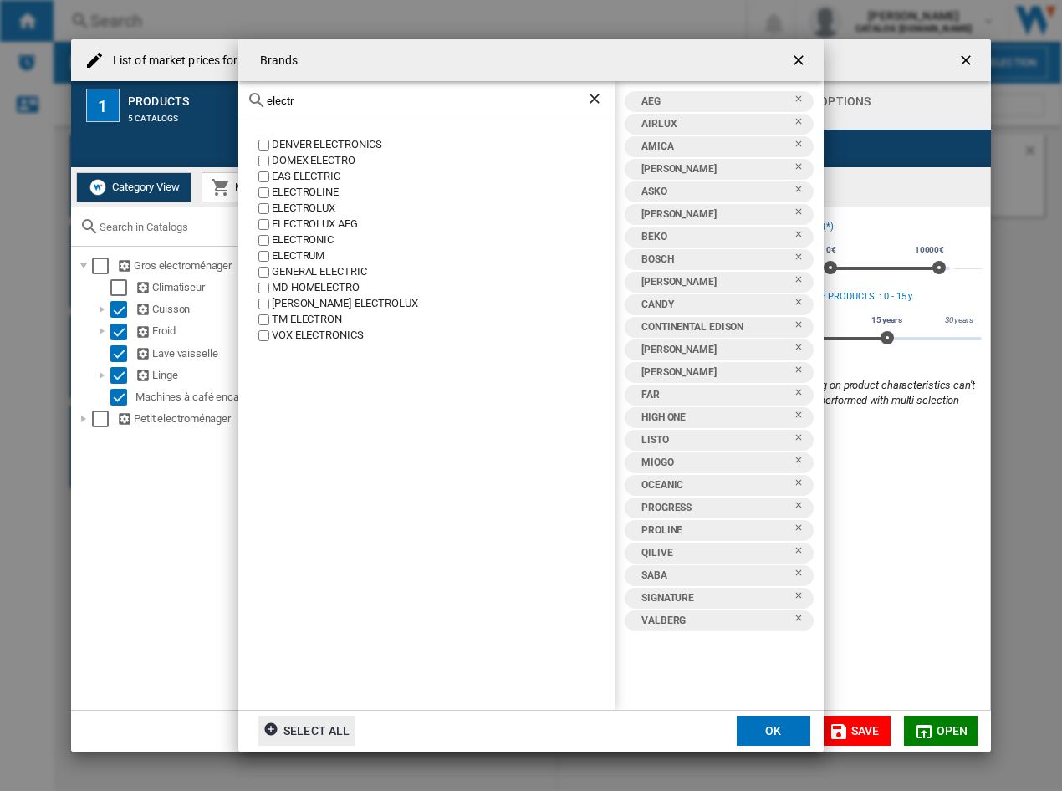
type input "electr"
click at [330, 209] on div "ELECTROLUX" at bounding box center [443, 209] width 343 height 16
drag, startPoint x: 313, startPoint y: 105, endPoint x: 154, endPoint y: 92, distance: 159.5
click at [154, 92] on div "Brands electr DENVER ELECTRONICS DOMEX ELECTRO EAS ELECTRIC ELECTROLINE ELECTRO…" at bounding box center [531, 395] width 1062 height 791
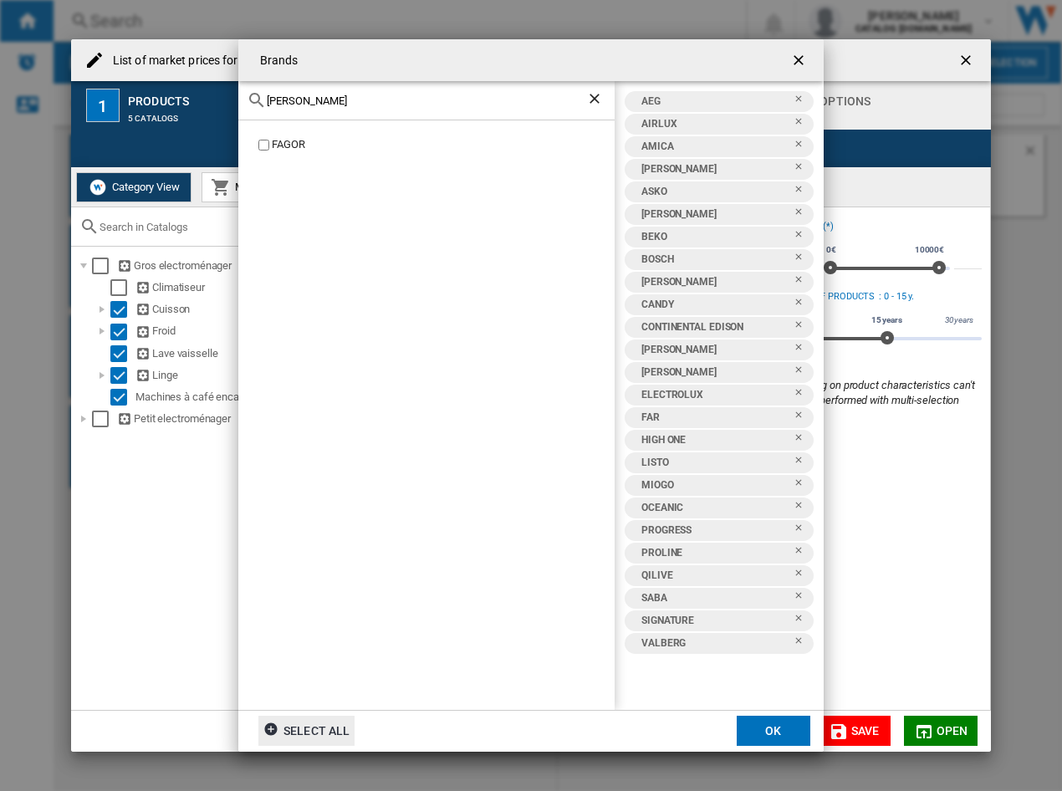
click at [296, 141] on div "FAGOR" at bounding box center [443, 145] width 343 height 16
drag, startPoint x: 114, startPoint y: 85, endPoint x: 49, endPoint y: 74, distance: 65.5
click at [49, 74] on div "Brands fago FAGOR AEG AIRLUX AMICA ARTHUR MARTIN ASKO AYA BEKO BOSCH BRANDT CAN…" at bounding box center [531, 395] width 1062 height 791
type input "faure"
click at [290, 141] on div "FAURE" at bounding box center [443, 145] width 343 height 16
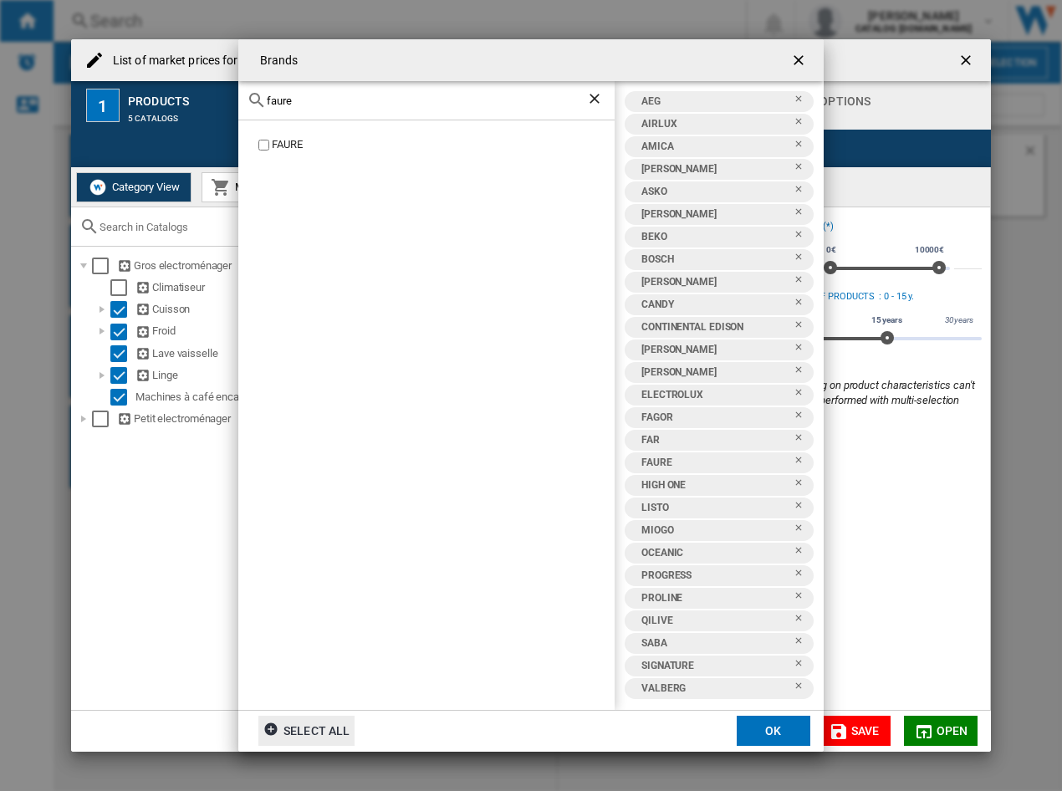
drag, startPoint x: 330, startPoint y: 104, endPoint x: -166, endPoint y: 50, distance: 498.9
click at [0, 50] on html "In order to access Insight, please log out and log in again OK NEW Search Searc…" at bounding box center [531, 395] width 1062 height 791
click at [323, 139] on div "GAGGENAU" at bounding box center [443, 145] width 343 height 16
drag, startPoint x: 309, startPoint y: 107, endPoint x: 21, endPoint y: 74, distance: 289.7
click at [21, 74] on div "Brands gag GAGGENAU AEG AIRLUX AMICA ARTHUR MARTIN ASKO AYA BEKO BOSCH BRANDT C…" at bounding box center [531, 395] width 1062 height 791
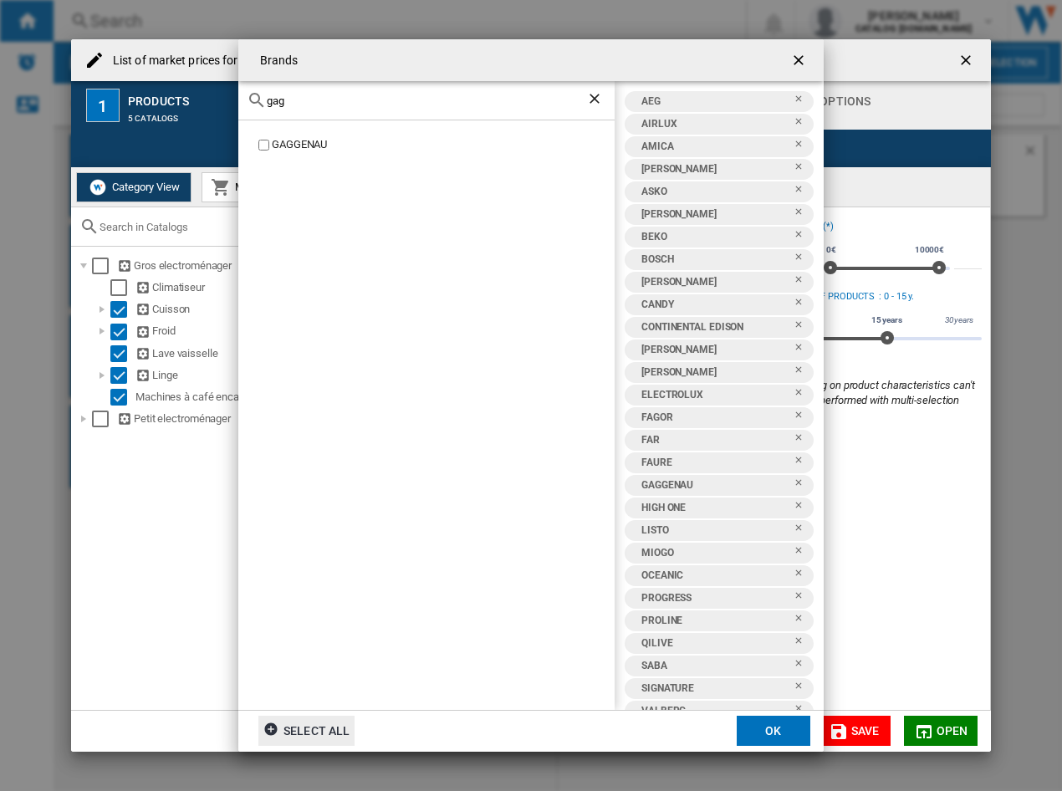
drag, startPoint x: 355, startPoint y: 100, endPoint x: 27, endPoint y: 78, distance: 328.7
click at [30, 95] on div "Brands gag GAGGENAU AEG AIRLUX AMICA ARTHUR MARTIN ASKO AYA BEKO BOSCH BRANDT C…" at bounding box center [531, 395] width 1062 height 791
type input "grund"
click at [275, 141] on div "GRUNDIG" at bounding box center [443, 145] width 343 height 16
drag, startPoint x: 350, startPoint y: 98, endPoint x: 74, endPoint y: 49, distance: 280.3
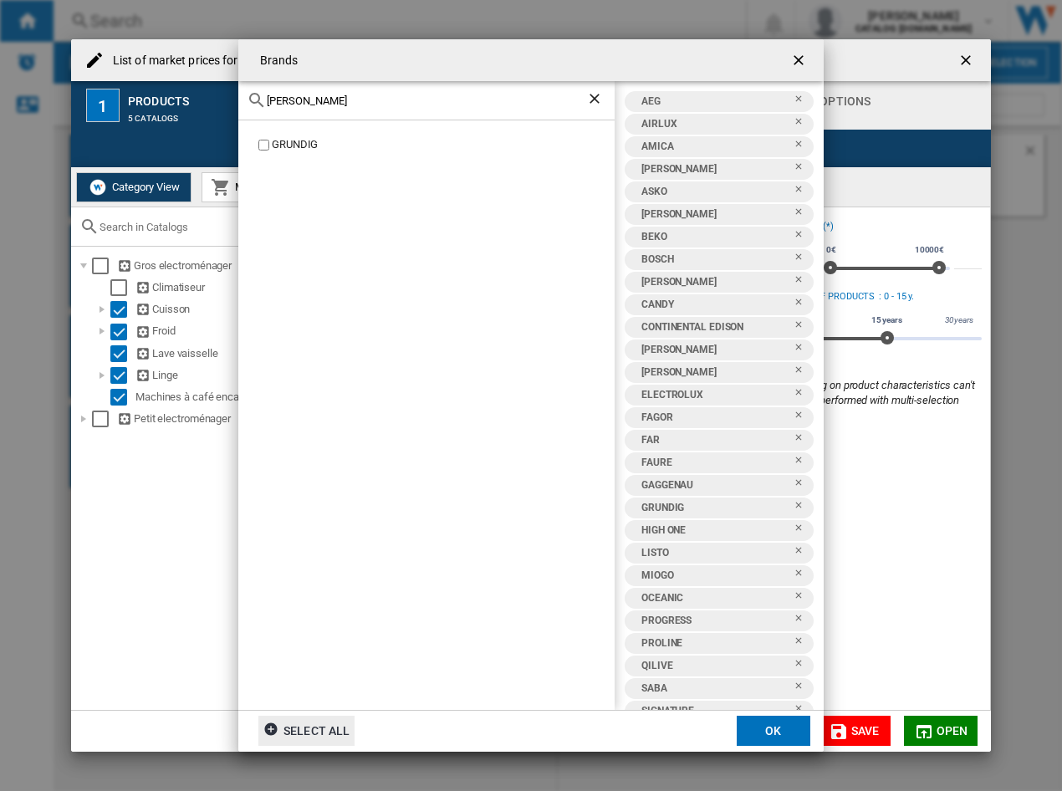
click at [76, 59] on div "Brands grund GRUNDIG AEG AIRLUX AMICA ARTHUR MARTIN ASKO AYA BEKO BOSCH BRANDT …" at bounding box center [531, 395] width 1062 height 791
type input "haier"
click at [278, 132] on div "HAIER" at bounding box center [426, 414] width 376 height 589
click at [282, 141] on div "HAIER" at bounding box center [443, 145] width 343 height 16
drag, startPoint x: 365, startPoint y: 105, endPoint x: 156, endPoint y: 73, distance: 211.5
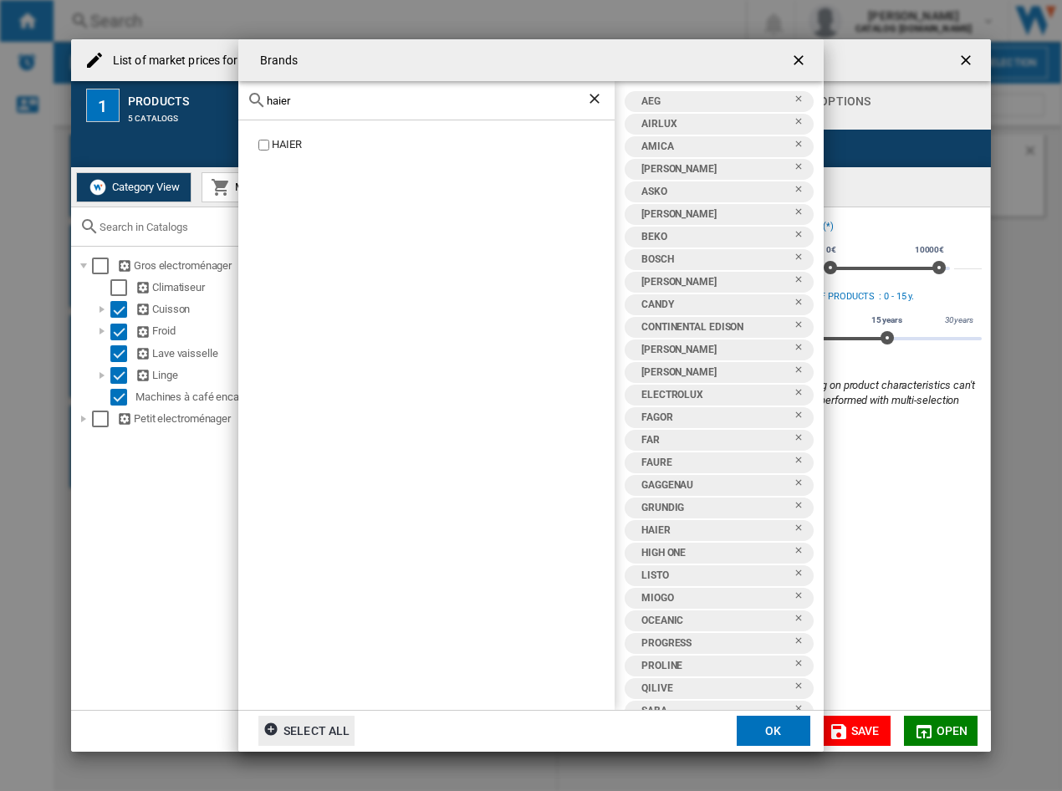
click at [177, 79] on div "Brands haier HAIER AEG AIRLUX AMICA ARTHUR MARTIN ASKO AYA BEKO BOSCH BRANDT CA…" at bounding box center [531, 395] width 1062 height 791
type input "hise"
click at [294, 140] on div "HISENSE" at bounding box center [443, 145] width 343 height 16
drag, startPoint x: 312, startPoint y: 106, endPoint x: 303, endPoint y: 94, distance: 15.6
click at [269, 101] on div "hise" at bounding box center [426, 100] width 376 height 39
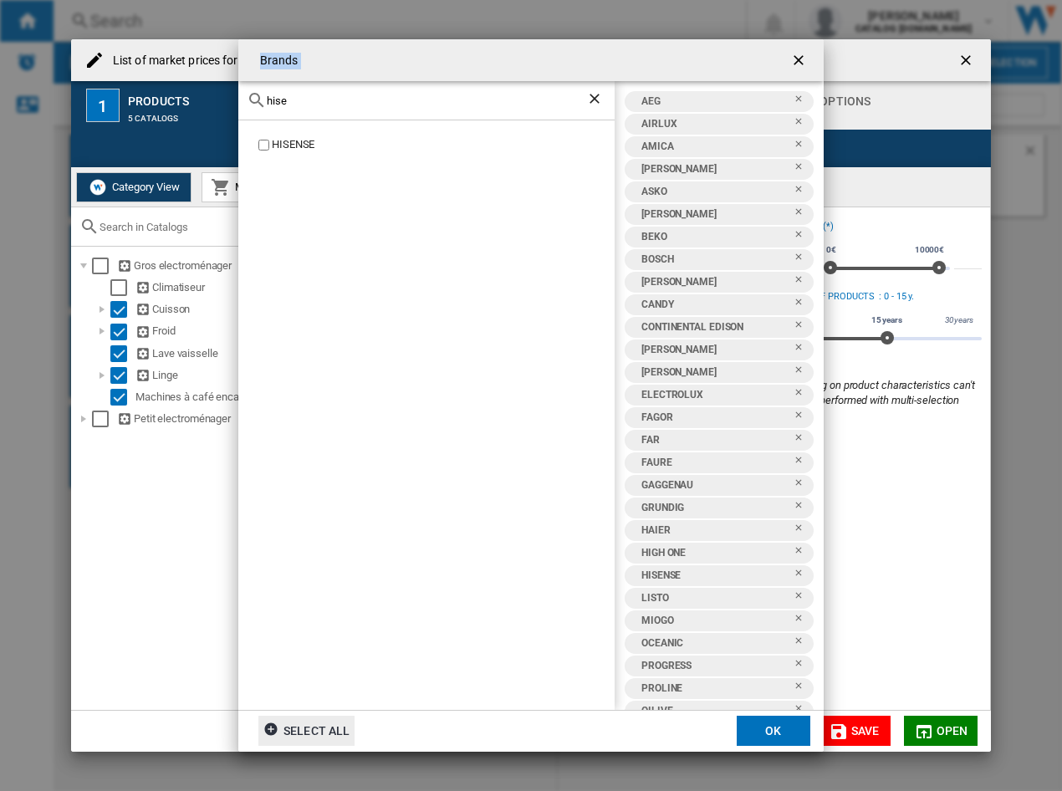
drag, startPoint x: 326, startPoint y: 91, endPoint x: 157, endPoint y: 71, distance: 170.2
click at [135, 70] on div "Brands hise HISENSE AEG AIRLUX AMICA ARTHUR MARTIN ASKO AYA BEKO BOSCH BRANDT C…" at bounding box center [531, 395] width 1062 height 791
drag, startPoint x: 320, startPoint y: 110, endPoint x: 223, endPoint y: 89, distance: 99.4
click at [189, 91] on div "Brands hise HISENSE AEG AIRLUX AMICA ARTHUR MARTIN ASKO AYA BEKO BOSCH BRANDT C…" at bounding box center [531, 395] width 1062 height 791
drag, startPoint x: 315, startPoint y: 98, endPoint x: 219, endPoint y: 82, distance: 96.7
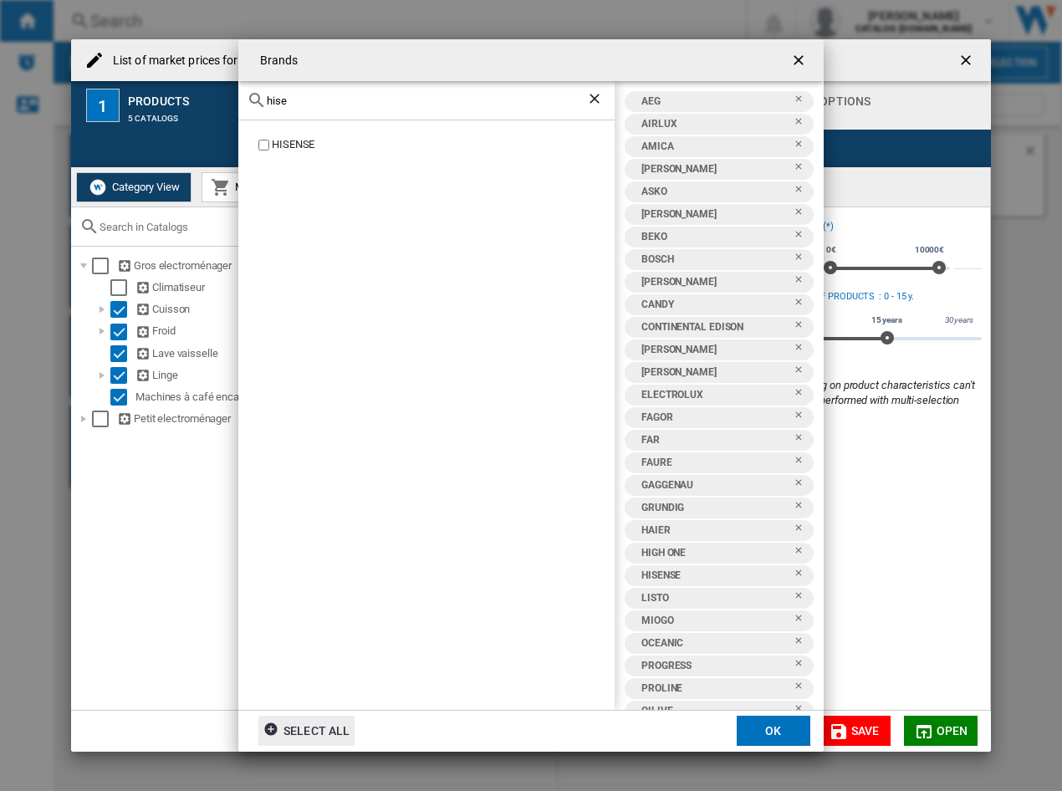
click at [207, 91] on div "Brands hise HISENSE AEG AIRLUX AMICA ARTHUR MARTIN ASKO AYA BEKO BOSCH BRANDT C…" at bounding box center [531, 395] width 1062 height 791
type input "hot"
click at [291, 164] on div "HOTPOINT" at bounding box center [443, 161] width 343 height 16
drag, startPoint x: 335, startPoint y: 102, endPoint x: -49, endPoint y: 70, distance: 385.3
click at [0, 70] on html "In order to access Insight, please log out and log in again OK NEW Search Searc…" at bounding box center [531, 395] width 1062 height 791
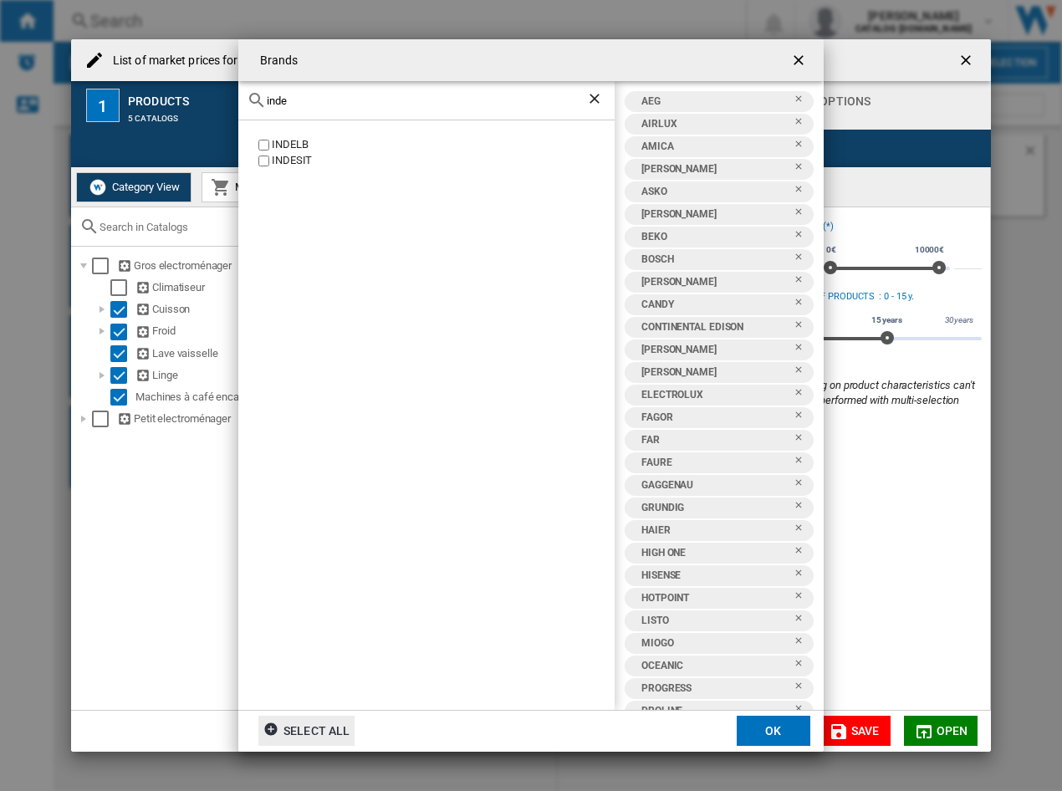
type input "inde"
click at [279, 166] on div "INDESIT" at bounding box center [443, 161] width 343 height 16
drag, startPoint x: 328, startPoint y: 101, endPoint x: -18, endPoint y: 59, distance: 348.8
click at [0, 59] on html "In order to access Insight, please log out and log in again OK NEW Search Searc…" at bounding box center [531, 395] width 1062 height 791
type input "jeke"
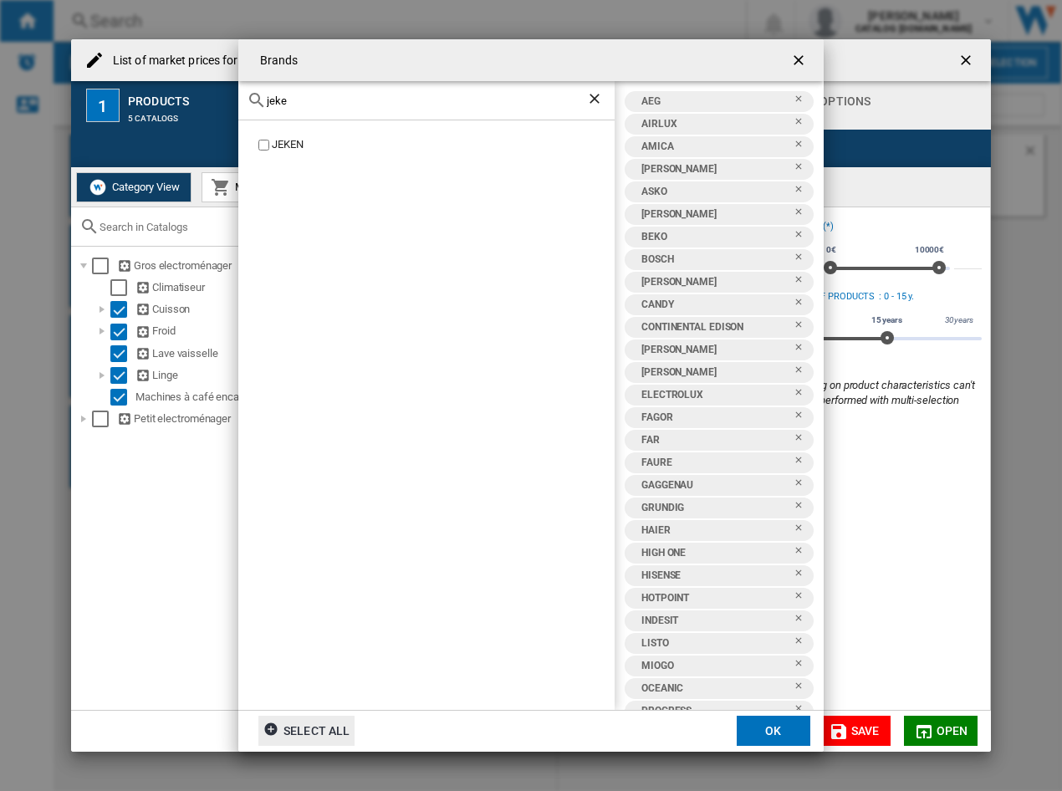
click at [293, 151] on div "JEKEN" at bounding box center [443, 145] width 343 height 16
drag, startPoint x: 303, startPoint y: 112, endPoint x: 315, endPoint y: 107, distance: 12.7
click at [303, 111] on div "jeke" at bounding box center [426, 100] width 376 height 39
drag, startPoint x: 316, startPoint y: 106, endPoint x: 172, endPoint y: 106, distance: 143.9
click at [173, 108] on div "Brands jeke JEKEN AEG AIRLUX AMICA ARTHUR MARTIN ASKO AYA BEKO BOSCH BRANDT CAN…" at bounding box center [531, 395] width 1062 height 791
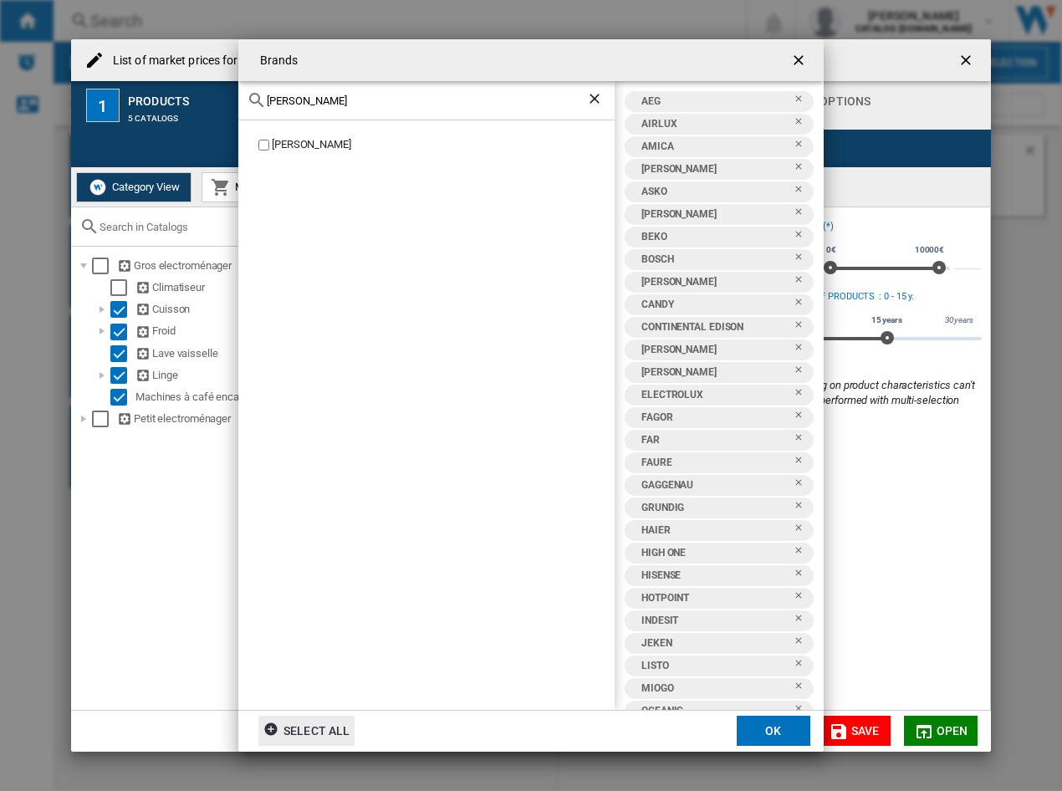
type input "junker"
click at [308, 143] on div "[PERSON_NAME]" at bounding box center [443, 145] width 343 height 16
drag, startPoint x: 319, startPoint y: 102, endPoint x: -167, endPoint y: 71, distance: 487.0
click at [0, 71] on html "In order to access Insight, please log out and log in again OK NEW Search Searc…" at bounding box center [531, 395] width 1062 height 791
click at [327, 136] on div "KINGDHOME KINGFISHER" at bounding box center [426, 414] width 376 height 589
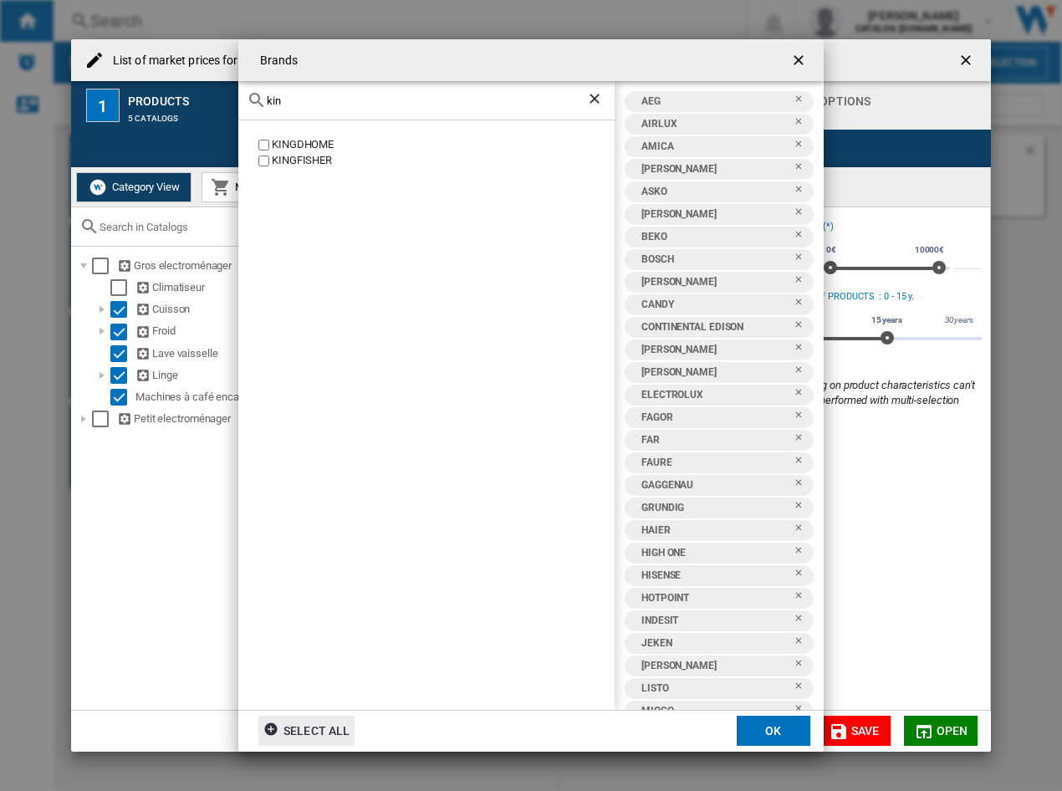
click at [326, 140] on div "KINGDHOME" at bounding box center [443, 145] width 343 height 16
drag, startPoint x: 317, startPoint y: 105, endPoint x: 25, endPoint y: 88, distance: 292.4
click at [25, 88] on div "Brands kin KINGDHOME KINGFISHER AEG AIRLUX AMICA ARTHUR MARTIN ASKO AYA BEKO BO…" at bounding box center [531, 395] width 1062 height 791
type input "kit"
click at [321, 228] on div "KITCHENAID" at bounding box center [443, 225] width 343 height 16
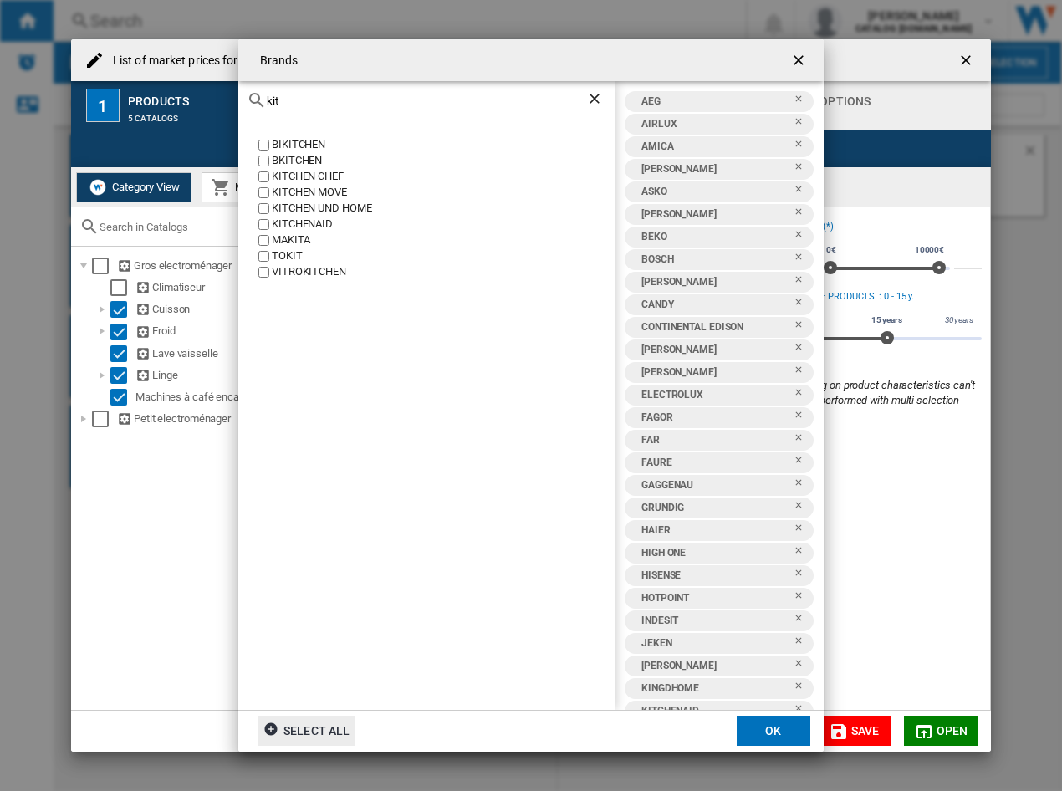
drag, startPoint x: 319, startPoint y: 105, endPoint x: 214, endPoint y: 102, distance: 104.6
click at [214, 103] on div "Brands kit BIKITCHEN BKITCHEN KITCHEN CHEF KITCHEN MOVE KITCHEN UND HOME KITCHE…" at bounding box center [531, 395] width 1062 height 791
type input "laur"
click at [271, 149] on label "LAURUS" at bounding box center [435, 145] width 360 height 16
drag, startPoint x: 331, startPoint y: 112, endPoint x: 239, endPoint y: 110, distance: 92.0
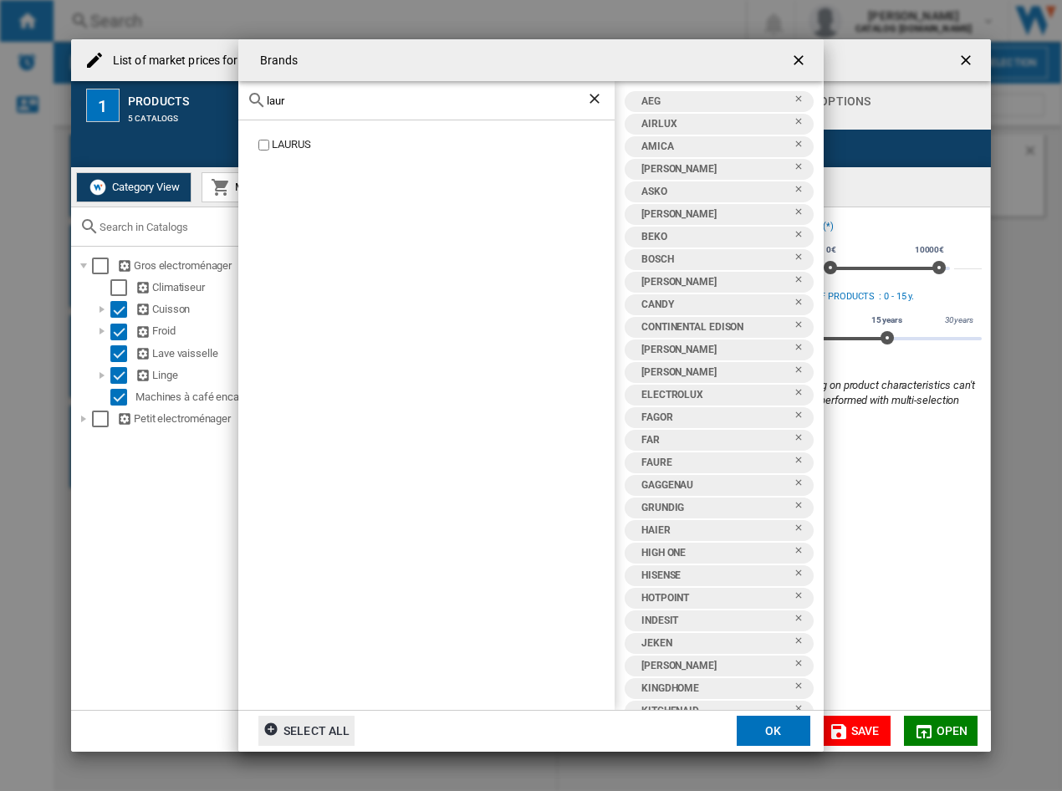
click at [239, 110] on div "laur" at bounding box center [426, 100] width 376 height 39
drag, startPoint x: 301, startPoint y: 98, endPoint x: 148, endPoint y: 99, distance: 153.1
click at [148, 99] on div "Brands laur LAURUS AEG AIRLUX AMICA ARTHUR MARTIN ASKO AYA BEKO BOSCH BRANDT CA…" at bounding box center [531, 395] width 1062 height 791
click at [304, 150] on div "[PERSON_NAME]" at bounding box center [443, 145] width 343 height 16
drag, startPoint x: 329, startPoint y: 106, endPoint x: 314, endPoint y: 104, distance: 15.3
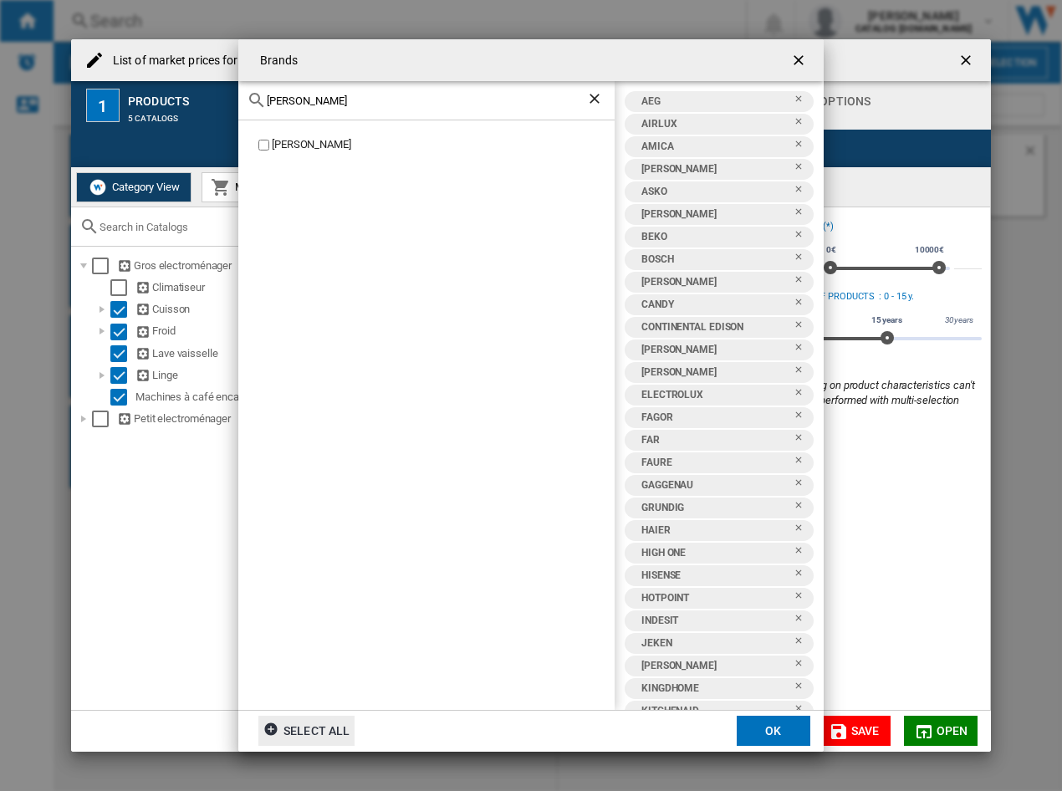
click at [314, 104] on div "[PERSON_NAME]" at bounding box center [426, 100] width 376 height 39
drag, startPoint x: 324, startPoint y: 106, endPoint x: 119, endPoint y: 105, distance: 204.9
click at [119, 105] on div "Brands leon LEONARD AEG AIRLUX AMICA ARTHUR MARTIN ASKO AYA BEKO BOSCH BRANDT C…" at bounding box center [531, 395] width 1062 height 791
click at [274, 193] on div "LG" at bounding box center [443, 193] width 343 height 16
click at [315, 95] on input "lg" at bounding box center [427, 101] width 320 height 13
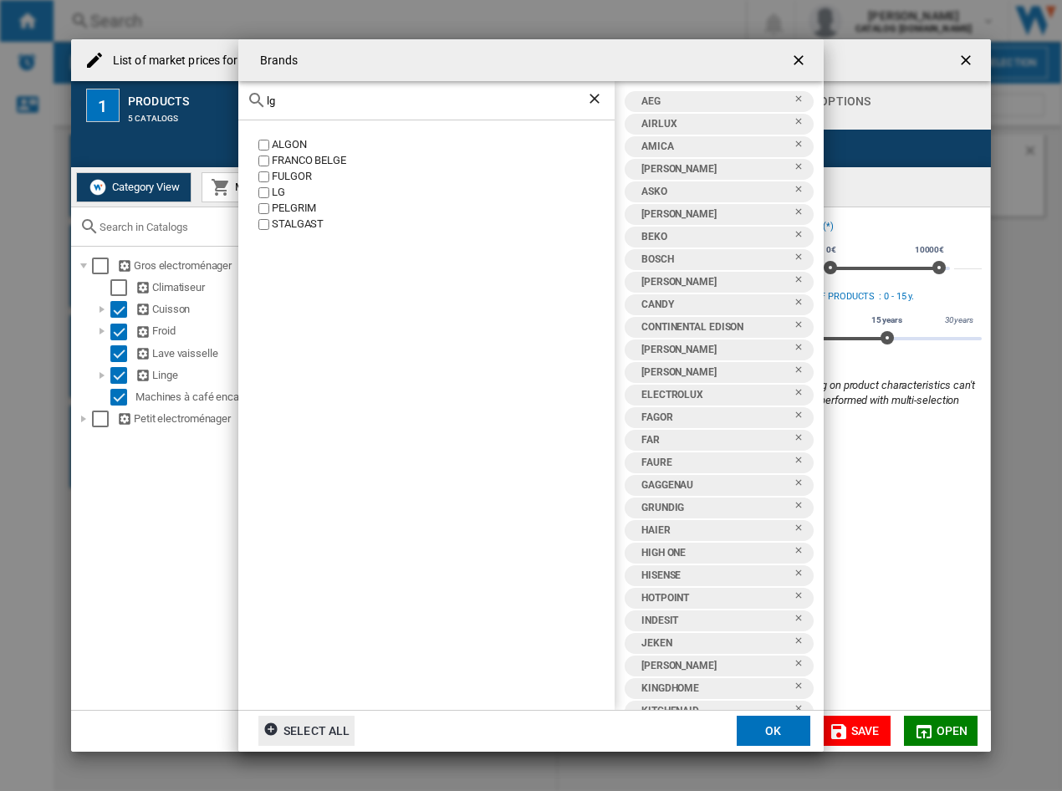
drag, startPoint x: 321, startPoint y: 99, endPoint x: 136, endPoint y: 97, distance: 184.9
click at [136, 97] on div "Brands lg ALGON FRANCO BELGE FULGOR LG PELGRIM STALGAST AEG AIRLUX AMICA ARTHUR…" at bounding box center [531, 395] width 1062 height 791
type input "midea"
drag, startPoint x: 354, startPoint y: 98, endPoint x: 207, endPoint y: 93, distance: 147.3
click at [207, 93] on div "Brands midea MIDEA PYRAMIDEA AEG AIRLUX AMICA ARTHUR MARTIN ASKO AYA BEKO BOSCH…" at bounding box center [531, 395] width 1062 height 791
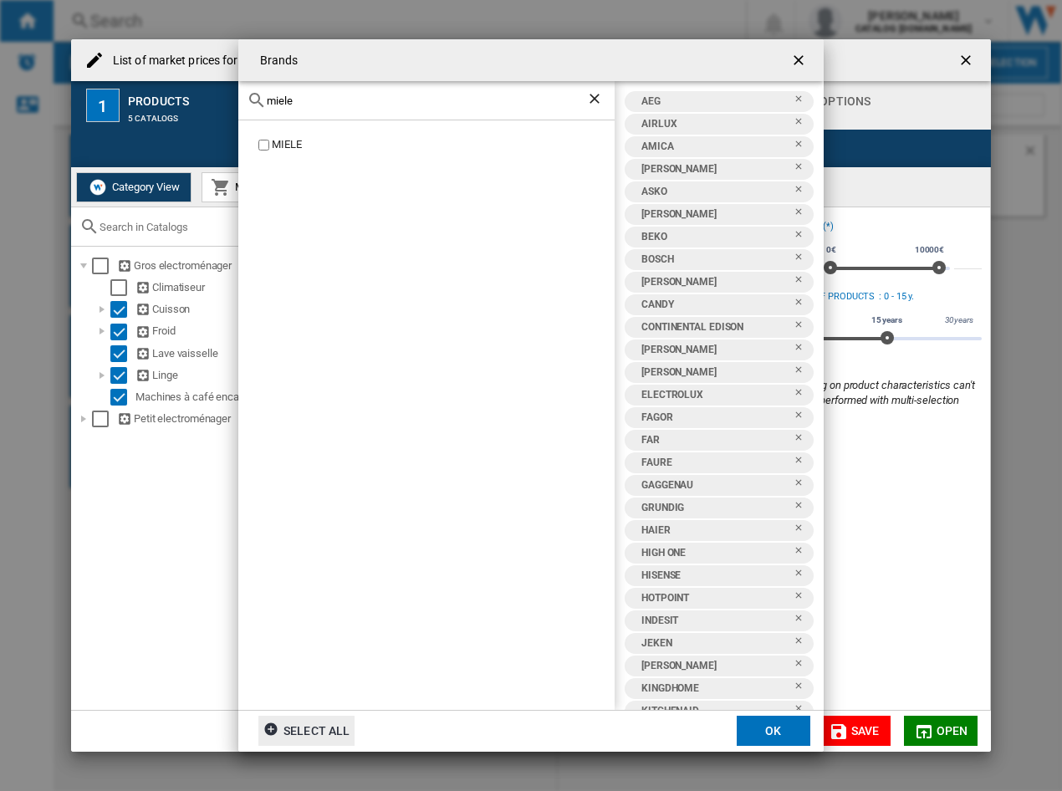
type input "miele"
click at [322, 110] on div "miele" at bounding box center [426, 100] width 376 height 39
drag, startPoint x: 330, startPoint y: 97, endPoint x: 16, endPoint y: 95, distance: 314.5
click at [16, 95] on div "Brands miele MIELE AEG AIRLUX AMICA ARTHUR MARTIN ASKO AYA BEKO BOSCH BRANDT CA…" at bounding box center [531, 395] width 1062 height 791
type input "[PERSON_NAME]"
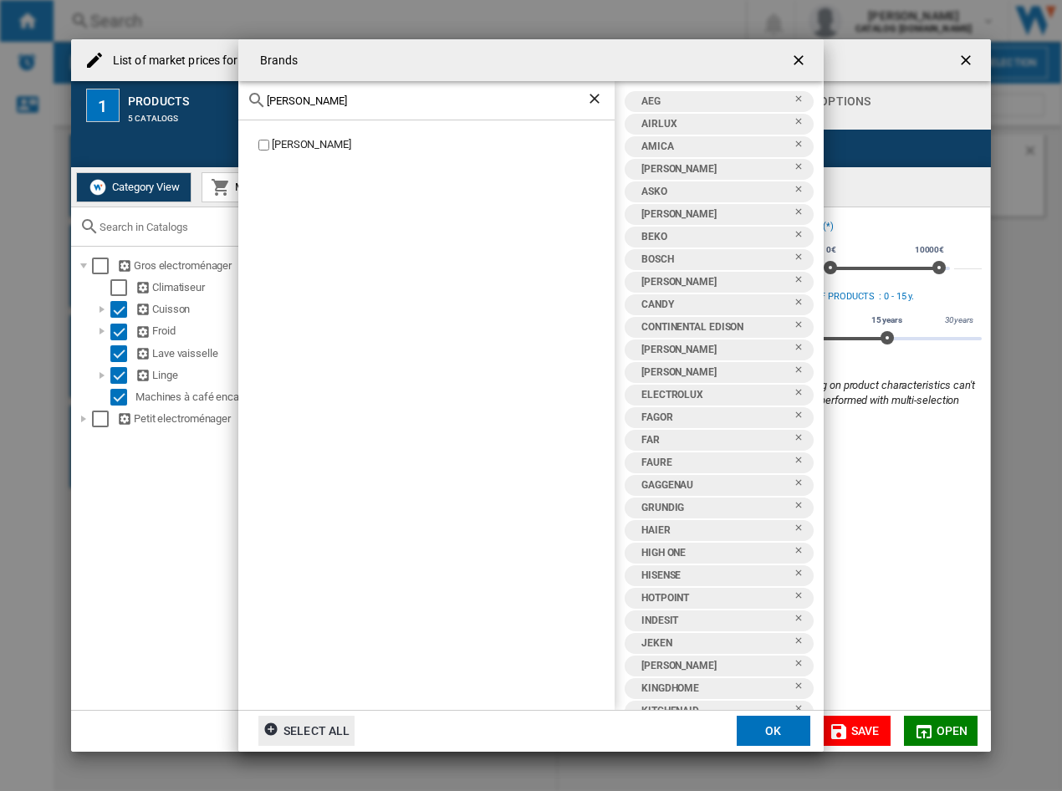
click at [279, 147] on div "[PERSON_NAME]" at bounding box center [443, 145] width 343 height 16
drag, startPoint x: 317, startPoint y: 100, endPoint x: -27, endPoint y: 72, distance: 345.0
click at [0, 72] on html "In order to access Insight, please log out and log in again OK NEW Search Searc…" at bounding box center [531, 395] width 1062 height 791
type input "prog"
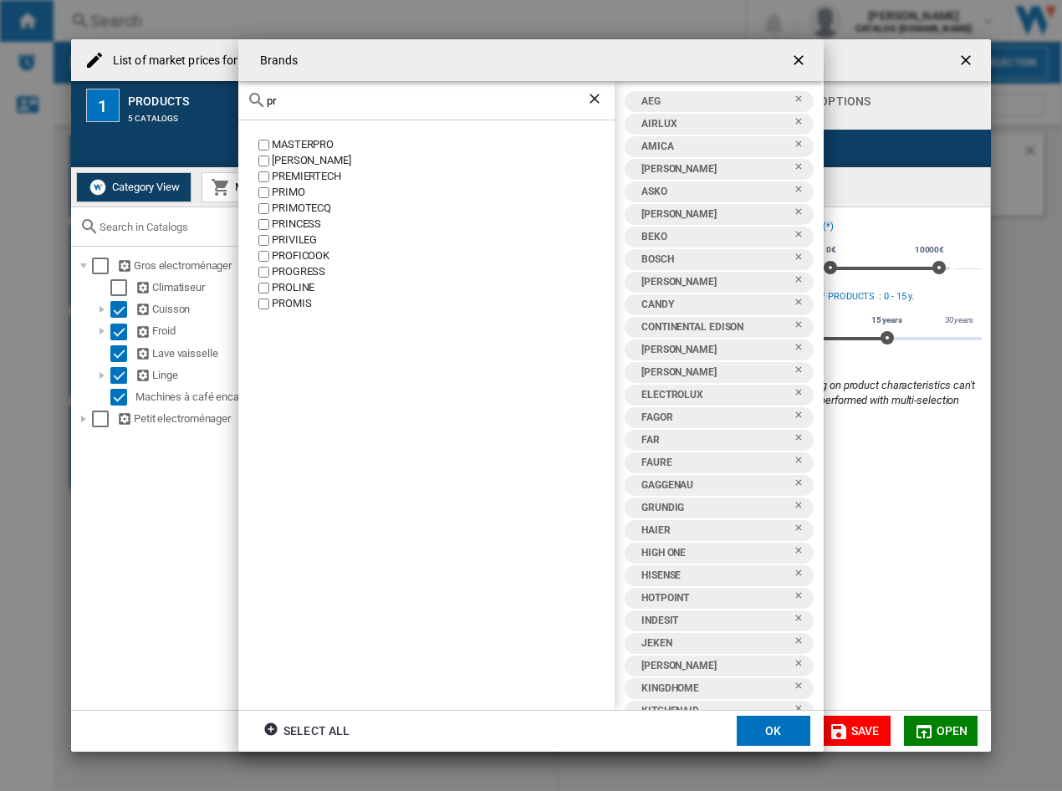
type input "p"
type input "rosi"
click at [305, 172] on div "ROSIERES" at bounding box center [443, 177] width 343 height 16
drag, startPoint x: 304, startPoint y: 100, endPoint x: 0, endPoint y: 72, distance: 305.7
click at [0, 72] on html "In order to access Insight, please log out and log in again OK NEW Search Searc…" at bounding box center [531, 395] width 1062 height 791
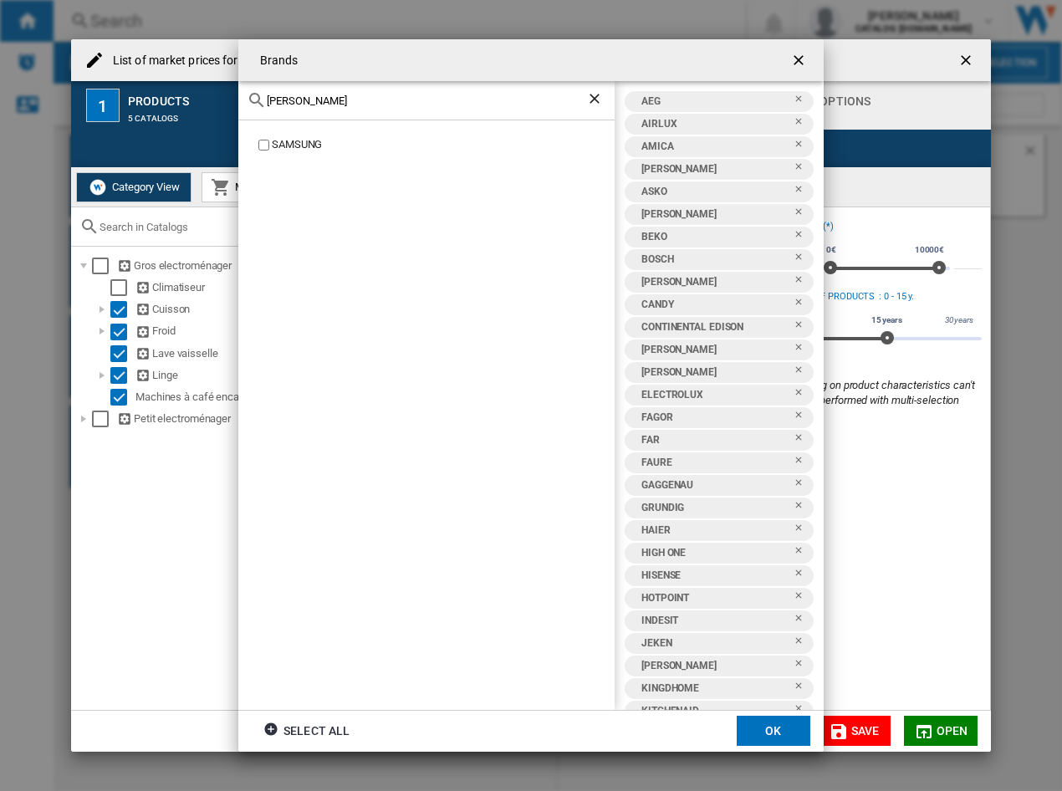
type input "[PERSON_NAME]"
click at [284, 146] on div "SAMSUNG" at bounding box center [443, 145] width 343 height 16
drag, startPoint x: 356, startPoint y: 100, endPoint x: 43, endPoint y: 88, distance: 313.9
click at [43, 88] on div "Brands [PERSON_NAME] SAMSUNG AEG AIRLUX AMICA [PERSON_NAME] ASKO AYA BEKO BOSCH…" at bounding box center [531, 395] width 1062 height 791
type input "[PERSON_NAME]"
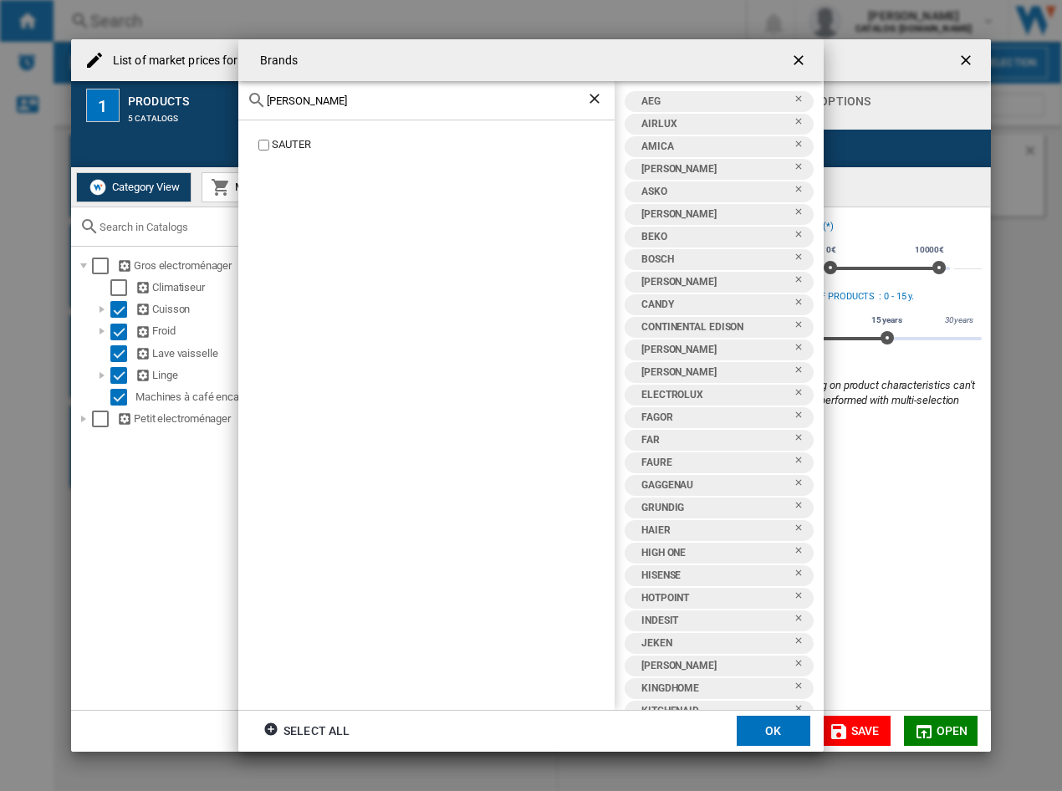
click at [287, 141] on div "SAUTER" at bounding box center [443, 145] width 343 height 16
drag, startPoint x: 333, startPoint y: 98, endPoint x: -70, endPoint y: 64, distance: 404.6
click at [0, 64] on html "In order to access Insight, please log out and log in again OK NEW Search Searc…" at bounding box center [531, 395] width 1062 height 791
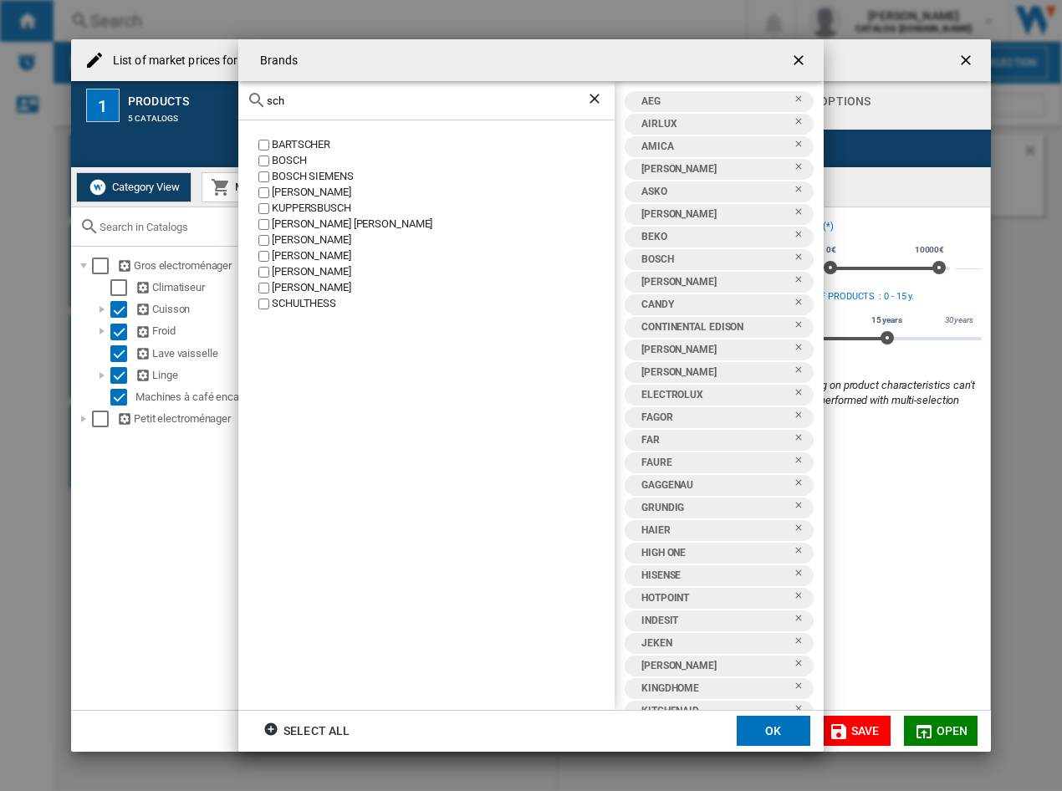
click at [304, 252] on div "[PERSON_NAME]" at bounding box center [443, 256] width 343 height 16
click at [285, 281] on div "[PERSON_NAME]" at bounding box center [443, 288] width 343 height 16
drag, startPoint x: 308, startPoint y: 111, endPoint x: 313, endPoint y: 103, distance: 9.8
click at [307, 110] on div "sch" at bounding box center [426, 100] width 376 height 39
drag, startPoint x: 316, startPoint y: 102, endPoint x: 80, endPoint y: 89, distance: 236.3
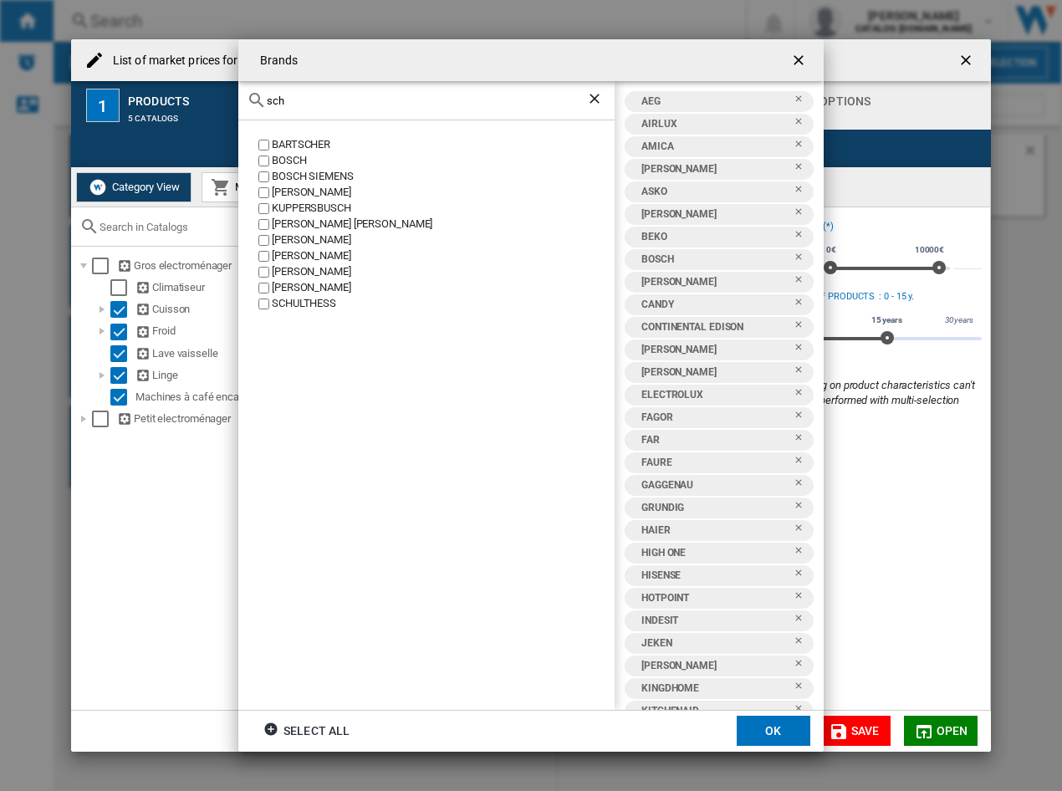
click at [80, 89] on div "Brands sch [PERSON_NAME] BOSCH BOSCH SIEMENS EFBE [PERSON_NAME] KUPPERSBUSCH [P…" at bounding box center [531, 395] width 1062 height 791
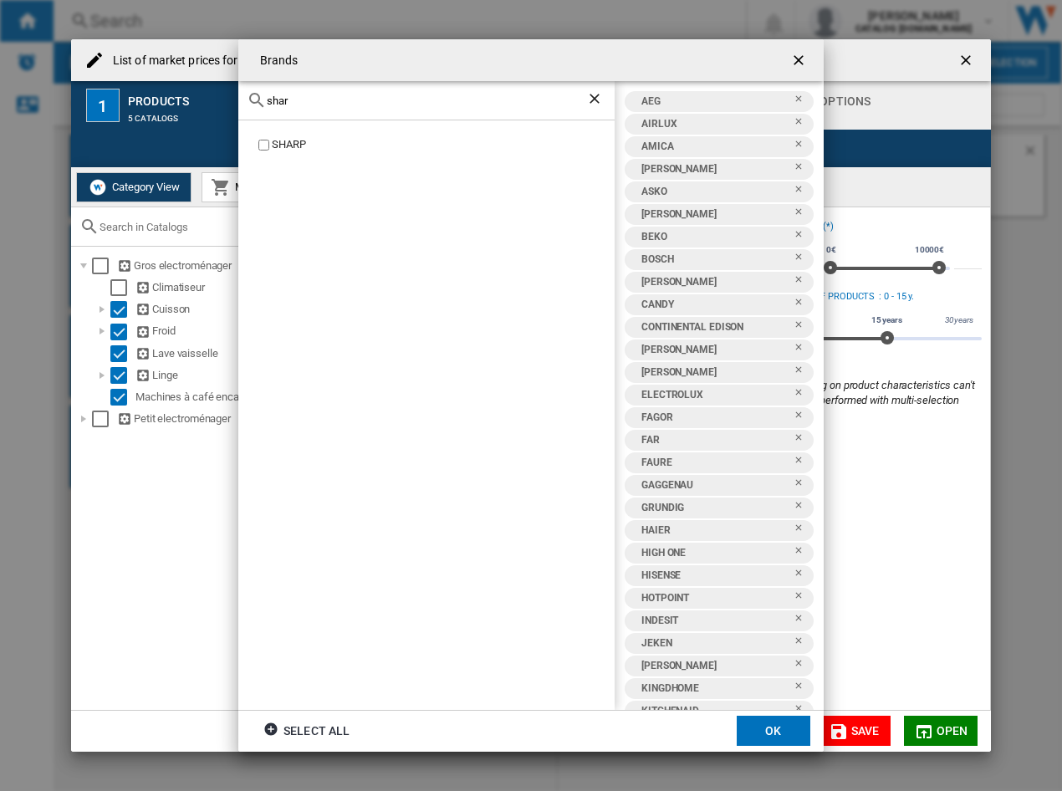
click at [292, 146] on div "SHARP" at bounding box center [443, 145] width 343 height 16
drag, startPoint x: 301, startPoint y: 100, endPoint x: -25, endPoint y: 99, distance: 326.2
click at [0, 99] on html "In order to access Insight, please log out and log in again OK NEW Search Searc…" at bounding box center [531, 395] width 1062 height 791
type input "sieme"
click at [309, 161] on div "SIEMENS" at bounding box center [443, 161] width 343 height 16
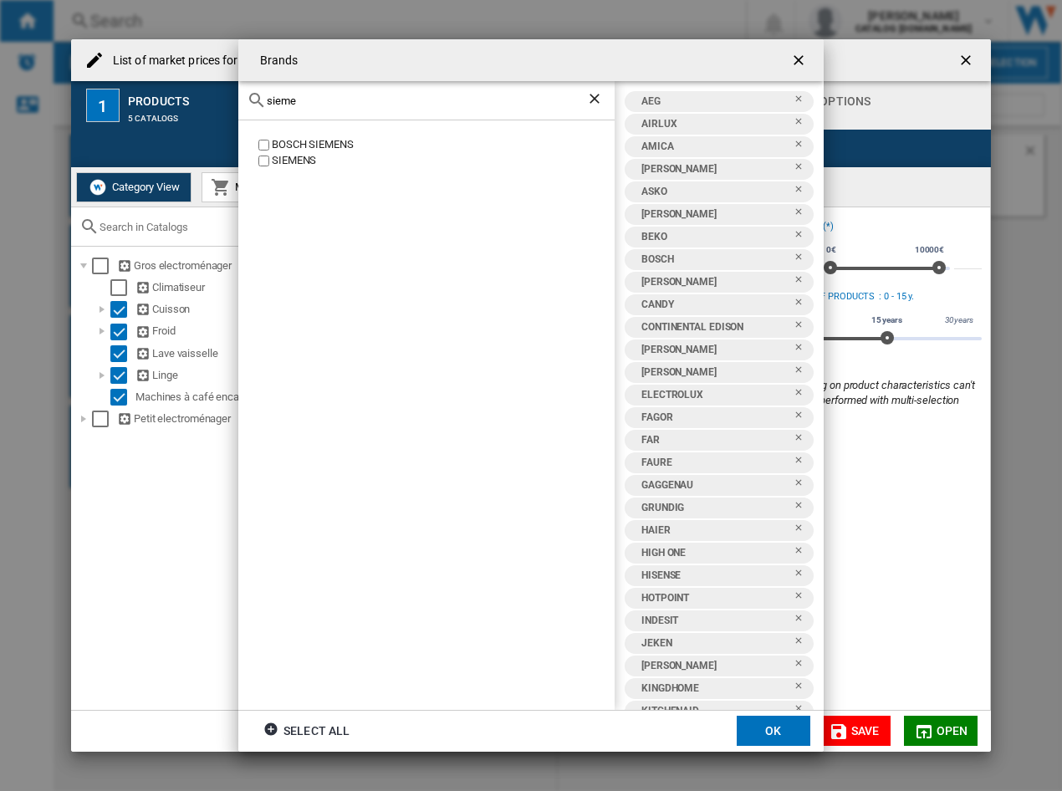
drag, startPoint x: 333, startPoint y: 105, endPoint x: 37, endPoint y: 103, distance: 296.1
click at [37, 103] on div "Brands sieme BOSCH SIEMENS SIEMENS AEG AIRLUX AMICA [PERSON_NAME] ASKO AYA BEKO…" at bounding box center [531, 395] width 1062 height 791
type input "smeg"
click at [298, 146] on div "SMEG" at bounding box center [443, 145] width 343 height 16
drag, startPoint x: 316, startPoint y: 107, endPoint x: 270, endPoint y: 106, distance: 46.0
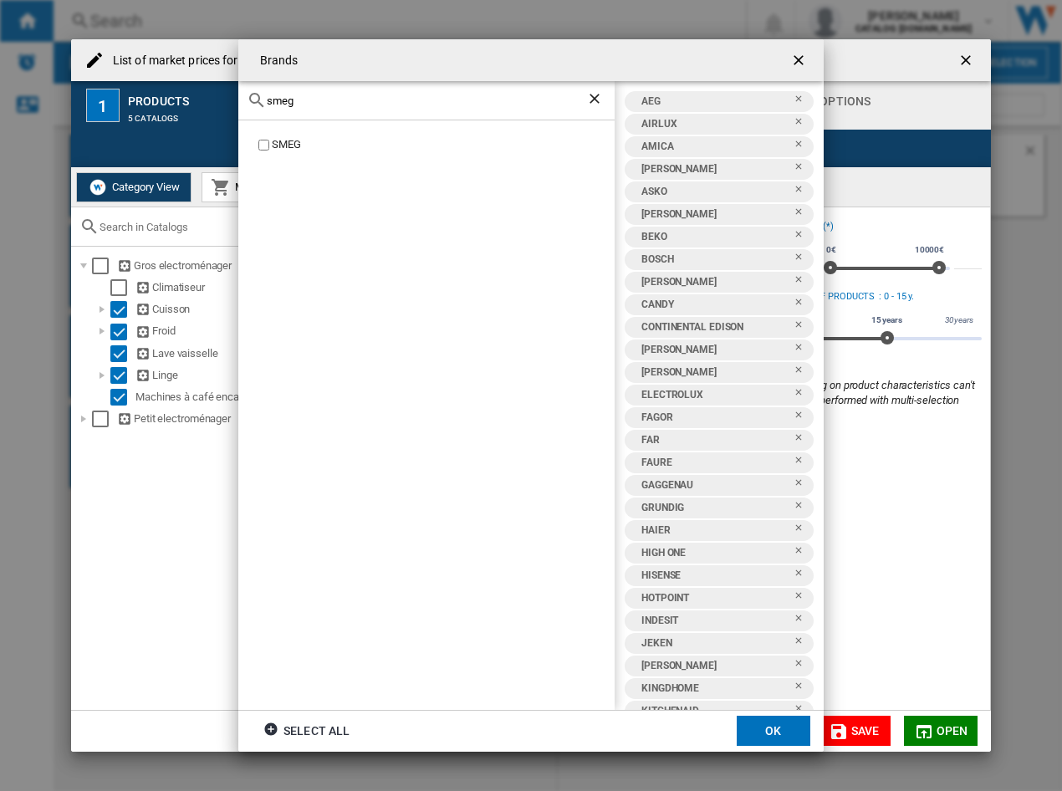
click at [270, 106] on div "smeg" at bounding box center [426, 100] width 376 height 39
drag, startPoint x: 311, startPoint y: 96, endPoint x: 162, endPoint y: 96, distance: 148.9
click at [162, 96] on div "Brands smeg SMEG AEG AIRLUX AMICA [PERSON_NAME] ASKO AYA BEKO BOSCH [PERSON_NAM…" at bounding box center [531, 395] width 1062 height 791
type input "s"
type input "tek"
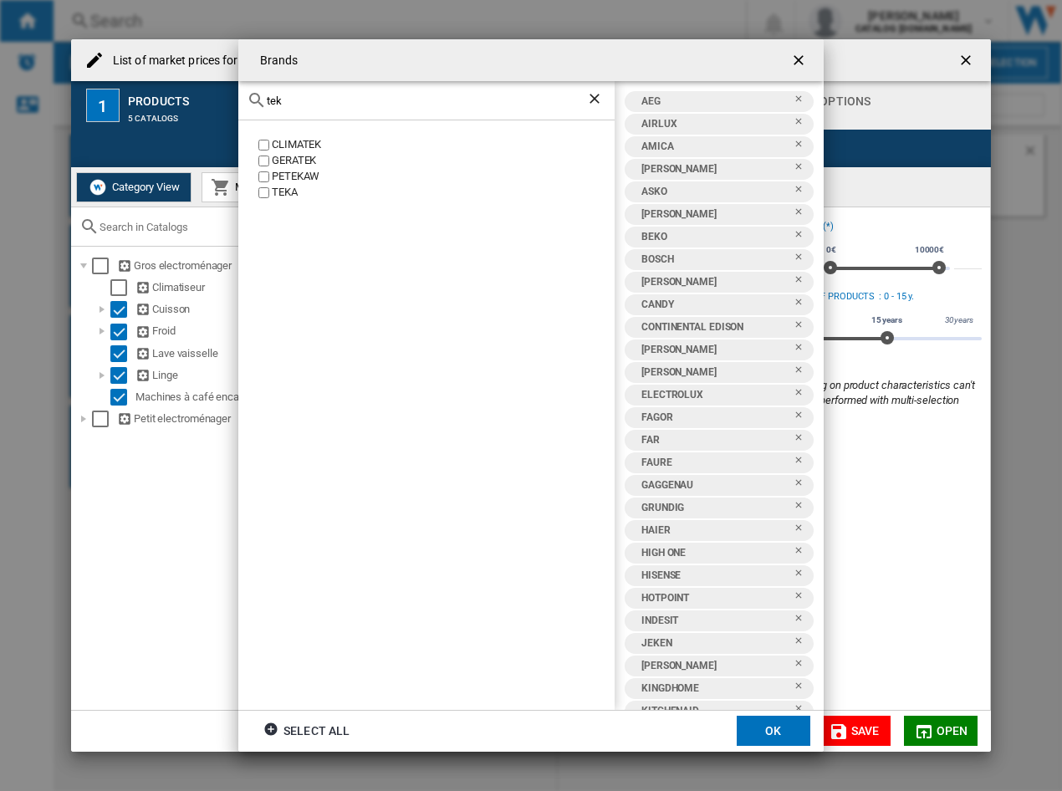
click at [275, 192] on div "TEKA" at bounding box center [443, 193] width 343 height 16
drag, startPoint x: 304, startPoint y: 100, endPoint x: -42, endPoint y: 74, distance: 347.3
click at [0, 74] on html "In order to access Insight, please log out and log in again OK NEW Search Searc…" at bounding box center [531, 395] width 1062 height 791
click at [284, 137] on div "VEDETTE" at bounding box center [443, 145] width 343 height 16
click at [316, 99] on input "ved" at bounding box center [427, 101] width 320 height 13
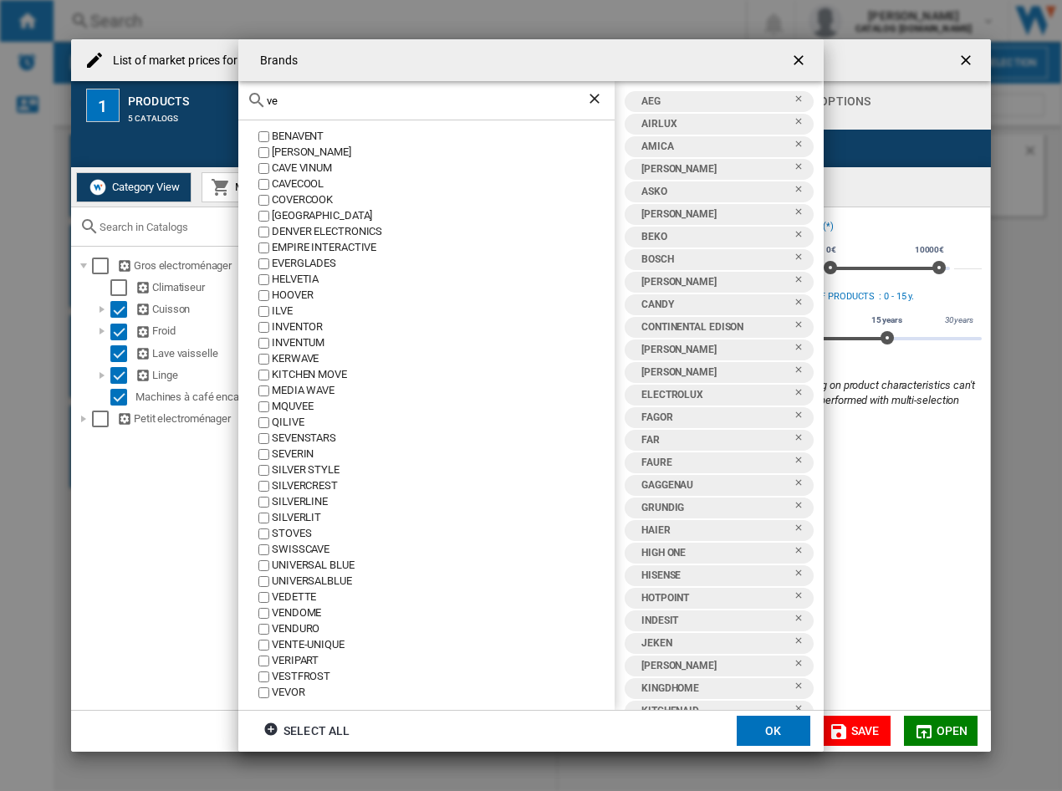
scroll to position [16, 0]
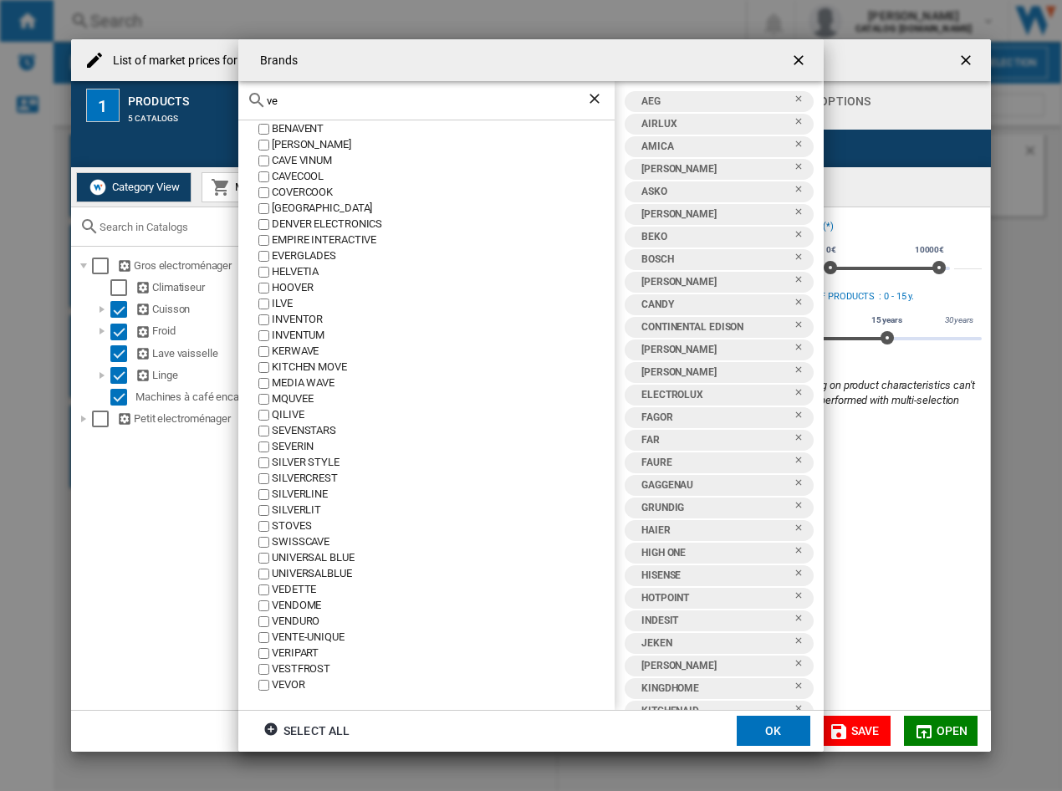
drag, startPoint x: 299, startPoint y: 103, endPoint x: 92, endPoint y: 74, distance: 208.7
click at [92, 74] on div "Brands ve [GEOGRAPHIC_DATA] [PERSON_NAME] [GEOGRAPHIC_DATA] CAVECOOL COVERCOOK …" at bounding box center [531, 395] width 1062 height 791
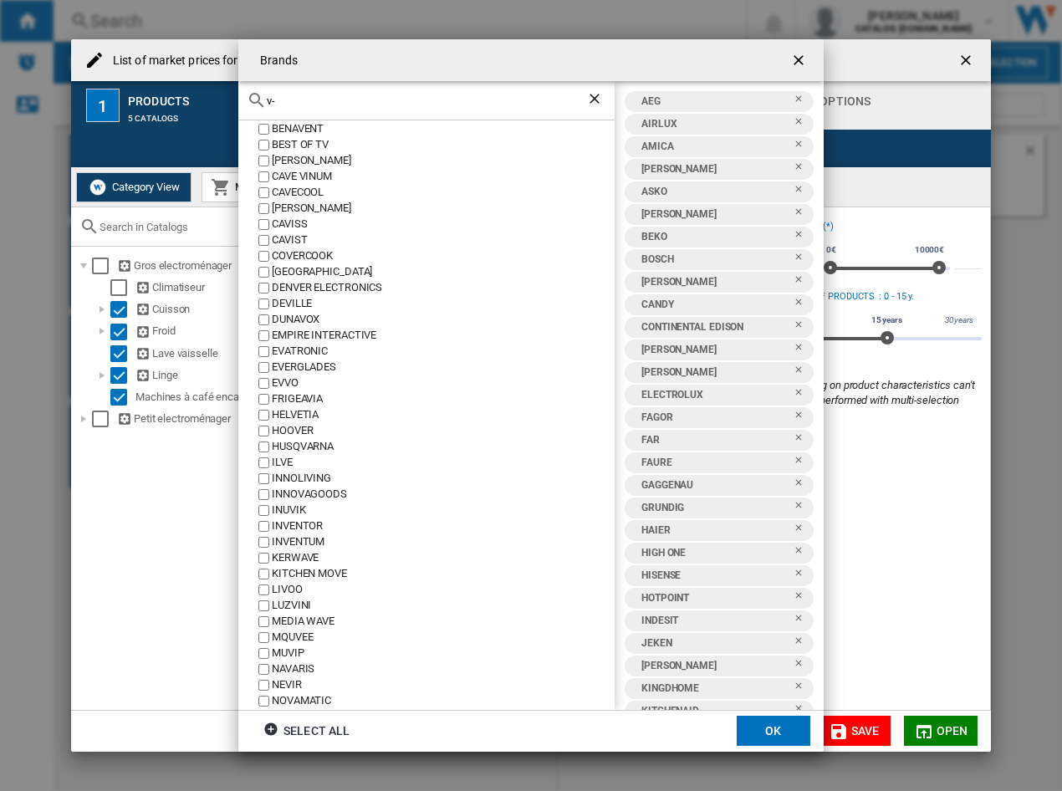
scroll to position [0, 0]
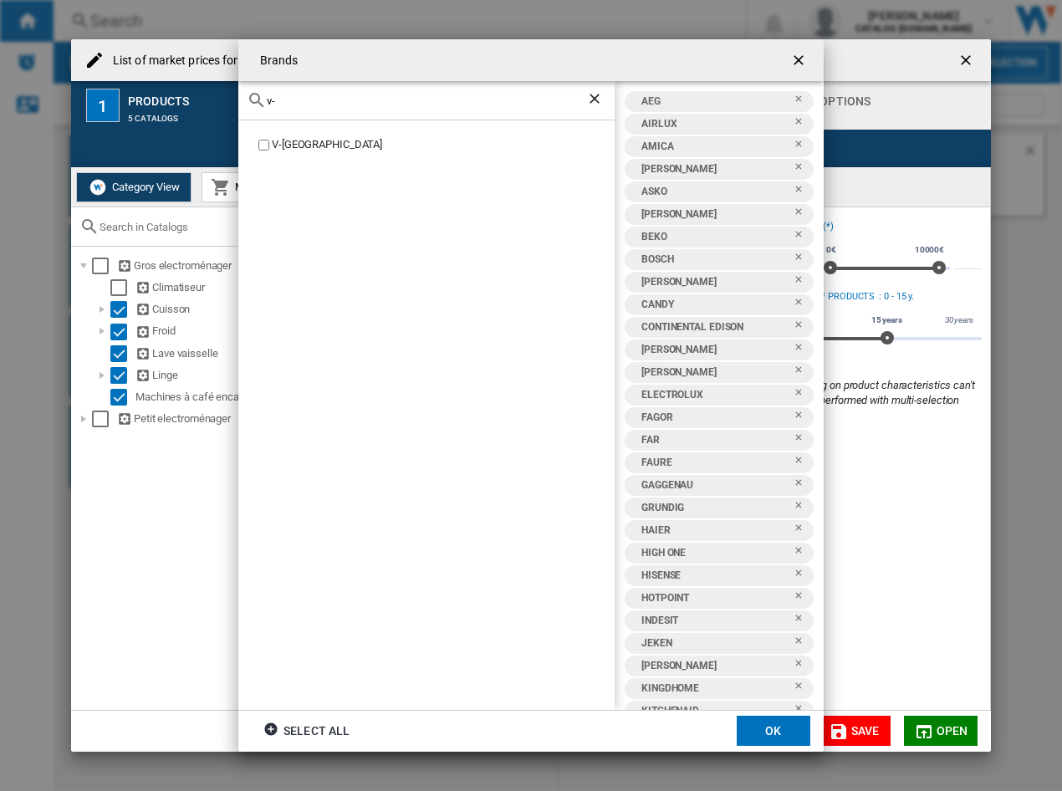
type input "v-"
click at [293, 144] on div "V-[GEOGRAPHIC_DATA]" at bounding box center [443, 145] width 343 height 16
drag, startPoint x: 309, startPoint y: 105, endPoint x: 202, endPoint y: 89, distance: 108.4
click at [202, 89] on div "Brands v- V-ZUG AEG AIRLUX AMICA [PERSON_NAME] ASKO AYA BEKO BOSCH [PERSON_NAME…" at bounding box center [531, 395] width 1062 height 791
drag, startPoint x: 303, startPoint y: 187, endPoint x: 320, endPoint y: 169, distance: 24.8
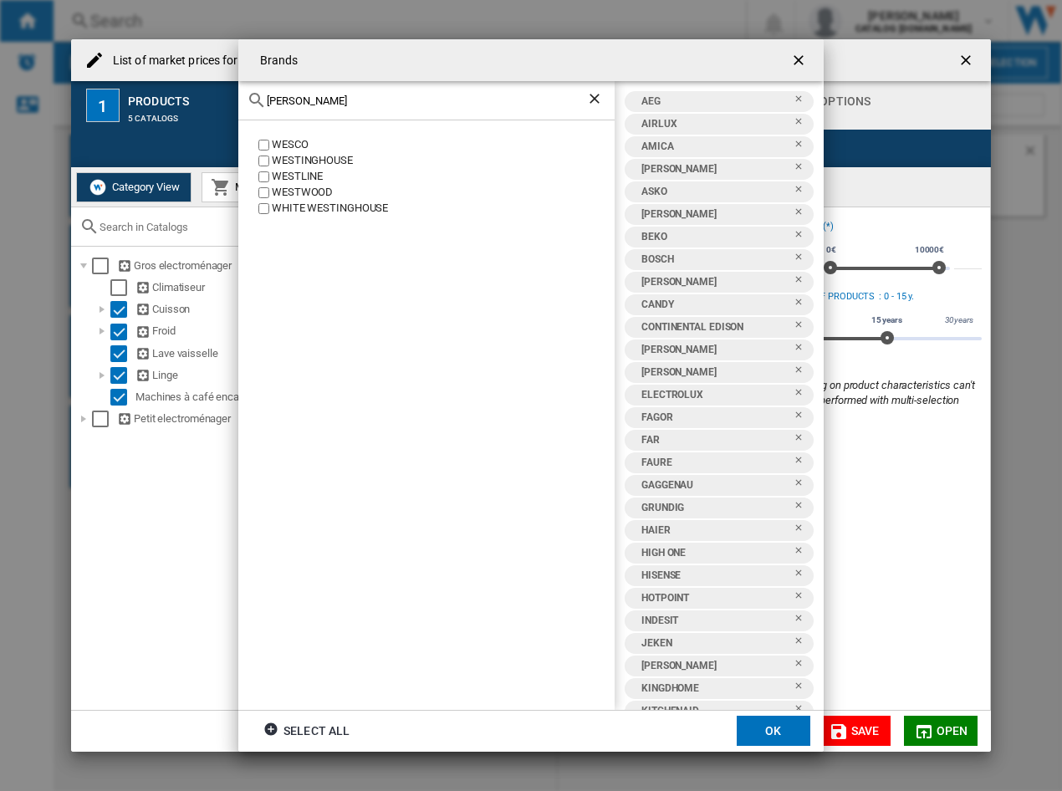
click at [304, 187] on div "WESTWOOD" at bounding box center [443, 193] width 343 height 16
click at [339, 101] on input "[PERSON_NAME]" at bounding box center [427, 101] width 320 height 13
type input "wh"
click at [305, 136] on div "WHIRLPOOL WHITE AND BROWN [GEOGRAPHIC_DATA]" at bounding box center [426, 414] width 376 height 589
click at [310, 140] on div "WHIRLPOOL" at bounding box center [443, 145] width 343 height 16
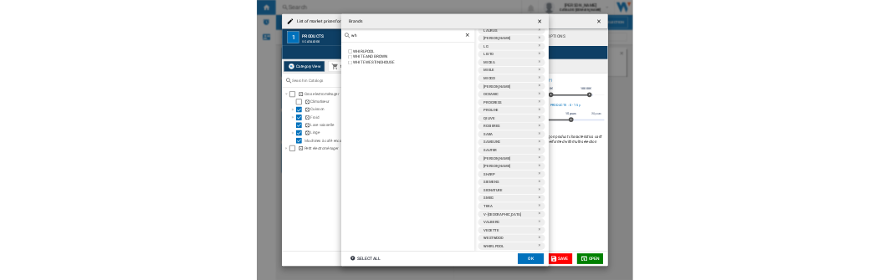
scroll to position [654, 0]
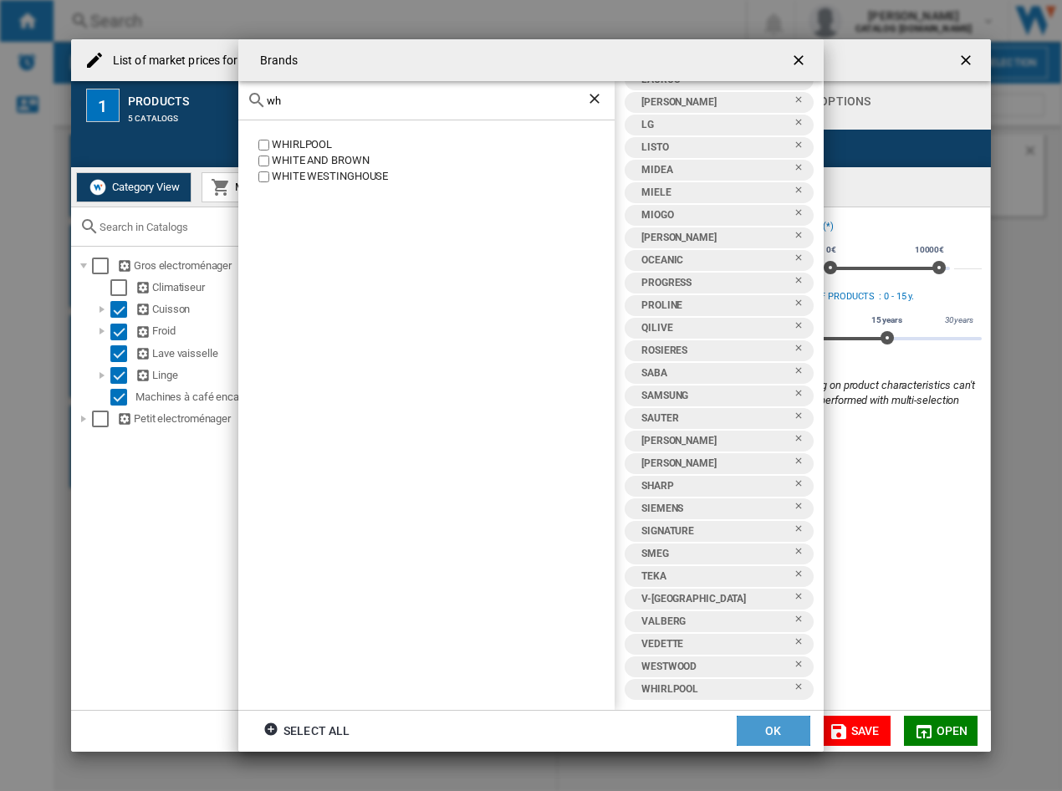
click at [757, 728] on button "OK" at bounding box center [774, 731] width 74 height 30
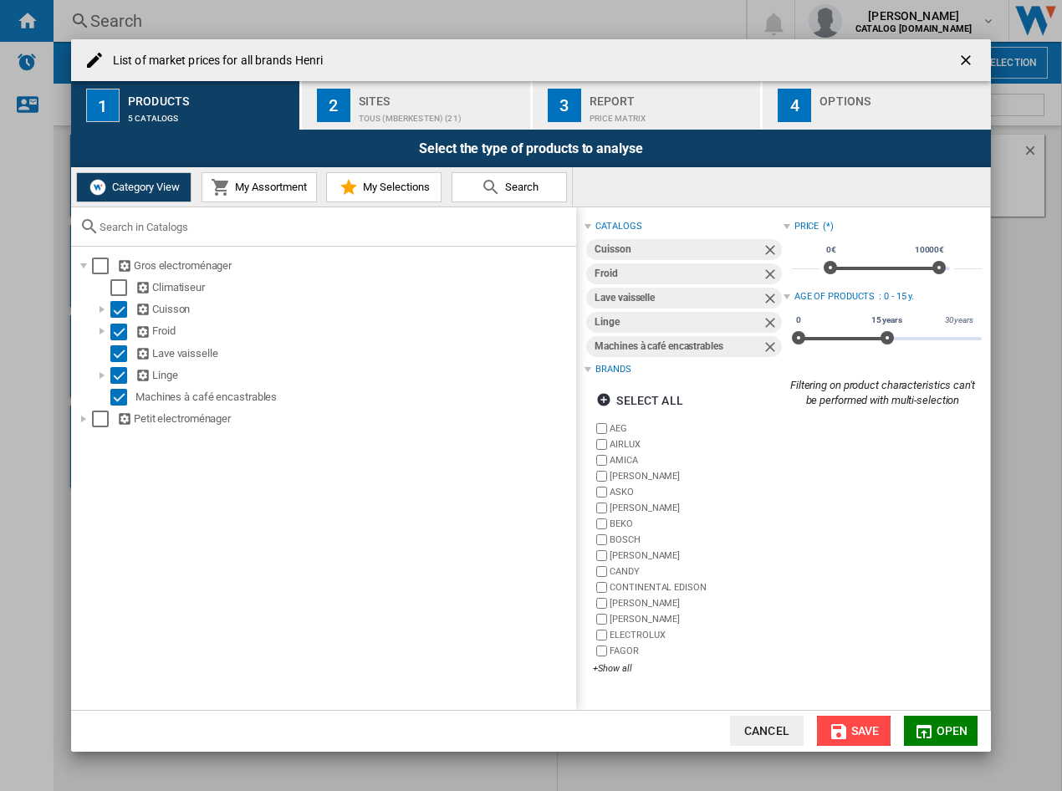
click at [878, 733] on span "Save" at bounding box center [866, 730] width 28 height 13
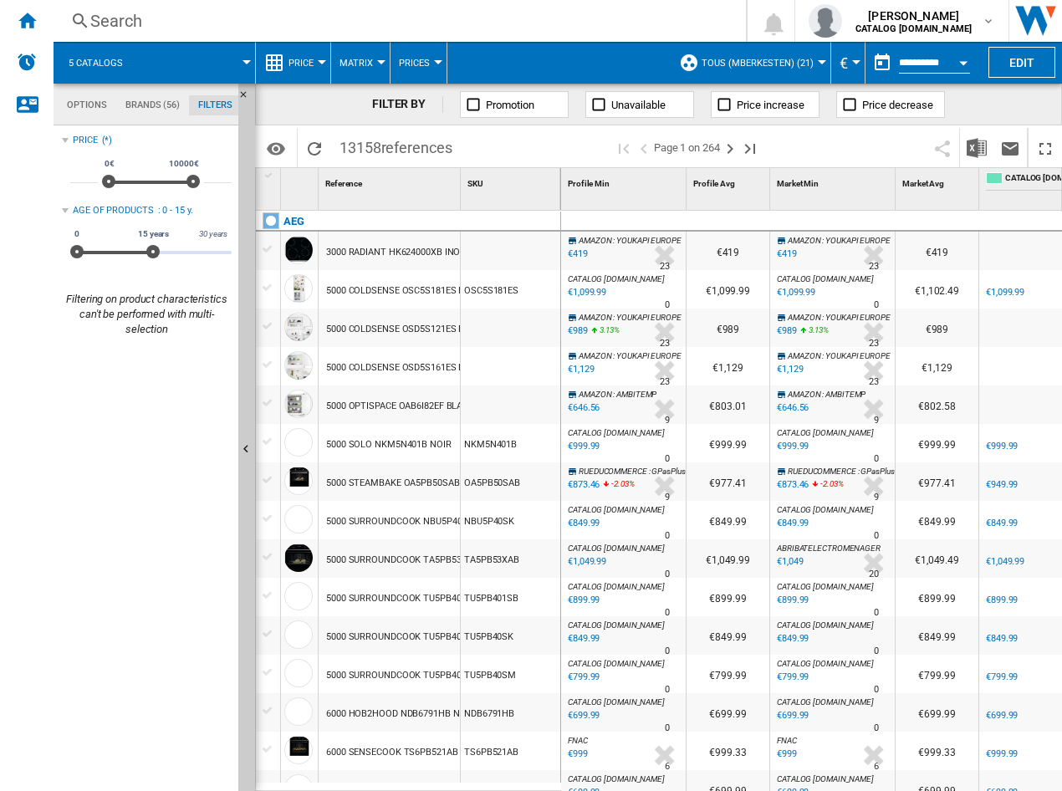
click at [91, 68] on span "5 catalogs" at bounding box center [96, 63] width 54 height 11
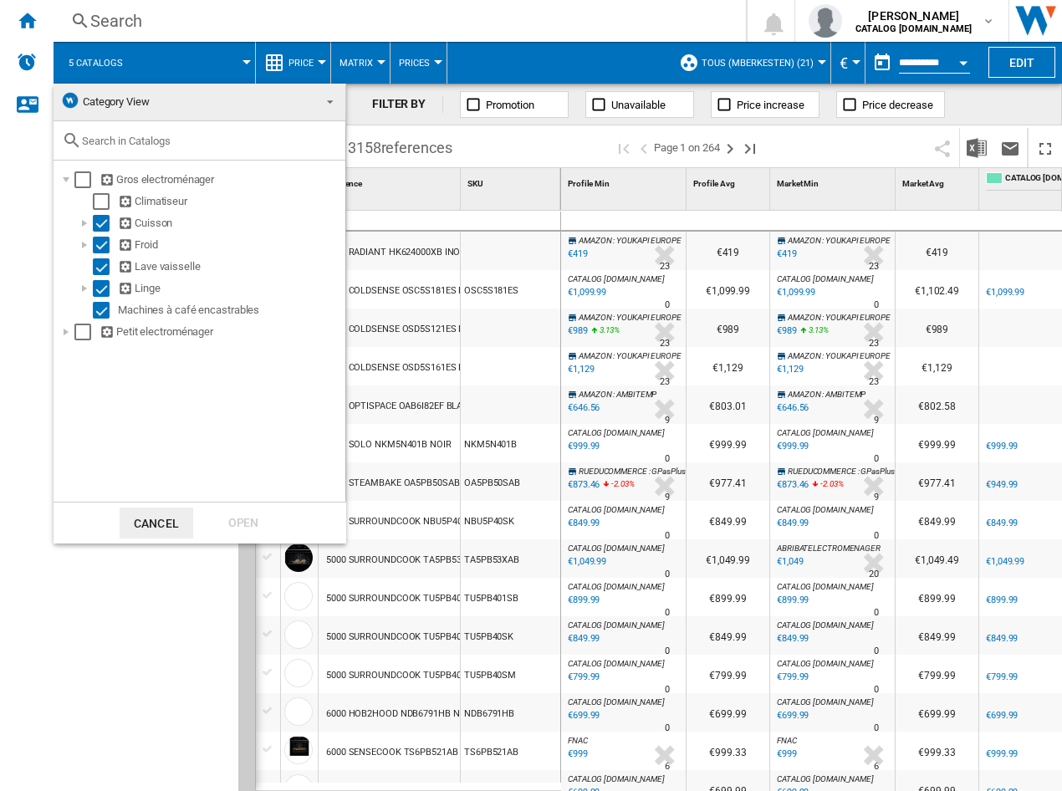
click at [91, 68] on md-backdrop at bounding box center [531, 395] width 1062 height 791
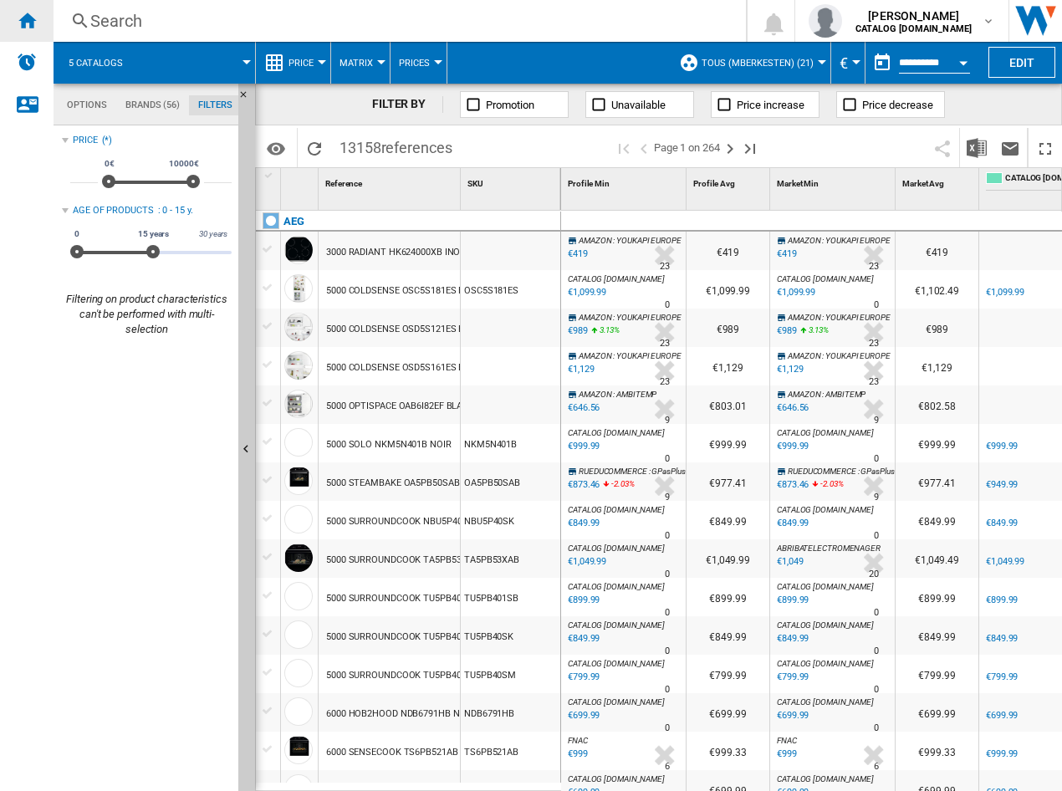
click at [25, 23] on ng-md-icon "Home" at bounding box center [27, 20] width 20 height 20
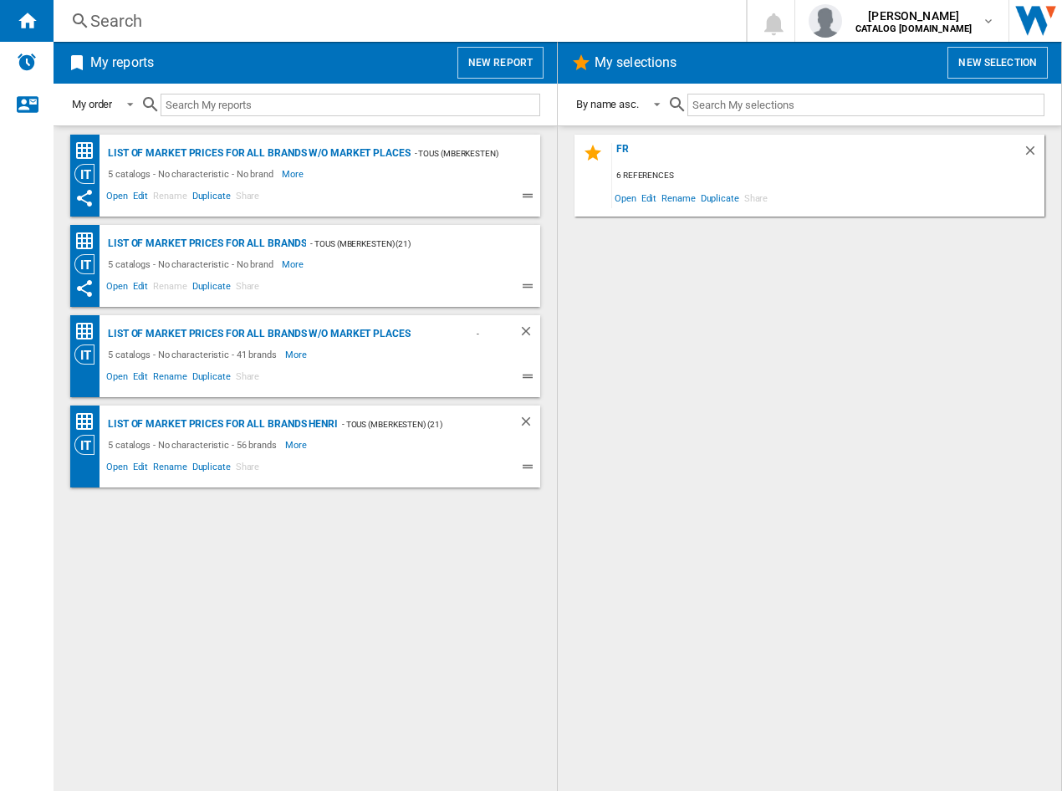
click at [330, 699] on div "List of market prices for all brands w/o Market places - TOUS (mberkesten) (21)…" at bounding box center [305, 459] width 470 height 648
